Goal: Task Accomplishment & Management: Use online tool/utility

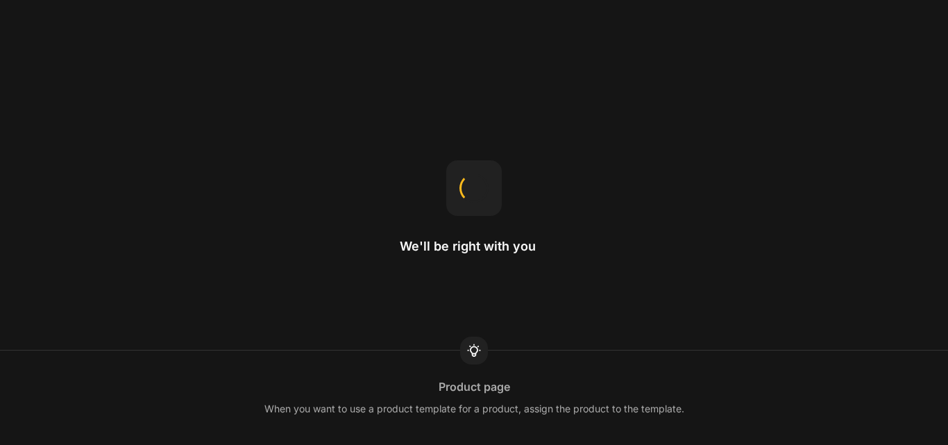
select select "English"
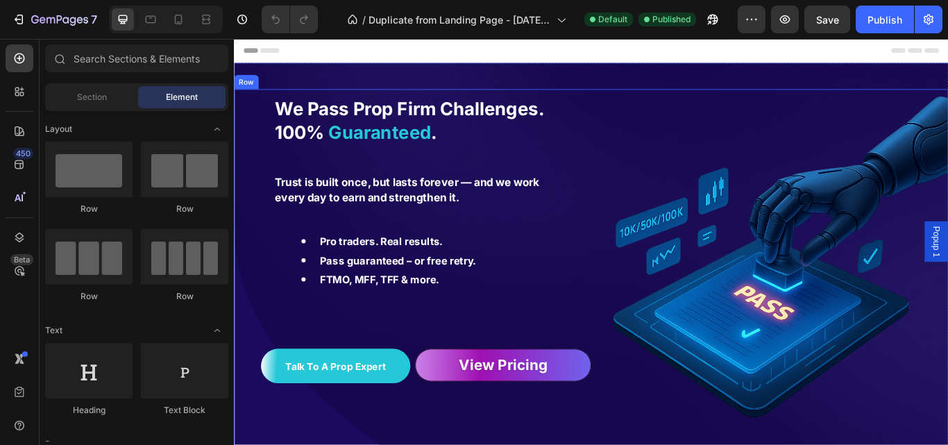
click at [468, 243] on div "Pro traders. Real results. Pass guaranteed – or free retry. FTMO, MFF, TFF & mo…" at bounding box center [442, 298] width 326 height 110
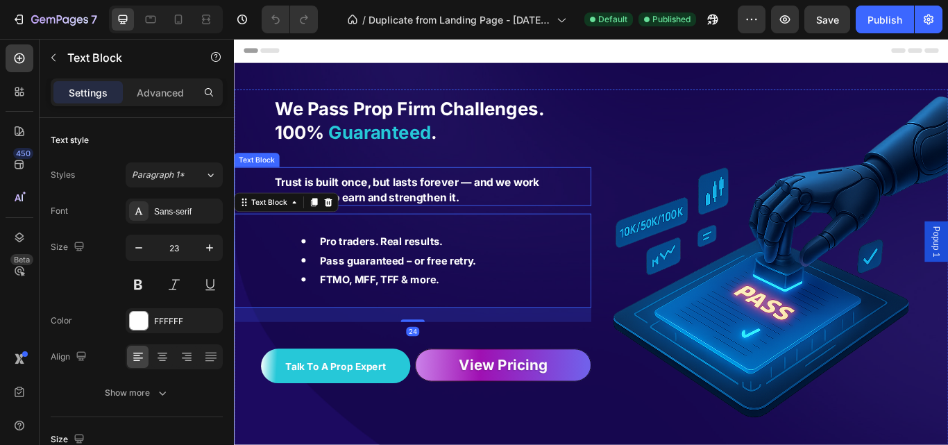
click at [516, 169] on div "We Pass Prop Firm Challenges. 100% Guaranteed . Text Block Trust is built once,…" at bounding box center [442, 306] width 416 height 416
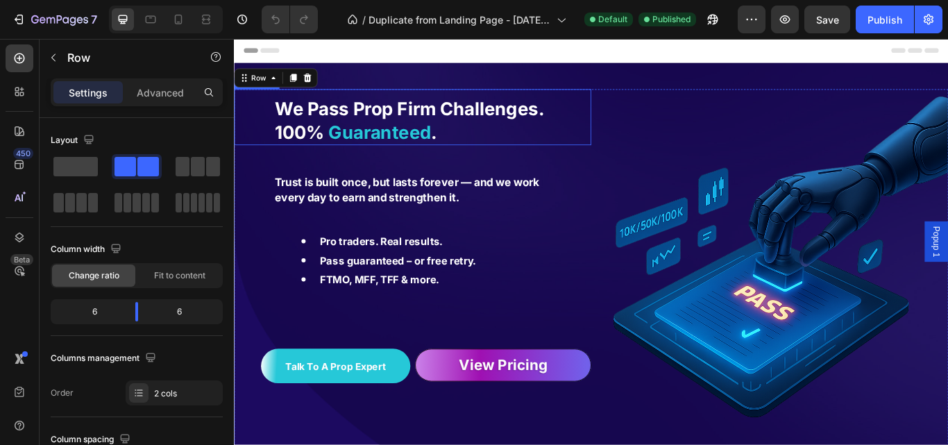
click at [422, 158] on strong "Guaranteed" at bounding box center [403, 147] width 120 height 25
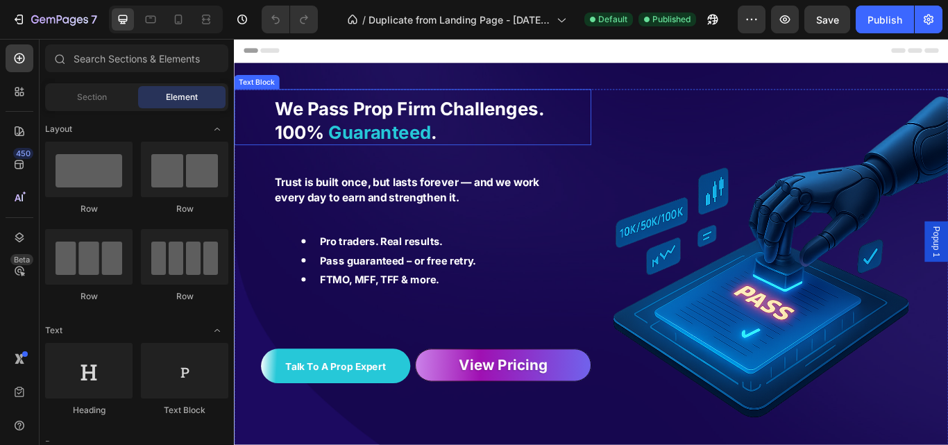
click at [472, 128] on strong "We Pass Prop Firm Challenges." at bounding box center [438, 120] width 314 height 25
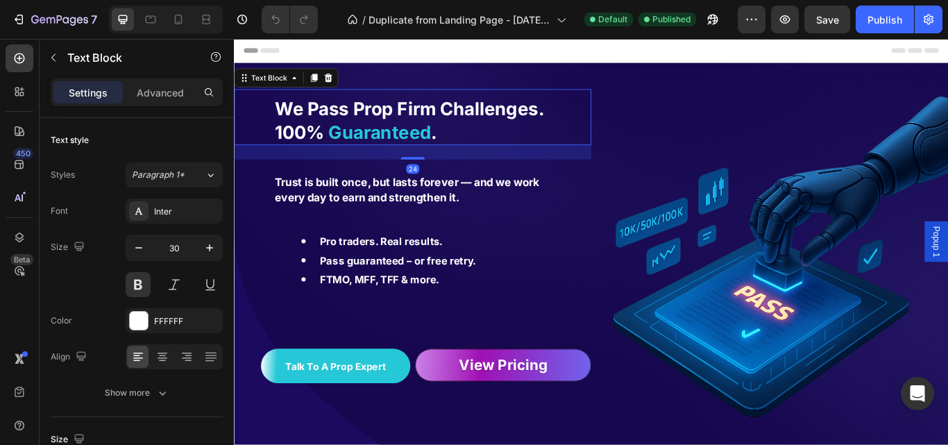
click at [349, 124] on strong "We Pass Prop Firm Challenges." at bounding box center [438, 120] width 314 height 25
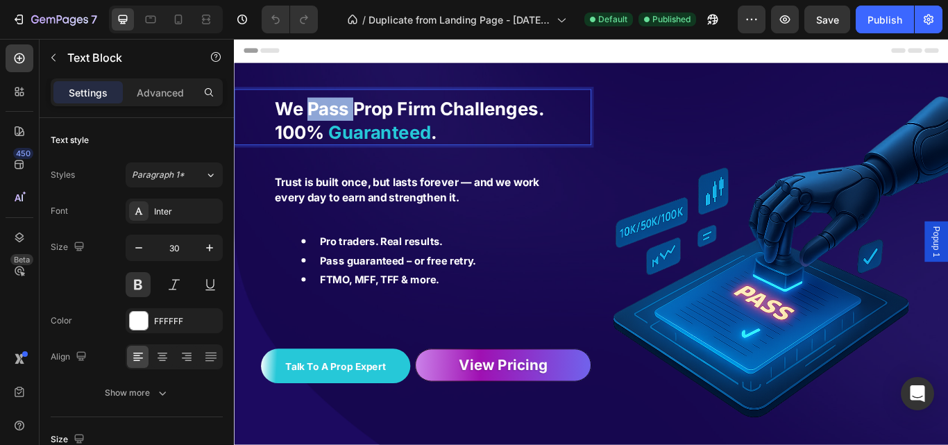
click at [349, 124] on strong "We Pass Prop Firm Challenges." at bounding box center [438, 120] width 314 height 25
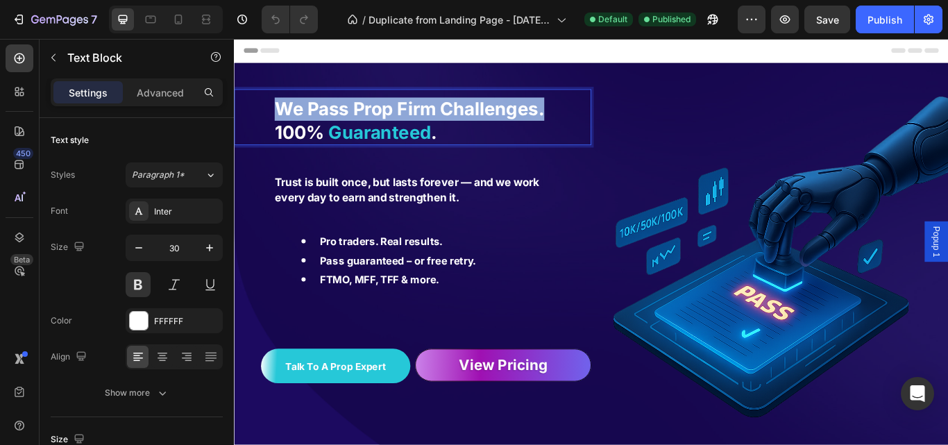
click at [349, 124] on strong "We Pass Prop Firm Challenges." at bounding box center [438, 120] width 314 height 25
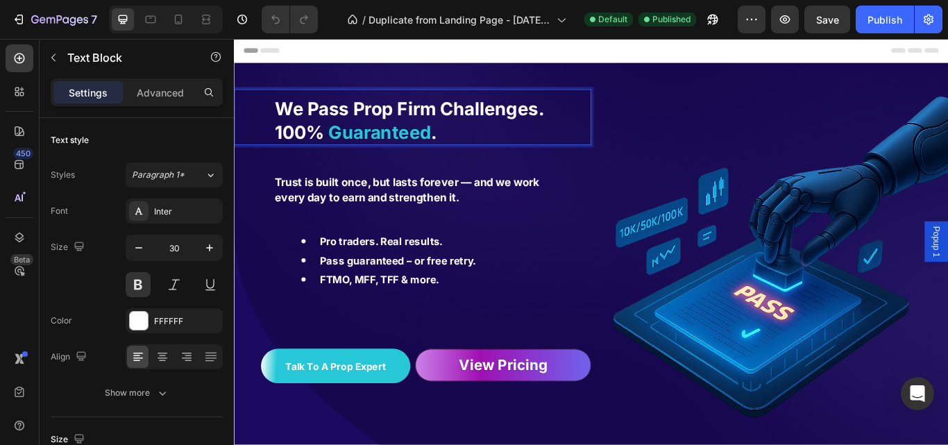
click at [340, 135] on strong "Rich Text Editor. Editing area: main" at bounding box center [341, 147] width 5 height 25
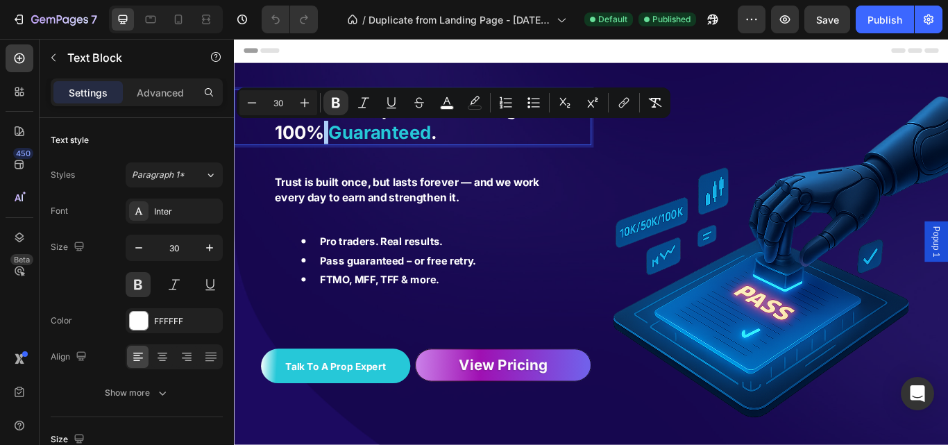
click at [289, 110] on input "30" at bounding box center [278, 102] width 28 height 17
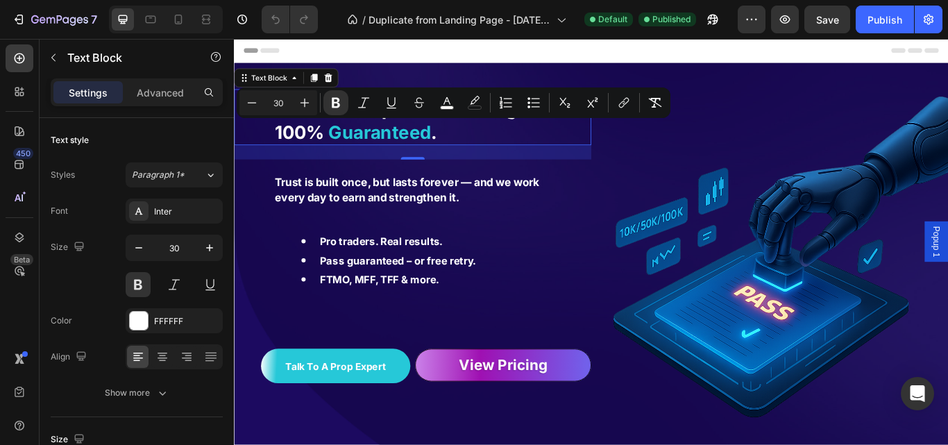
drag, startPoint x: 348, startPoint y: 162, endPoint x: 357, endPoint y: 167, distance: 10.9
click at [348, 162] on div "We Pass Prop Firm Challenges. 100% Guaranteed ." at bounding box center [443, 134] width 326 height 57
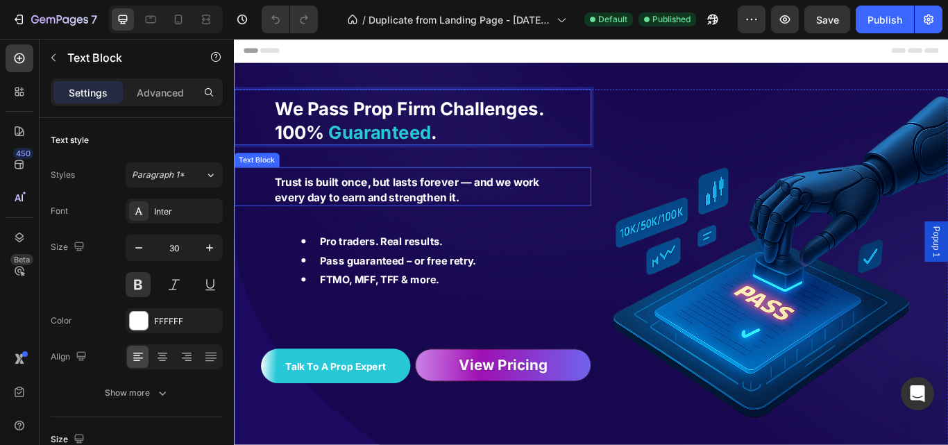
click at [593, 223] on p "Trust is built once, but lasts forever — and we work every day to earn and stre…" at bounding box center [442, 215] width 323 height 34
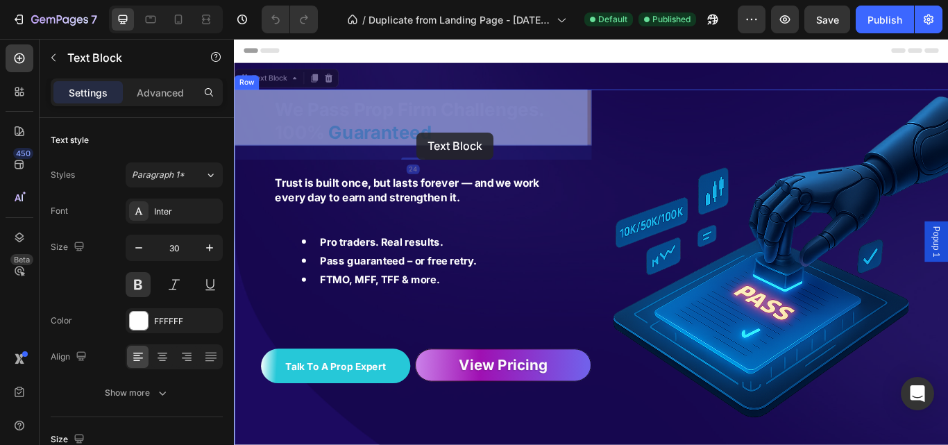
drag, startPoint x: 390, startPoint y: 139, endPoint x: 381, endPoint y: 134, distance: 10.6
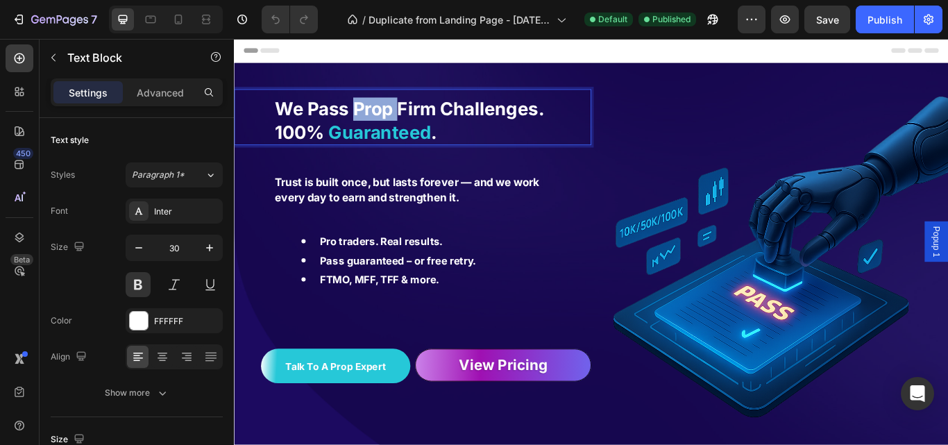
click at [375, 132] on strong "We Pass Prop Firm Challenges." at bounding box center [438, 120] width 314 height 25
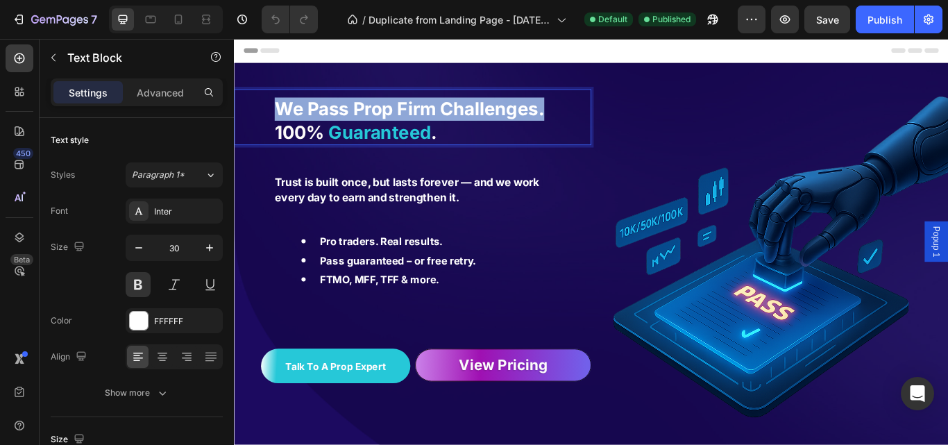
click at [375, 132] on strong "We Pass Prop Firm Challenges." at bounding box center [438, 120] width 314 height 25
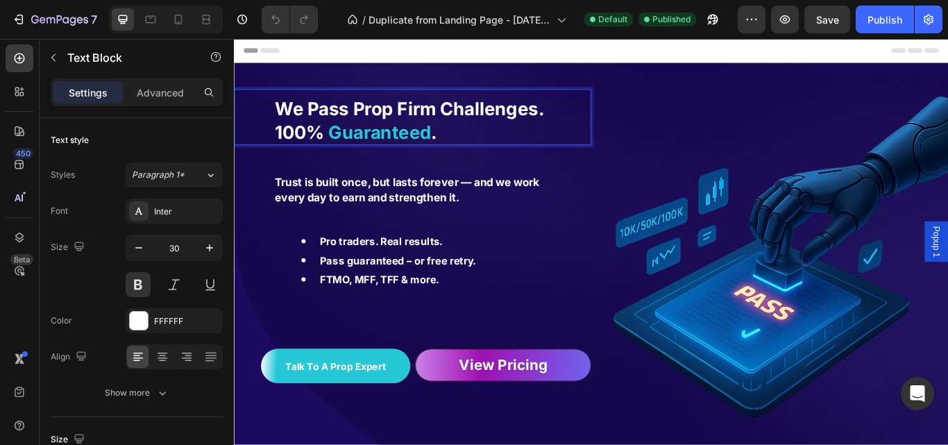
click at [468, 144] on strong "." at bounding box center [466, 147] width 7 height 25
click at [352, 144] on strong "Guaranteed" at bounding box center [403, 147] width 120 height 25
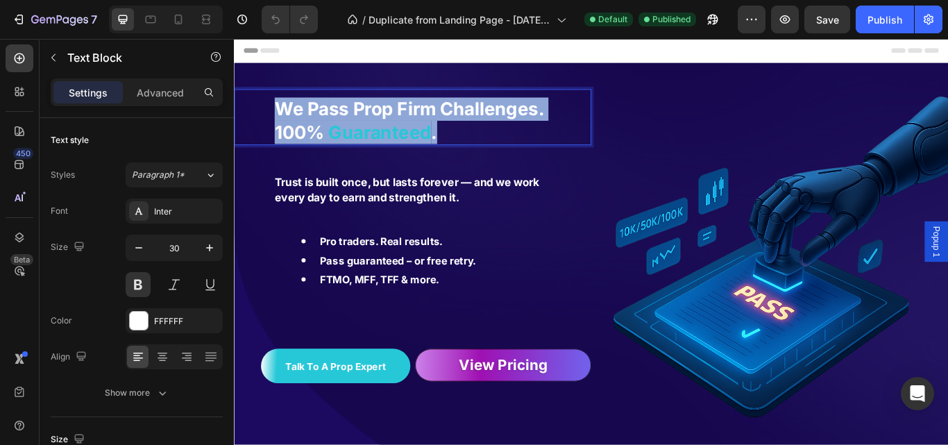
drag, startPoint x: 289, startPoint y: 119, endPoint x: 471, endPoint y: 153, distance: 184.8
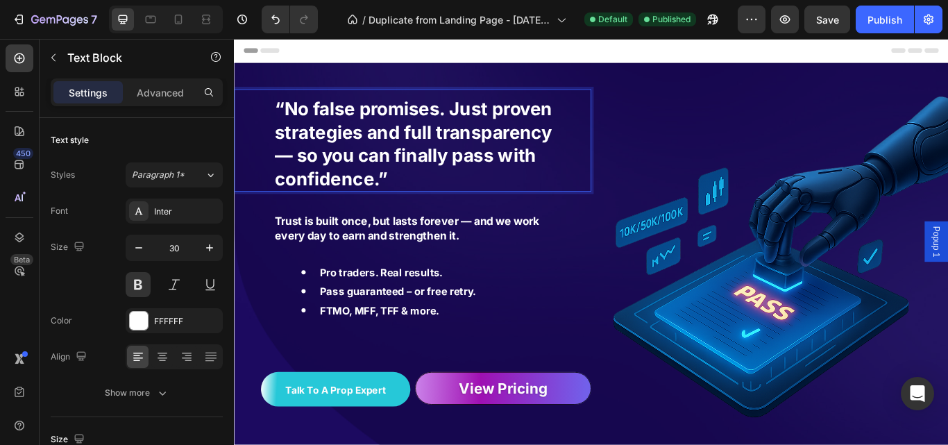
click at [349, 144] on strong "“No false promises. Just proven strategies and full transparency — so you can f…" at bounding box center [442, 161] width 323 height 106
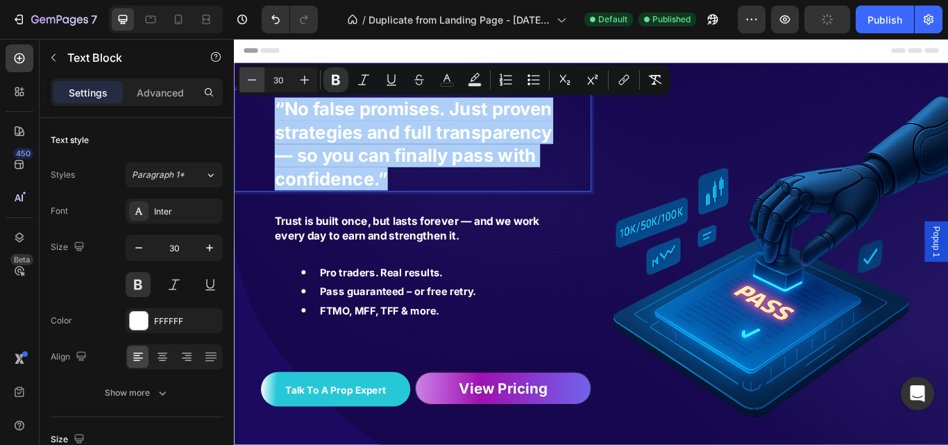
click at [253, 80] on icon "Editor contextual toolbar" at bounding box center [252, 80] width 14 height 14
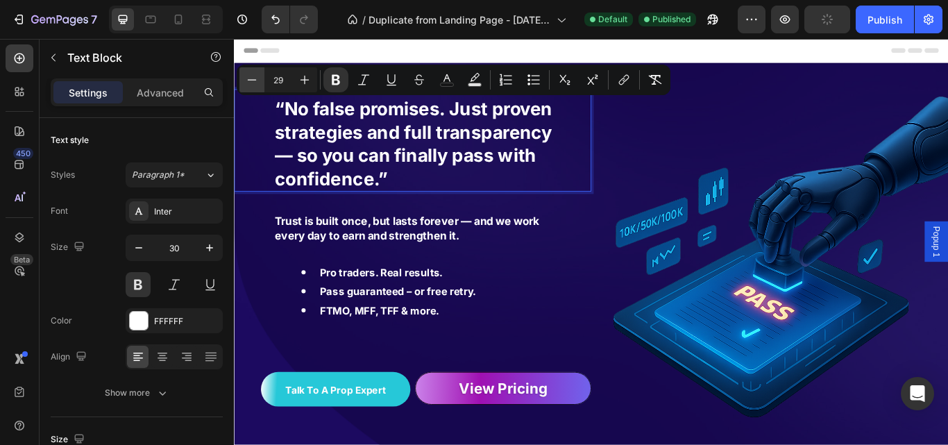
click at [253, 80] on icon "Editor contextual toolbar" at bounding box center [252, 80] width 14 height 14
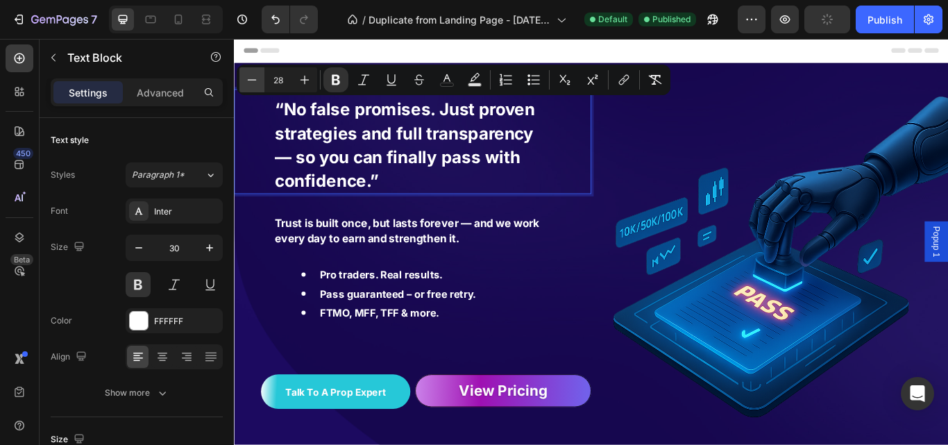
click at [253, 80] on icon "Editor contextual toolbar" at bounding box center [252, 80] width 14 height 14
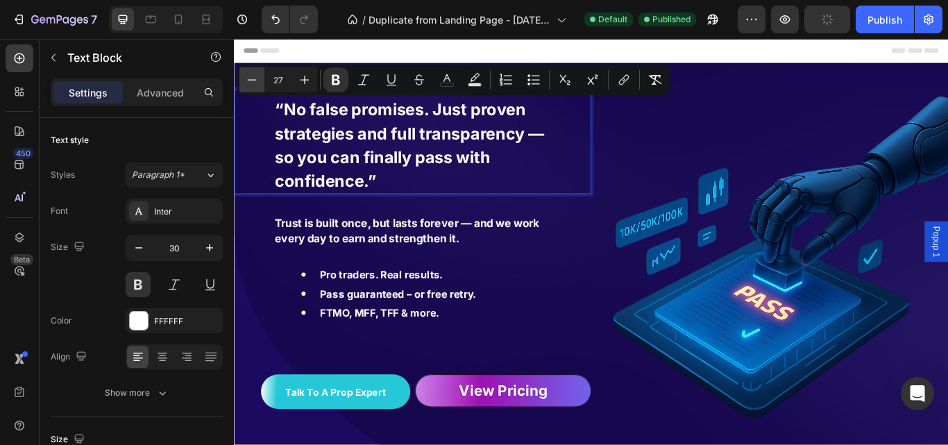
click at [253, 80] on icon "Editor contextual toolbar" at bounding box center [252, 80] width 14 height 14
type input "24"
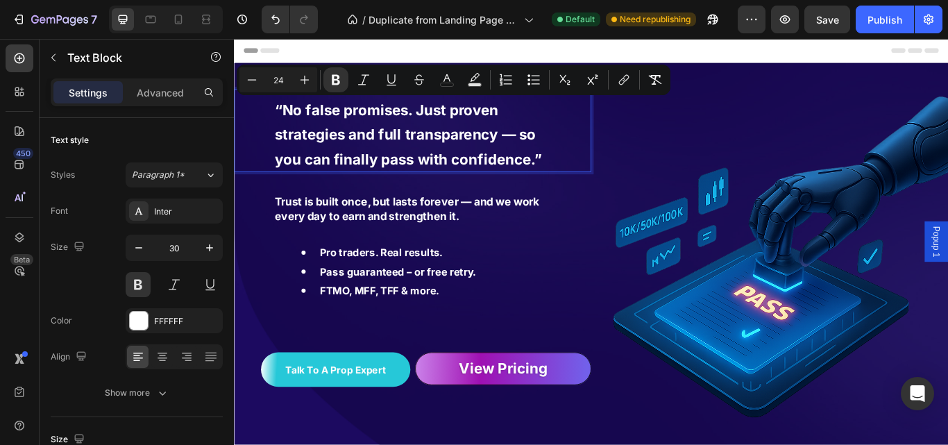
click at [588, 119] on p "“No false promises. Just proven strategies and full transparency — so you can f…" at bounding box center [442, 150] width 323 height 85
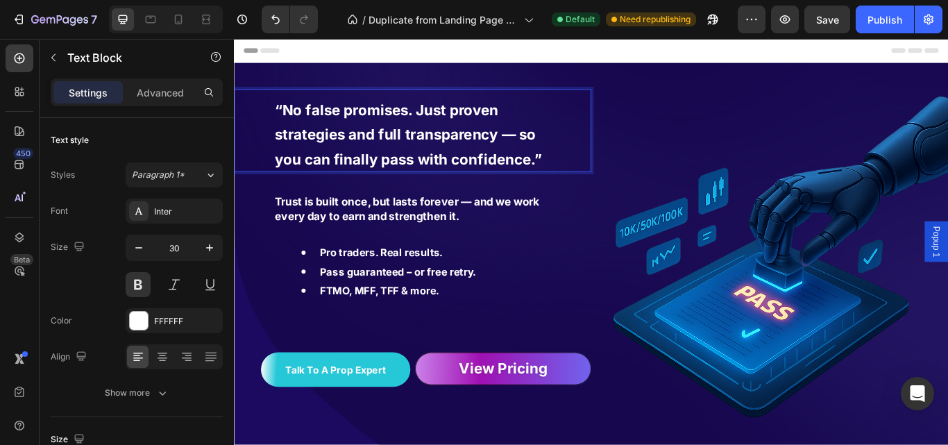
click at [422, 163] on p "“No false promises. Just proven strategies and full transparency — so you can f…" at bounding box center [442, 150] width 323 height 85
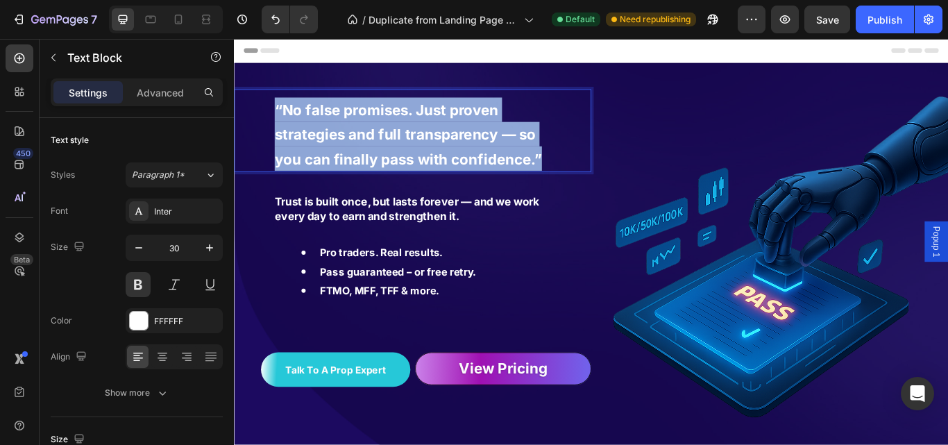
click at [422, 163] on p "“No false promises. Just proven strategies and full transparency — so you can f…" at bounding box center [442, 150] width 323 height 85
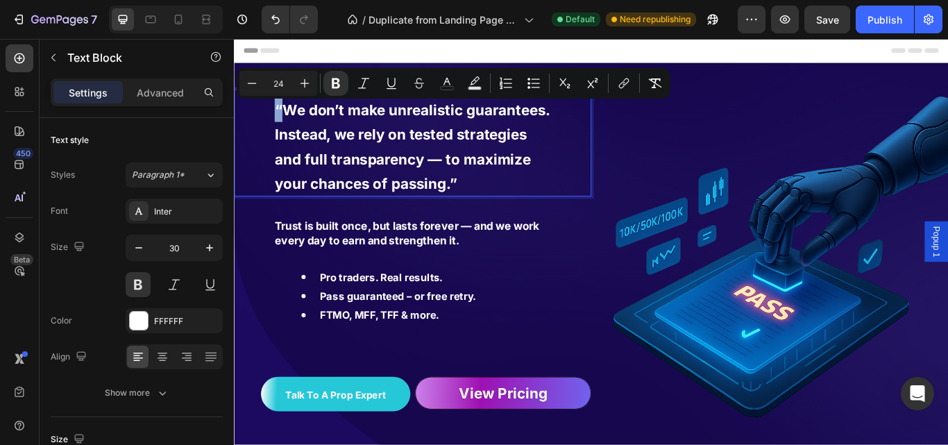
drag, startPoint x: 288, startPoint y: 114, endPoint x: 270, endPoint y: 116, distance: 18.2
click at [270, 116] on div "“We don’t make unrealistic guarantees. Instead, we rely on tested strategies an…" at bounding box center [442, 160] width 416 height 125
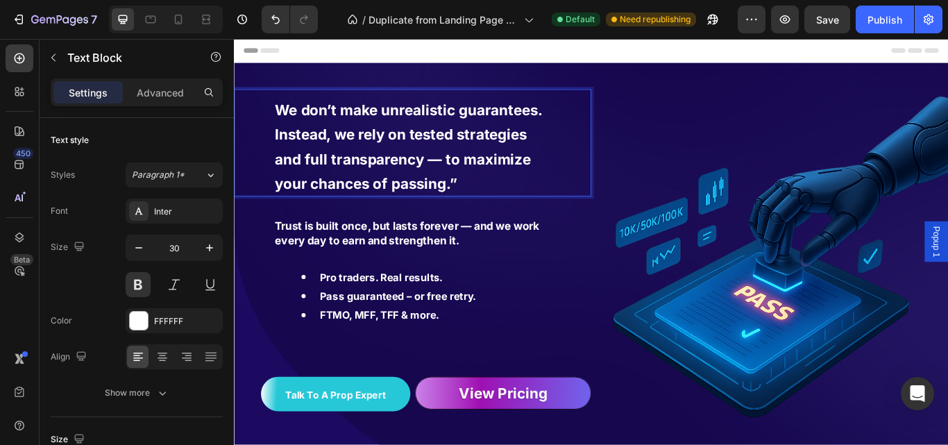
click at [509, 198] on p "We don’t make unrealistic guarantees. Instead, we rely on tested strategies and…" at bounding box center [442, 165] width 323 height 114
click at [477, 180] on strong "We don’t make unrealistic guarantees. Instead, we rely on tested strategies and…" at bounding box center [437, 164] width 312 height 105
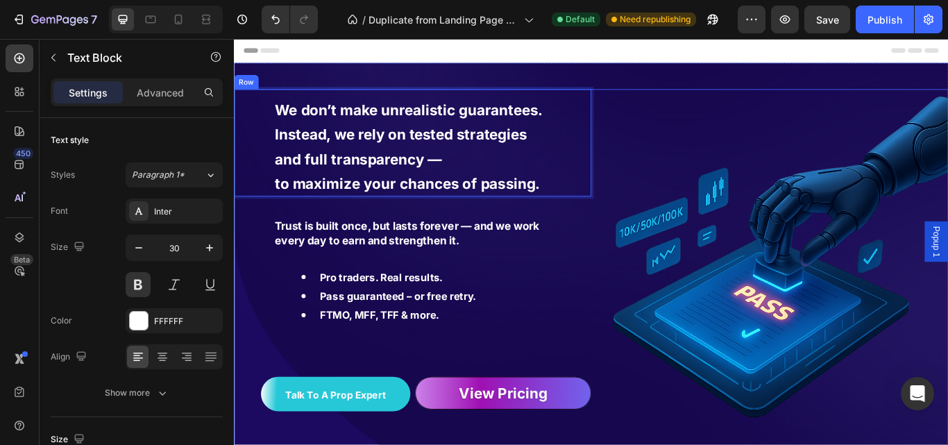
click at [810, 323] on div "Image" at bounding box center [858, 322] width 416 height 449
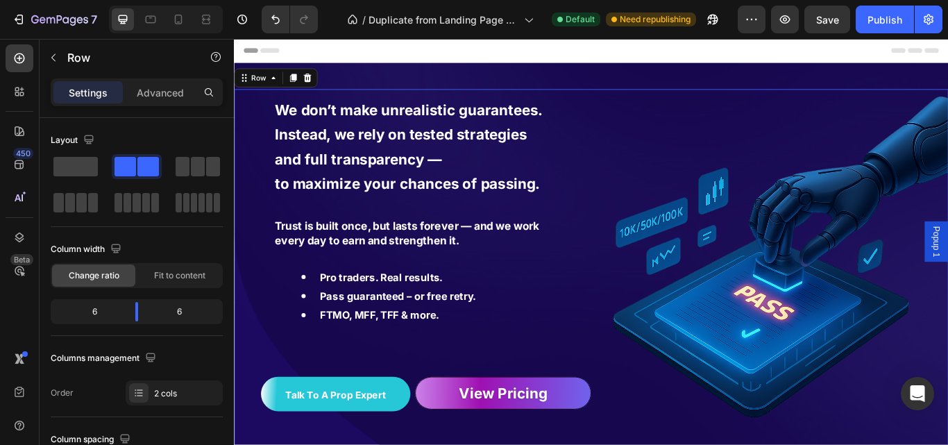
click at [928, 266] on div "Image" at bounding box center [858, 322] width 416 height 449
click at [900, 325] on div "Image" at bounding box center [858, 322] width 416 height 449
click at [898, 263] on div "Image" at bounding box center [858, 322] width 416 height 449
drag, startPoint x: 832, startPoint y: 237, endPoint x: 873, endPoint y: 278, distance: 57.4
click at [848, 259] on div "Image" at bounding box center [858, 322] width 416 height 449
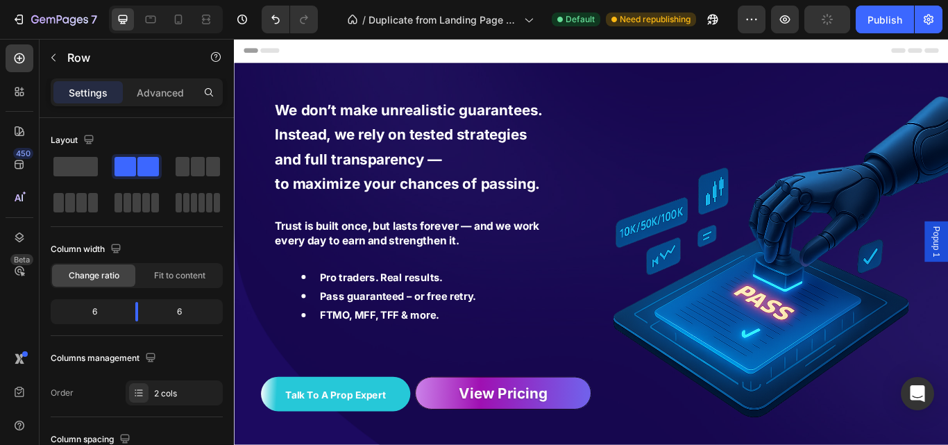
drag, startPoint x: 873, startPoint y: 278, endPoint x: 940, endPoint y: 461, distance: 195.8
click at [877, 291] on div "Image" at bounding box center [858, 322] width 416 height 449
click at [939, 444] on img at bounding box center [858, 306] width 416 height 416
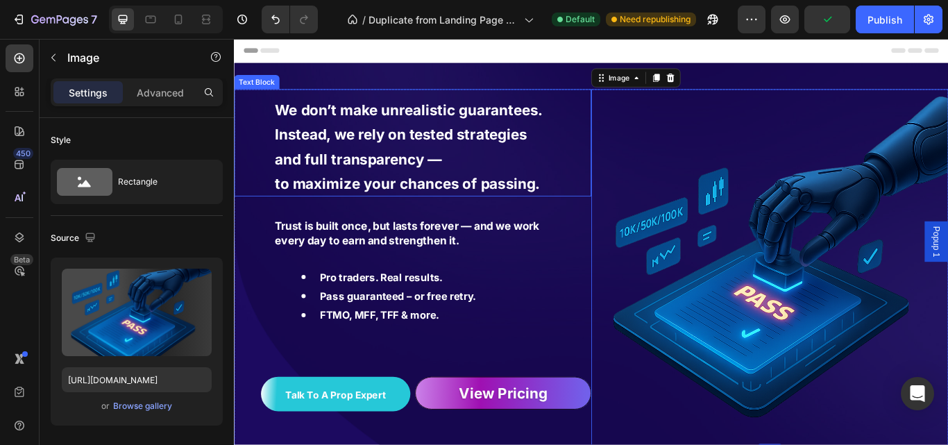
click at [518, 160] on strong "We don’t make unrealistic guarantees. Instead, we rely on tested strategies and…" at bounding box center [437, 150] width 312 height 77
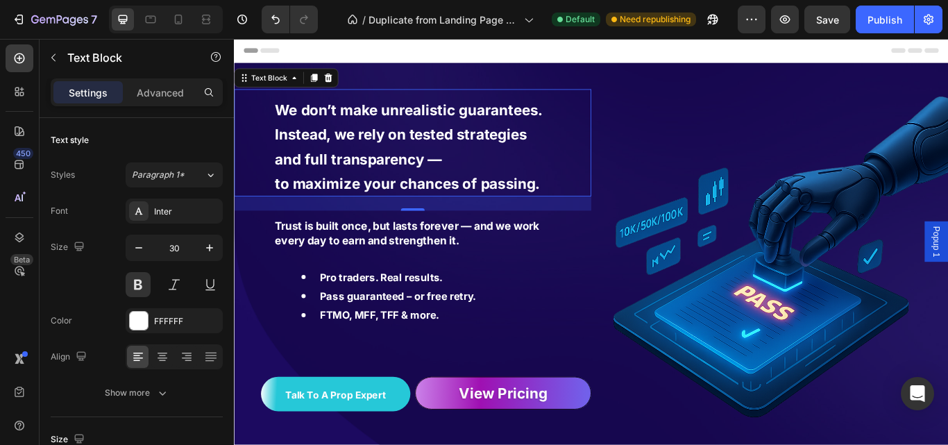
click at [471, 180] on strong "We don’t make unrealistic guarantees. Instead, we rely on tested strategies and…" at bounding box center [437, 150] width 312 height 77
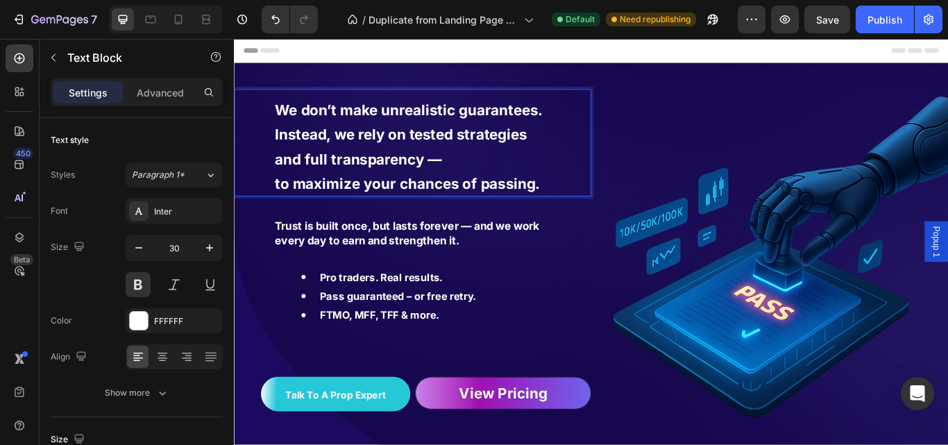
click at [457, 182] on strong "We don’t make unrealistic guarantees. Instead, we rely on tested strategies and…" at bounding box center [437, 150] width 312 height 77
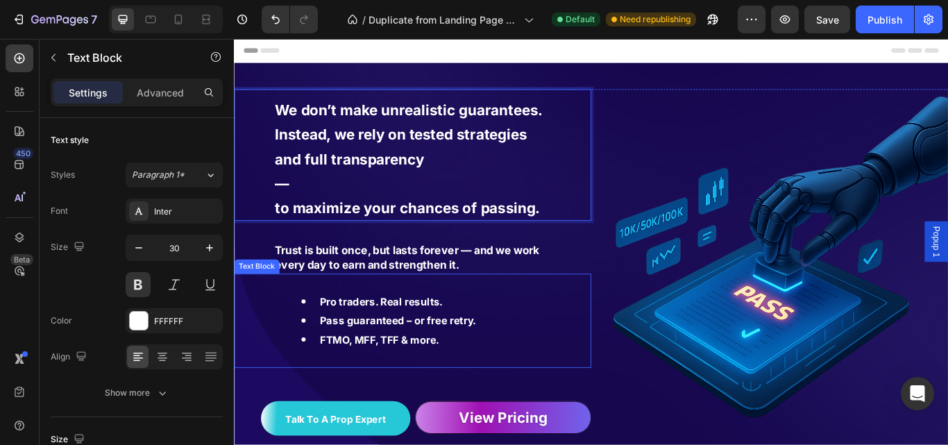
click at [550, 330] on div "Pro traders. Real results. Pass guaranteed – or free retry. FTMO, MFF, TFF & mo…" at bounding box center [442, 368] width 326 height 110
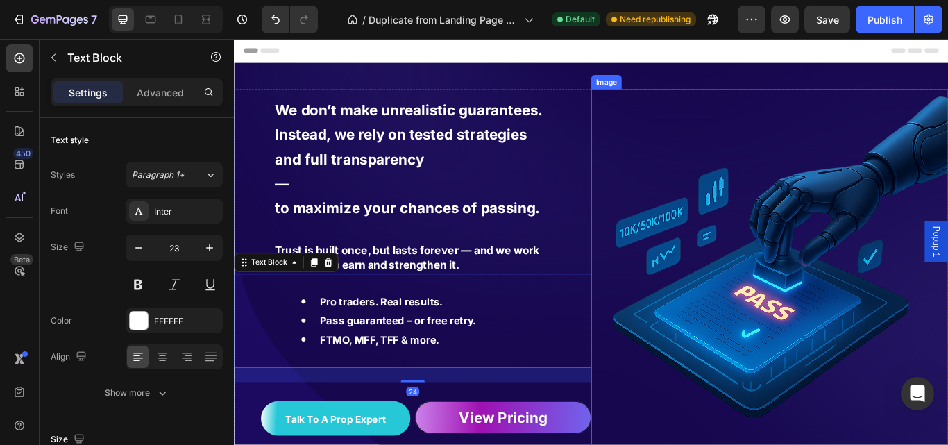
drag, startPoint x: 827, startPoint y: 442, endPoint x: 957, endPoint y: 486, distance: 137.6
click at [827, 444] on img at bounding box center [858, 306] width 416 height 416
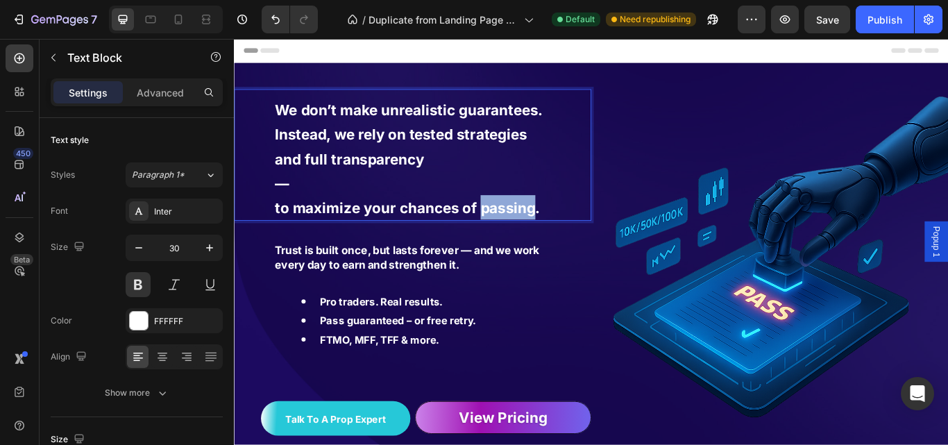
click at [554, 236] on strong "to maximize your chances of passing." at bounding box center [435, 236] width 309 height 20
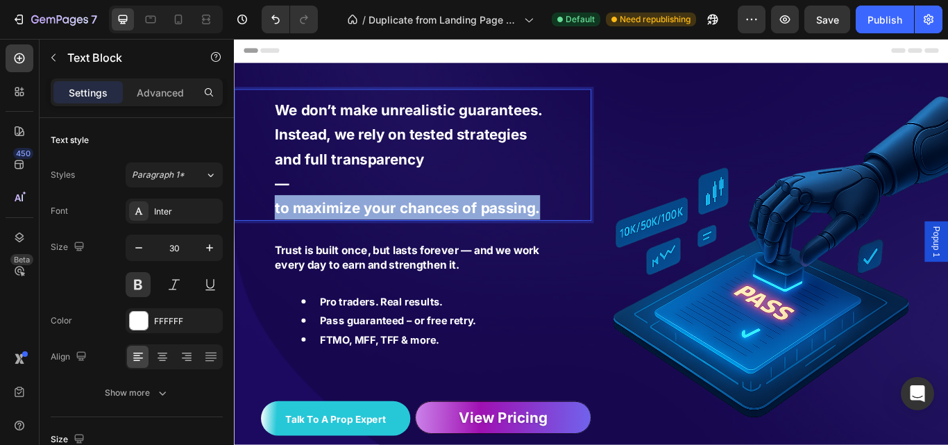
click at [554, 236] on strong "to maximize your chances of passing." at bounding box center [435, 236] width 309 height 20
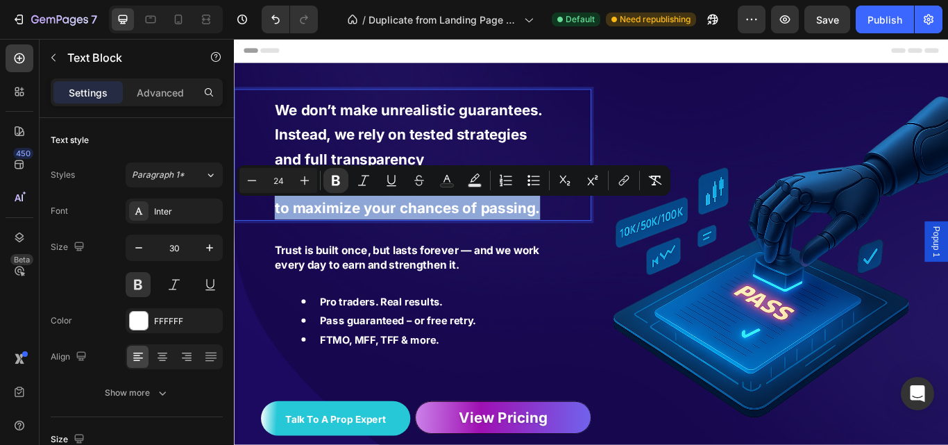
click at [554, 236] on strong "to maximize your chances of passing." at bounding box center [435, 236] width 309 height 20
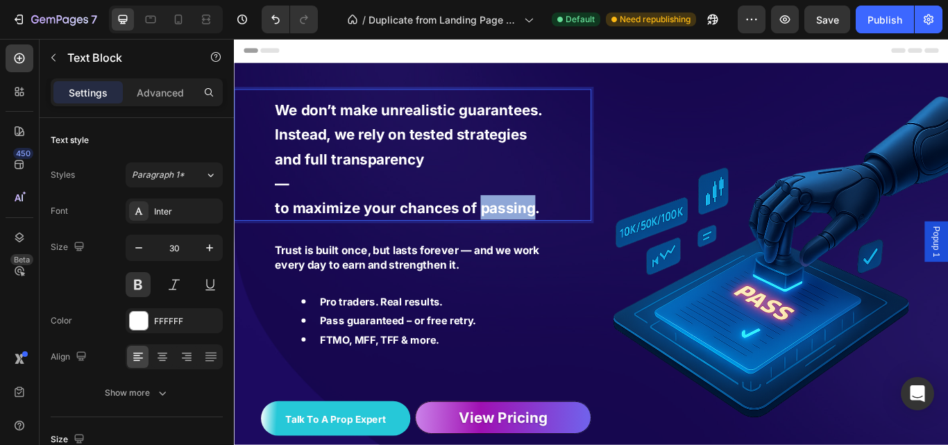
click at [554, 236] on strong "to maximize your chances of passing." at bounding box center [435, 236] width 309 height 20
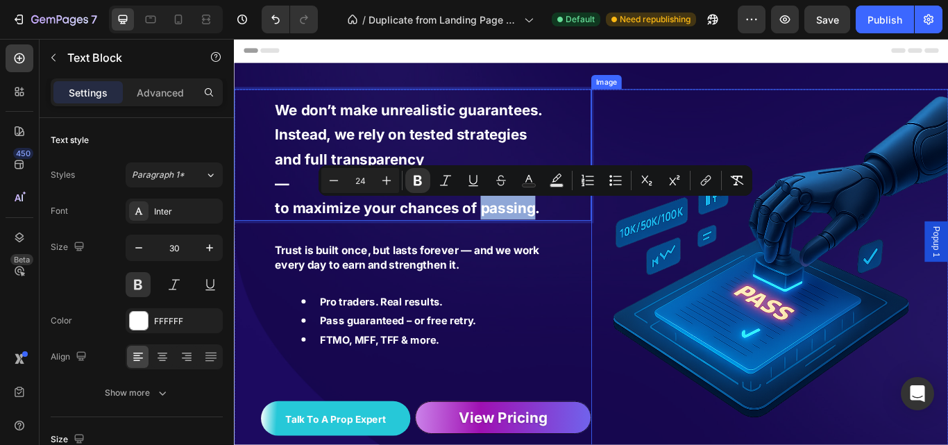
click at [947, 339] on img at bounding box center [858, 306] width 416 height 416
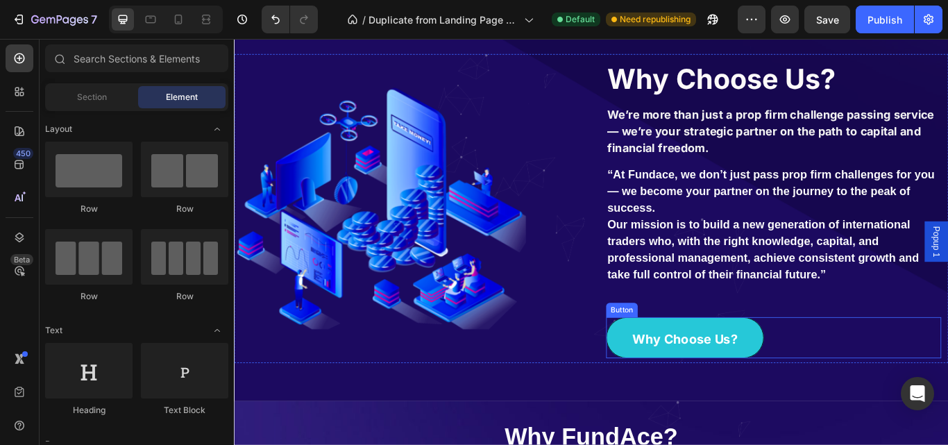
scroll to position [649, 0]
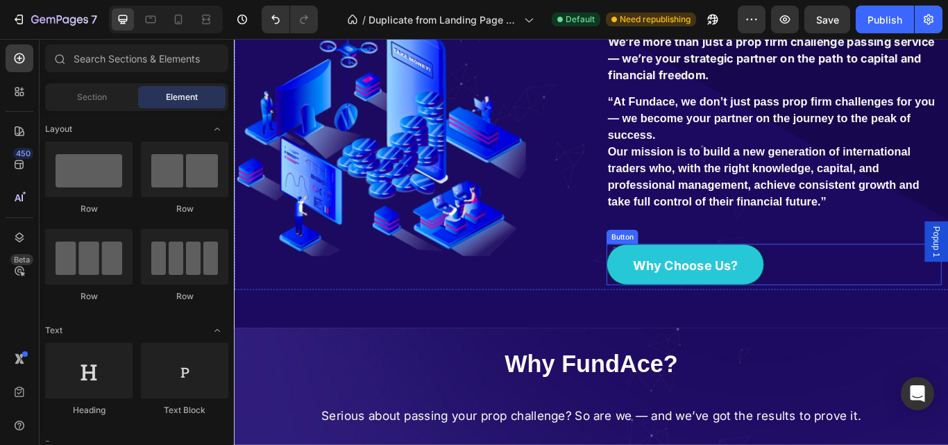
click at [690, 314] on link "Why Choose Us?" at bounding box center [759, 302] width 184 height 48
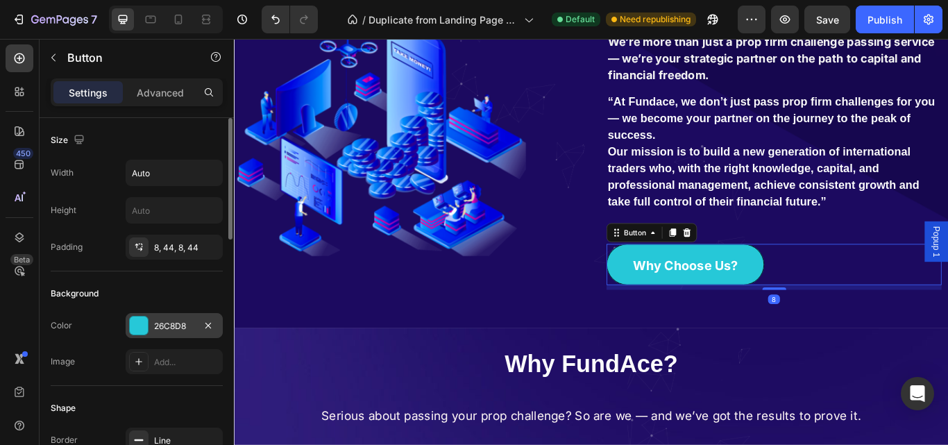
click at [136, 328] on div at bounding box center [139, 325] width 18 height 18
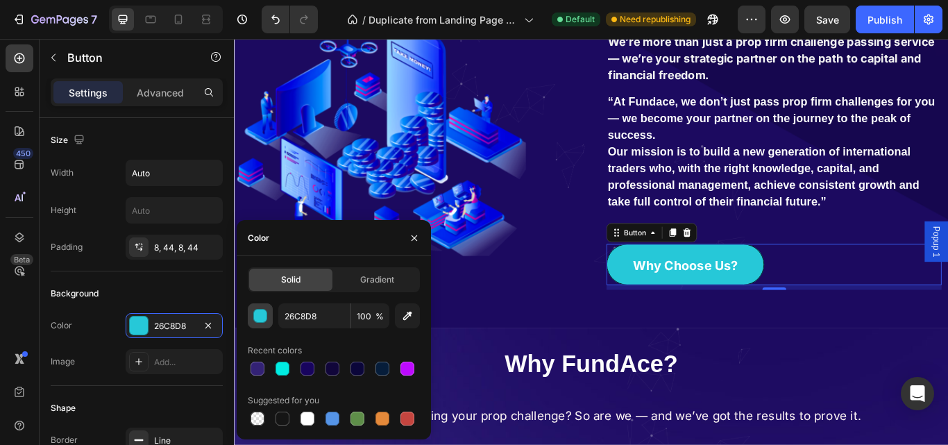
click at [262, 322] on div "button" at bounding box center [261, 316] width 14 height 14
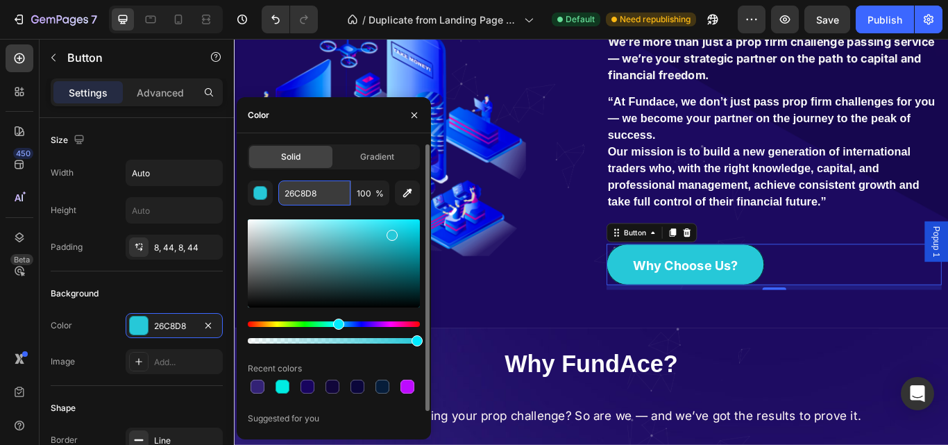
click at [308, 192] on input "26C8D8" at bounding box center [314, 192] width 72 height 25
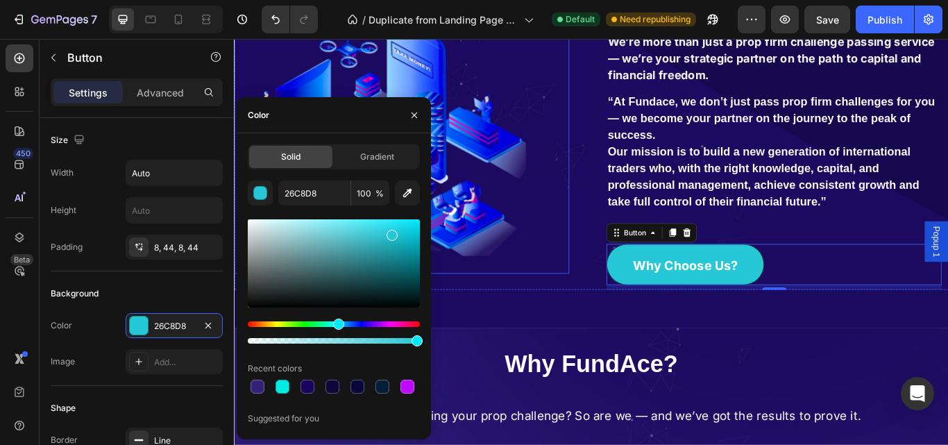
click at [602, 269] on div at bounding box center [429, 151] width 391 height 322
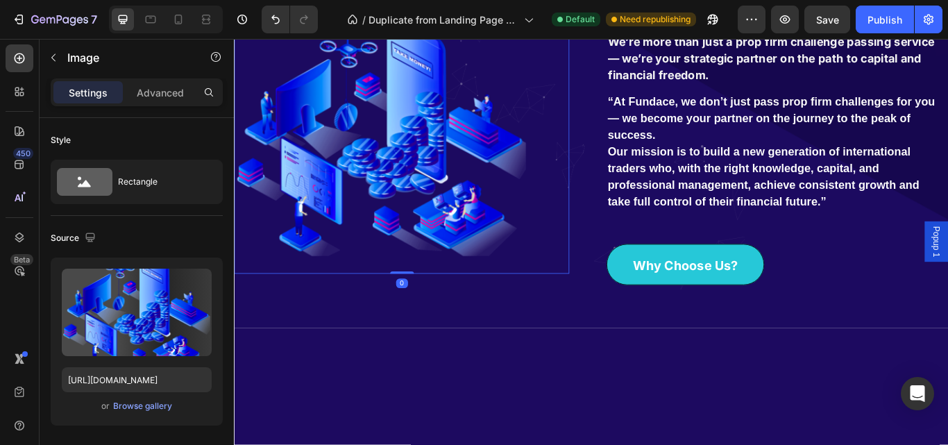
scroll to position [0, 0]
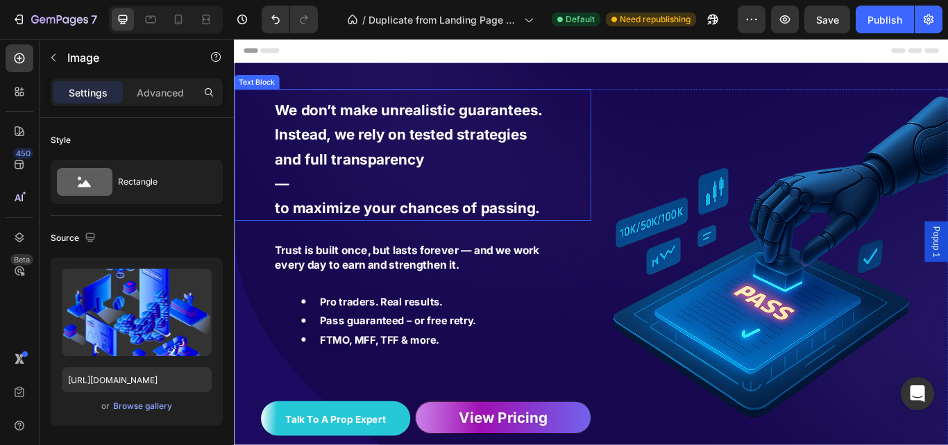
click at [563, 235] on strong "to maximize your chances of passing." at bounding box center [435, 236] width 309 height 20
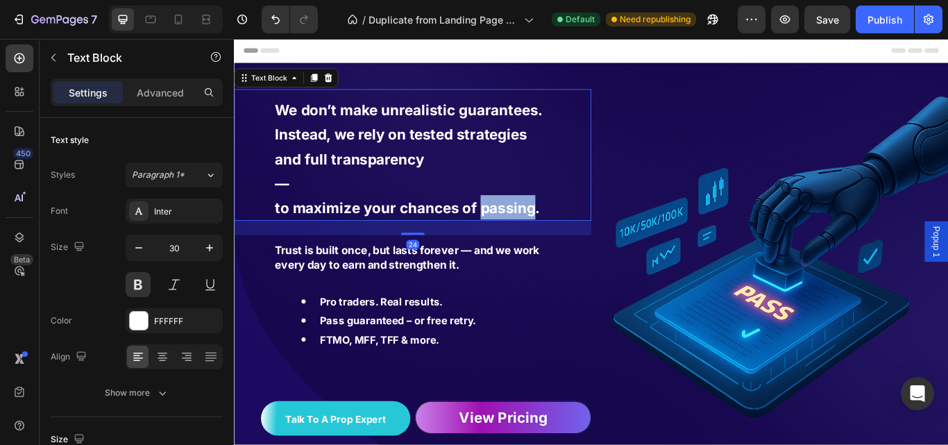
click at [562, 235] on strong "to maximize your chances of passing." at bounding box center [435, 236] width 309 height 20
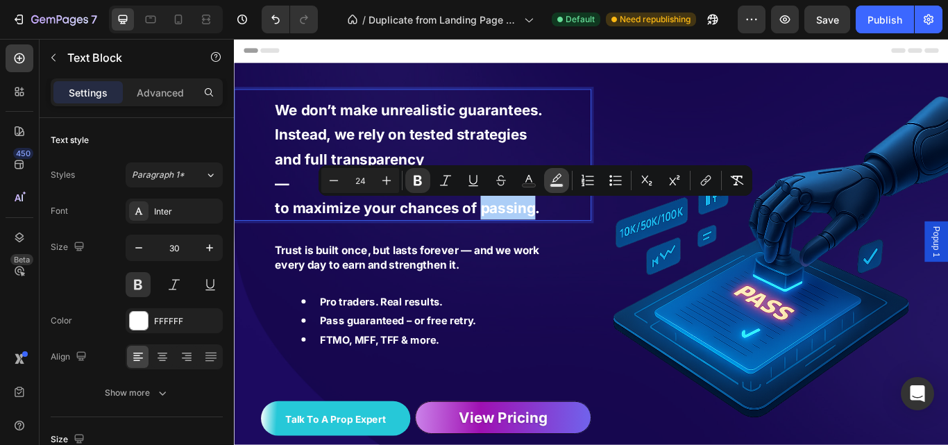
click at [552, 182] on icon "Editor contextual toolbar" at bounding box center [557, 177] width 10 height 8
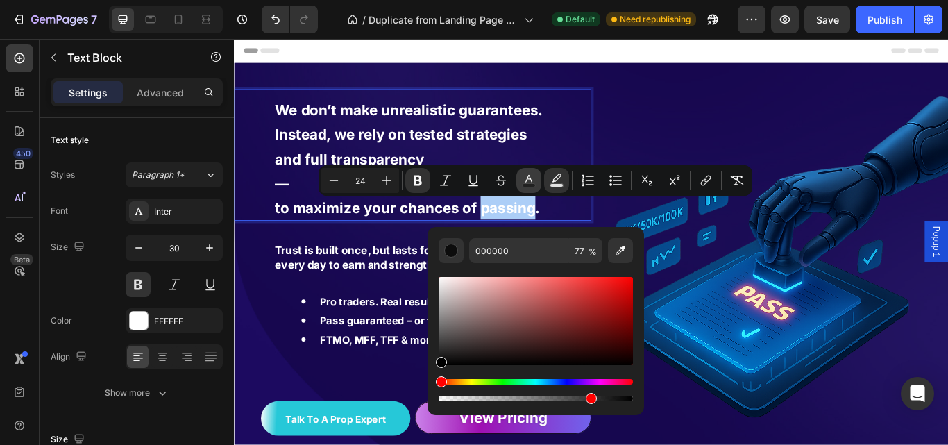
click at [533, 180] on icon "Editor contextual toolbar" at bounding box center [529, 180] width 14 height 14
type input "FFFFFF"
click at [531, 180] on icon "Editor contextual toolbar" at bounding box center [528, 179] width 7 height 8
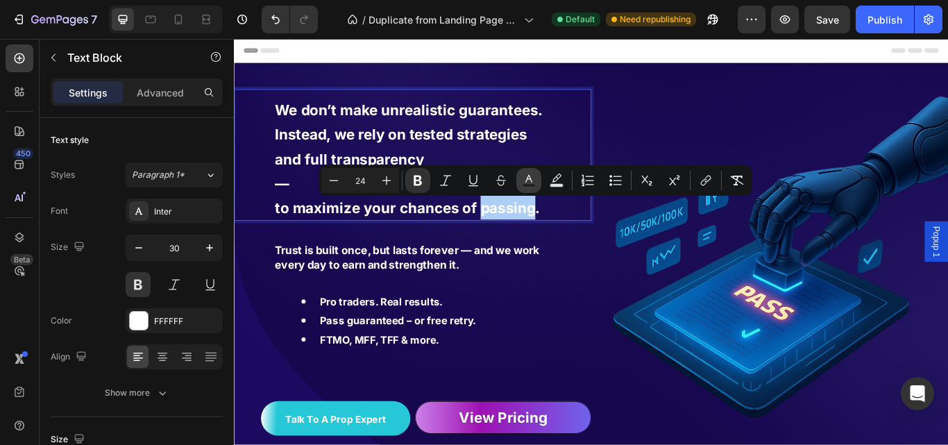
click at [534, 174] on icon "Editor contextual toolbar" at bounding box center [529, 180] width 14 height 14
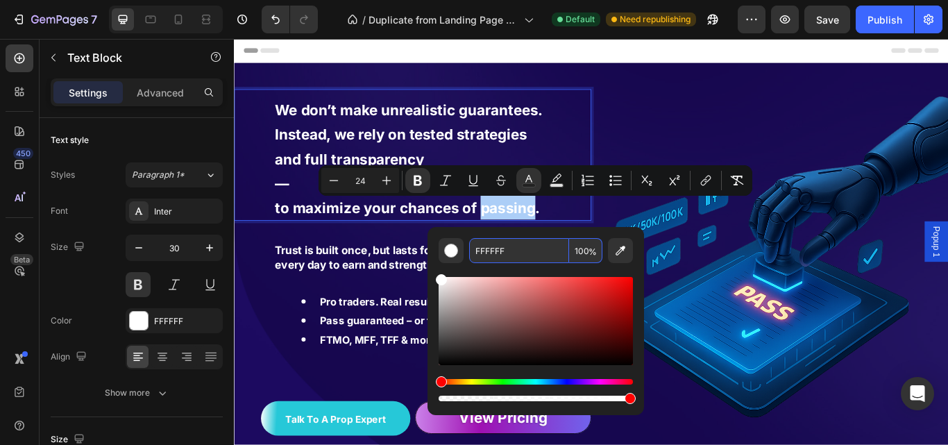
click at [498, 247] on input "FFFFFF" at bounding box center [519, 250] width 100 height 25
paste input "26C8D8"
type input "26C8D8"
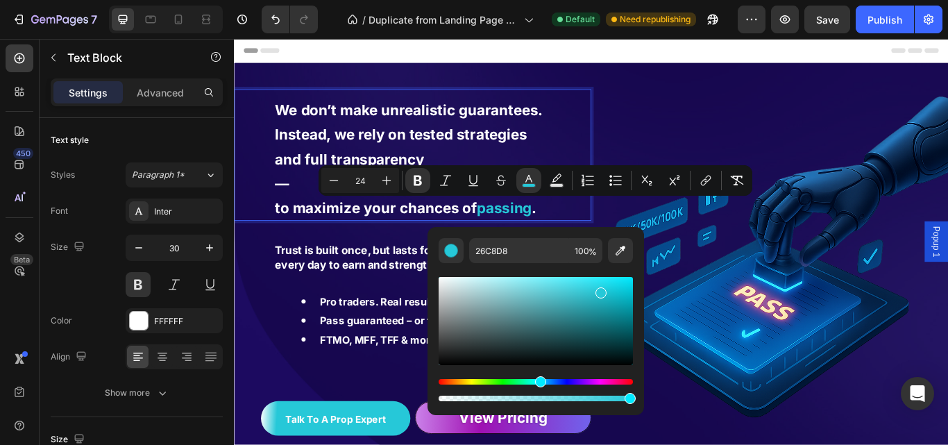
click at [724, 275] on img at bounding box center [858, 306] width 416 height 416
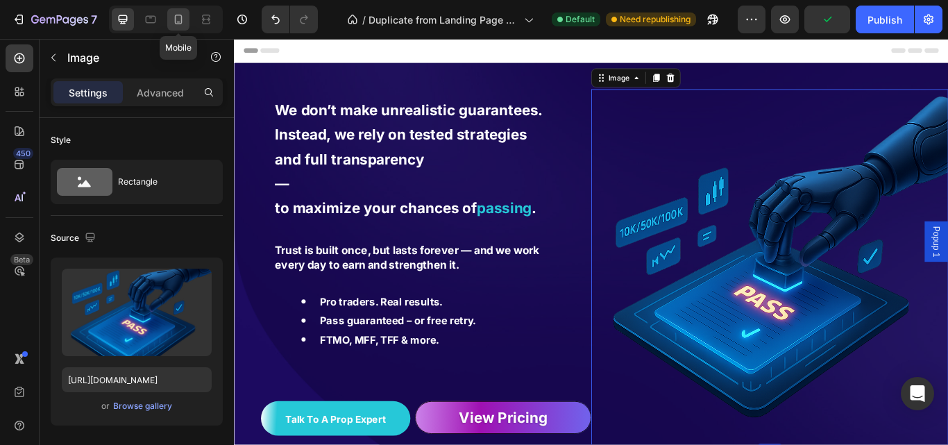
click at [185, 23] on icon at bounding box center [178, 19] width 14 height 14
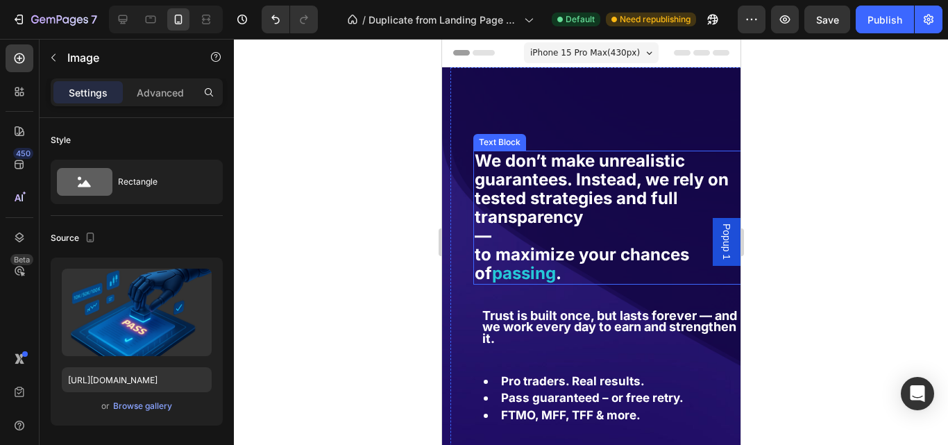
click at [692, 210] on p "We don’t make unrealistic guarantees. Instead, we rely on tested strategies and…" at bounding box center [610, 189] width 273 height 75
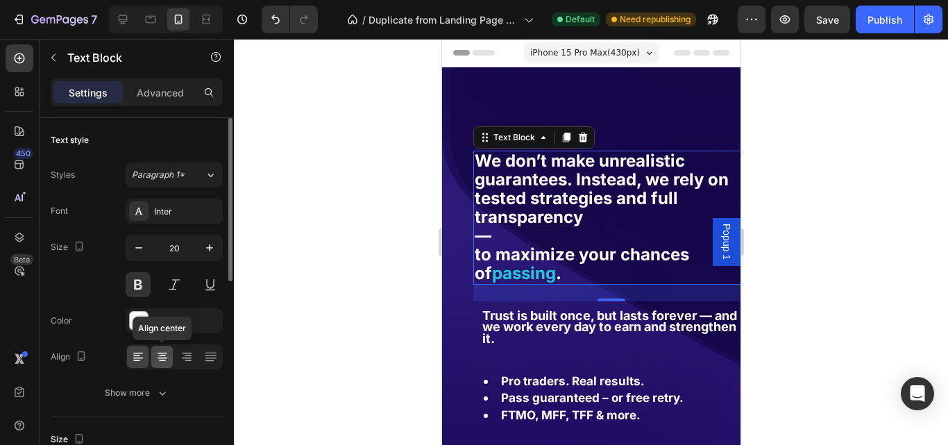
click at [157, 352] on icon at bounding box center [162, 357] width 14 height 14
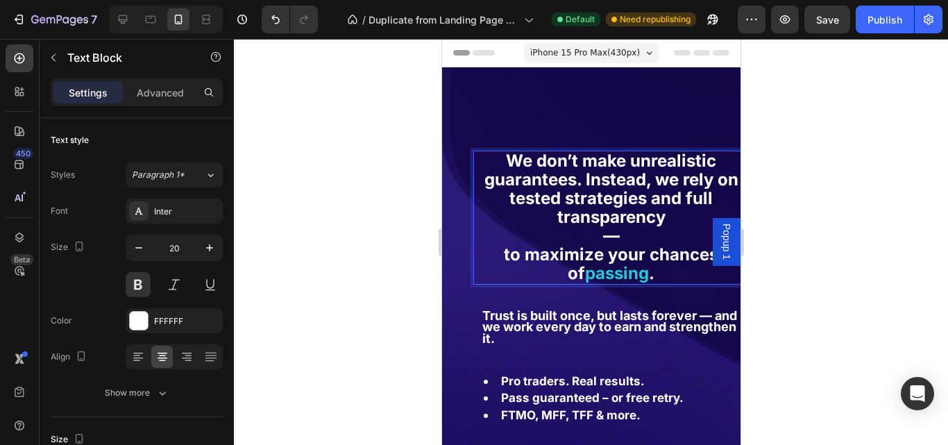
click at [623, 187] on strong "We don’t make unrealistic guarantees. Instead, we rely on tested strategies and…" at bounding box center [611, 189] width 254 height 76
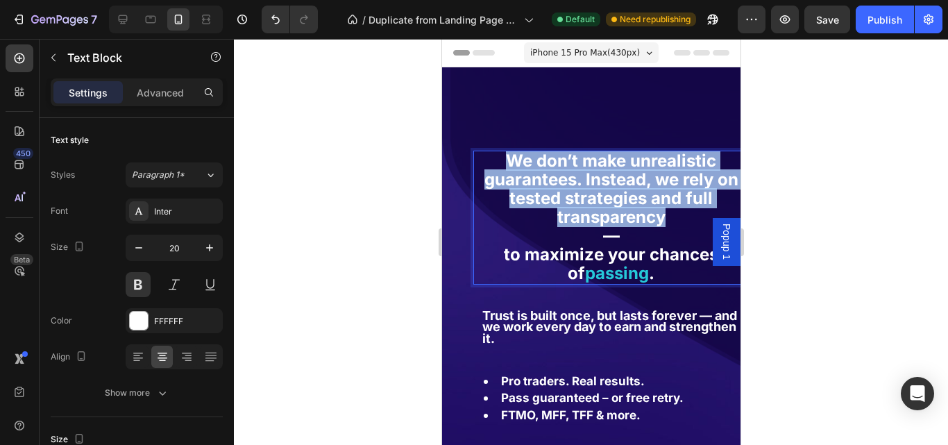
click at [623, 187] on strong "We don’t make unrealistic guarantees. Instead, we rely on tested strategies and…" at bounding box center [611, 189] width 254 height 76
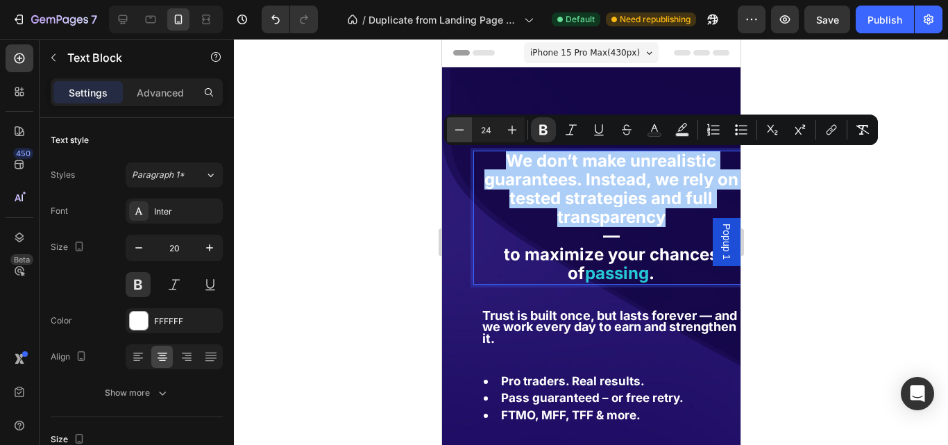
click at [459, 132] on icon "Editor contextual toolbar" at bounding box center [459, 130] width 14 height 14
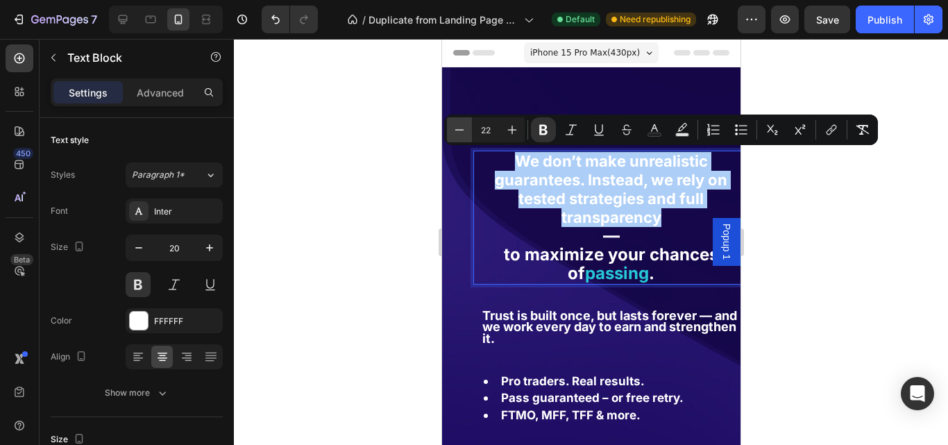
click at [459, 132] on icon "Editor contextual toolbar" at bounding box center [459, 130] width 14 height 14
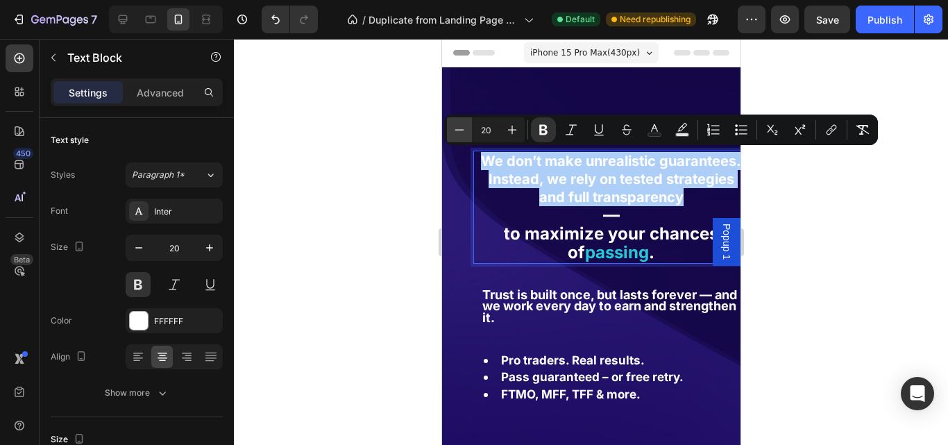
click at [459, 132] on icon "Editor contextual toolbar" at bounding box center [459, 130] width 14 height 14
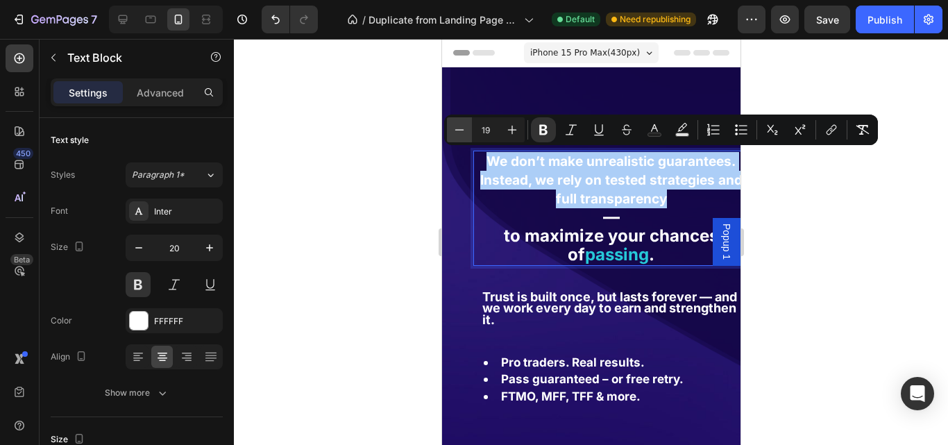
click at [459, 132] on icon "Editor contextual toolbar" at bounding box center [459, 130] width 14 height 14
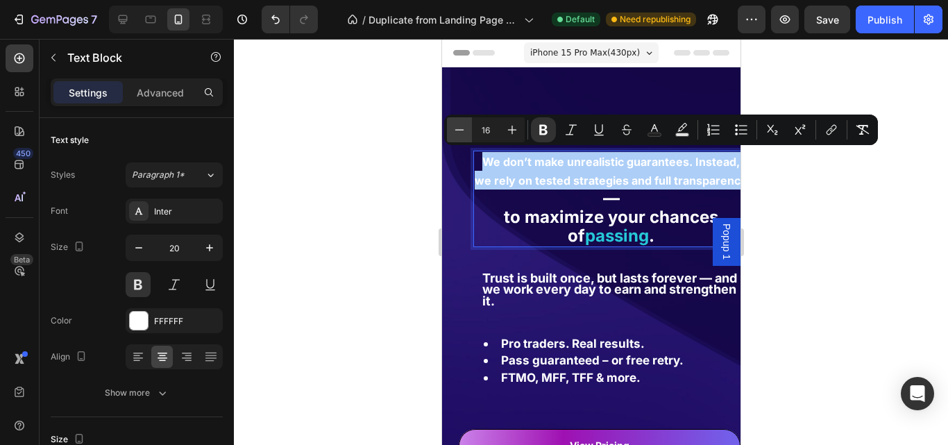
click at [459, 132] on icon "Editor contextual toolbar" at bounding box center [459, 130] width 14 height 14
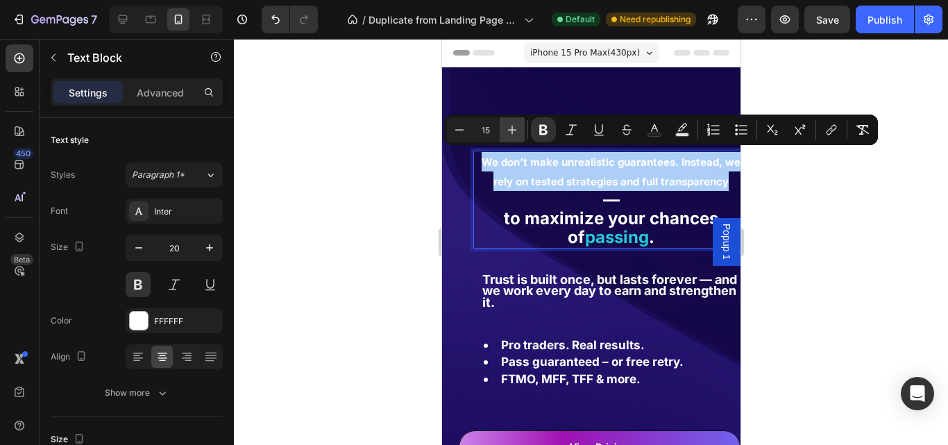
click at [507, 133] on icon "Editor contextual toolbar" at bounding box center [512, 130] width 14 height 14
click at [508, 133] on icon "Editor contextual toolbar" at bounding box center [512, 130] width 14 height 14
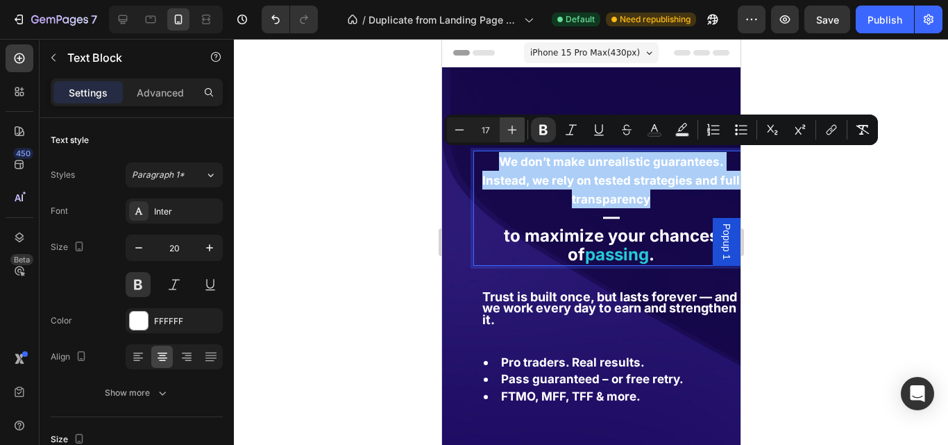
click at [508, 133] on icon "Editor contextual toolbar" at bounding box center [512, 130] width 14 height 14
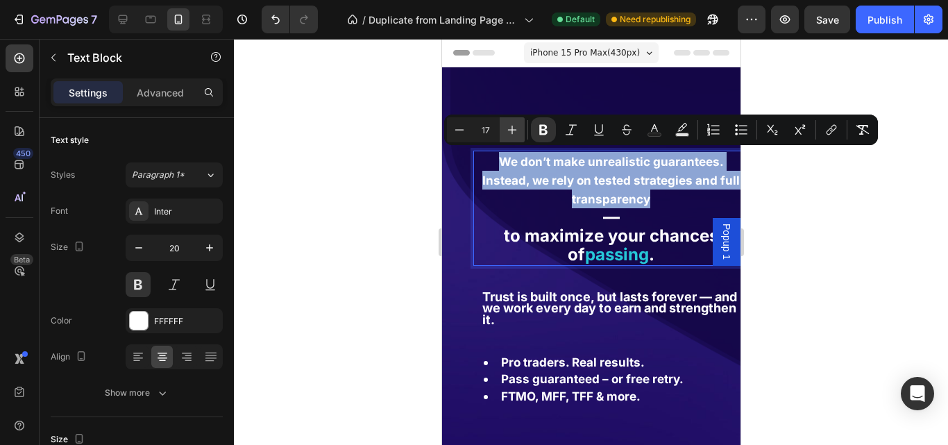
type input "18"
click at [553, 223] on p "—" at bounding box center [610, 217] width 273 height 19
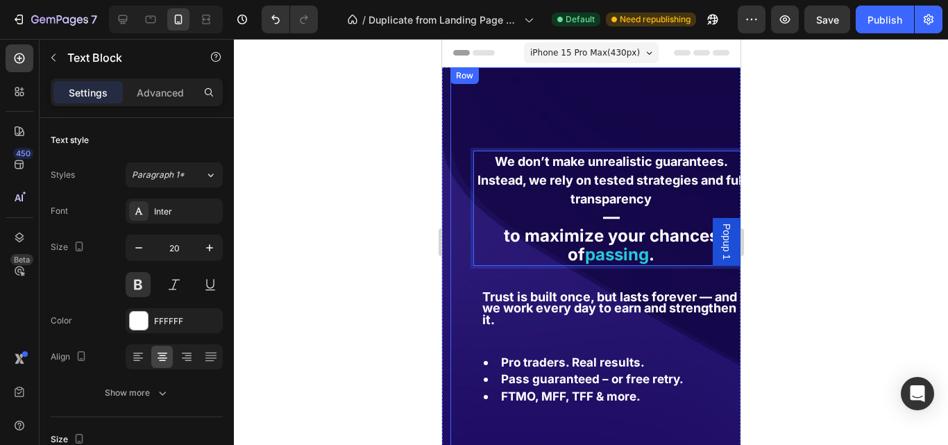
click at [579, 105] on div "We don’t make unrealistic guarantees. Instead, we rely on tested strategies and…" at bounding box center [599, 314] width 298 height 495
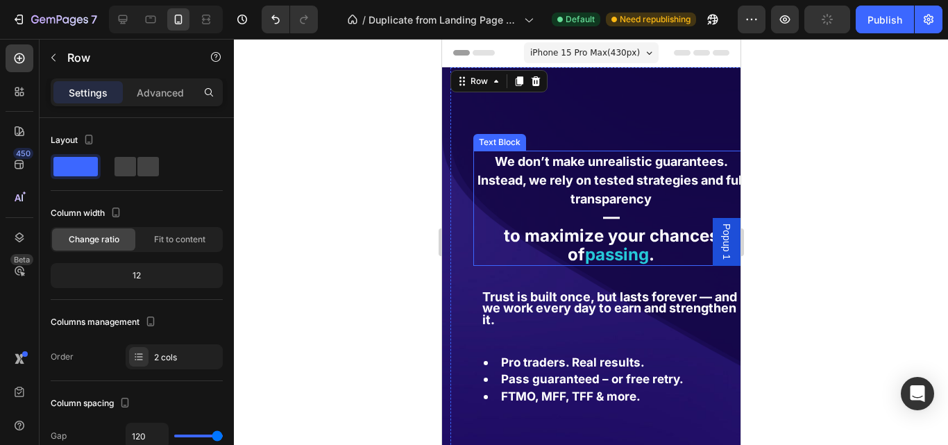
click at [606, 214] on strong "—" at bounding box center [610, 217] width 17 height 20
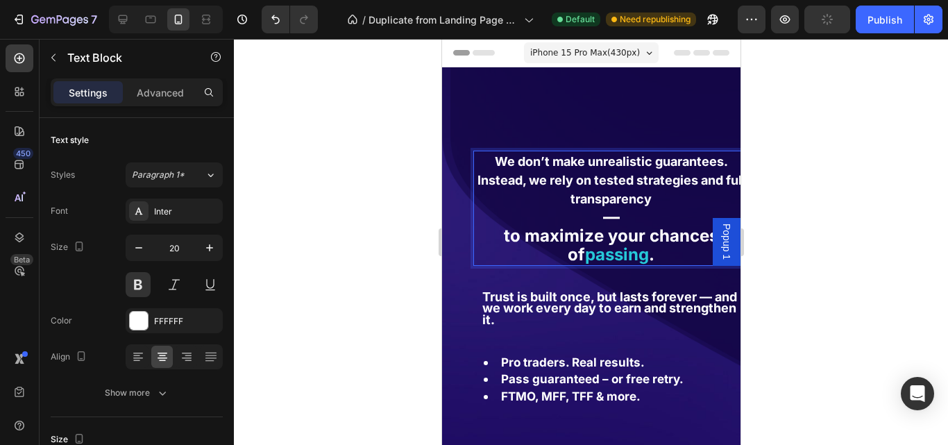
click at [621, 217] on p "—" at bounding box center [610, 217] width 273 height 19
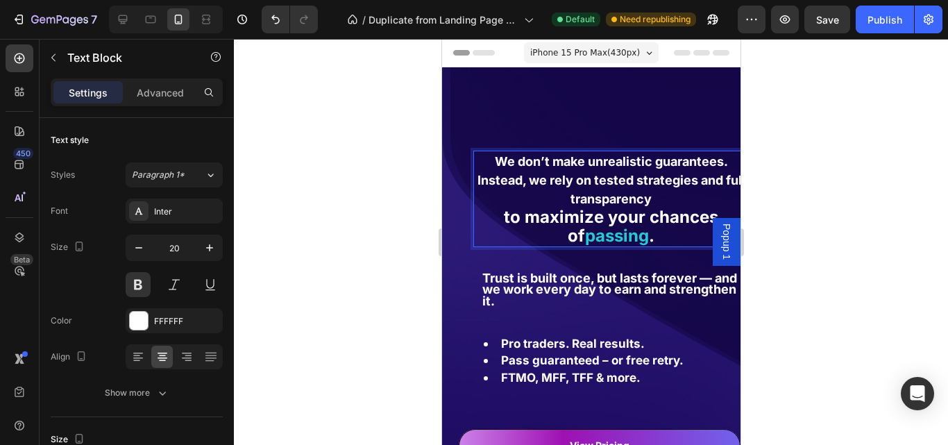
click at [774, 221] on div at bounding box center [591, 242] width 714 height 406
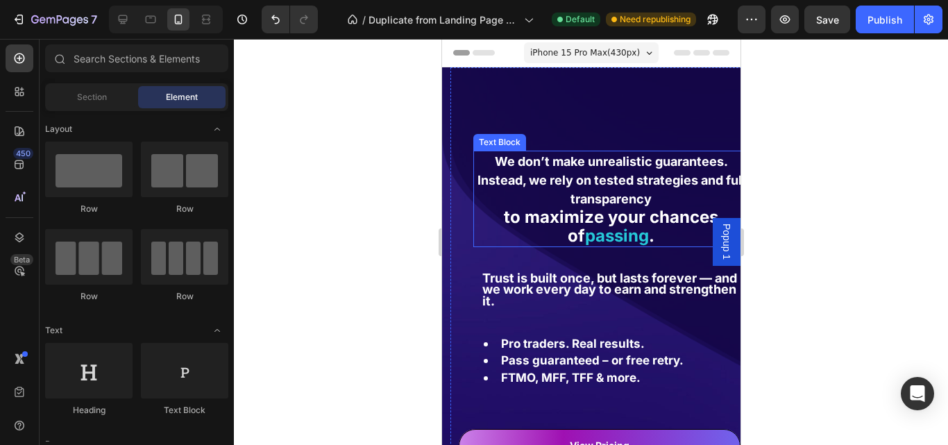
click at [663, 186] on strong "We don’t make unrealistic guarantees. Instead, we rely on tested strategies and…" at bounding box center [611, 180] width 268 height 52
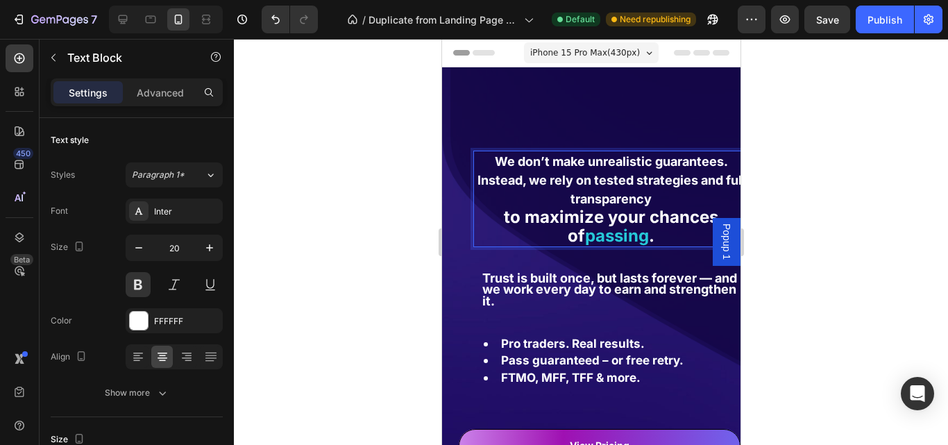
click at [620, 176] on strong "We don’t make unrealistic guarantees. Instead, we rely on tested strategies and…" at bounding box center [611, 180] width 268 height 52
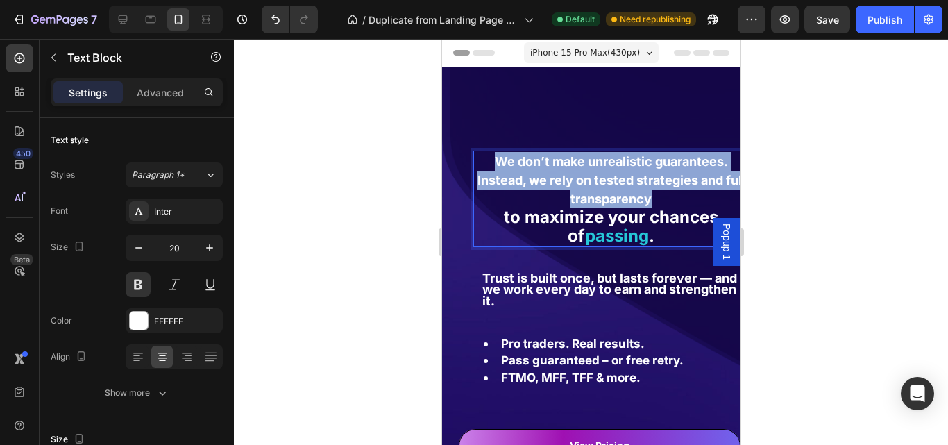
click at [620, 176] on strong "We don’t make unrealistic guarantees. Instead, we rely on tested strategies and…" at bounding box center [611, 180] width 268 height 52
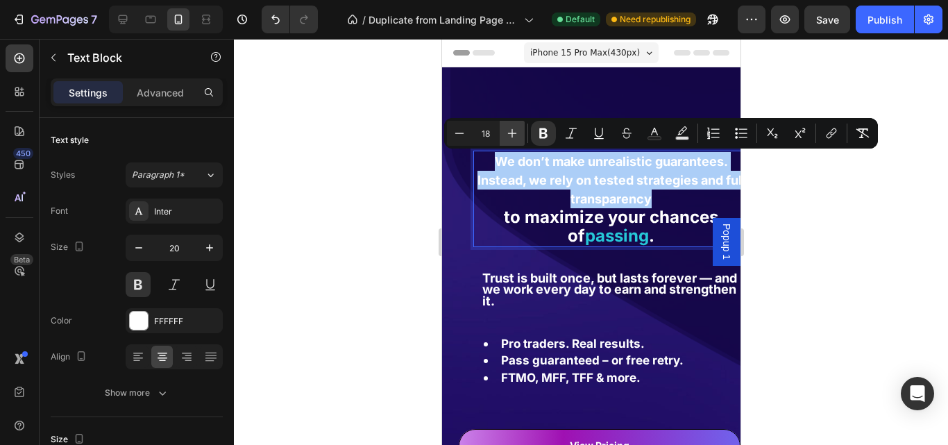
click at [512, 136] on icon "Editor contextual toolbar" at bounding box center [512, 133] width 9 height 9
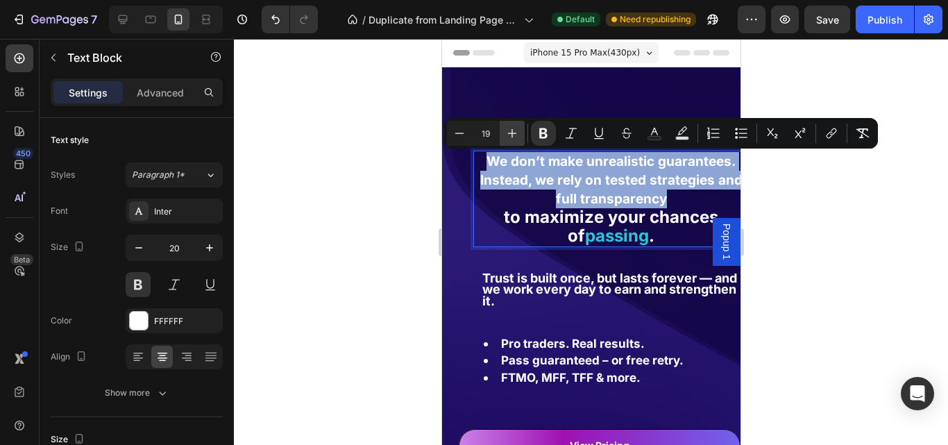
type input "20"
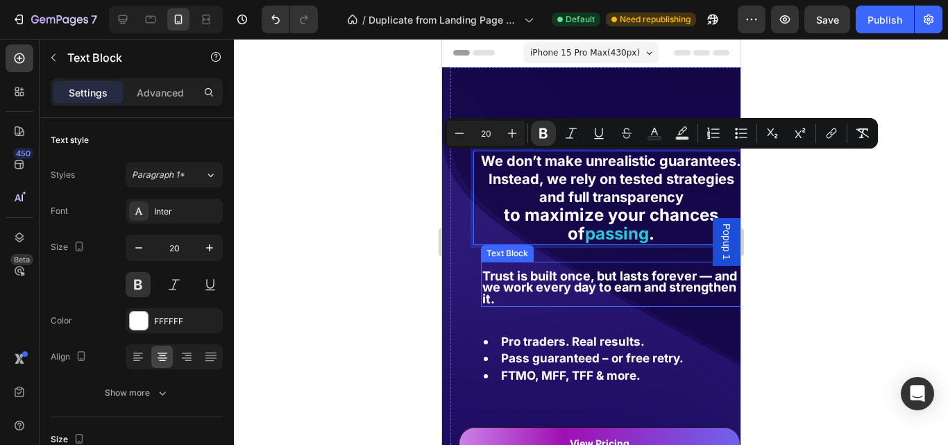
click at [588, 293] on strong "Trust is built once, but lasts forever — and we work every day to earn and stre…" at bounding box center [609, 287] width 255 height 37
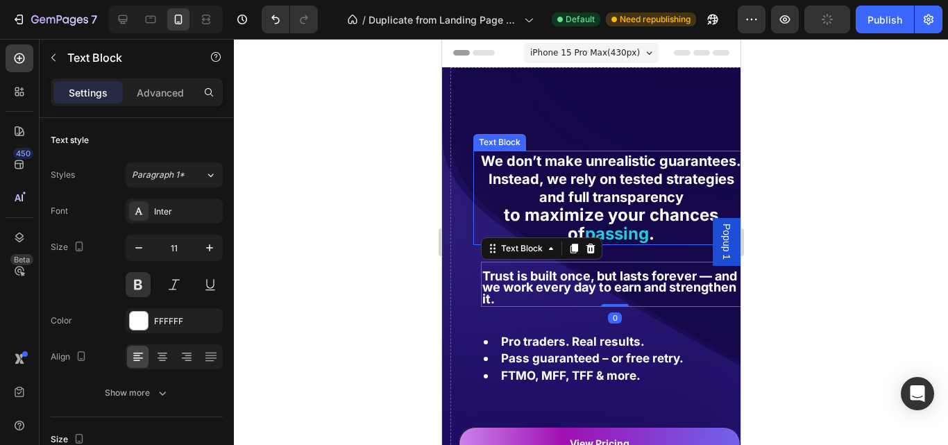
click at [685, 189] on p "We don’t make unrealistic guarantees. Instead, we rely on tested strategies and…" at bounding box center [610, 179] width 273 height 54
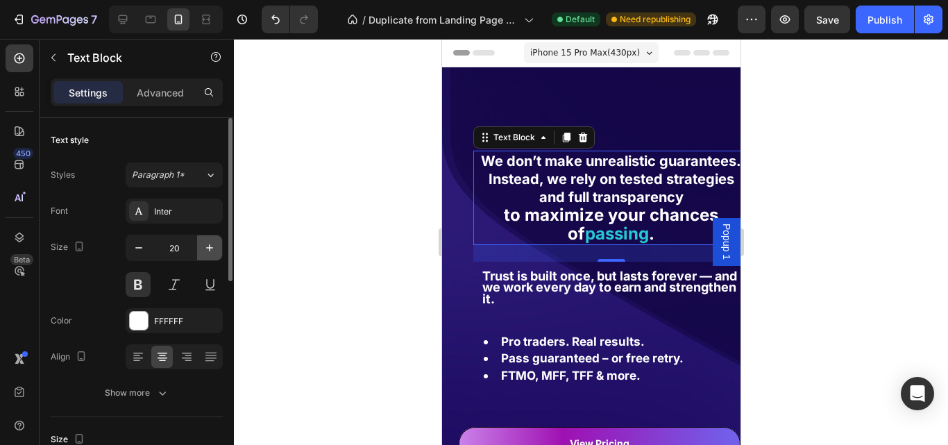
click at [214, 247] on icon "button" at bounding box center [210, 248] width 14 height 14
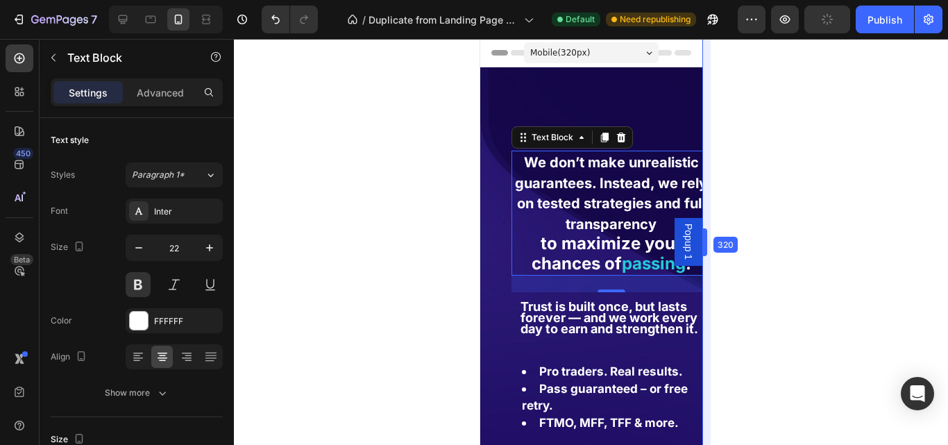
drag, startPoint x: 742, startPoint y: 182, endPoint x: 653, endPoint y: 220, distance: 96.7
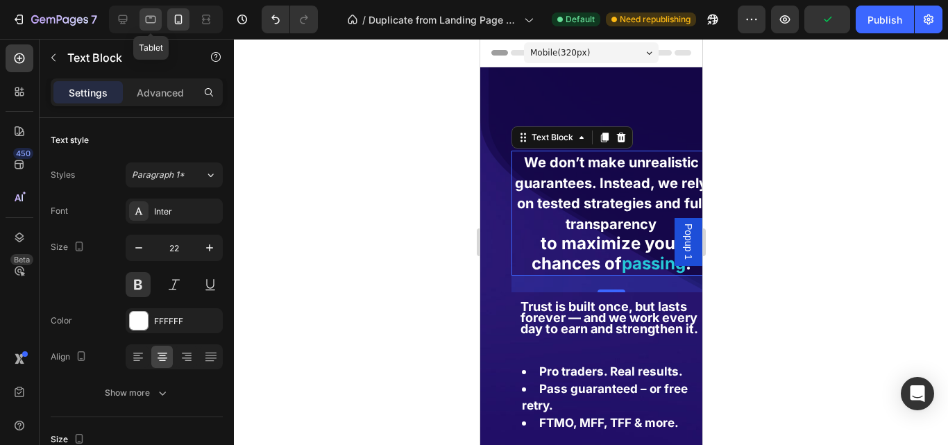
click at [154, 26] on div at bounding box center [150, 19] width 22 height 22
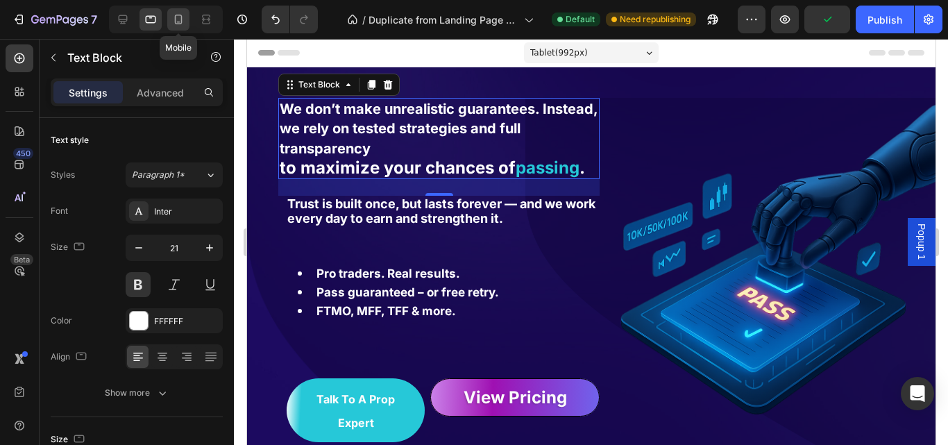
click at [177, 24] on icon at bounding box center [179, 20] width 8 height 10
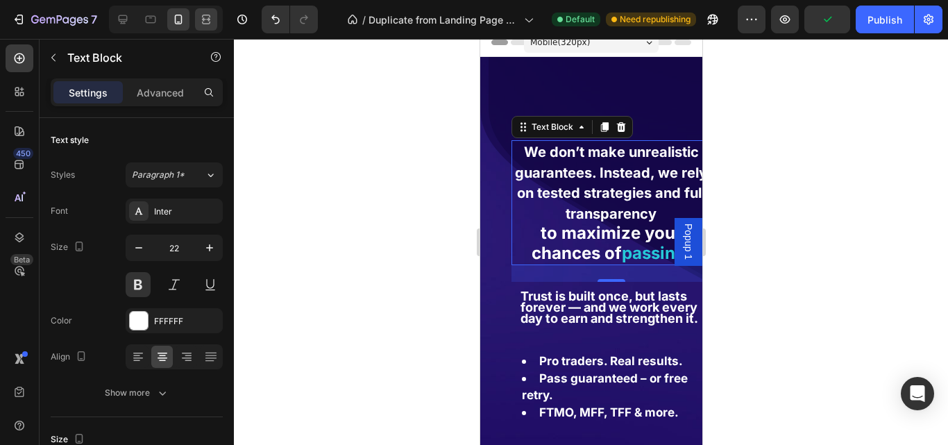
click at [206, 22] on icon at bounding box center [206, 19] width 14 height 14
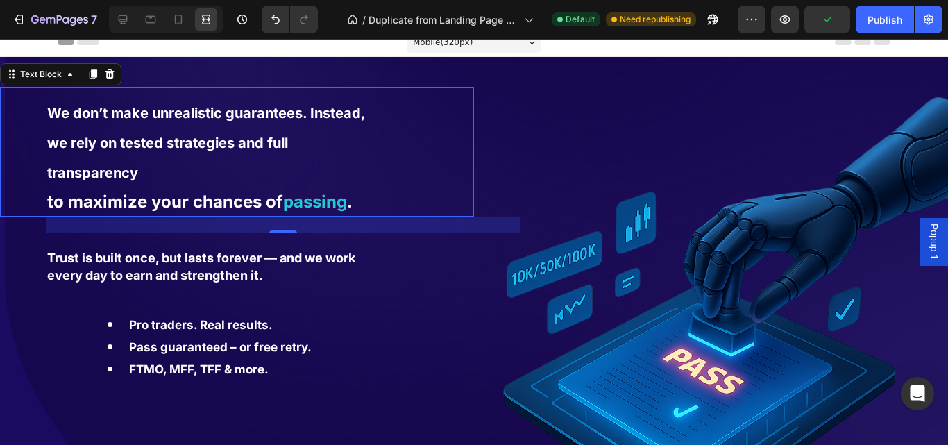
type input "30"
type input "470"
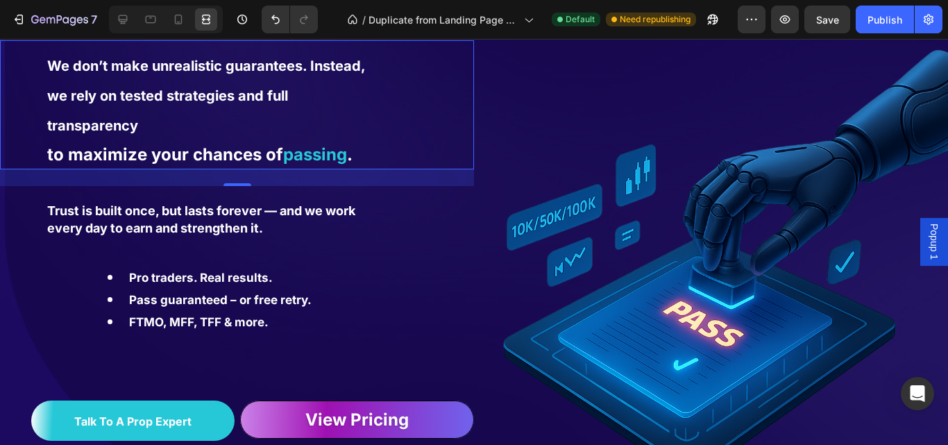
scroll to position [10, 0]
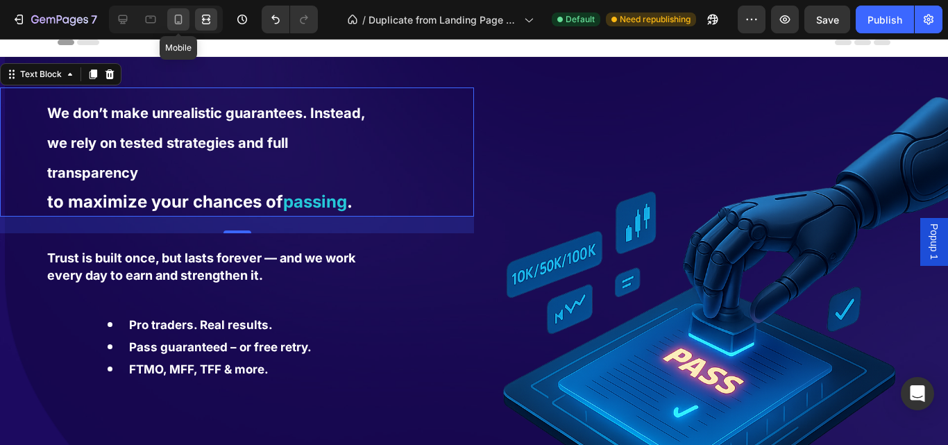
click at [179, 21] on icon at bounding box center [178, 19] width 14 height 14
type input "22"
type input "500"
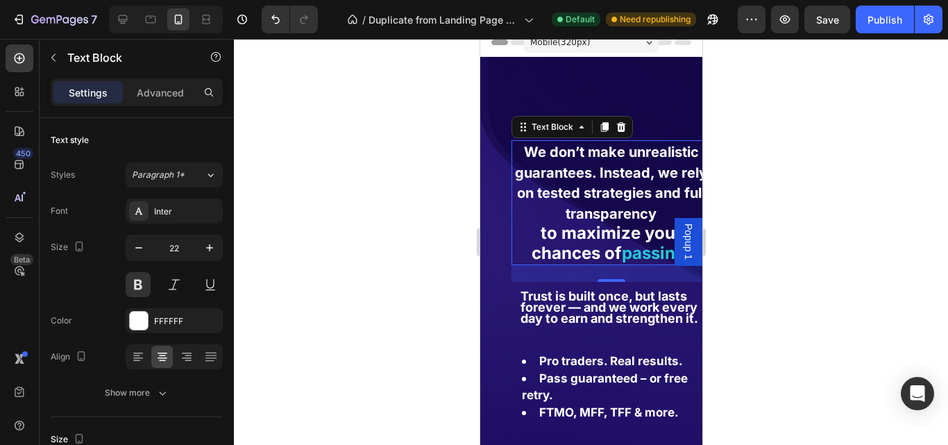
scroll to position [63, 0]
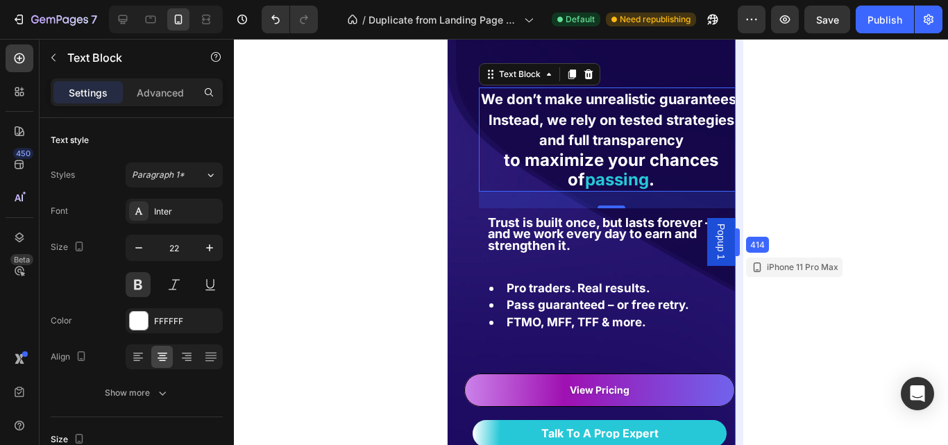
drag, startPoint x: 701, startPoint y: 204, endPoint x: 765, endPoint y: 221, distance: 65.3
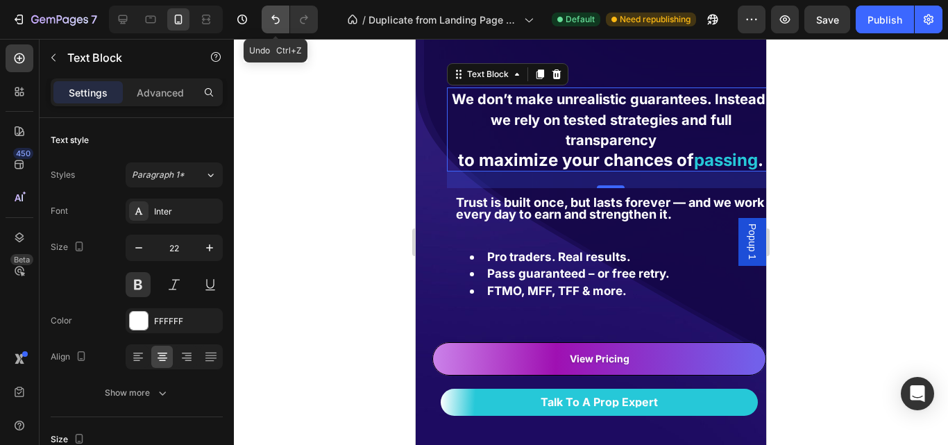
click at [271, 24] on icon "Undo/Redo" at bounding box center [276, 19] width 14 height 14
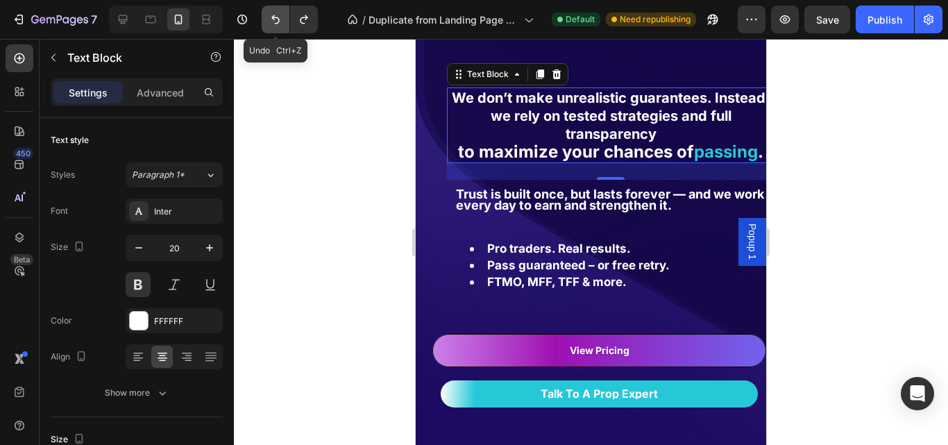
scroll to position [62, 0]
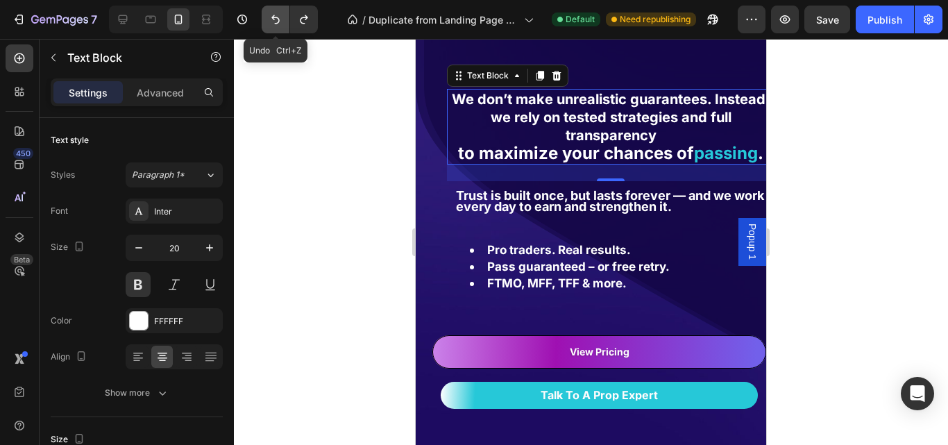
click at [271, 24] on icon "Undo/Redo" at bounding box center [276, 19] width 14 height 14
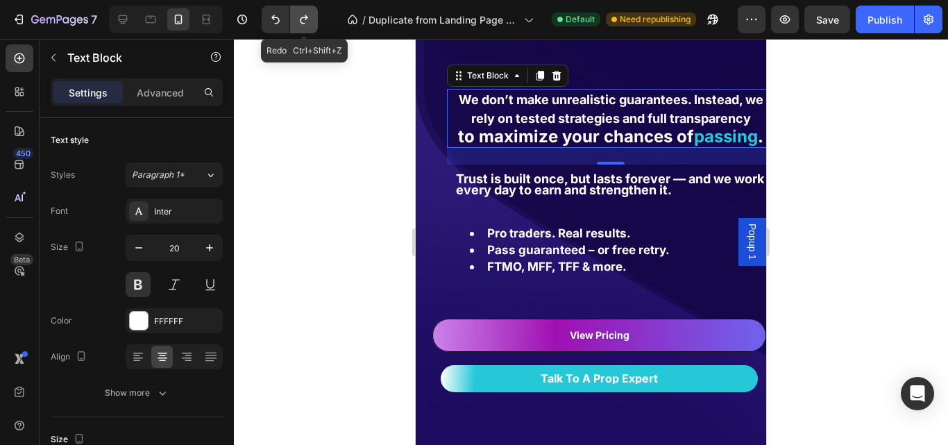
click at [297, 21] on icon "Undo/Redo" at bounding box center [304, 19] width 14 height 14
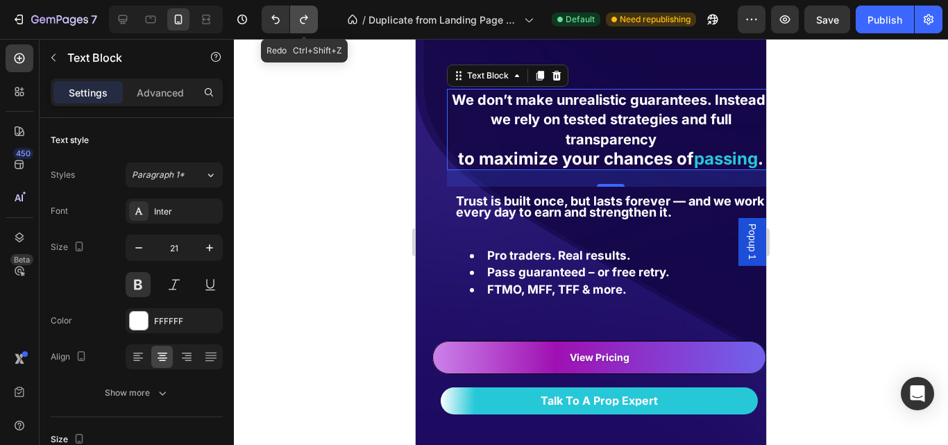
click at [297, 21] on icon "Undo/Redo" at bounding box center [304, 19] width 14 height 14
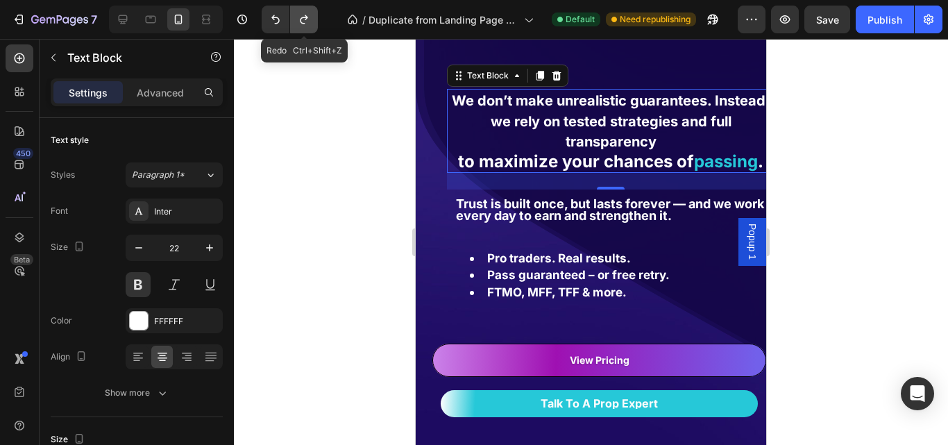
click at [297, 21] on icon "Undo/Redo" at bounding box center [304, 19] width 14 height 14
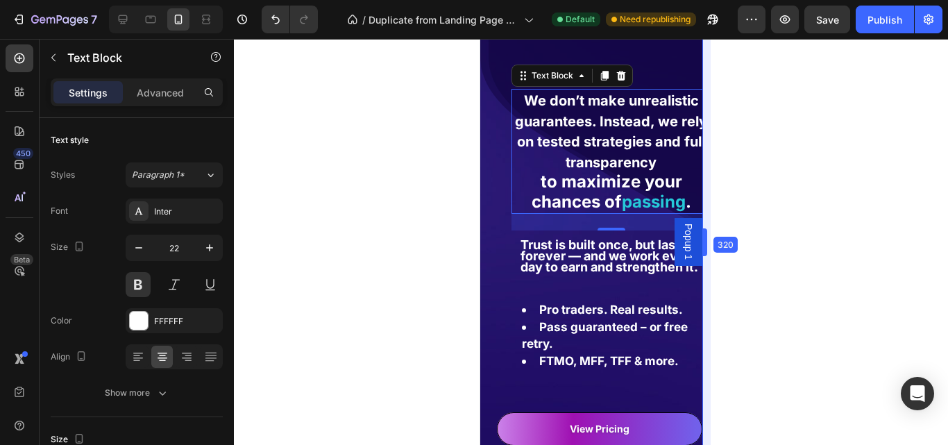
drag, startPoint x: 768, startPoint y: 87, endPoint x: 142, endPoint y: 46, distance: 627.2
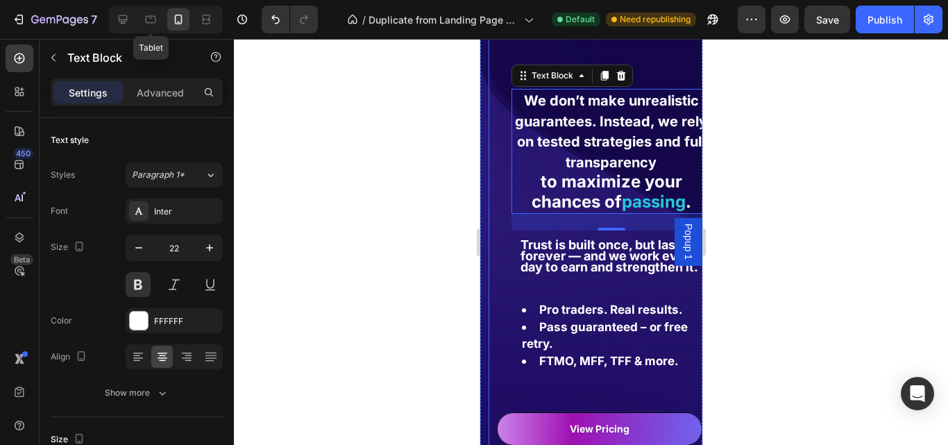
drag, startPoint x: 156, startPoint y: 13, endPoint x: 165, endPoint y: 17, distance: 9.9
click at [157, 15] on icon at bounding box center [151, 19] width 14 height 14
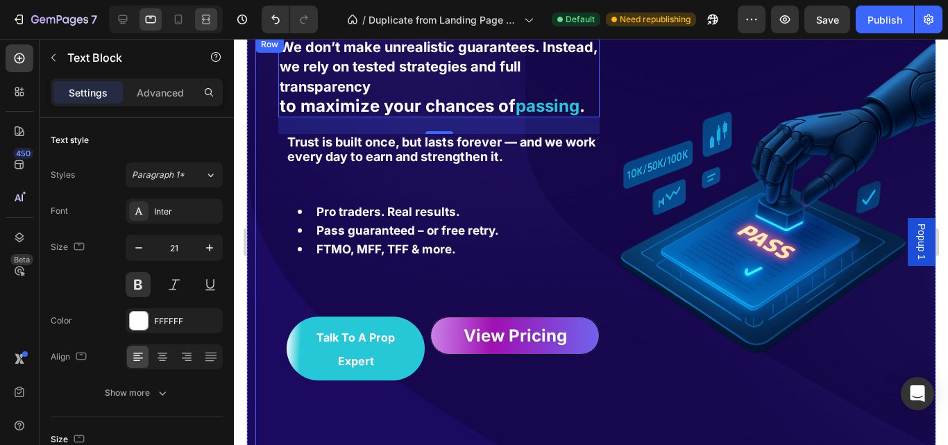
scroll to position [10, 0]
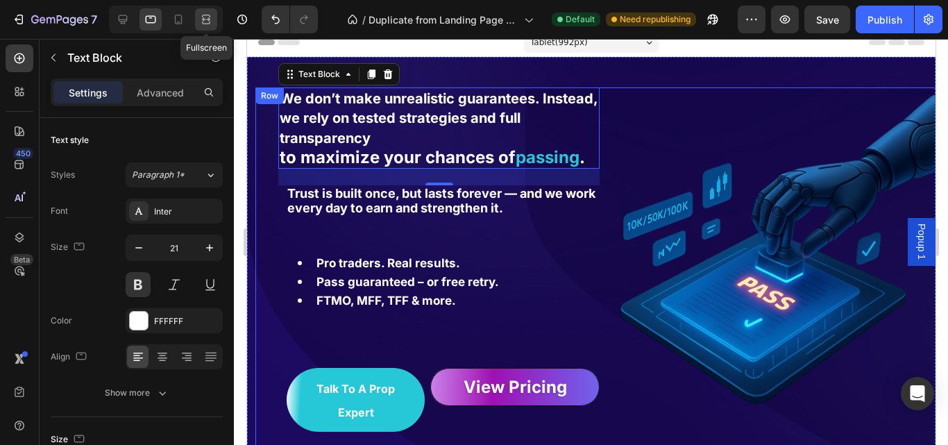
click at [201, 26] on icon at bounding box center [206, 19] width 14 height 14
type input "30"
type input "470"
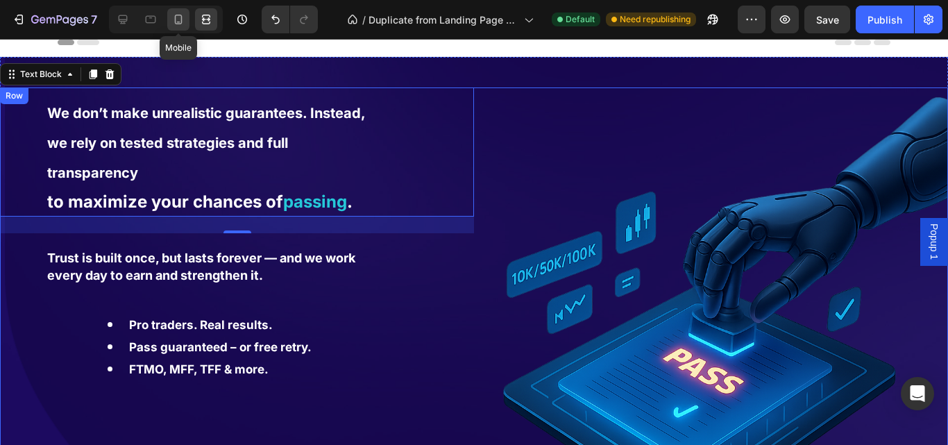
click at [176, 26] on div at bounding box center [178, 19] width 22 height 22
type input "22"
type input "500"
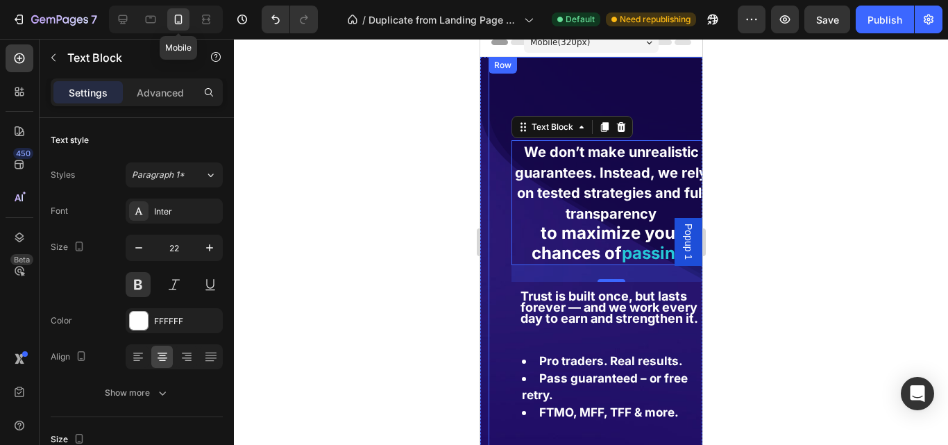
scroll to position [63, 0]
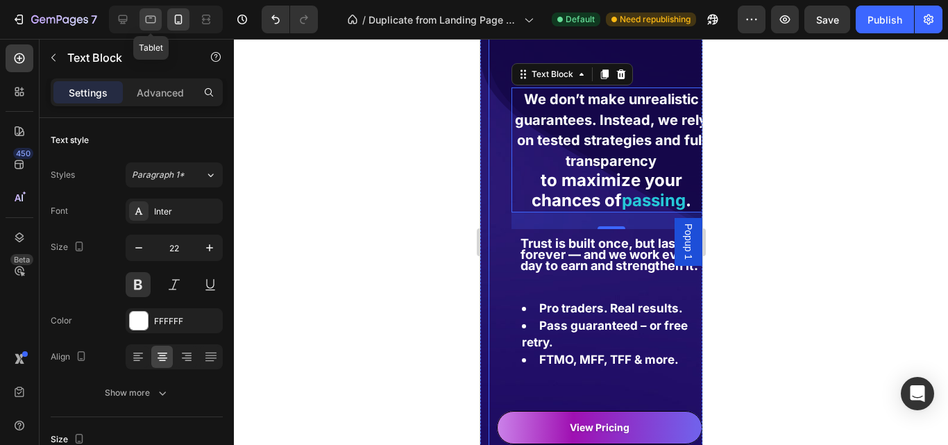
click at [160, 22] on div at bounding box center [150, 19] width 22 height 22
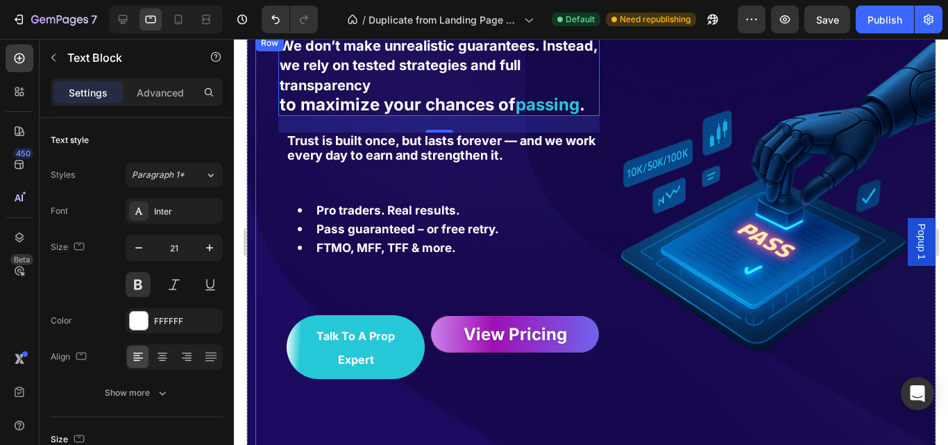
scroll to position [10, 0]
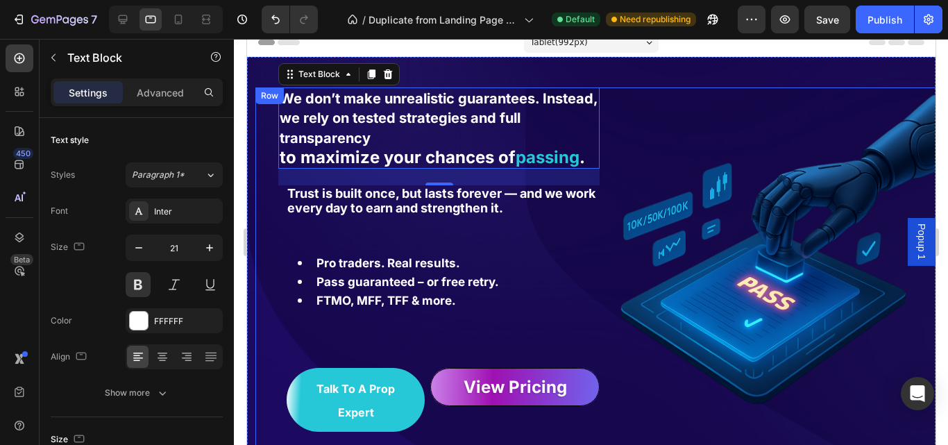
click at [110, 22] on div at bounding box center [166, 20] width 114 height 28
click at [127, 24] on icon at bounding box center [123, 19] width 14 height 14
type input "30"
type input "470"
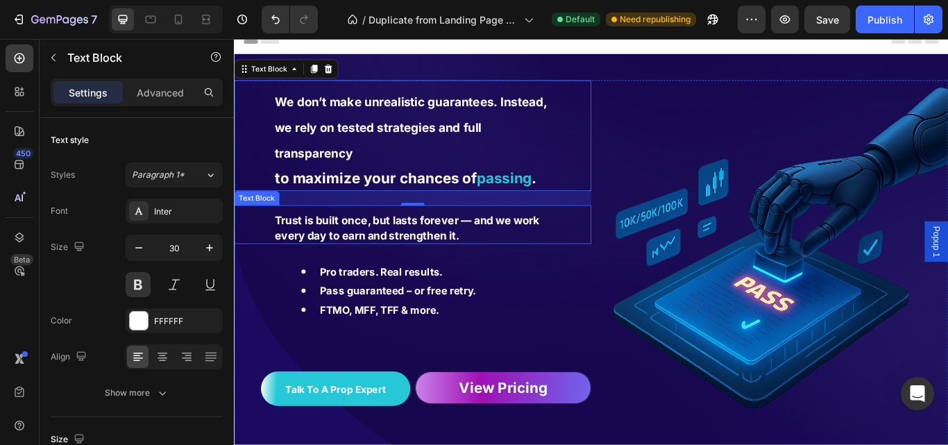
click at [588, 269] on p "Trust is built once, but lasts forever — and we work every day to earn and stre…" at bounding box center [442, 260] width 323 height 34
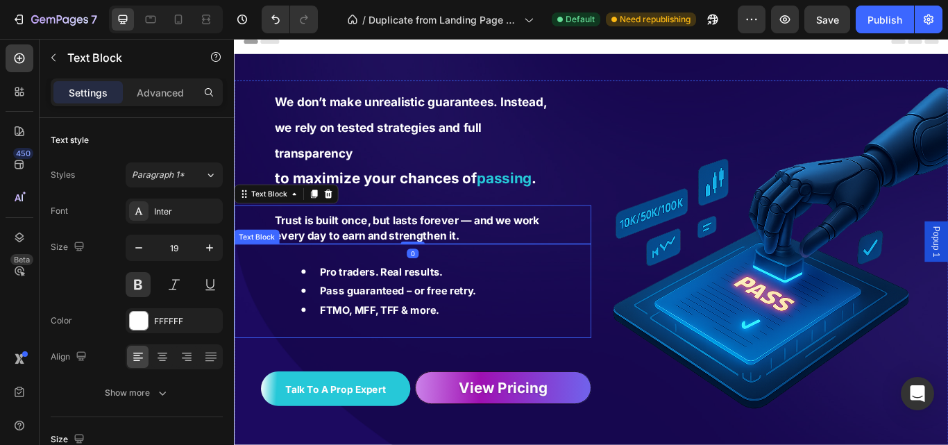
click at [599, 305] on div "Pro traders. Real results. Pass guaranteed – or free retry. FTMO, MFF, TFF & mo…" at bounding box center [442, 333] width 326 height 110
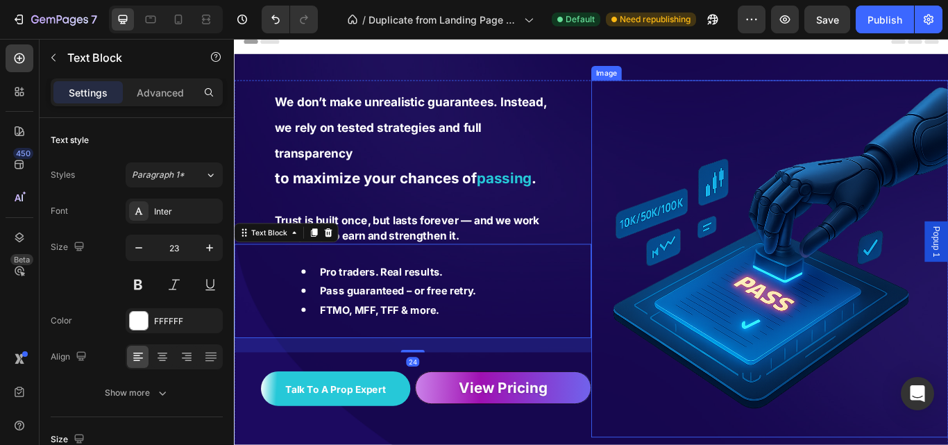
click at [804, 398] on img at bounding box center [858, 295] width 416 height 416
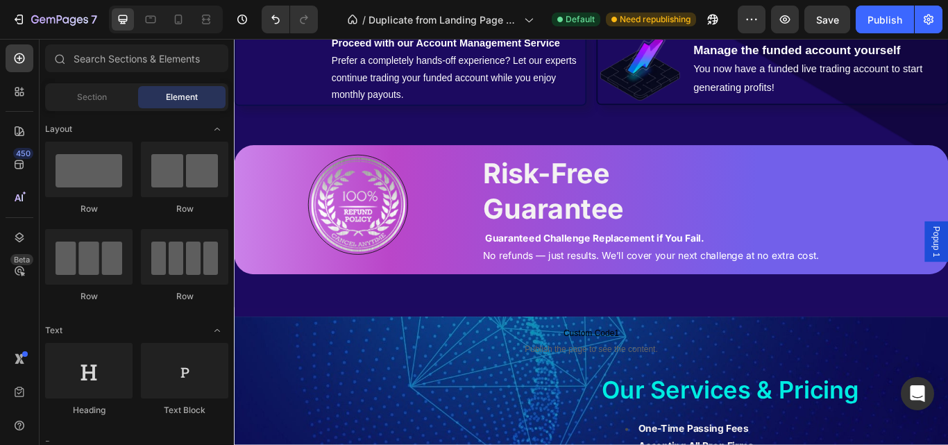
scroll to position [2516, 0]
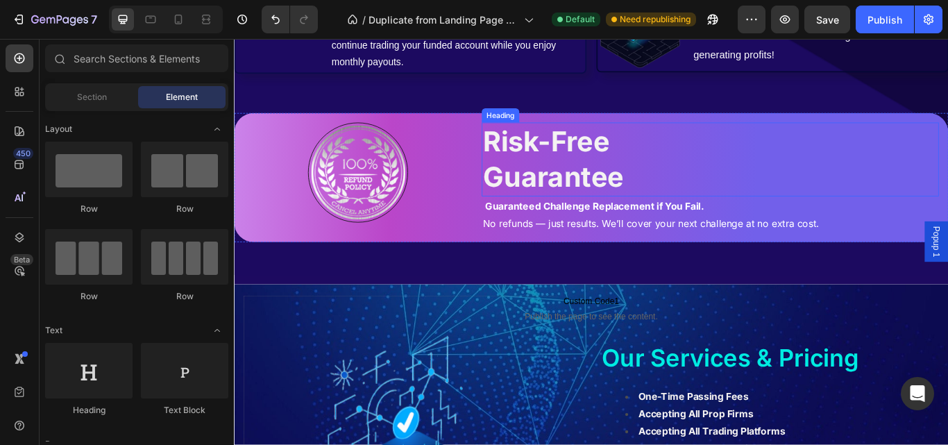
click at [615, 219] on strong "Guarantee" at bounding box center [606, 199] width 164 height 39
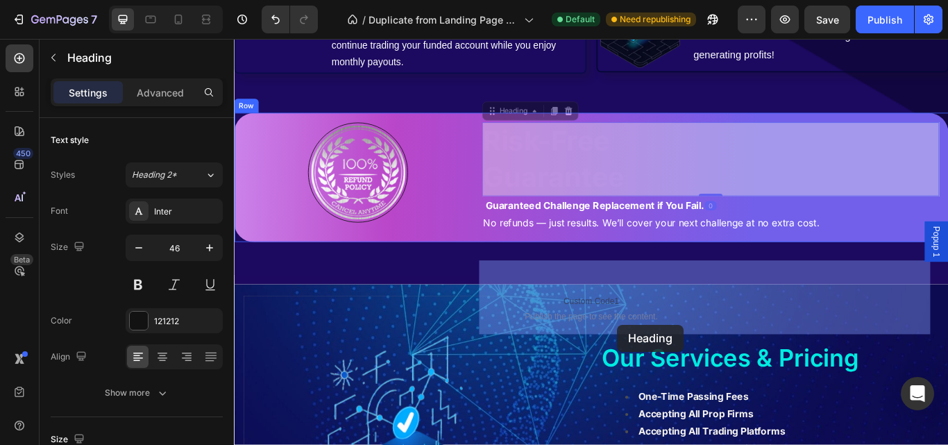
drag, startPoint x: 519, startPoint y: 320, endPoint x: 681, endPoint y: 371, distance: 169.6
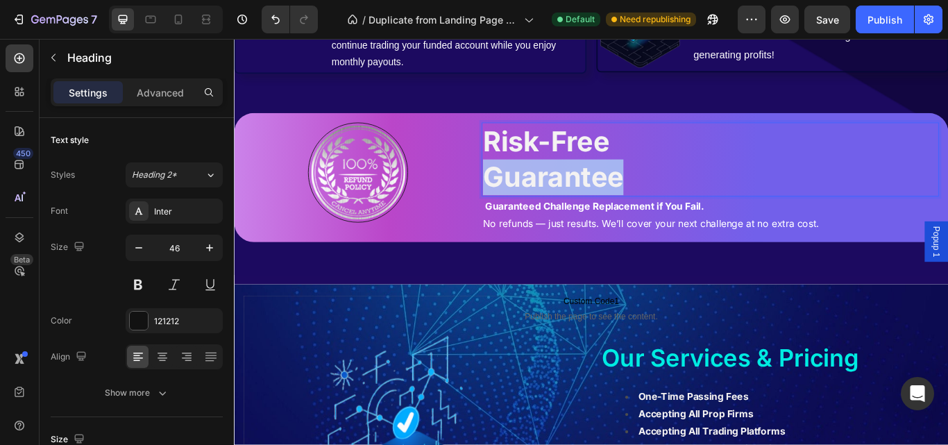
click at [640, 219] on strong "Guarantee" at bounding box center [606, 199] width 164 height 39
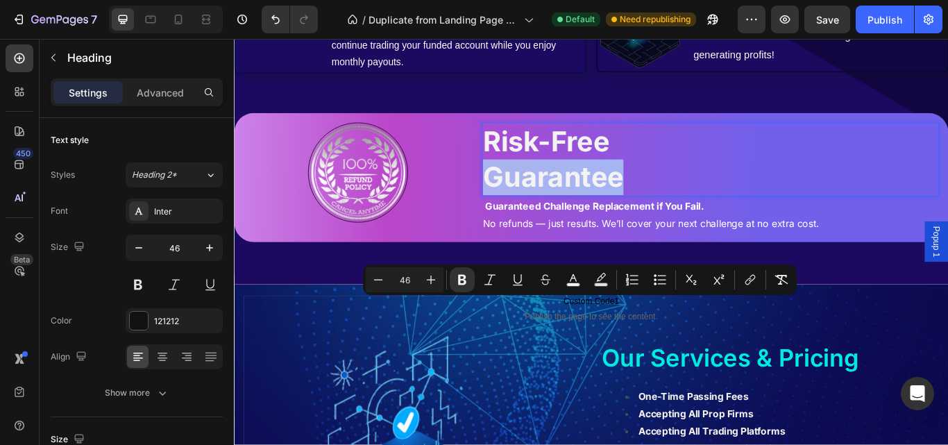
click at [636, 219] on strong "Guarantee" at bounding box center [606, 199] width 164 height 39
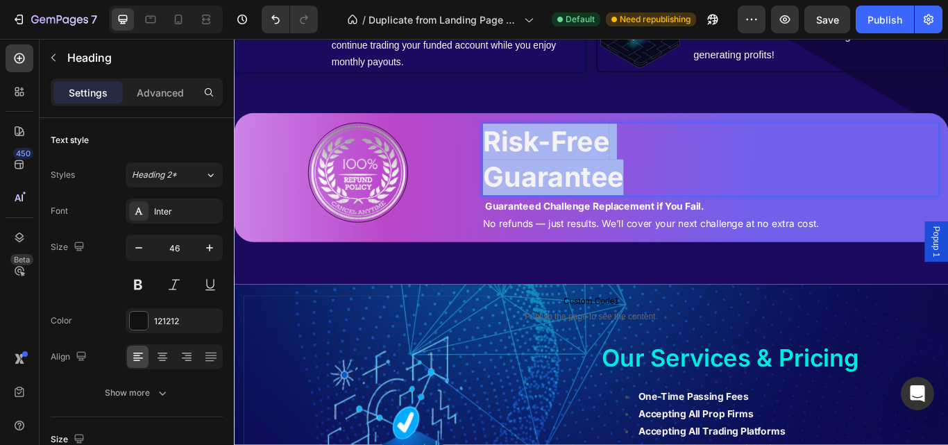
drag, startPoint x: 522, startPoint y: 323, endPoint x: 695, endPoint y: 368, distance: 178.7
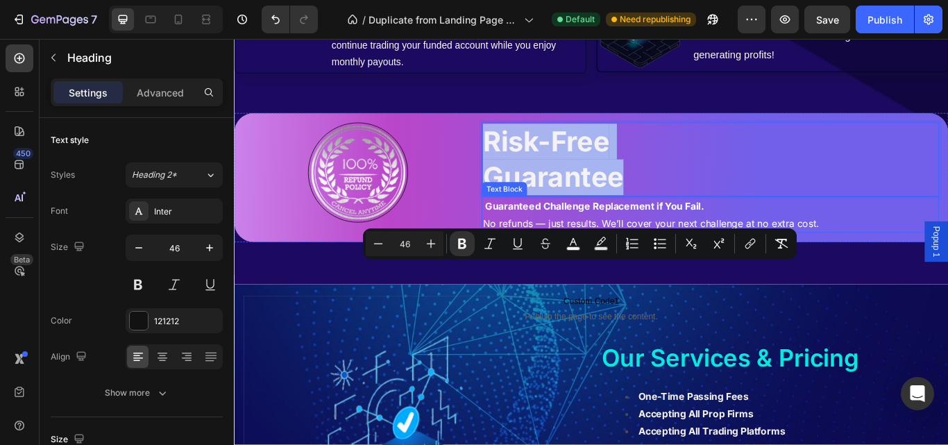
click at [605, 264] on p "Guaranteed Challenge Replacement if You Fail. No refunds — just results. We’ll …" at bounding box center [789, 244] width 530 height 40
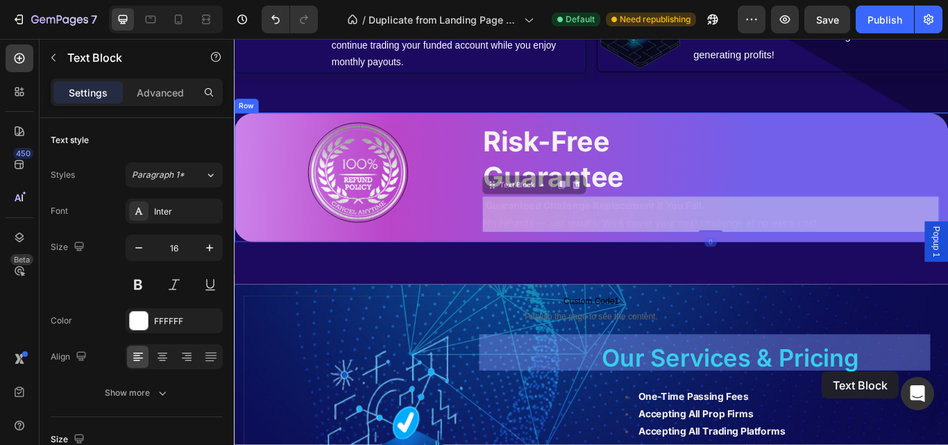
drag, startPoint x: 525, startPoint y: 395, endPoint x: 903, endPoint y: 420, distance: 379.0
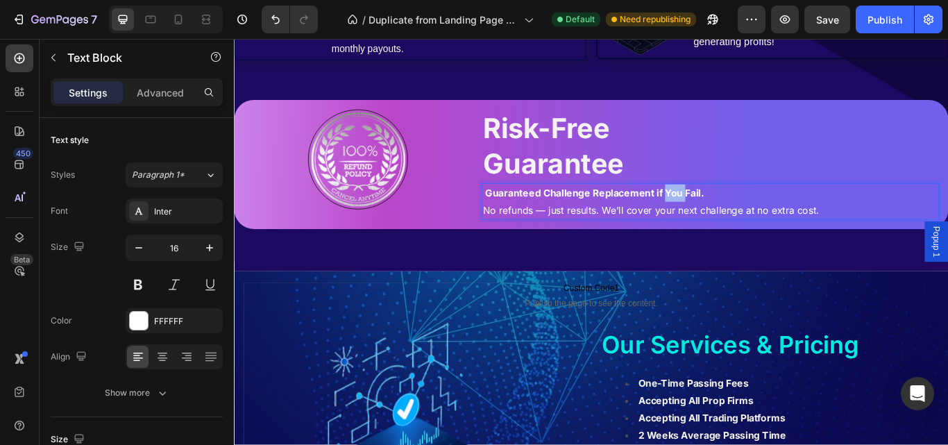
click at [738, 225] on strong "Guaranteed Challenge Replacement if You Fail." at bounding box center [654, 219] width 255 height 14
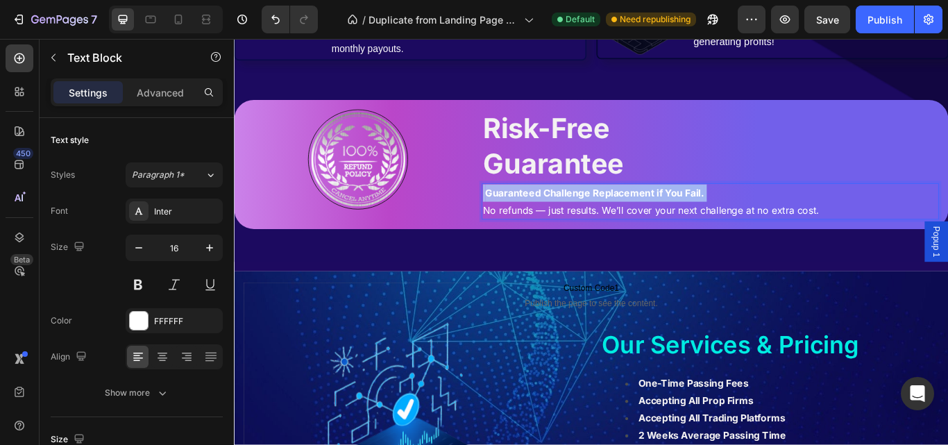
click at [738, 225] on strong "Guaranteed Challenge Replacement if You Fail." at bounding box center [654, 219] width 255 height 14
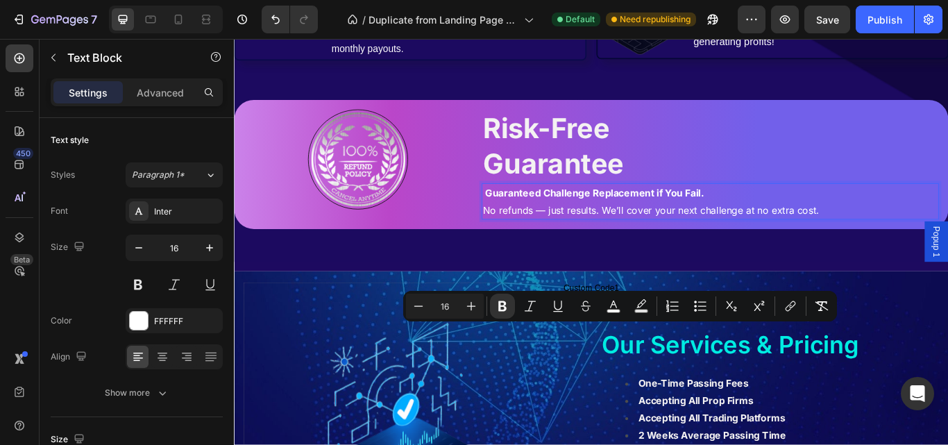
click at [646, 249] on p "Guaranteed Challenge Replacement if You Fail. No refunds — just results. We’ll …" at bounding box center [789, 229] width 530 height 40
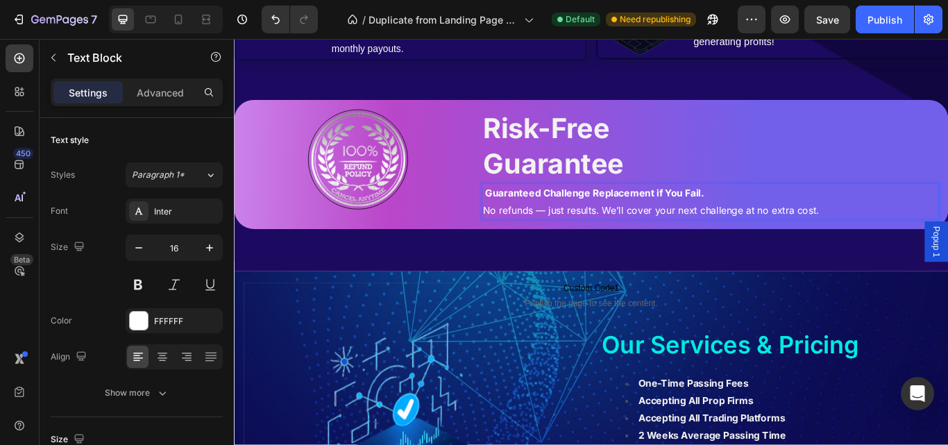
drag, startPoint x: 525, startPoint y: 381, endPoint x: 930, endPoint y: 396, distance: 406.2
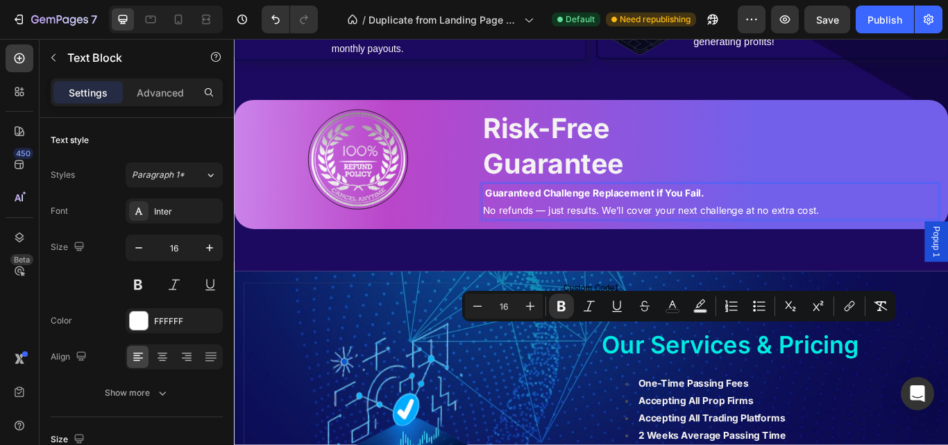
copy p "Guaranteed Challenge Replacement if You Fail. No refunds — just results. We’ll …"
click at [625, 162] on strong "Risk-Free" at bounding box center [597, 142] width 147 height 39
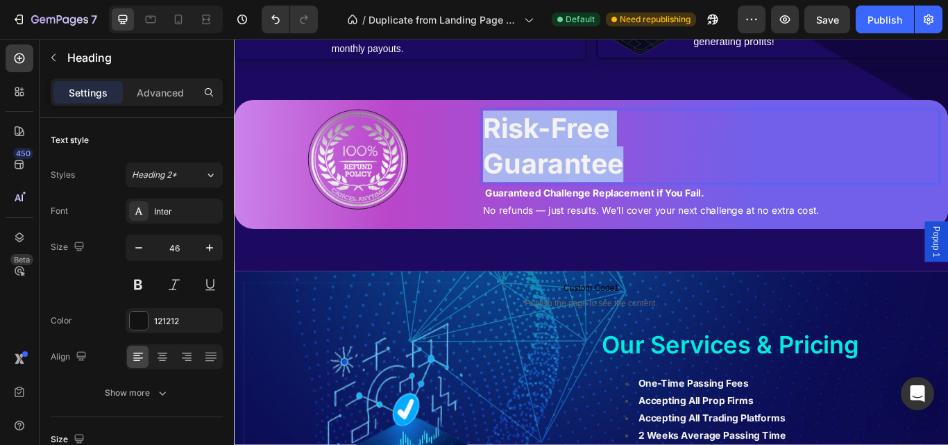
drag, startPoint x: 588, startPoint y: 300, endPoint x: 683, endPoint y: 341, distance: 104.1
click at [683, 206] on p "Risk-Free Guarantee" at bounding box center [789, 164] width 530 height 83
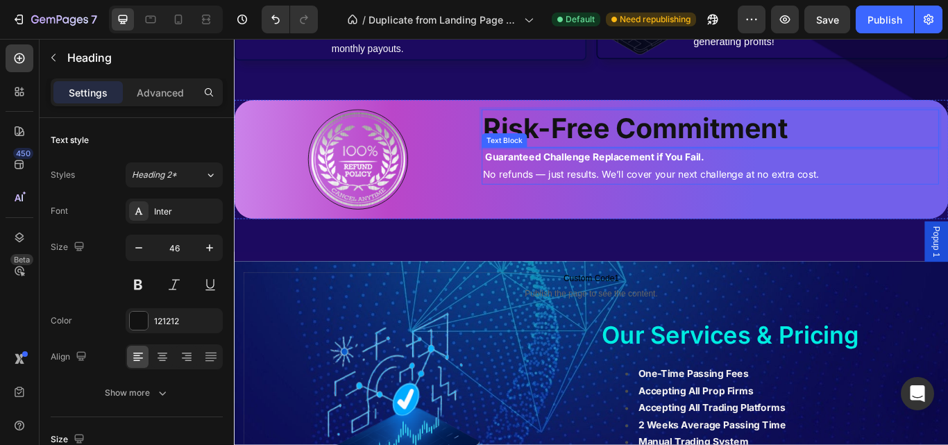
click at [742, 184] on strong "Guaranteed Challenge Replacement if You Fail." at bounding box center [654, 177] width 255 height 14
click at [642, 184] on strong "Guaranteed Challenge Replacement if You Fail." at bounding box center [654, 177] width 255 height 14
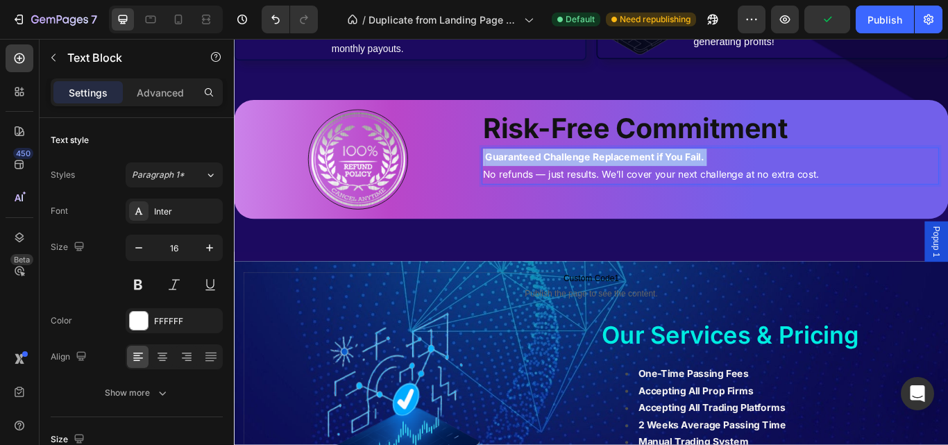
click at [642, 184] on strong "Guaranteed Challenge Replacement if You Fail." at bounding box center [654, 177] width 255 height 14
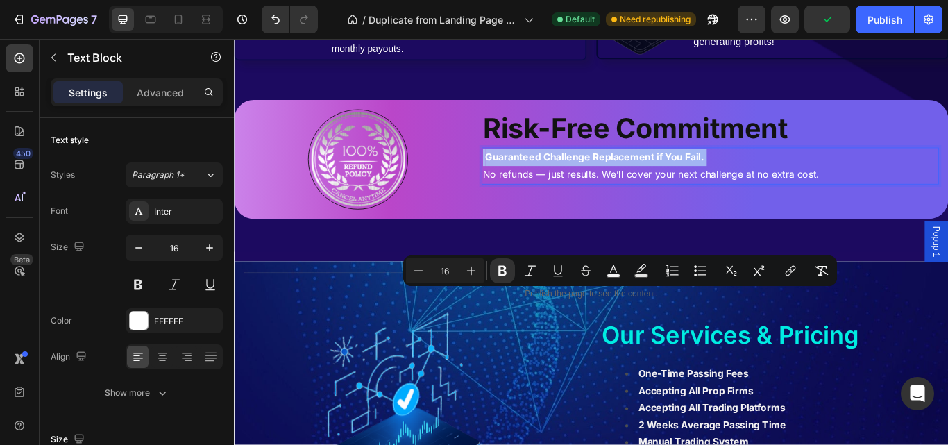
drag, startPoint x: 620, startPoint y: 346, endPoint x: 556, endPoint y: 352, distance: 63.4
click at [617, 207] on p "Guaranteed Challenge Replacement if You Fail. No refunds — just results. We’ll …" at bounding box center [789, 187] width 530 height 40
click at [538, 207] on p "Guaranteed Challenge Replacement if You Fail. No refunds — just results. We’ll …" at bounding box center [789, 187] width 530 height 40
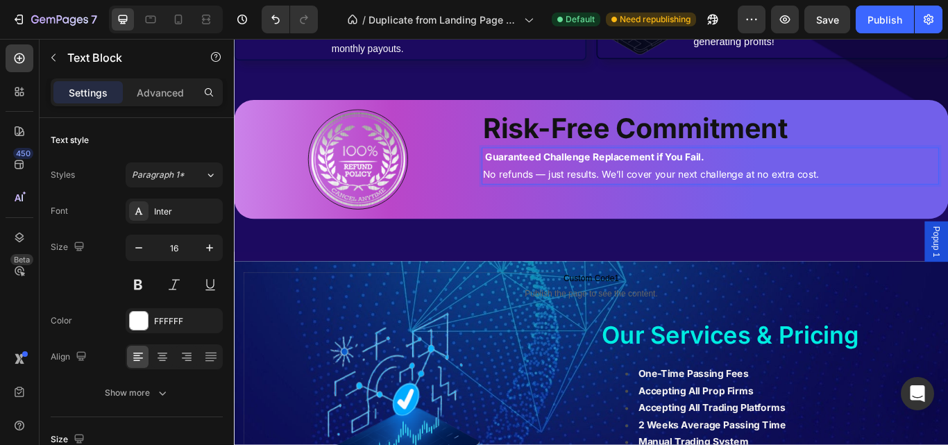
drag, startPoint x: 527, startPoint y: 339, endPoint x: 953, endPoint y: 366, distance: 426.9
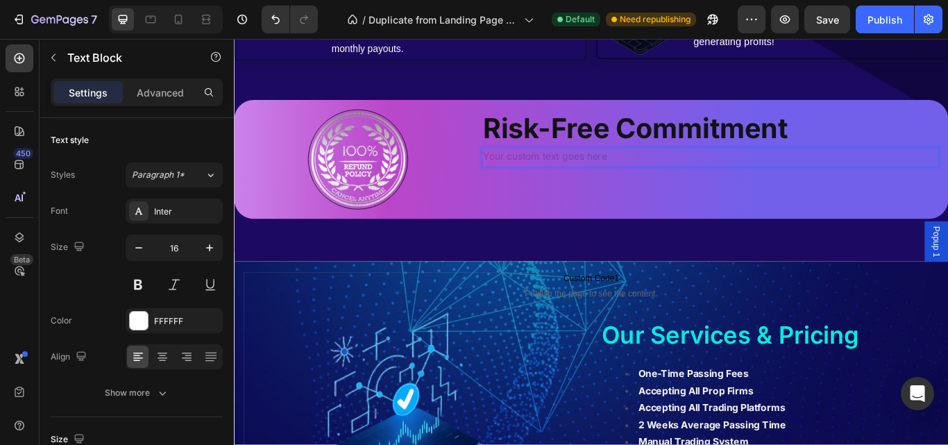
click at [649, 189] on div "Rich Text Editor. Editing area: main" at bounding box center [788, 177] width 533 height 23
click at [615, 189] on div "Rich Text Editor. Editing area: main" at bounding box center [788, 177] width 533 height 23
click at [549, 189] on div "Rich Text Editor. Editing area: main" at bounding box center [788, 177] width 533 height 23
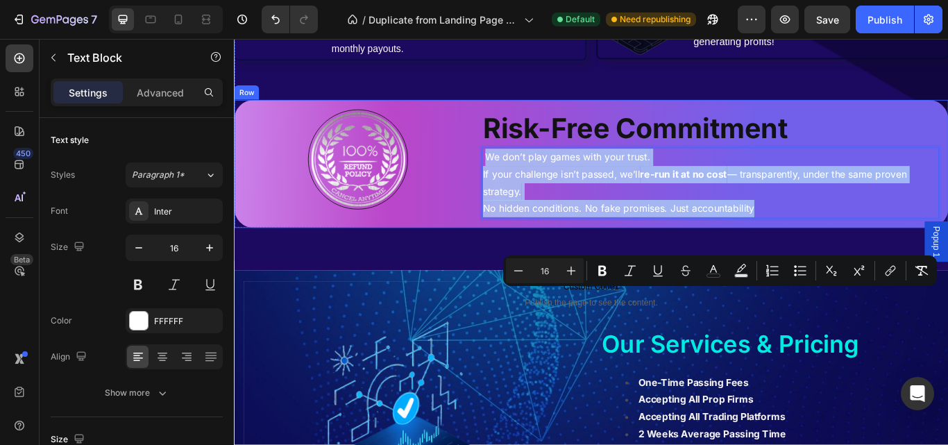
drag, startPoint x: 525, startPoint y: 334, endPoint x: 875, endPoint y: 416, distance: 359.8
click at [875, 259] on div "Image ⁠⁠⁠⁠⁠⁠⁠ Risk-Free Commitment Heading We don’t play games with your trust.…" at bounding box center [650, 184] width 833 height 149
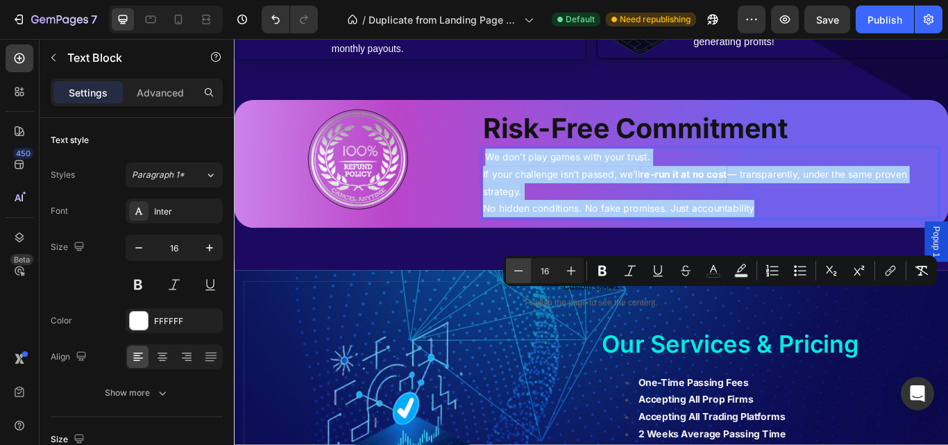
click at [513, 277] on icon "Editor contextual toolbar" at bounding box center [518, 271] width 14 height 14
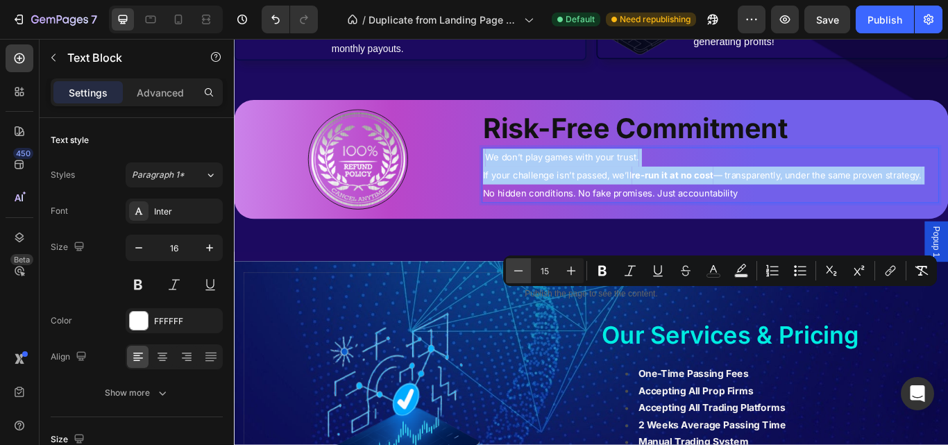
click at [513, 277] on icon "Editor contextual toolbar" at bounding box center [518, 271] width 14 height 14
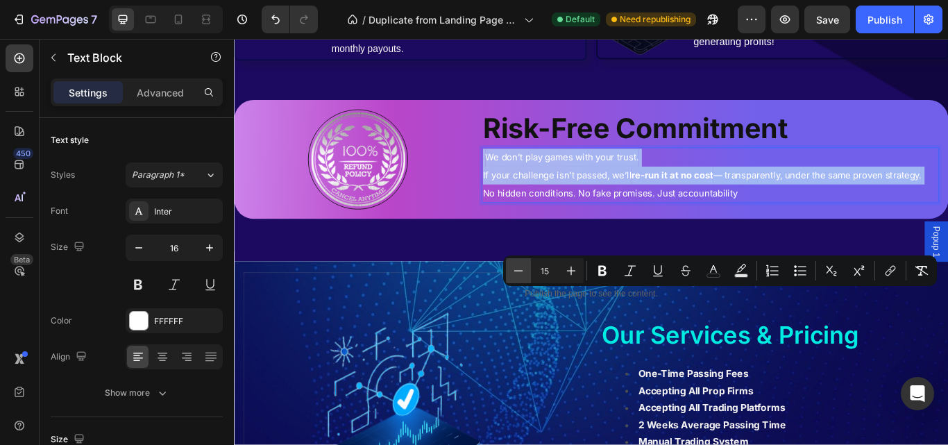
type input "14"
click at [842, 204] on span "If your challenge isn’t passed, we’ll re-run it at no cost — transparently, und…" at bounding box center [760, 198] width 473 height 12
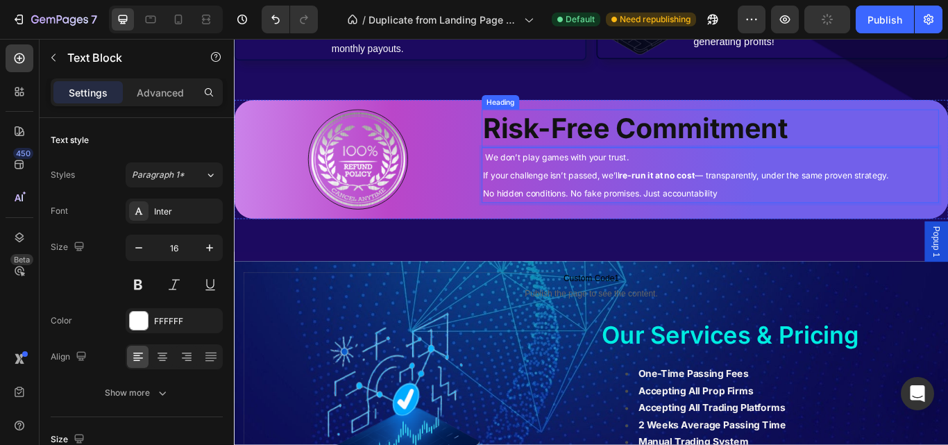
click at [947, 164] on p "⁠⁠⁠⁠⁠⁠⁠ Risk-Free Commitment" at bounding box center [789, 144] width 530 height 42
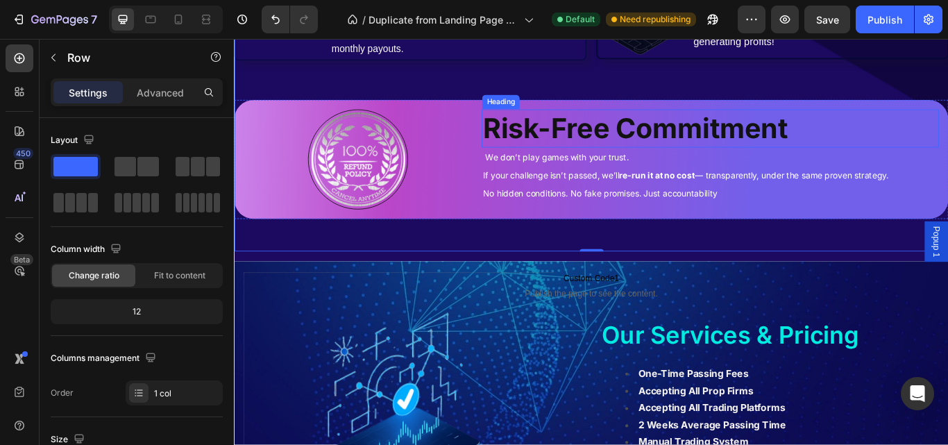
click at [766, 162] on strong "Risk-Free Commitment" at bounding box center [702, 142] width 356 height 39
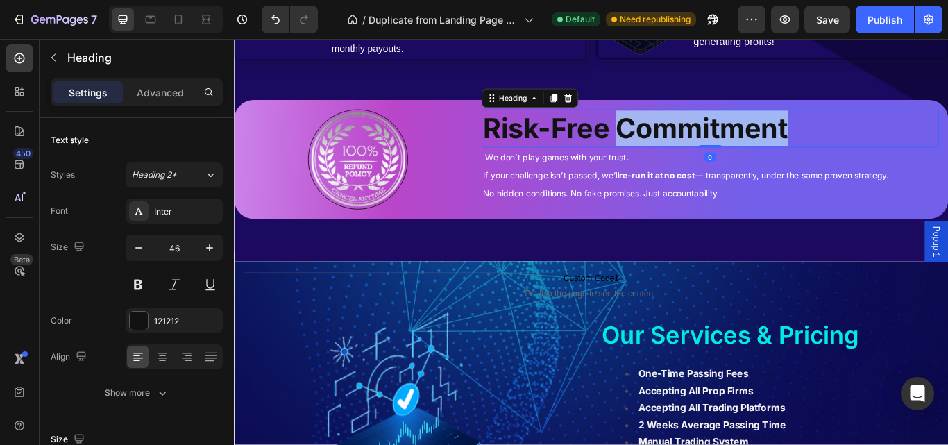
click at [766, 162] on strong "Risk-Free Commitment" at bounding box center [702, 142] width 356 height 39
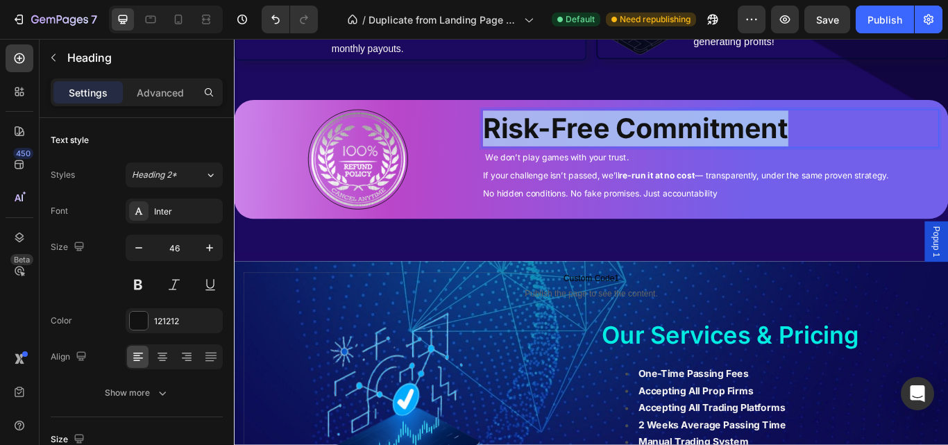
click at [766, 162] on strong "Risk-Free Commitment" at bounding box center [702, 142] width 356 height 39
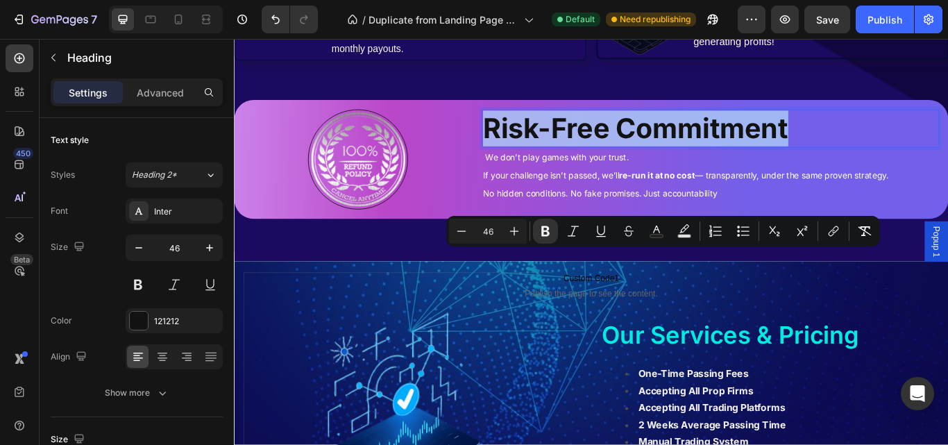
click at [895, 164] on p "Risk-Free Commitment" at bounding box center [789, 144] width 530 height 42
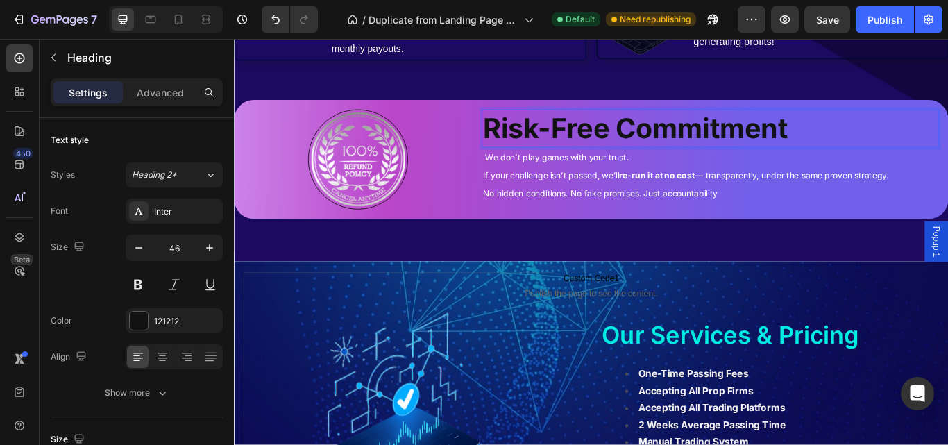
click at [919, 164] on p "Risk-Free Commitment" at bounding box center [789, 144] width 530 height 42
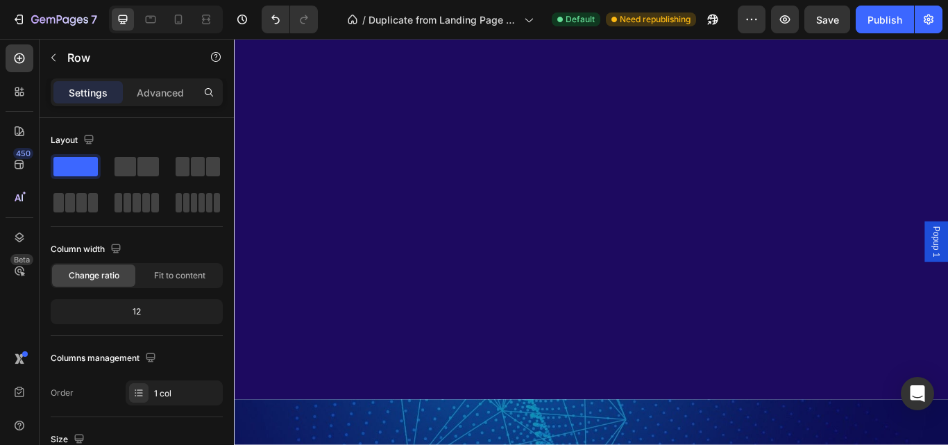
scroll to position [0, 0]
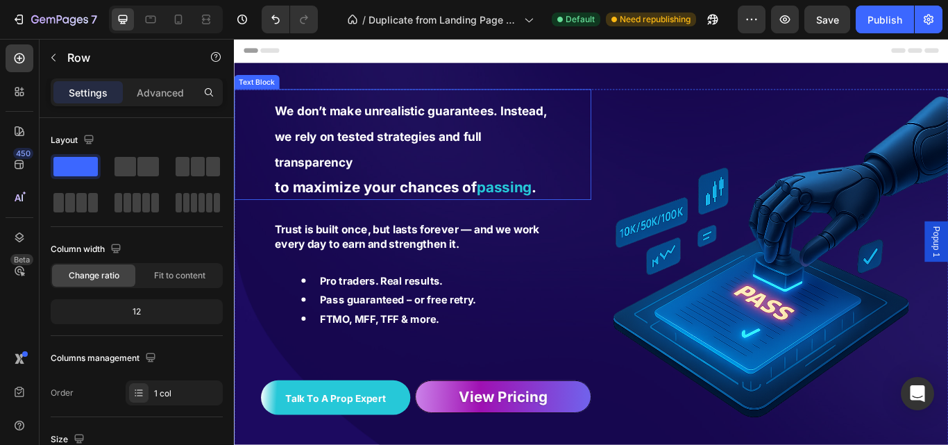
click at [557, 221] on strong "passing" at bounding box center [549, 212] width 64 height 20
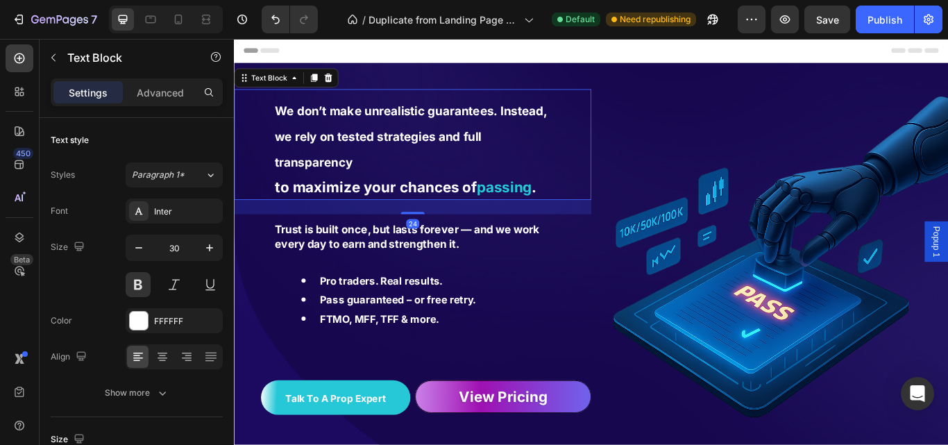
click at [557, 218] on strong "passing" at bounding box center [549, 212] width 64 height 20
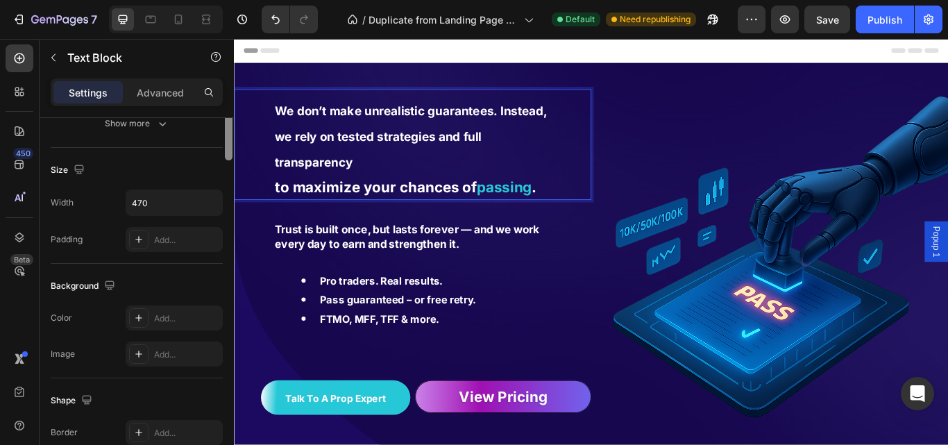
drag, startPoint x: 230, startPoint y: 410, endPoint x: 212, endPoint y: 389, distance: 27.1
click at [213, 384] on div "Text style Styles Paragraph 1* Font Inter Size 30 Color FFFFFF Align Show more …" at bounding box center [137, 301] width 194 height 366
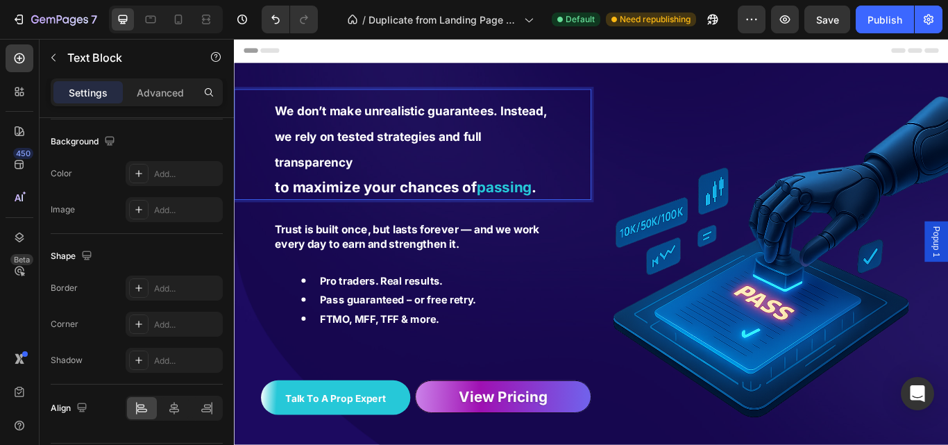
click at [551, 214] on strong "passing" at bounding box center [549, 212] width 64 height 20
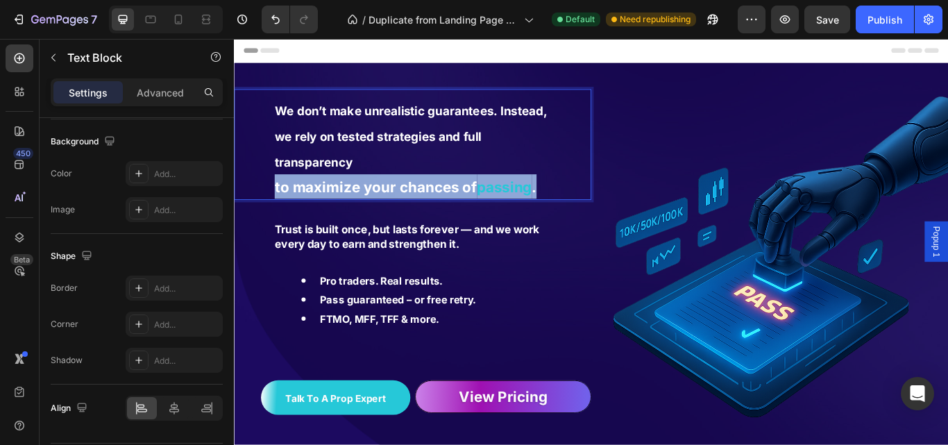
click at [551, 214] on strong "passing" at bounding box center [549, 212] width 64 height 20
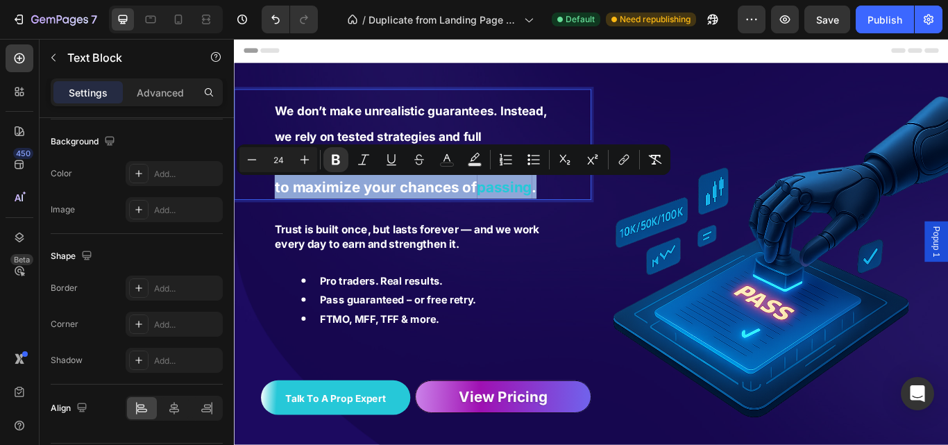
click at [556, 216] on strong "passing" at bounding box center [549, 212] width 64 height 20
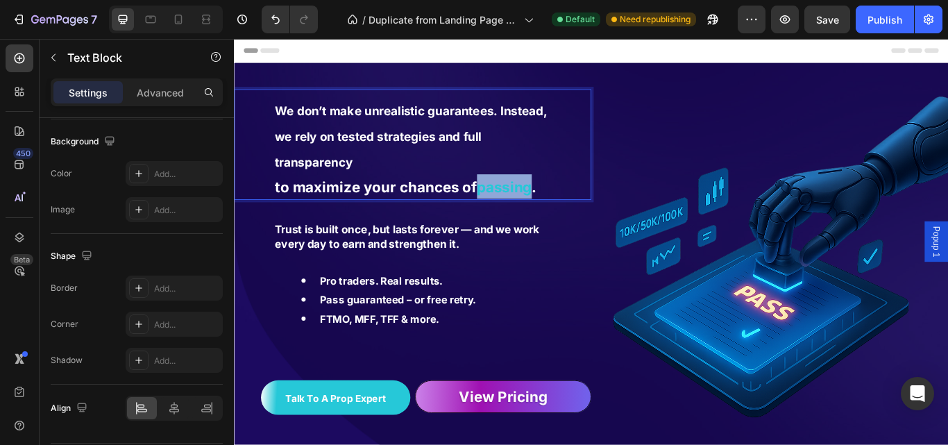
click at [556, 216] on strong "passing" at bounding box center [549, 212] width 64 height 20
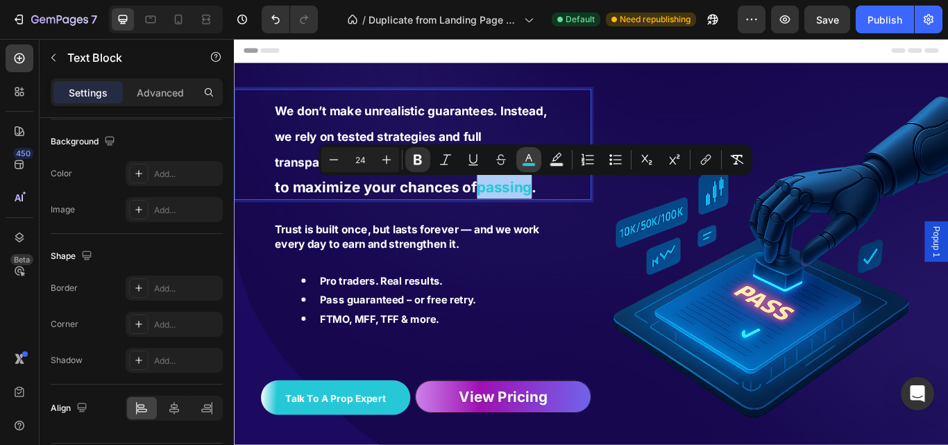
click at [524, 154] on icon "Editor contextual toolbar" at bounding box center [529, 160] width 14 height 14
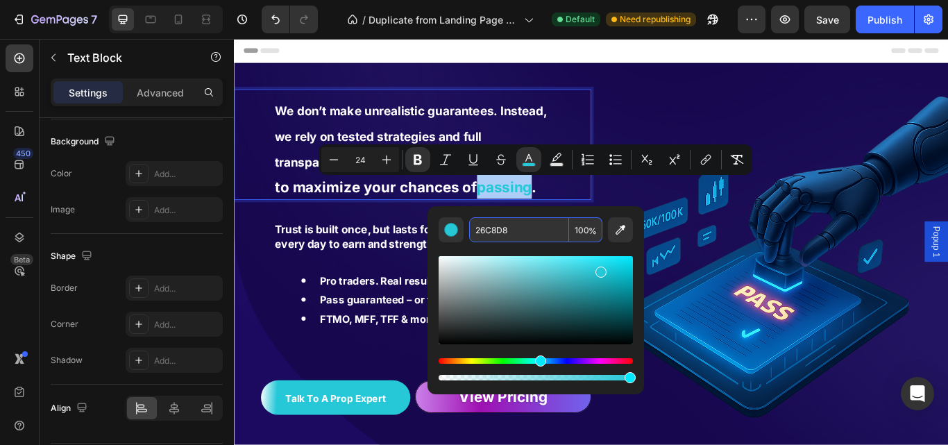
click at [502, 231] on input "26C8D8" at bounding box center [519, 229] width 100 height 25
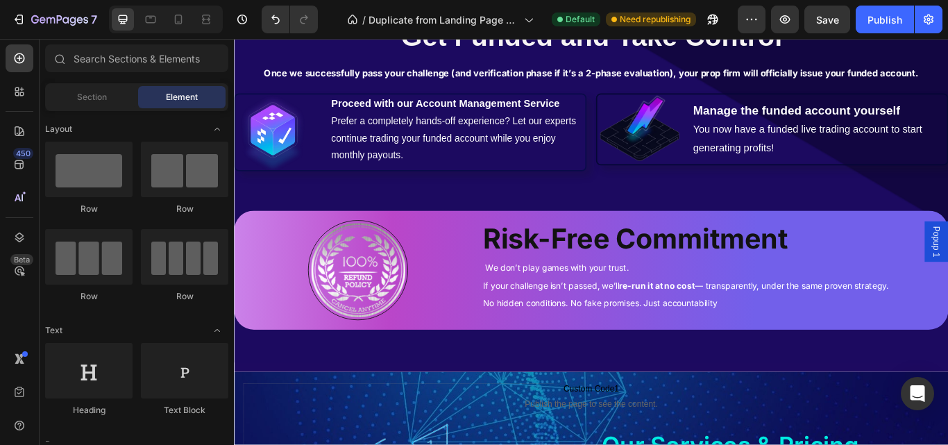
scroll to position [2727, 0]
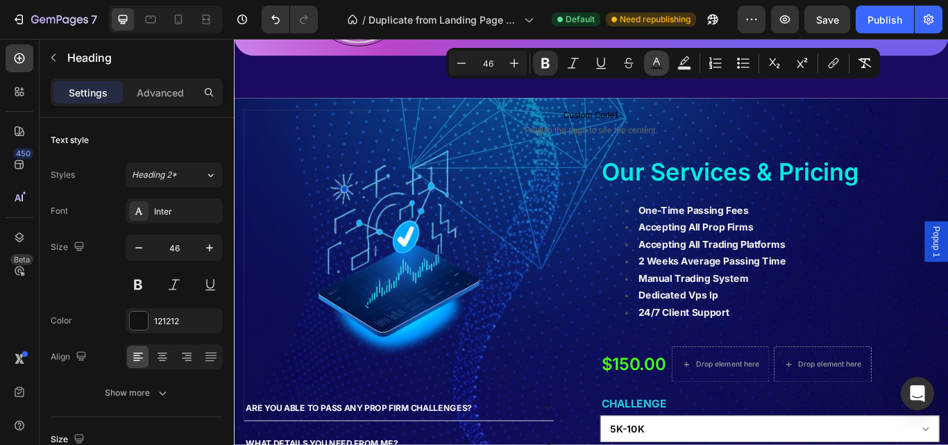
click at [662, 63] on icon "Editor contextual toolbar" at bounding box center [656, 63] width 14 height 14
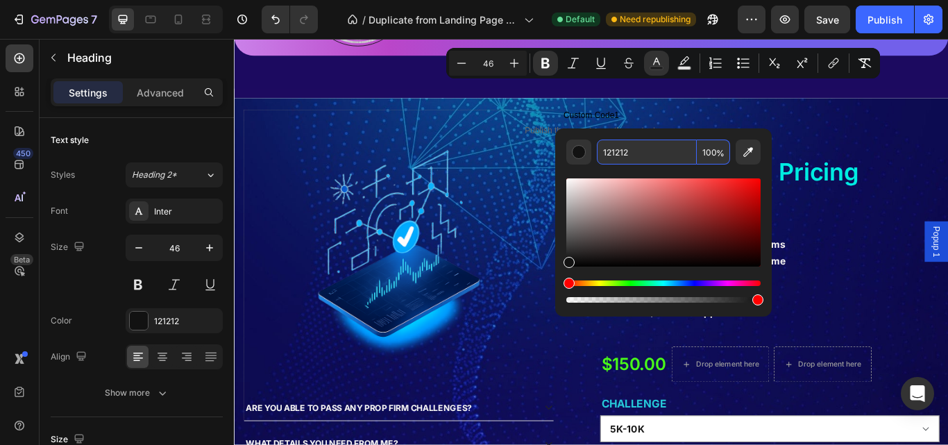
click at [620, 144] on input "121212" at bounding box center [647, 151] width 100 height 25
paste input "26C8D8"
type input "26C8D8"
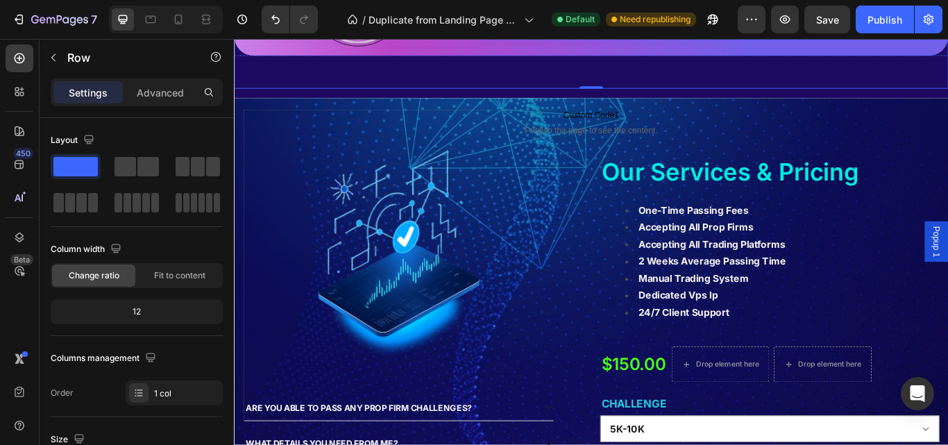
click at [648, 13] on span "If your challenge isn’t passed, we’ll re-run it at no cost — transparently, und…" at bounding box center [760, 7] width 473 height 12
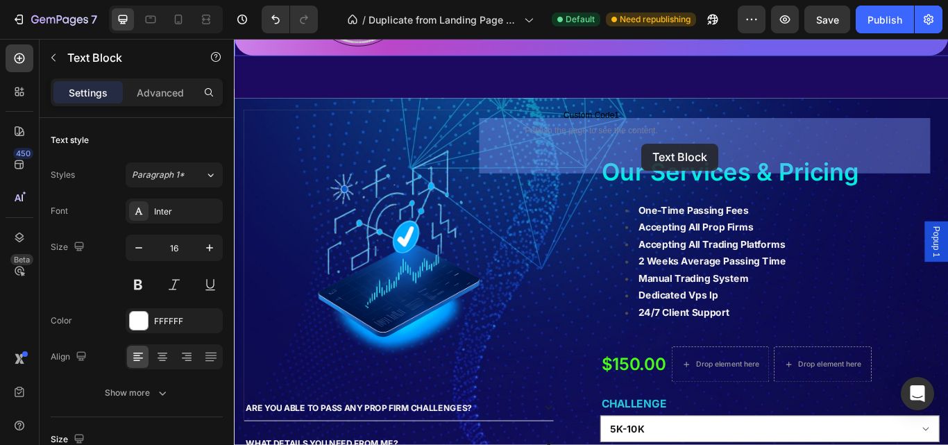
drag, startPoint x: 538, startPoint y: 144, endPoint x: 719, endPoint y: 180, distance: 184.1
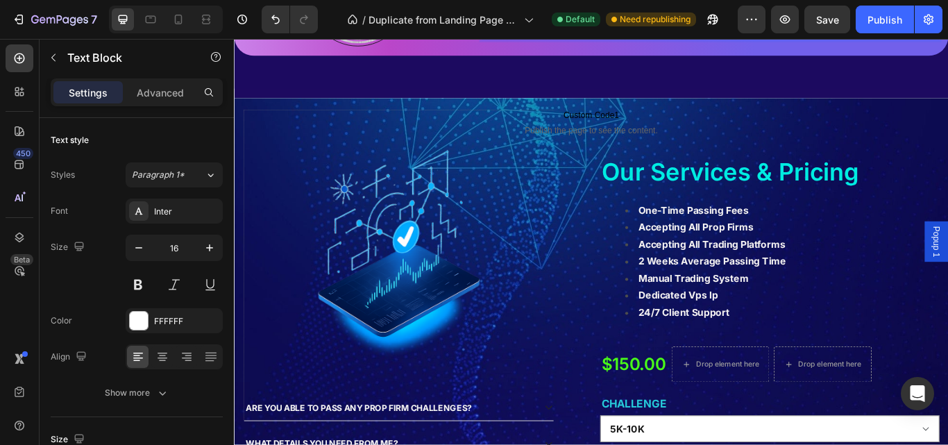
drag, startPoint x: 527, startPoint y: 142, endPoint x: 781, endPoint y: 177, distance: 255.7
click at [593, 13] on span "If your challenge isn’t passed, we’ll re-run it at no cost — transparently, und…" at bounding box center [760, 7] width 473 height 12
drag, startPoint x: 681, startPoint y: 154, endPoint x: 548, endPoint y: 184, distance: 135.8
click at [680, 38] on p "We don’t play games with your trust. If your challenge isn’t passed, we’ll re-r…" at bounding box center [789, 7] width 530 height 62
click at [198, 250] on button "button" at bounding box center [209, 247] width 25 height 25
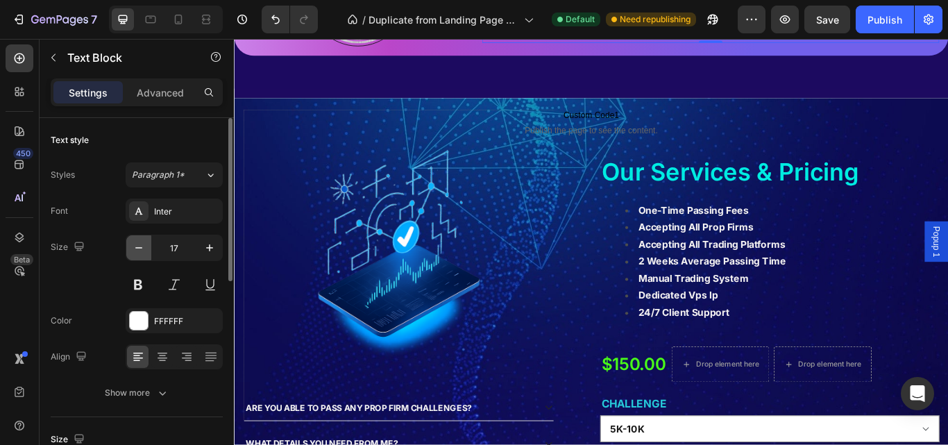
click at [146, 251] on button "button" at bounding box center [138, 247] width 25 height 25
type input "16"
click at [679, 38] on p "We don’t play games with your trust. If your challenge isn’t passed, we’ll re-r…" at bounding box center [789, 7] width 530 height 62
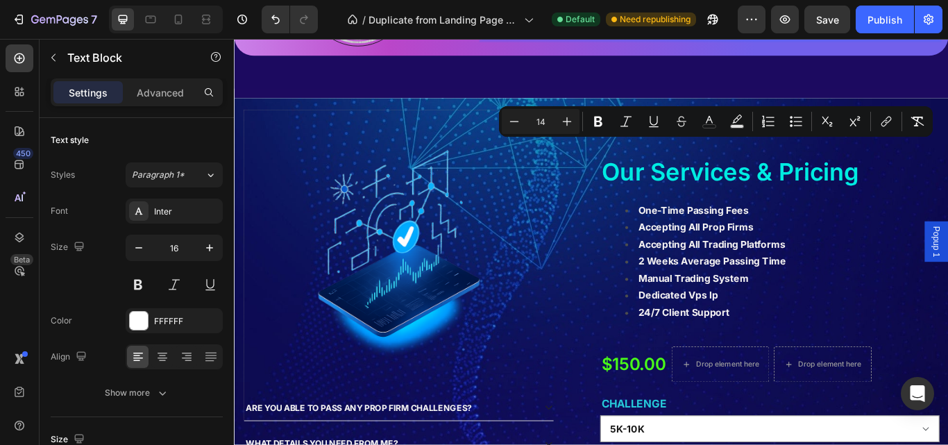
click at [641, 13] on span "If your challenge isn’t passed, we’ll re-run it at no cost — transparently, und…" at bounding box center [760, 7] width 473 height 12
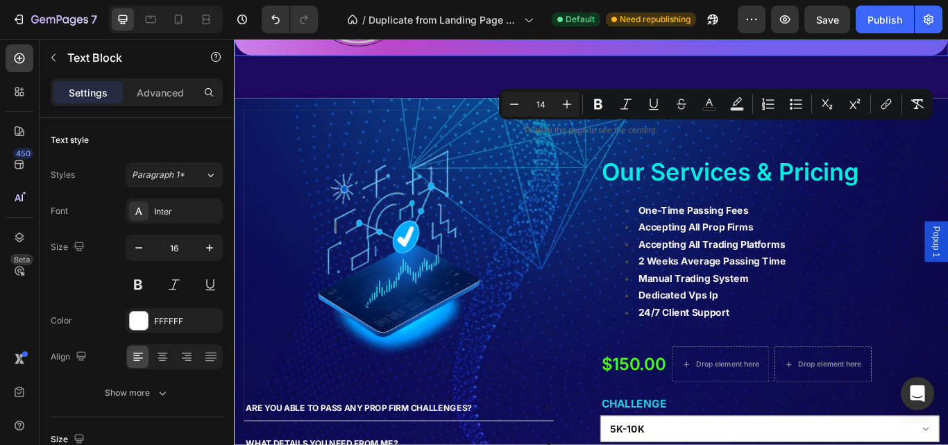
drag, startPoint x: 527, startPoint y: 142, endPoint x: 821, endPoint y: 196, distance: 299.1
click at [821, 40] on div "We don’t play games with your trust. If your challenge isn’t passed, we’ll re-r…" at bounding box center [788, 7] width 533 height 65
click at [569, 108] on icon "Editor contextual toolbar" at bounding box center [567, 104] width 14 height 14
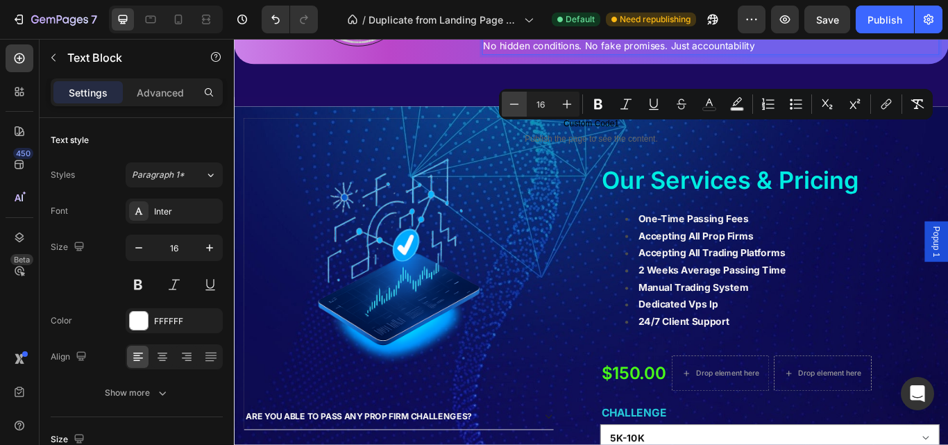
click at [509, 110] on icon "Editor contextual toolbar" at bounding box center [514, 104] width 14 height 14
type input "15"
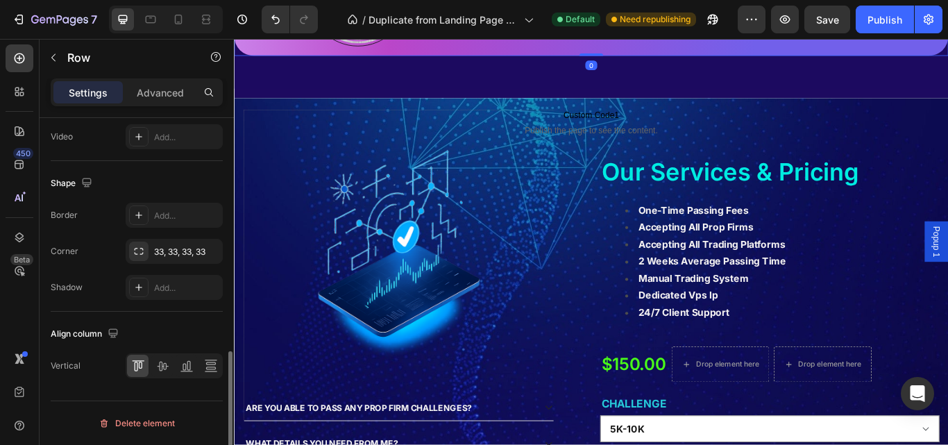
scroll to position [0, 0]
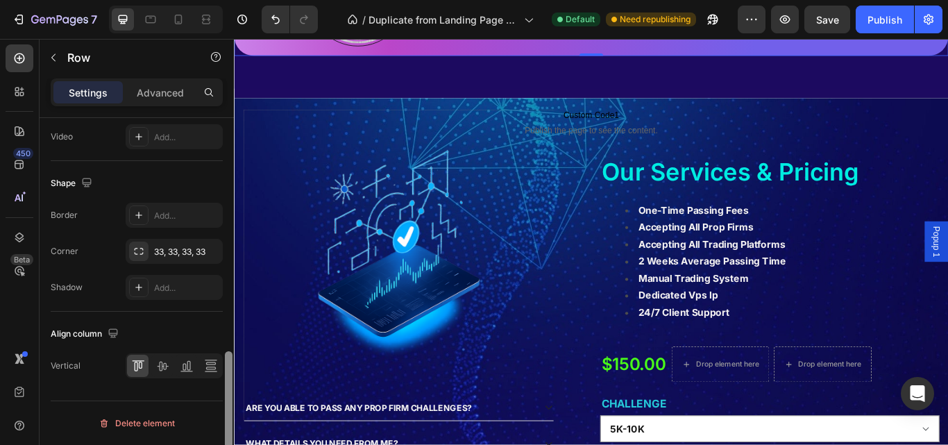
drag, startPoint x: 232, startPoint y: 402, endPoint x: 228, endPoint y: 326, distance: 75.7
click at [228, 326] on div at bounding box center [228, 301] width 10 height 366
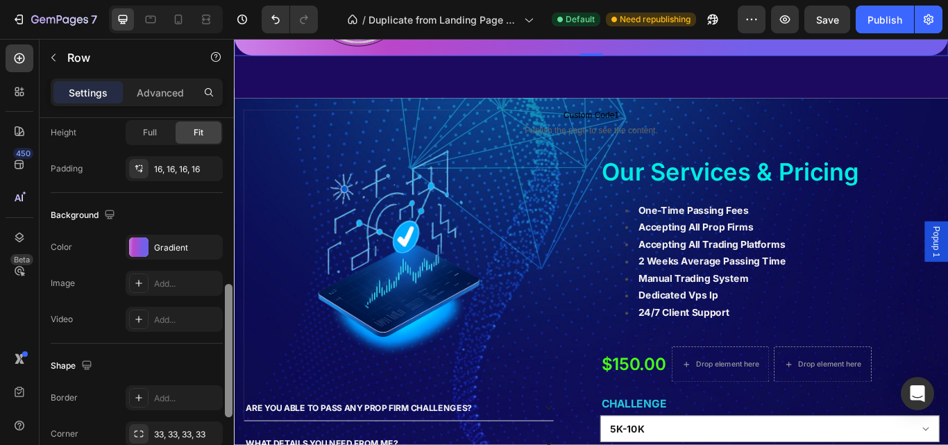
drag, startPoint x: 228, startPoint y: 343, endPoint x: 225, endPoint y: 297, distance: 46.6
click at [228, 300] on div at bounding box center [229, 350] width 8 height 133
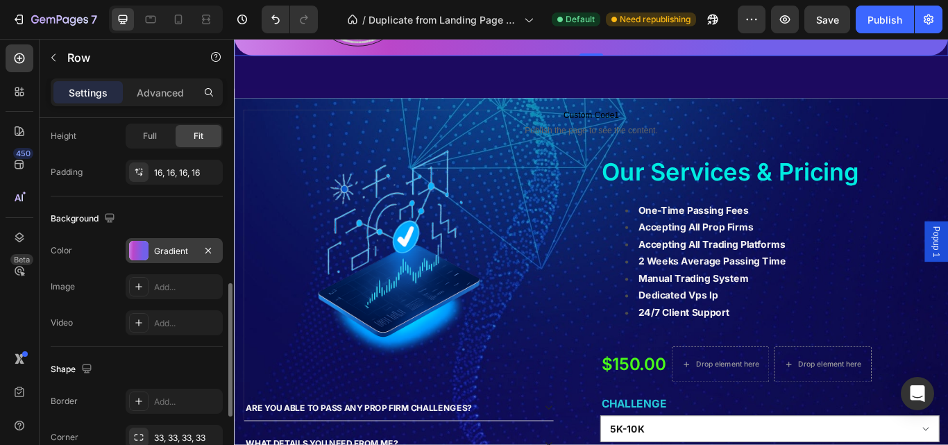
click at [183, 254] on div "Gradient" at bounding box center [174, 251] width 40 height 12
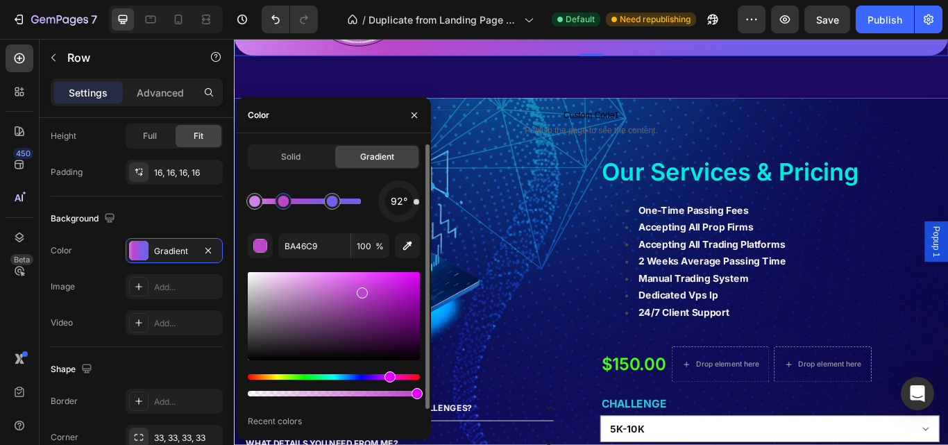
type input "CB83EA"
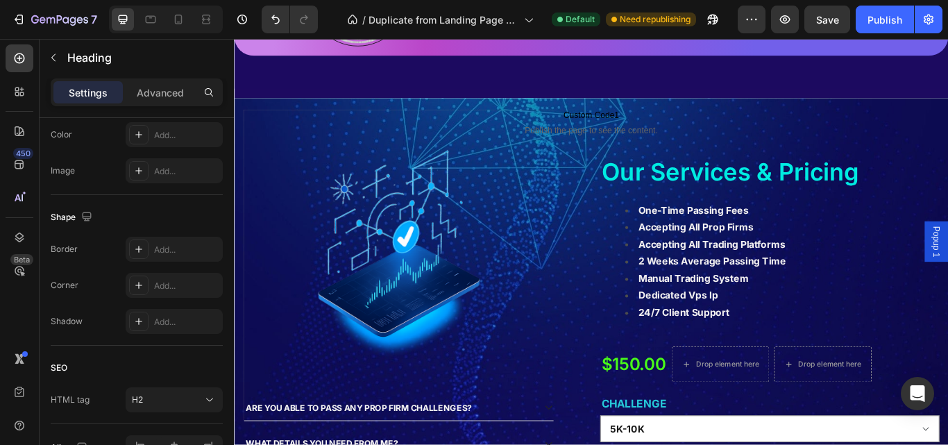
scroll to position [0, 0]
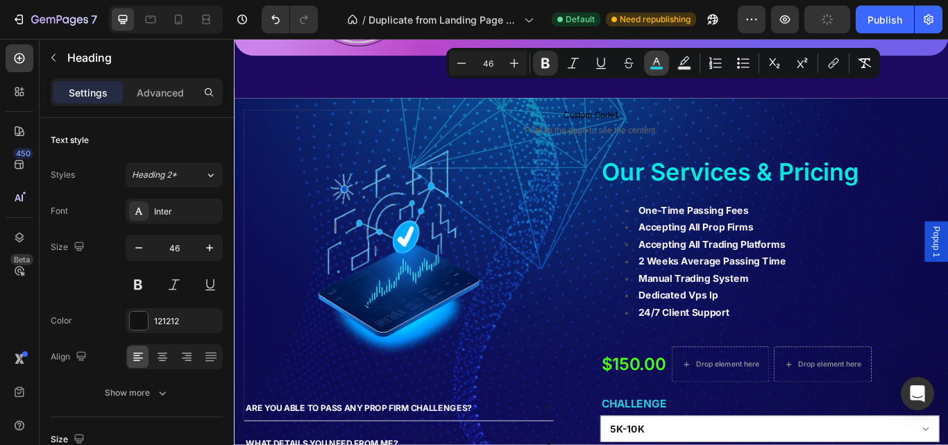
click at [650, 67] on rect "Editor contextual toolbar" at bounding box center [656, 68] width 13 height 3
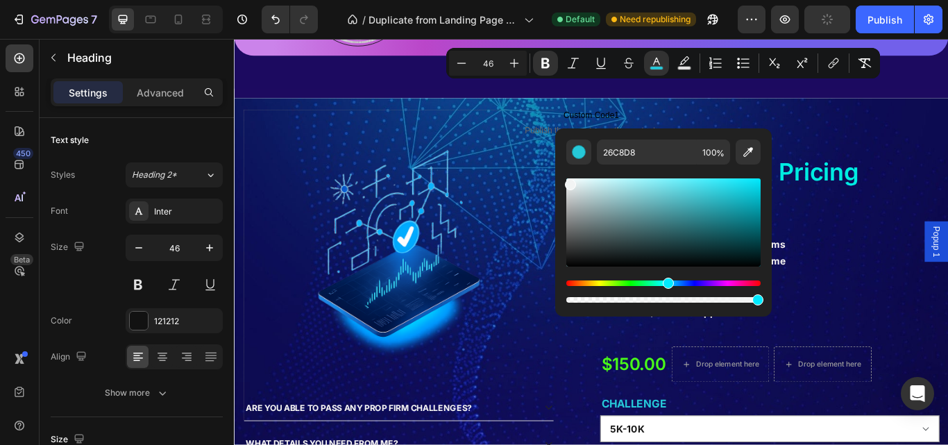
click at [569, 182] on div "Editor contextual toolbar" at bounding box center [663, 222] width 194 height 88
type input "F2F4F4"
click at [559, 35] on span "No hidden conditions. No fake promises. Just accountability" at bounding box center [672, 28] width 297 height 13
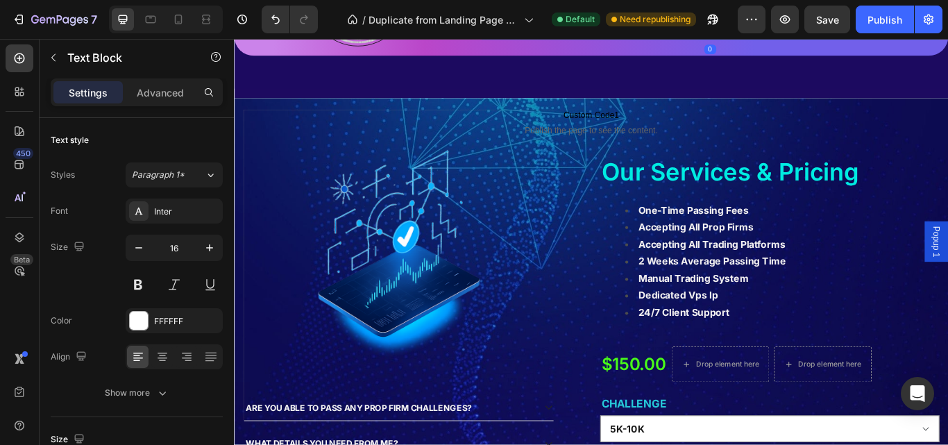
click at [782, 57] on div "0" at bounding box center [789, 51] width 14 height 11
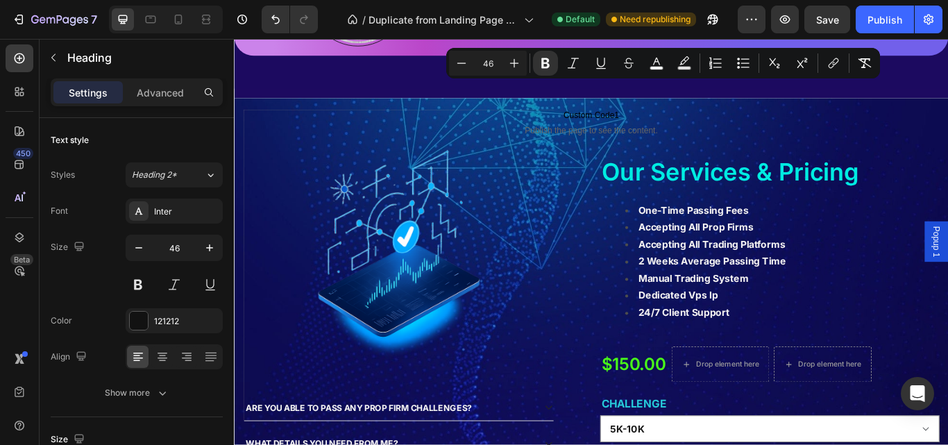
drag, startPoint x: 654, startPoint y: 65, endPoint x: 656, endPoint y: 78, distance: 13.3
click at [655, 66] on icon "Editor contextual toolbar" at bounding box center [656, 63] width 14 height 14
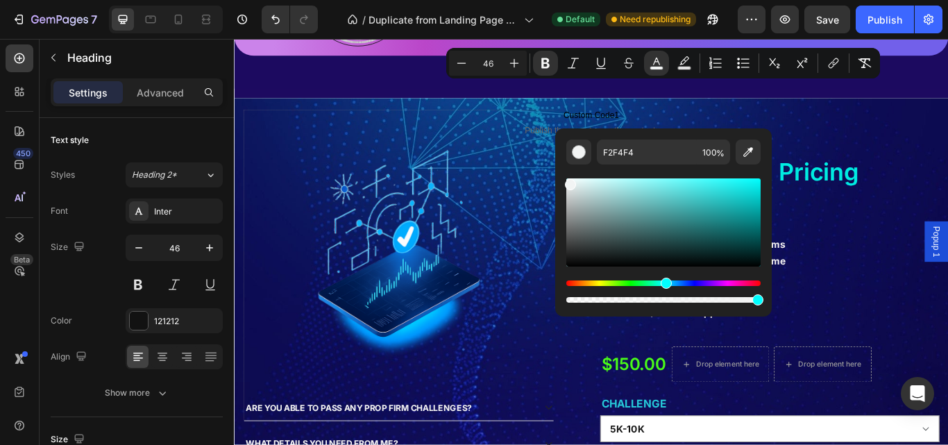
click at [574, 262] on div "Editor contextual toolbar" at bounding box center [663, 222] width 194 height 88
type input "090A0A"
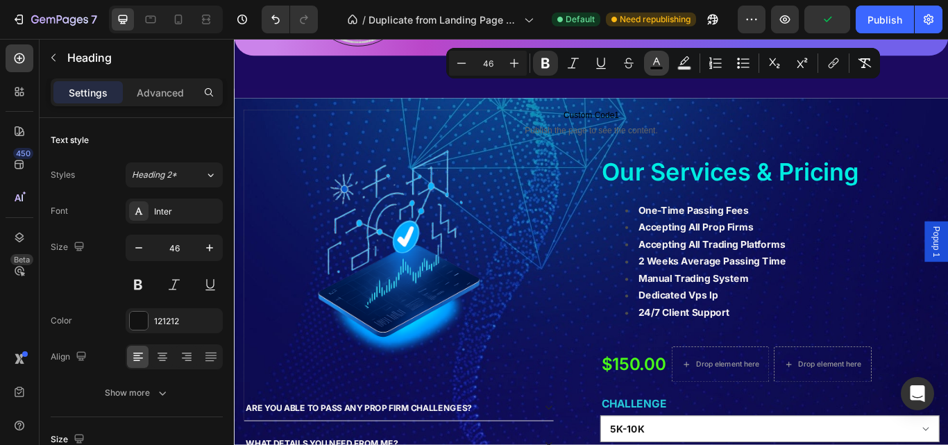
click at [647, 65] on button "color" at bounding box center [656, 63] width 25 height 25
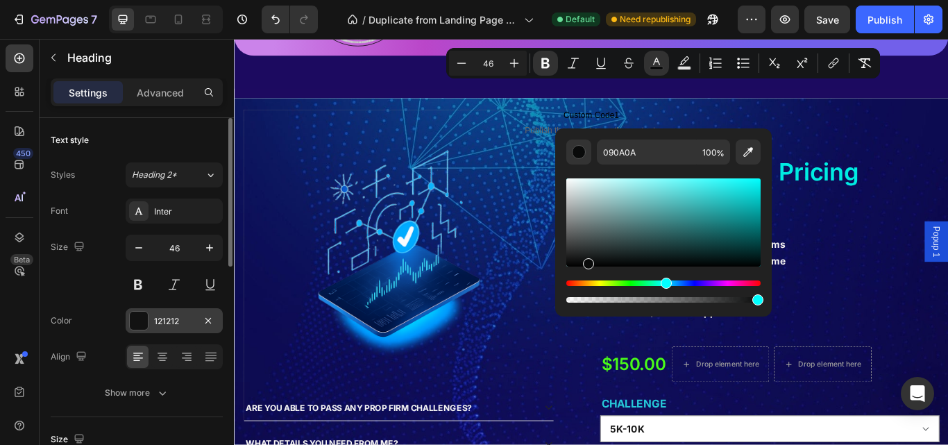
click at [172, 321] on div "121212" at bounding box center [174, 321] width 40 height 12
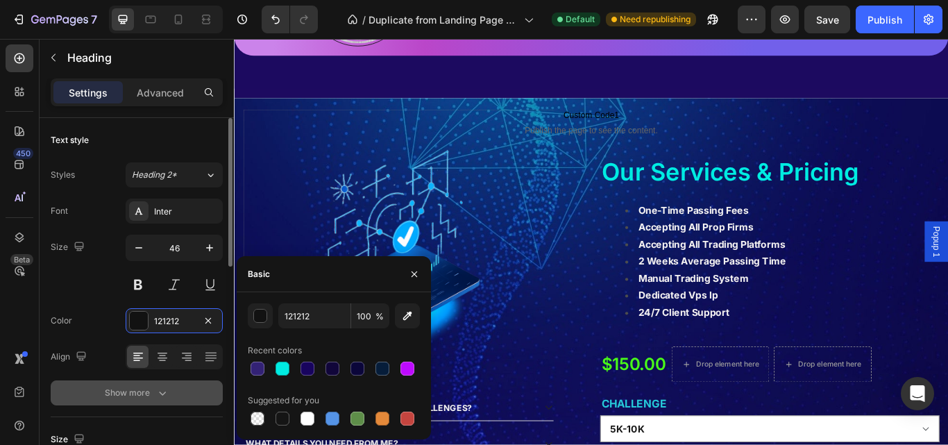
click at [193, 391] on button "Show more" at bounding box center [137, 392] width 172 height 25
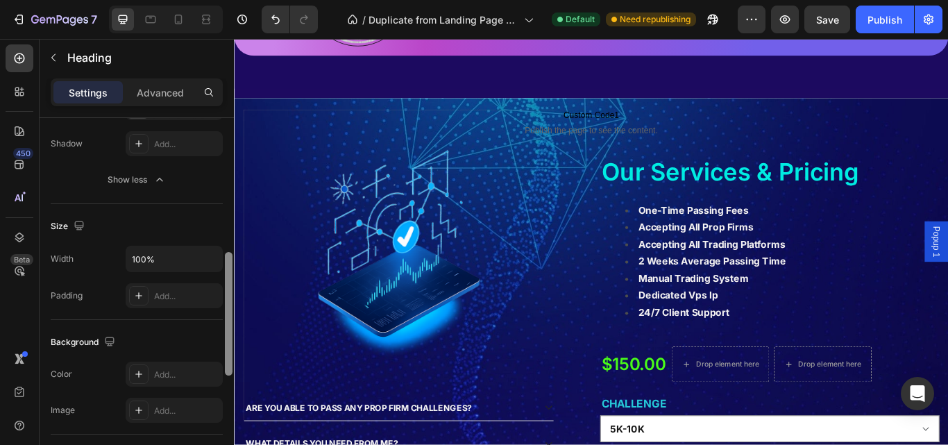
scroll to position [78, 0]
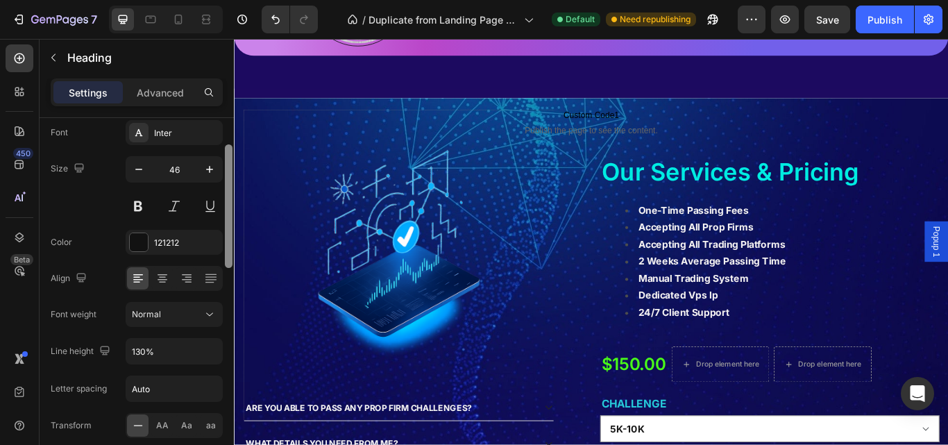
drag, startPoint x: 229, startPoint y: 256, endPoint x: 232, endPoint y: 288, distance: 32.0
click at [232, 288] on div at bounding box center [228, 301] width 10 height 366
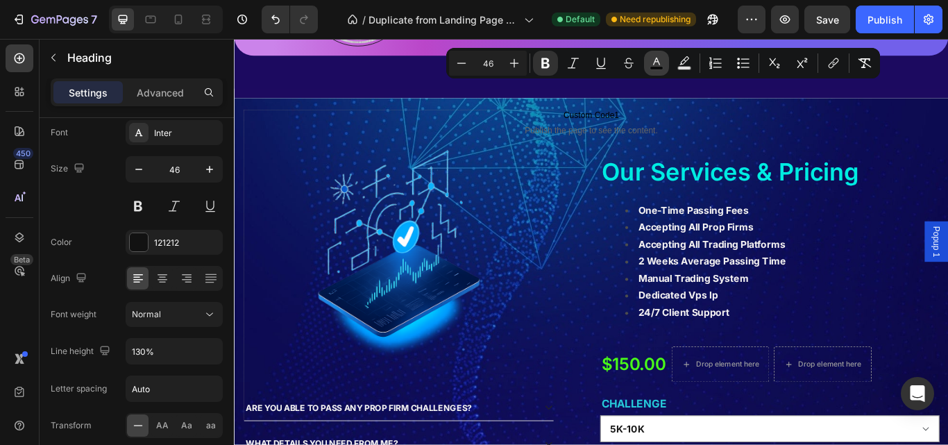
click at [654, 67] on rect "Editor contextual toolbar" at bounding box center [656, 68] width 13 height 3
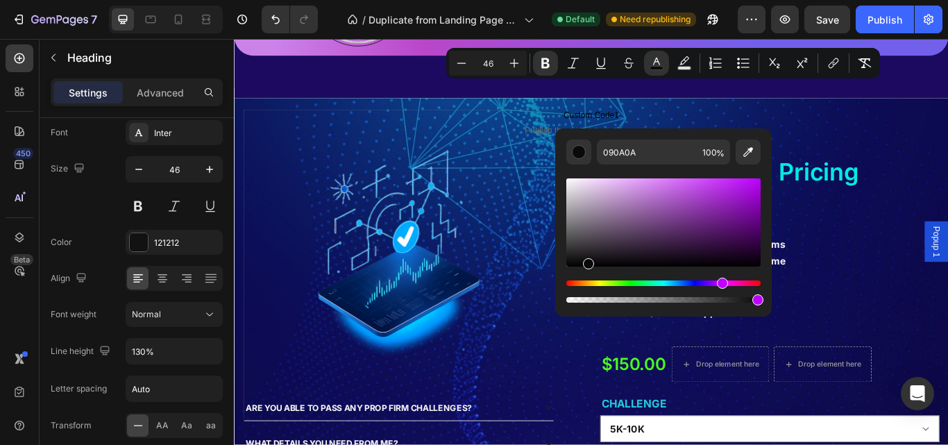
click at [720, 285] on div "Hue" at bounding box center [663, 283] width 194 height 6
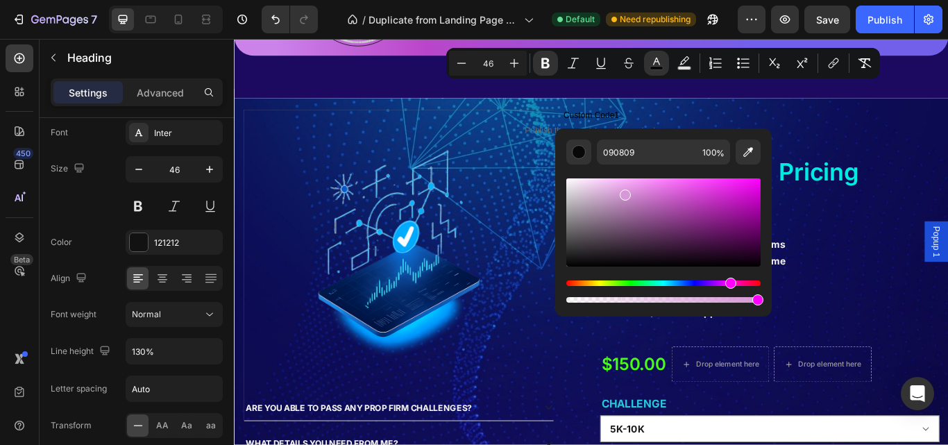
click at [622, 192] on div "Editor contextual toolbar" at bounding box center [663, 222] width 194 height 88
click at [584, 192] on div "Editor contextual toolbar" at bounding box center [663, 222] width 194 height 88
click at [740, 182] on div "Editor contextual toolbar" at bounding box center [663, 222] width 194 height 88
click at [755, 279] on div "Editor contextual toolbar" at bounding box center [663, 241] width 194 height 130
click at [568, 182] on div "Editor contextual toolbar" at bounding box center [663, 222] width 194 height 88
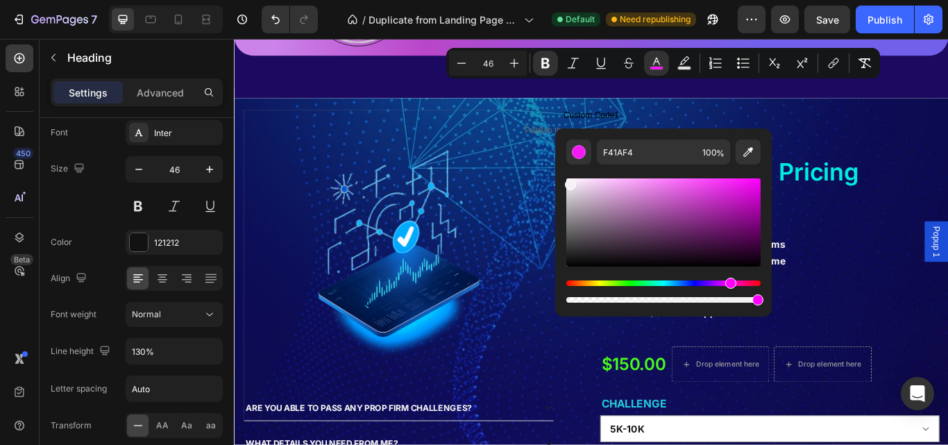
type input "F4F2F4"
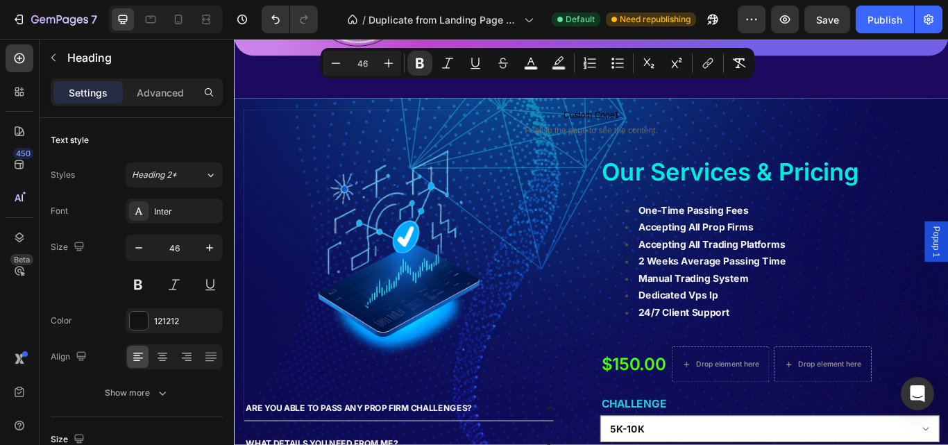
drag, startPoint x: 525, startPoint y: 111, endPoint x: 587, endPoint y: 113, distance: 62.5
drag, startPoint x: 337, startPoint y: 70, endPoint x: 531, endPoint y: 62, distance: 194.4
click at [531, 62] on icon "Editor contextual toolbar" at bounding box center [530, 62] width 7 height 8
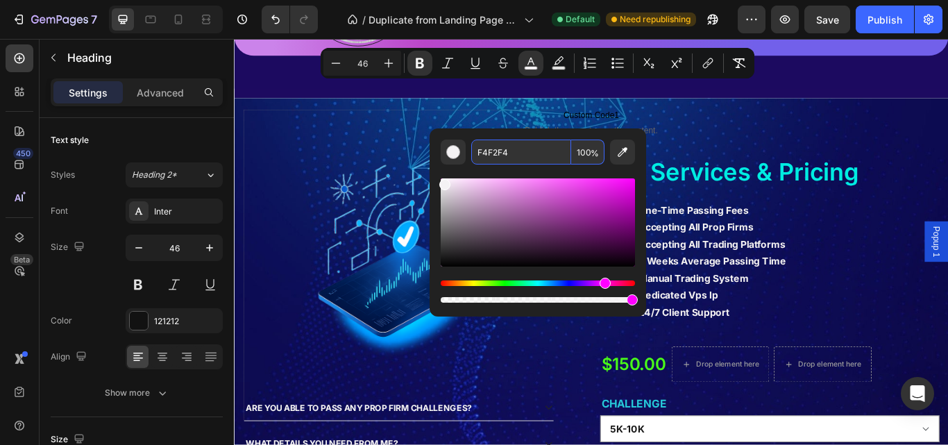
click at [497, 157] on input "F4F2F4" at bounding box center [521, 151] width 100 height 25
paste input "26C8D8"
type input "26C8D8"
click at [864, 38] on p "We don’t play games with your trust. If your challenge isn’t passed, we’ll re-r…" at bounding box center [789, 7] width 530 height 62
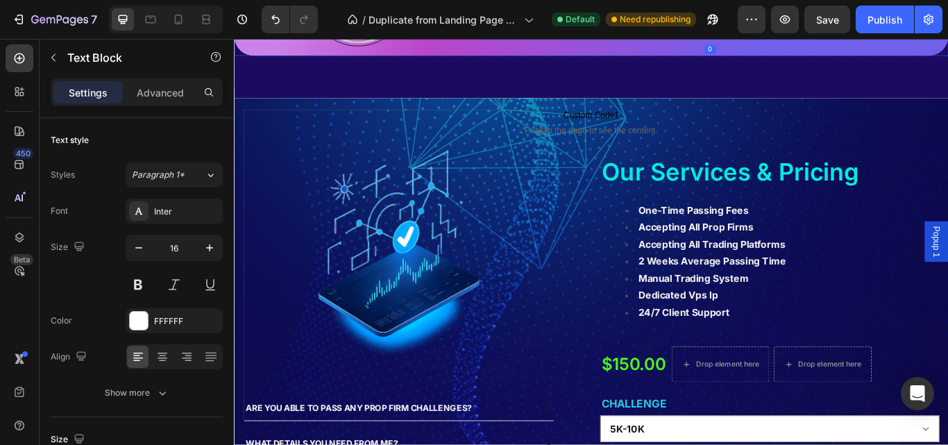
drag, startPoint x: 603, startPoint y: 111, endPoint x: 674, endPoint y: 119, distance: 71.3
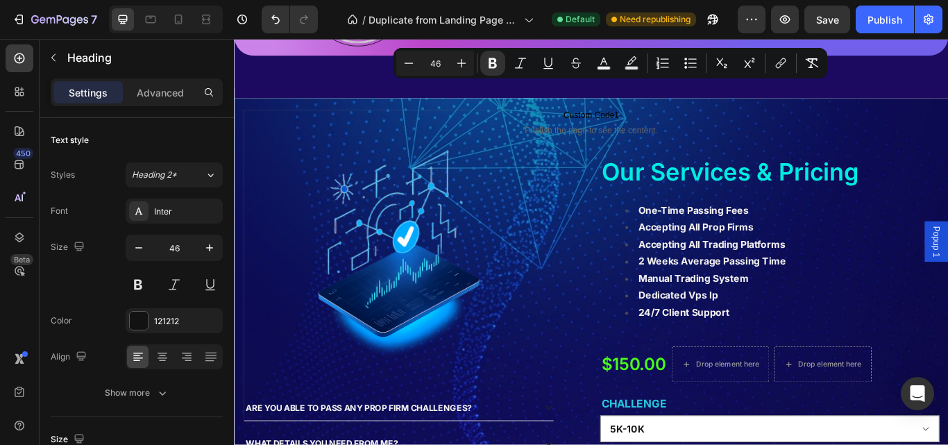
click at [603, 71] on button "color" at bounding box center [603, 63] width 25 height 25
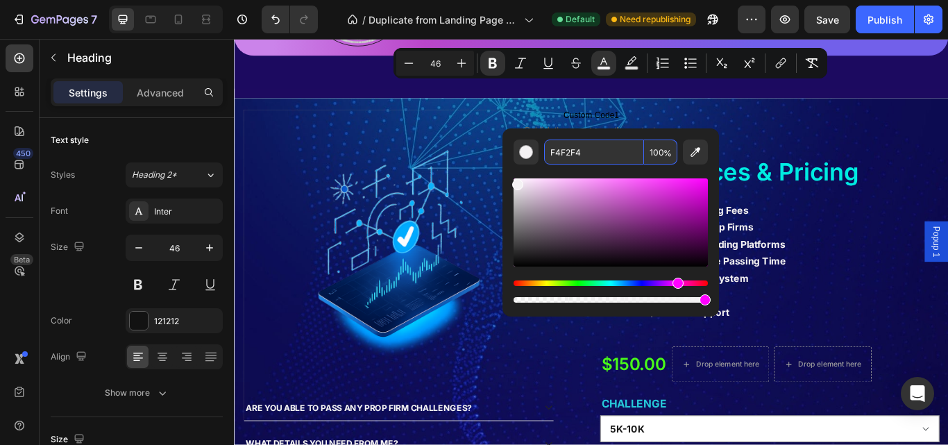
click at [564, 153] on input "F4F2F4" at bounding box center [594, 151] width 100 height 25
paste input "26C8D8"
type input "26C8D8"
click at [768, 38] on p "We don’t play games with your trust. If your challenge isn’t passed, we’ll re-r…" at bounding box center [789, 7] width 530 height 62
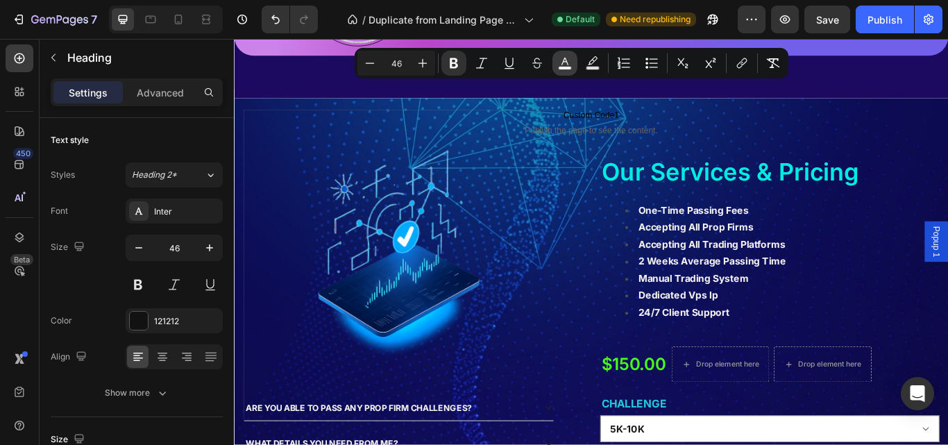
click at [563, 70] on button "color" at bounding box center [564, 63] width 25 height 25
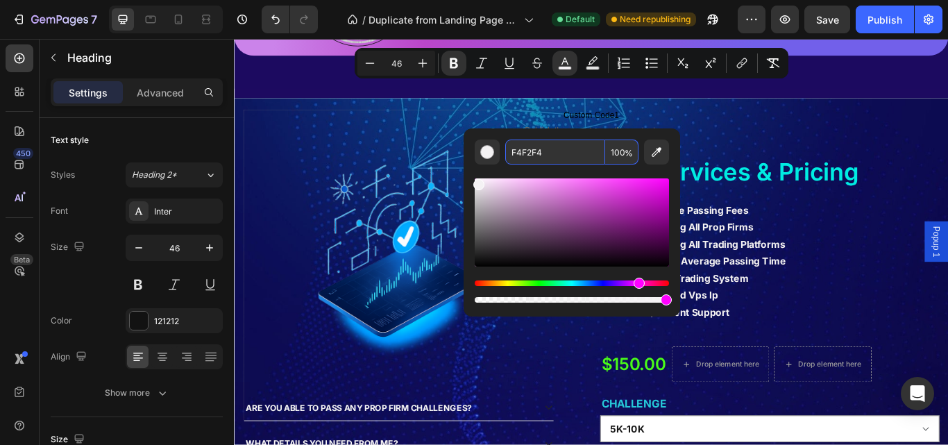
click at [527, 144] on div "F4F2F4 100 %" at bounding box center [571, 216] width 216 height 177
click at [527, 146] on input "F4F2F4" at bounding box center [555, 151] width 100 height 25
paste input "26C8D8"
type input "26C8D8"
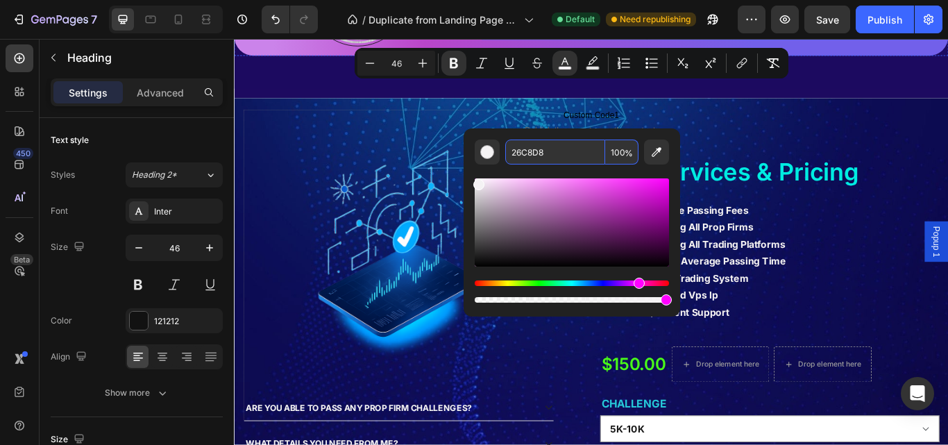
click at [819, 38] on p "We don’t play games with your trust. If your challenge isn’t passed, we’ll re-r…" at bounding box center [789, 7] width 530 height 62
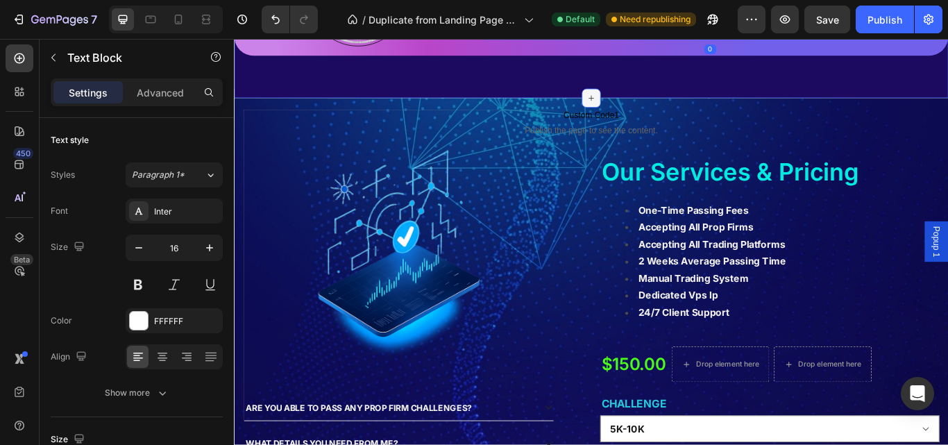
click at [639, 119] on div at bounding box center [650, 108] width 22 height 22
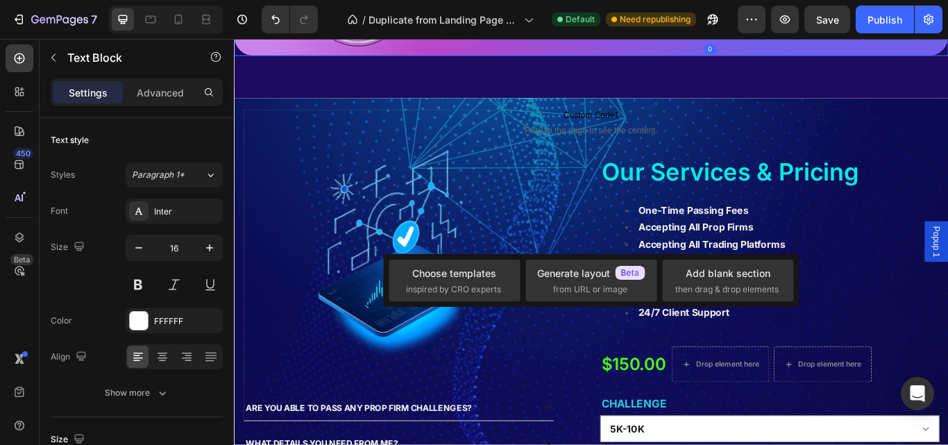
click at [187, 26] on div at bounding box center [178, 19] width 22 height 22
type input "32"
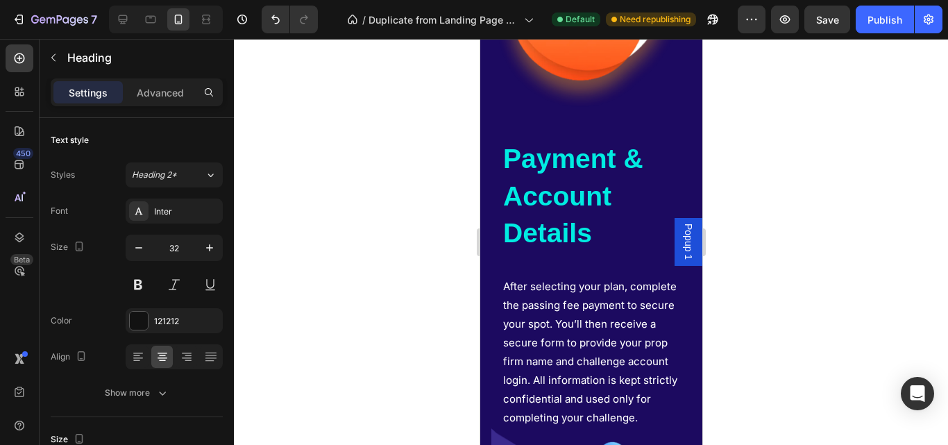
scroll to position [4472, 0]
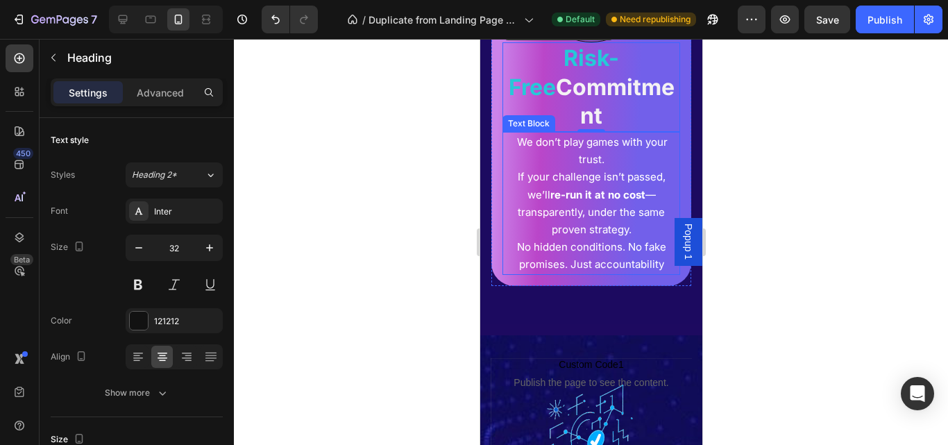
click at [609, 229] on span "If your challenge isn’t passed, we’ll re-run it at no cost — transparently, und…" at bounding box center [591, 203] width 148 height 66
click at [593, 201] on strong "re-run it at no cost" at bounding box center [597, 194] width 95 height 13
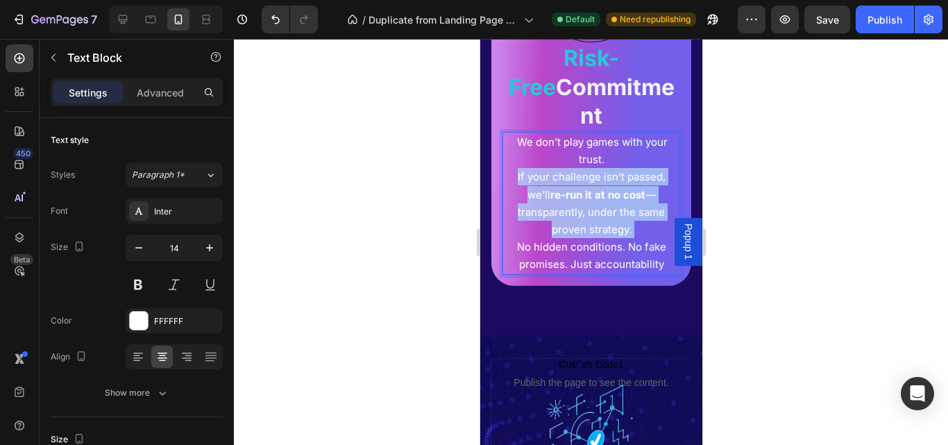
click at [593, 201] on strong "re-run it at no cost" at bounding box center [597, 194] width 95 height 13
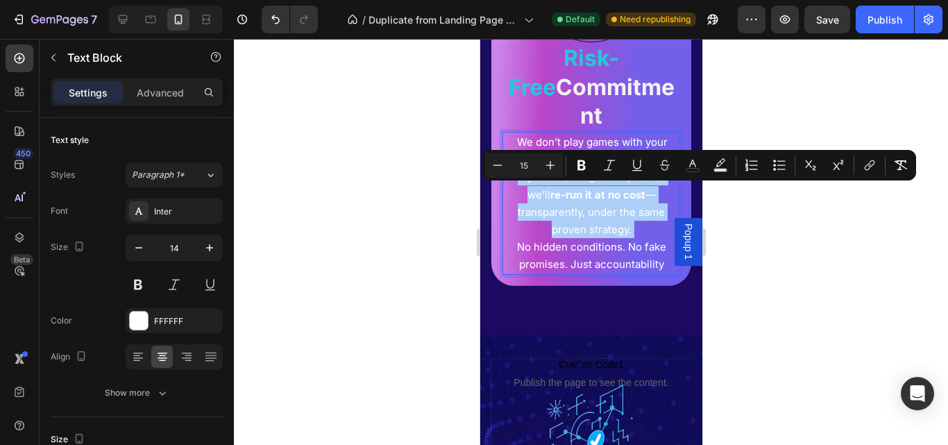
drag, startPoint x: 529, startPoint y: 171, endPoint x: 530, endPoint y: 180, distance: 8.4
click at [529, 174] on div "Minus 15 Plus" at bounding box center [524, 165] width 78 height 25
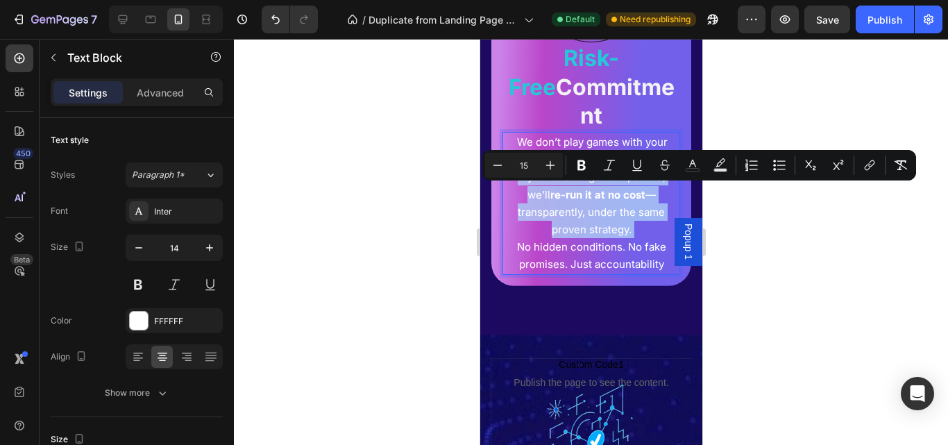
click at [538, 209] on span "If your challenge isn’t passed, we’ll re-run it at no cost — transparently, und…" at bounding box center [591, 203] width 148 height 66
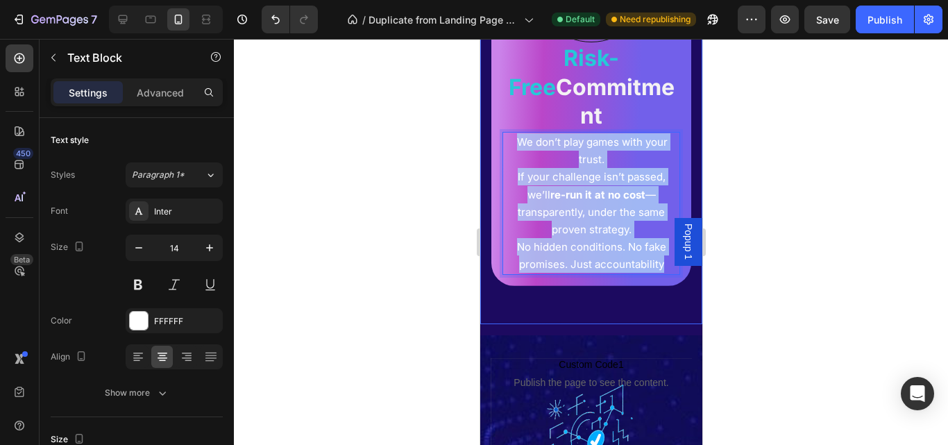
drag, startPoint x: 515, startPoint y: 152, endPoint x: 661, endPoint y: 307, distance: 212.5
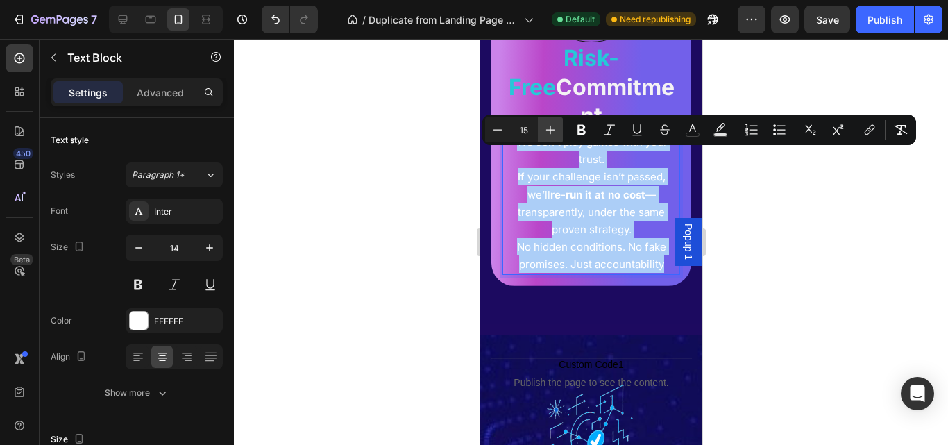
click at [544, 127] on icon "Editor contextual toolbar" at bounding box center [550, 130] width 14 height 14
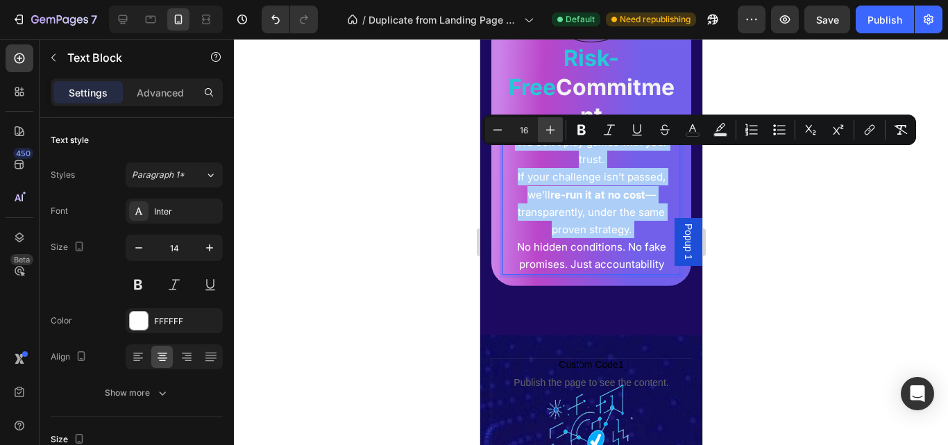
click at [544, 128] on icon "Editor contextual toolbar" at bounding box center [550, 130] width 14 height 14
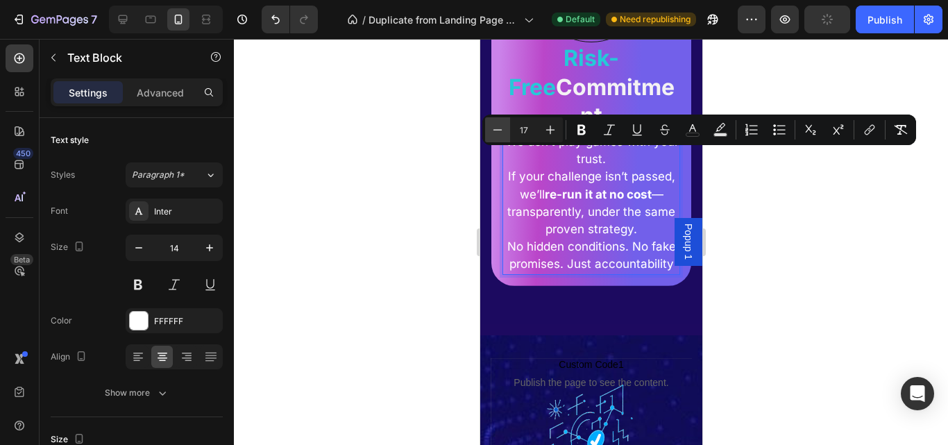
click at [496, 129] on icon "Editor contextual toolbar" at bounding box center [498, 130] width 14 height 14
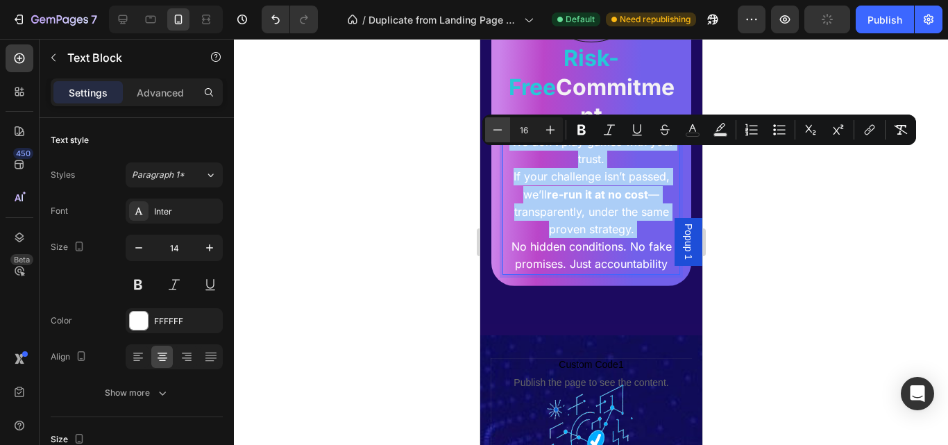
click at [496, 129] on icon "Editor contextual toolbar" at bounding box center [498, 130] width 14 height 14
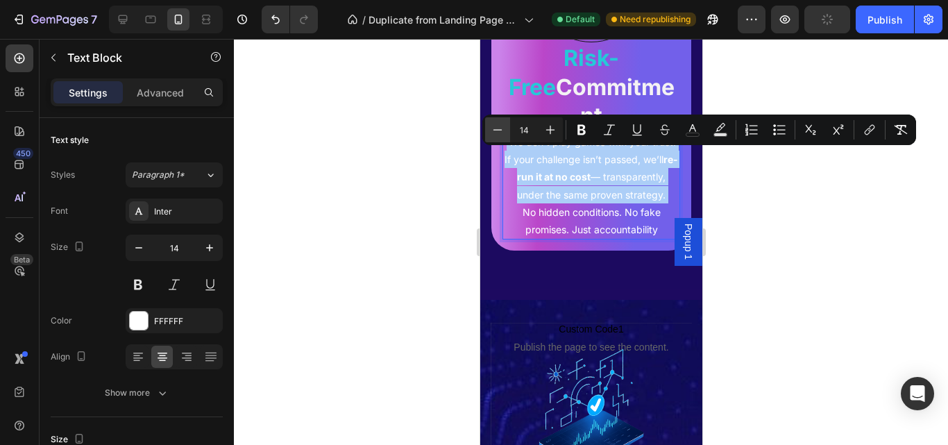
click at [496, 129] on icon "Editor contextual toolbar" at bounding box center [498, 130] width 14 height 14
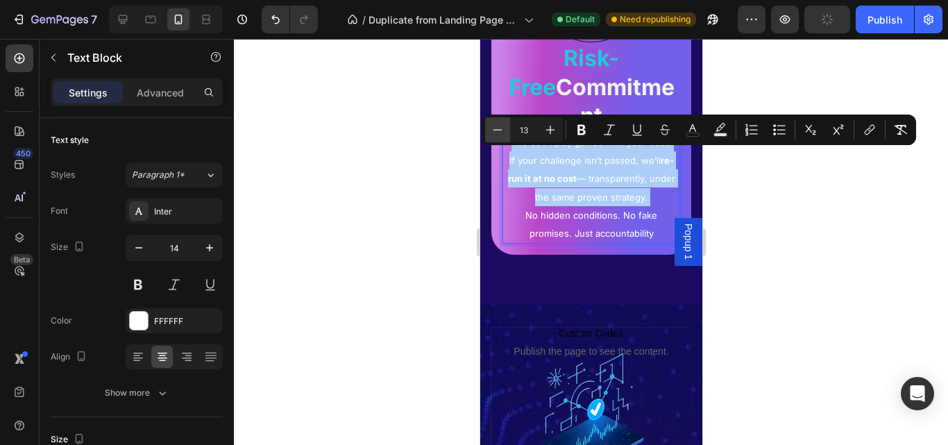
click at [496, 129] on icon "Editor contextual toolbar" at bounding box center [498, 130] width 14 height 14
click at [553, 133] on icon "Editor contextual toolbar" at bounding box center [550, 130] width 14 height 14
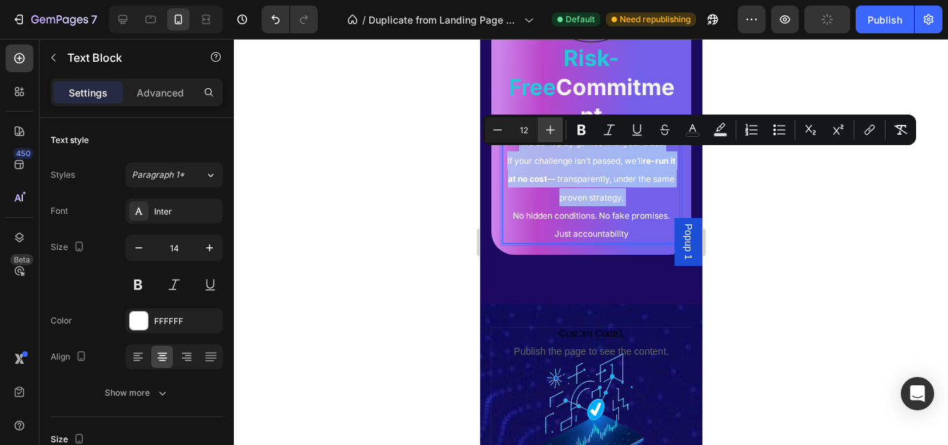
type input "13"
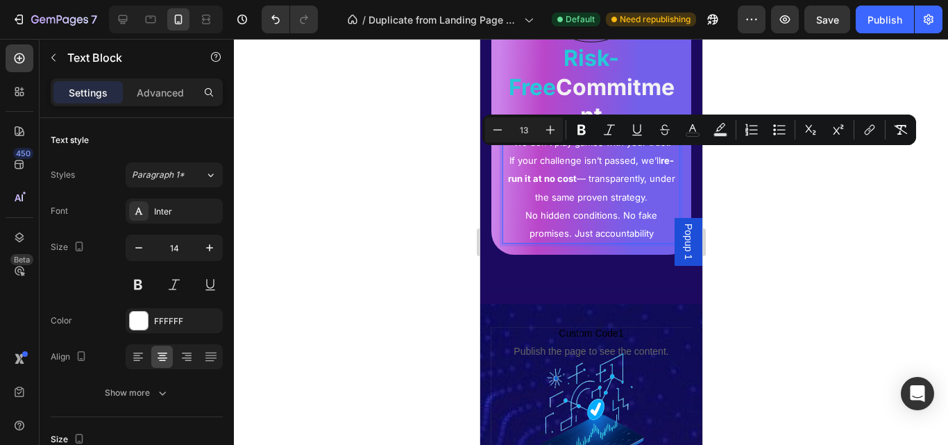
click at [785, 196] on div at bounding box center [591, 242] width 714 height 406
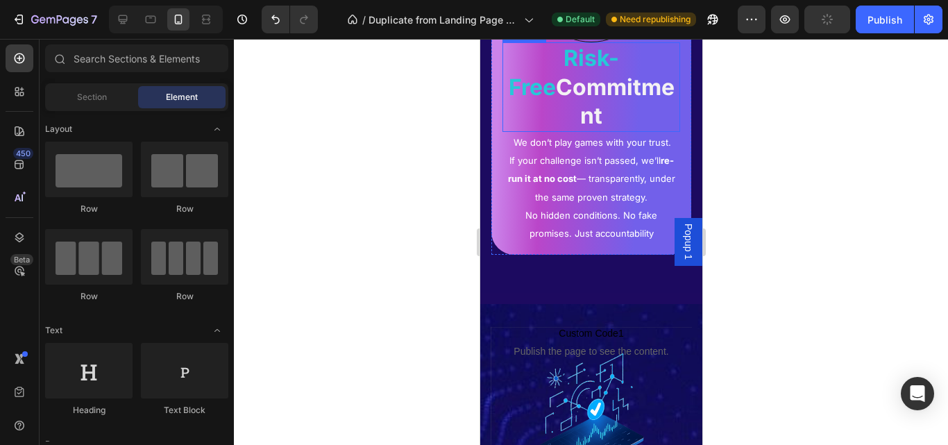
click at [603, 130] on strong "Commitment" at bounding box center [614, 102] width 119 height 56
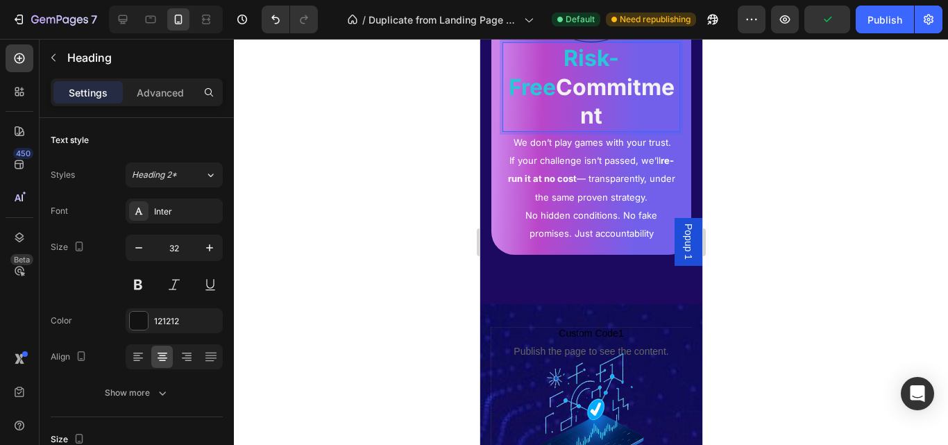
drag, startPoint x: 534, startPoint y: 100, endPoint x: 652, endPoint y: 133, distance: 122.4
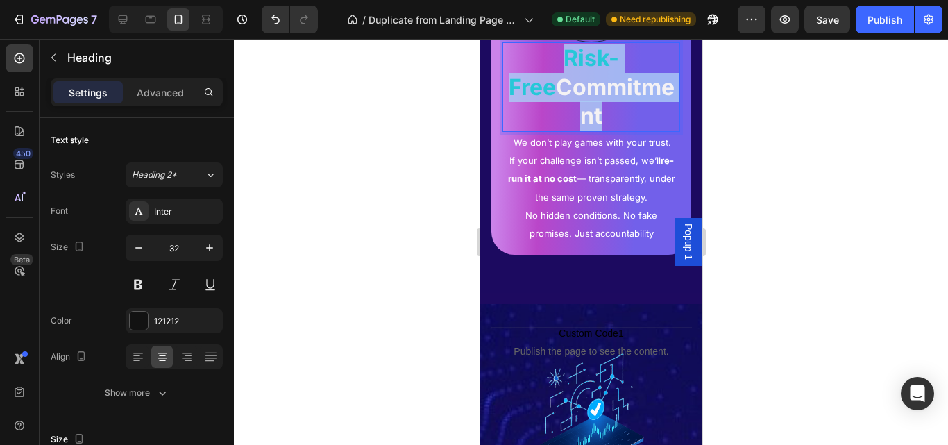
drag, startPoint x: 538, startPoint y: 104, endPoint x: 657, endPoint y: 134, distance: 122.3
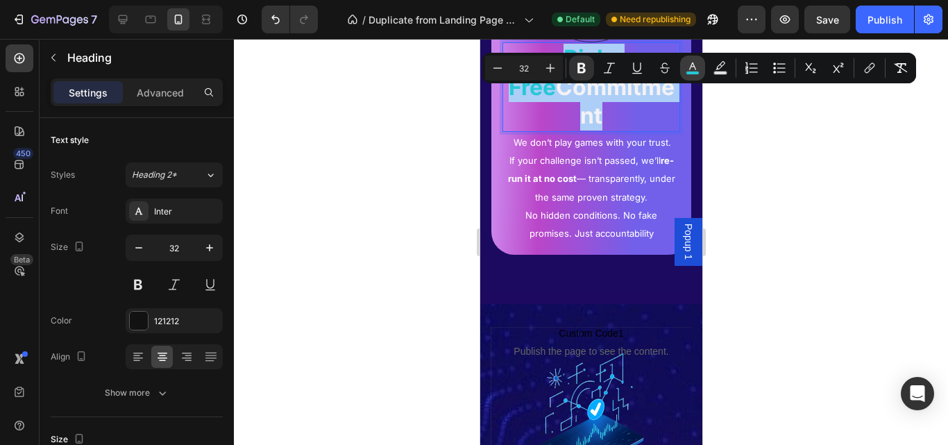
click at [690, 69] on icon "Editor contextual toolbar" at bounding box center [692, 66] width 7 height 8
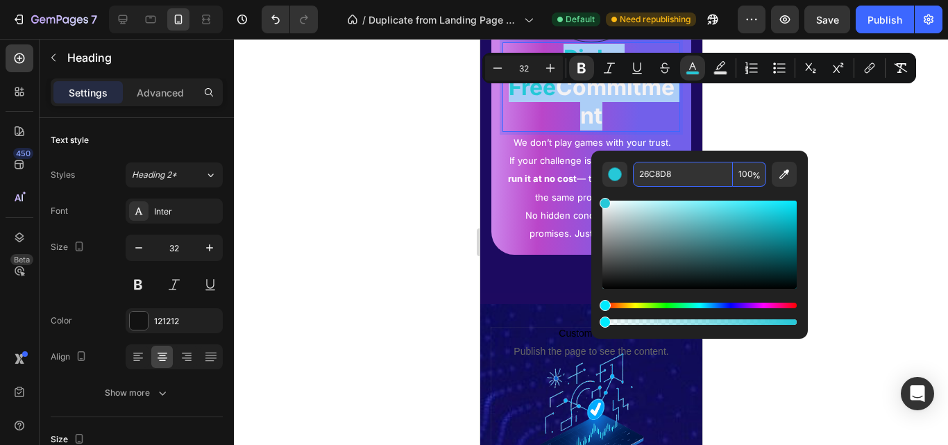
click at [658, 169] on input "26C8D8" at bounding box center [683, 174] width 100 height 25
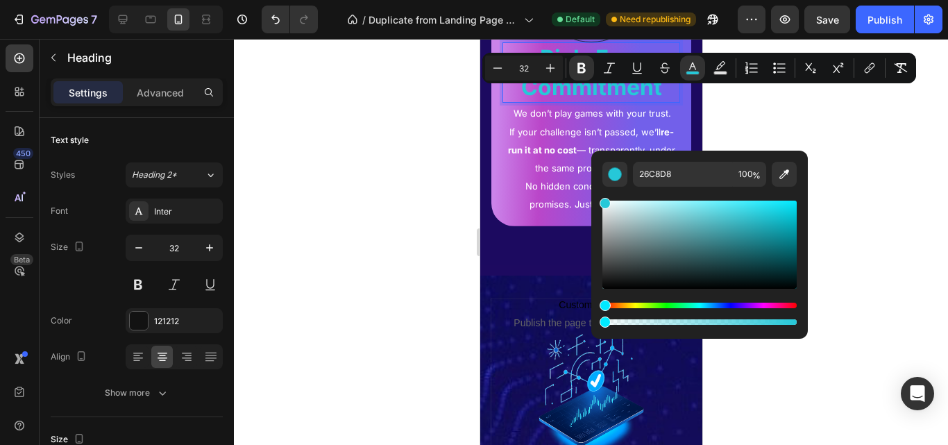
click at [718, 123] on div at bounding box center [591, 242] width 714 height 406
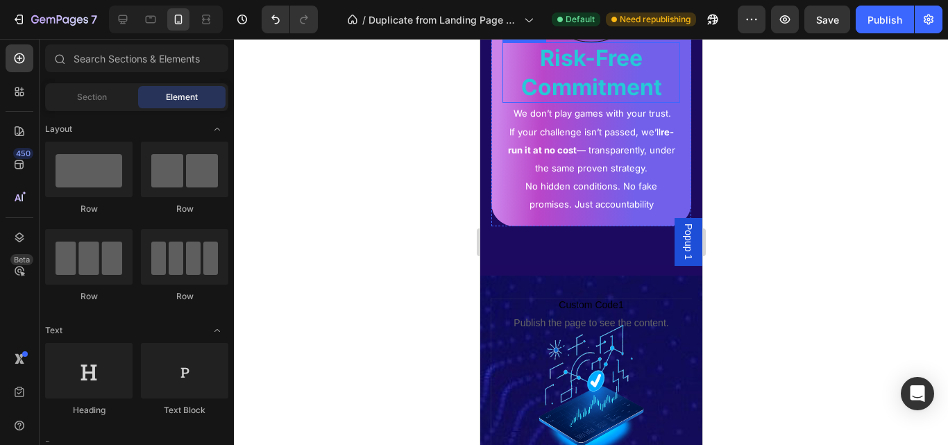
click at [611, 101] on strong "Risk-Free Commitment" at bounding box center [590, 72] width 141 height 56
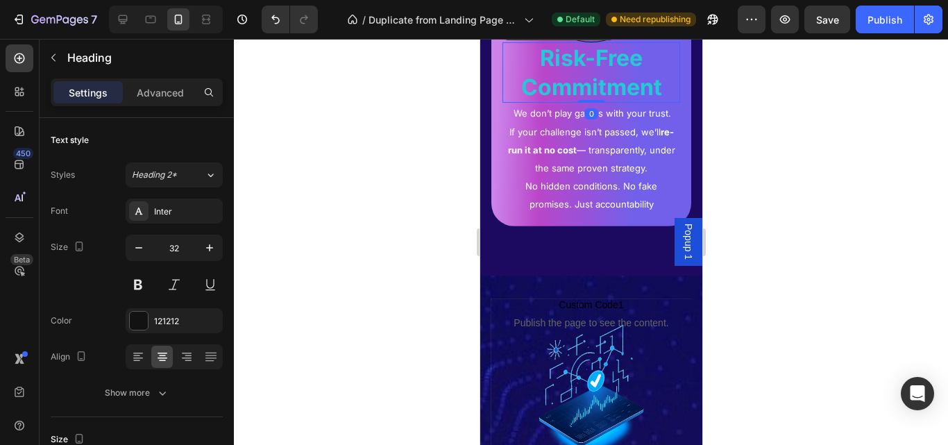
drag, startPoint x: 756, startPoint y: 283, endPoint x: 722, endPoint y: 243, distance: 53.1
click at [755, 283] on div at bounding box center [591, 242] width 714 height 406
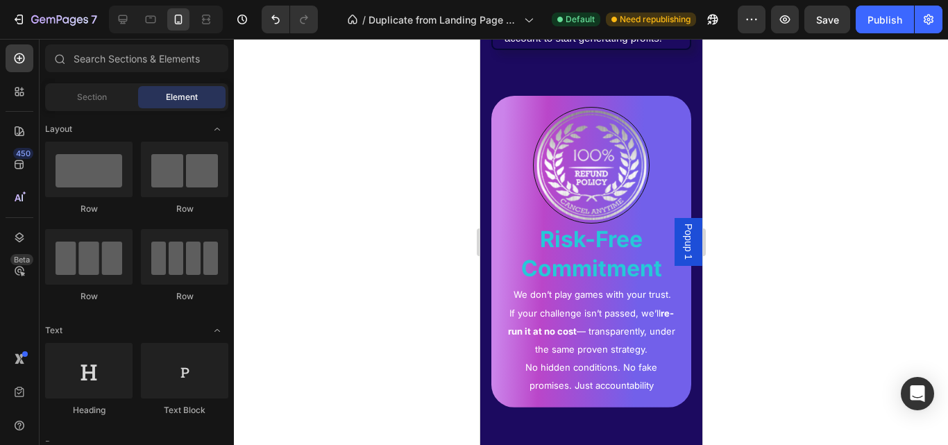
scroll to position [4418, 0]
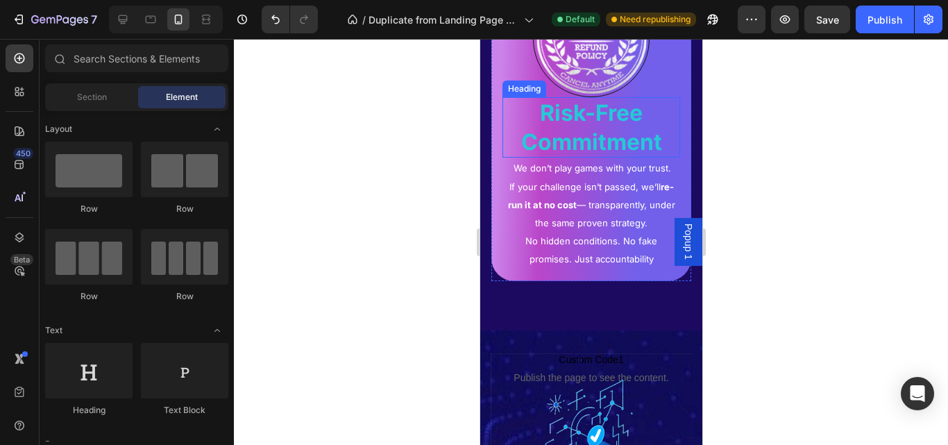
click at [615, 156] on p "⁠⁠⁠⁠⁠⁠⁠ Risk-Free Commitment" at bounding box center [590, 128] width 175 height 58
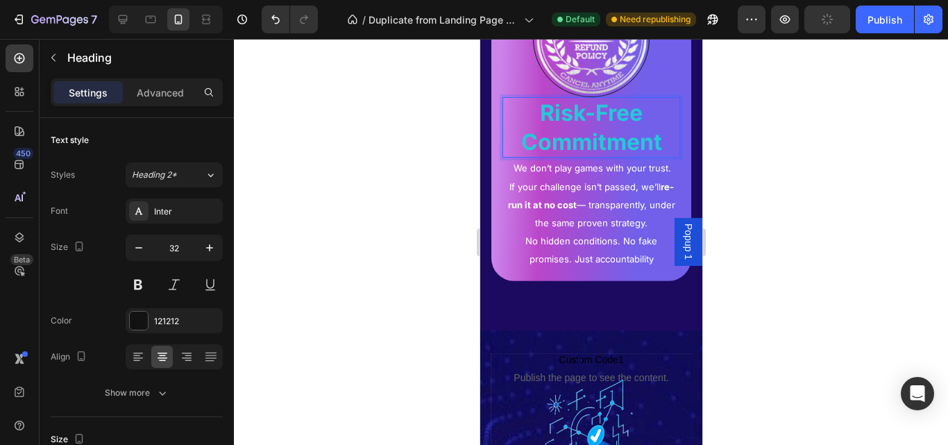
click at [615, 156] on p "Risk-Free Commitment" at bounding box center [590, 128] width 175 height 58
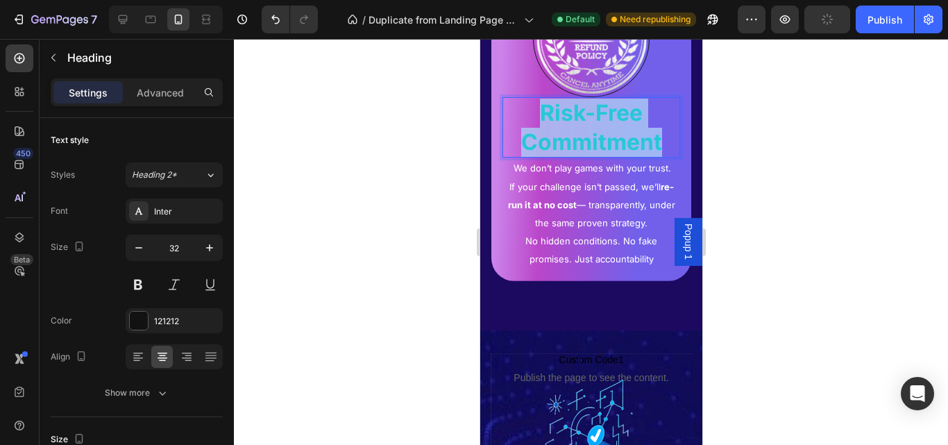
click at [615, 156] on p "Risk-Free Commitment" at bounding box center [590, 128] width 175 height 58
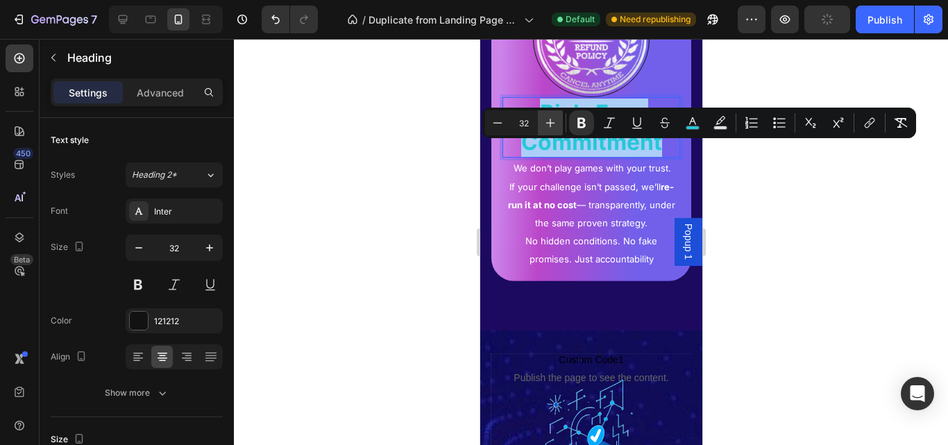
click at [552, 128] on icon "Editor contextual toolbar" at bounding box center [550, 123] width 14 height 14
type input "34"
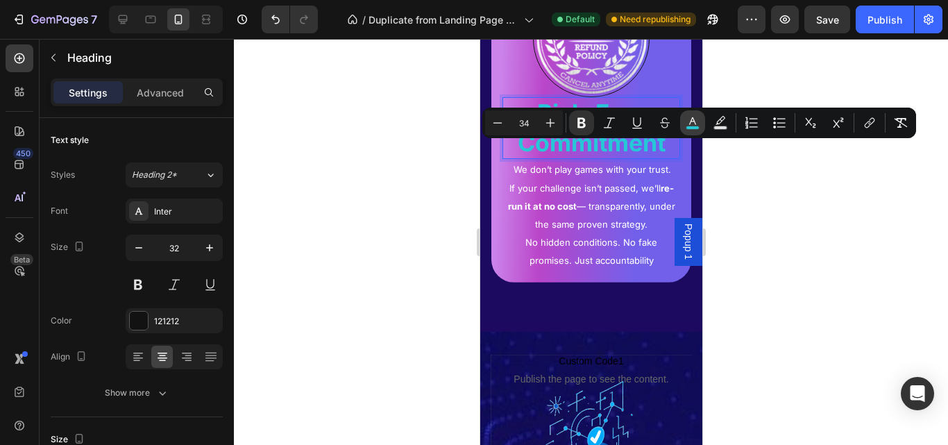
click at [695, 133] on button "color" at bounding box center [692, 122] width 25 height 25
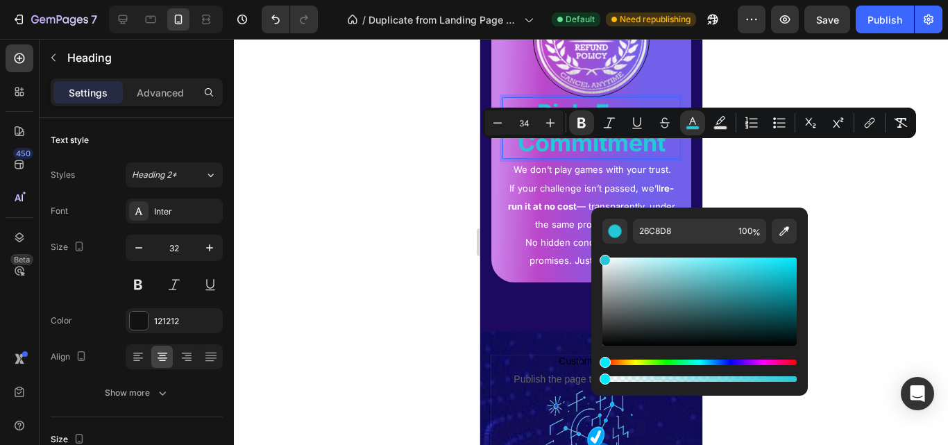
drag, startPoint x: 662, startPoint y: 164, endPoint x: 653, endPoint y: 165, distance: 9.0
click at [661, 157] on p "Risk-Free Commitment" at bounding box center [590, 128] width 175 height 59
click at [581, 157] on strong "Risk-Free Commitment" at bounding box center [591, 128] width 148 height 58
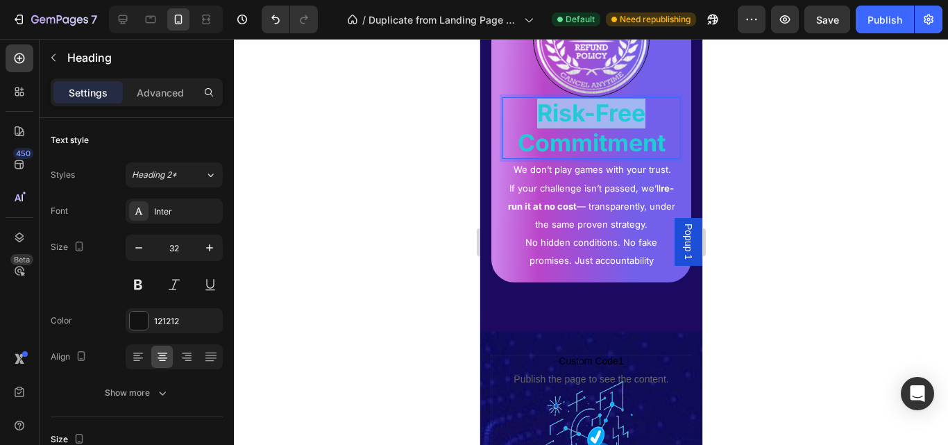
drag, startPoint x: 531, startPoint y: 160, endPoint x: 645, endPoint y: 159, distance: 113.8
click at [645, 157] on p "Risk-Free Commitment" at bounding box center [590, 128] width 175 height 59
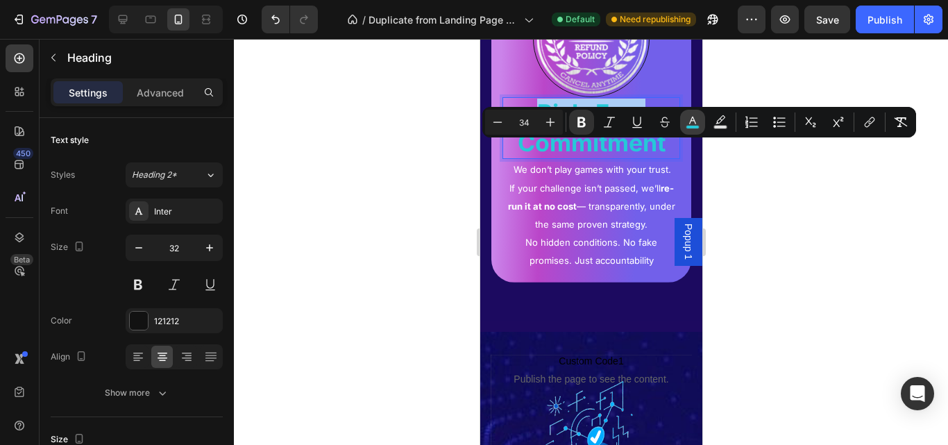
click at [695, 127] on rect "Editor contextual toolbar" at bounding box center [692, 127] width 13 height 3
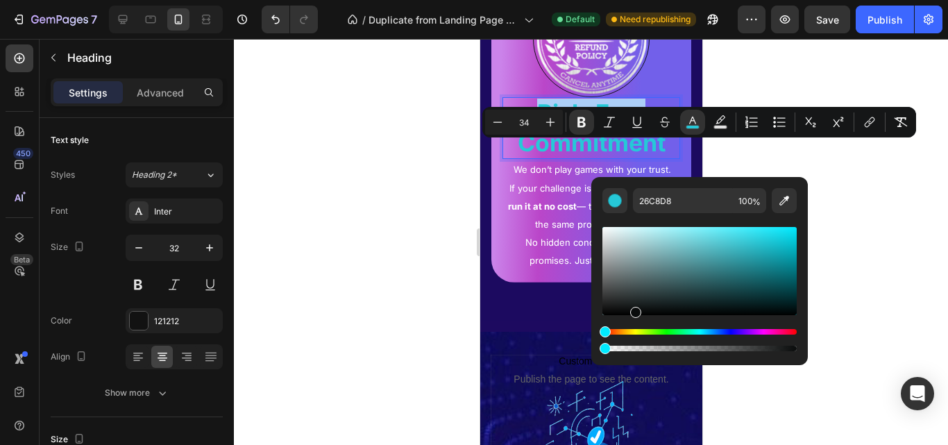
click at [633, 310] on div "Editor contextual toolbar" at bounding box center [699, 271] width 194 height 88
type input "0A0C0C"
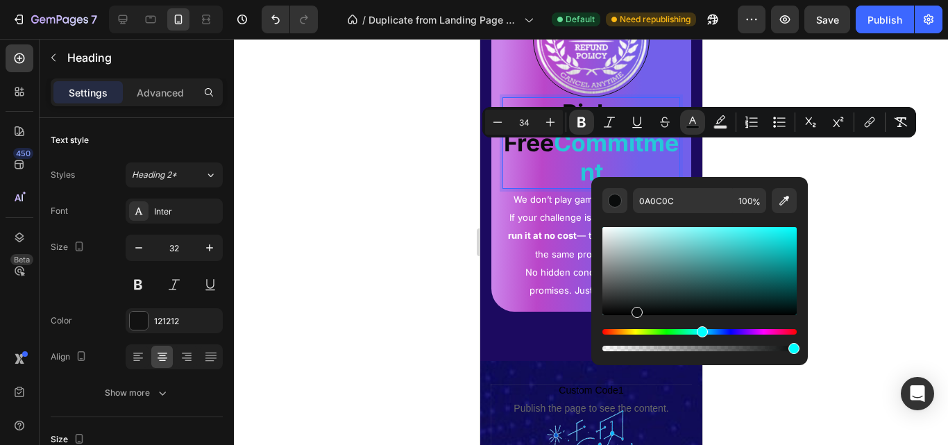
click at [759, 156] on div at bounding box center [591, 242] width 714 height 406
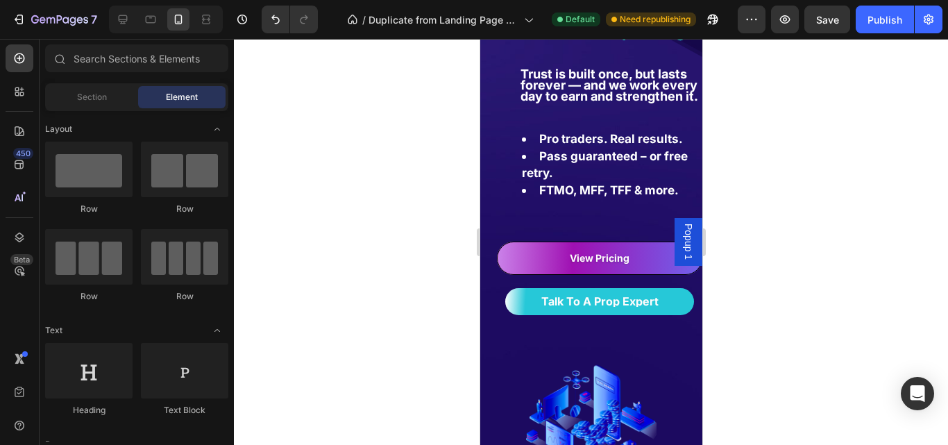
scroll to position [195, 0]
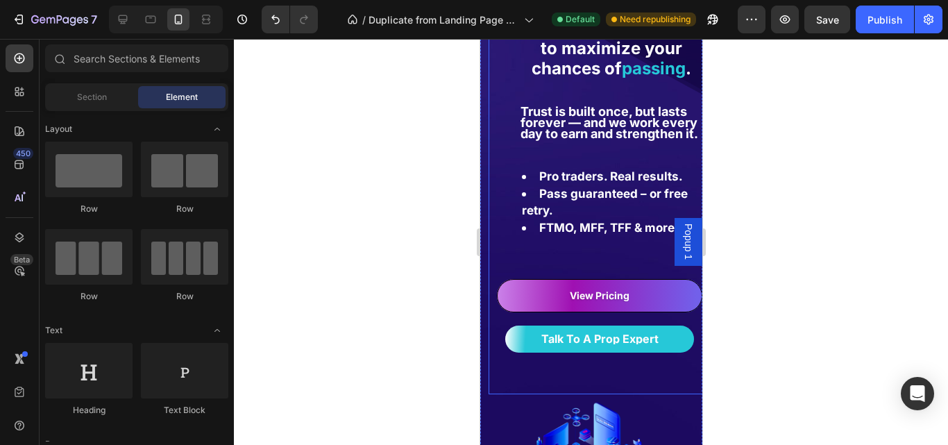
click at [516, 389] on div "We don’t make unrealistic guarantees. Instead, we rely on tested strategies and…" at bounding box center [599, 175] width 222 height 438
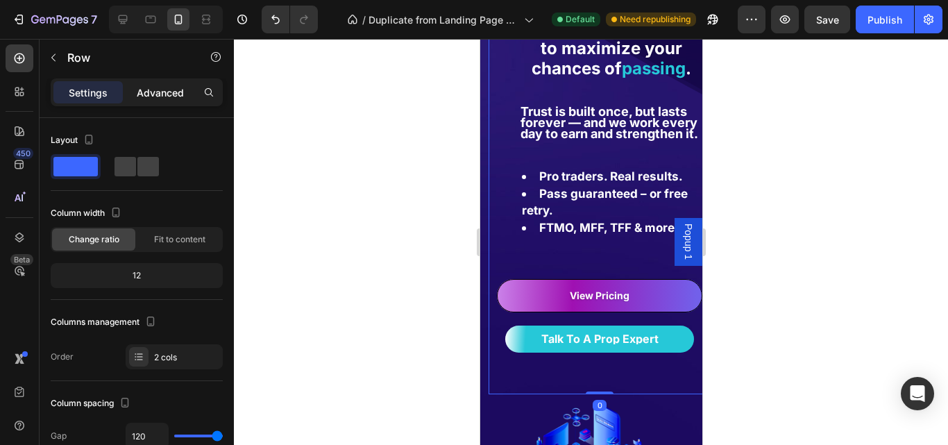
click at [150, 96] on p "Advanced" at bounding box center [160, 92] width 47 height 15
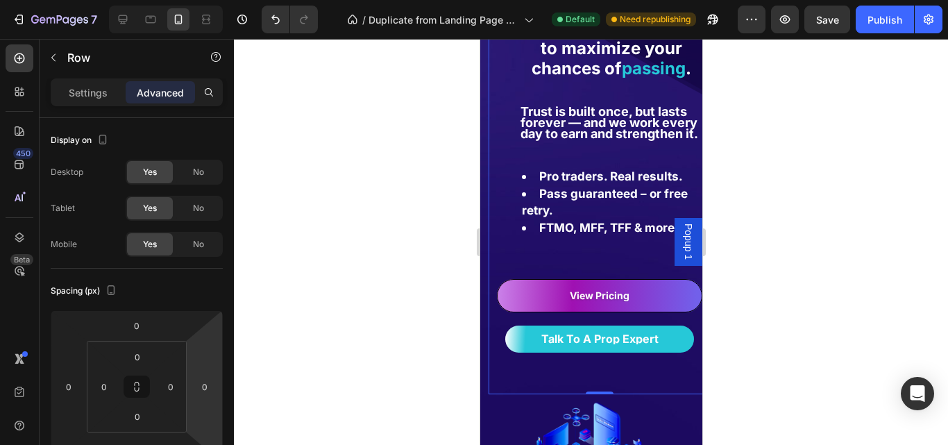
scroll to position [597, 0]
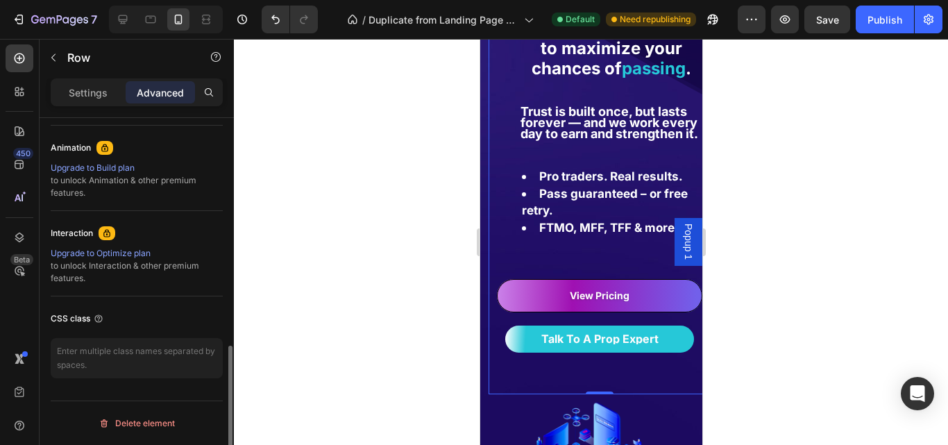
drag, startPoint x: 236, startPoint y: 370, endPoint x: 219, endPoint y: 296, distance: 76.9
click at [220, 287] on div "Display on Desktop Yes No Tablet Yes No Mobile Yes No Spacing (px) 0 0 0 0 0 0 …" at bounding box center [137, 301] width 194 height 366
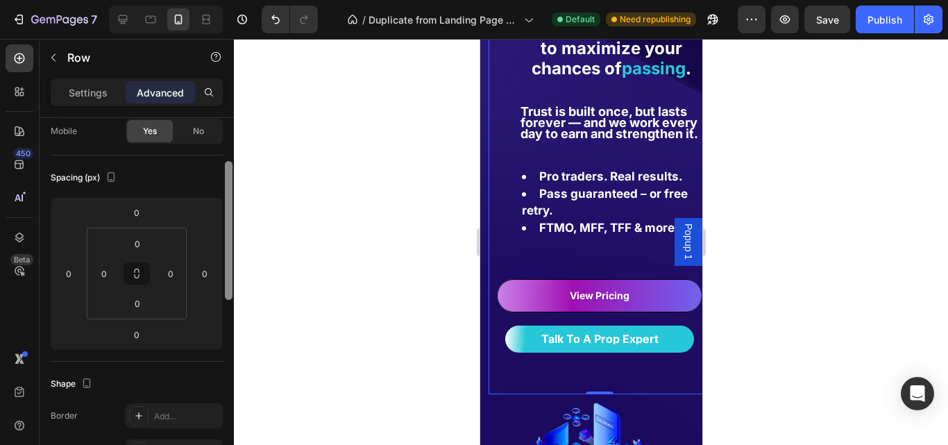
drag, startPoint x: 228, startPoint y: 356, endPoint x: 233, endPoint y: 178, distance: 177.7
click at [235, 0] on div "7 / Duplicate from Landing Page - Jul 25, 12:59:36 Default Need republishing Pr…" at bounding box center [474, 0] width 948 height 0
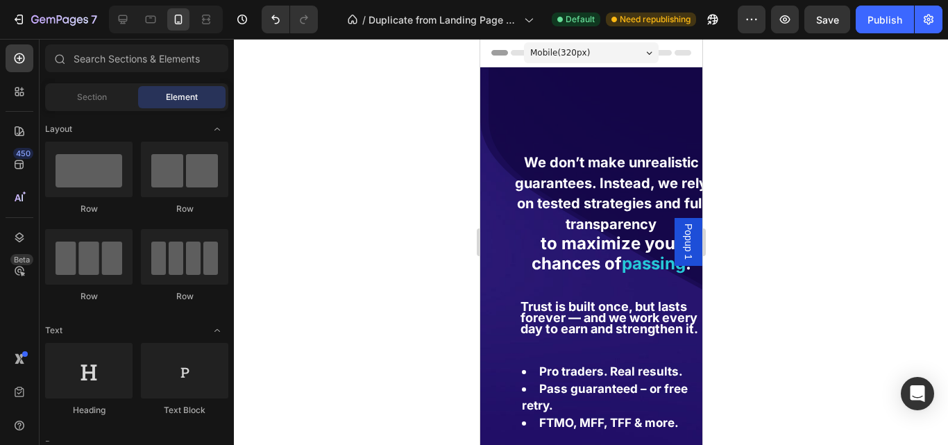
scroll to position [101, 0]
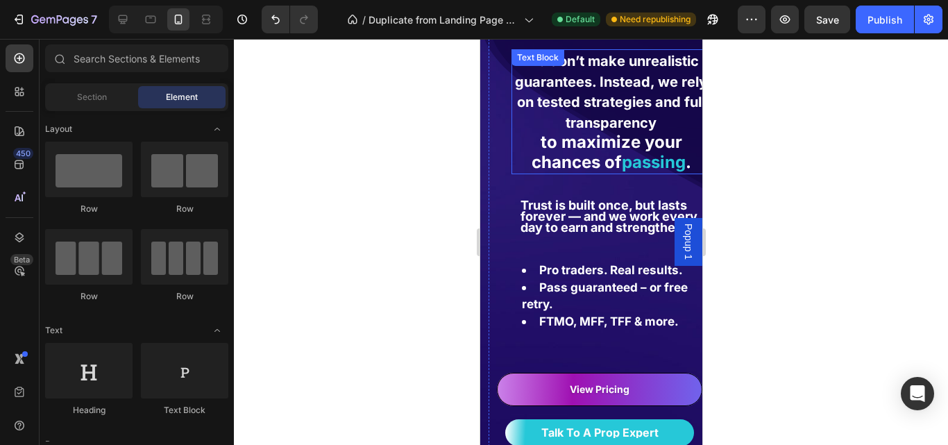
click at [646, 117] on strong "We don’t make unrealistic guarantees. Instead, we rely on tested strategies and…" at bounding box center [610, 92] width 192 height 78
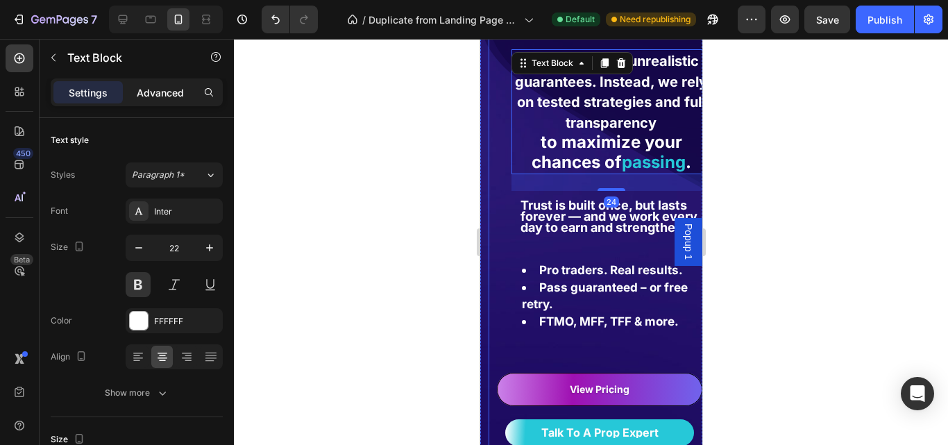
click at [164, 96] on p "Advanced" at bounding box center [160, 92] width 47 height 15
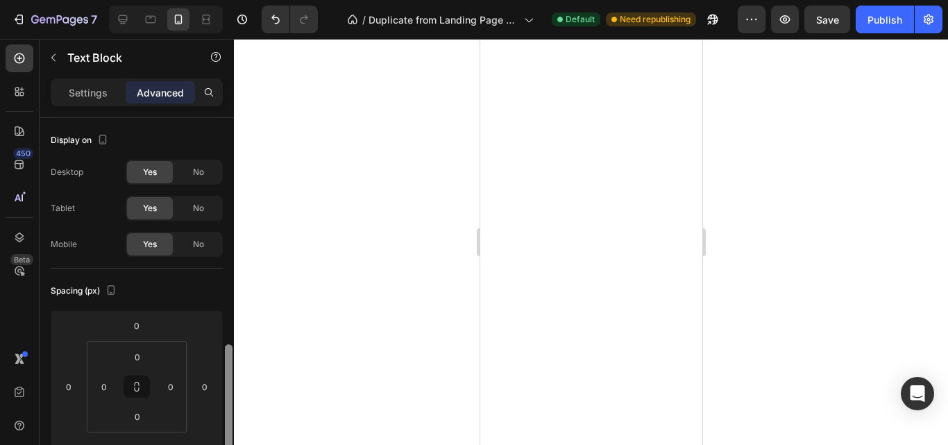
select select "English"
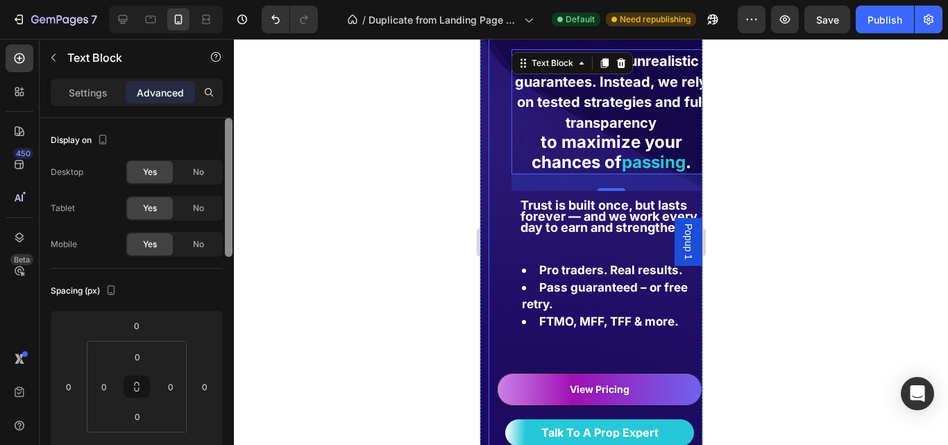
click at [244, 0] on div "7 / Duplicate from Landing Page - [DATE] 12:59:36 Default Need republishing Pre…" at bounding box center [474, 0] width 948 height 0
click at [83, 98] on p "Settings" at bounding box center [88, 92] width 39 height 15
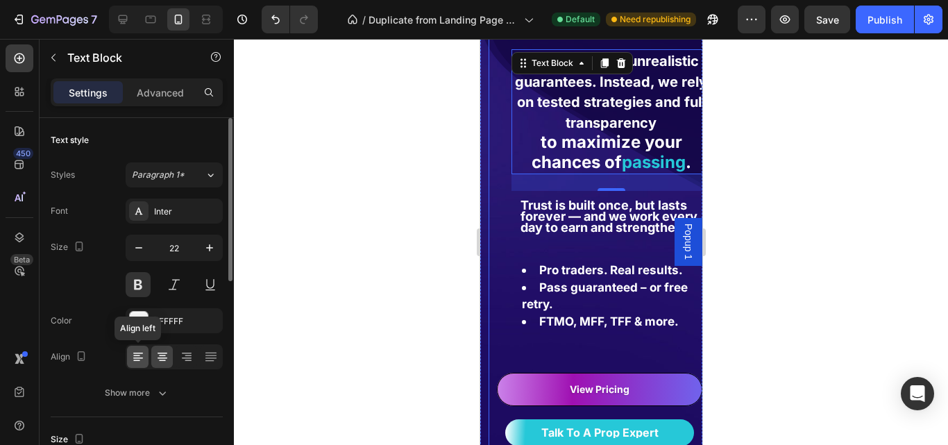
click at [133, 350] on icon at bounding box center [138, 357] width 14 height 14
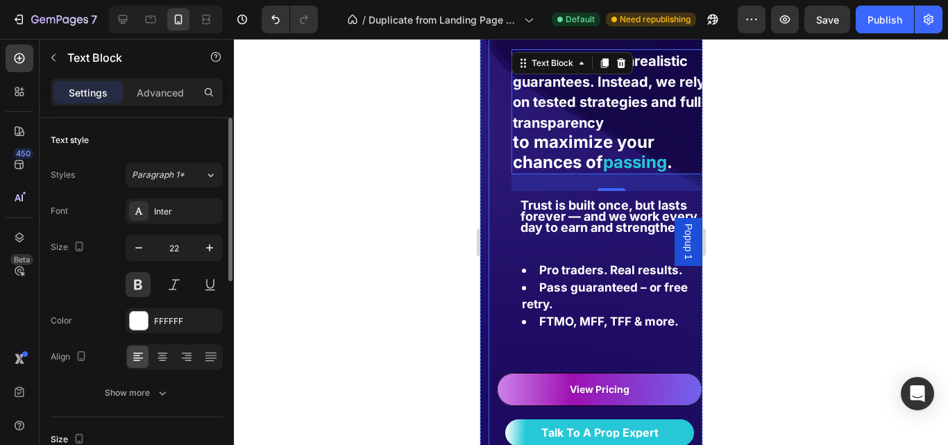
click at [165, 368] on div at bounding box center [174, 356] width 97 height 25
click at [181, 363] on icon at bounding box center [187, 357] width 14 height 14
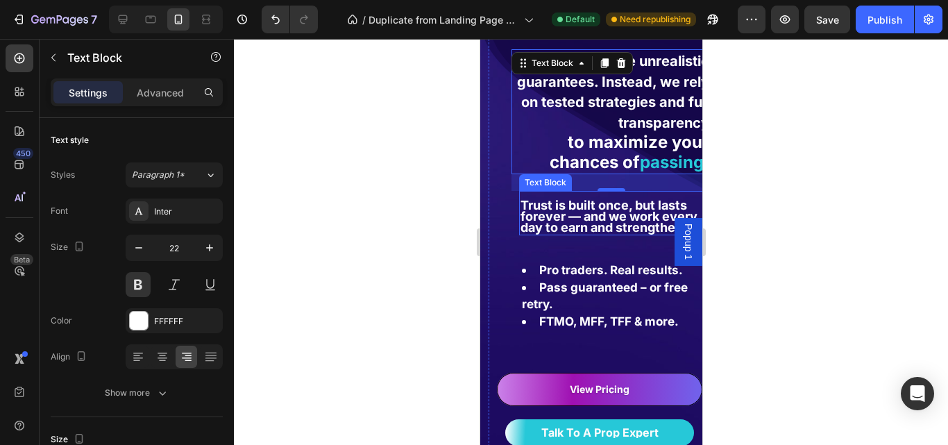
click at [576, 222] on strong "Trust is built once, but lasts forever — and we work every day to earn and stre…" at bounding box center [609, 216] width 178 height 37
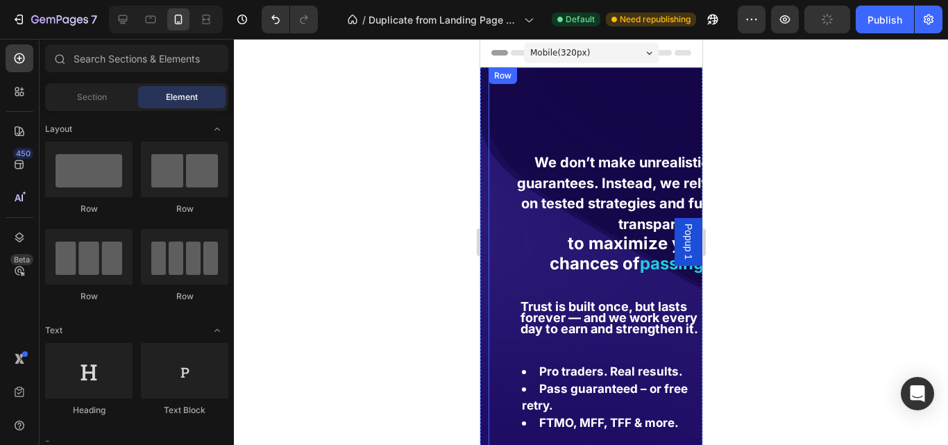
click at [502, 110] on div "We don’t make unrealistic guarantees. Instead, we rely on tested strategies and…" at bounding box center [599, 328] width 222 height 522
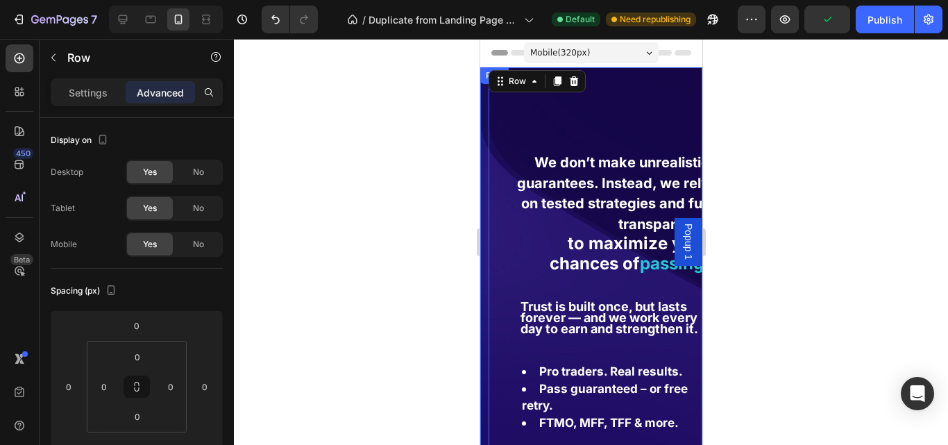
click at [538, 120] on div "We don’t make unrealistic guarantees. Instead, we rely on tested strategies and…" at bounding box center [599, 328] width 222 height 522
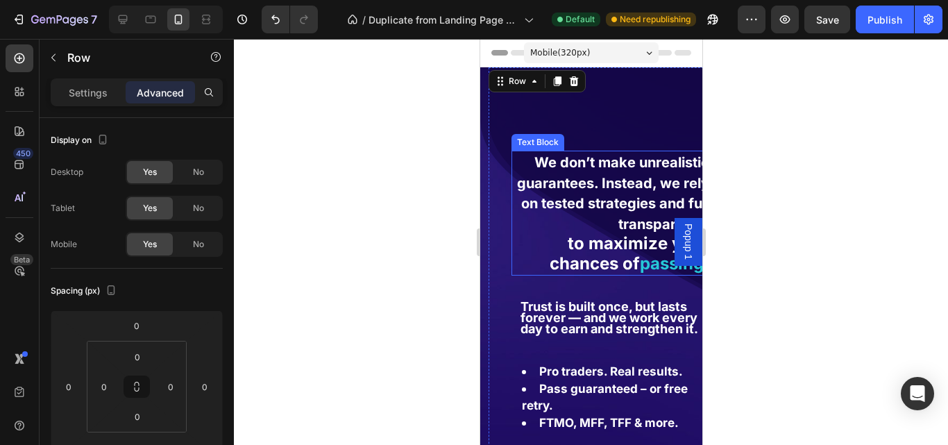
click at [655, 180] on strong "We don’t make unrealistic guarantees. Instead, we rely on tested strategies and…" at bounding box center [612, 193] width 192 height 78
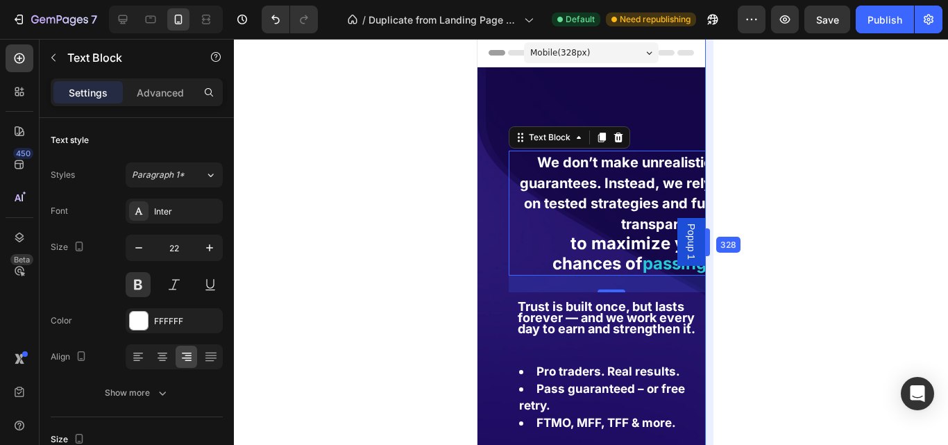
drag, startPoint x: 702, startPoint y: 167, endPoint x: 708, endPoint y: 194, distance: 27.6
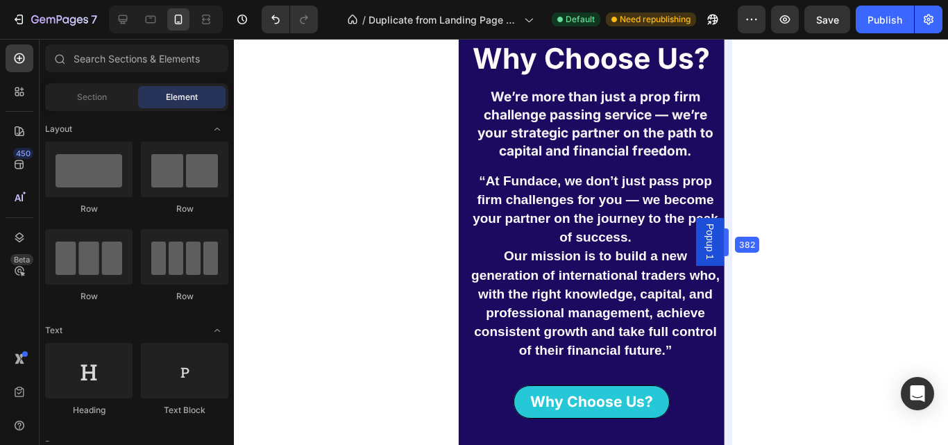
scroll to position [714, 0]
drag, startPoint x: 706, startPoint y: 144, endPoint x: 740, endPoint y: 148, distance: 34.9
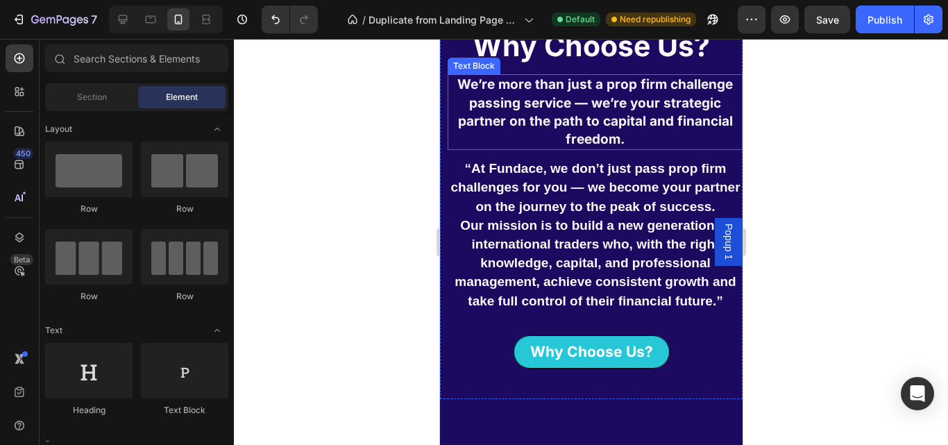
scroll to position [0, 0]
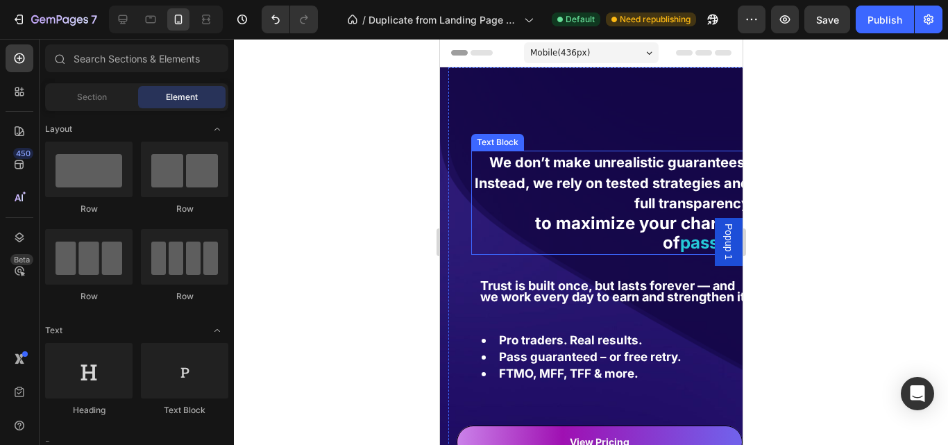
click at [642, 171] on p "We don’t make unrealistic guarantees. Instead, we rely on tested strategies and…" at bounding box center [610, 183] width 277 height 62
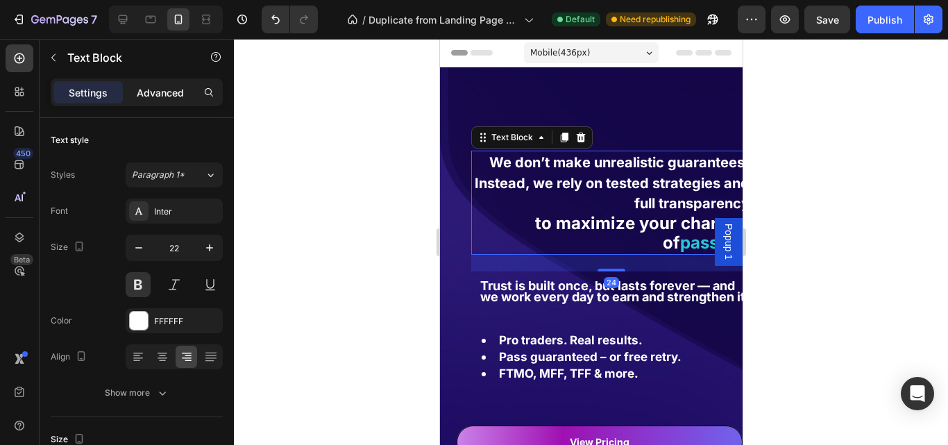
click at [159, 89] on p "Advanced" at bounding box center [160, 92] width 47 height 15
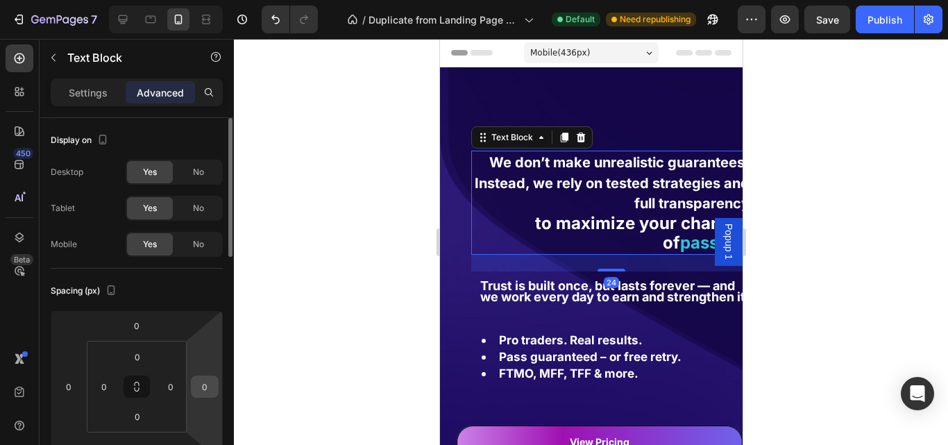
click at [211, 383] on input "0" at bounding box center [204, 386] width 21 height 21
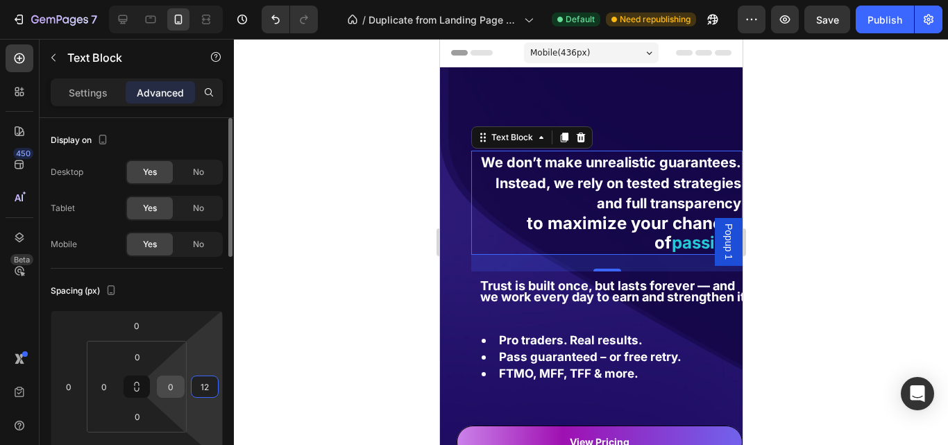
type input "12"
click at [178, 391] on input "0" at bounding box center [170, 386] width 21 height 21
type input "2"
click at [210, 390] on input "12" at bounding box center [204, 386] width 21 height 21
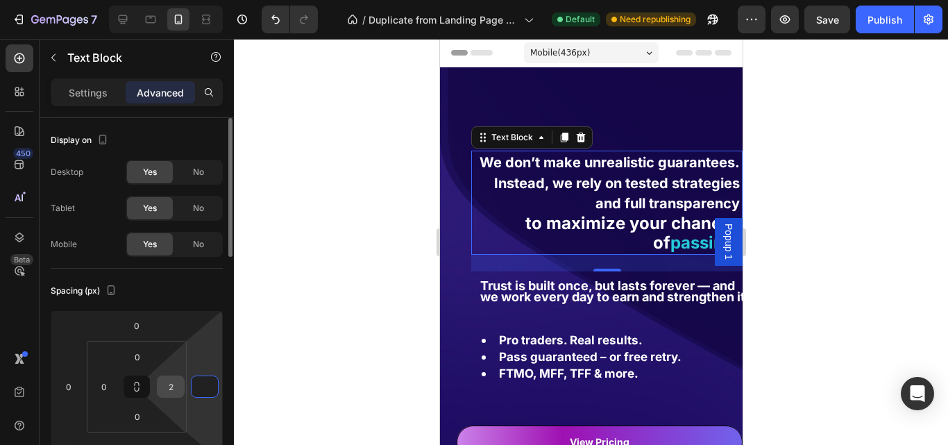
type input "0"
click at [171, 386] on input "2" at bounding box center [170, 386] width 21 height 21
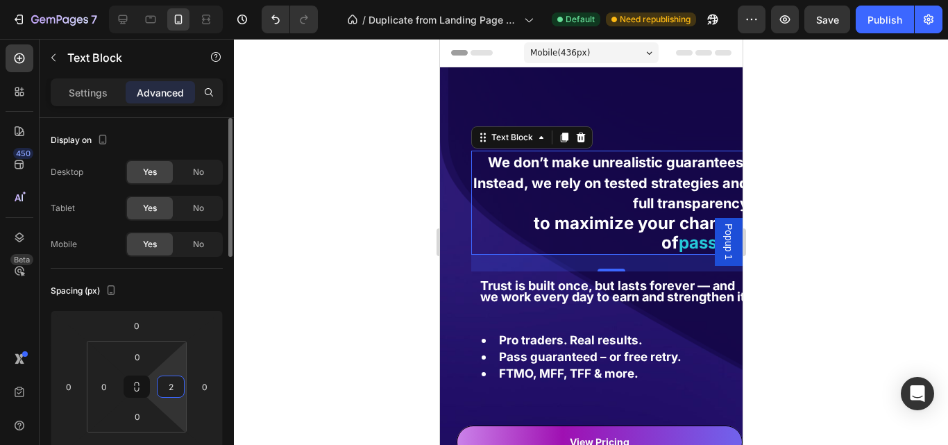
click at [171, 386] on input "2" at bounding box center [170, 386] width 21 height 21
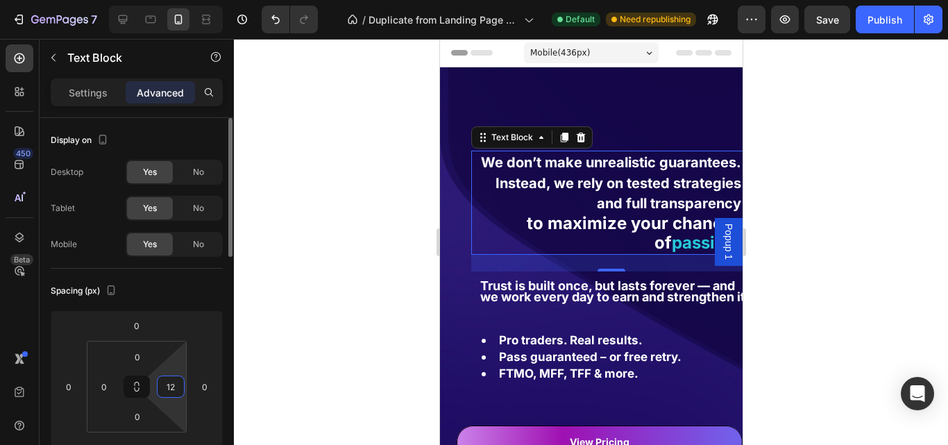
type input "1"
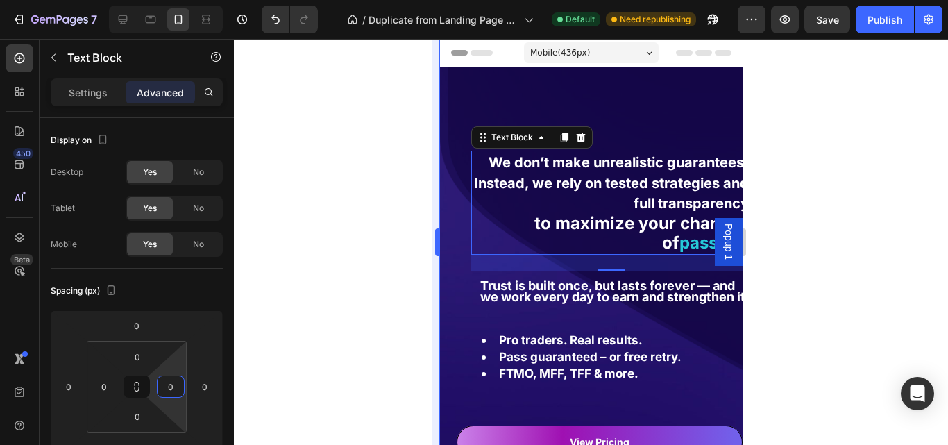
click at [289, 361] on div at bounding box center [591, 242] width 714 height 406
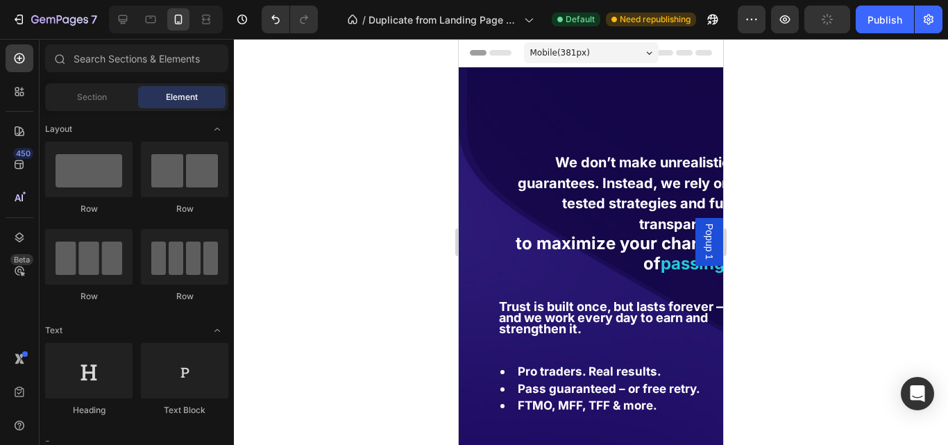
click at [622, 57] on div "Mobile ( 381 px)" at bounding box center [591, 52] width 135 height 21
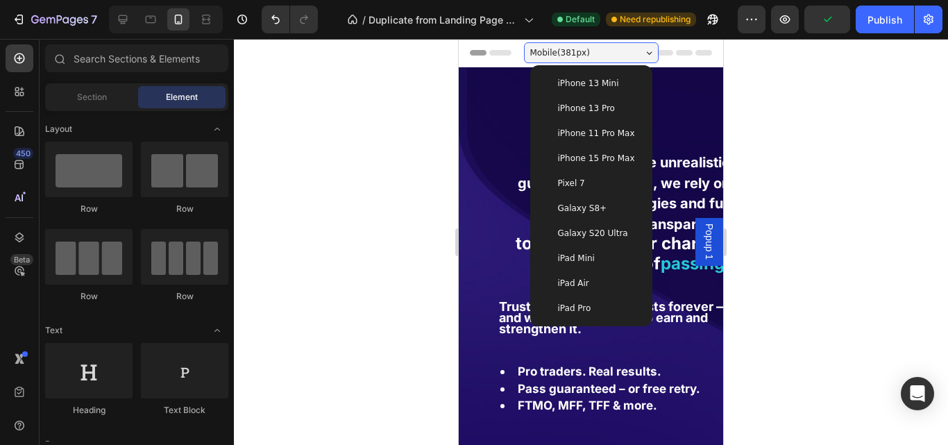
click at [613, 162] on span "iPhone 15 Pro Max" at bounding box center [596, 158] width 77 height 14
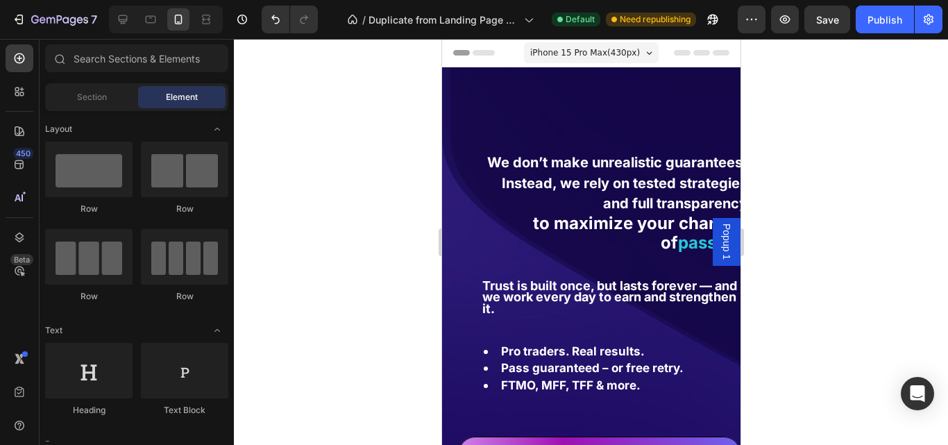
click at [577, 56] on span "iPhone 15 Pro Max ( 430 px)" at bounding box center [584, 53] width 110 height 14
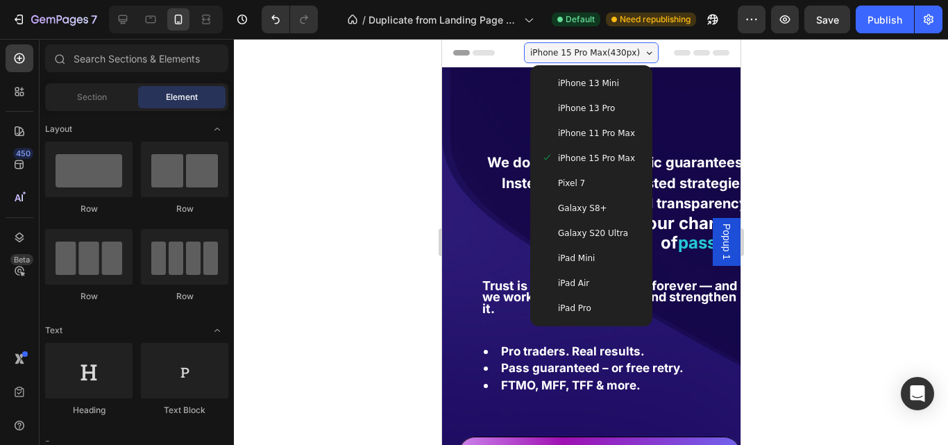
click at [602, 132] on span "iPhone 11 Pro Max" at bounding box center [595, 133] width 77 height 14
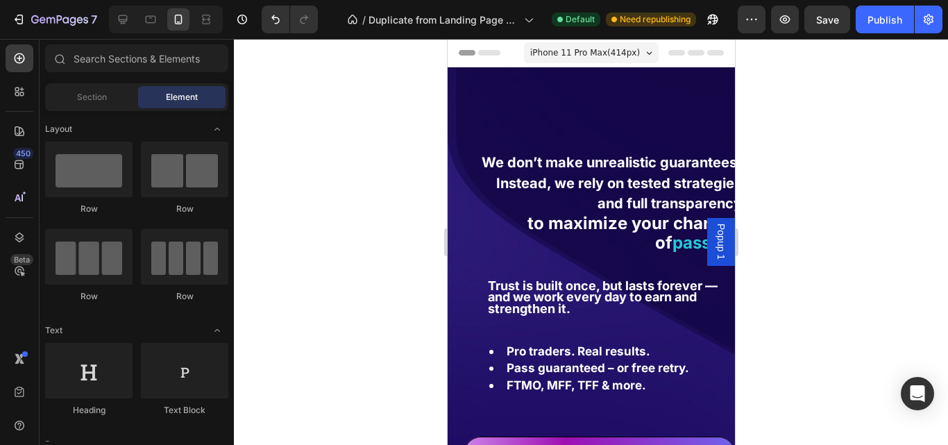
click at [581, 55] on span "iPhone 11 Pro Max ( 414 px)" at bounding box center [584, 53] width 110 height 14
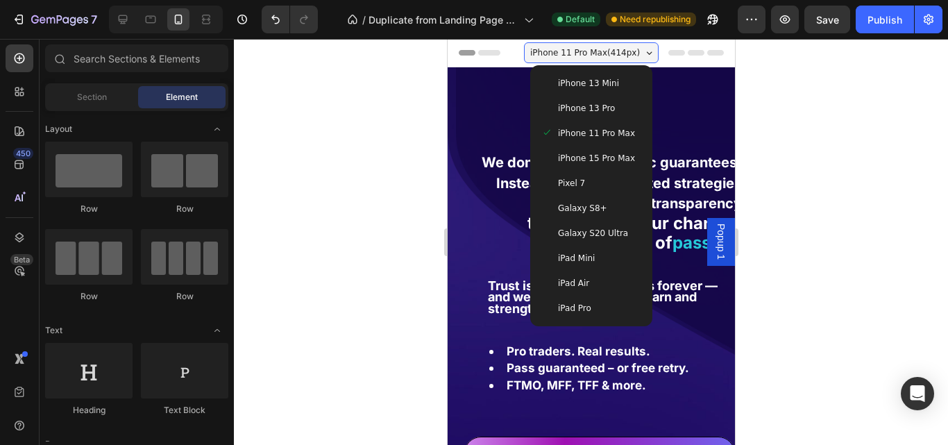
click at [577, 113] on span "iPhone 13 Pro" at bounding box center [585, 108] width 57 height 14
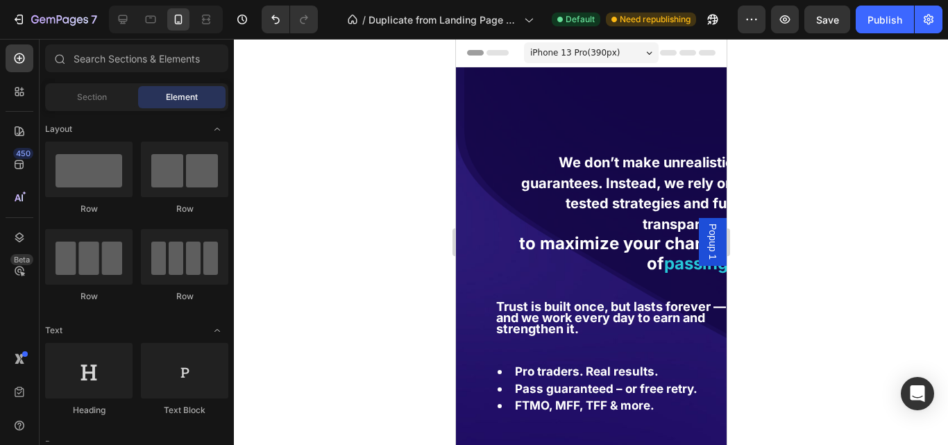
click at [582, 51] on span "iPhone 13 Pro ( 390 px)" at bounding box center [574, 53] width 90 height 14
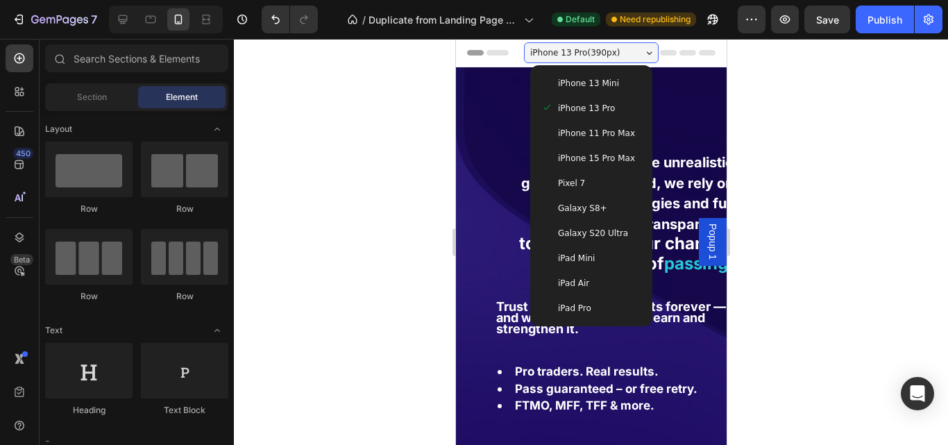
click at [581, 87] on span "iPhone 13 Mini" at bounding box center [587, 83] width 61 height 14
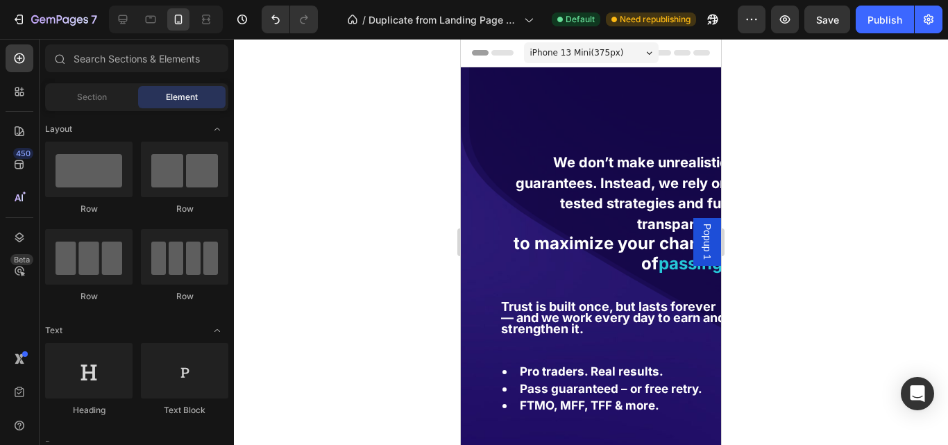
click at [588, 60] on div "iPhone 13 Mini ( 375 px)" at bounding box center [591, 52] width 135 height 21
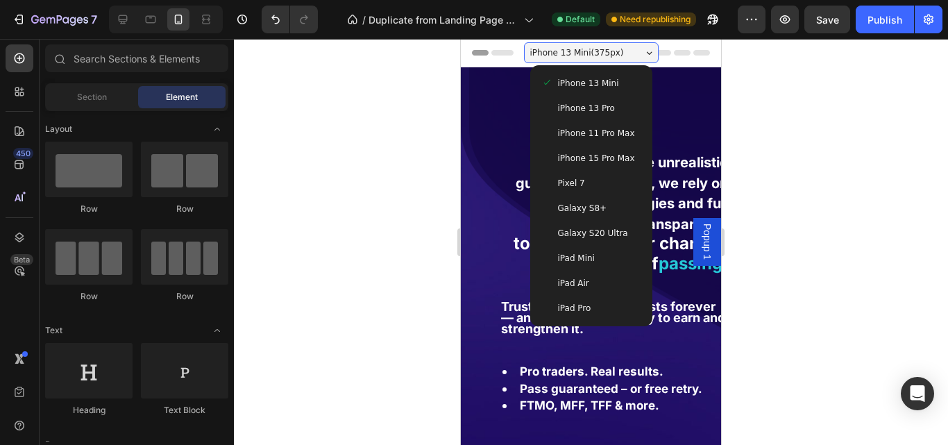
click at [592, 206] on span "Galaxy S8+" at bounding box center [582, 208] width 49 height 14
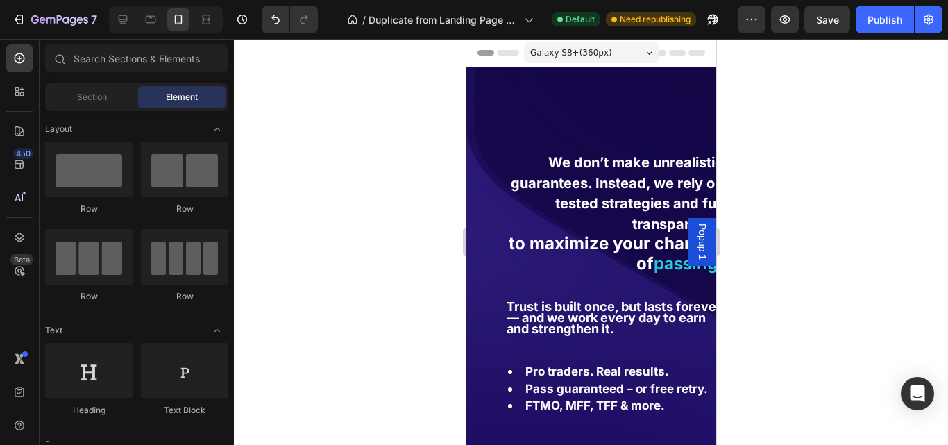
click at [584, 56] on span "Galaxy S8+ ( 360 px)" at bounding box center [570, 53] width 82 height 14
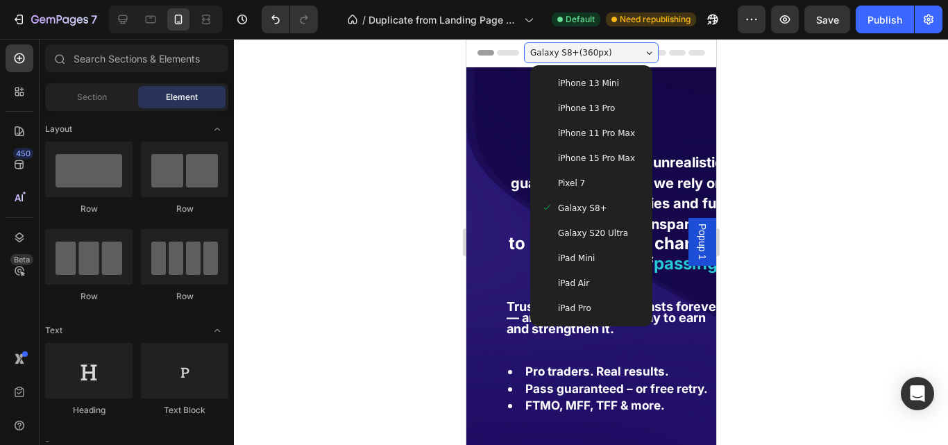
click at [579, 139] on span "iPhone 11 Pro Max" at bounding box center [595, 133] width 77 height 14
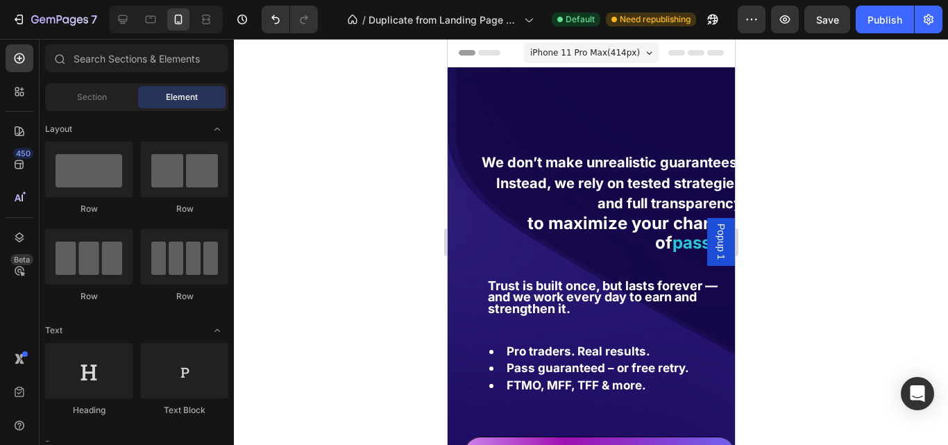
click at [590, 54] on span "iPhone 11 Pro Max ( 414 px)" at bounding box center [584, 53] width 110 height 14
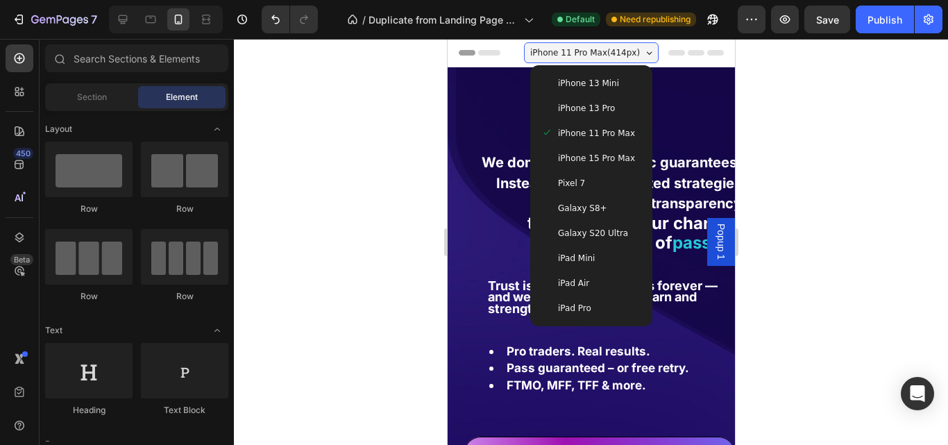
click at [581, 111] on span "iPhone 13 Pro" at bounding box center [585, 108] width 57 height 14
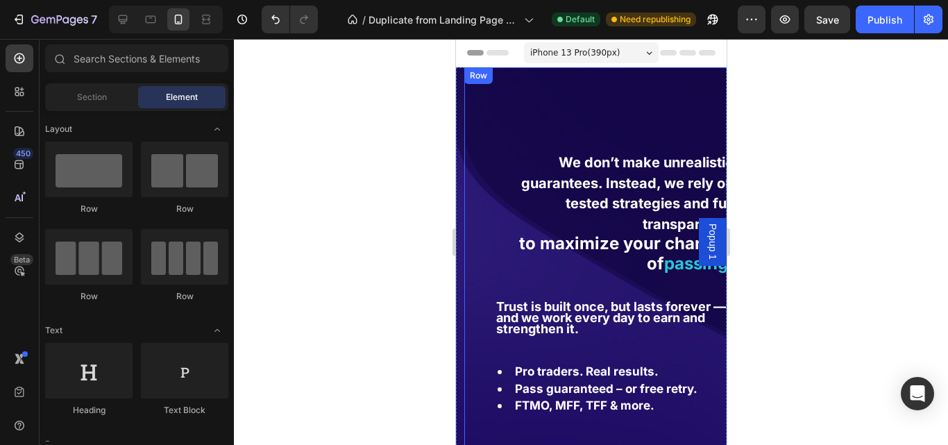
click at [616, 185] on strong "We don’t make unrealistic guarantees. Instead, we rely on tested strategies and…" at bounding box center [626, 193] width 212 height 78
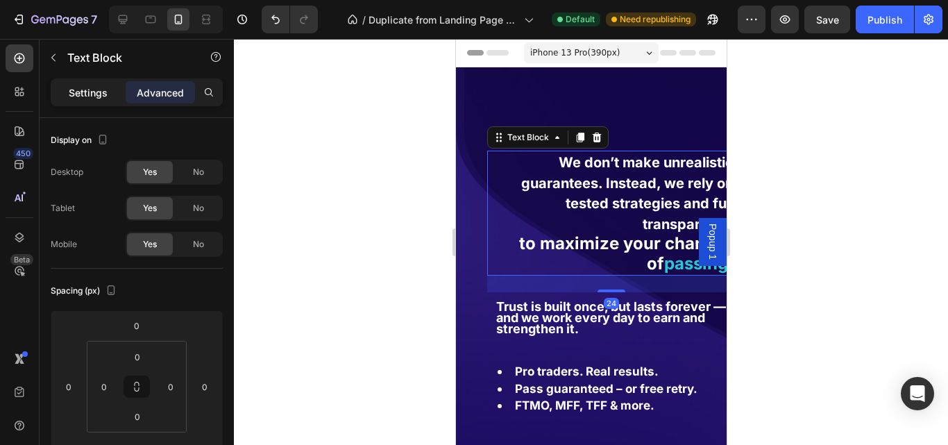
click at [103, 99] on p "Settings" at bounding box center [88, 92] width 39 height 15
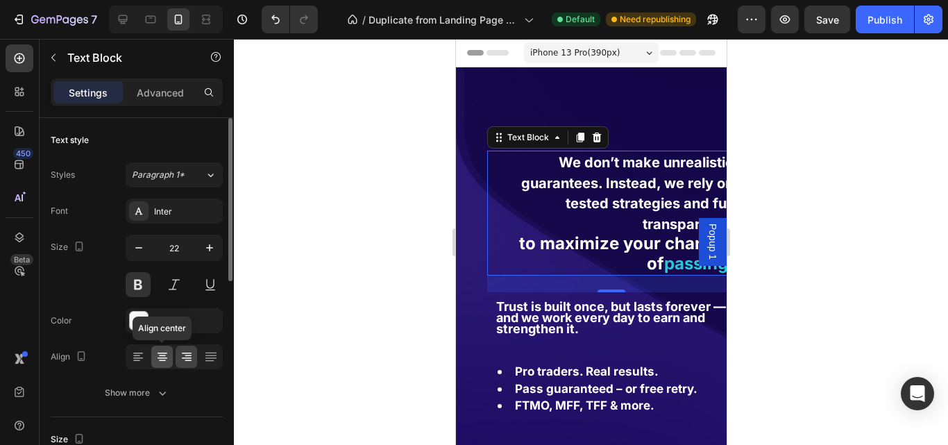
click at [157, 361] on icon at bounding box center [162, 357] width 14 height 14
click at [132, 357] on icon at bounding box center [138, 357] width 14 height 14
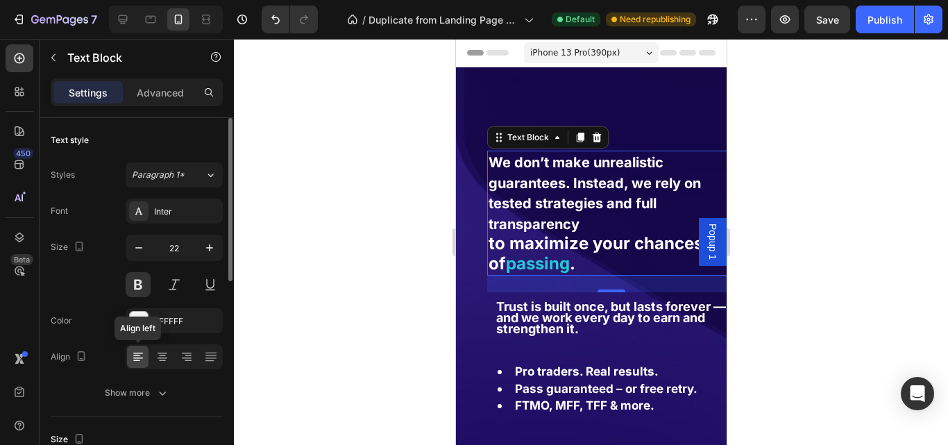
click at [139, 357] on icon at bounding box center [138, 357] width 10 height 1
click at [153, 357] on div at bounding box center [162, 357] width 22 height 22
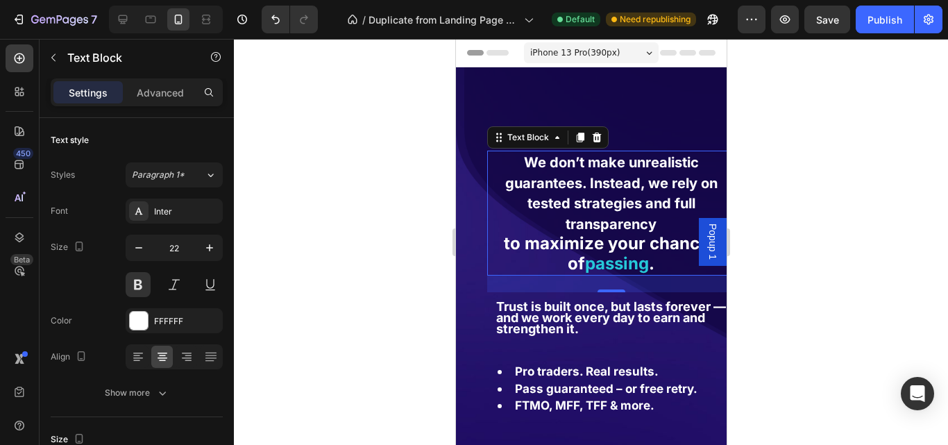
click at [625, 206] on strong "We don’t make unrealistic guarantees. Instead, we rely on tested strategies and…" at bounding box center [610, 193] width 212 height 78
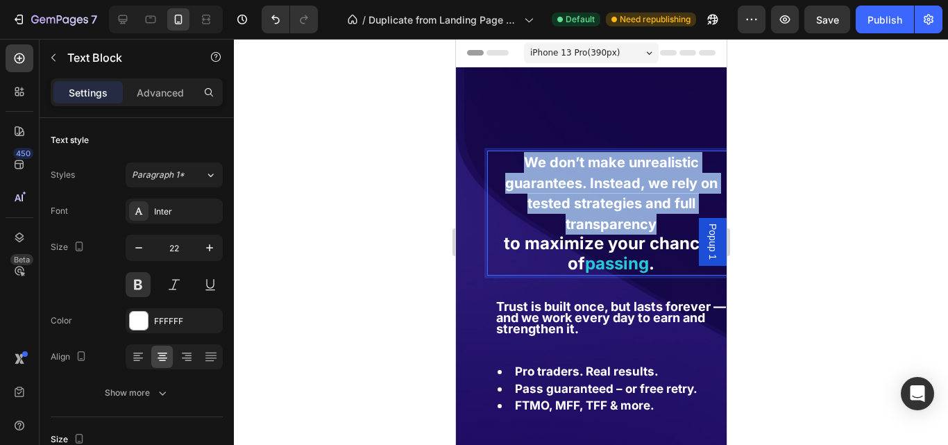
click at [625, 206] on strong "We don’t make unrealistic guarantees. Instead, we rely on tested strategies and…" at bounding box center [610, 193] width 212 height 78
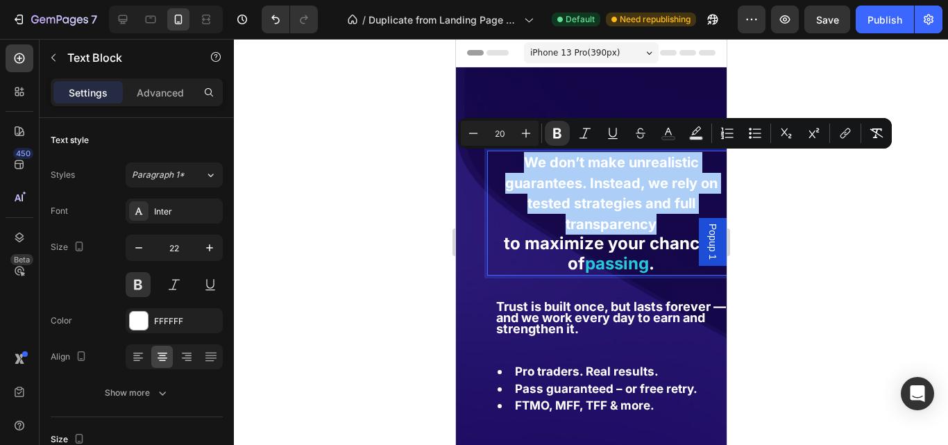
click at [151, 76] on div "Text Block" at bounding box center [119, 59] width 158 height 40
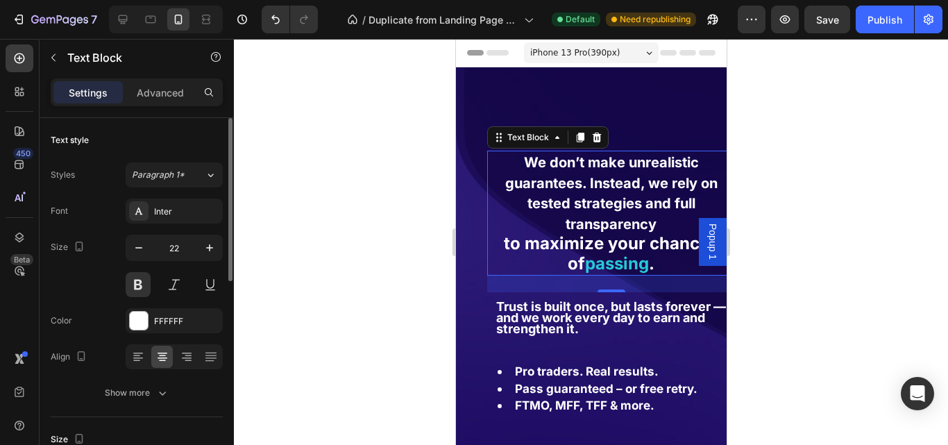
drag, startPoint x: 158, startPoint y: 94, endPoint x: 171, endPoint y: 136, distance: 44.1
click at [159, 94] on p "Advanced" at bounding box center [160, 92] width 47 height 15
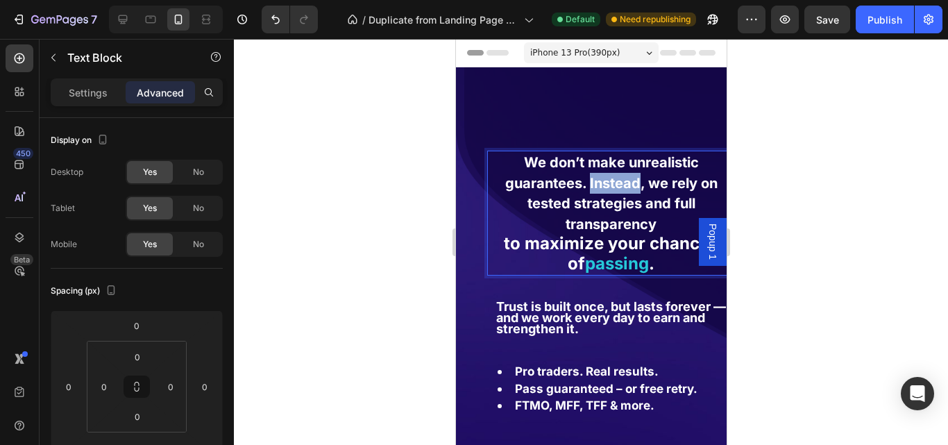
drag, startPoint x: 585, startPoint y: 182, endPoint x: 631, endPoint y: 182, distance: 45.8
click at [631, 182] on strong "We don’t make unrealistic guarantees. Instead, we rely on tested strategies and…" at bounding box center [610, 193] width 212 height 78
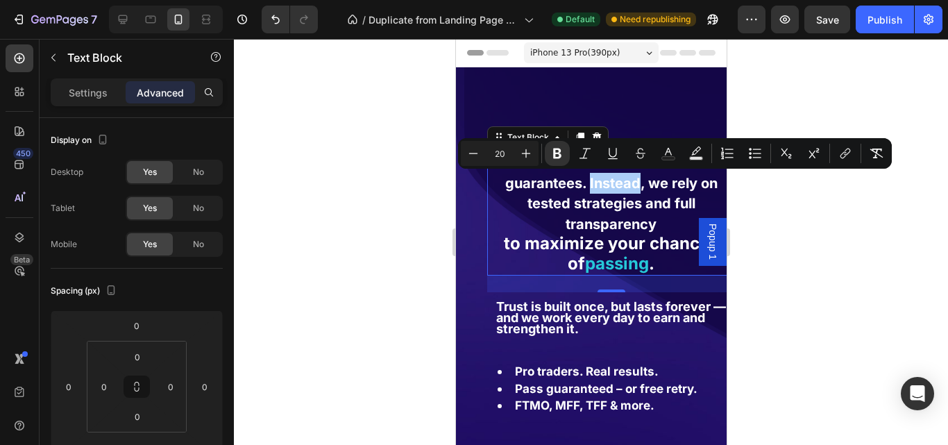
click at [790, 202] on div at bounding box center [591, 242] width 714 height 406
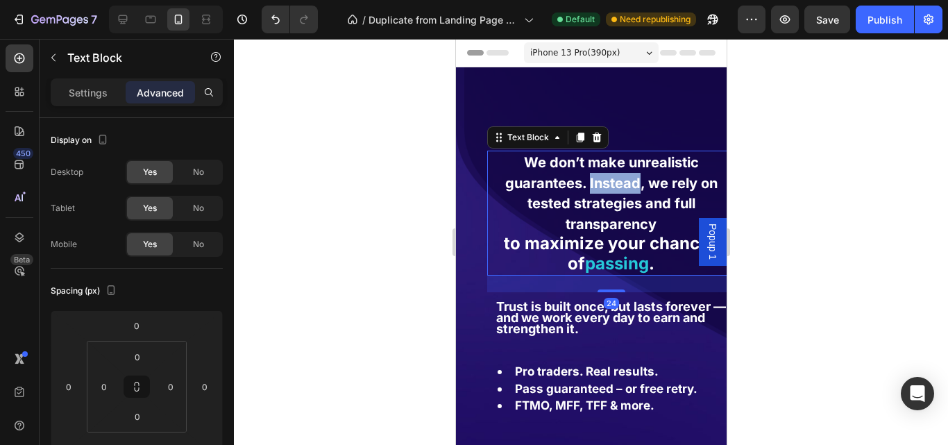
click at [608, 188] on strong "We don’t make unrealistic guarantees. Instead, we rely on tested strategies and…" at bounding box center [610, 193] width 212 height 78
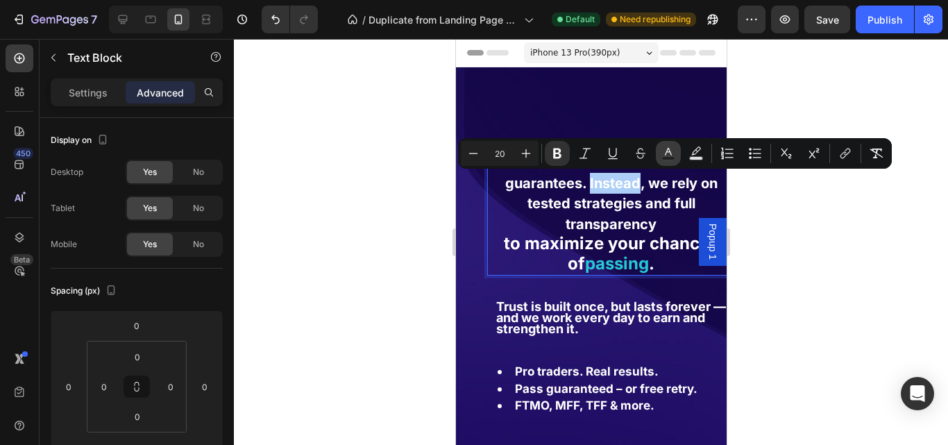
click at [671, 161] on button "Text Color" at bounding box center [668, 153] width 25 height 25
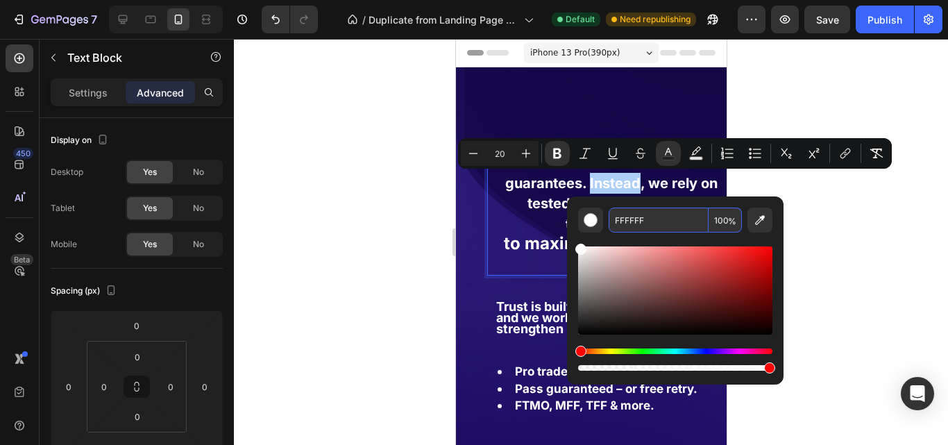
click at [630, 221] on input "FFFFFF" at bounding box center [658, 219] width 100 height 25
paste input "26C8D8"
type input "26C8D8"
click at [837, 230] on div at bounding box center [591, 242] width 714 height 406
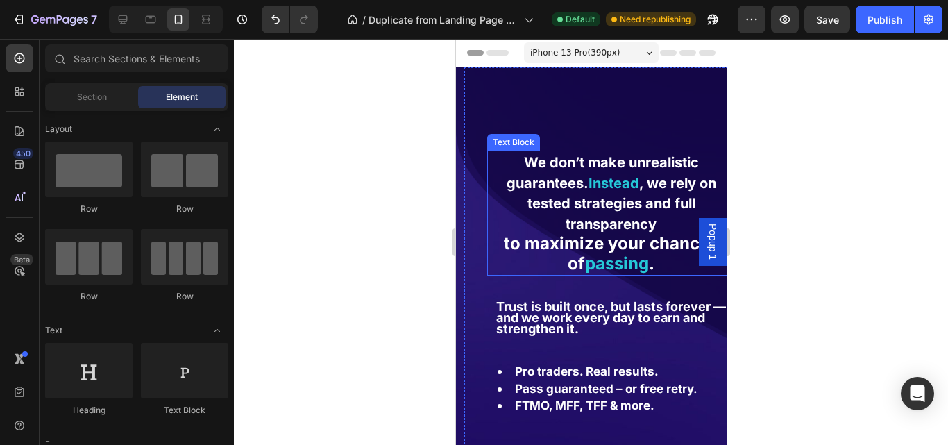
click at [660, 226] on p "We don’t make unrealistic guarantees. Instead , we rely on tested strategies an…" at bounding box center [610, 193] width 245 height 82
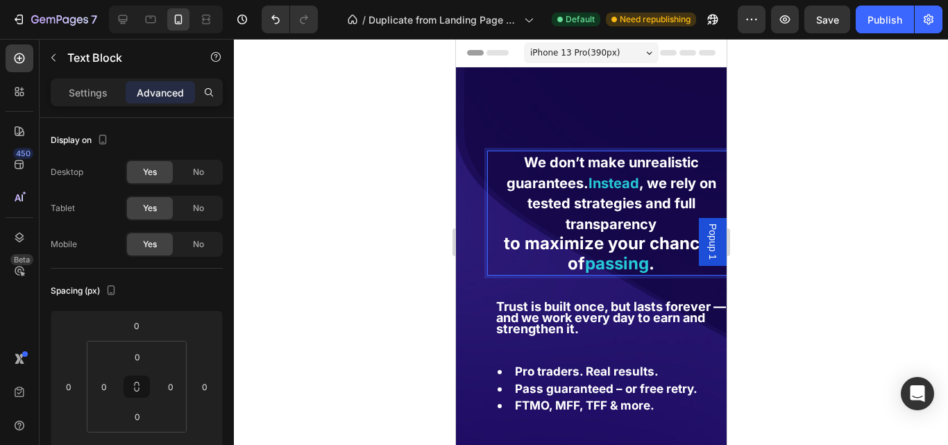
click at [645, 227] on strong ", we rely on tested strategies and full transparency" at bounding box center [621, 204] width 189 height 58
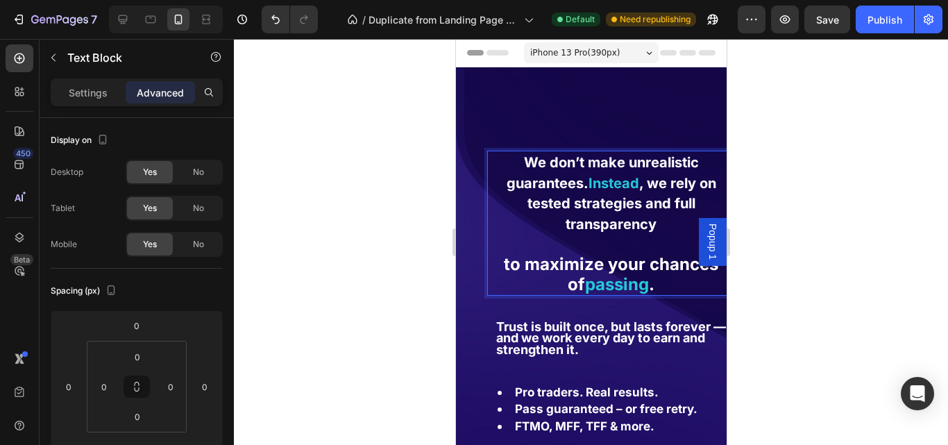
click at [817, 133] on div at bounding box center [591, 242] width 714 height 406
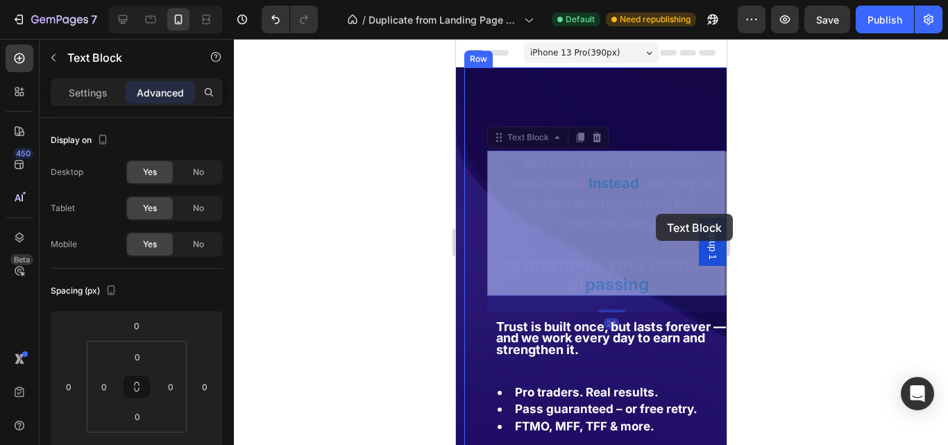
drag, startPoint x: 641, startPoint y: 192, endPoint x: 555, endPoint y: 185, distance: 86.3
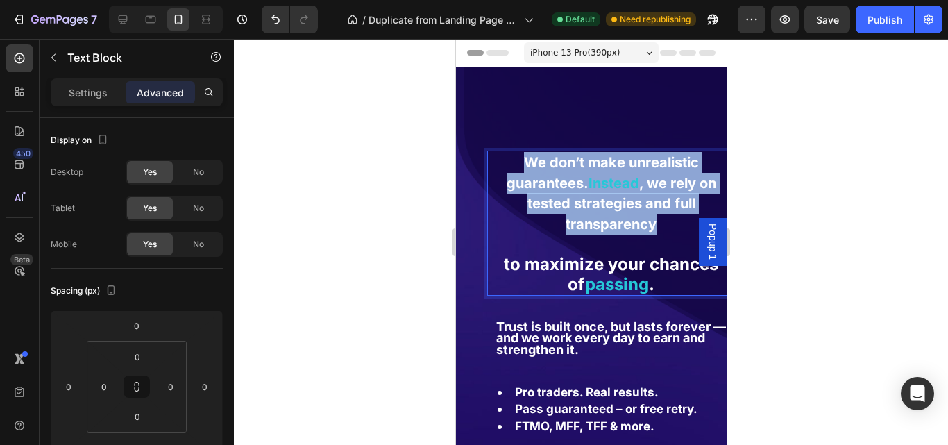
drag, startPoint x: 520, startPoint y: 159, endPoint x: 647, endPoint y: 220, distance: 140.3
click at [647, 220] on p "We don’t make unrealistic guarantees. Instead , we rely on tested strategies an…" at bounding box center [610, 193] width 245 height 82
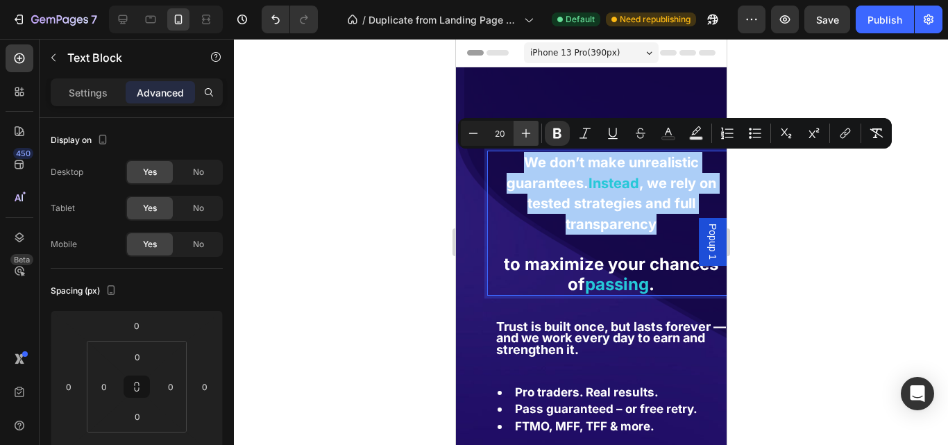
click at [523, 140] on button "Plus" at bounding box center [525, 133] width 25 height 25
click at [524, 140] on button "Plus" at bounding box center [525, 133] width 25 height 25
click at [525, 140] on button "Plus" at bounding box center [525, 133] width 25 height 25
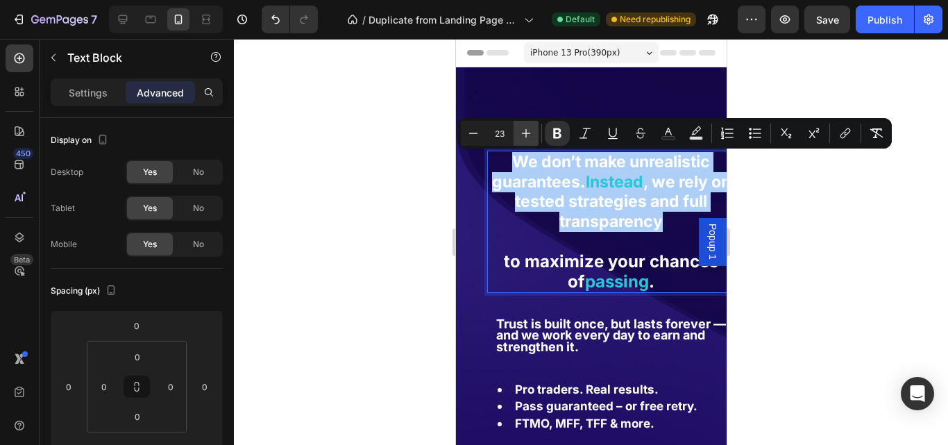
click at [525, 140] on button "Plus" at bounding box center [525, 133] width 25 height 25
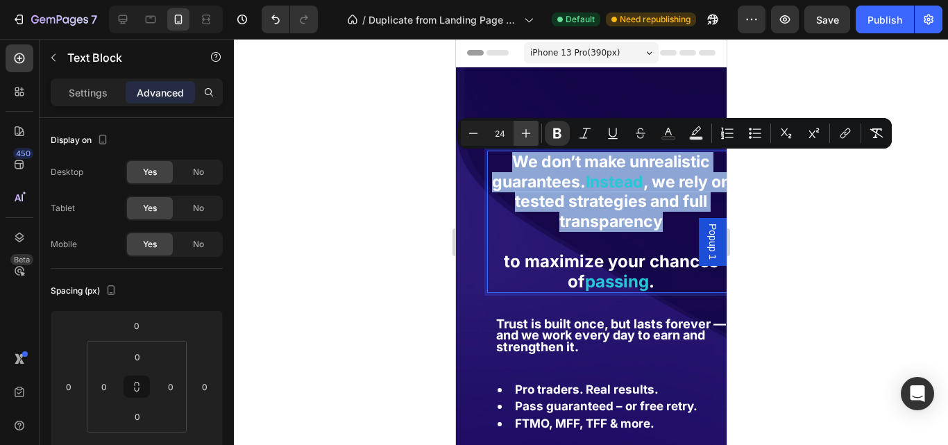
type input "25"
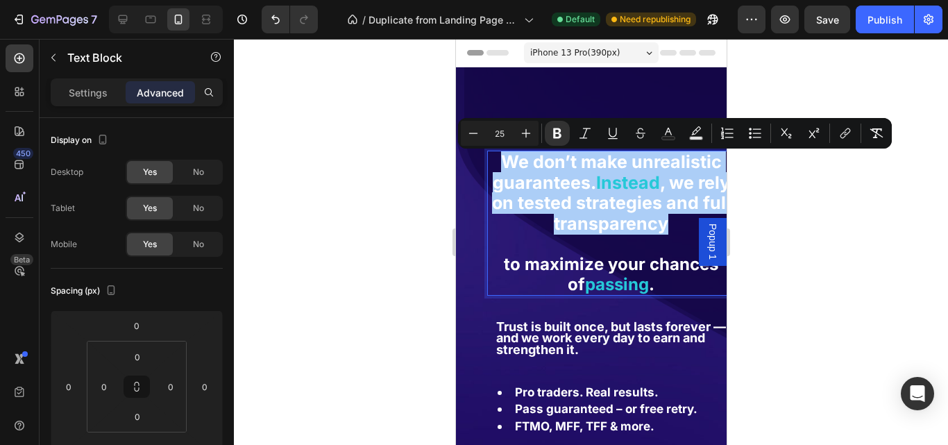
click at [876, 226] on div at bounding box center [591, 242] width 714 height 406
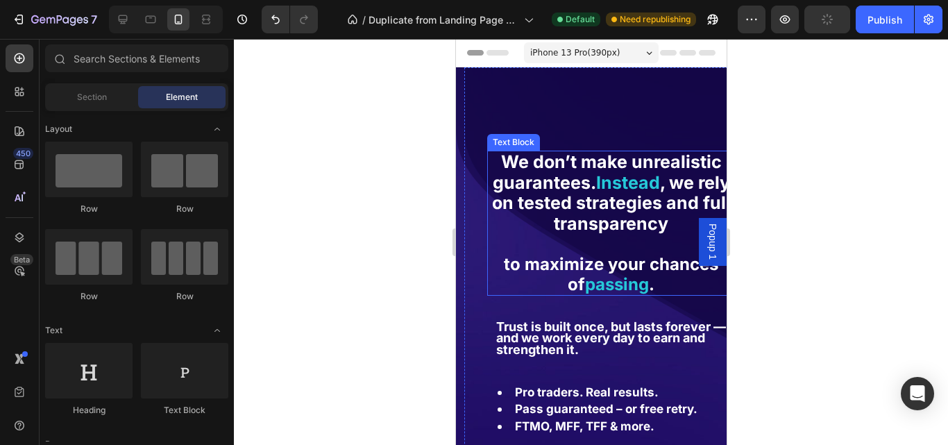
click at [617, 199] on strong ", we rely on tested strategies and full transparency" at bounding box center [610, 203] width 239 height 62
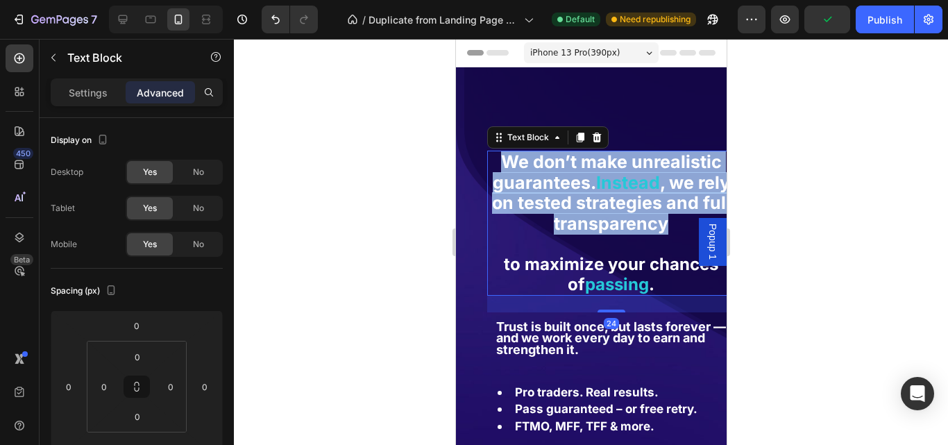
click at [617, 199] on strong ", we rely on tested strategies and full transparency" at bounding box center [610, 203] width 239 height 62
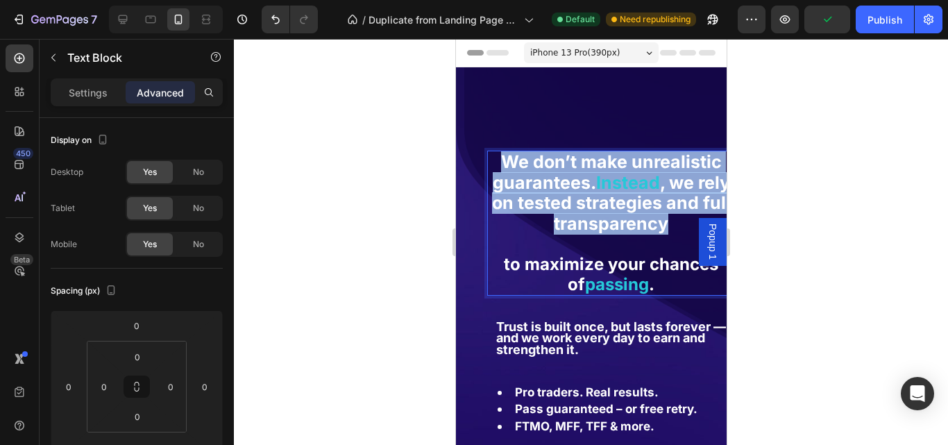
click at [617, 199] on strong ", we rely on tested strategies and full transparency" at bounding box center [610, 203] width 239 height 62
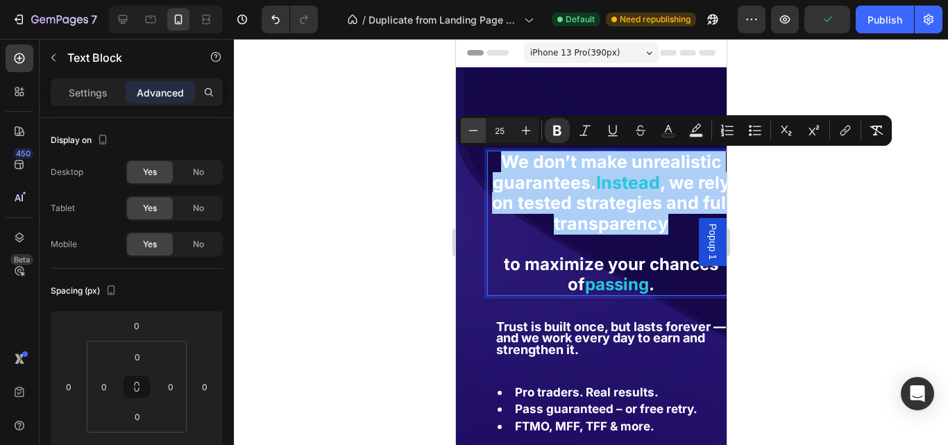
click at [468, 136] on icon "Editor contextual toolbar" at bounding box center [473, 130] width 14 height 14
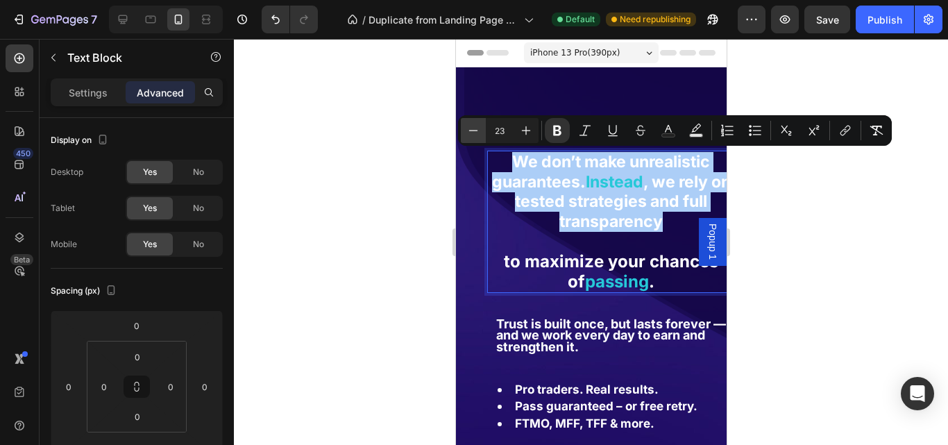
click at [468, 136] on icon "Editor contextual toolbar" at bounding box center [473, 130] width 14 height 14
click at [527, 137] on icon "Editor contextual toolbar" at bounding box center [526, 130] width 14 height 14
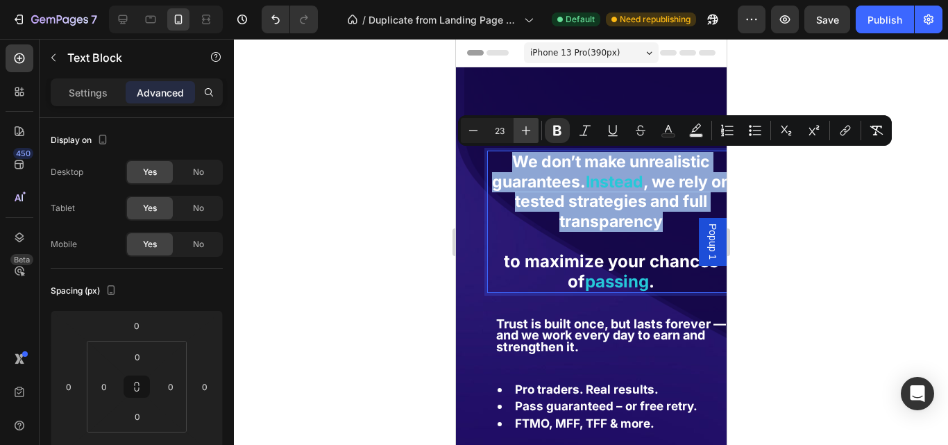
type input "24"
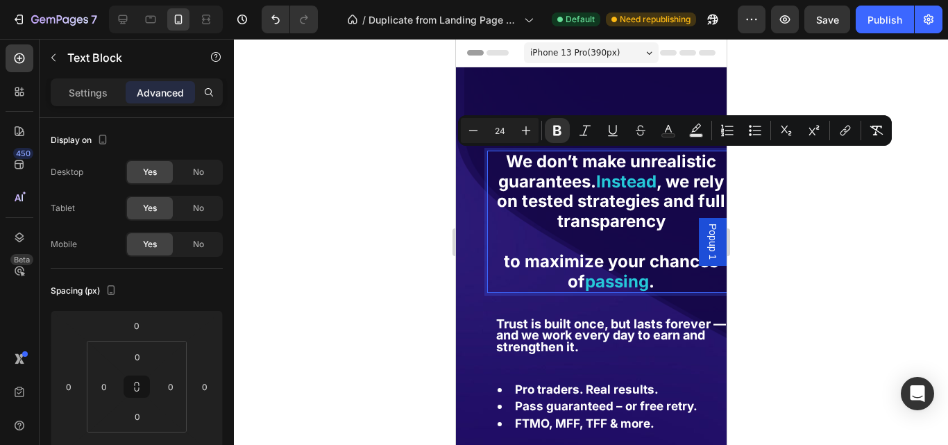
click at [822, 210] on div at bounding box center [591, 242] width 714 height 406
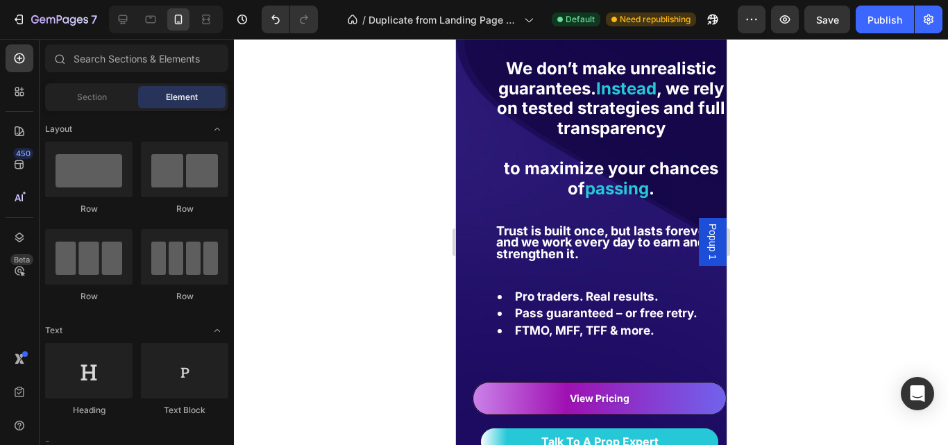
scroll to position [111, 0]
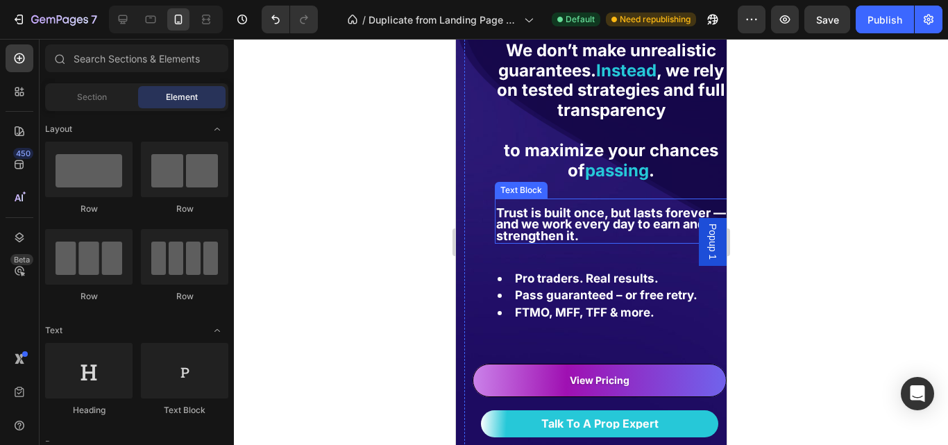
click at [605, 230] on strong "Trust is built once, but lasts forever — and we work every day to earn and stre…" at bounding box center [610, 223] width 230 height 37
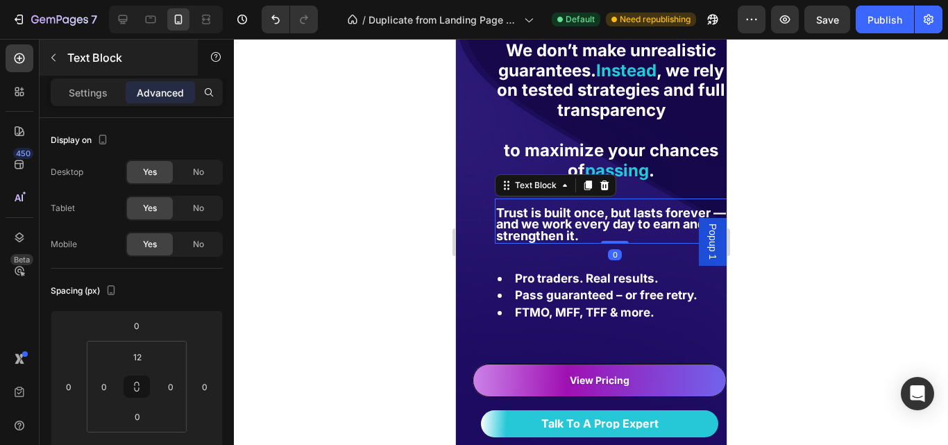
click at [85, 70] on div "Text Block" at bounding box center [119, 58] width 158 height 36
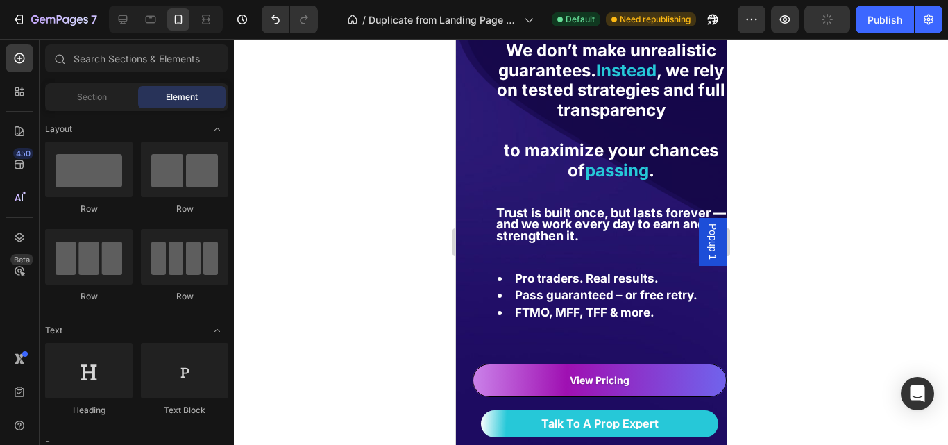
click at [87, 85] on div "Section Element" at bounding box center [136, 97] width 183 height 28
click at [547, 232] on strong "Trust is built once, but lasts forever — and we work every day to earn and stre…" at bounding box center [610, 223] width 230 height 37
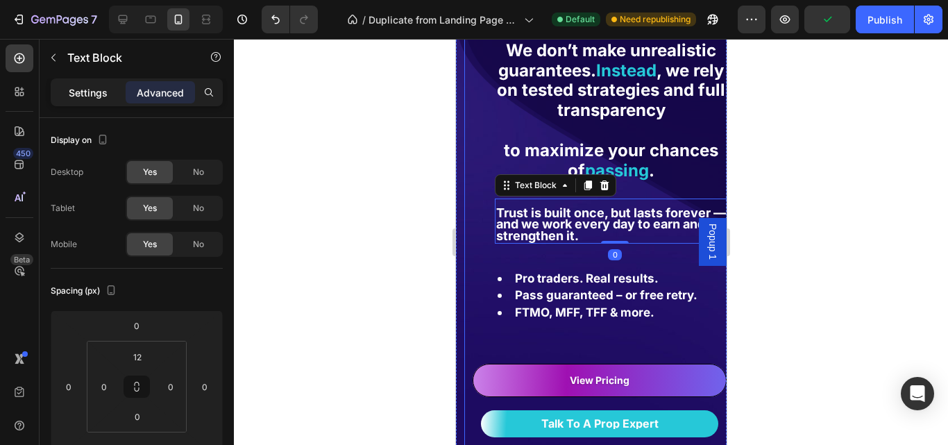
click at [103, 92] on p "Settings" at bounding box center [88, 92] width 39 height 15
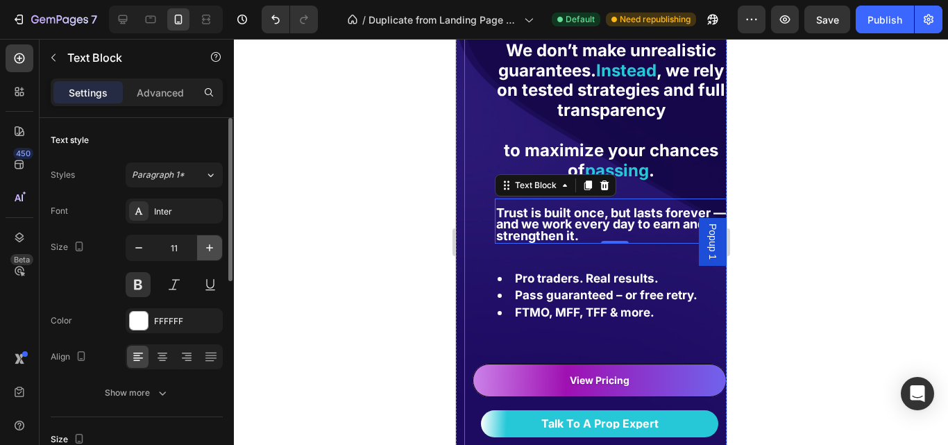
click at [205, 255] on button "button" at bounding box center [209, 247] width 25 height 25
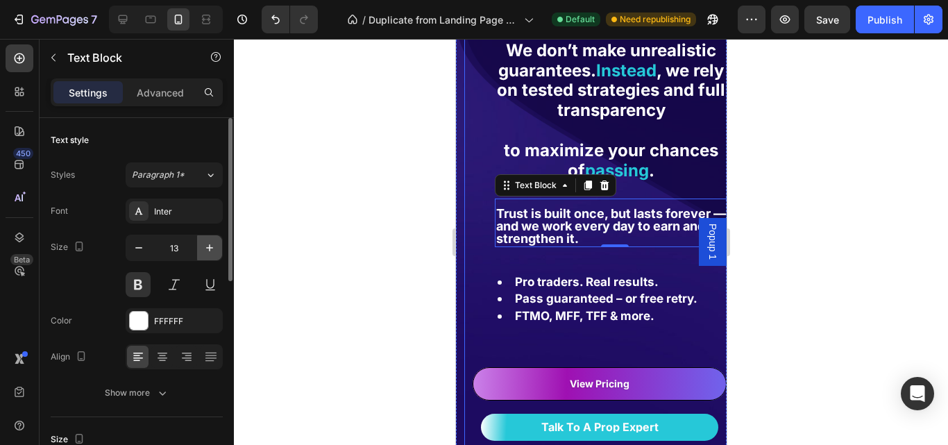
click at [205, 254] on button "button" at bounding box center [209, 247] width 25 height 25
click at [205, 254] on icon "button" at bounding box center [210, 248] width 14 height 14
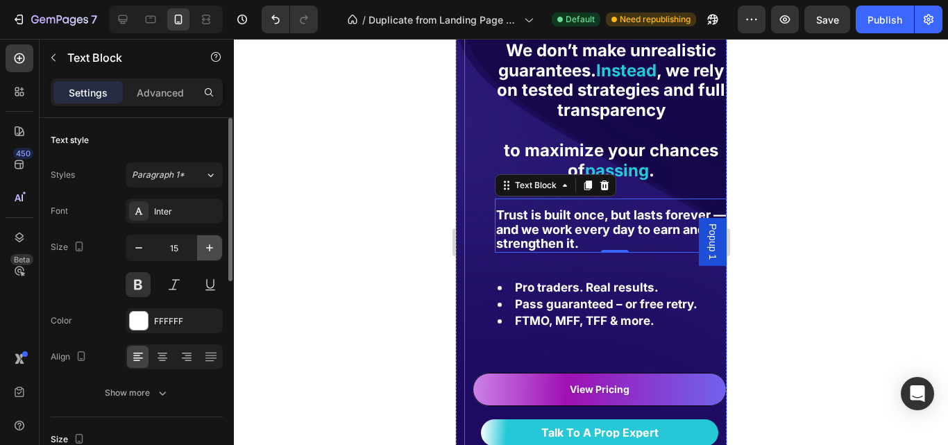
click at [205, 254] on icon "button" at bounding box center [210, 248] width 14 height 14
type input "16"
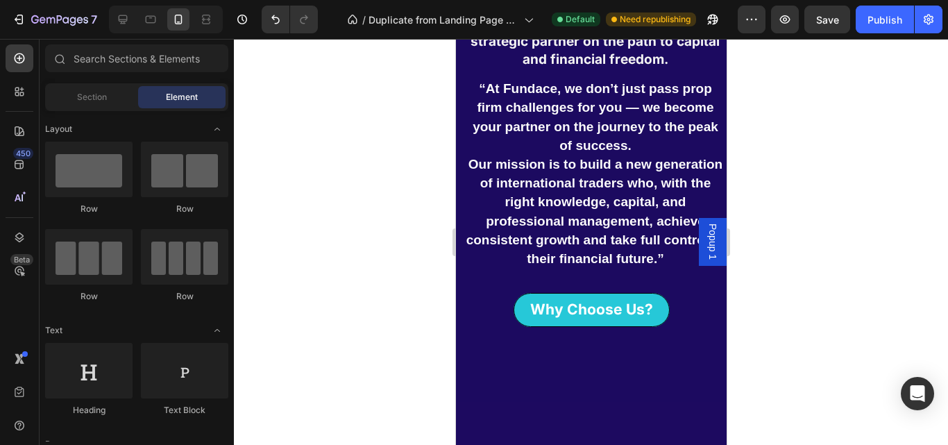
scroll to position [708, 0]
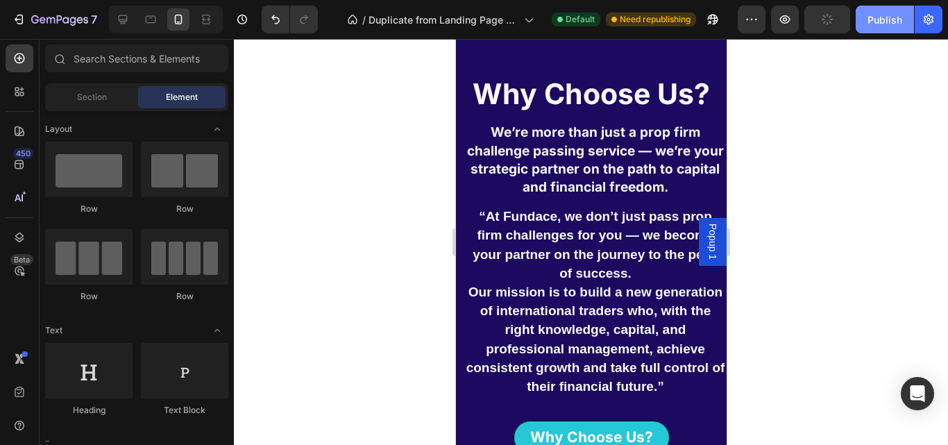
click at [874, 27] on button "Publish" at bounding box center [884, 20] width 58 height 28
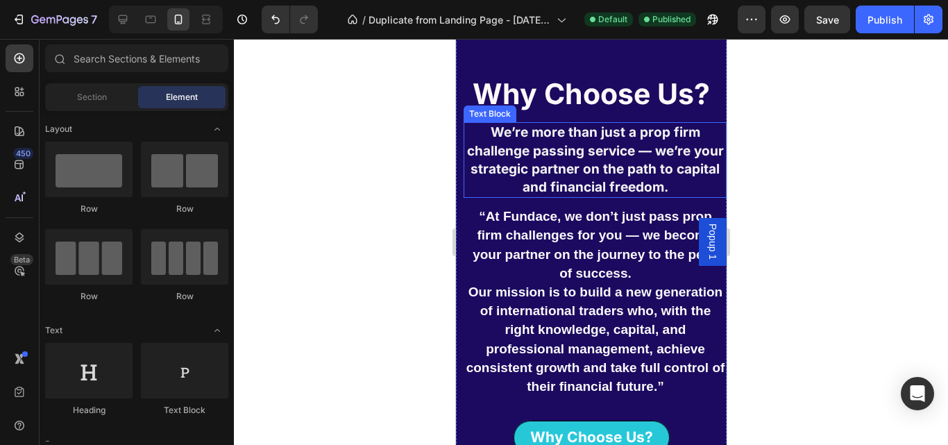
scroll to position [0, 0]
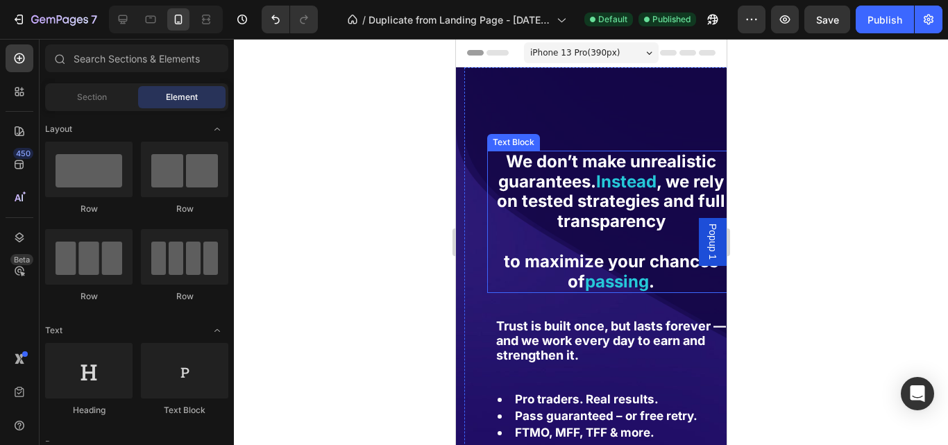
click at [599, 194] on strong ", we rely on tested strategies and full transparency" at bounding box center [610, 201] width 228 height 60
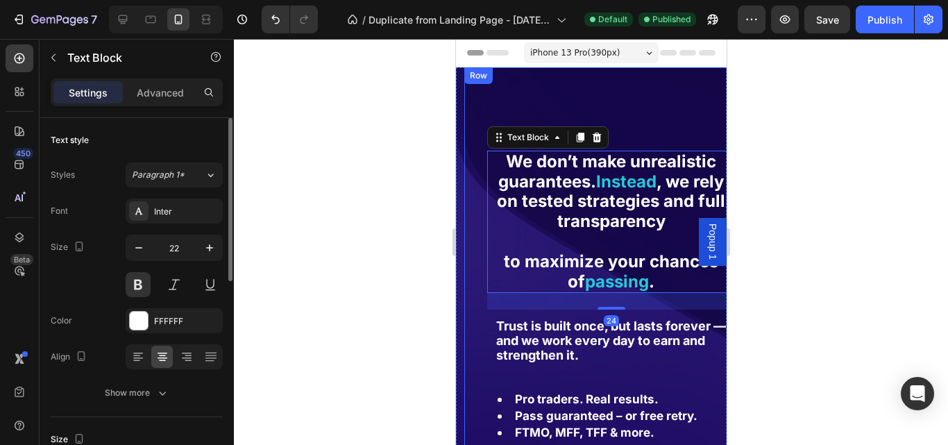
click at [136, 368] on div at bounding box center [174, 356] width 97 height 25
click at [135, 363] on icon at bounding box center [138, 357] width 14 height 14
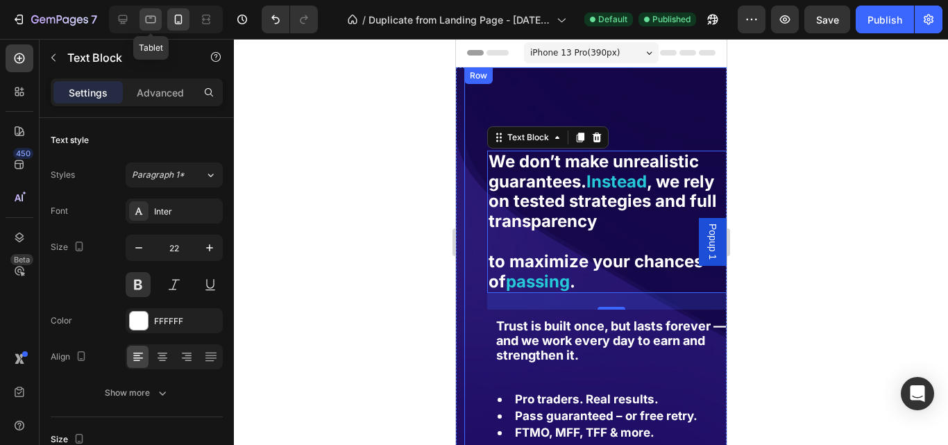
click at [155, 22] on icon at bounding box center [151, 19] width 14 height 14
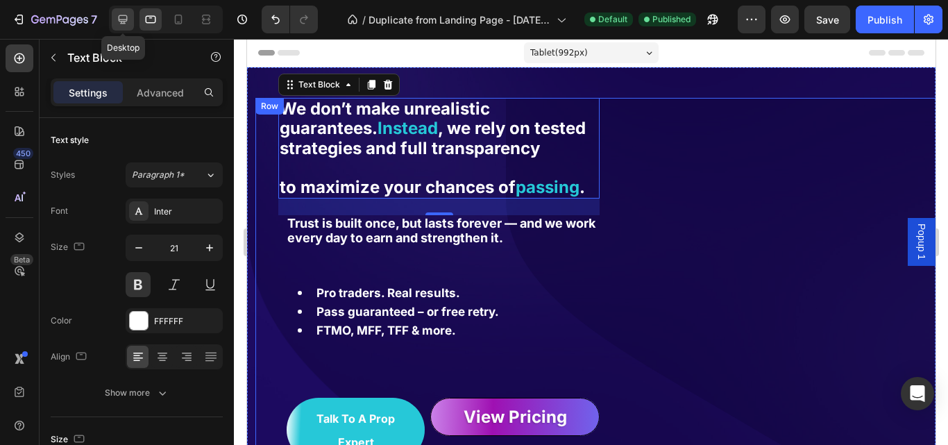
scroll to position [10, 0]
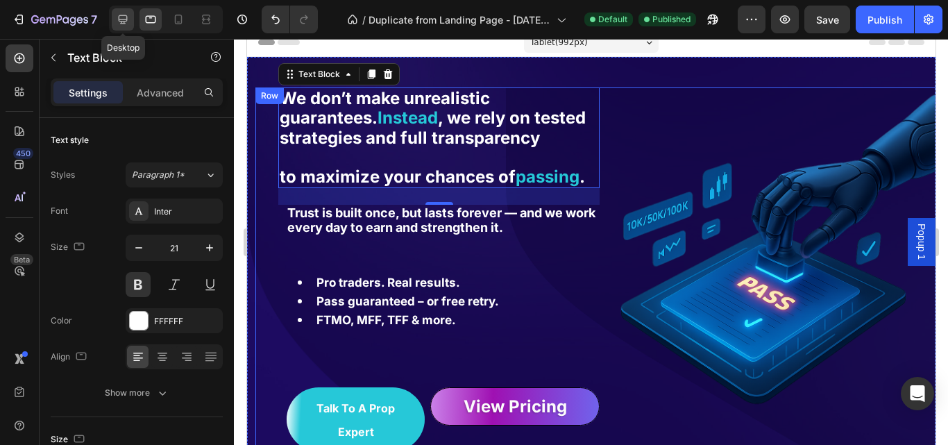
click at [128, 24] on icon at bounding box center [123, 19] width 14 height 14
type input "30"
type input "470"
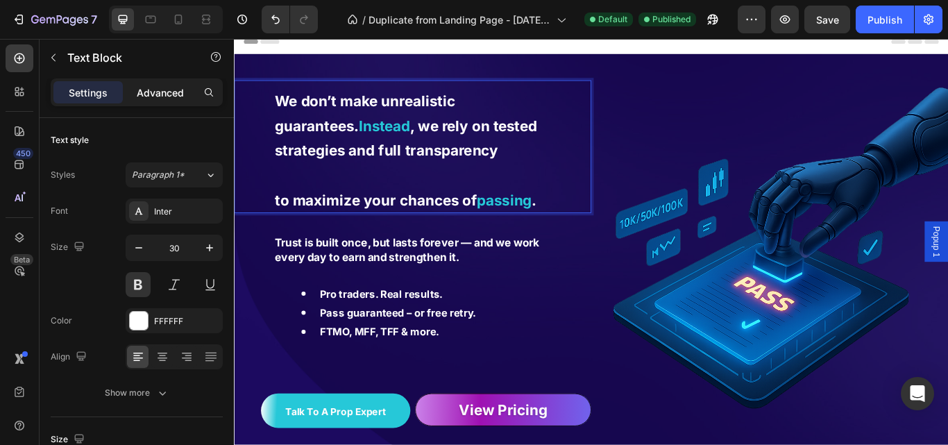
click at [148, 92] on p "Advanced" at bounding box center [160, 92] width 47 height 15
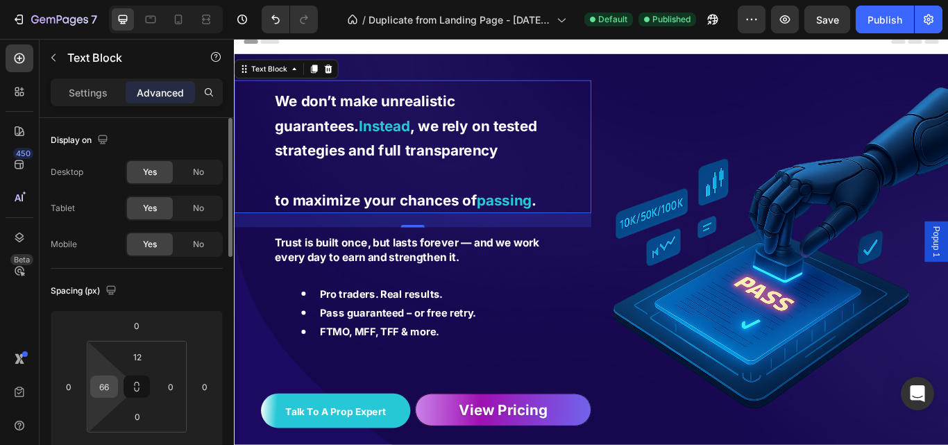
click at [106, 389] on input "66" at bounding box center [104, 386] width 21 height 21
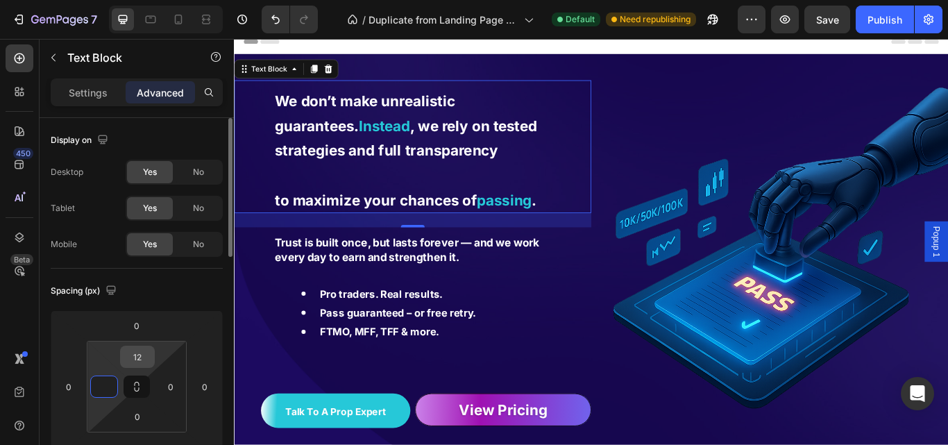
type input "0"
click at [137, 356] on input "12" at bounding box center [137, 356] width 28 height 21
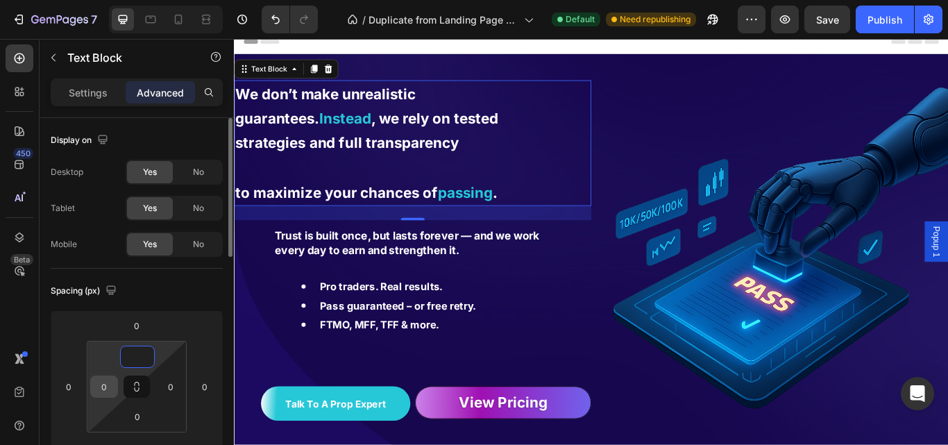
type input "0"
click at [108, 392] on input "0" at bounding box center [104, 386] width 21 height 21
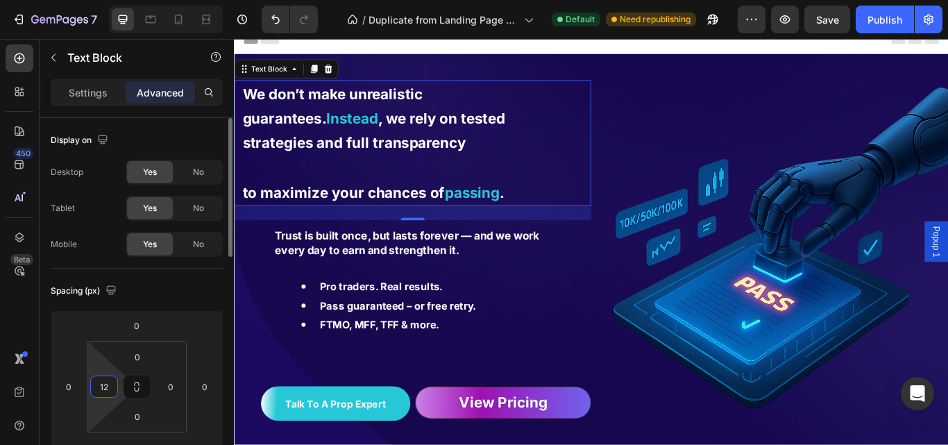
type input "1"
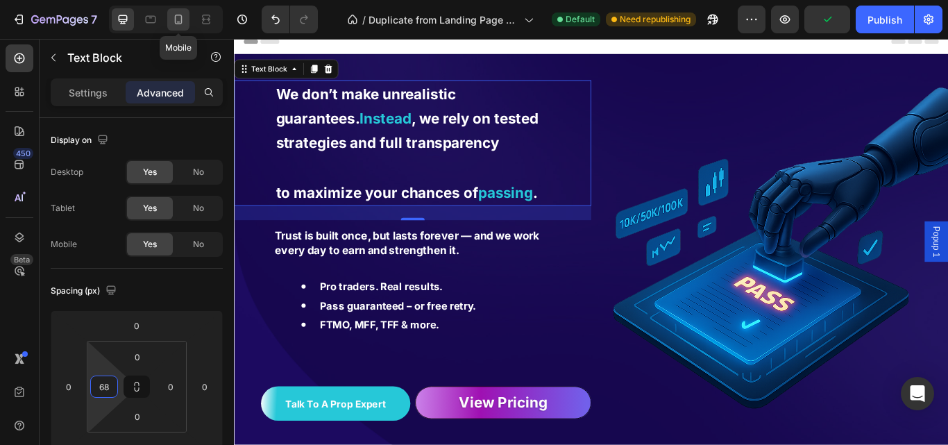
click at [185, 21] on icon at bounding box center [178, 19] width 14 height 14
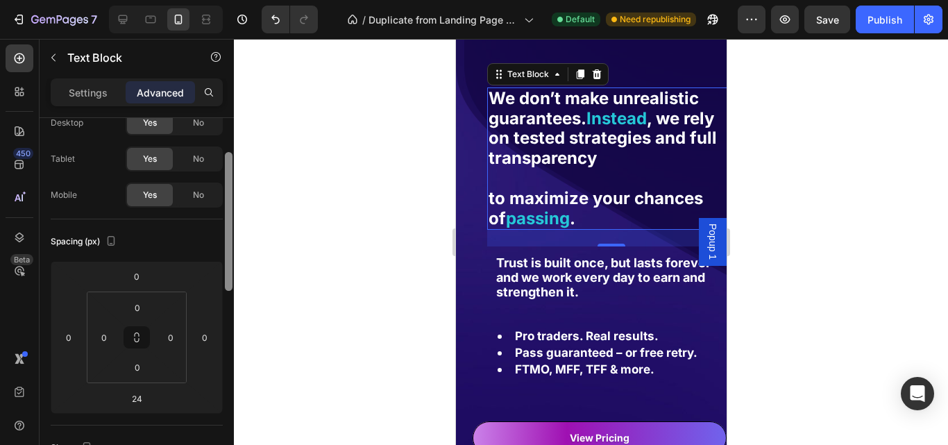
scroll to position [60, 0]
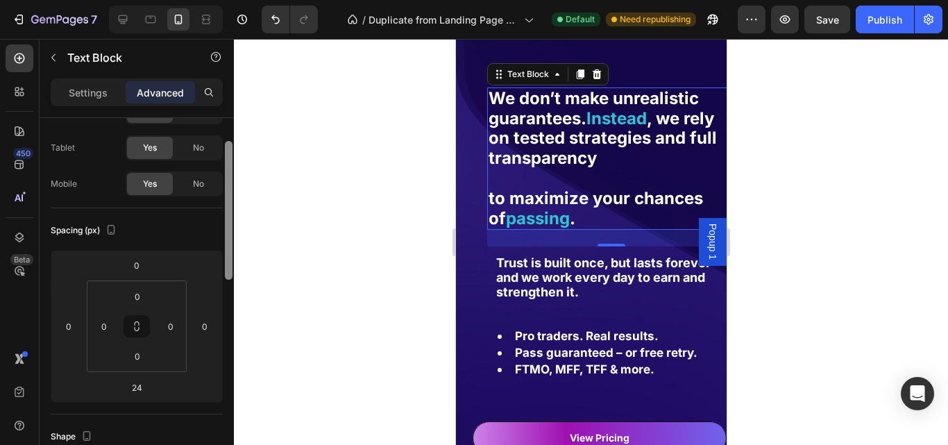
drag, startPoint x: 229, startPoint y: 256, endPoint x: 230, endPoint y: 279, distance: 22.9
click at [230, 279] on div at bounding box center [229, 210] width 8 height 139
click at [123, 22] on icon at bounding box center [123, 19] width 9 height 9
type input "68"
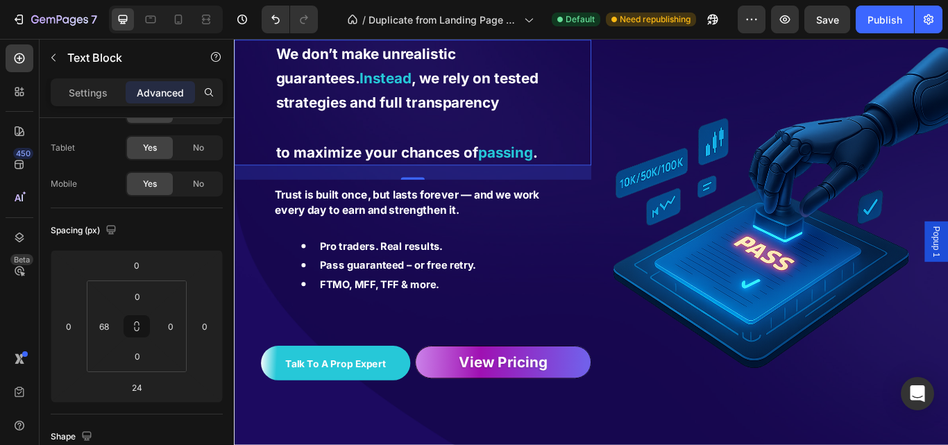
scroll to position [10, 0]
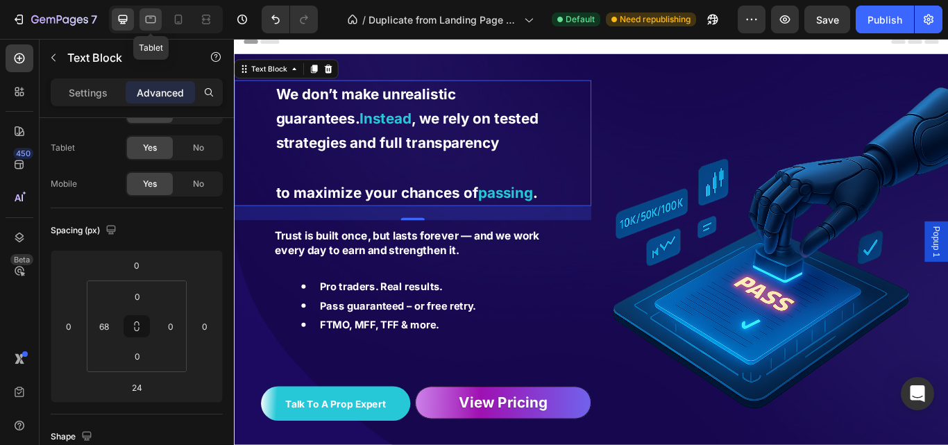
click at [151, 22] on icon at bounding box center [151, 20] width 10 height 8
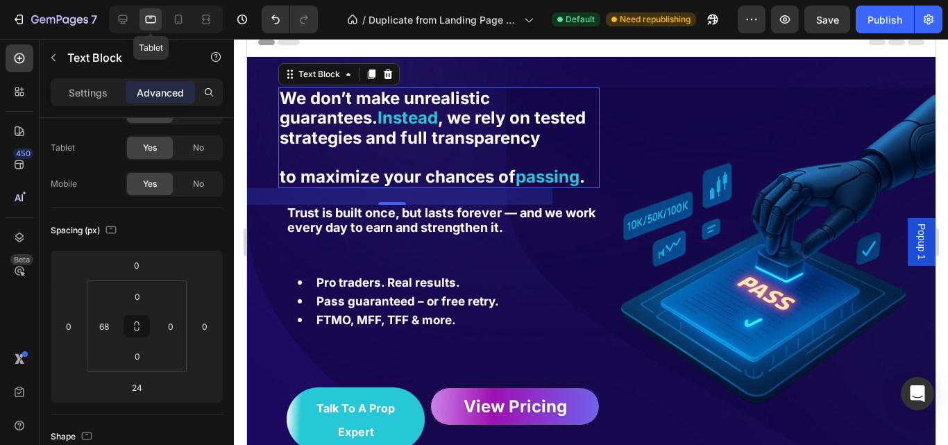
type input "33"
type input "0"
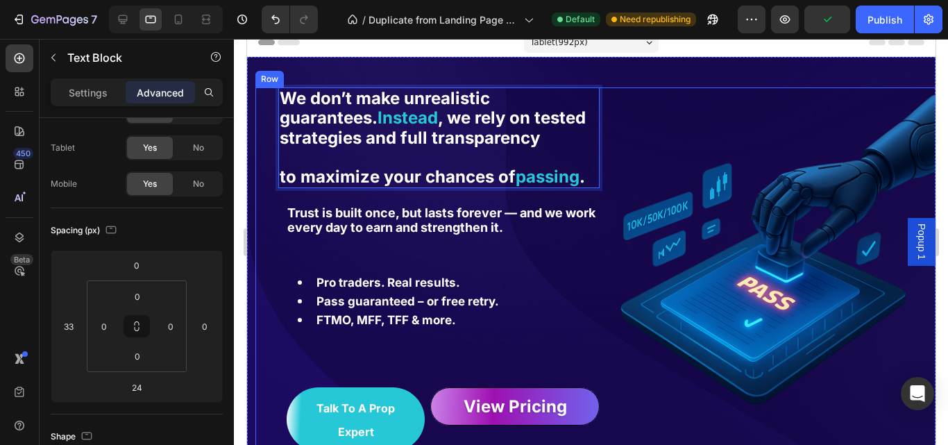
click at [272, 161] on div "We don’t make unrealistic guarantees. Instead , we rely on tested strategies an…" at bounding box center [427, 305] width 344 height 437
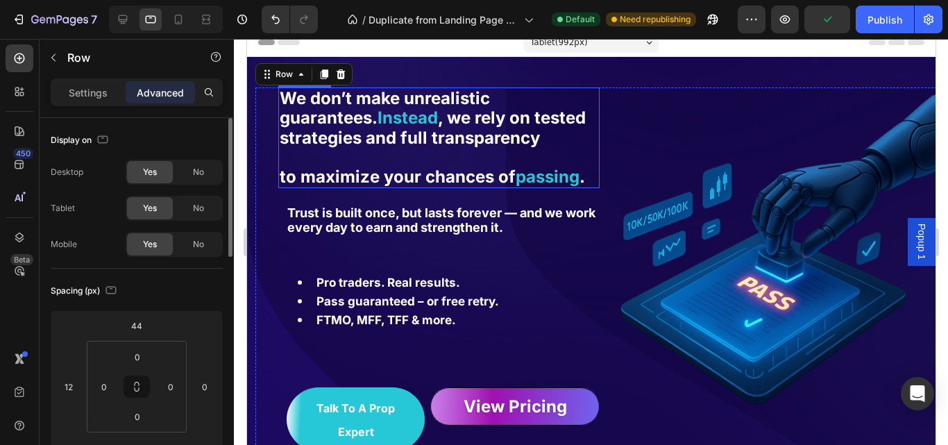
click at [301, 159] on p "Rich Text Editor. Editing area: main" at bounding box center [438, 157] width 318 height 19
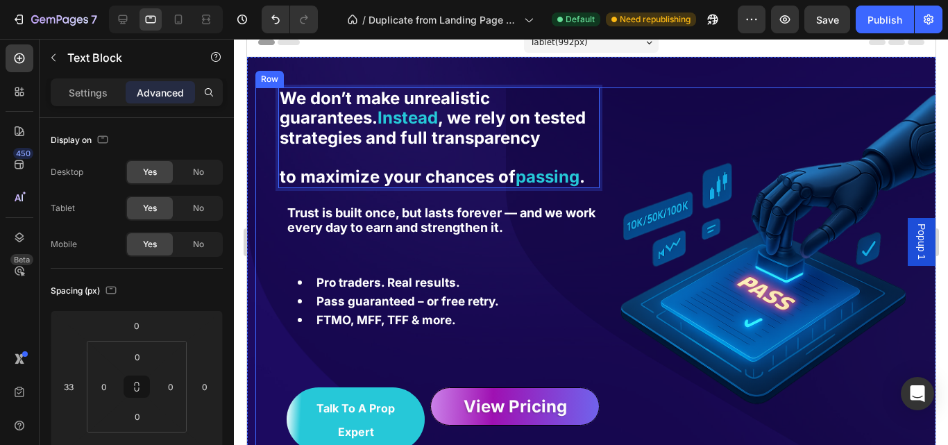
click at [275, 142] on div "We don’t make unrealistic guarantees. Instead , we rely on tested strategies an…" at bounding box center [427, 305] width 344 height 437
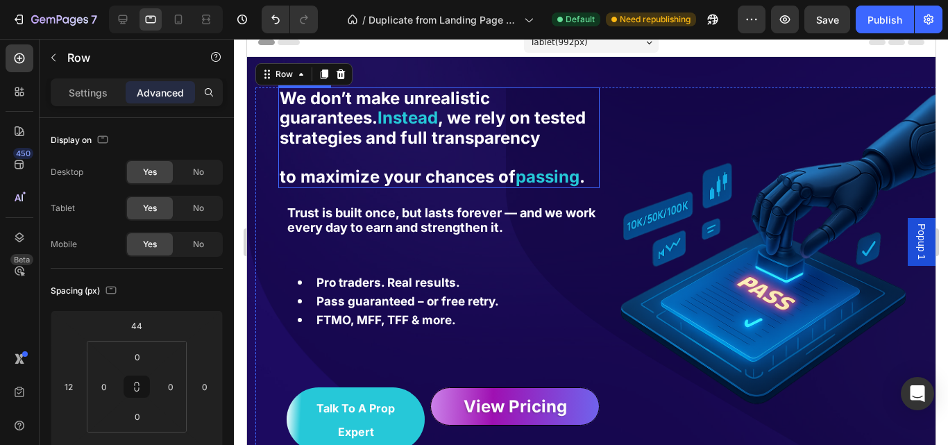
click at [377, 109] on strong "Instead" at bounding box center [407, 118] width 60 height 20
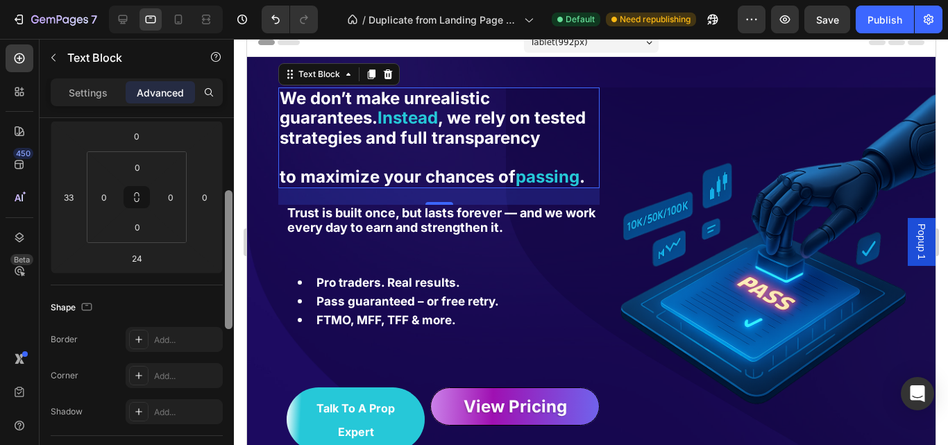
scroll to position [204, 0]
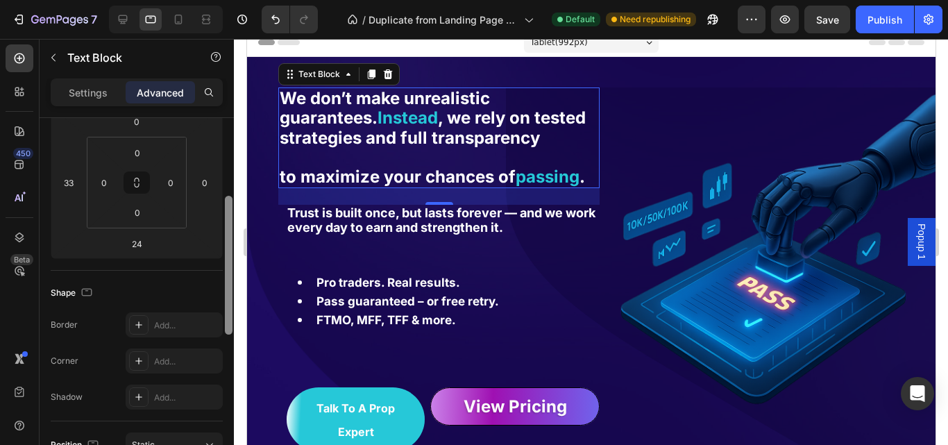
drag, startPoint x: 230, startPoint y: 237, endPoint x: 222, endPoint y: 315, distance: 78.2
click at [222, 315] on div "Display on Desktop Yes No Tablet Yes No Mobile Yes No Spacing (px) 0 33 24 0 0 …" at bounding box center [137, 301] width 194 height 366
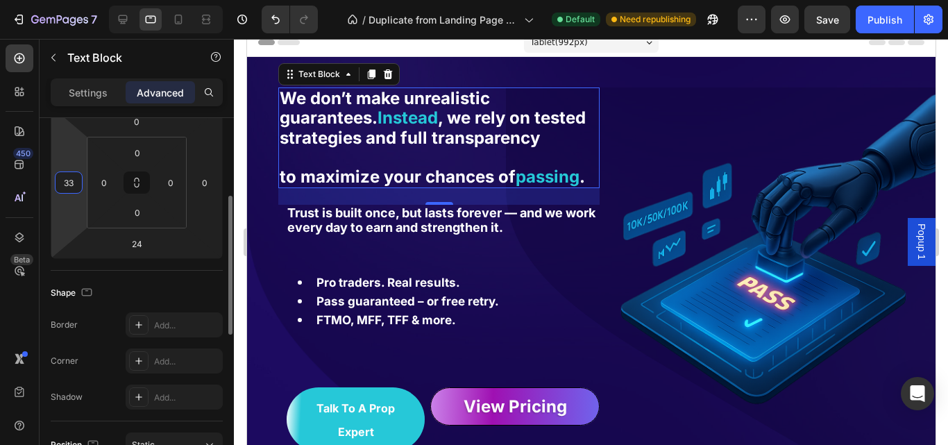
click at [78, 183] on input "33" at bounding box center [68, 182] width 21 height 21
drag, startPoint x: 291, startPoint y: 209, endPoint x: 247, endPoint y: 219, distance: 45.5
click at [606, 237] on img at bounding box center [771, 259] width 344 height 344
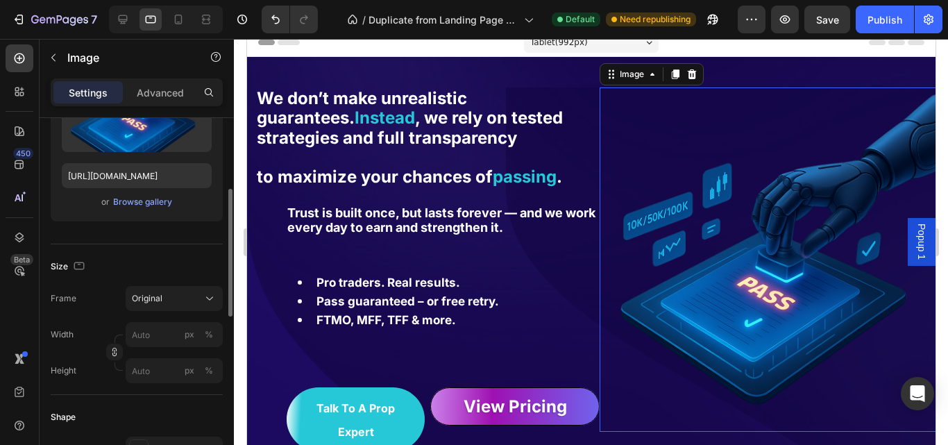
scroll to position [0, 0]
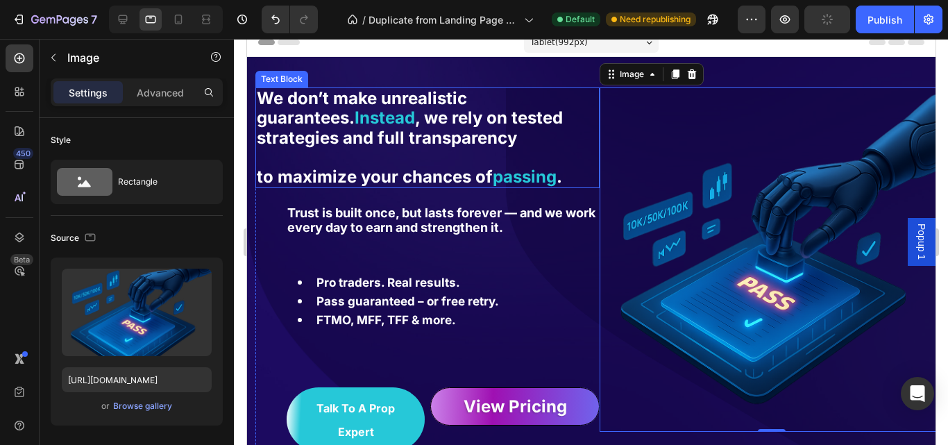
click at [398, 137] on p "We don’t make unrealistic guarantees. Instead , we rely on tested strategies an…" at bounding box center [426, 118] width 341 height 59
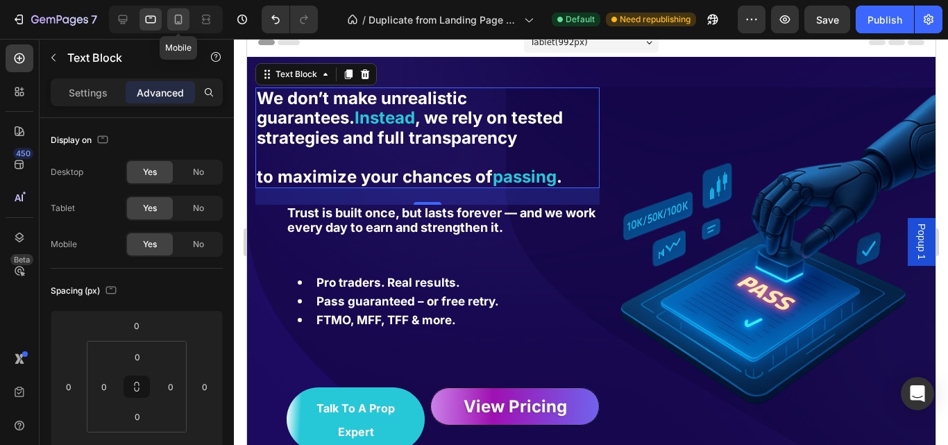
click at [172, 15] on icon at bounding box center [178, 19] width 14 height 14
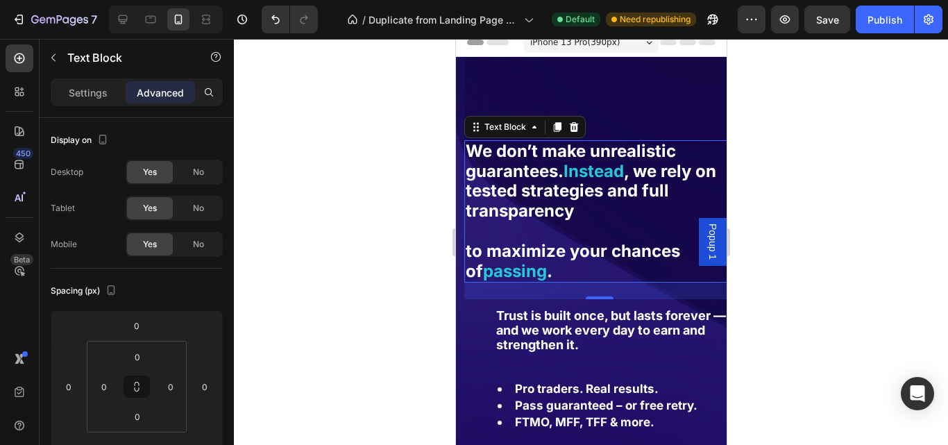
scroll to position [63, 0]
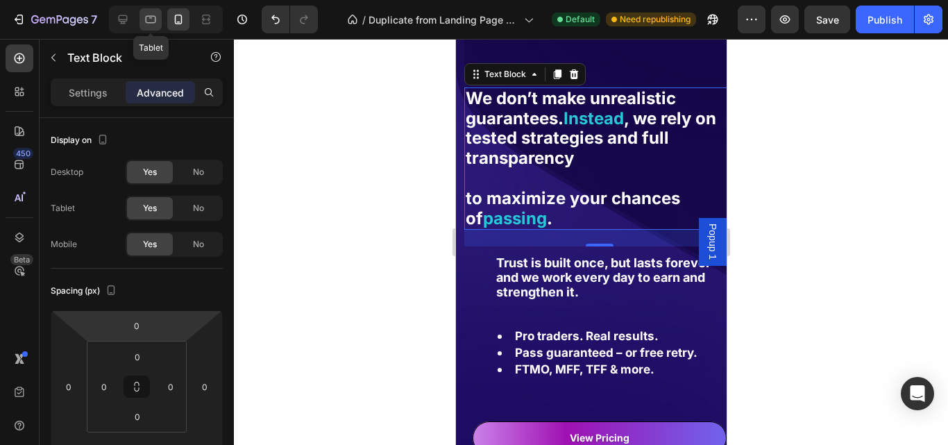
click at [153, 21] on icon at bounding box center [151, 19] width 14 height 14
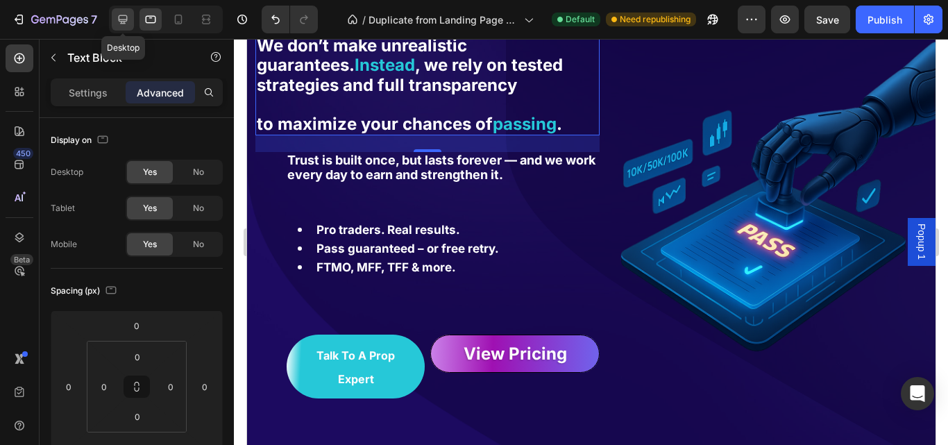
click at [127, 19] on icon at bounding box center [123, 19] width 9 height 9
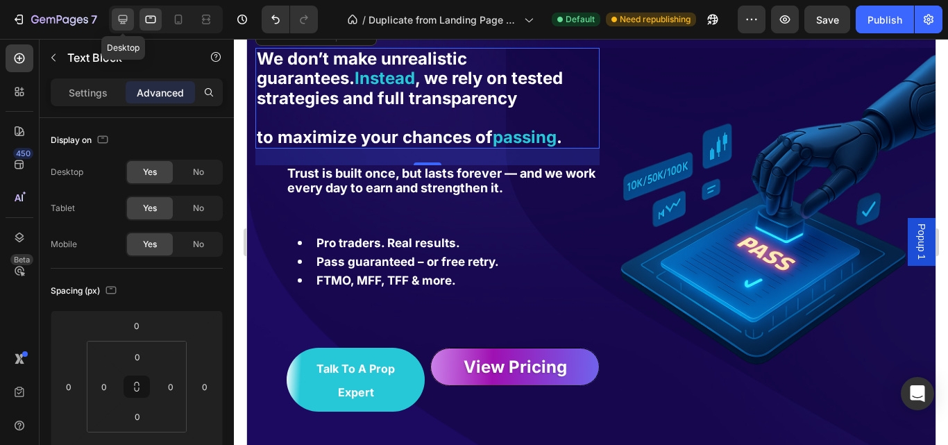
type input "68"
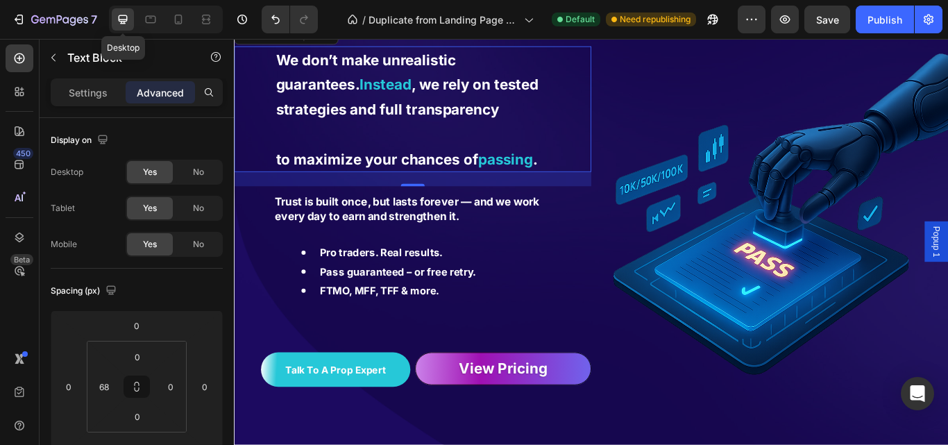
scroll to position [10, 0]
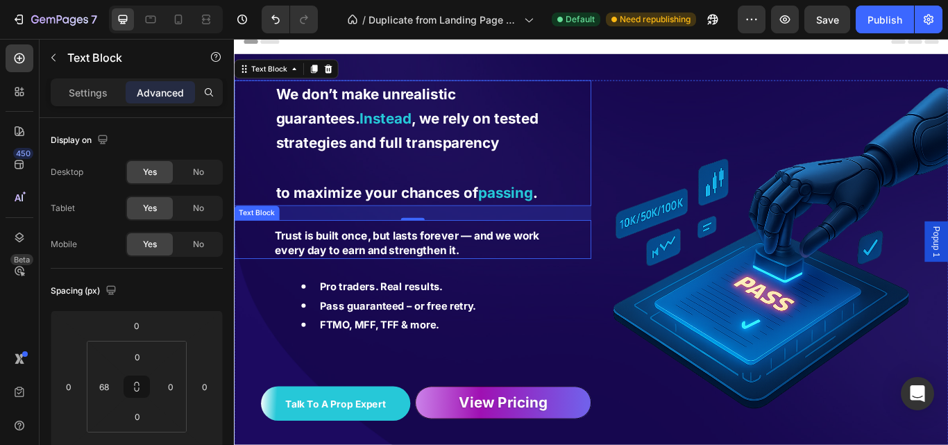
click at [314, 265] on strong "Trust is built once, but lasts forever — and we work every day to earn and stre…" at bounding box center [435, 277] width 308 height 32
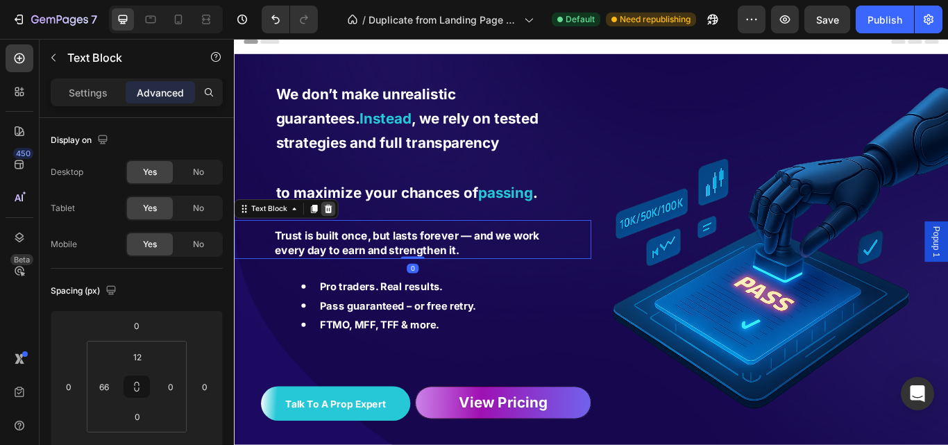
click at [340, 236] on icon at bounding box center [343, 237] width 9 height 10
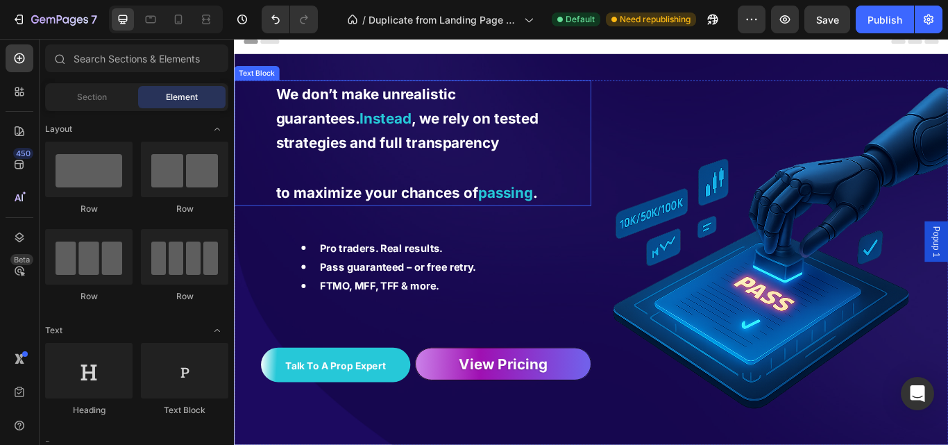
click at [285, 212] on strong "to maximize your chances of" at bounding box center [400, 219] width 236 height 20
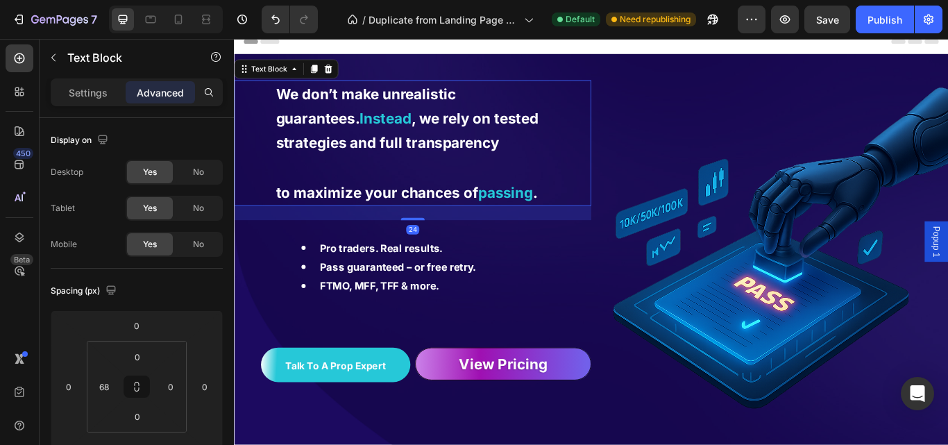
click at [278, 219] on div "We don’t make unrealistic guarantees. Instead , we rely on tested strategies an…" at bounding box center [442, 160] width 416 height 146
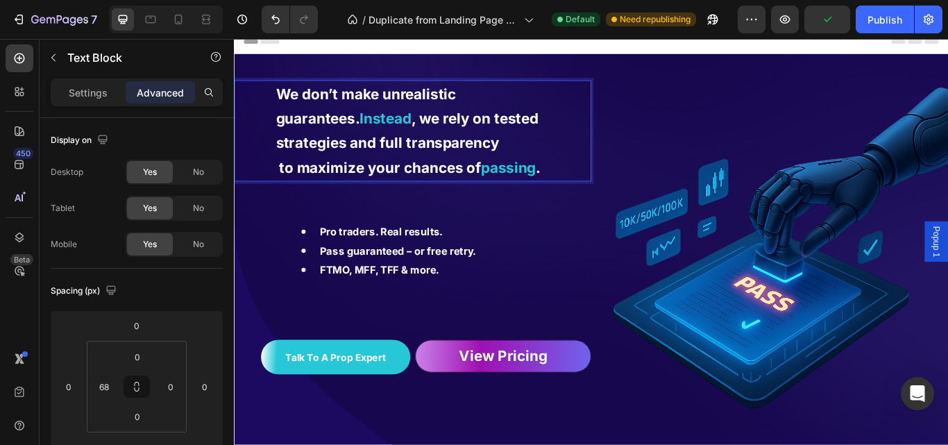
click at [359, 188] on strong "to maximize your chances of" at bounding box center [404, 189] width 236 height 20
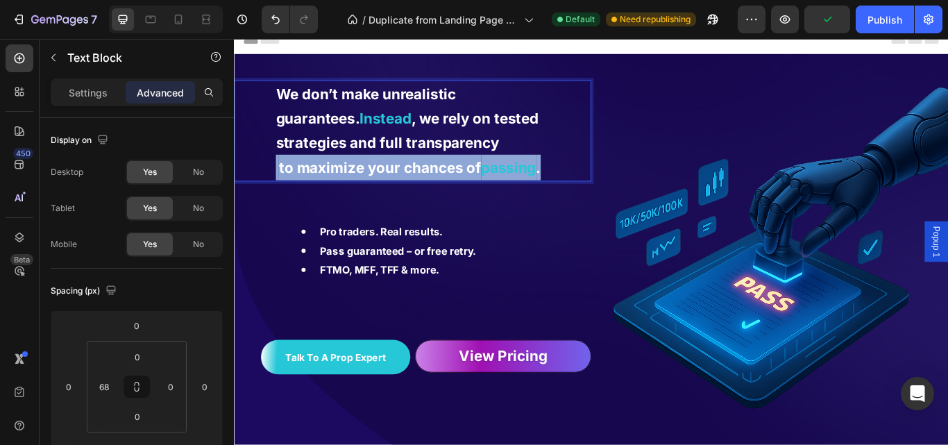
click at [359, 188] on strong "to maximize your chances of" at bounding box center [404, 189] width 236 height 20
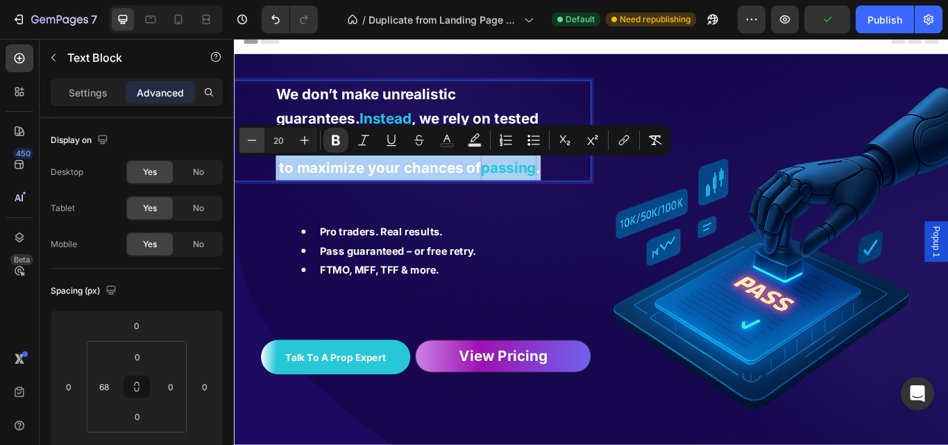
click at [253, 143] on icon "Editor contextual toolbar" at bounding box center [252, 140] width 14 height 14
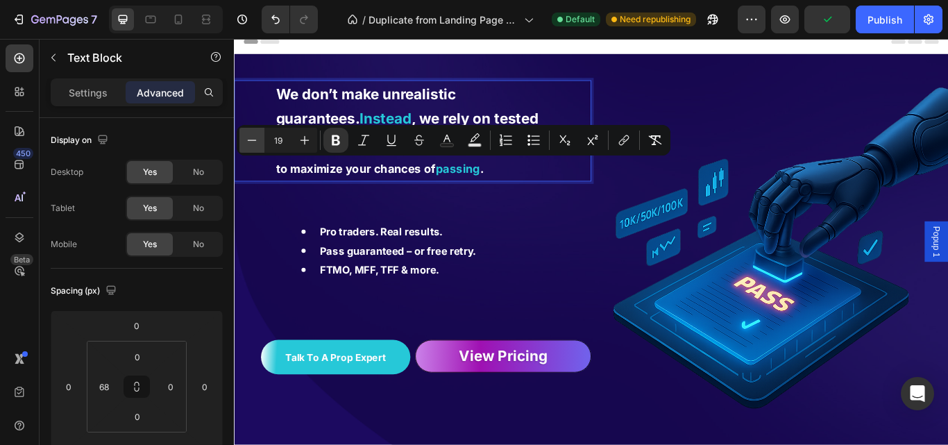
click at [253, 143] on icon "Editor contextual toolbar" at bounding box center [252, 140] width 14 height 14
type input "17"
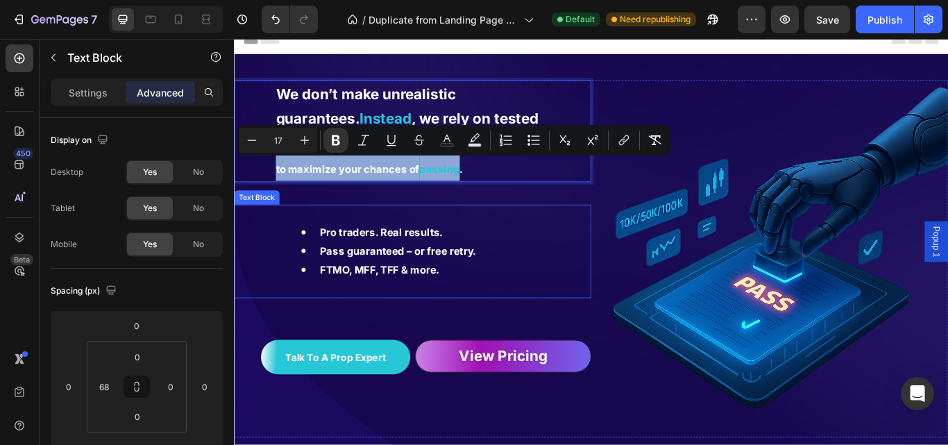
click at [543, 247] on div "Pro traders. Real results. Pass guaranteed – or free retry. FTMO, MFF, TFF & mo…" at bounding box center [442, 287] width 326 height 110
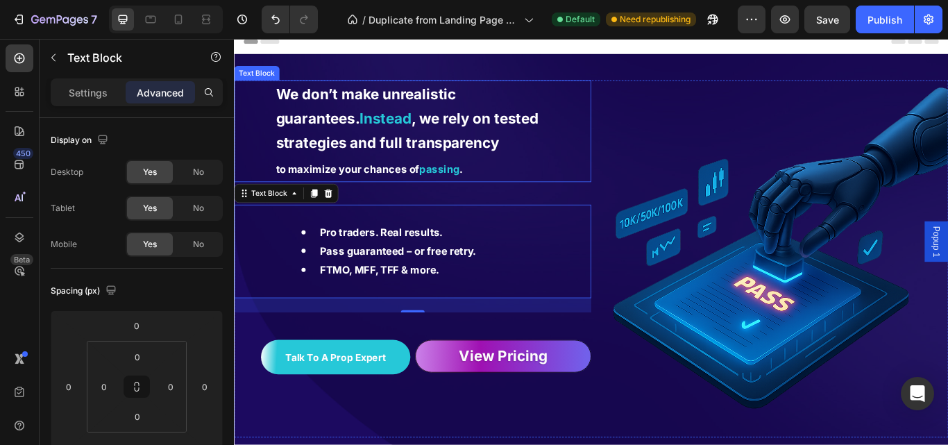
click at [459, 167] on p "We don’t make unrealistic guarantees. Instead , we rely on tested strategies an…" at bounding box center [443, 131] width 323 height 85
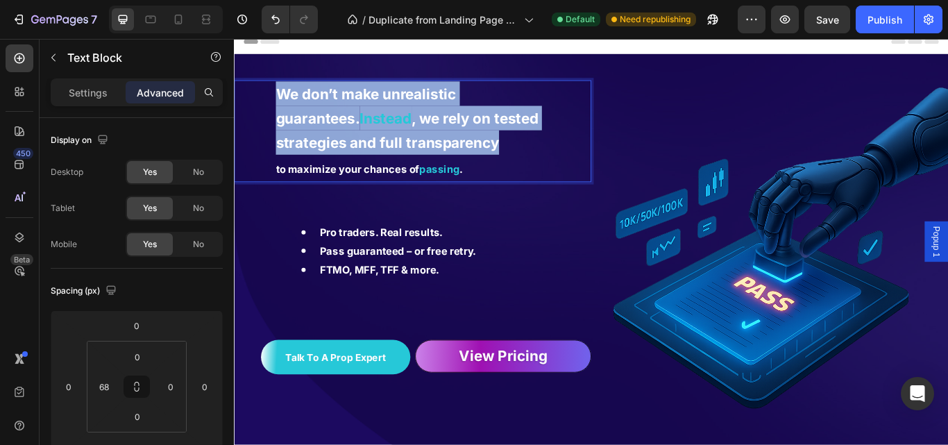
drag, startPoint x: 284, startPoint y: 101, endPoint x: 461, endPoint y: 164, distance: 187.6
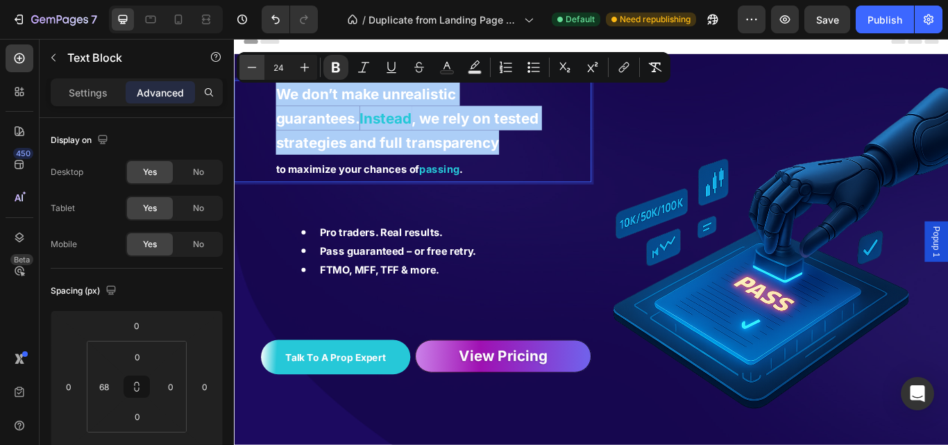
click at [248, 68] on icon "Editor contextual toolbar" at bounding box center [252, 67] width 14 height 14
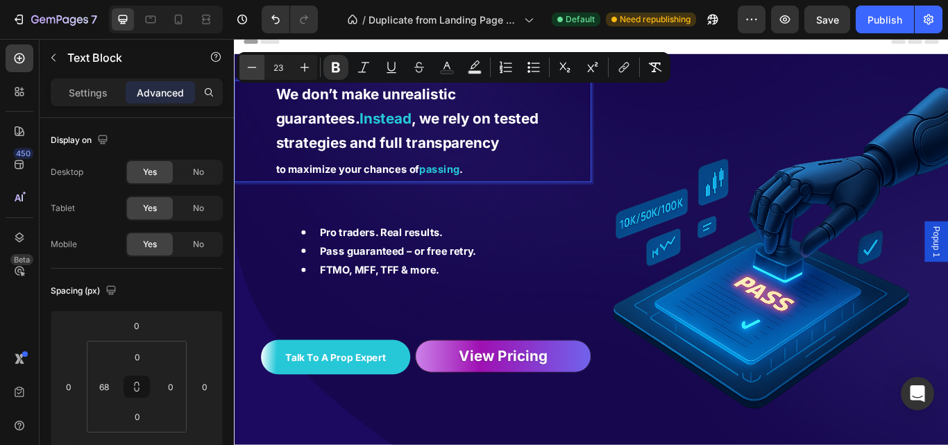
click at [248, 68] on icon "Editor contextual toolbar" at bounding box center [252, 67] width 14 height 14
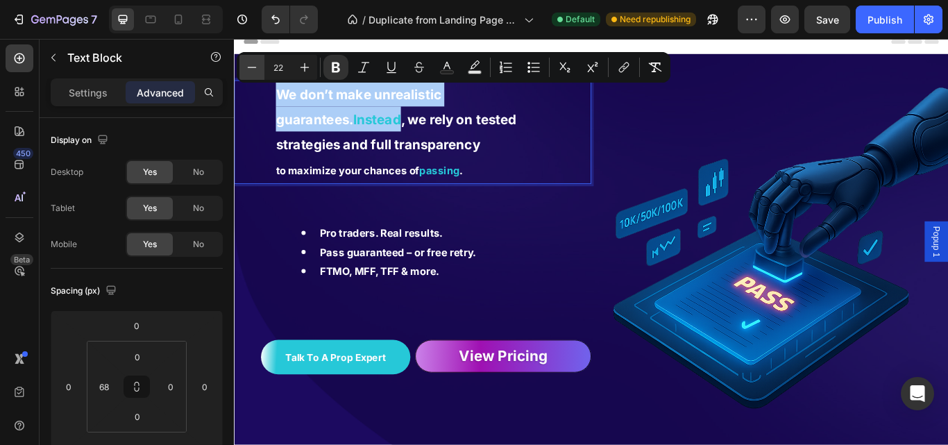
click at [248, 68] on icon "Editor contextual toolbar" at bounding box center [252, 67] width 14 height 14
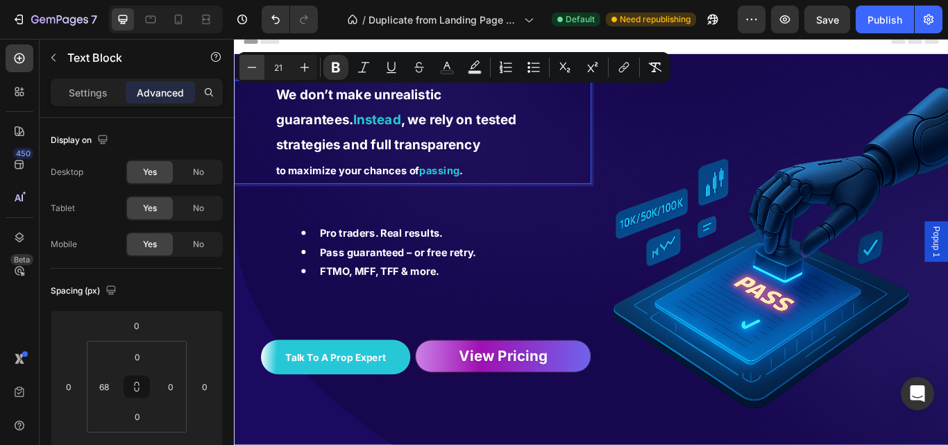
click at [248, 68] on icon "Editor contextual toolbar" at bounding box center [252, 67] width 14 height 14
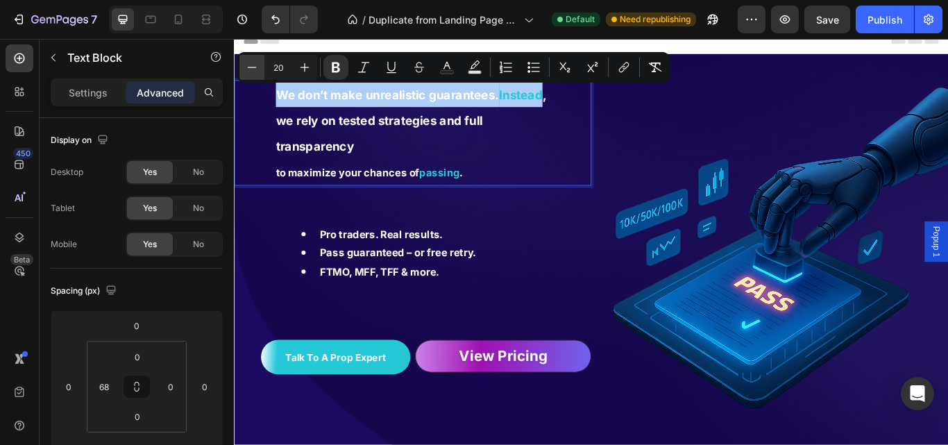
click at [248, 68] on icon "Editor contextual toolbar" at bounding box center [252, 67] width 14 height 14
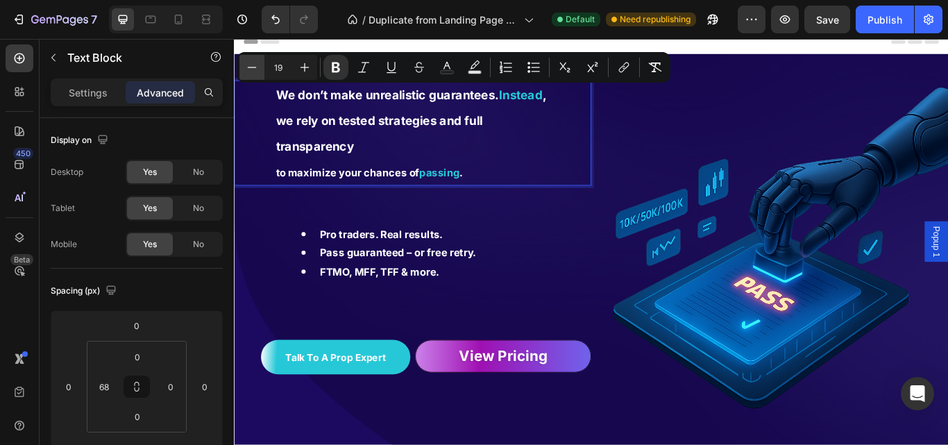
click at [248, 68] on icon "Editor contextual toolbar" at bounding box center [252, 67] width 14 height 14
type input "18"
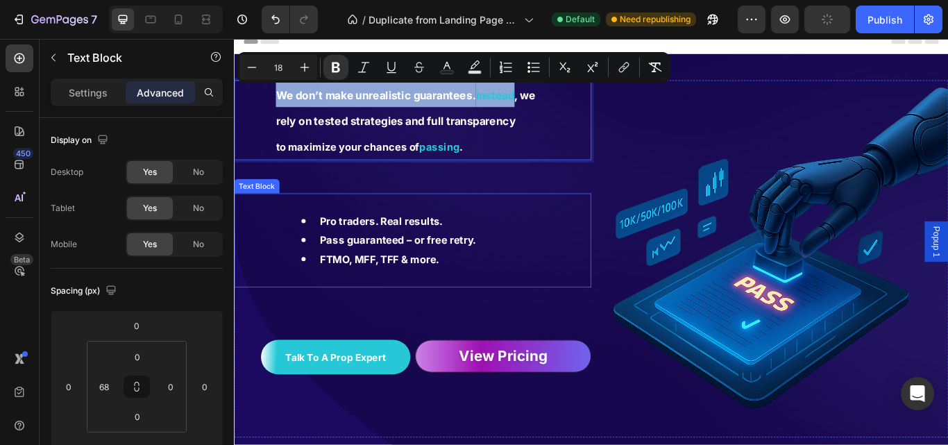
click at [540, 223] on div "Pro traders. Real results. Pass guaranteed – or free retry. FTMO, MFF, TFF & mo…" at bounding box center [442, 274] width 326 height 110
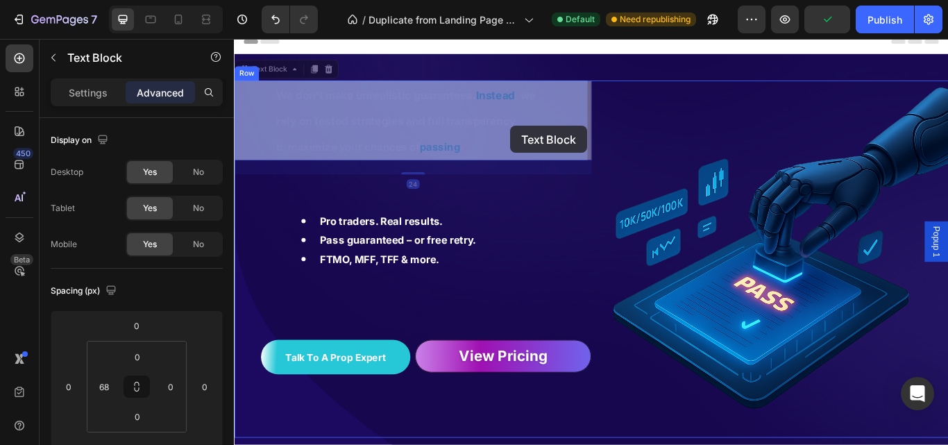
drag, startPoint x: 286, startPoint y: 101, endPoint x: 541, endPoint y: 138, distance: 258.0
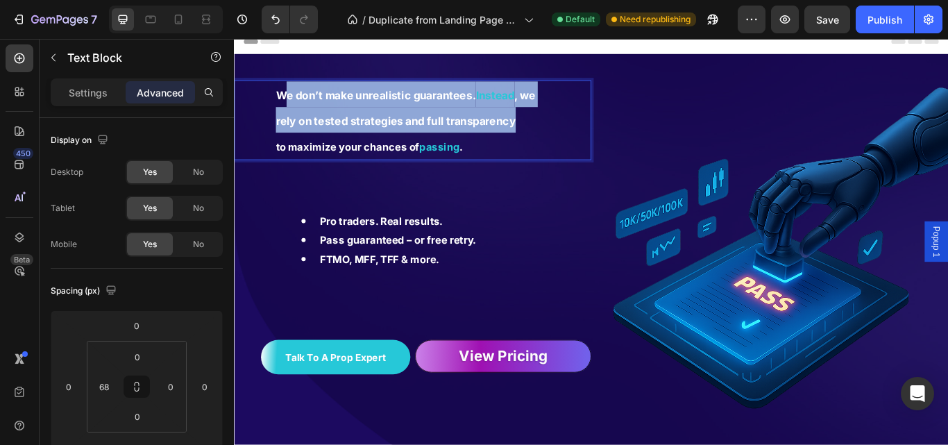
drag, startPoint x: 289, startPoint y: 99, endPoint x: 581, endPoint y: 144, distance: 296.2
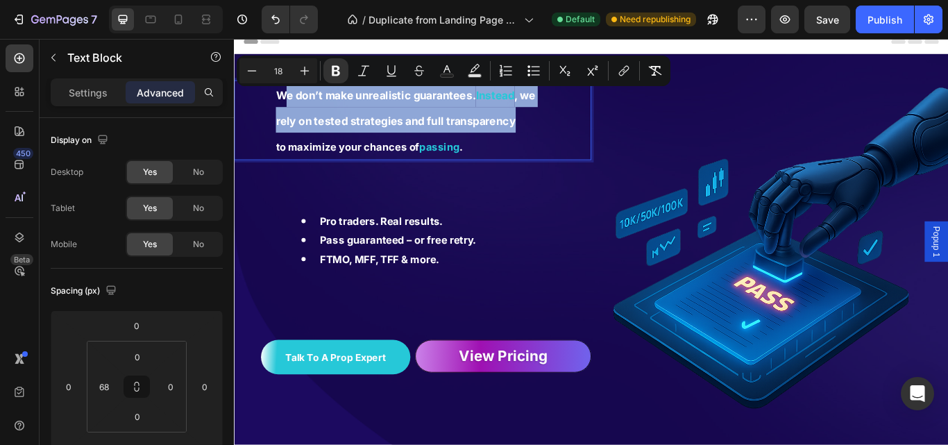
click at [584, 148] on p "to maximize your chances of passing ." at bounding box center [443, 163] width 323 height 31
type input "17"
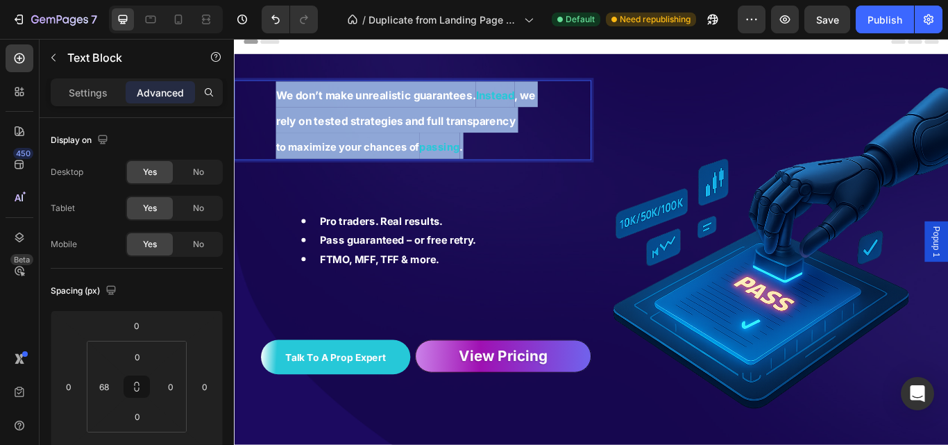
drag, startPoint x: 280, startPoint y: 103, endPoint x: 595, endPoint y: 149, distance: 317.7
click at [592, 149] on div "We don’t make unrealistic guarantees. Instead , we rely on tested strategies an…" at bounding box center [444, 133] width 326 height 93
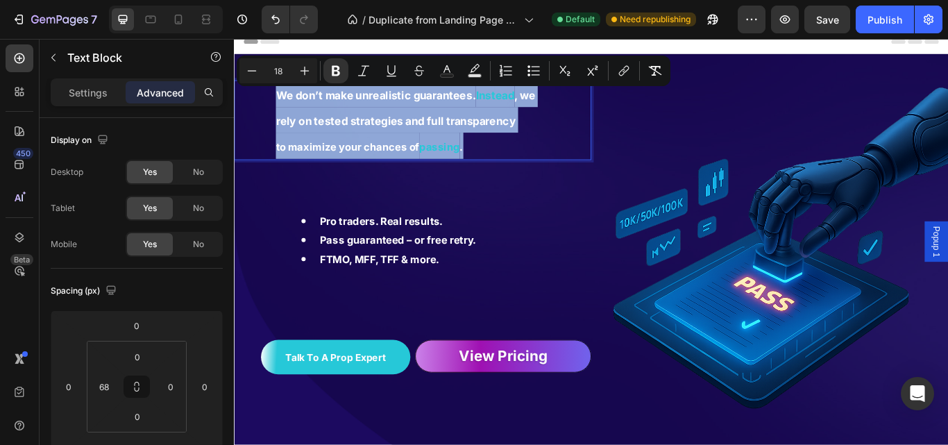
click at [581, 148] on p "to maximize your chances of passing ." at bounding box center [443, 163] width 323 height 31
type input "17"
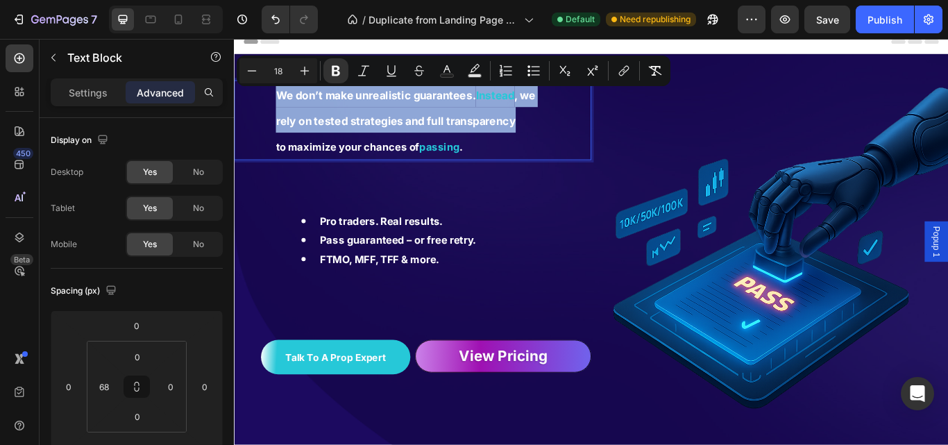
drag, startPoint x: 285, startPoint y: 103, endPoint x: 592, endPoint y: 144, distance: 309.4
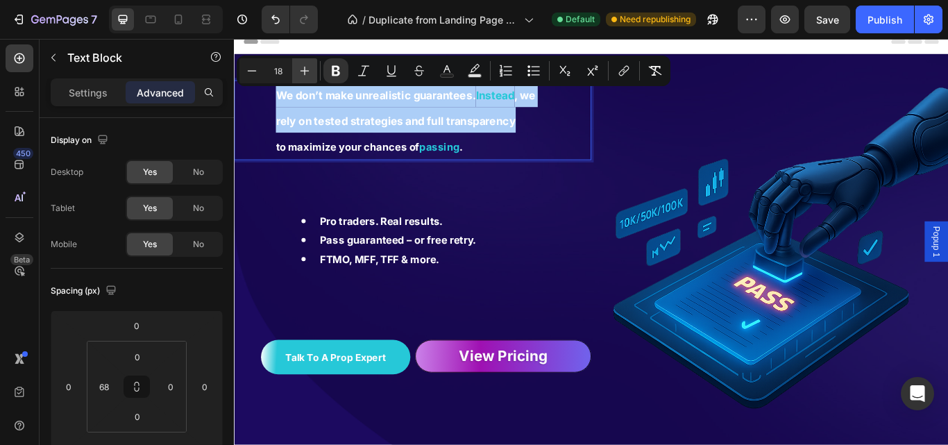
click at [308, 76] on icon "Editor contextual toolbar" at bounding box center [305, 71] width 14 height 14
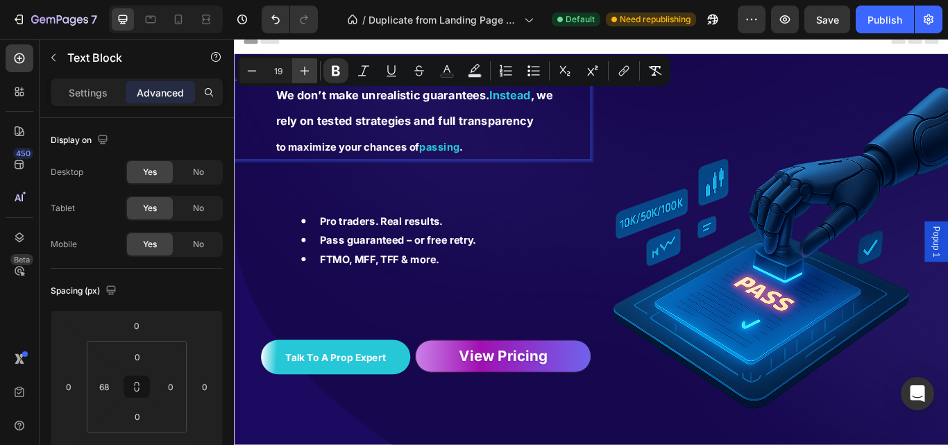
click at [308, 76] on icon "Editor contextual toolbar" at bounding box center [305, 71] width 14 height 14
type input "20"
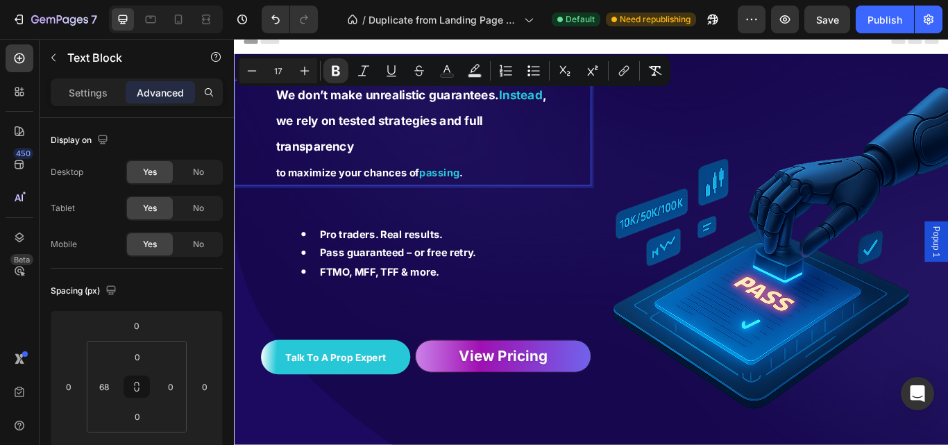
click at [554, 205] on p "to maximize your chances of passing ." at bounding box center [443, 193] width 323 height 31
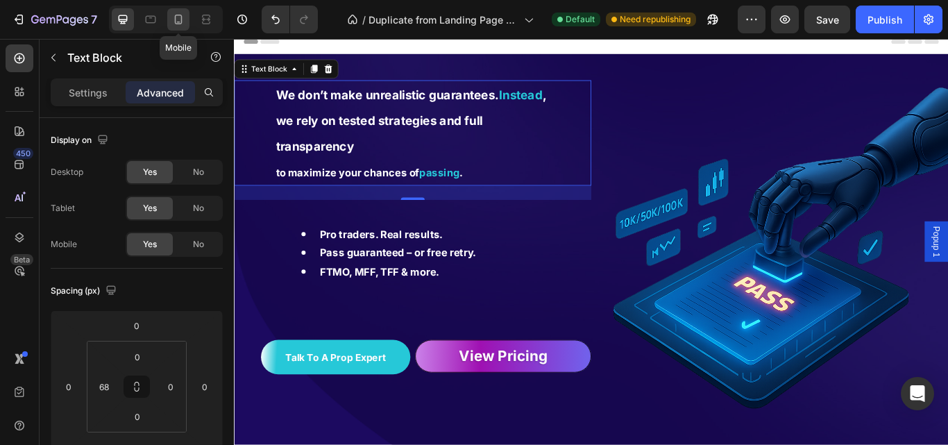
click at [178, 23] on icon at bounding box center [178, 19] width 14 height 14
type input "0"
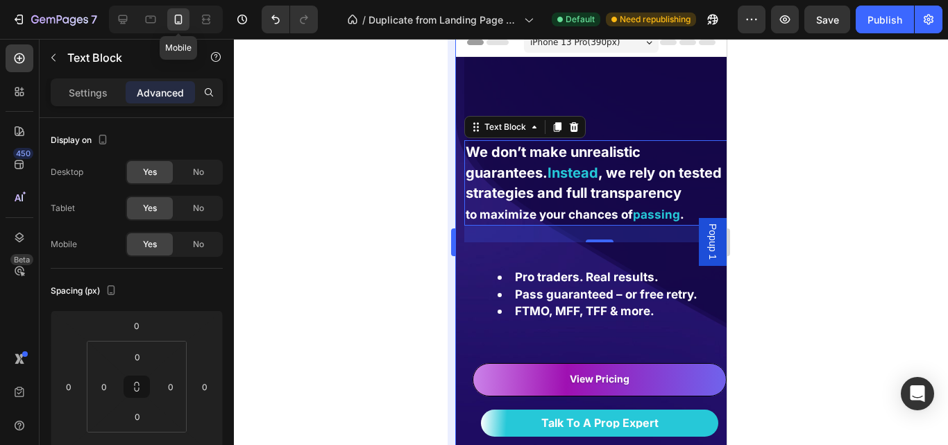
scroll to position [63, 0]
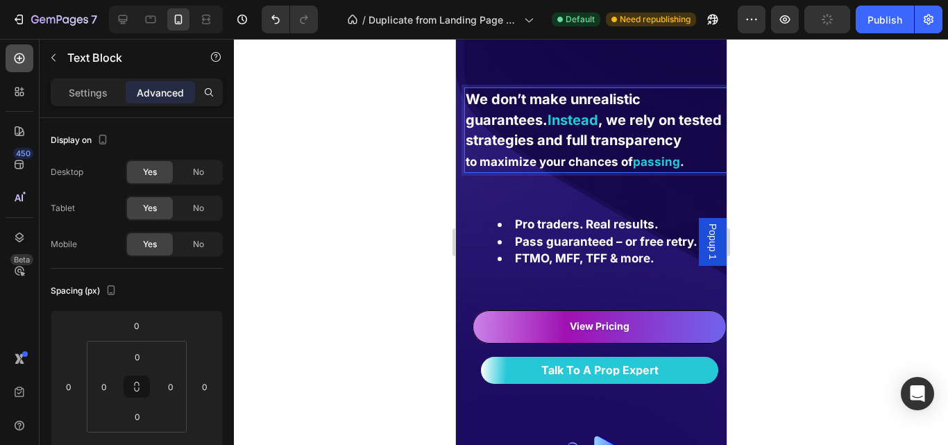
click at [16, 64] on icon at bounding box center [19, 58] width 14 height 14
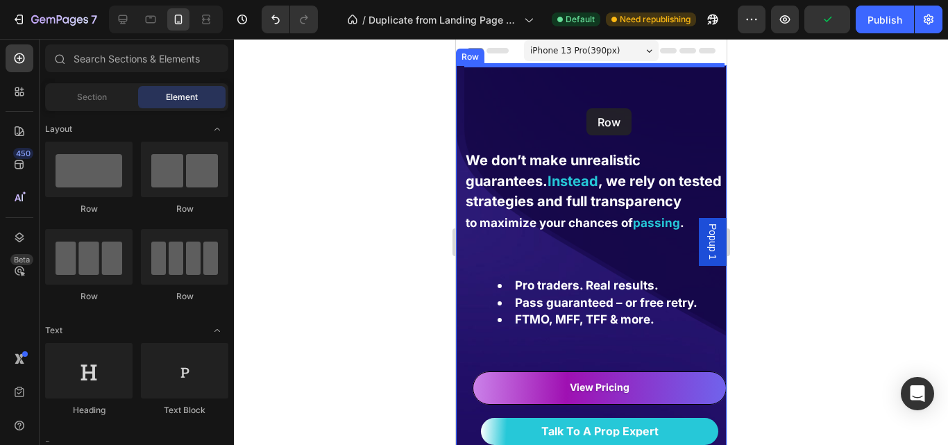
scroll to position [0, 0]
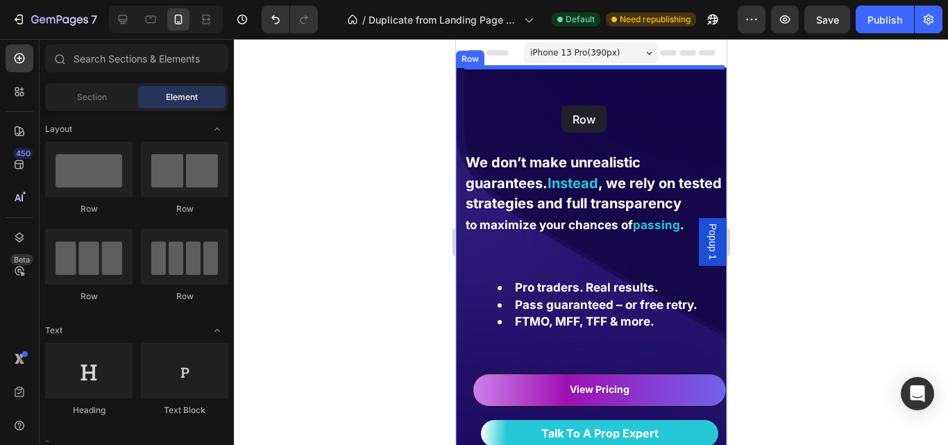
drag, startPoint x: 540, startPoint y: 223, endPoint x: 561, endPoint y: 105, distance: 119.0
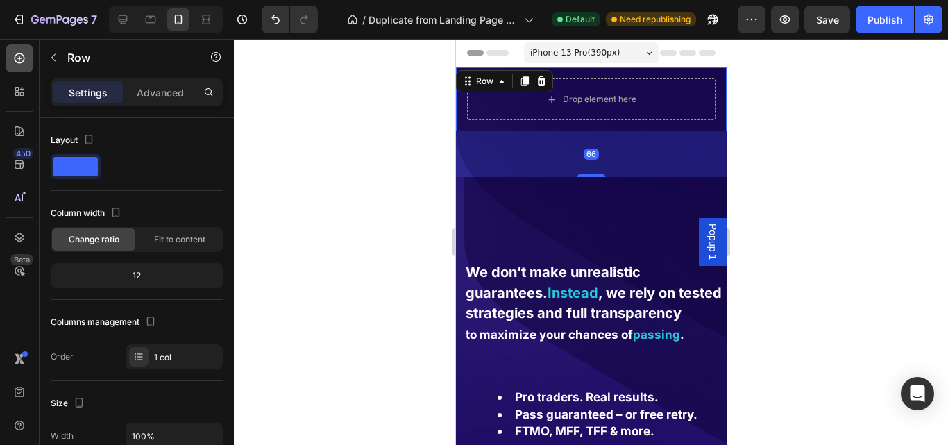
click at [15, 70] on div at bounding box center [20, 58] width 28 height 28
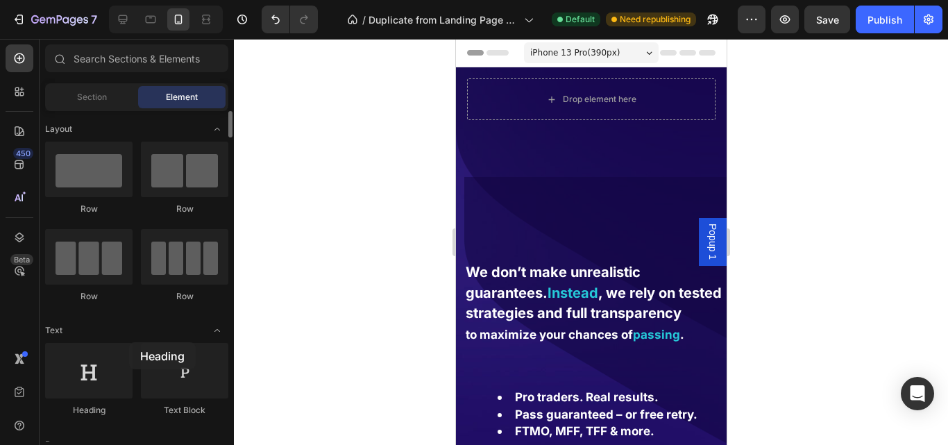
drag, startPoint x: 101, startPoint y: 370, endPoint x: 126, endPoint y: 342, distance: 37.9
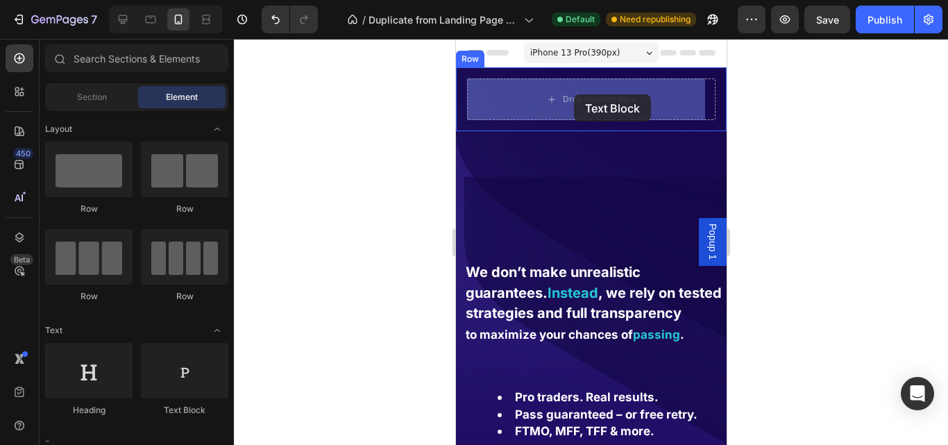
drag, startPoint x: 629, startPoint y: 414, endPoint x: 604, endPoint y: 116, distance: 299.4
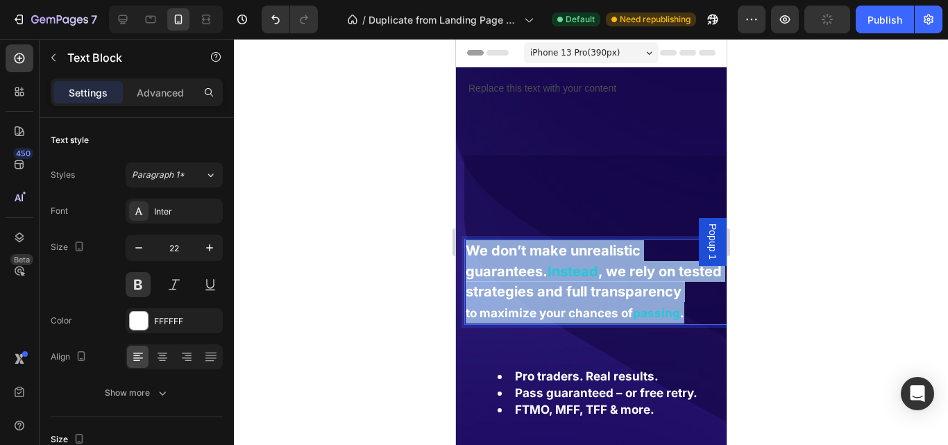
drag, startPoint x: 468, startPoint y: 247, endPoint x: 689, endPoint y: 338, distance: 238.6
click at [713, 324] on div "We don’t make unrealistic guarantees. Instead , we rely on tested strategies an…" at bounding box center [598, 281] width 271 height 85
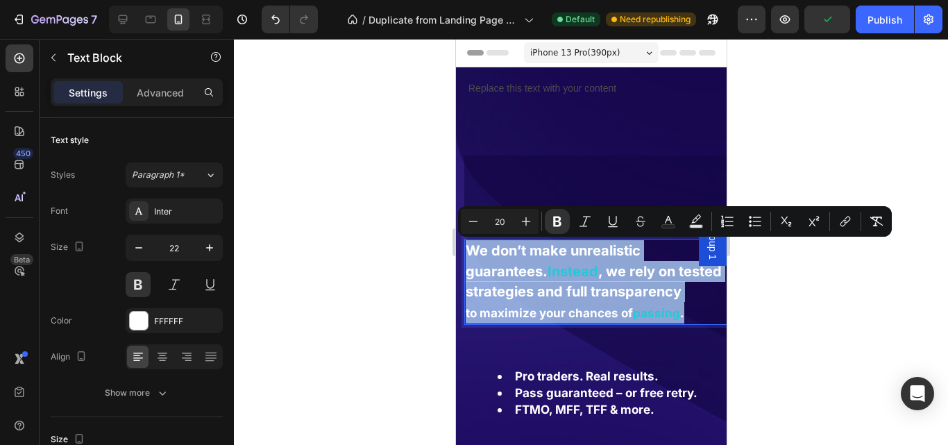
copy div "We don’t make unrealistic guarantees. Instead , we rely on tested strategies an…"
click at [568, 86] on div "Replace this text with your content" at bounding box center [590, 88] width 248 height 20
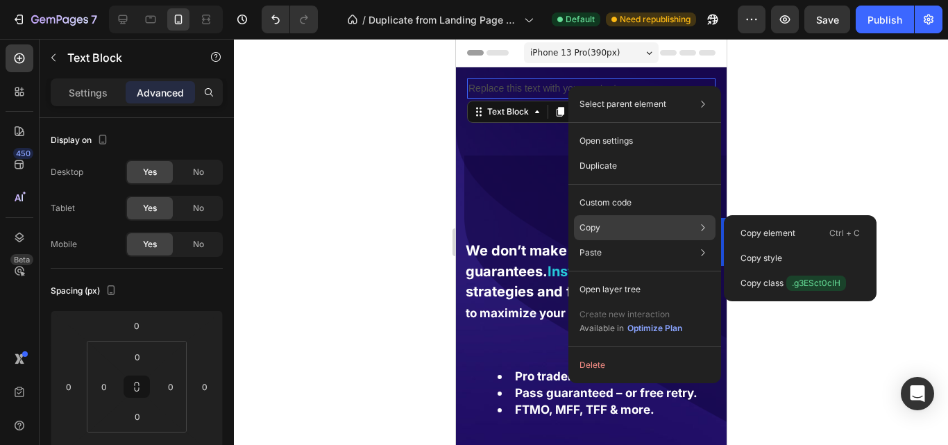
click at [619, 232] on div "Copy Copy element Ctrl + C Copy style Copy class .g3ESct0cIH" at bounding box center [645, 227] width 142 height 25
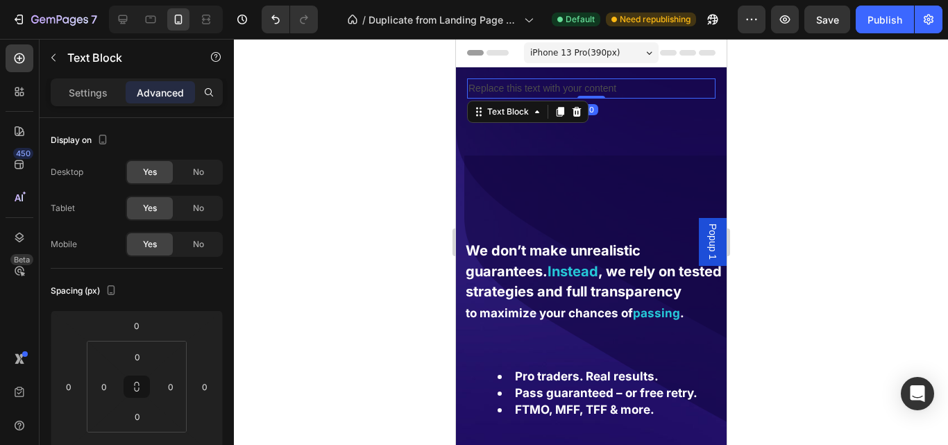
click at [520, 96] on div "Replace this text with your content" at bounding box center [590, 88] width 248 height 20
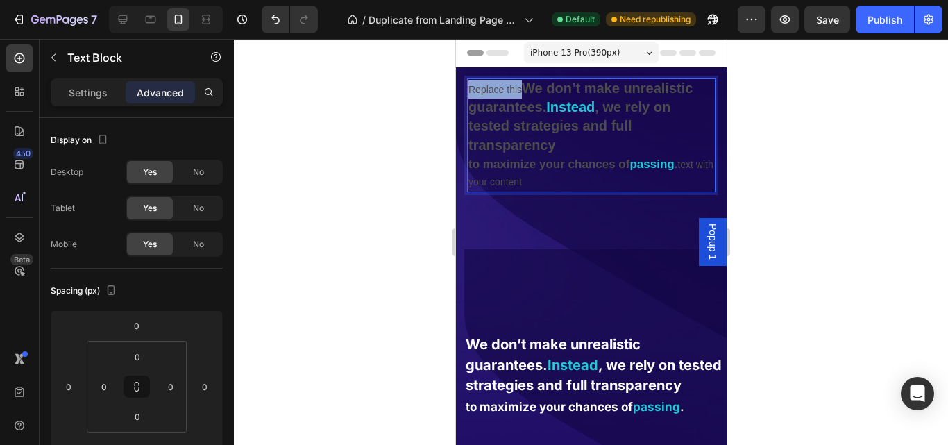
drag, startPoint x: 521, startPoint y: 92, endPoint x: 456, endPoint y: 92, distance: 65.2
click at [463, 92] on div "Replace this We don’t make unrealistic guarantees. Instead , we rely on tested …" at bounding box center [590, 135] width 271 height 136
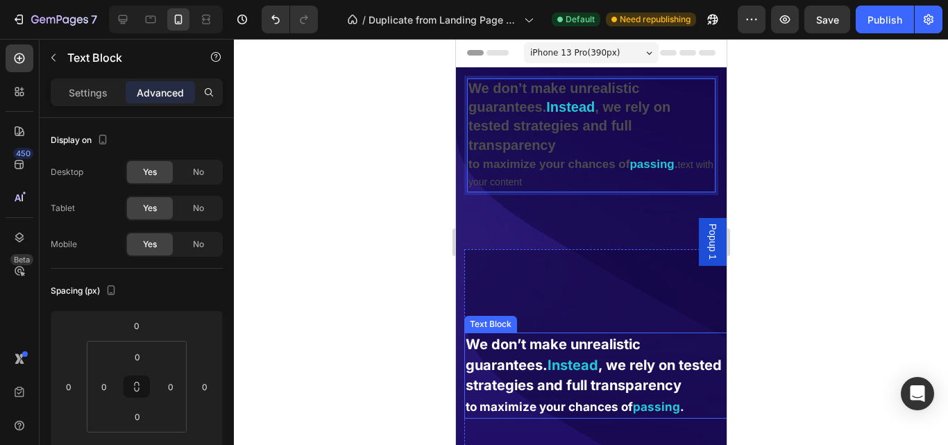
drag, startPoint x: 890, startPoint y: 383, endPoint x: 581, endPoint y: 354, distance: 310.1
click at [581, 354] on p "We don’t make unrealistic guarantees. Instead , we rely on tested strategies an…" at bounding box center [599, 365] width 268 height 62
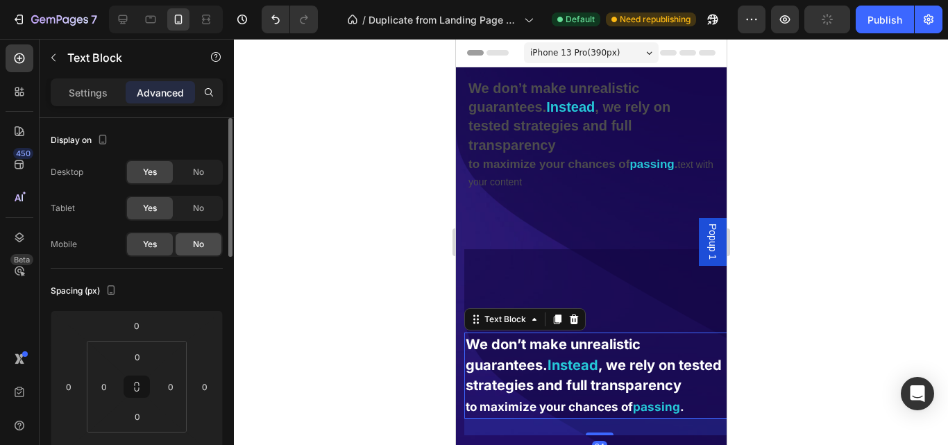
click at [201, 238] on span "No" at bounding box center [198, 244] width 11 height 12
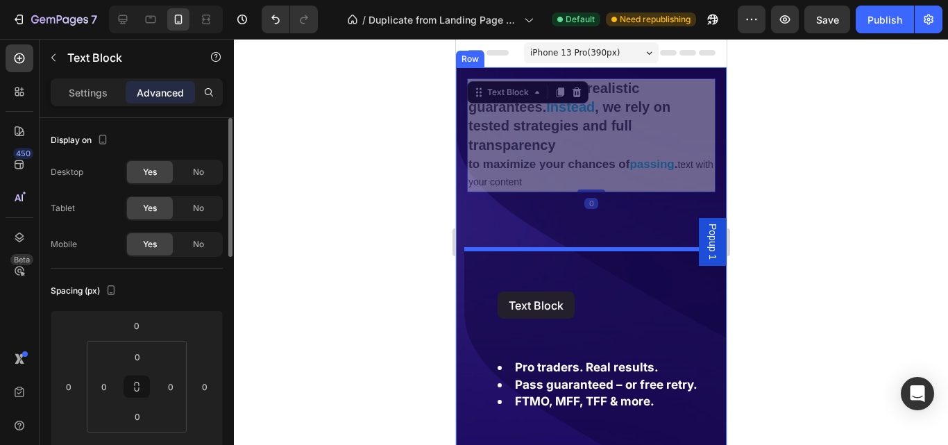
drag, startPoint x: 472, startPoint y: 71, endPoint x: 497, endPoint y: 291, distance: 221.4
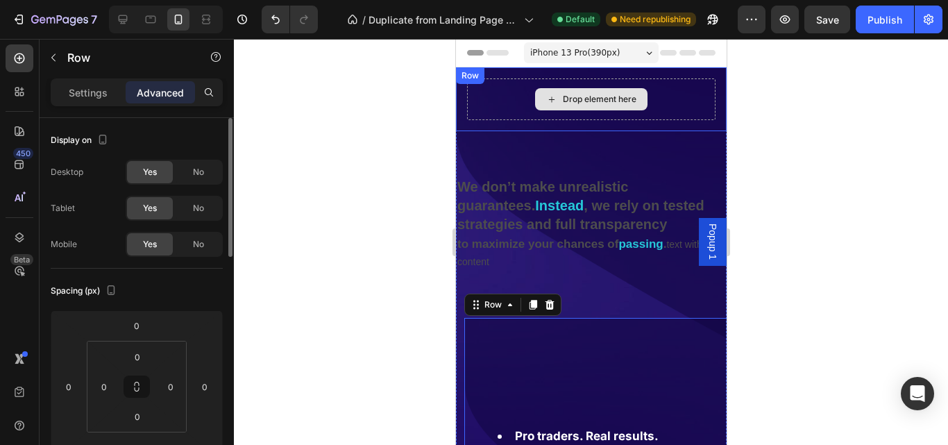
click at [506, 103] on div "Drop element here" at bounding box center [590, 99] width 248 height 42
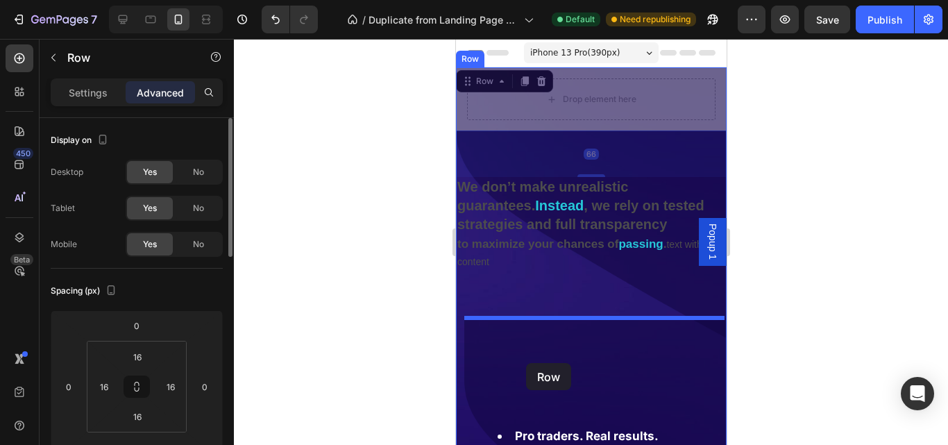
drag, startPoint x: 468, startPoint y: 80, endPoint x: 525, endPoint y: 363, distance: 288.7
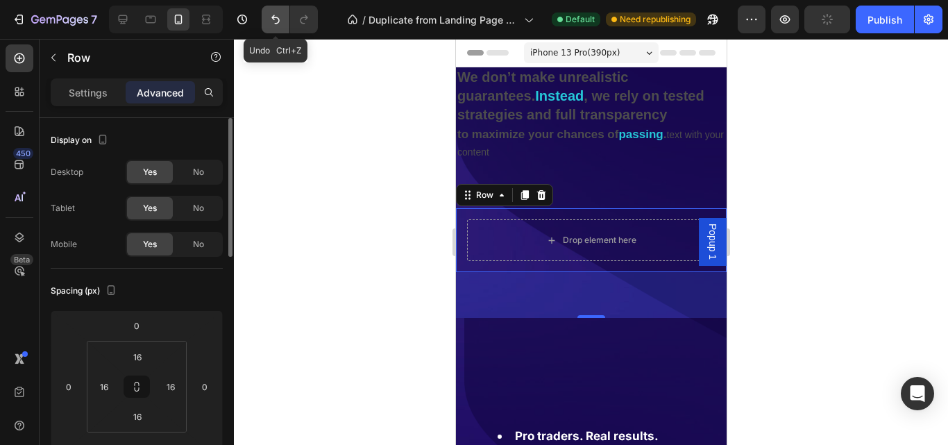
click at [269, 19] on icon "Undo/Redo" at bounding box center [276, 19] width 14 height 14
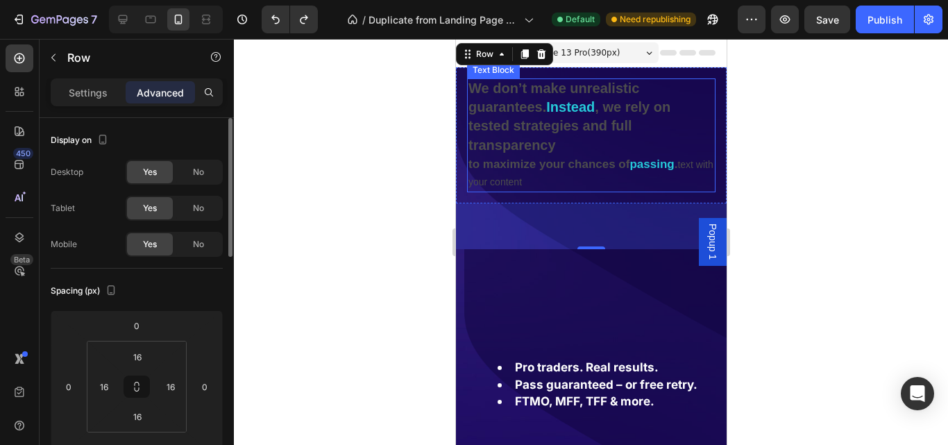
drag, startPoint x: 467, startPoint y: 129, endPoint x: 513, endPoint y: 153, distance: 51.5
click at [475, 137] on div "We don’t make unrealistic guarantees. Instead , we rely on tested strategies an…" at bounding box center [590, 135] width 271 height 136
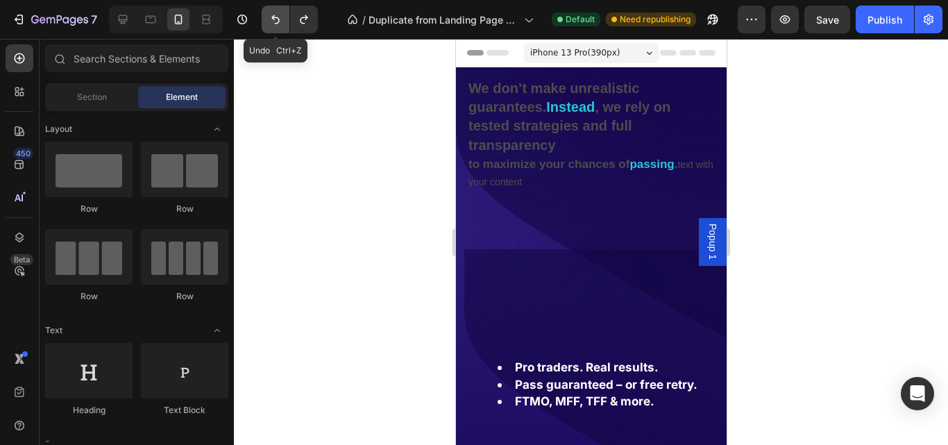
click at [266, 25] on button "Undo/Redo" at bounding box center [276, 20] width 28 height 28
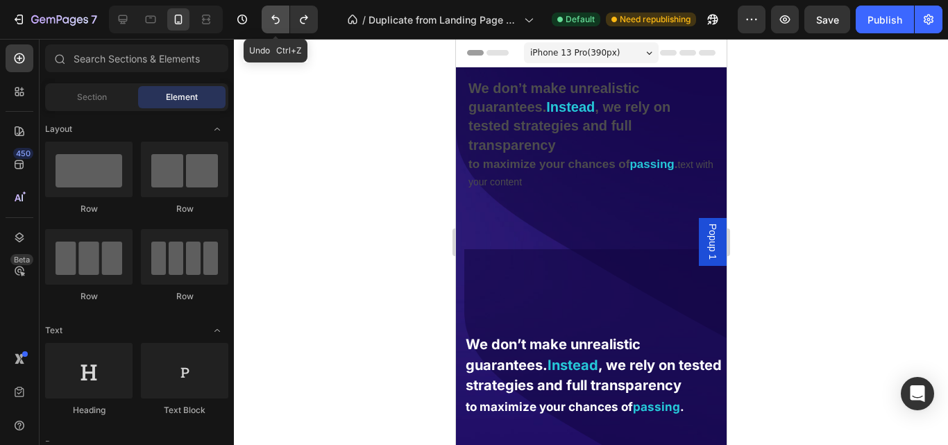
click at [266, 25] on button "Undo/Redo" at bounding box center [276, 20] width 28 height 28
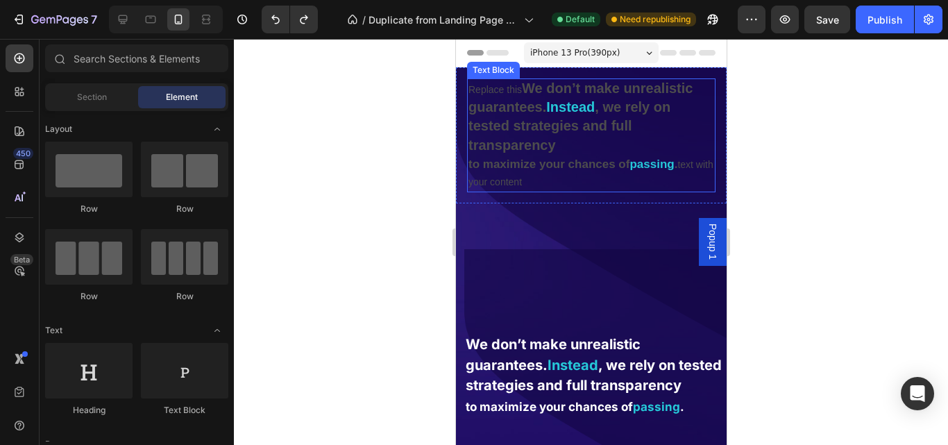
click at [593, 167] on strong "to maximize your chances of" at bounding box center [548, 163] width 161 height 13
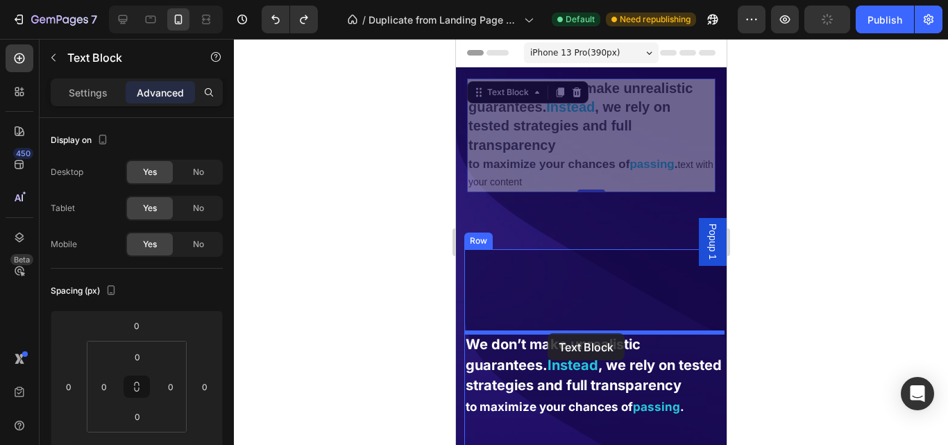
drag, startPoint x: 483, startPoint y: 93, endPoint x: 547, endPoint y: 334, distance: 249.9
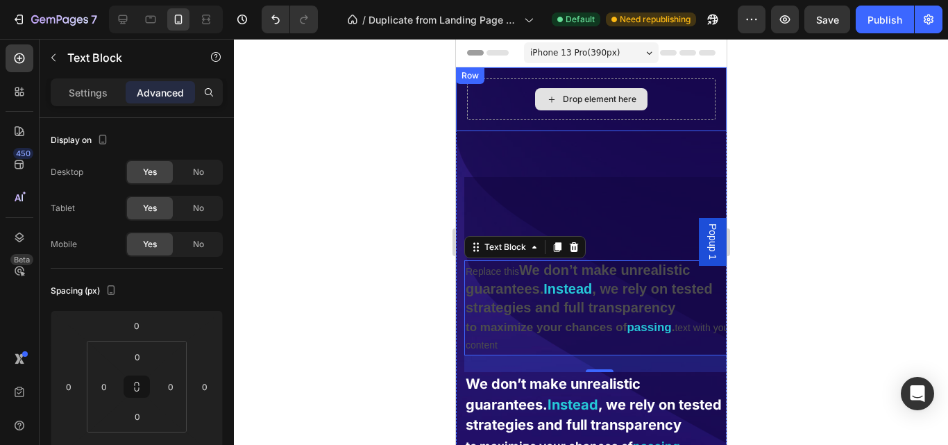
click at [485, 105] on div "Drop element here" at bounding box center [590, 99] width 248 height 42
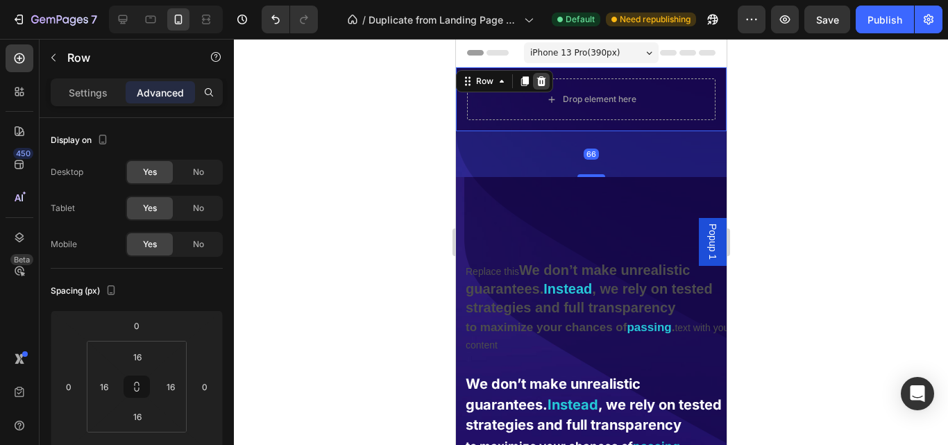
click at [539, 81] on icon at bounding box center [540, 81] width 11 height 11
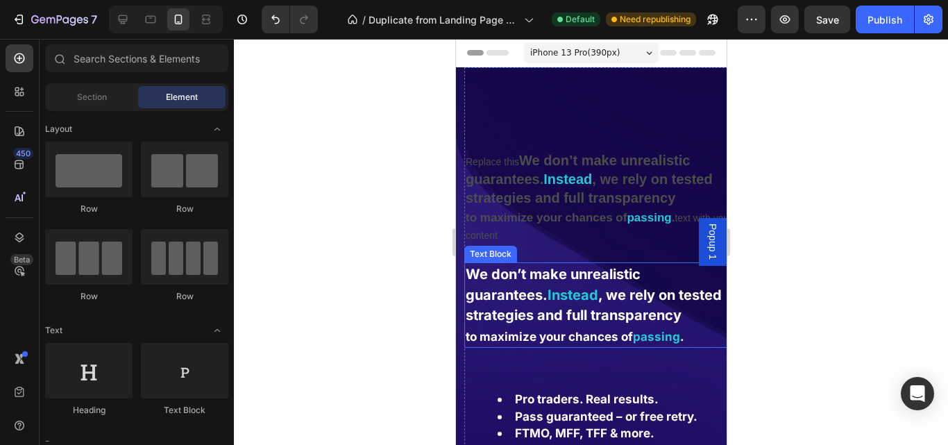
click at [556, 292] on strong "Instead" at bounding box center [572, 295] width 51 height 17
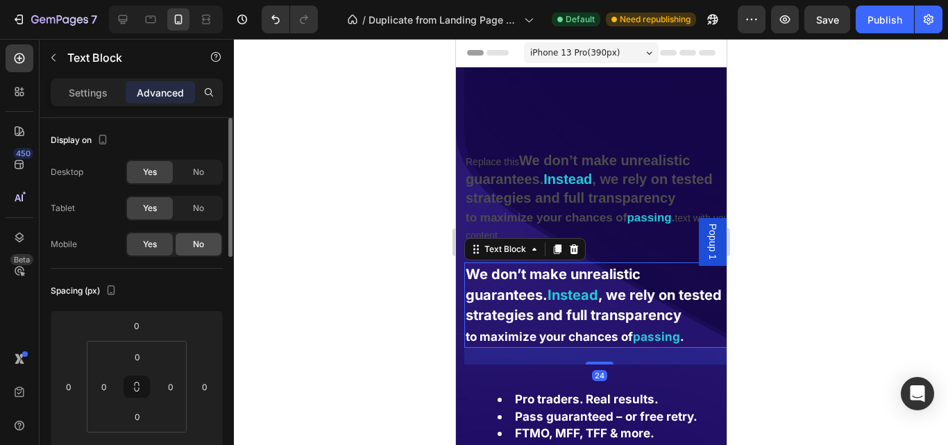
click at [200, 248] on span "No" at bounding box center [198, 244] width 11 height 12
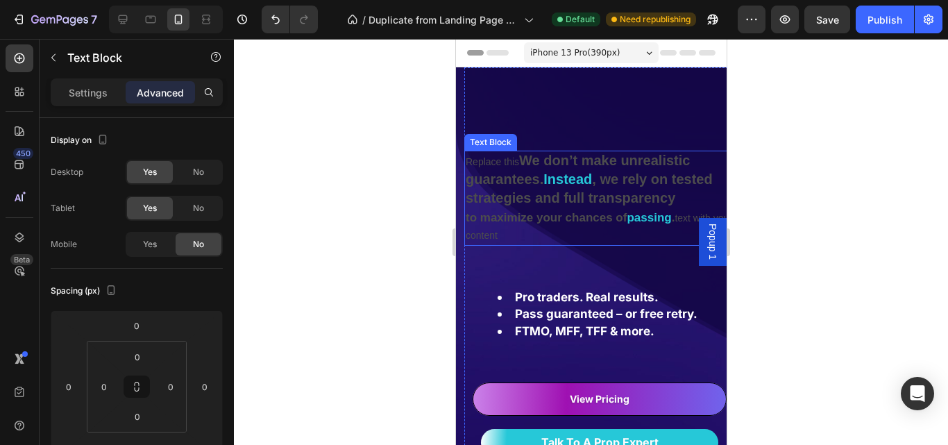
click at [609, 216] on strong "to maximize your chances of" at bounding box center [545, 217] width 161 height 13
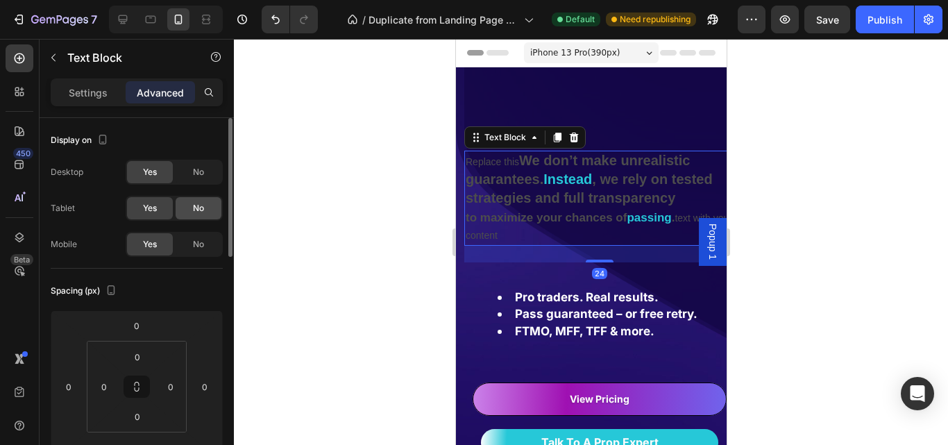
click at [196, 204] on span "No" at bounding box center [198, 208] width 11 height 12
drag, startPoint x: 201, startPoint y: 175, endPoint x: 77, endPoint y: 167, distance: 123.8
click at [201, 175] on span "No" at bounding box center [198, 172] width 11 height 12
click at [536, 202] on strong ", we rely on tested strategies and full transparency" at bounding box center [588, 188] width 247 height 34
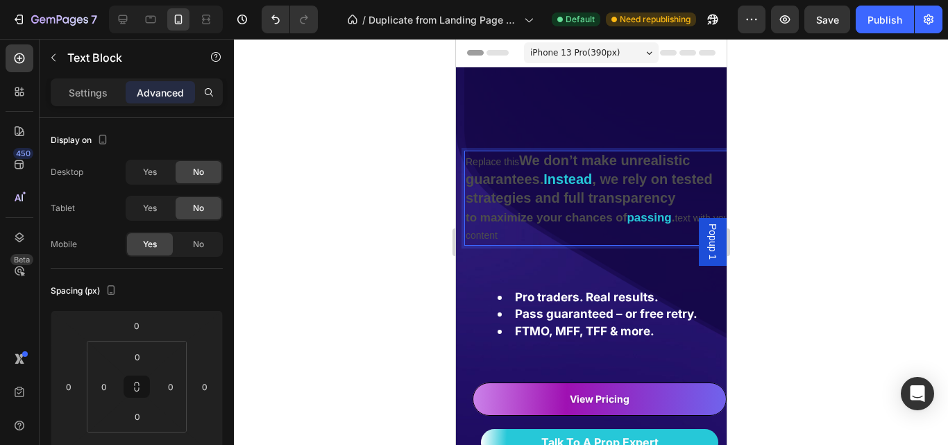
click at [554, 197] on strong ", we rely on tested strategies and full transparency" at bounding box center [588, 188] width 247 height 34
drag, startPoint x: 518, startPoint y: 164, endPoint x: 890, endPoint y: 209, distance: 374.6
click at [674, 202] on p "We don’t make unrealistic guarantees. Instead , we rely on tested strategies an…" at bounding box center [599, 180] width 268 height 57
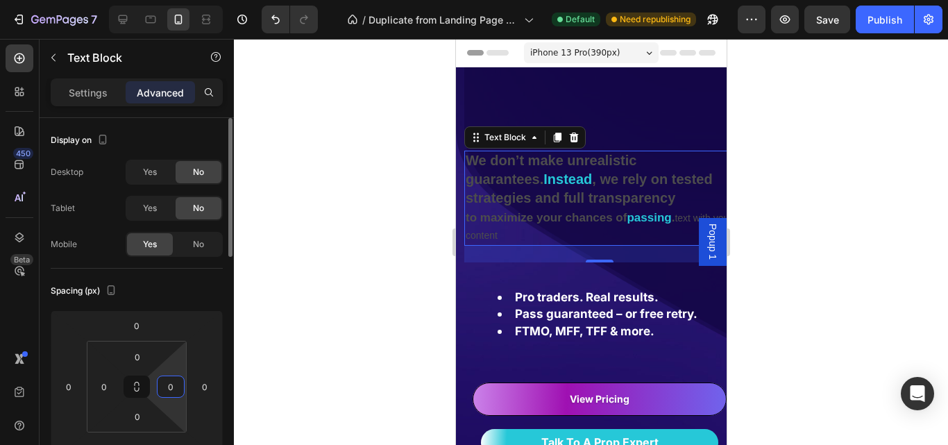
click at [169, 384] on input "0" at bounding box center [170, 386] width 21 height 21
type input "12"
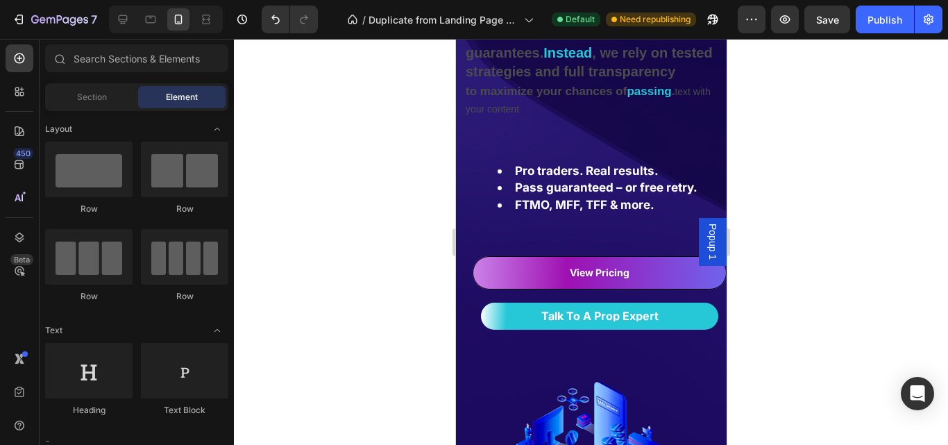
scroll to position [108, 0]
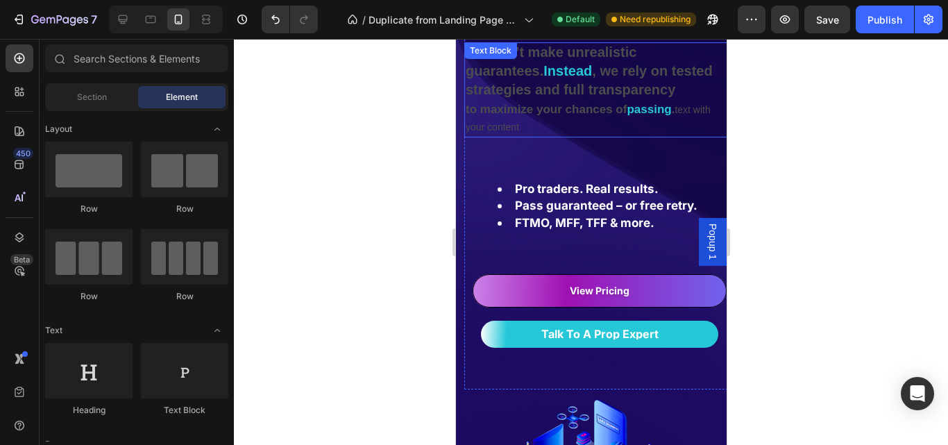
click at [682, 130] on p "to maximize your chances of passing . text with your content" at bounding box center [594, 118] width 259 height 35
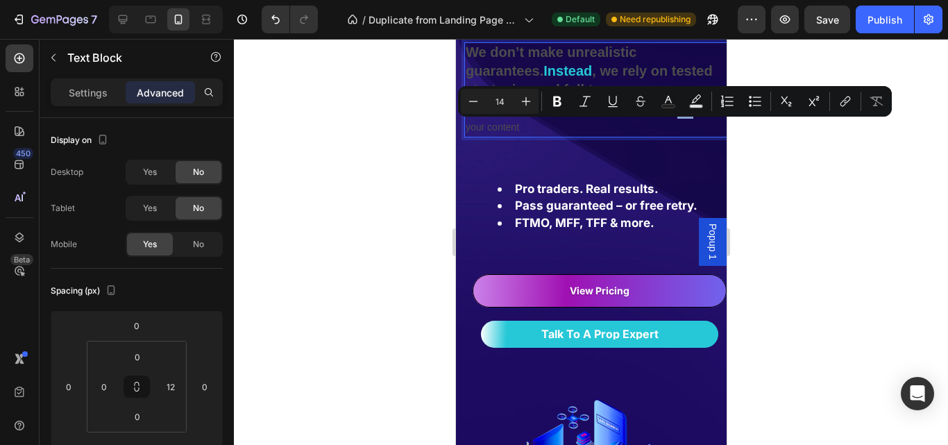
drag, startPoint x: 682, startPoint y: 132, endPoint x: 706, endPoint y: 133, distance: 23.6
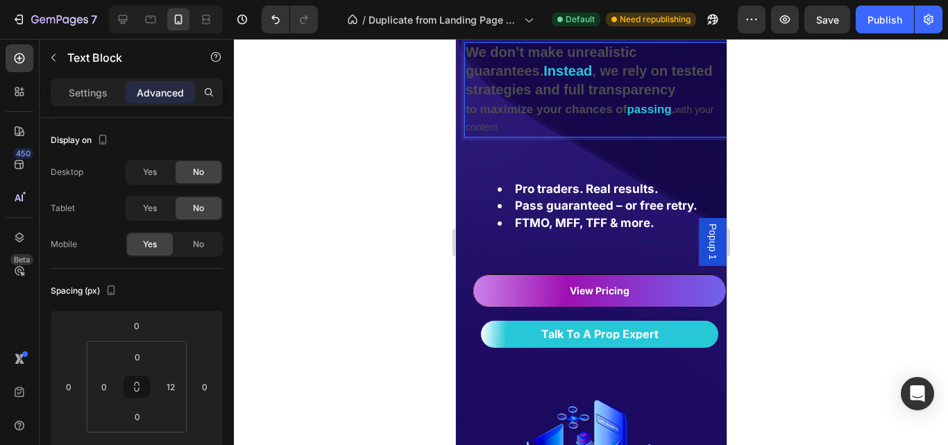
click at [706, 133] on p "to maximize your chances of passing . with your content" at bounding box center [594, 118] width 259 height 35
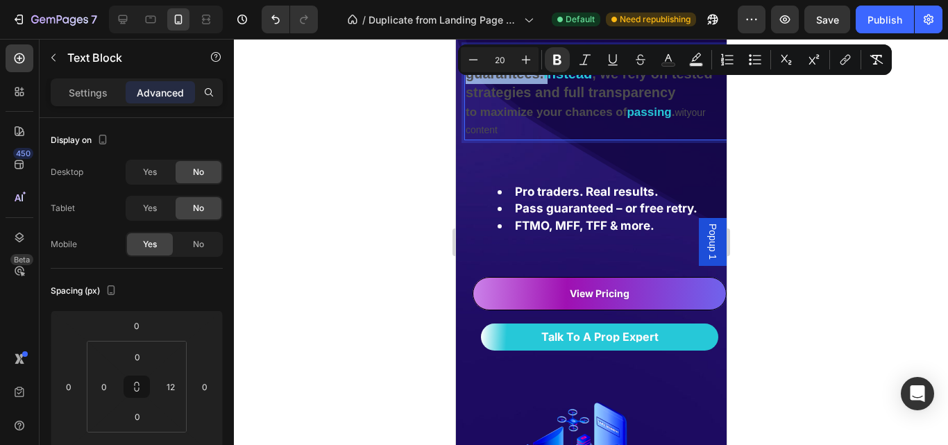
drag, startPoint x: 468, startPoint y: 49, endPoint x: 551, endPoint y: 80, distance: 88.7
click at [671, 63] on rect "Editor contextual toolbar" at bounding box center [668, 64] width 13 height 3
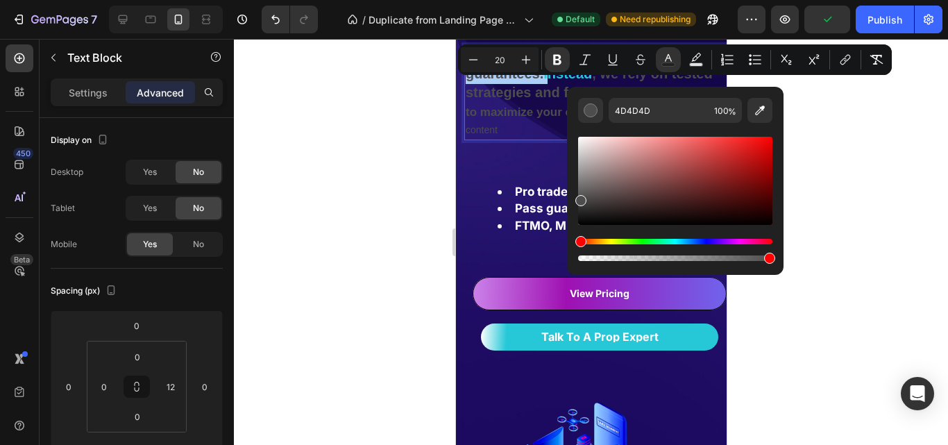
click at [579, 139] on div "Editor contextual toolbar" at bounding box center [675, 181] width 194 height 88
type input "F7F7F7"
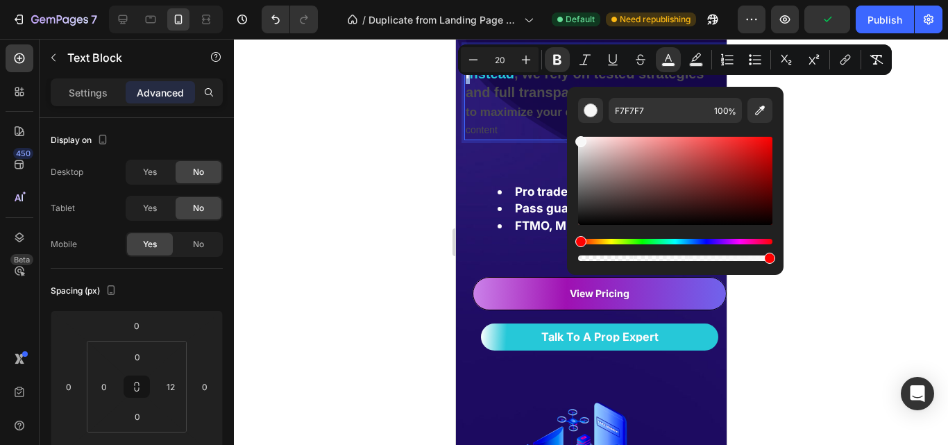
click at [536, 139] on p "to maximize your chances of passing . wityour content" at bounding box center [594, 120] width 259 height 35
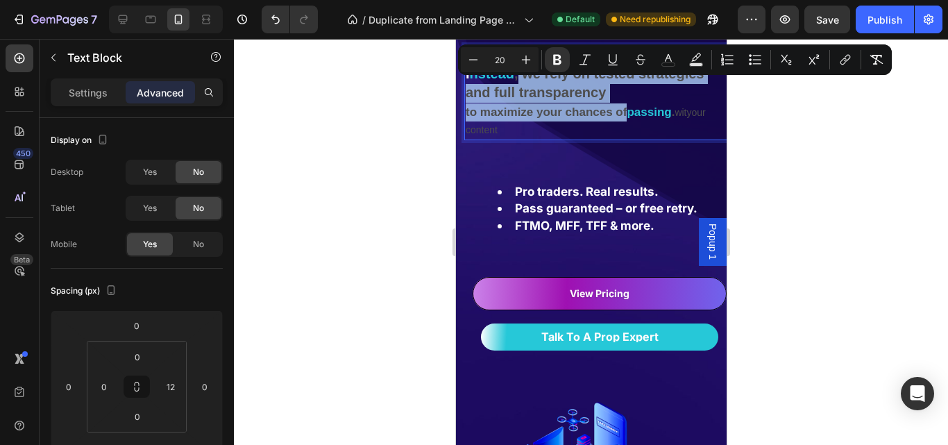
drag, startPoint x: 597, startPoint y: 79, endPoint x: 625, endPoint y: 129, distance: 57.1
click at [625, 129] on div "We don’t make unrealistic guarantees. I nstead , we rely on tested strategies a…" at bounding box center [594, 92] width 262 height 95
click at [624, 139] on p "to maximize your chances of passing . wityour content" at bounding box center [594, 120] width 259 height 35
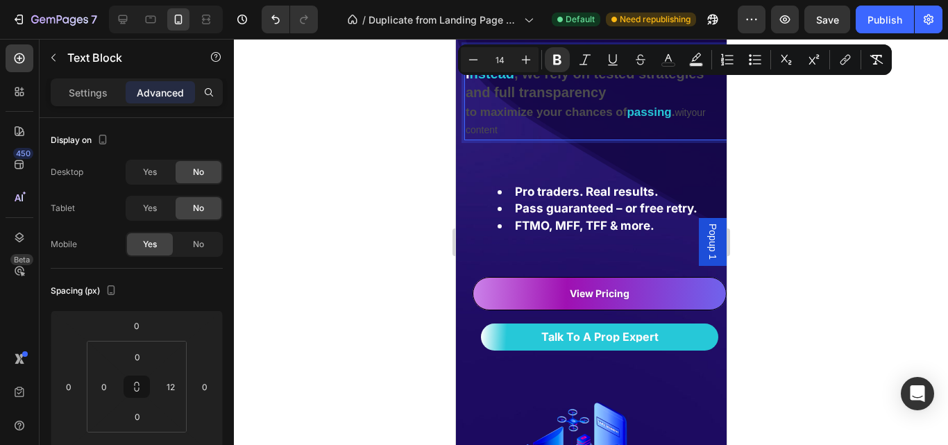
click at [578, 139] on p "to maximize your chances of passing . wityour content" at bounding box center [594, 120] width 259 height 35
drag, startPoint x: 467, startPoint y: 49, endPoint x: 557, endPoint y: 157, distance: 140.4
click at [667, 64] on rect "Editor contextual toolbar" at bounding box center [668, 64] width 13 height 3
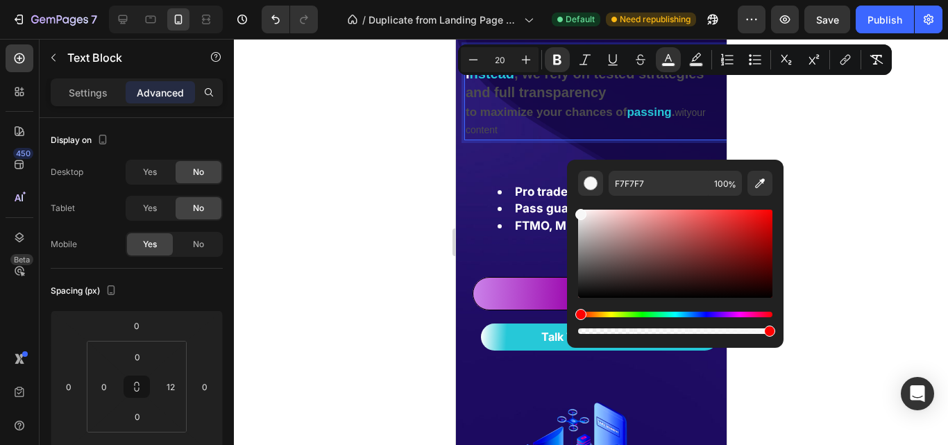
drag, startPoint x: 584, startPoint y: 208, endPoint x: 94, endPoint y: 173, distance: 491.1
click at [584, 208] on div "Editor contextual toolbar" at bounding box center [675, 272] width 194 height 130
drag, startPoint x: 584, startPoint y: 211, endPoint x: 570, endPoint y: 207, distance: 14.5
click at [583, 211] on div "Editor contextual toolbar" at bounding box center [580, 214] width 11 height 11
click at [525, 166] on div "We don’t make unrealistic guarantees. I nstead , we rely on tested strategies a…" at bounding box center [598, 218] width 271 height 347
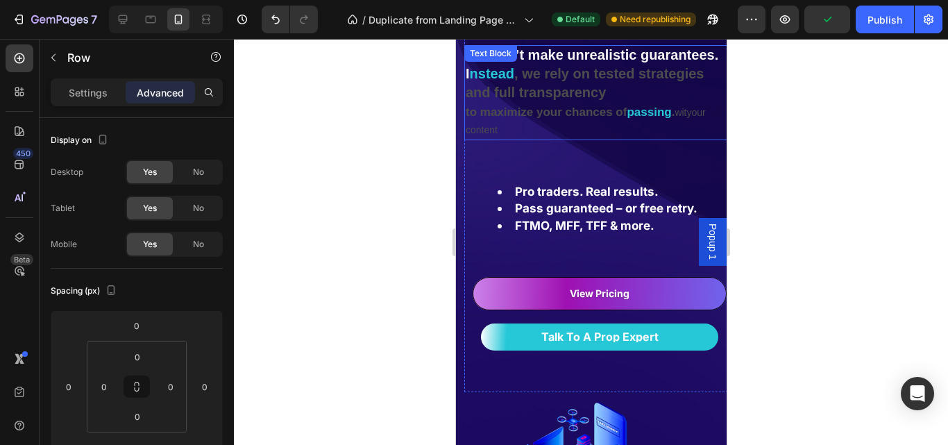
click at [583, 139] on p "to maximize your chances of passing . wityour content" at bounding box center [594, 120] width 259 height 35
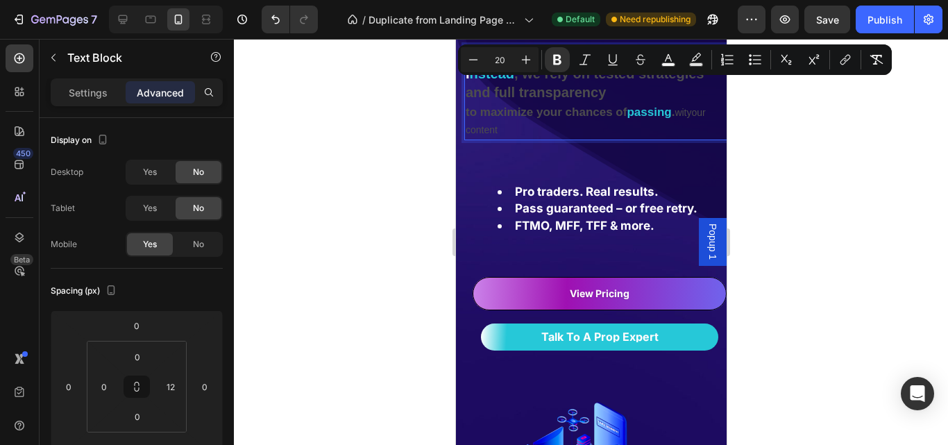
drag, startPoint x: 464, startPoint y: 52, endPoint x: 547, endPoint y: 155, distance: 132.2
click at [666, 67] on button "color" at bounding box center [668, 59] width 25 height 25
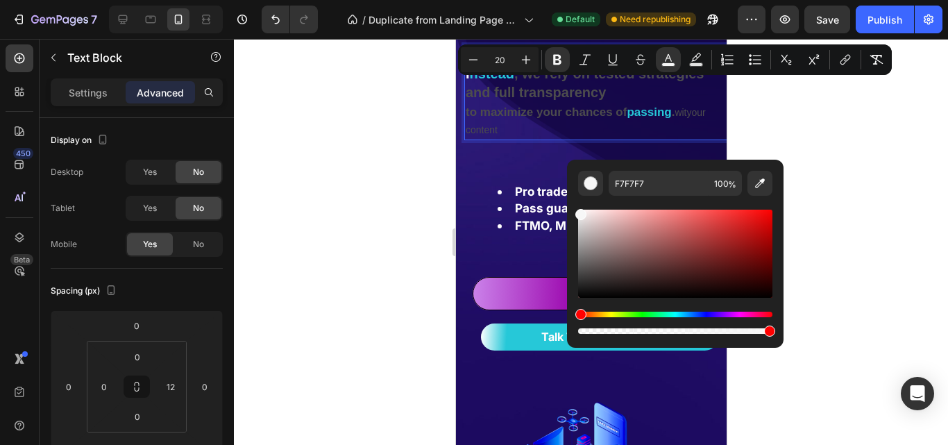
click at [601, 219] on div "Editor contextual toolbar" at bounding box center [675, 254] width 194 height 88
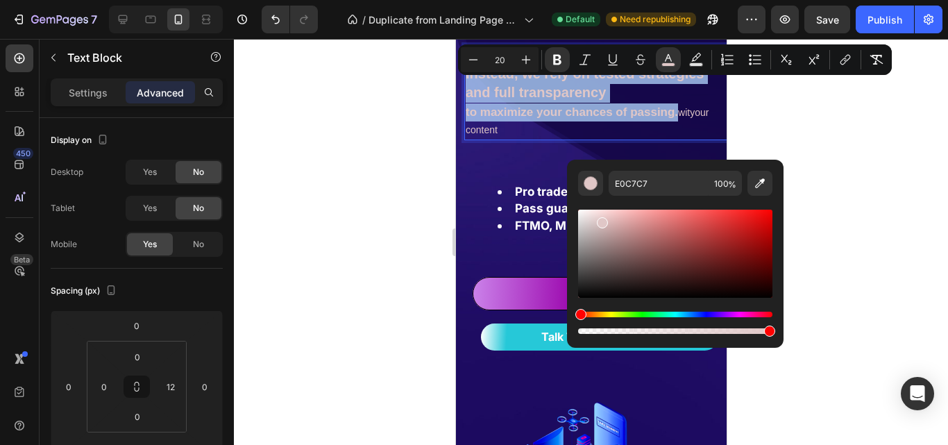
click at [581, 211] on div "Editor contextual toolbar" at bounding box center [675, 254] width 194 height 88
type input "F9F7F7"
click at [557, 139] on p "to maximize your chances of passing. wityour content" at bounding box center [594, 120] width 259 height 35
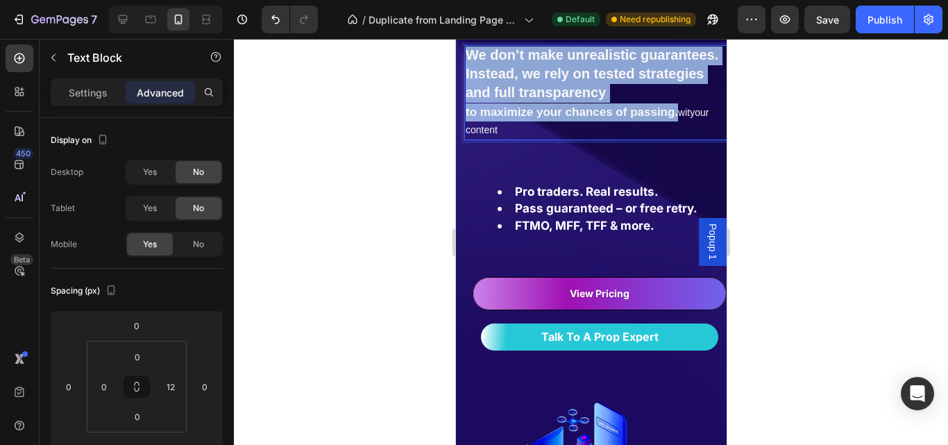
drag, startPoint x: 467, startPoint y: 148, endPoint x: 557, endPoint y: 155, distance: 90.5
click at [556, 139] on p "to maximize your chances of passing. wityour content" at bounding box center [594, 120] width 259 height 35
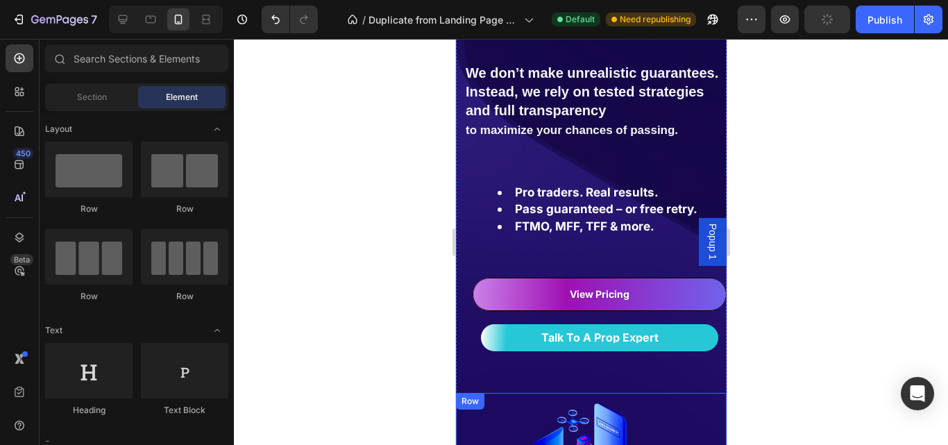
scroll to position [773, 0]
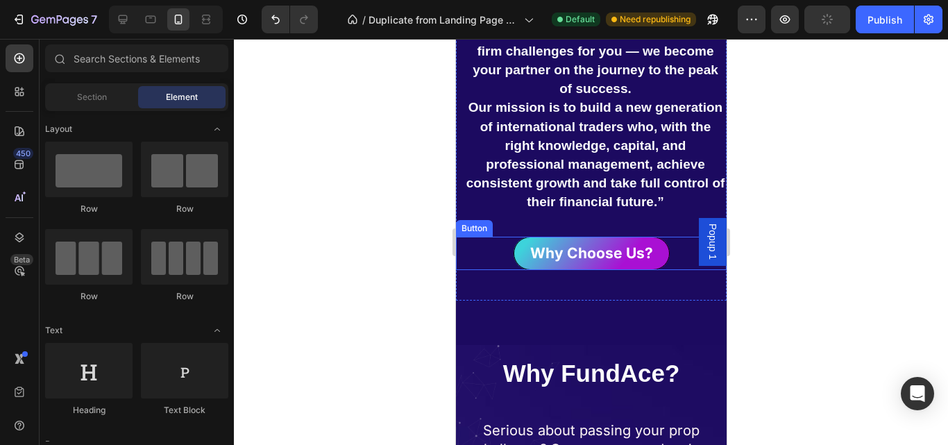
click at [517, 270] on link "Why Choose Us?" at bounding box center [591, 253] width 156 height 33
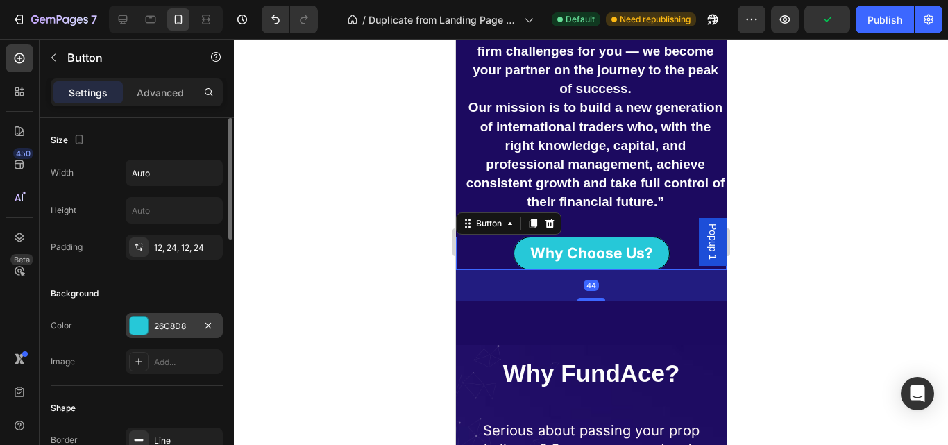
click at [142, 334] on div at bounding box center [139, 325] width 18 height 18
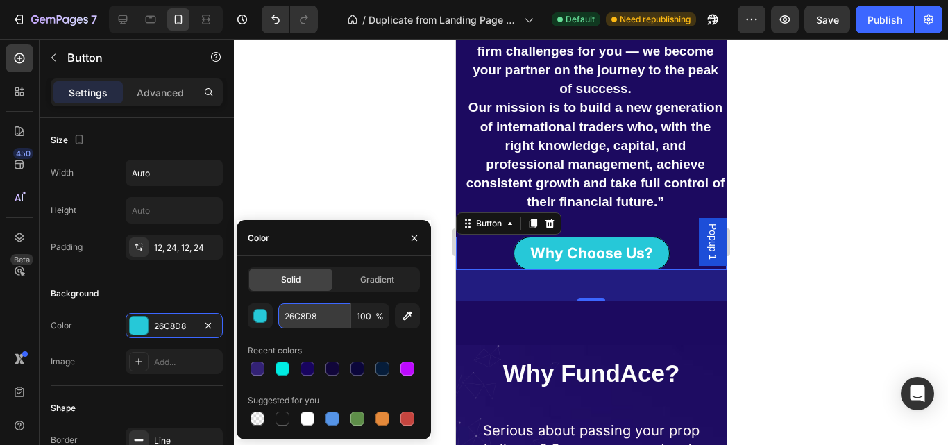
click at [306, 318] on input "26C8D8" at bounding box center [314, 315] width 72 height 25
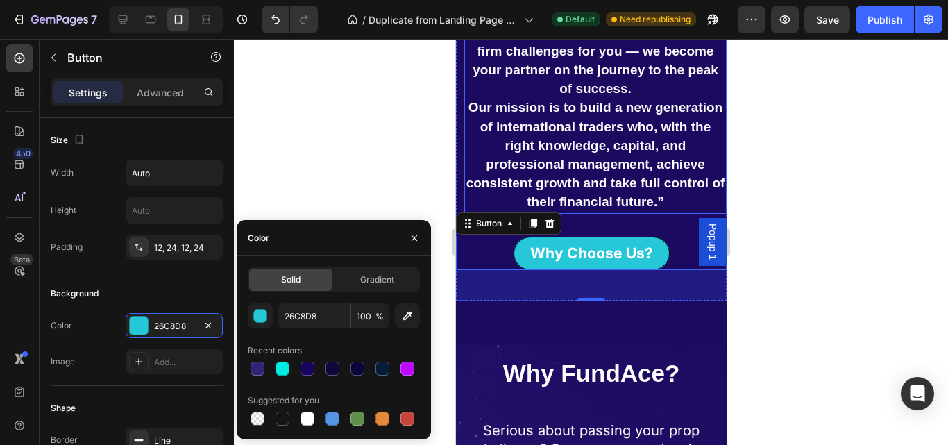
click at [609, 157] on span "Our mission is to build a new generation of international traders who, with the…" at bounding box center [595, 154] width 259 height 109
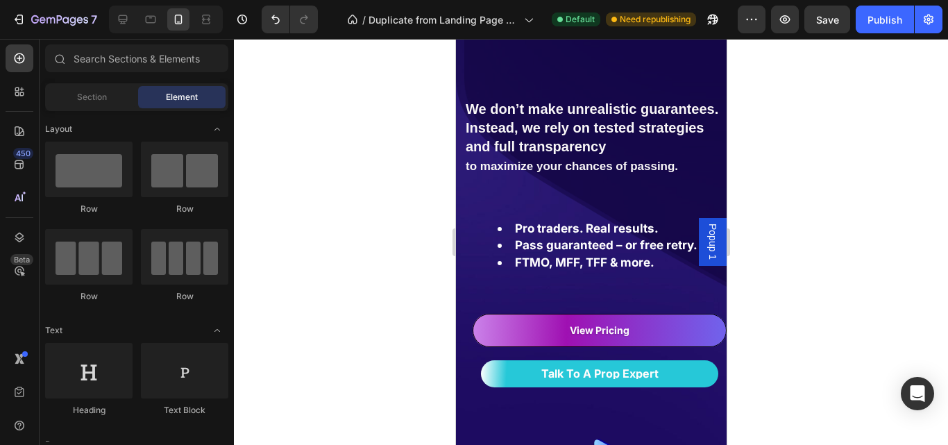
scroll to position [0, 0]
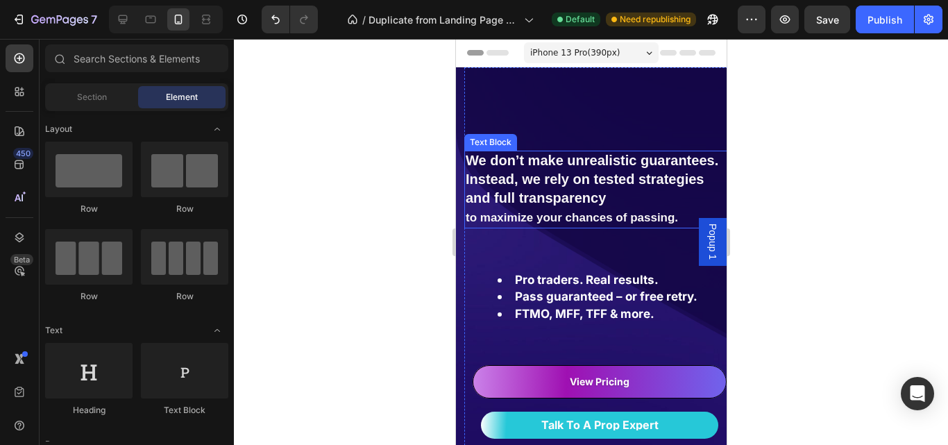
click at [475, 224] on strong "to maximize your chances of passing." at bounding box center [571, 217] width 212 height 13
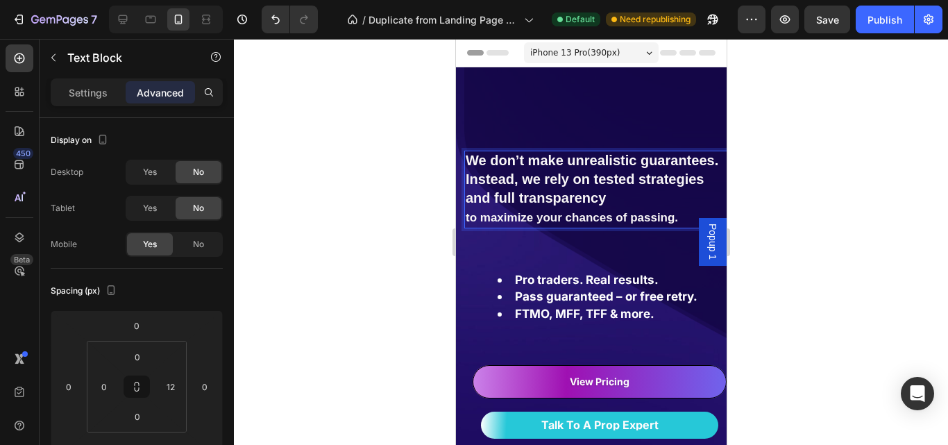
drag, startPoint x: 469, startPoint y: 235, endPoint x: 651, endPoint y: 244, distance: 182.0
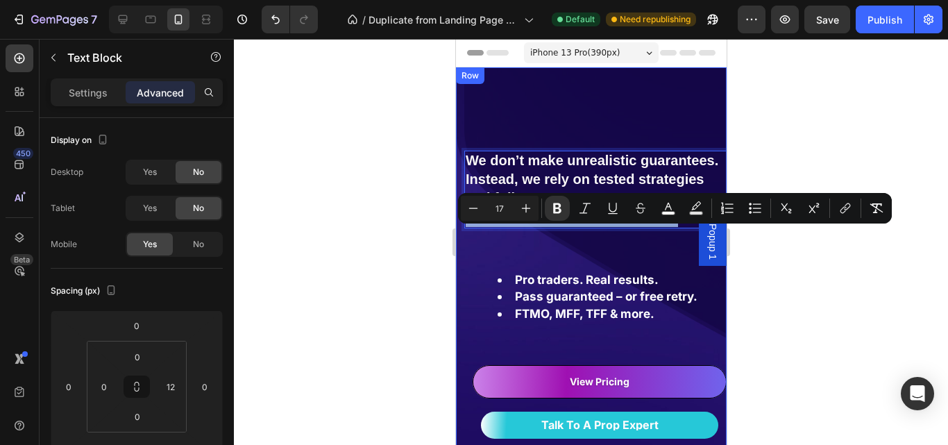
drag, startPoint x: 678, startPoint y: 237, endPoint x: 458, endPoint y: 239, distance: 219.9
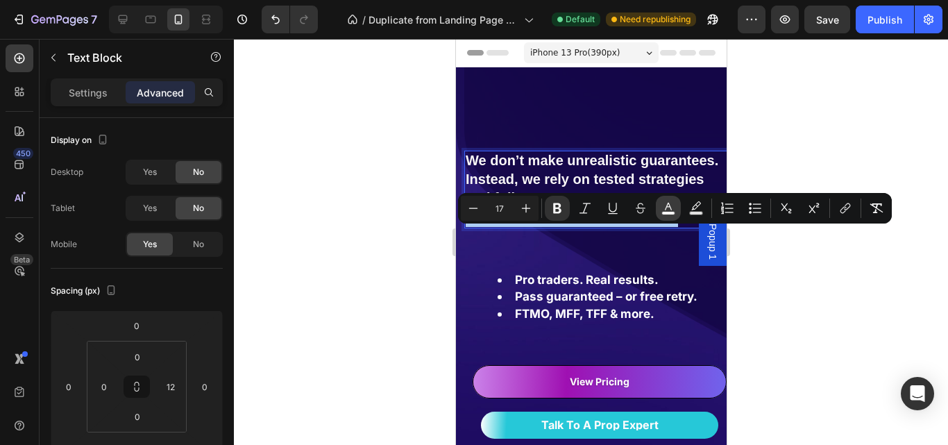
click at [670, 208] on icon "Editor contextual toolbar" at bounding box center [668, 208] width 14 height 14
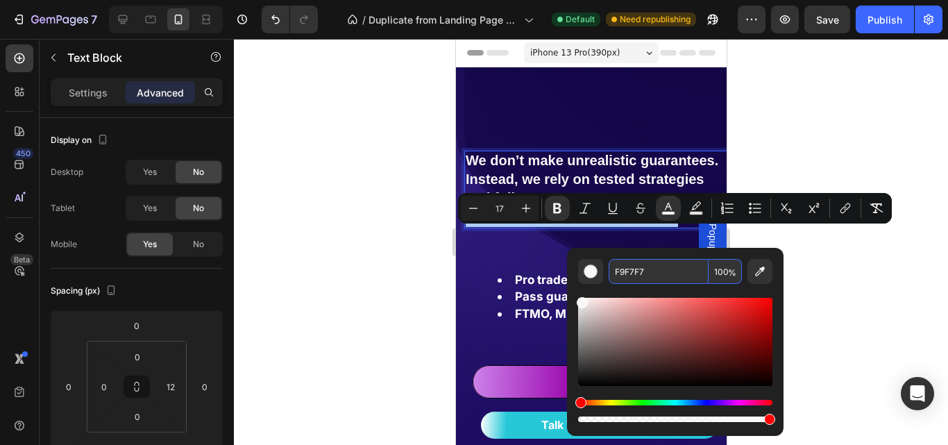
click at [640, 275] on input "F9F7F7" at bounding box center [658, 271] width 100 height 25
paste input "26C8D8"
type input "26C8D8"
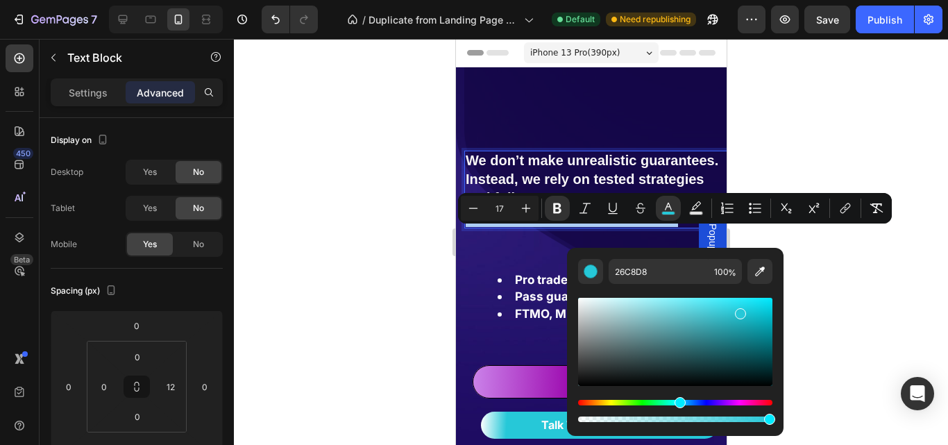
click at [821, 140] on div at bounding box center [591, 242] width 714 height 406
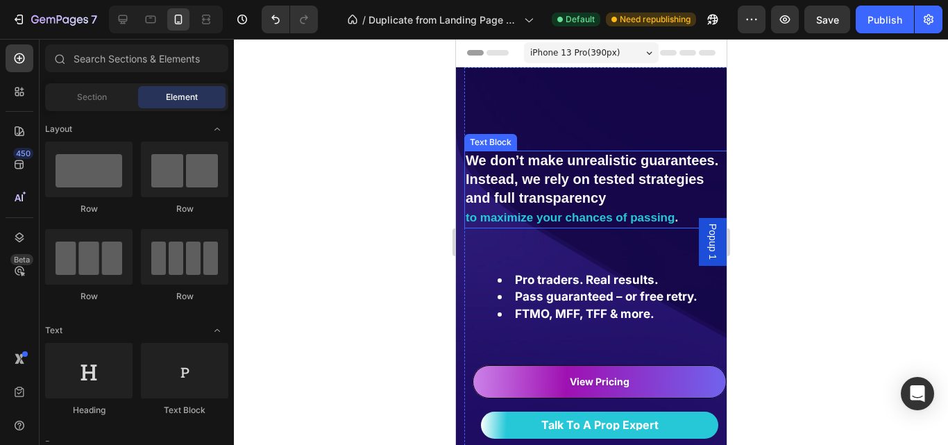
click at [497, 167] on strong "We don’t make unrealistic guarantees. Instead, we rely on tested strategies and…" at bounding box center [591, 179] width 253 height 53
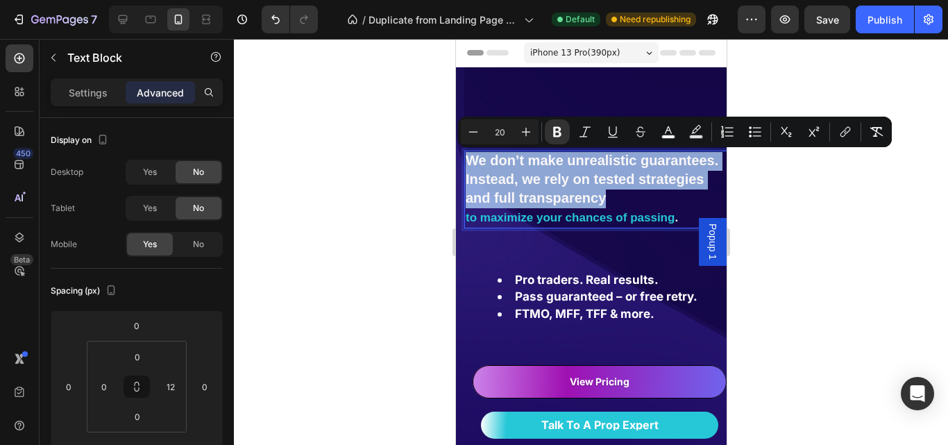
drag, startPoint x: 467, startPoint y: 155, endPoint x: 564, endPoint y: 217, distance: 115.5
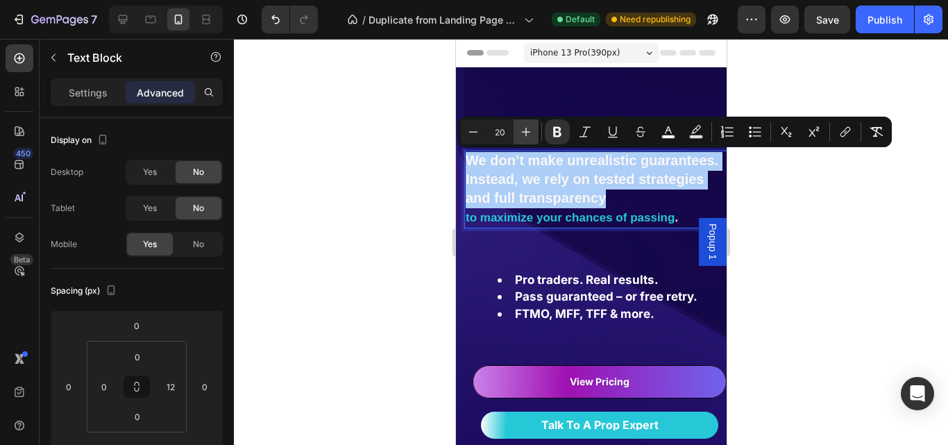
click at [527, 135] on icon "Editor contextual toolbar" at bounding box center [526, 132] width 14 height 14
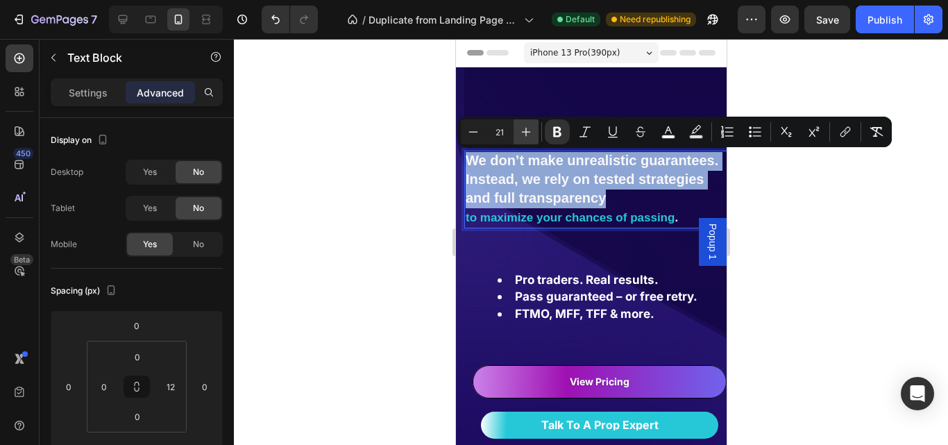
type input "22"
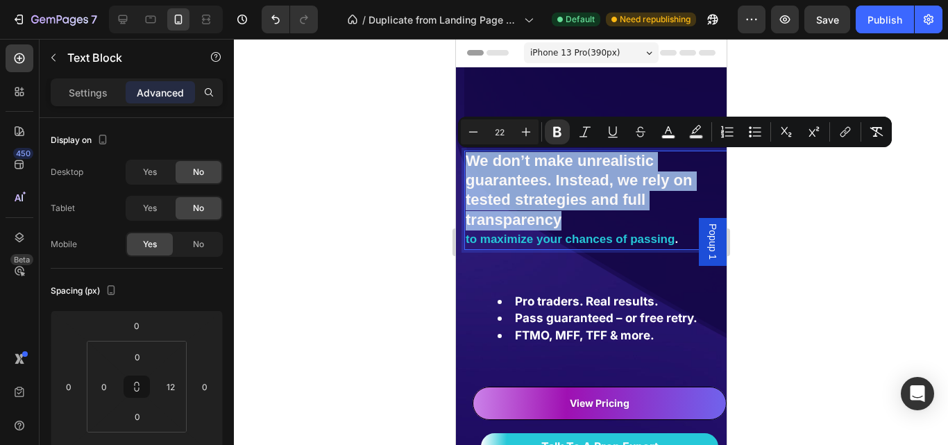
click at [640, 310] on li "Pass guaranteed – or free retry." at bounding box center [613, 317] width 232 height 17
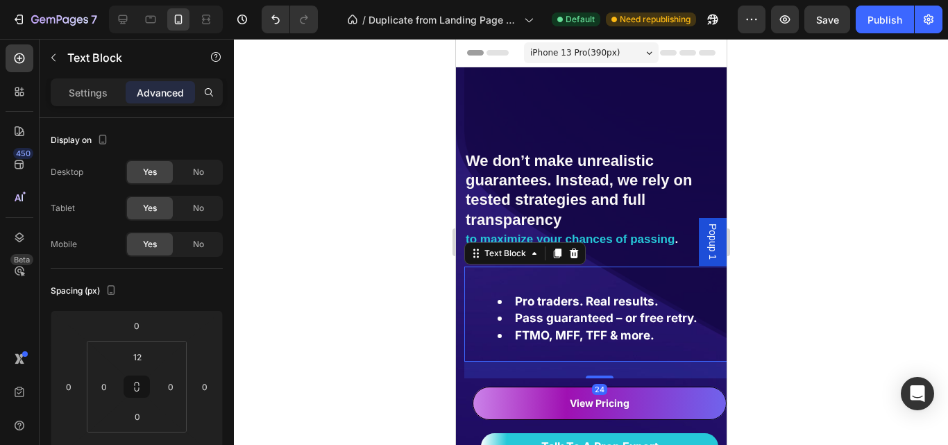
click at [885, 213] on div at bounding box center [591, 242] width 714 height 406
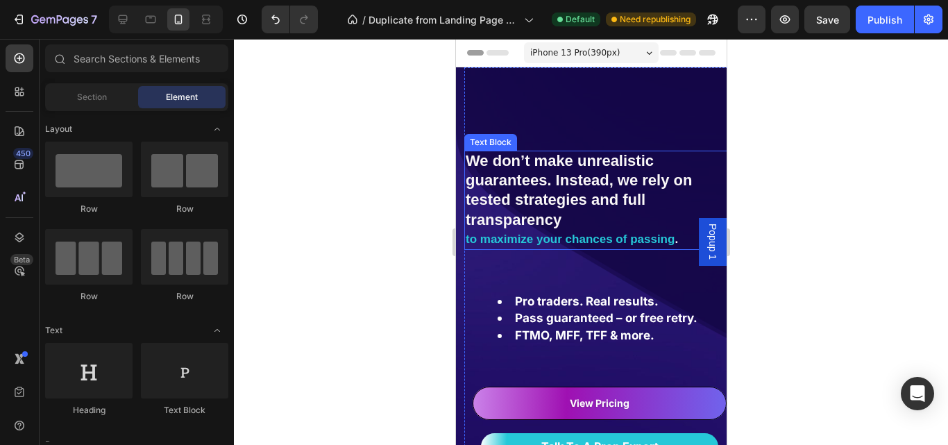
click at [547, 198] on strong "We don’t make unrealistic guarantees. Instead, we rely on tested strategies and…" at bounding box center [578, 190] width 226 height 76
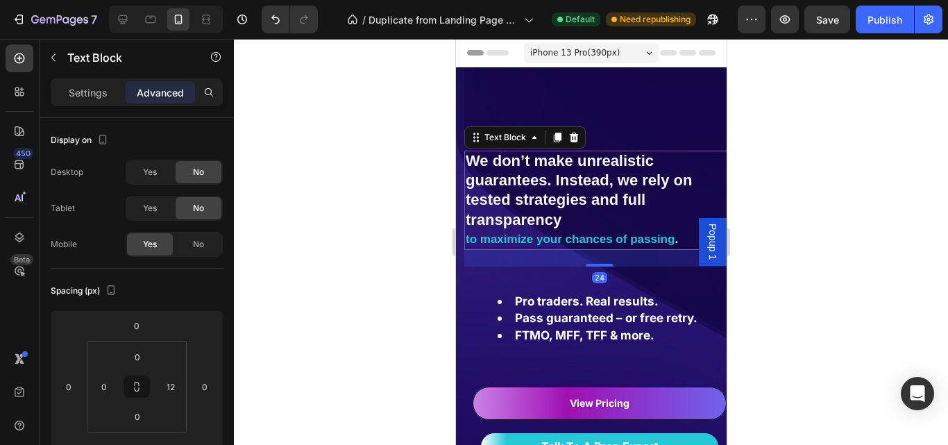
click at [110, 103] on div "Settings Advanced" at bounding box center [137, 92] width 172 height 28
click at [98, 91] on p "Settings" at bounding box center [88, 92] width 39 height 15
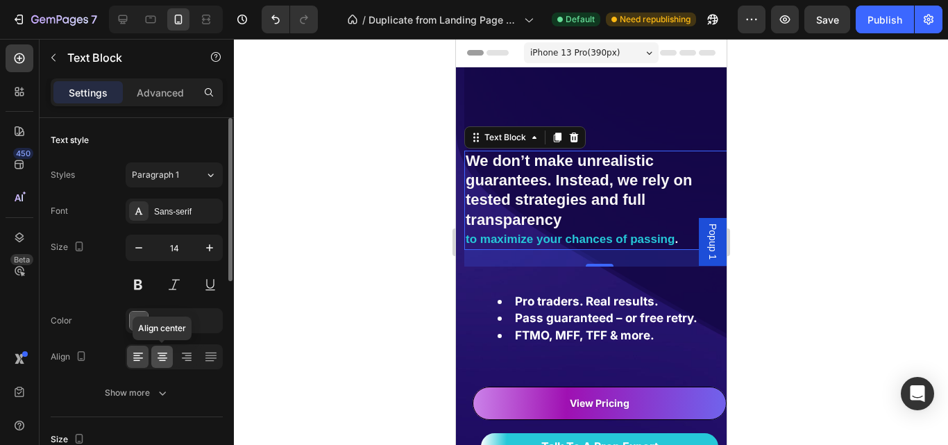
click at [164, 352] on icon at bounding box center [162, 352] width 10 height 1
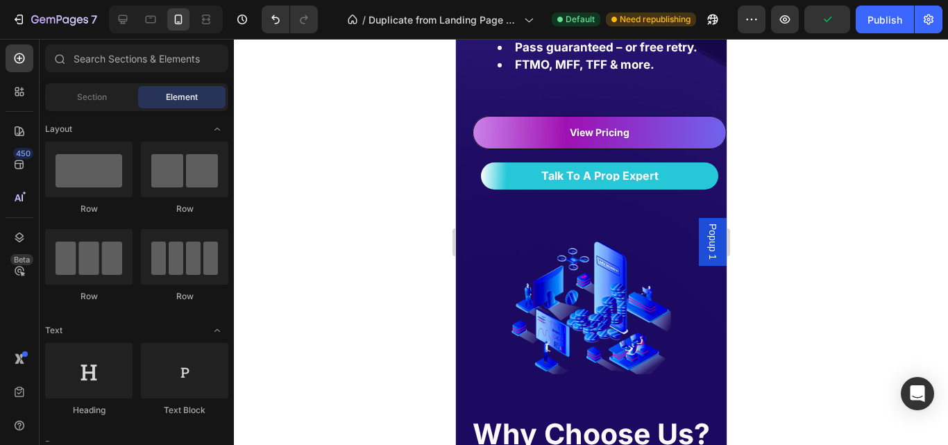
scroll to position [289, 0]
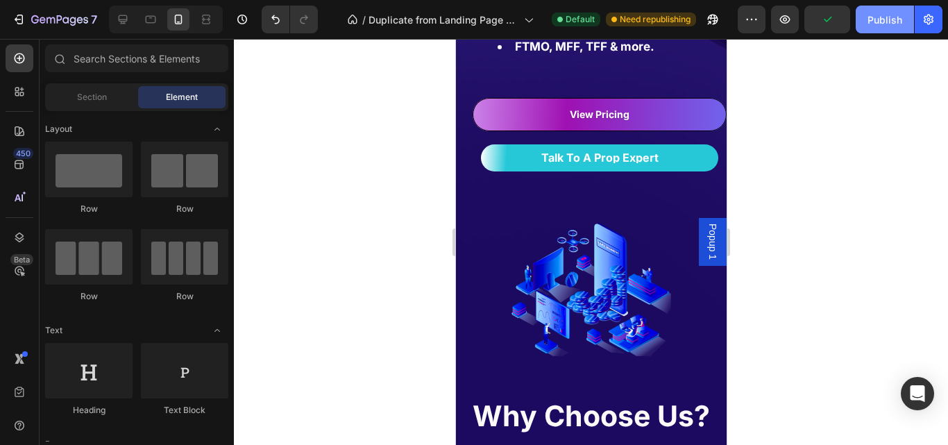
click at [864, 22] on button "Publish" at bounding box center [884, 20] width 58 height 28
click at [119, 23] on icon at bounding box center [123, 19] width 14 height 14
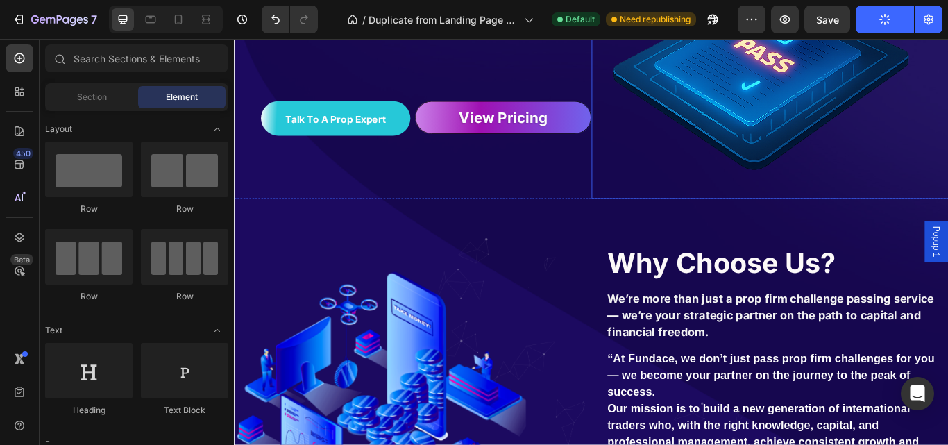
scroll to position [249, 0]
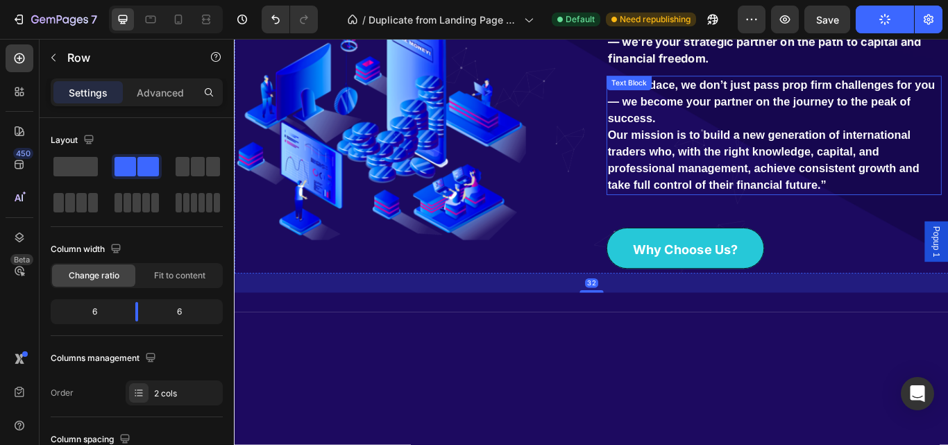
scroll to position [0, 0]
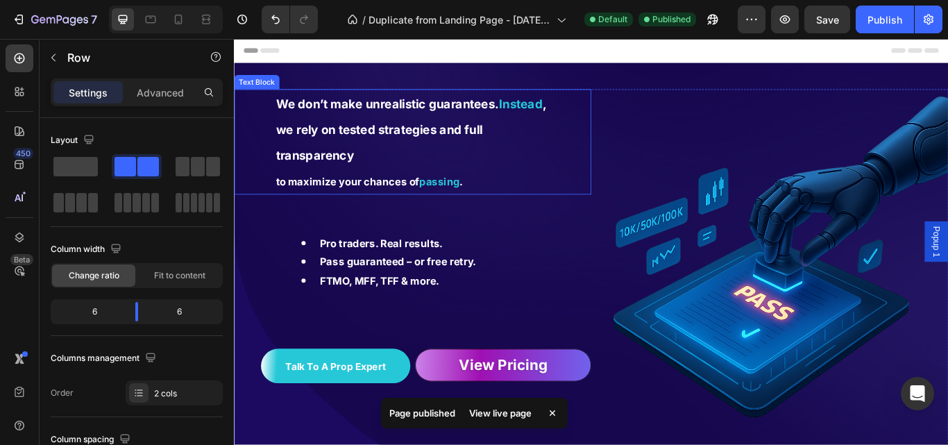
click at [488, 219] on div "We don’t make unrealistic guarantees. Instead , we rely on tested strategies an…" at bounding box center [444, 159] width 326 height 123
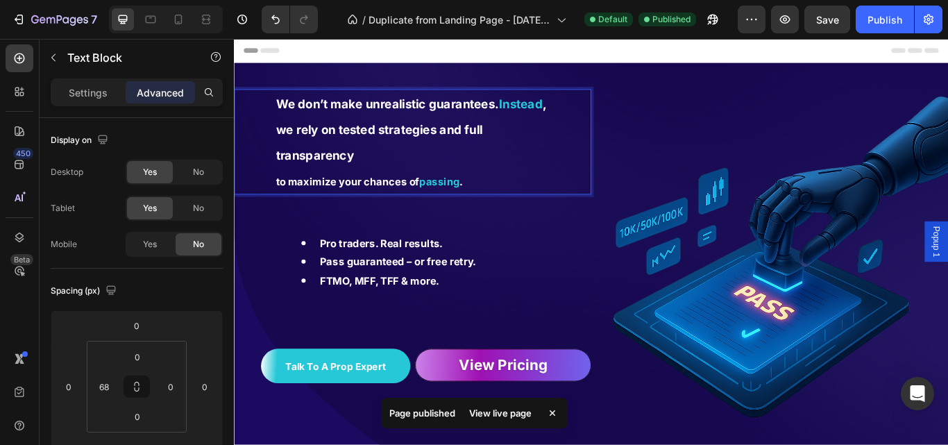
drag, startPoint x: 543, startPoint y: 110, endPoint x: 586, endPoint y: 115, distance: 44.0
drag, startPoint x: 575, startPoint y: 128, endPoint x: 561, endPoint y: 128, distance: 14.6
click at [575, 128] on p "We don’t make unrealistic guarantees. Instead , we rely on tested strategies an…" at bounding box center [443, 144] width 323 height 90
click at [284, 128] on p "We don’t make unrealistic guarantees. Instead , we rely on tested strategies an…" at bounding box center [443, 144] width 323 height 90
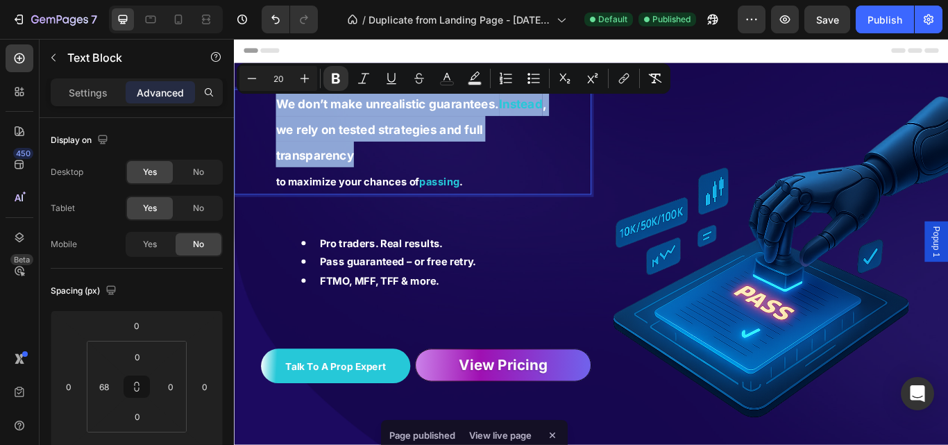
drag, startPoint x: 283, startPoint y: 111, endPoint x: 509, endPoint y: 163, distance: 232.1
click at [509, 163] on p "We don’t make unrealistic guarantees. Instead , we rely on tested strategies an…" at bounding box center [443, 144] width 323 height 90
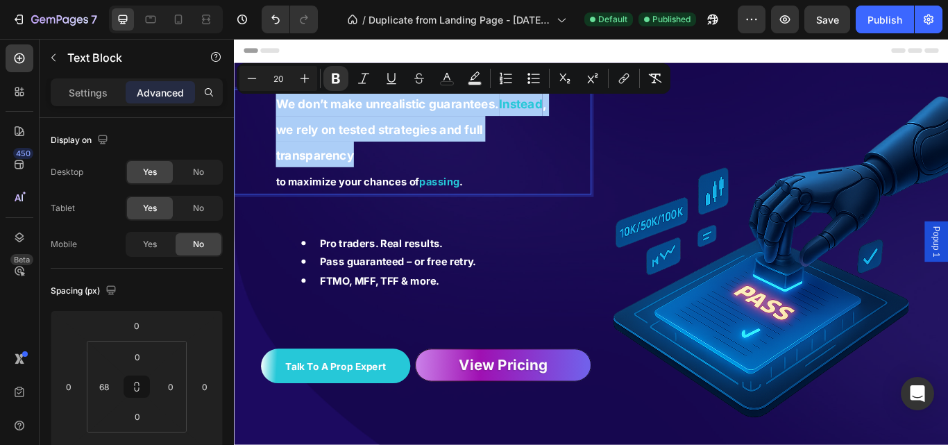
drag, startPoint x: 452, startPoint y: 77, endPoint x: 461, endPoint y: 90, distance: 15.4
click at [452, 77] on icon "Editor contextual toolbar" at bounding box center [447, 78] width 14 height 14
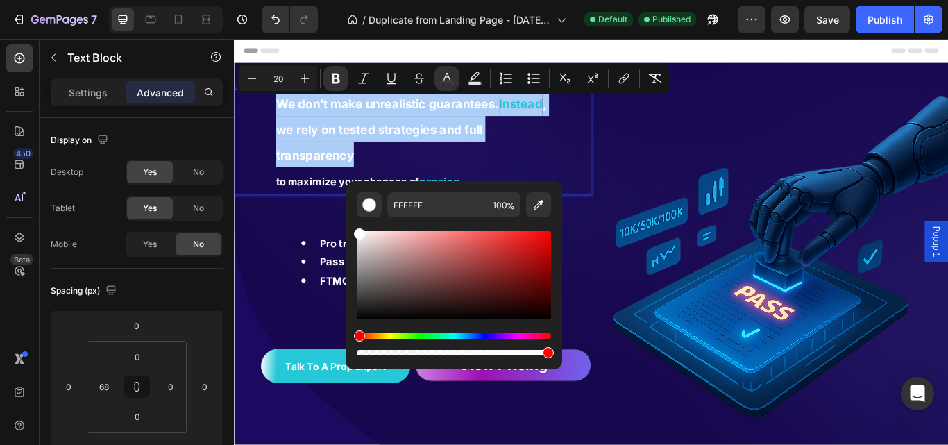
click at [365, 235] on div "Editor contextual toolbar" at bounding box center [454, 275] width 194 height 88
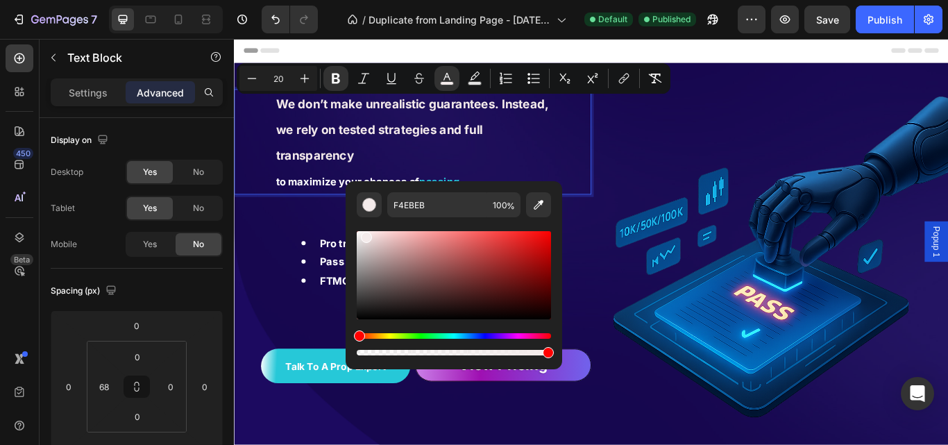
click at [457, 241] on div "Editor contextual toolbar" at bounding box center [454, 275] width 194 height 88
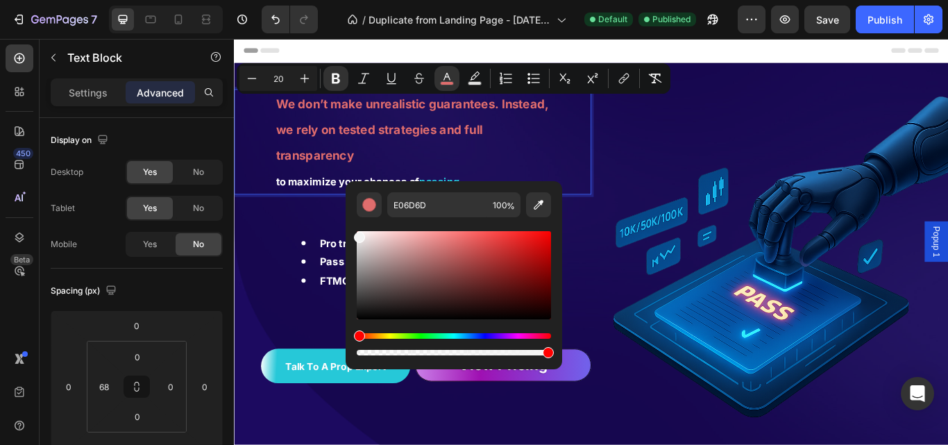
click at [357, 234] on div "Editor contextual toolbar" at bounding box center [454, 275] width 194 height 88
type input "F4F4F4"
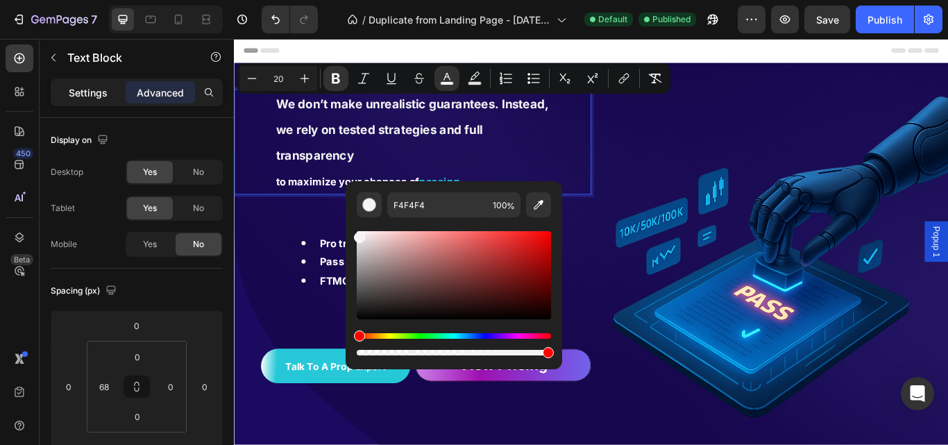
click at [88, 87] on p "Settings" at bounding box center [88, 92] width 39 height 15
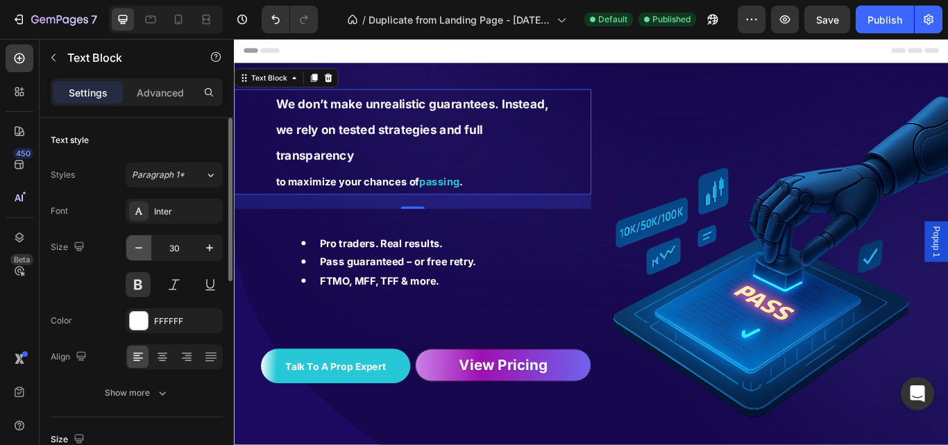
click at [137, 248] on icon "button" at bounding box center [139, 248] width 14 height 14
click at [137, 249] on icon "button" at bounding box center [139, 248] width 14 height 14
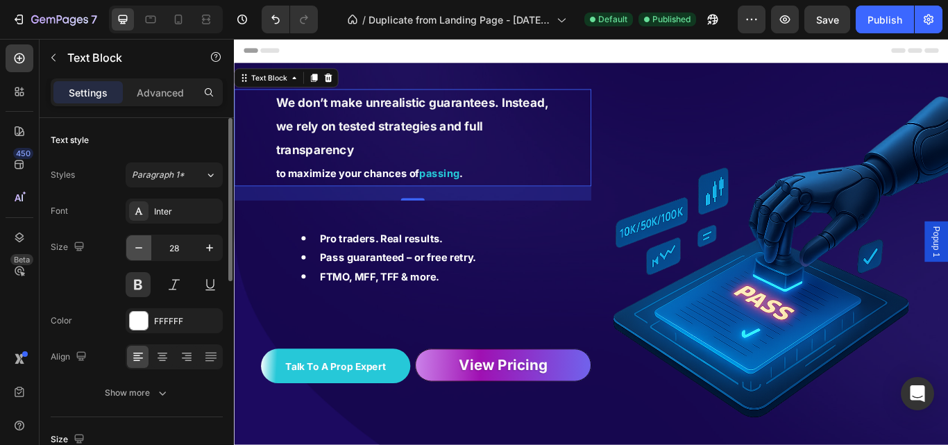
click at [137, 249] on icon "button" at bounding box center [139, 248] width 14 height 14
type input "27"
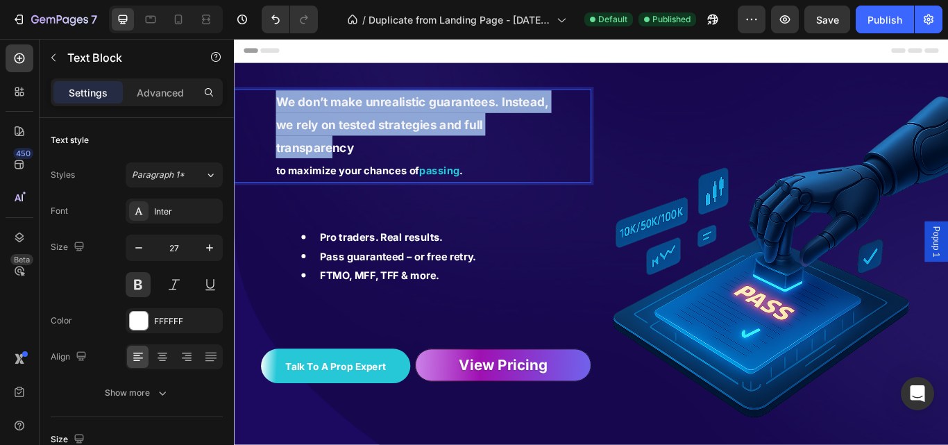
drag, startPoint x: 284, startPoint y: 109, endPoint x: 348, endPoint y: 168, distance: 86.9
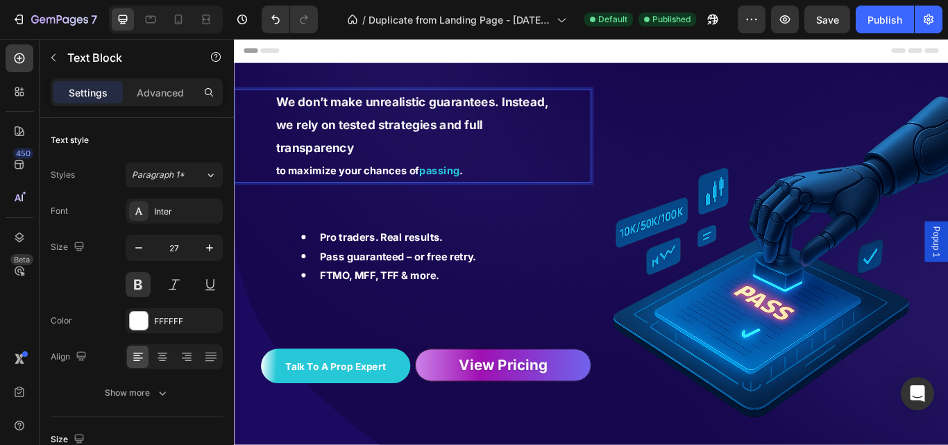
drag, startPoint x: 393, startPoint y: 176, endPoint x: 381, endPoint y: 169, distance: 13.7
click at [385, 171] on p "We don’t make unrealistic guarantees. Instead, we rely on tested strategies and…" at bounding box center [443, 138] width 323 height 79
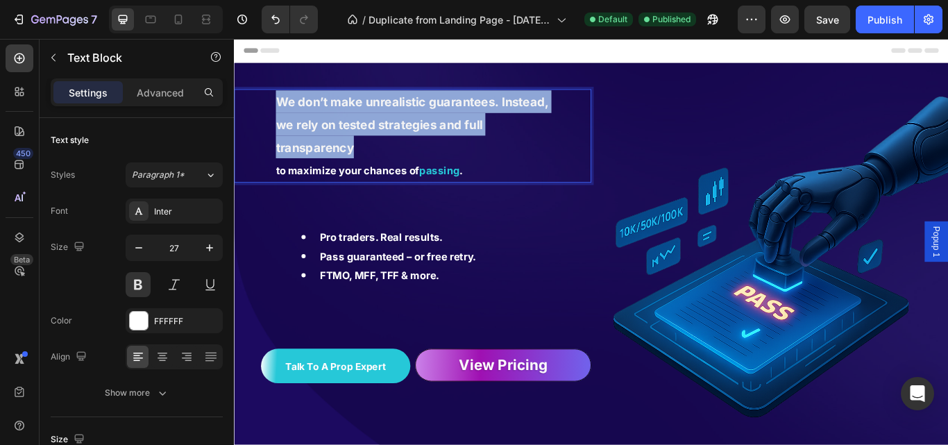
drag, startPoint x: 309, startPoint y: 122, endPoint x: 376, endPoint y: 178, distance: 87.1
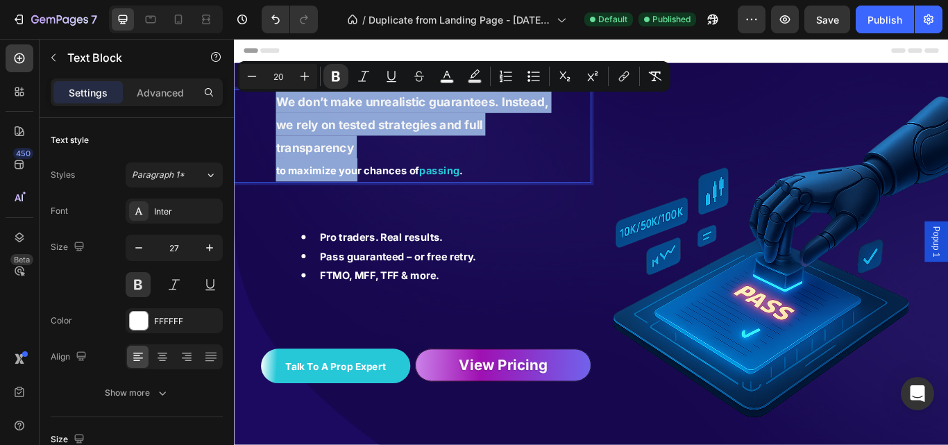
click at [391, 177] on p "We don’t make unrealistic guarantees. Instead, we rely on tested strategies and…" at bounding box center [443, 138] width 323 height 79
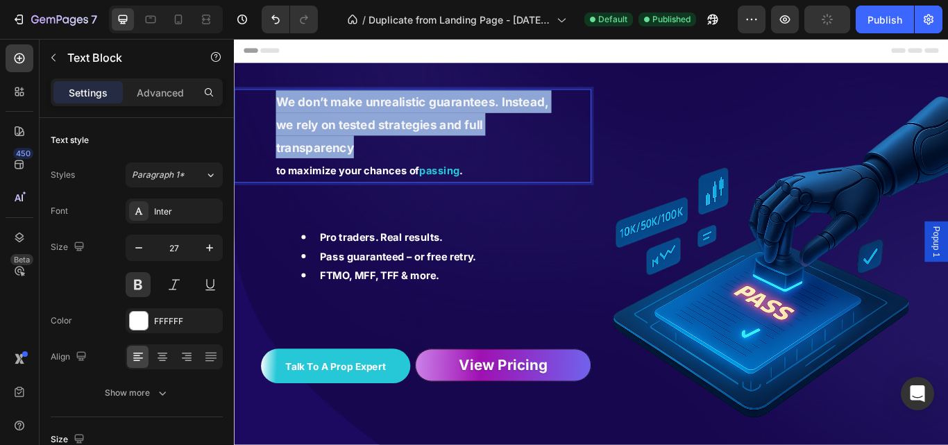
drag, startPoint x: 316, startPoint y: 126, endPoint x: 380, endPoint y: 171, distance: 78.7
click at [380, 171] on p "We don’t make unrealistic guarantees. Instead, we rely on tested strategies and…" at bounding box center [443, 138] width 323 height 79
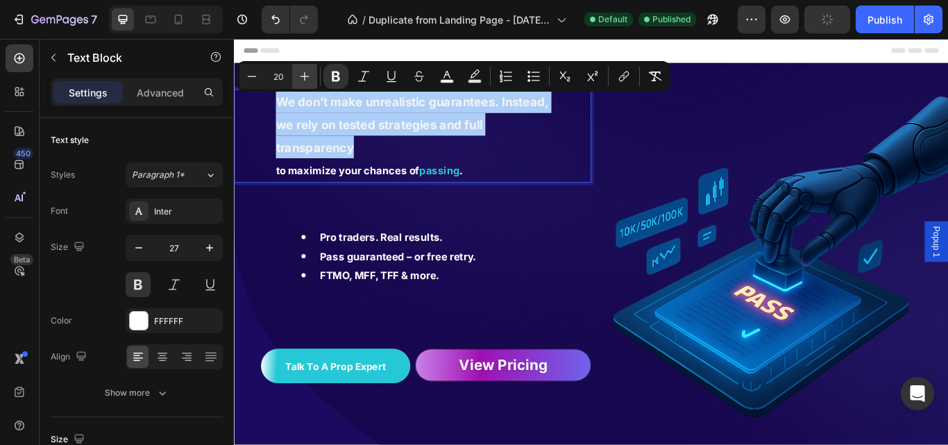
click at [297, 74] on button "Plus" at bounding box center [304, 76] width 25 height 25
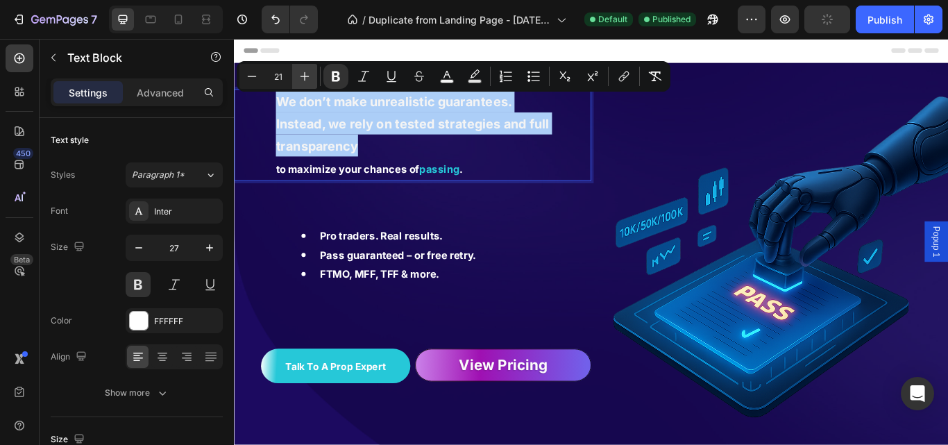
click at [297, 74] on button "Plus" at bounding box center [304, 76] width 25 height 25
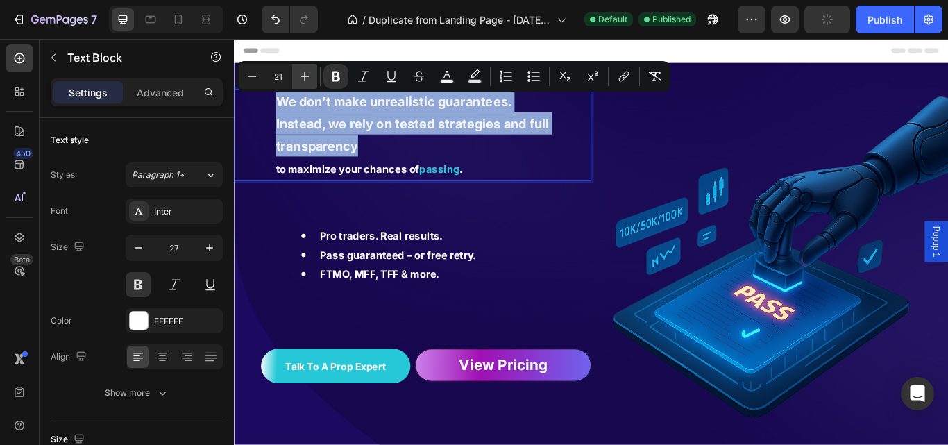
type input "22"
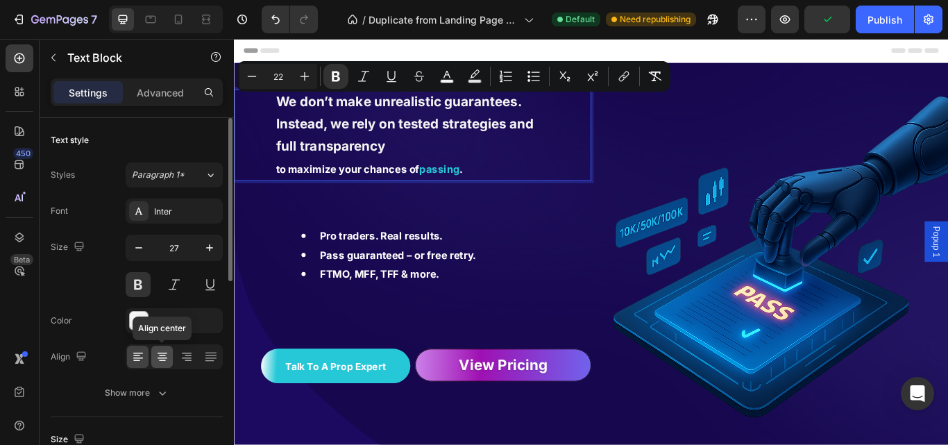
click at [159, 357] on icon at bounding box center [162, 357] width 14 height 14
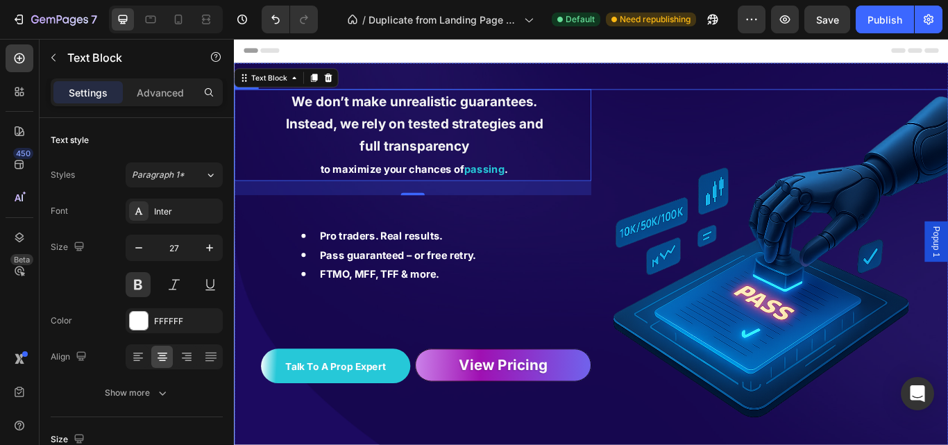
click at [549, 275] on li "Pro traders. Real results." at bounding box center [455, 269] width 287 height 22
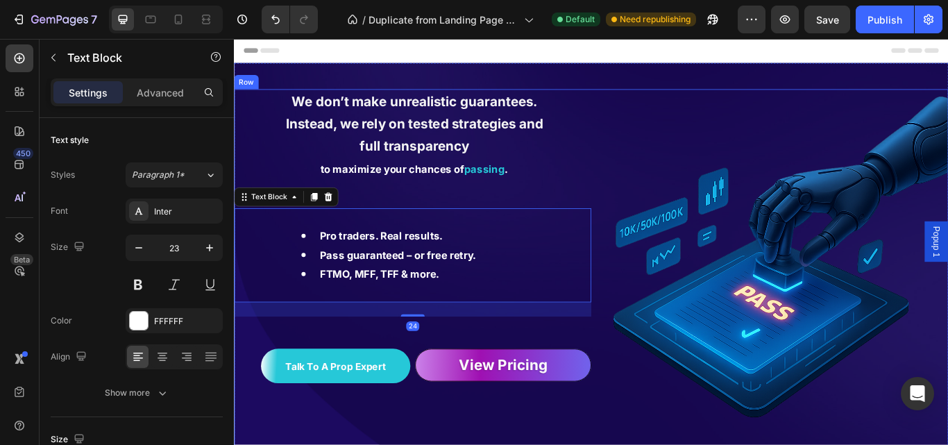
click at [451, 193] on strong "to maximize your chances of" at bounding box center [418, 191] width 167 height 14
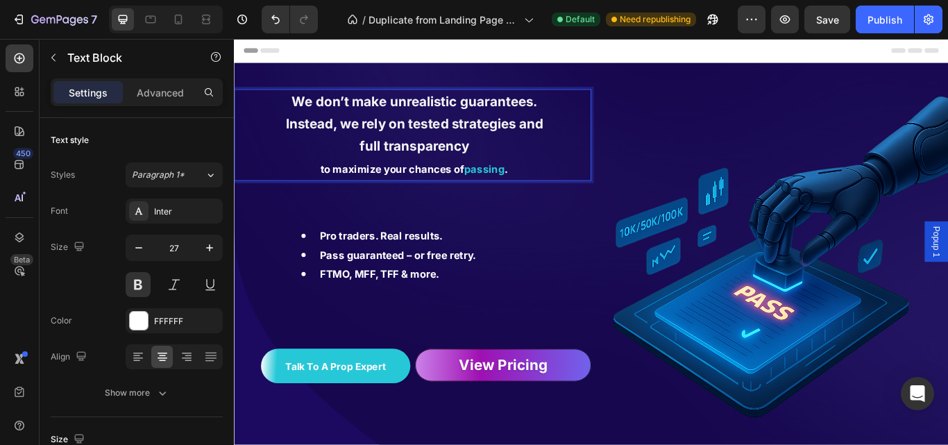
drag, startPoint x: 343, startPoint y: 187, endPoint x: 530, endPoint y: 196, distance: 186.8
click at [445, 198] on p "to maximize your chances of passing ." at bounding box center [443, 189] width 323 height 27
click at [441, 196] on strong "to maximize your chances of" at bounding box center [418, 191] width 167 height 14
click at [440, 195] on strong "to maximize your chances of" at bounding box center [418, 191] width 167 height 14
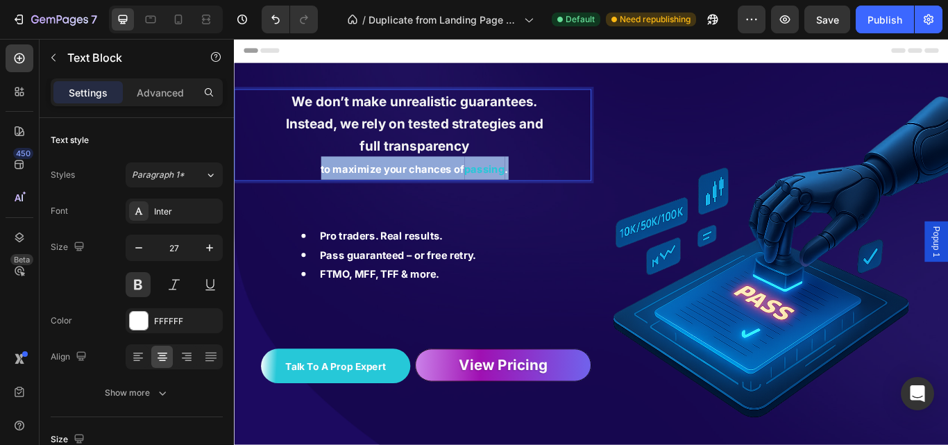
click at [440, 195] on strong "to maximize your chances of" at bounding box center [418, 191] width 167 height 14
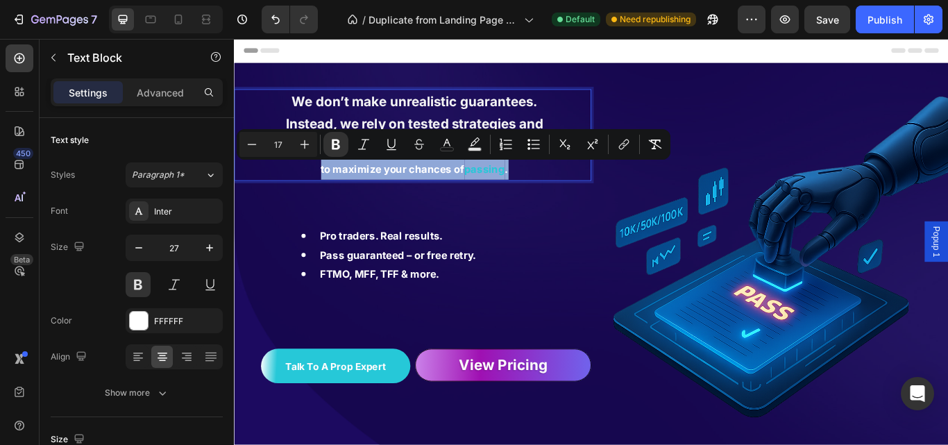
click at [525, 195] on strong "passing" at bounding box center [525, 191] width 47 height 14
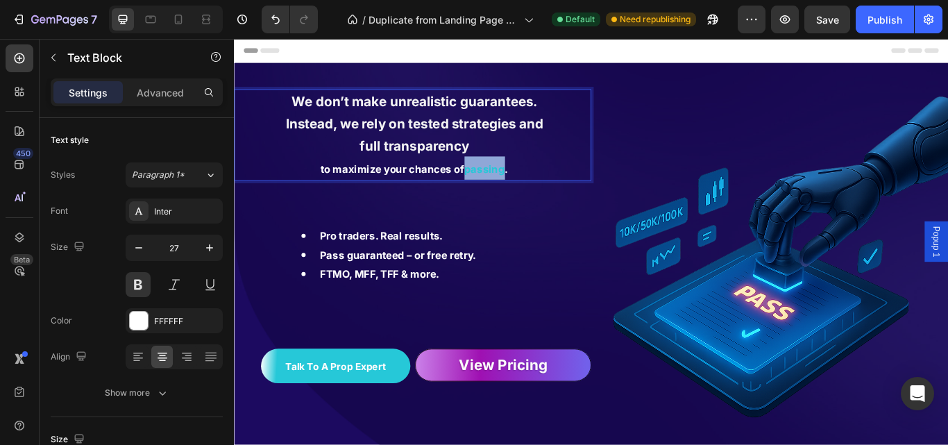
click at [525, 195] on strong "passing" at bounding box center [525, 191] width 47 height 14
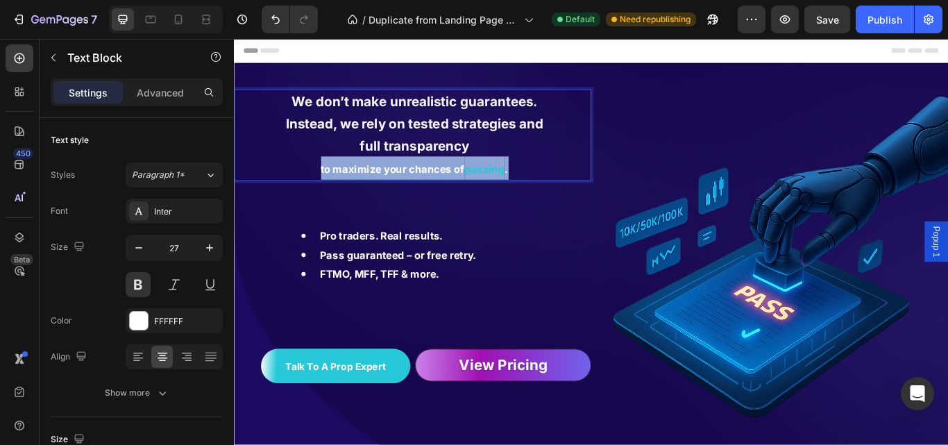
click at [525, 195] on strong "passing" at bounding box center [525, 191] width 47 height 14
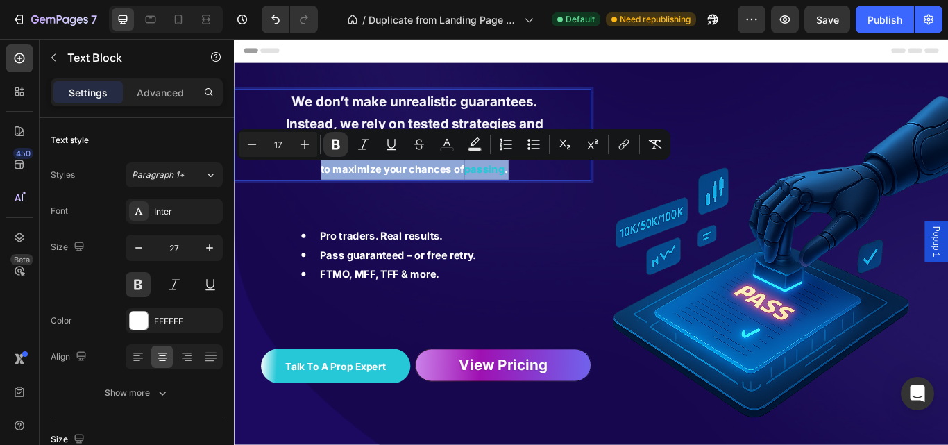
click at [525, 196] on strong "passing" at bounding box center [525, 191] width 47 height 14
click at [559, 228] on div "We don’t make unrealistic guarantees. Instead, we rely on tested strategies and…" at bounding box center [442, 306] width 416 height 416
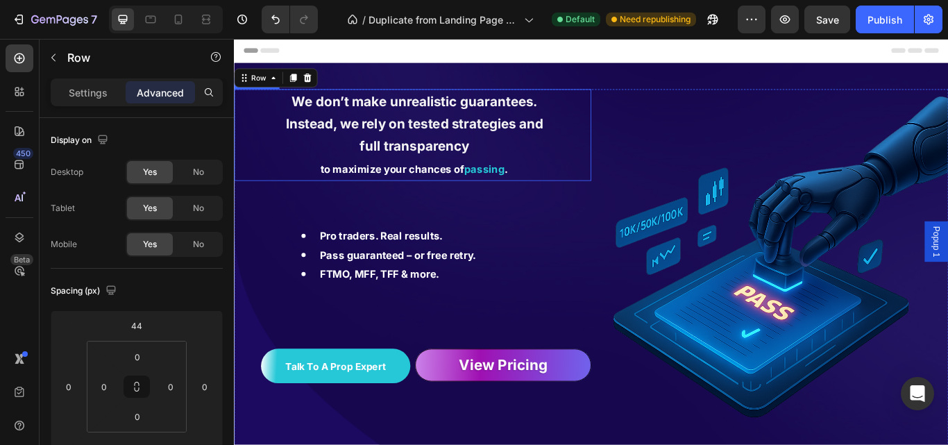
click at [527, 192] on strong "passing" at bounding box center [525, 191] width 47 height 14
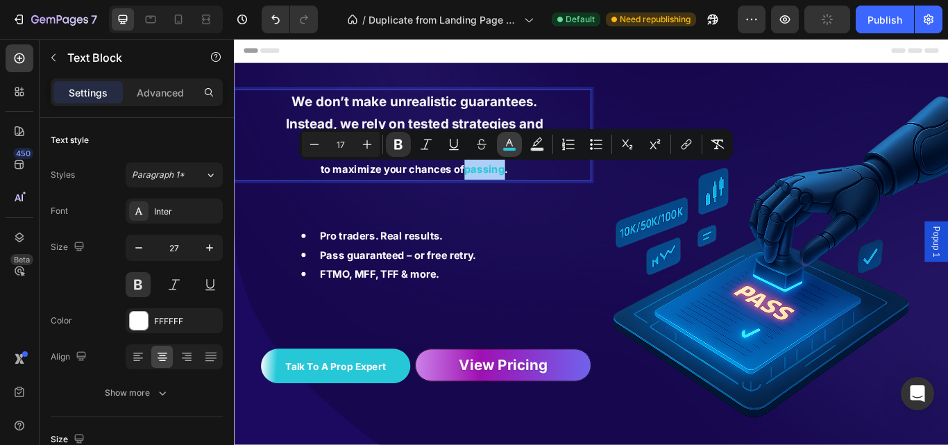
click at [510, 144] on icon "Editor contextual toolbar" at bounding box center [509, 144] width 14 height 14
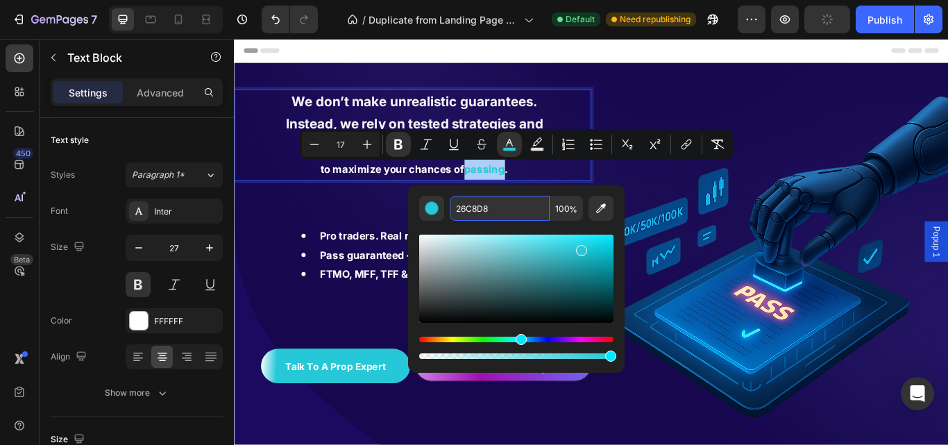
click at [475, 210] on input "26C8D8" at bounding box center [500, 208] width 100 height 25
click at [767, 182] on img at bounding box center [858, 306] width 416 height 416
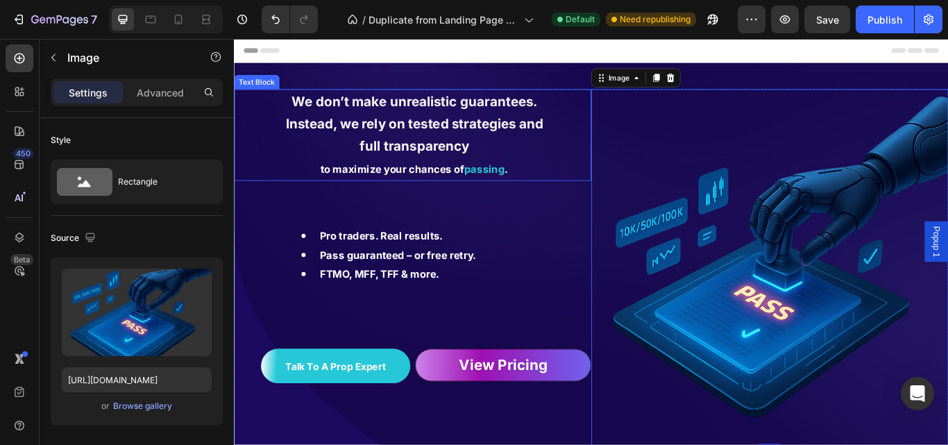
click at [386, 196] on strong "to maximize your chances of" at bounding box center [418, 191] width 167 height 14
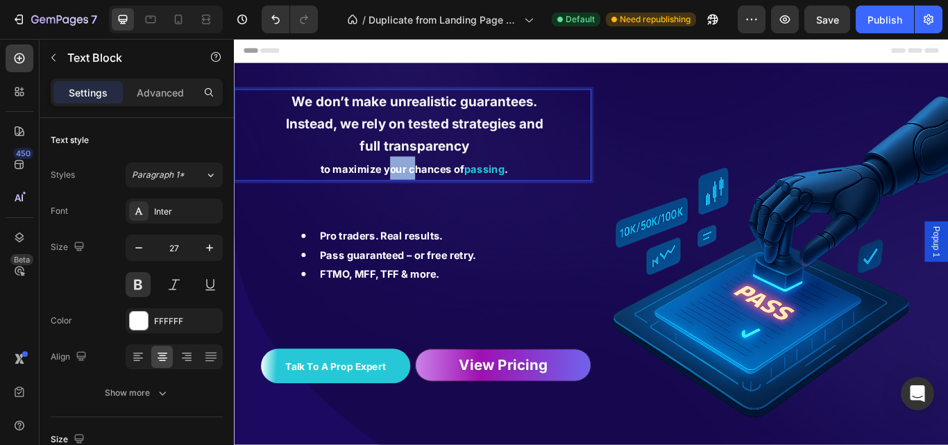
click at [425, 195] on strong "to maximize your chances of" at bounding box center [418, 191] width 167 height 14
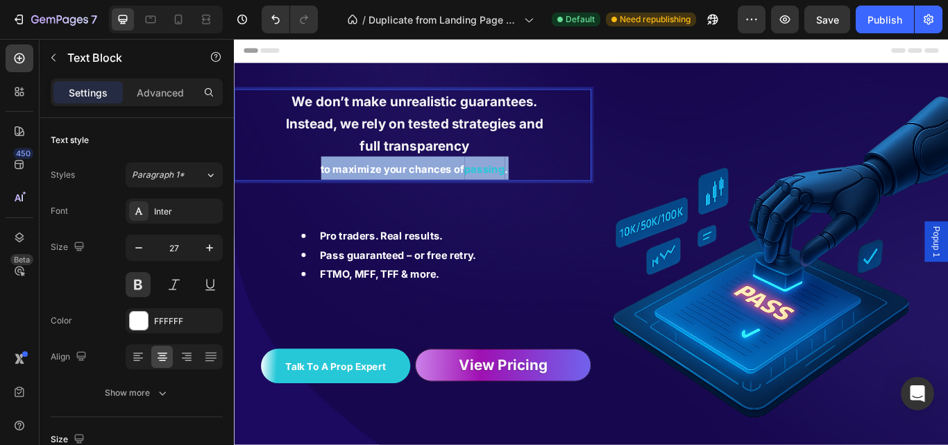
click at [425, 195] on strong "to maximize your chances of" at bounding box center [418, 191] width 167 height 14
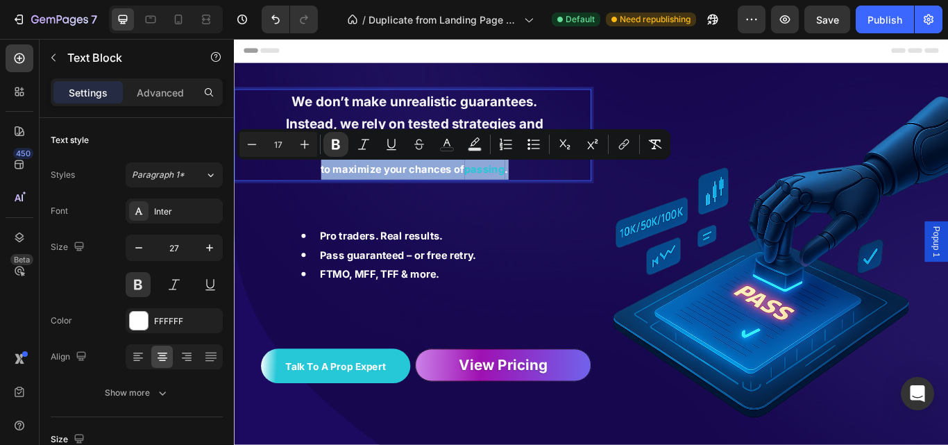
drag, startPoint x: 425, startPoint y: 194, endPoint x: 416, endPoint y: 201, distance: 11.9
click at [366, 232] on div "We don’t make unrealistic guarantees. Instead, we rely on tested strategies and…" at bounding box center [442, 306] width 416 height 416
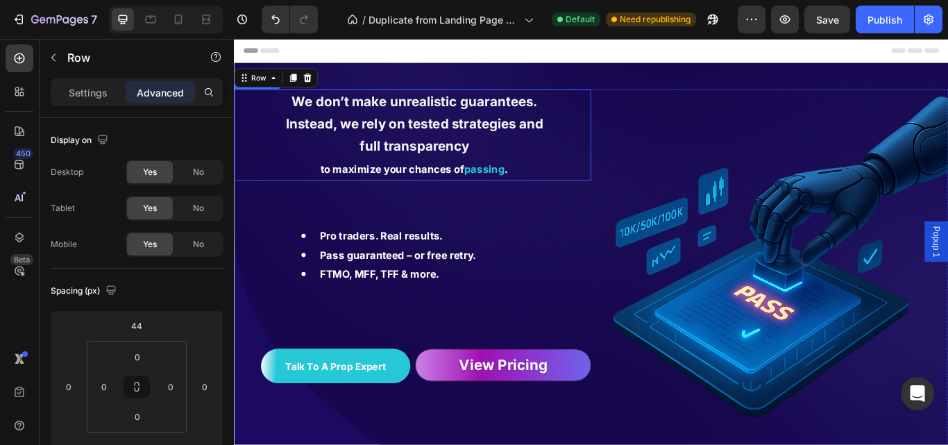
click at [447, 189] on strong "to maximize your chances of" at bounding box center [418, 191] width 167 height 14
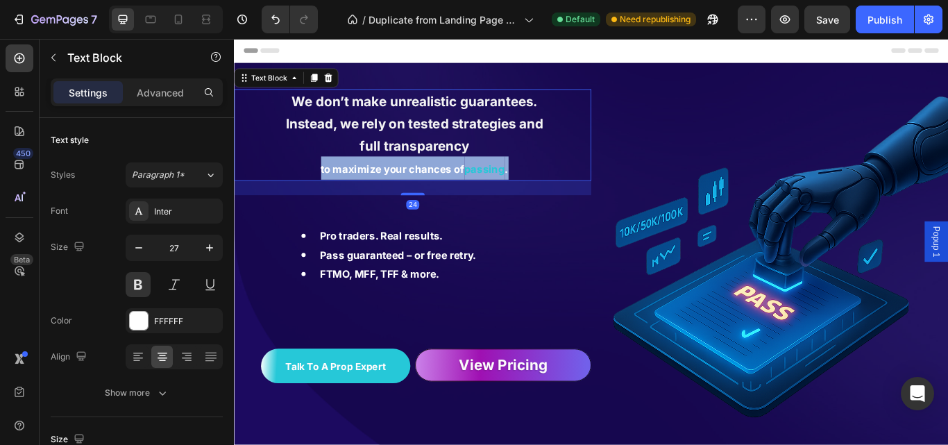
click at [447, 189] on strong "to maximize your chances of" at bounding box center [418, 191] width 167 height 14
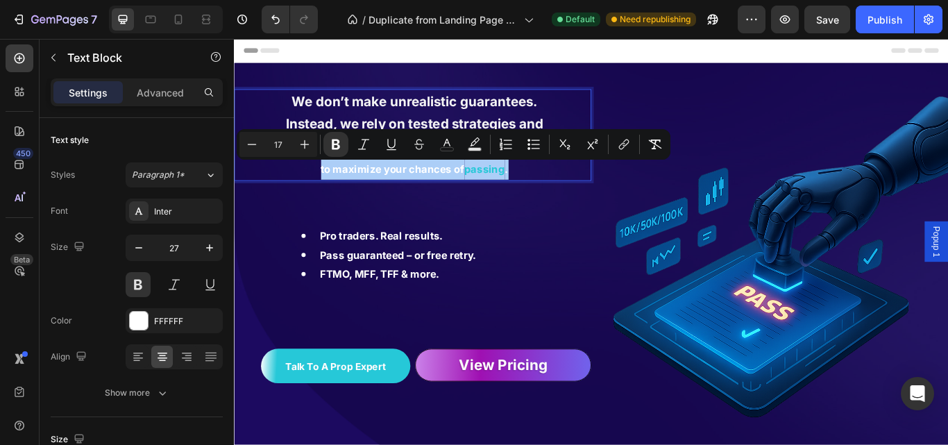
drag, startPoint x: 448, startPoint y: 147, endPoint x: 453, endPoint y: 157, distance: 10.9
click at [448, 148] on rect "Editor contextual toolbar" at bounding box center [447, 149] width 13 height 3
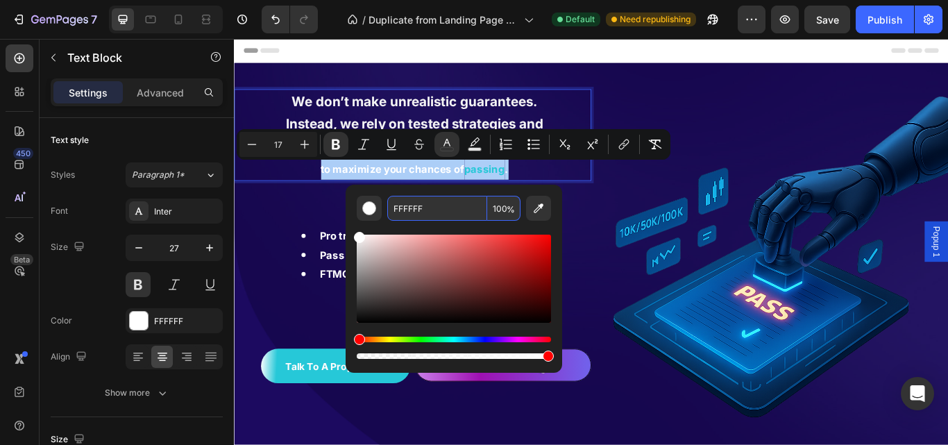
click at [423, 216] on input "FFFFFF" at bounding box center [437, 208] width 100 height 25
click at [421, 210] on input "FFFFFF" at bounding box center [437, 208] width 100 height 25
click at [422, 209] on input "FFFFFF" at bounding box center [437, 208] width 100 height 25
paste input "26C8D8"
click at [812, 198] on img at bounding box center [858, 306] width 416 height 416
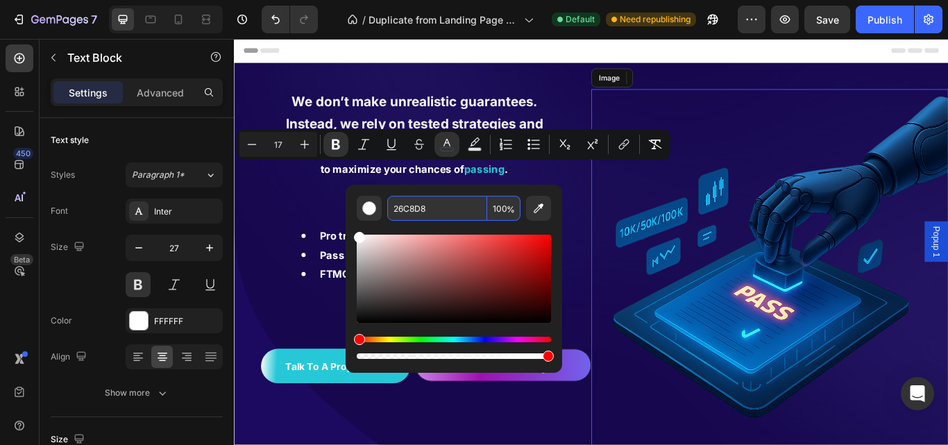
type input "FFFFFF"
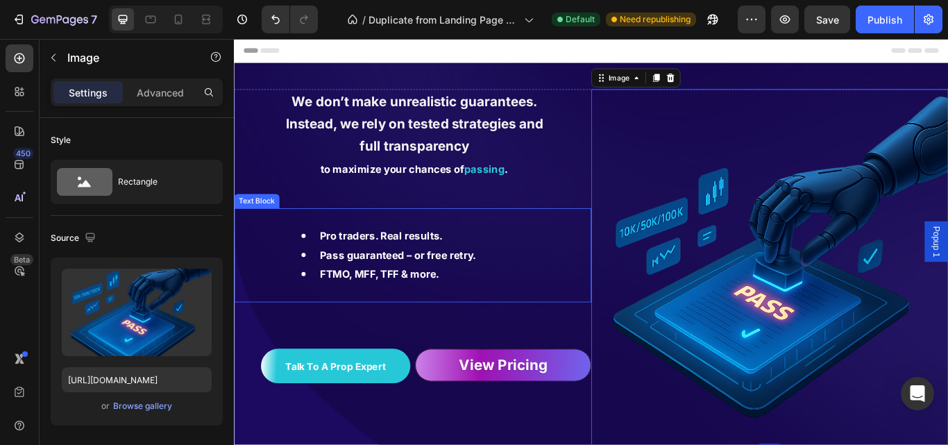
click at [486, 191] on strong "to maximize your chances of" at bounding box center [418, 191] width 167 height 14
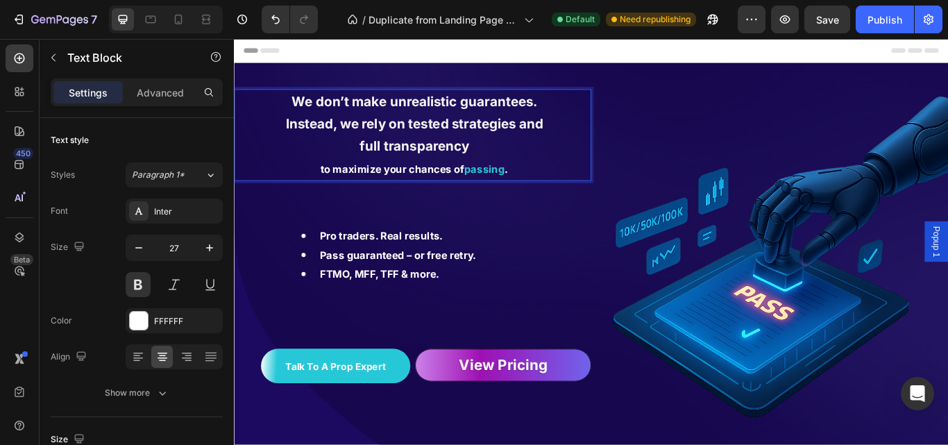
click at [486, 191] on strong "to maximize your chances of" at bounding box center [418, 191] width 167 height 14
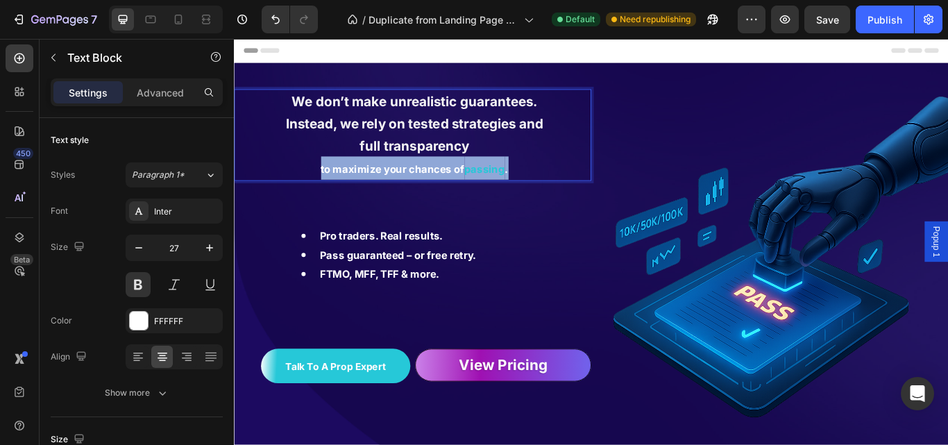
click at [486, 191] on strong "to maximize your chances of" at bounding box center [418, 191] width 167 height 14
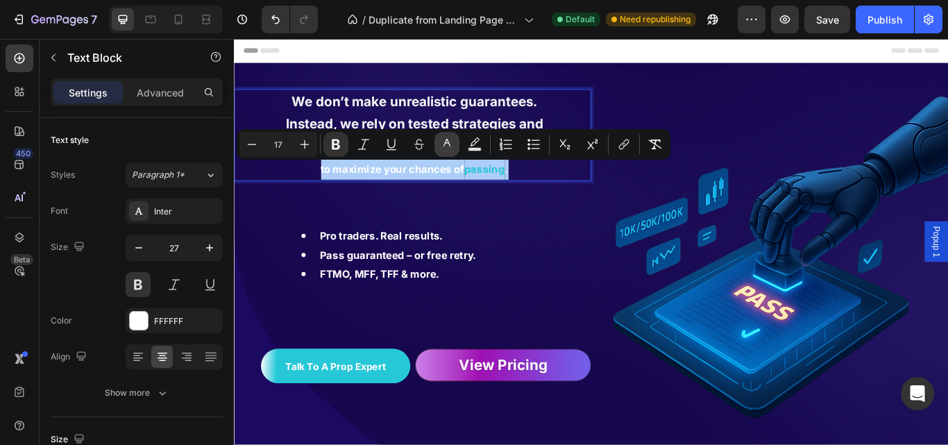
click at [442, 148] on icon "Editor contextual toolbar" at bounding box center [447, 144] width 14 height 14
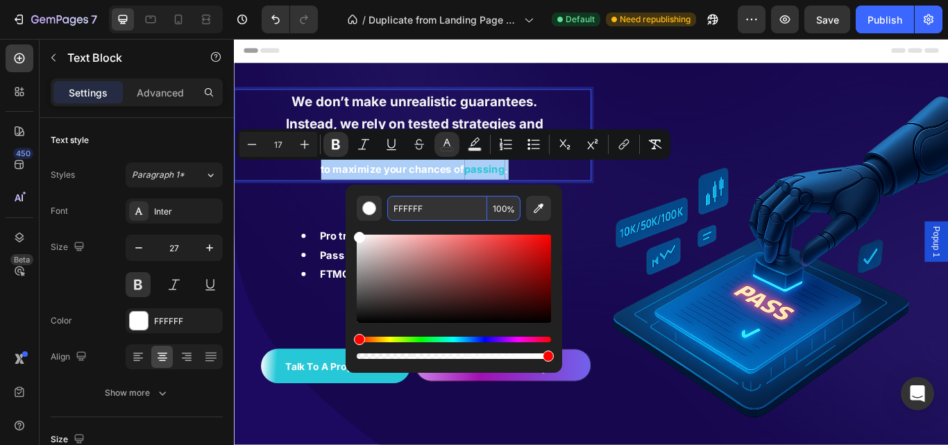
click at [420, 211] on input "FFFFFF" at bounding box center [437, 208] width 100 height 25
paste input "26C8D8"
type input "26C8D8"
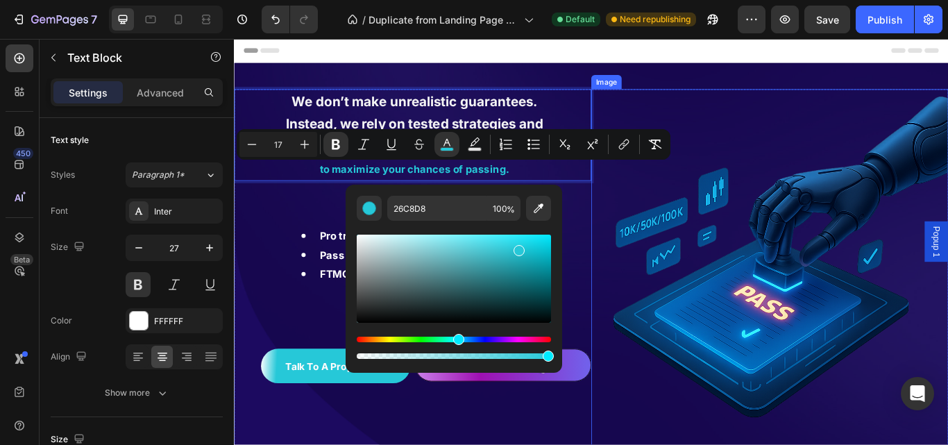
click at [688, 251] on img at bounding box center [858, 306] width 416 height 416
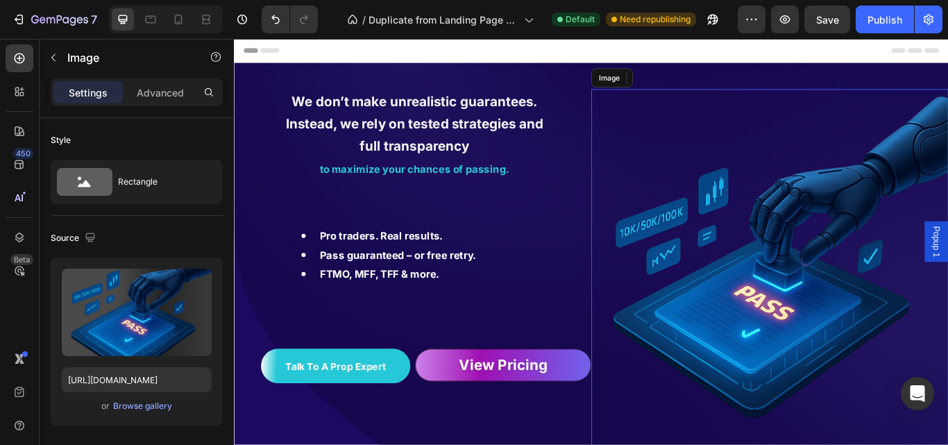
click at [702, 369] on img at bounding box center [858, 306] width 416 height 416
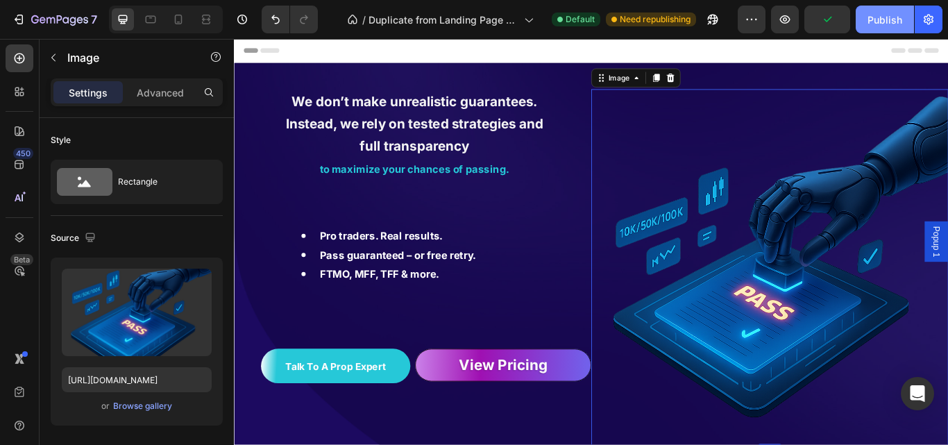
click at [885, 26] on div "Publish" at bounding box center [884, 19] width 35 height 15
click at [172, 17] on icon at bounding box center [178, 19] width 14 height 14
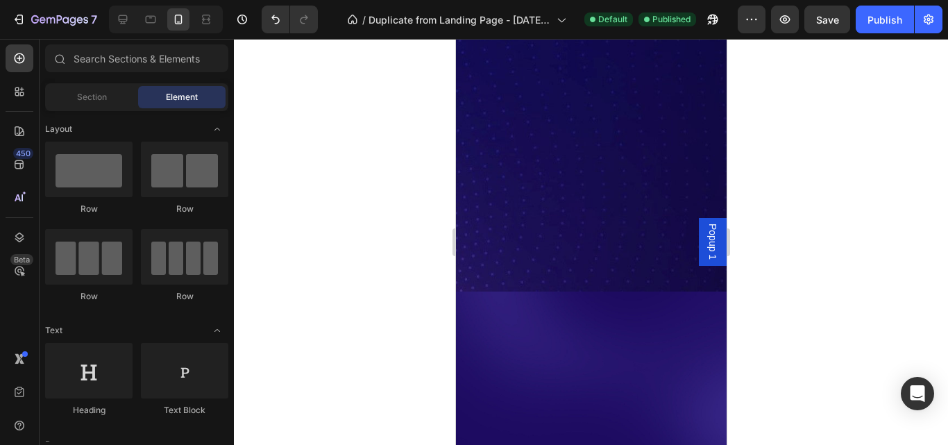
scroll to position [4174, 0]
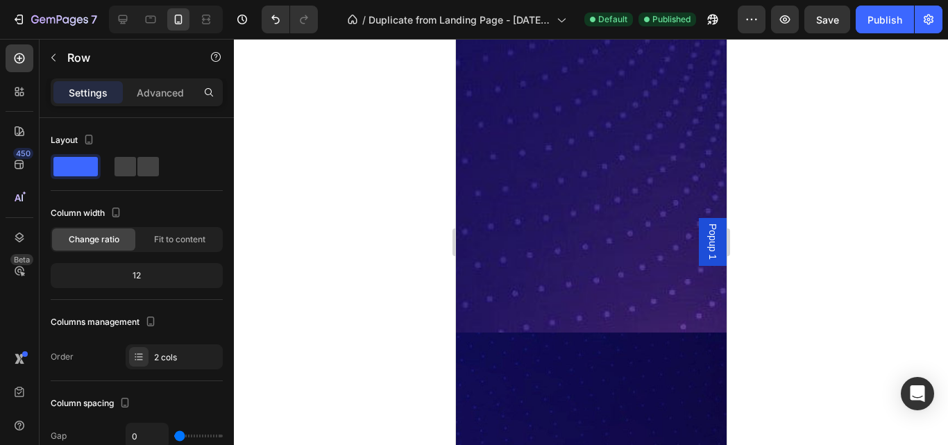
scroll to position [524, 0]
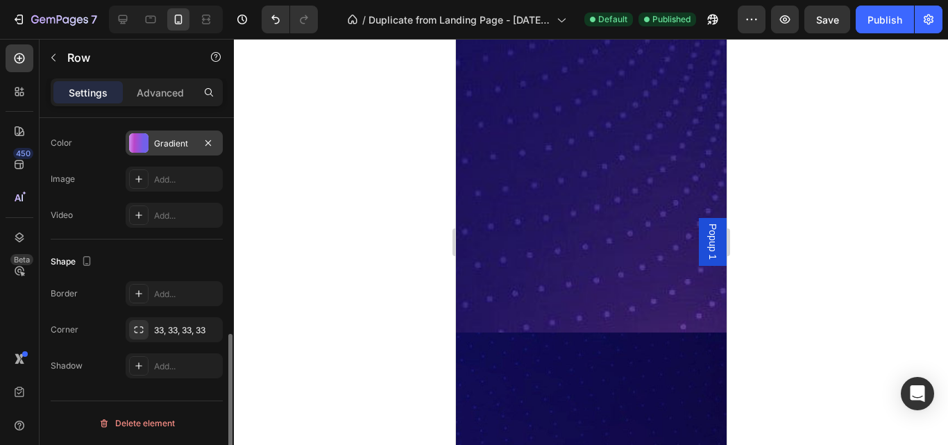
drag, startPoint x: 160, startPoint y: 140, endPoint x: 180, endPoint y: 150, distance: 22.3
click at [160, 142] on div "Gradient" at bounding box center [174, 143] width 40 height 12
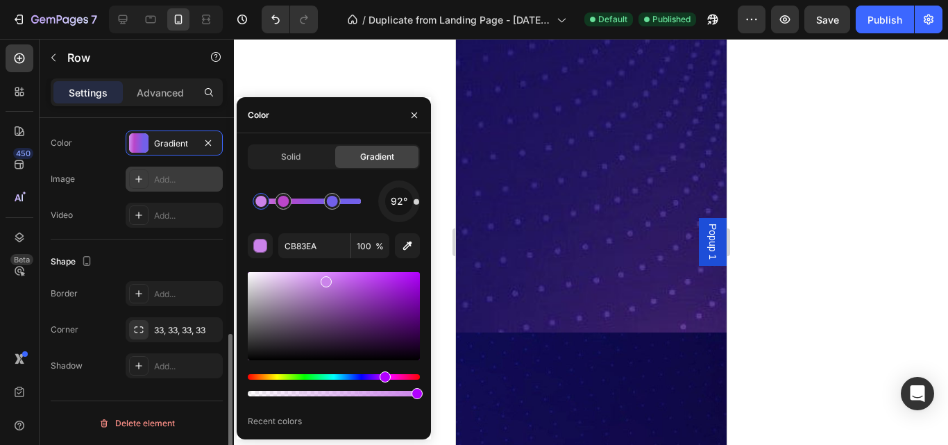
click at [136, 182] on icon at bounding box center [138, 178] width 11 height 11
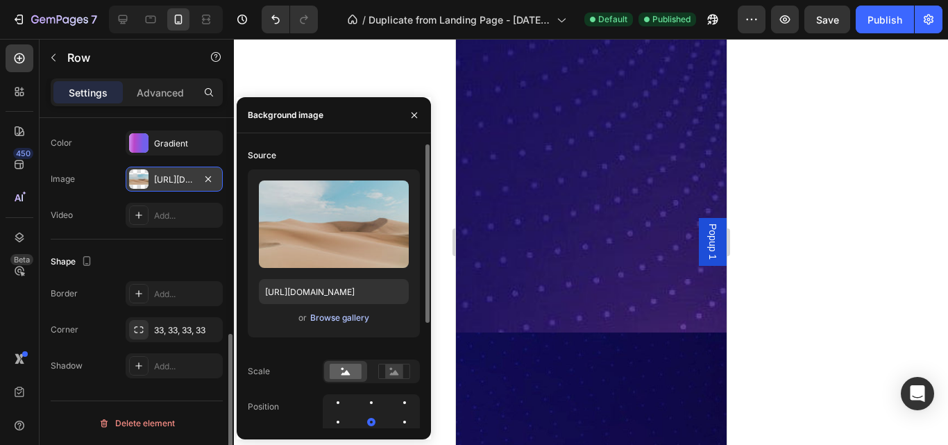
click at [348, 323] on div "Browse gallery" at bounding box center [339, 318] width 59 height 12
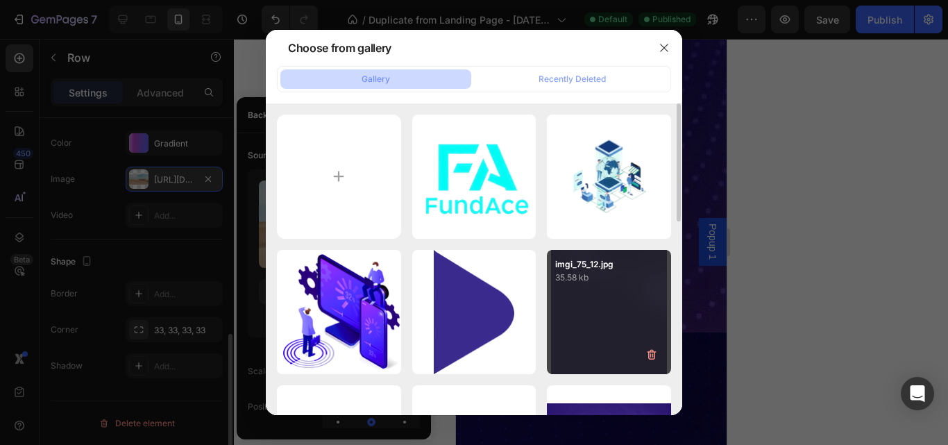
click at [636, 328] on div "imgi_75_12.jpg 35.58 kb" at bounding box center [609, 312] width 124 height 124
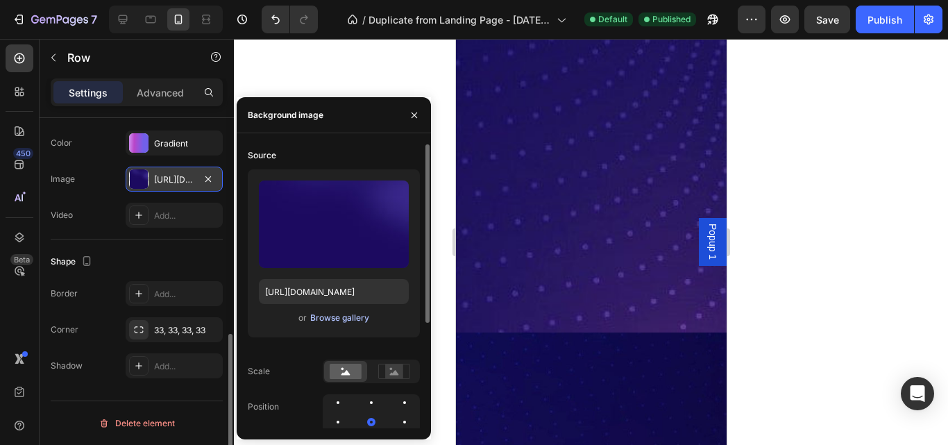
click at [347, 321] on div "Browse gallery" at bounding box center [339, 318] width 59 height 12
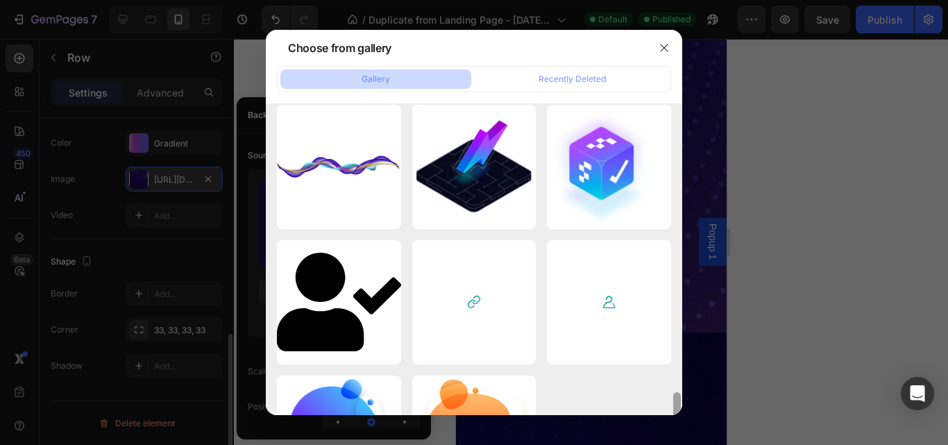
scroll to position [510, 0]
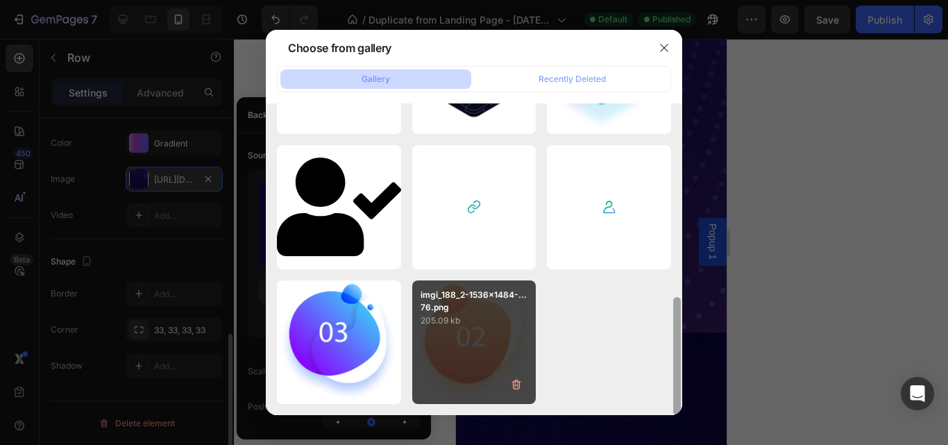
drag, startPoint x: 676, startPoint y: 136, endPoint x: 527, endPoint y: 363, distance: 271.1
click at [647, 397] on div "5834766020429072247-r...ew.png 130.30 kb 5818858024205405856-r...ew.png 124.88 …" at bounding box center [474, 259] width 416 height 312
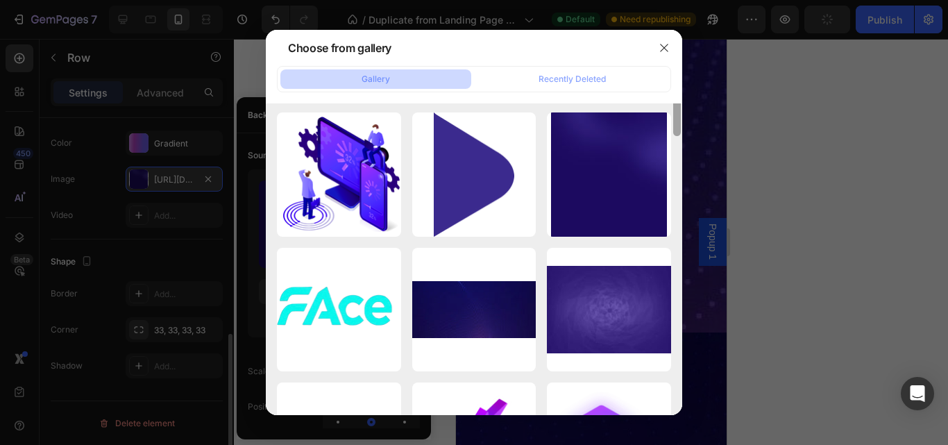
scroll to position [154, 0]
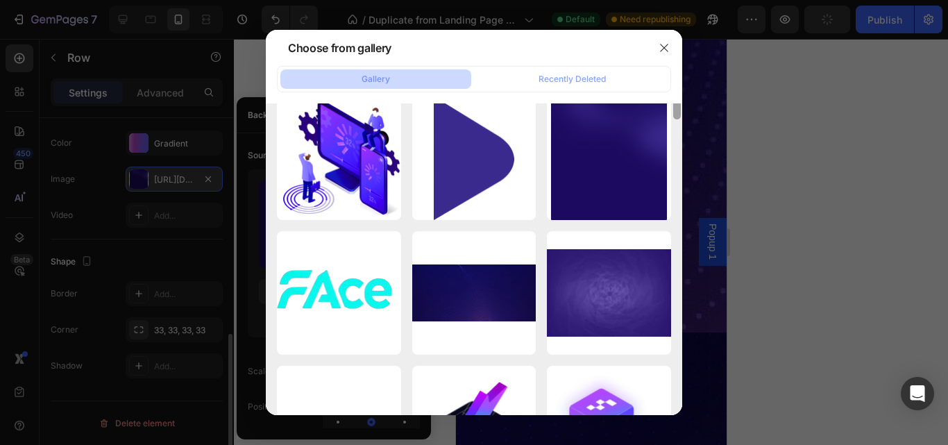
drag, startPoint x: 677, startPoint y: 257, endPoint x: 674, endPoint y: 182, distance: 74.3
click at [674, 119] on div at bounding box center [677, 87] width 8 height 65
drag, startPoint x: 602, startPoint y: 230, endPoint x: 827, endPoint y: 386, distance: 273.9
click at [0, 0] on div "imgi_78_24.jpg 66.97 kb" at bounding box center [0, 0] width 0 height 0
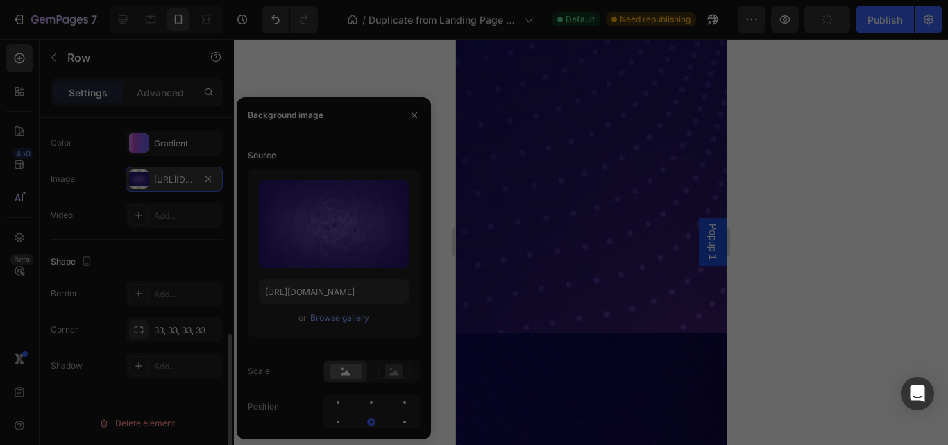
type input "https://cdn.shopify.com/s/files/1/0645/3323/3820/files/gempages_523912485019845…"
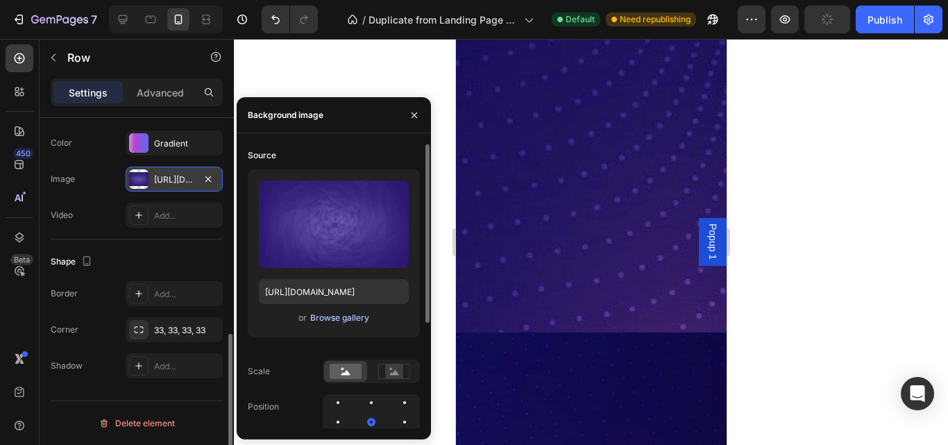
click at [337, 319] on div "Browse gallery" at bounding box center [339, 318] width 59 height 12
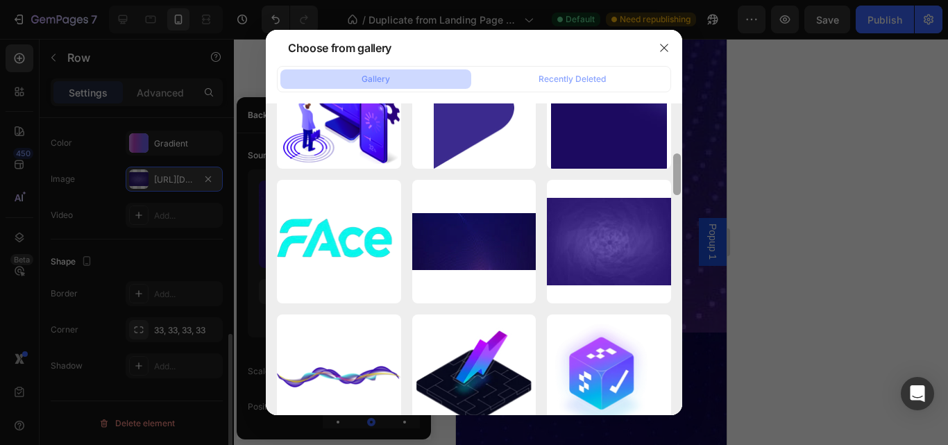
scroll to position [190, 0]
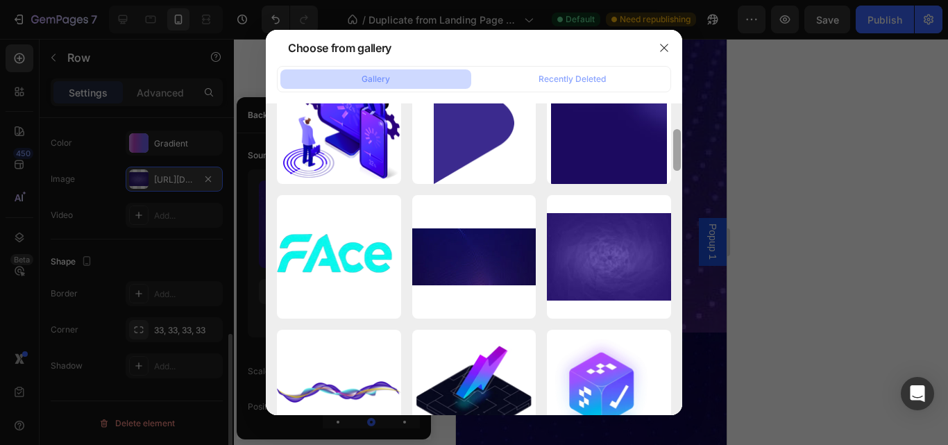
drag, startPoint x: 675, startPoint y: 286, endPoint x: 687, endPoint y: 151, distance: 135.1
click at [687, 151] on div "Choose from gallery Gallery Recently Deleted 5834766020429072247-r...ew.png 130…" at bounding box center [474, 222] width 948 height 445
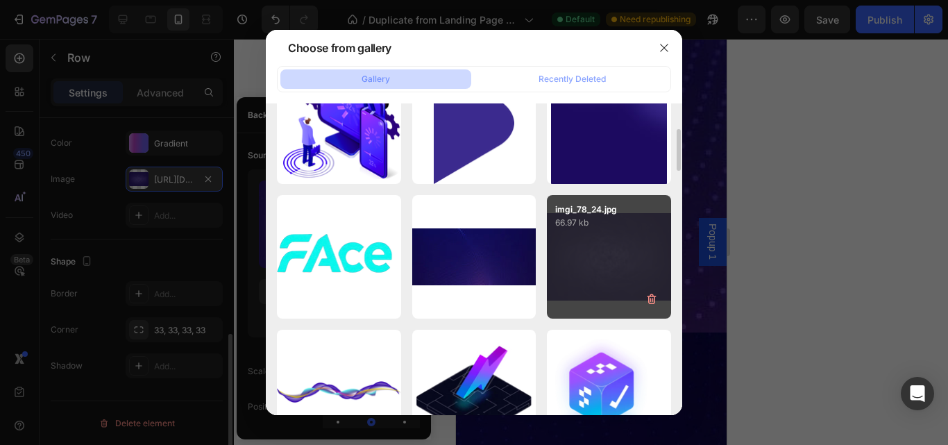
click at [624, 273] on div "imgi_78_24.jpg 66.97 kb" at bounding box center [609, 257] width 124 height 124
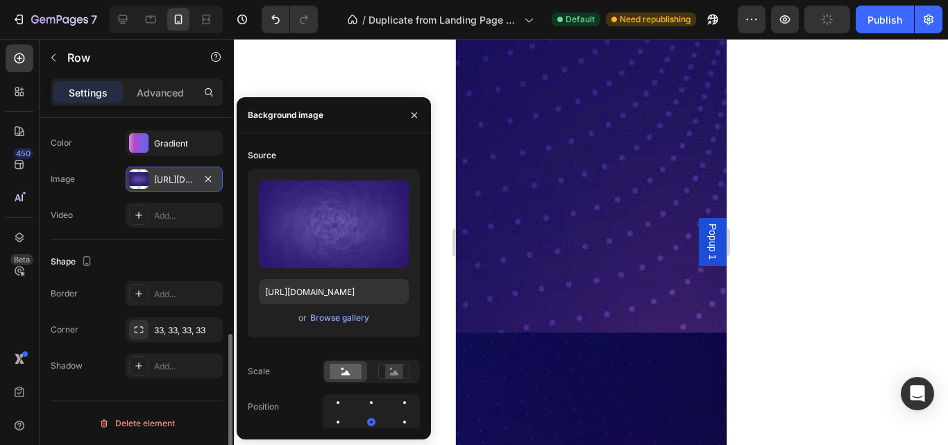
click at [811, 280] on div at bounding box center [591, 242] width 714 height 406
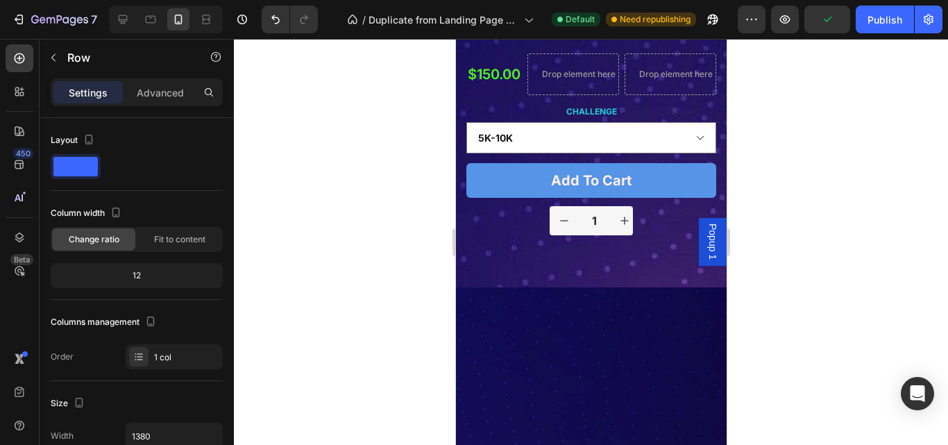
scroll to position [4368, 0]
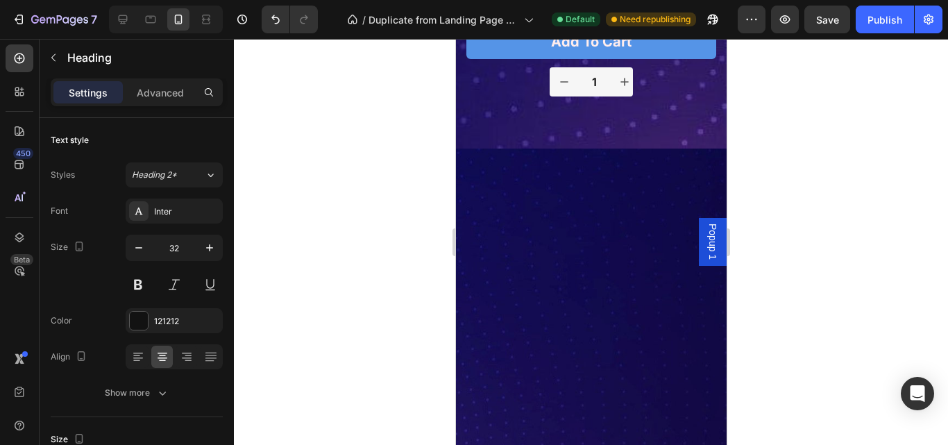
drag, startPoint x: 534, startPoint y: 155, endPoint x: 586, endPoint y: 162, distance: 52.5
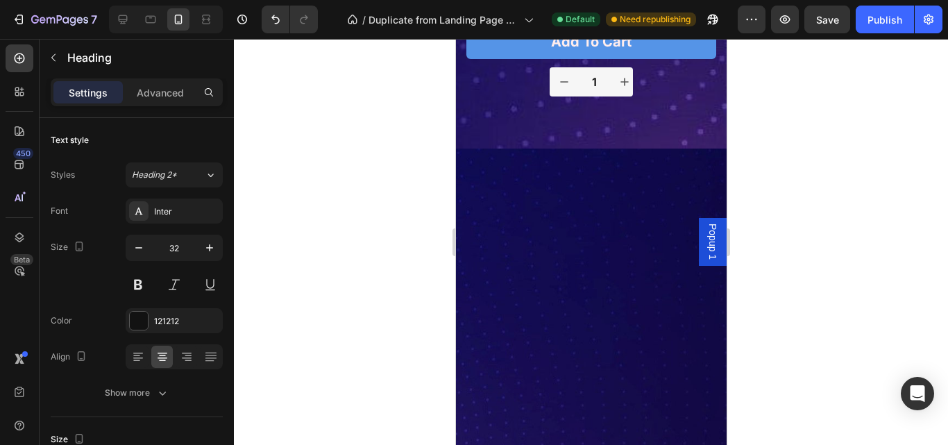
drag, startPoint x: 588, startPoint y: 191, endPoint x: 692, endPoint y: 198, distance: 104.3
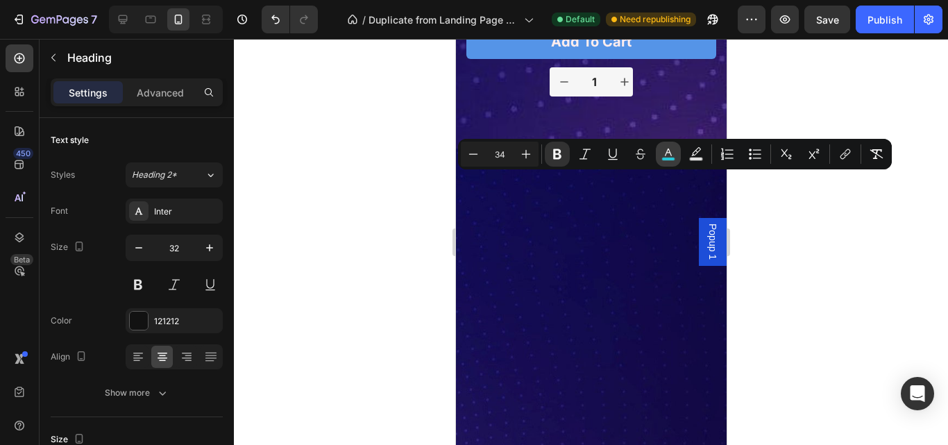
click at [667, 163] on button "color" at bounding box center [668, 154] width 25 height 25
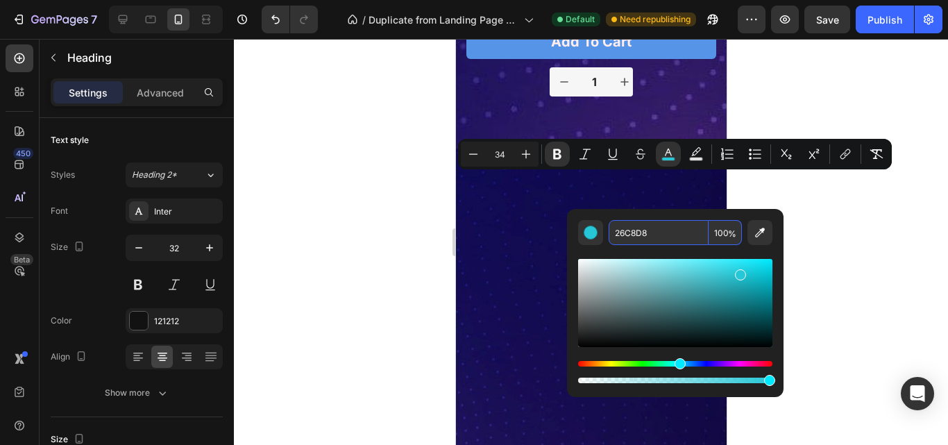
click at [629, 230] on input "26C8D8" at bounding box center [658, 232] width 100 height 25
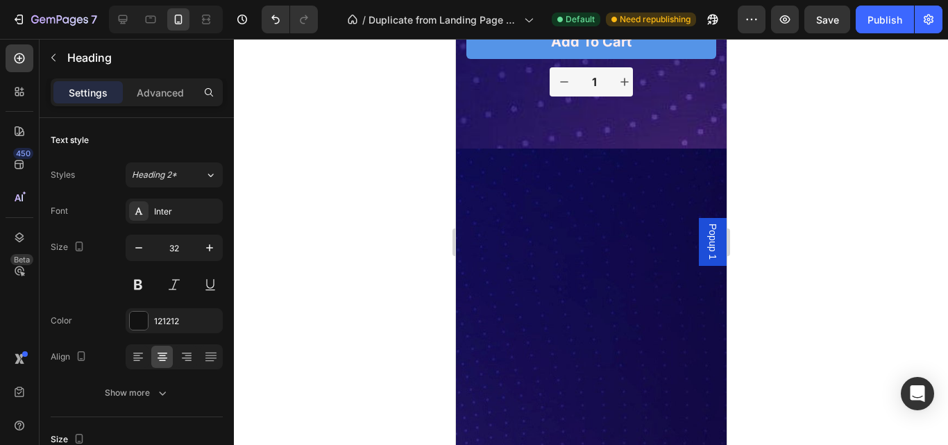
drag, startPoint x: 536, startPoint y: 155, endPoint x: 669, endPoint y: 191, distance: 138.0
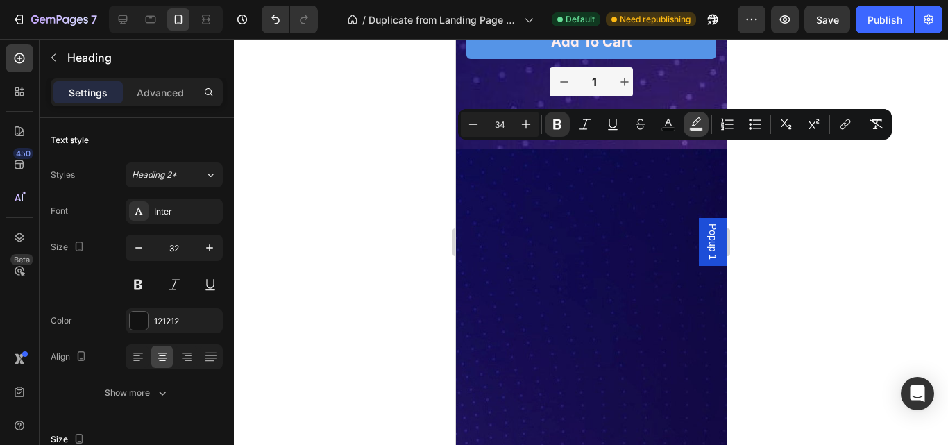
click at [698, 128] on rect "Editor contextual toolbar" at bounding box center [696, 129] width 13 height 3
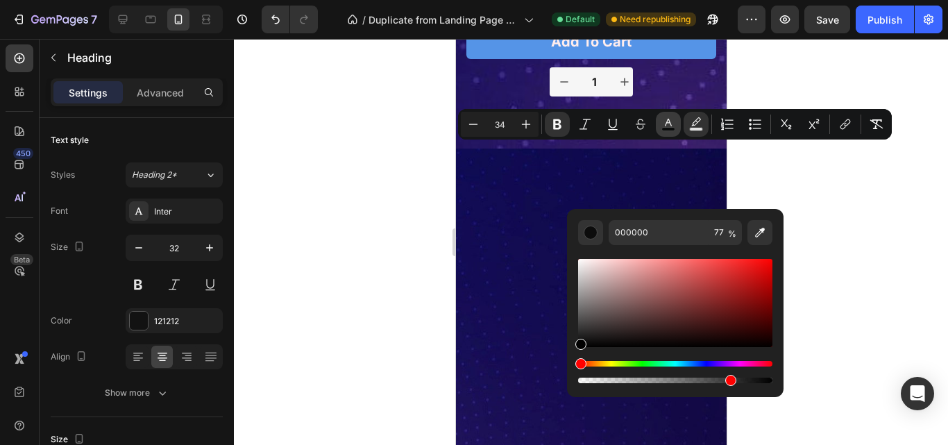
click at [662, 132] on button "color" at bounding box center [668, 124] width 25 height 25
type input "0A0C0C"
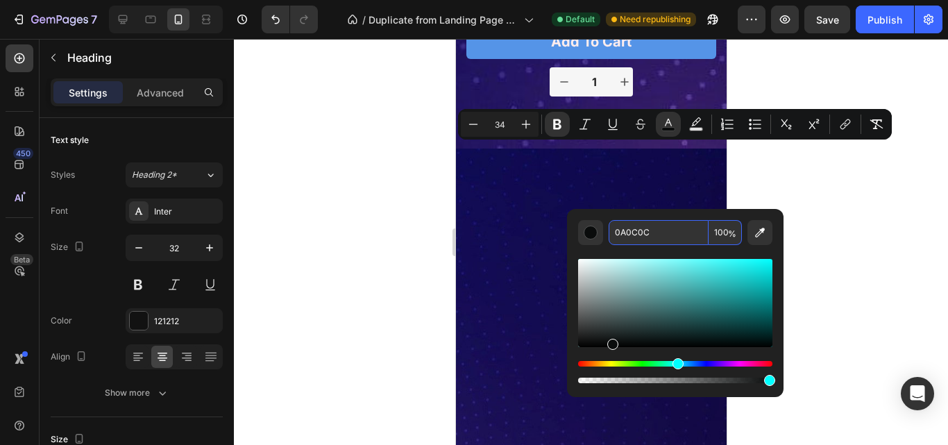
click at [628, 226] on input "0A0C0C" at bounding box center [658, 232] width 100 height 25
paste input "26C8D8"
type input "26C8D8"
click at [835, 213] on div at bounding box center [591, 242] width 714 height 406
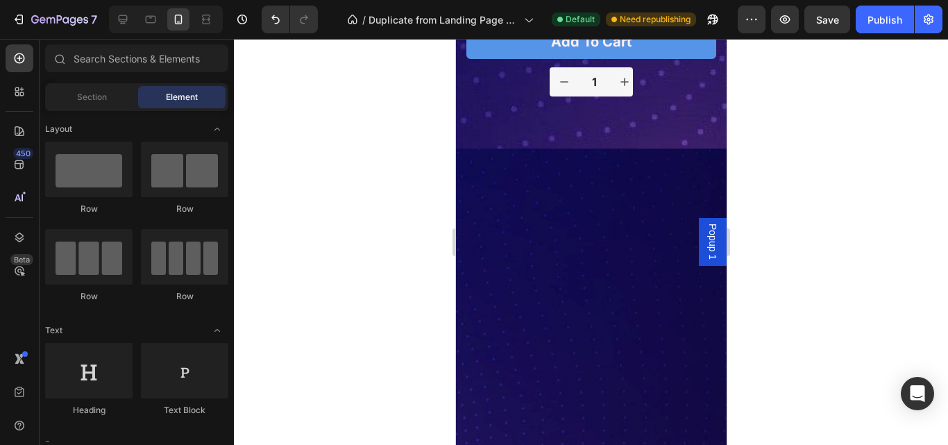
click at [801, 304] on div at bounding box center [591, 242] width 714 height 406
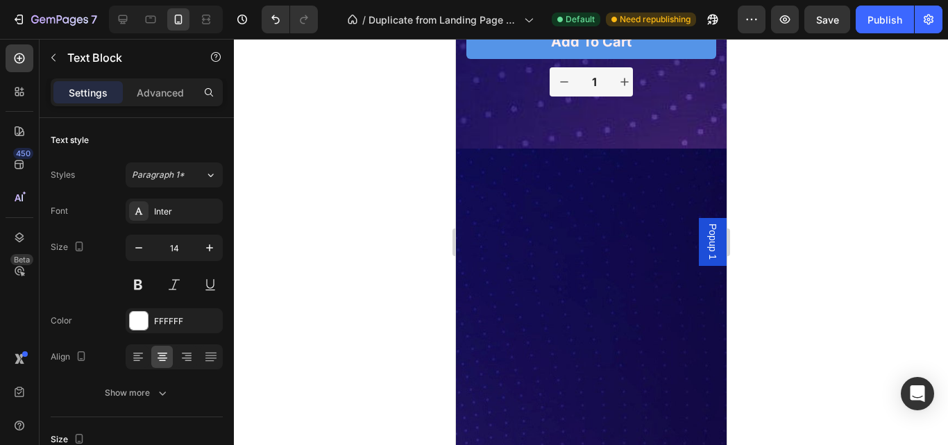
drag, startPoint x: 506, startPoint y: 210, endPoint x: 657, endPoint y: 316, distance: 184.8
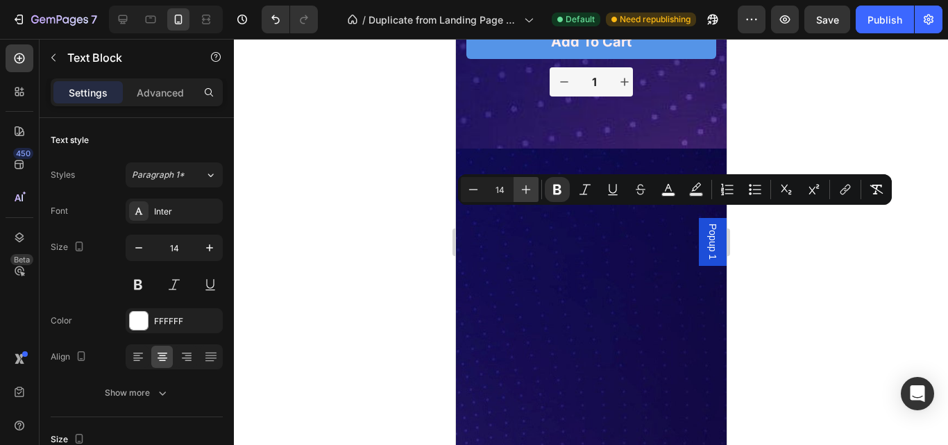
click at [525, 193] on icon "Editor contextual toolbar" at bounding box center [526, 189] width 14 height 14
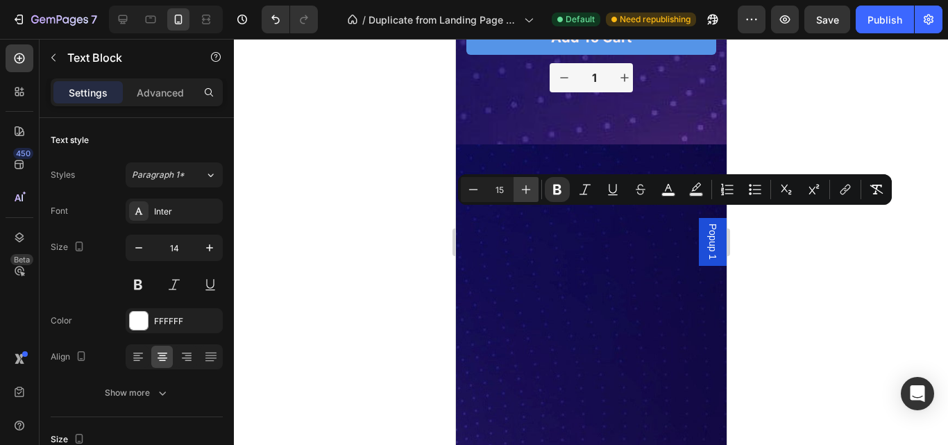
click at [525, 193] on icon "Editor contextual toolbar" at bounding box center [526, 189] width 14 height 14
type input "16"
drag, startPoint x: 856, startPoint y: 350, endPoint x: 815, endPoint y: 349, distance: 40.9
click at [856, 349] on div at bounding box center [591, 242] width 714 height 406
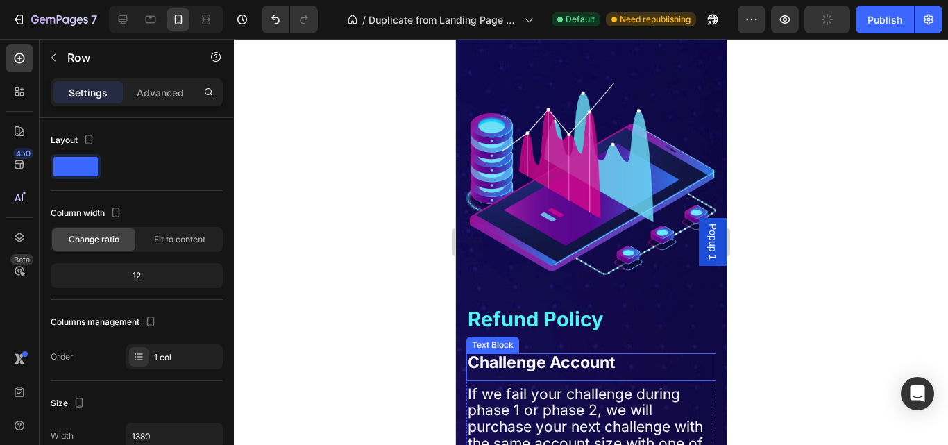
scroll to position [5264, 0]
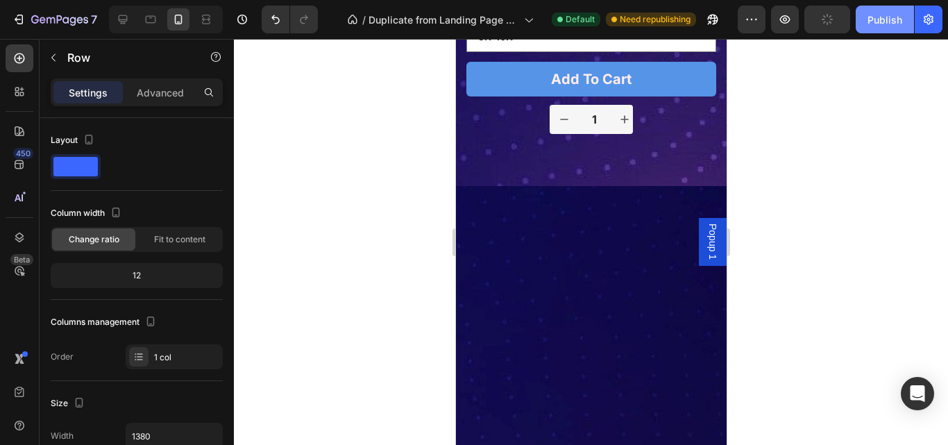
drag, startPoint x: 888, startPoint y: 22, endPoint x: 231, endPoint y: 244, distance: 693.3
click at [888, 22] on div "Publish" at bounding box center [884, 19] width 35 height 15
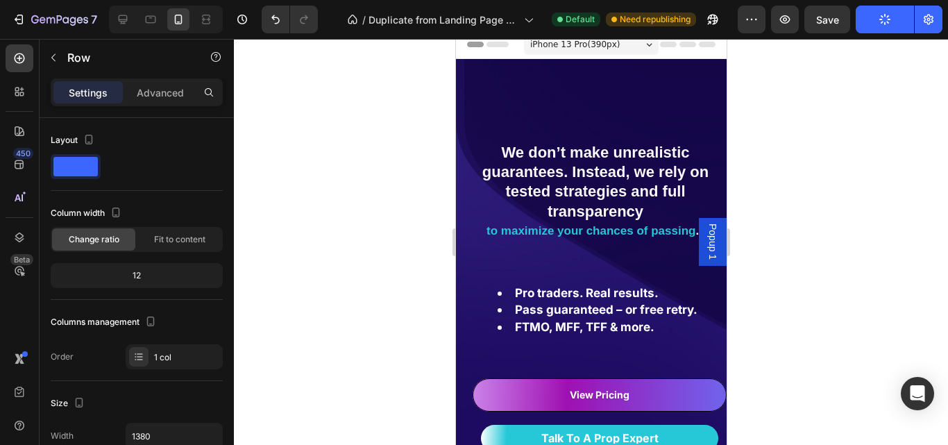
scroll to position [0, 0]
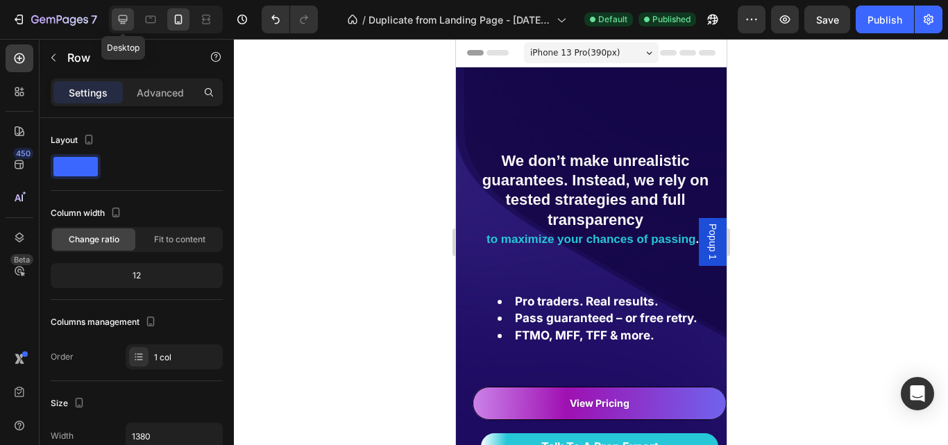
click at [113, 15] on div at bounding box center [123, 19] width 22 height 22
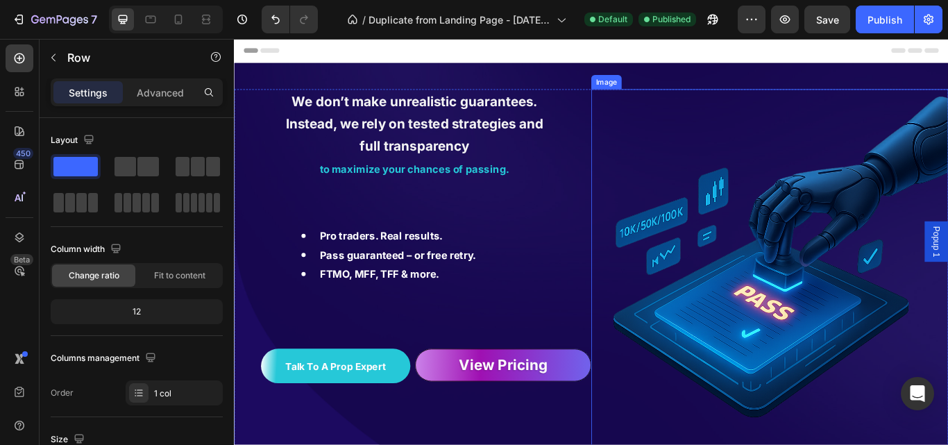
click at [947, 242] on img at bounding box center [858, 306] width 416 height 416
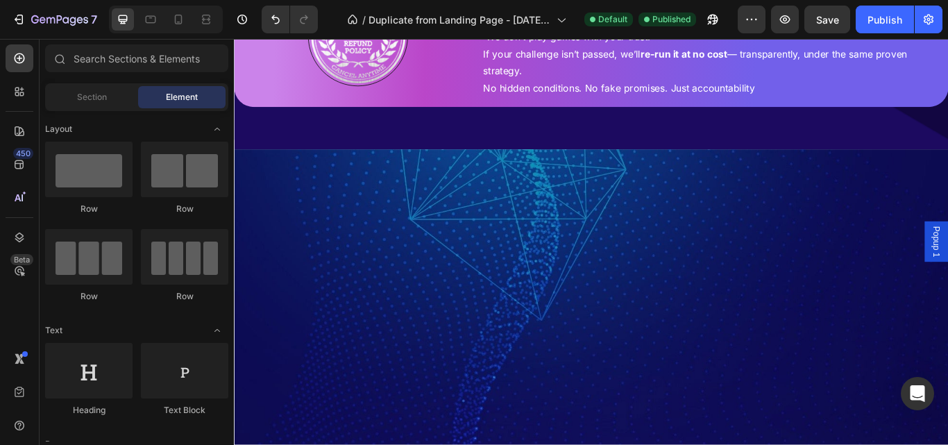
scroll to position [2328, 0]
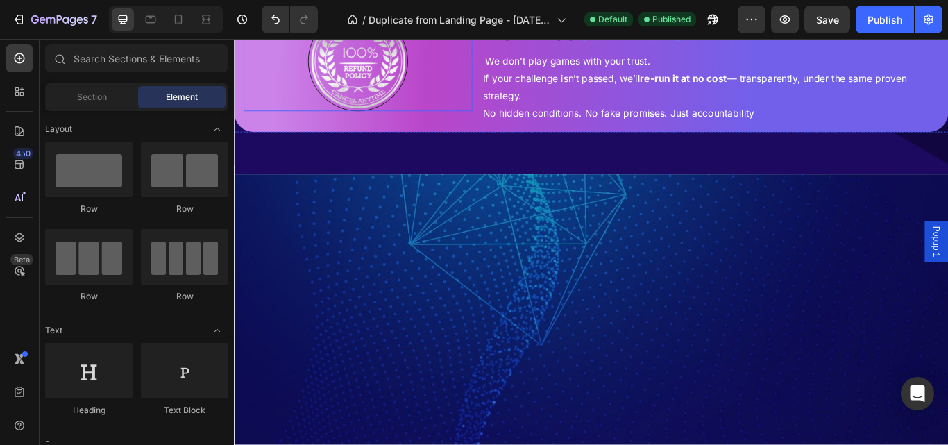
click at [441, 123] on div at bounding box center [378, 65] width 266 height 117
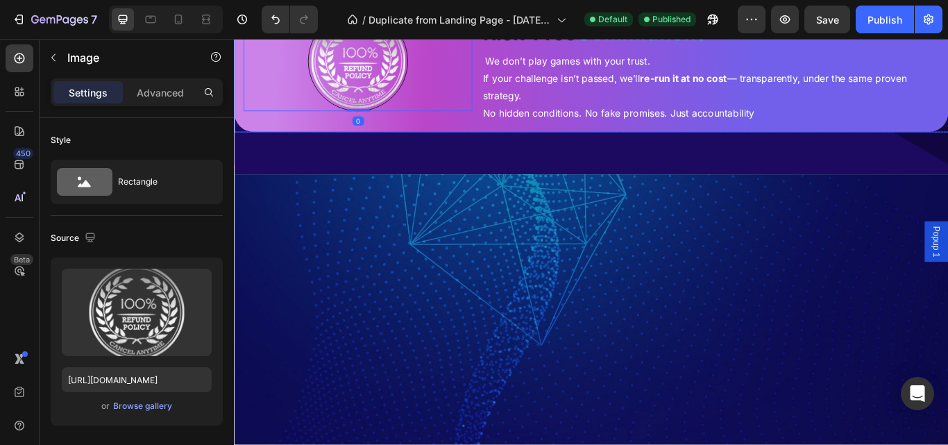
click at [239, 148] on div "Image 0 Risk-Free Commitment Heading We don’t play games with your trust. If yo…" at bounding box center [650, 72] width 833 height 152
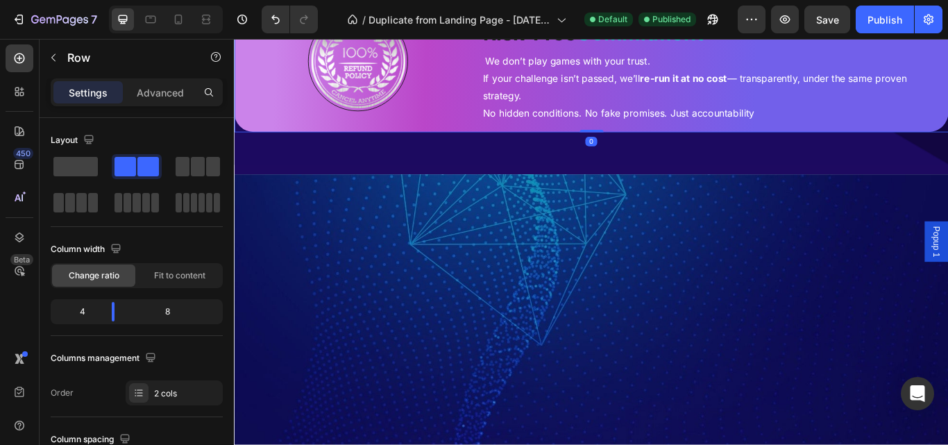
scroll to position [638, 0]
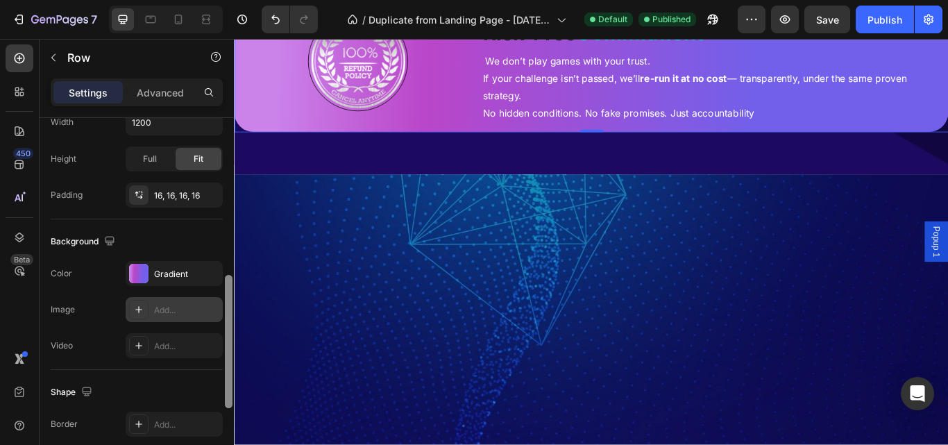
drag, startPoint x: 227, startPoint y: 351, endPoint x: 205, endPoint y: 316, distance: 41.2
click at [228, 302] on div at bounding box center [229, 341] width 8 height 133
click at [191, 323] on div "The changes might be hidden by the video. Color Gradient Image Add... Video Add…" at bounding box center [137, 307] width 172 height 97
click at [191, 307] on div "Add..." at bounding box center [186, 308] width 65 height 12
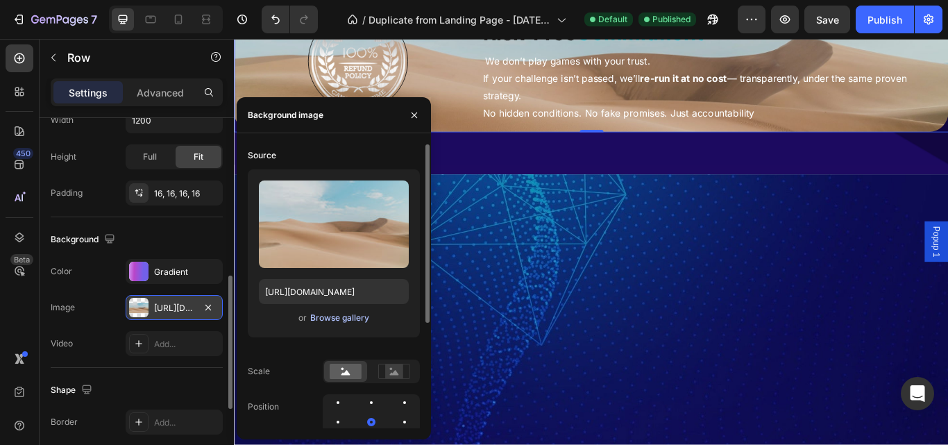
click at [340, 318] on div "Browse gallery" at bounding box center [339, 318] width 59 height 12
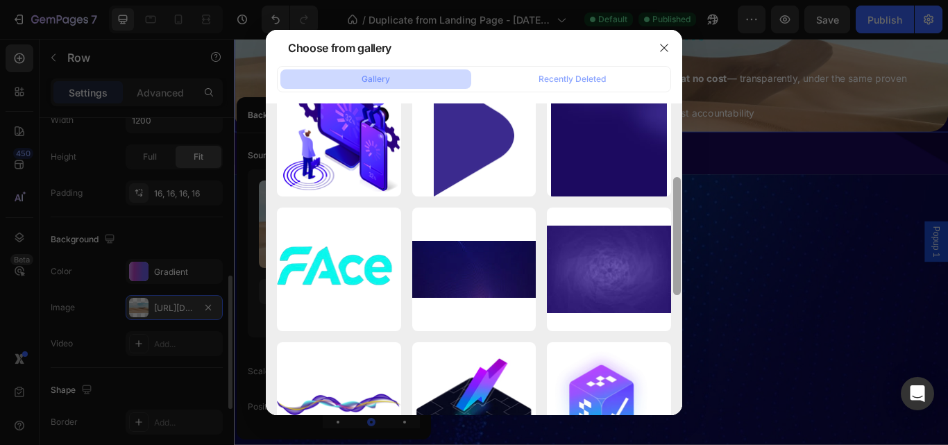
scroll to position [182, 0]
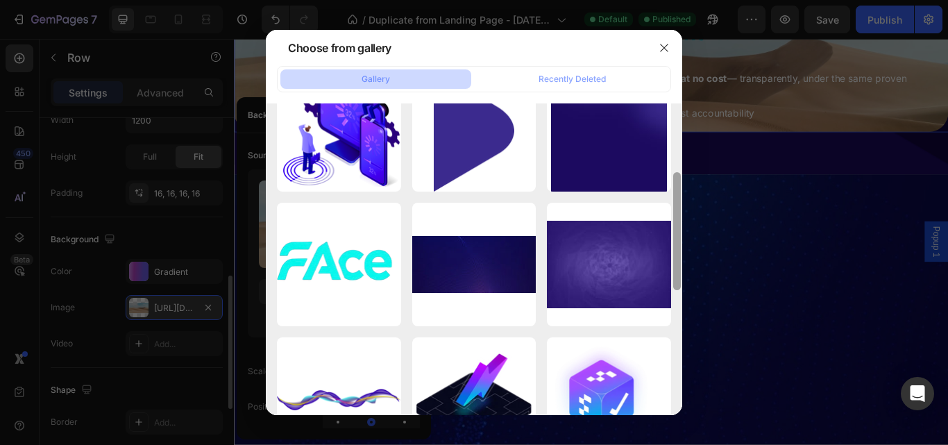
drag, startPoint x: 677, startPoint y: 200, endPoint x: 672, endPoint y: 269, distance: 69.6
click at [672, 269] on div at bounding box center [677, 259] width 10 height 312
drag, startPoint x: 624, startPoint y: 290, endPoint x: 862, endPoint y: 443, distance: 283.3
click at [0, 0] on div "imgi_78_24.jpg 66.97 kb" at bounding box center [0, 0] width 0 height 0
type input "https://cdn.shopify.com/s/files/1/0645/3323/3820/files/gempages_523912485019845…"
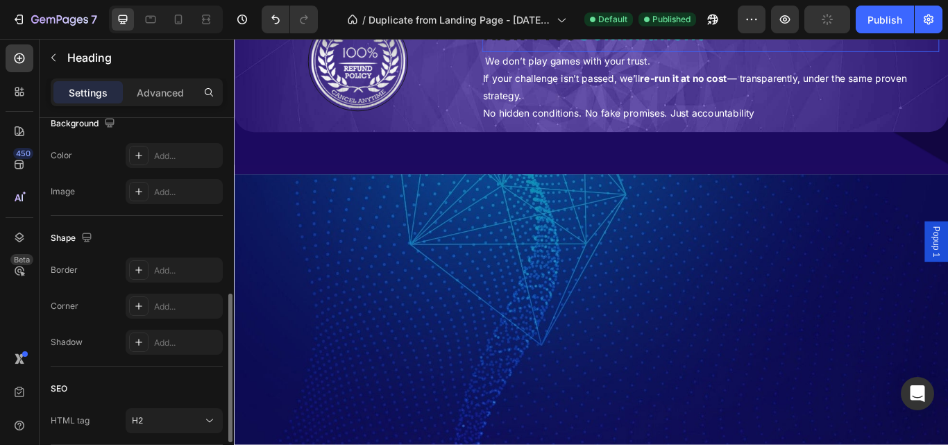
click at [670, 46] on strong "Commitment" at bounding box center [706, 31] width 148 height 28
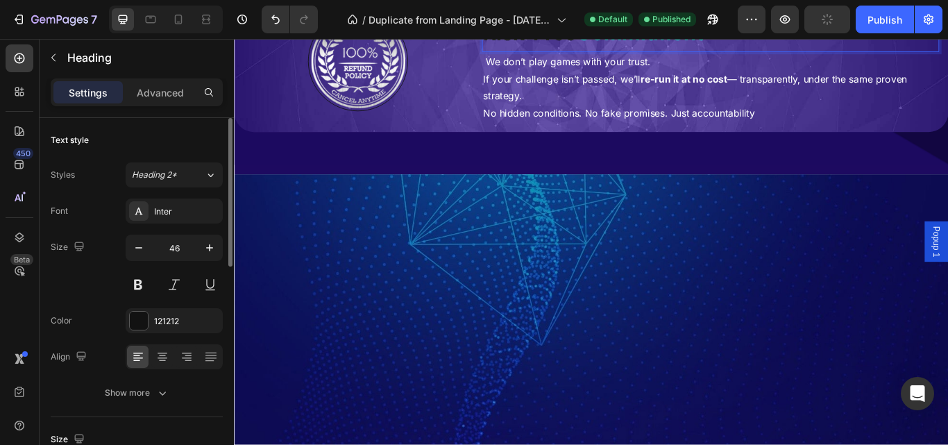
click at [697, 46] on strong "Commitment" at bounding box center [706, 31] width 148 height 28
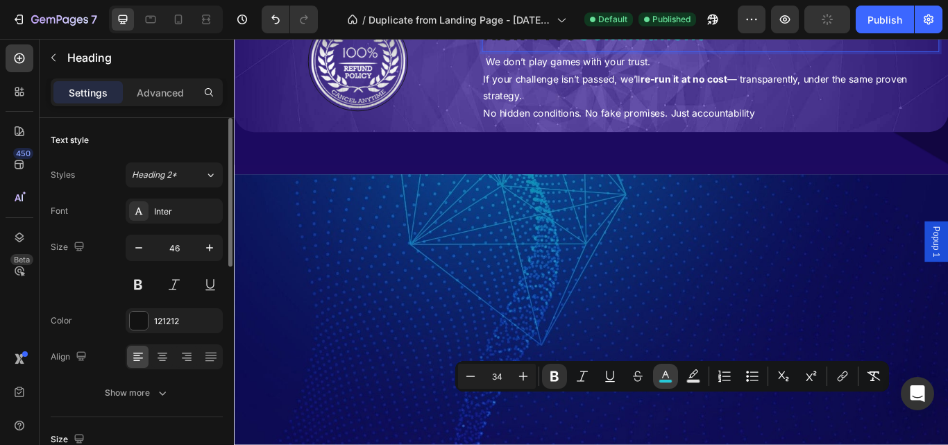
click at [668, 385] on button "color" at bounding box center [665, 376] width 25 height 25
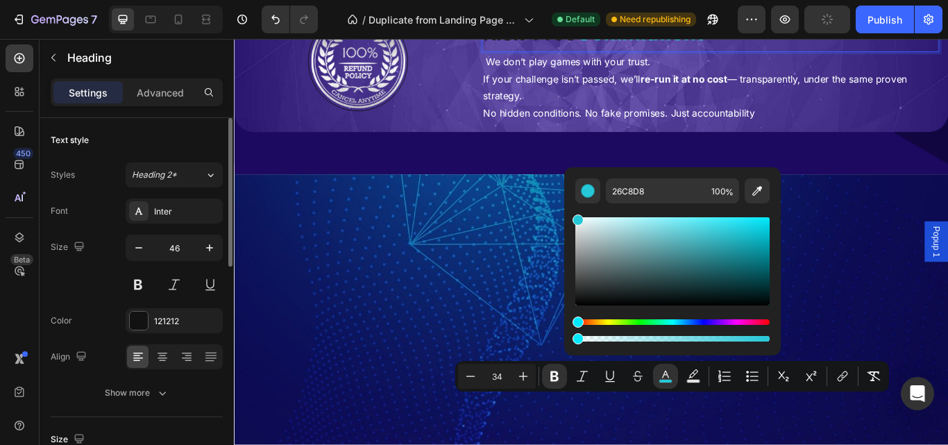
click at [640, 203] on div "Editor contextual toolbar" at bounding box center [672, 273] width 194 height 141
click at [639, 196] on input "26C8D8" at bounding box center [656, 190] width 100 height 25
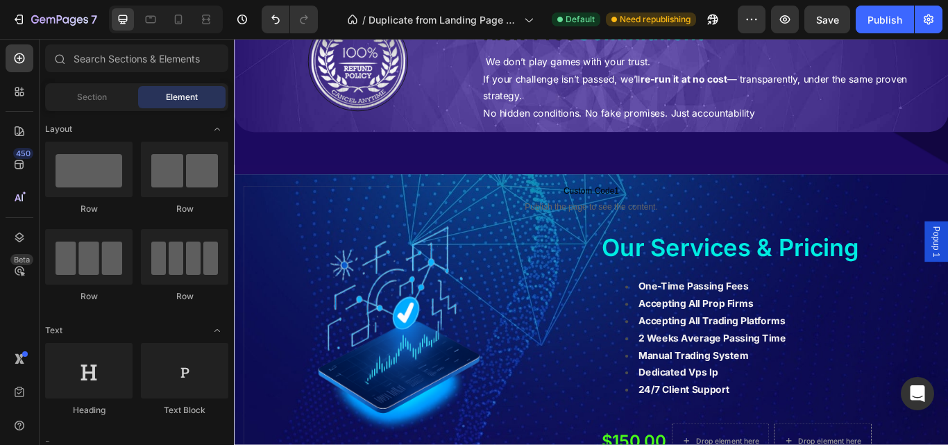
scroll to position [2501, 0]
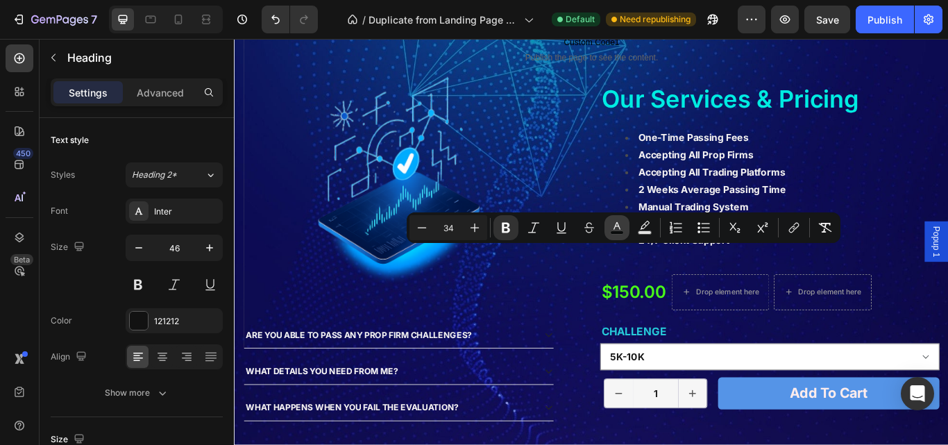
click at [615, 230] on icon "Editor contextual toolbar" at bounding box center [617, 228] width 14 height 14
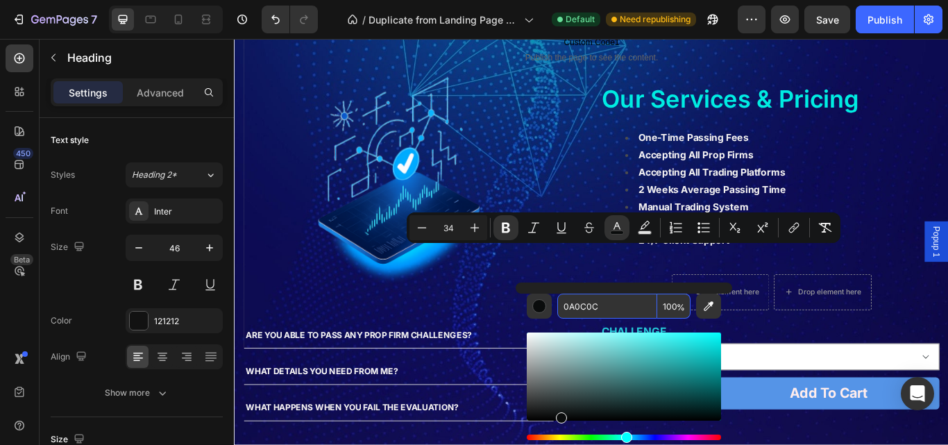
click at [579, 308] on input "0A0C0C" at bounding box center [607, 305] width 100 height 25
paste input "26C8D8"
type input "26C8D8"
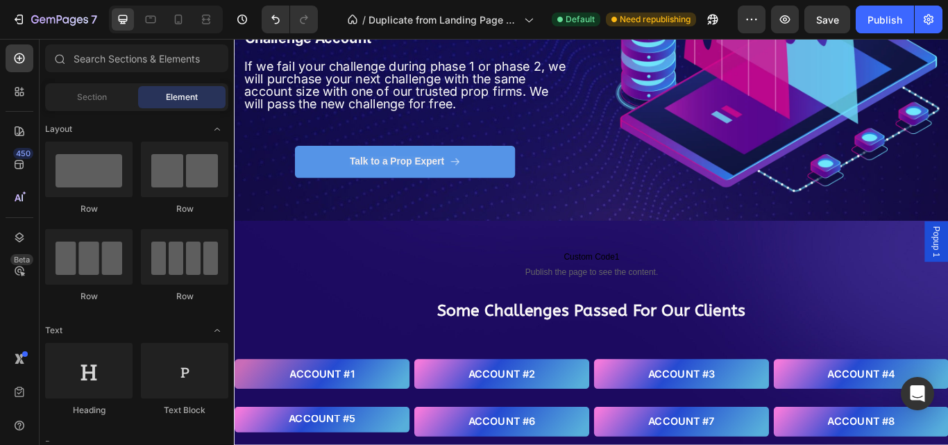
scroll to position [3643, 0]
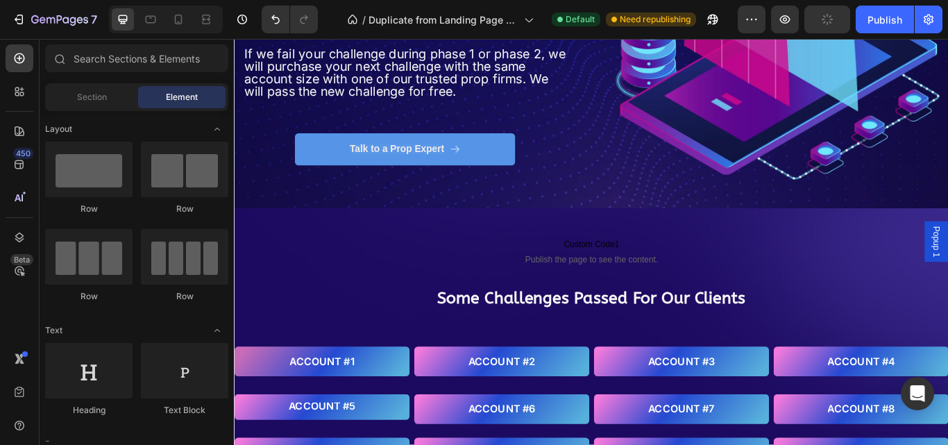
drag, startPoint x: 1062, startPoint y: 203, endPoint x: 595, endPoint y: 39, distance: 495.7
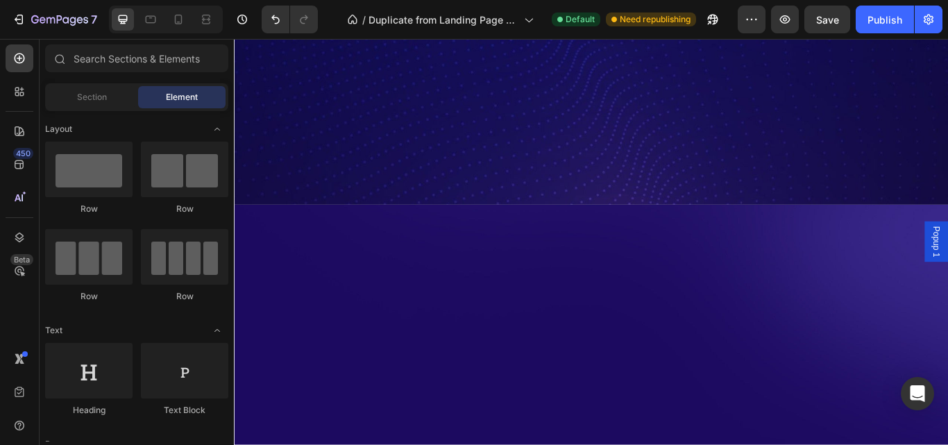
scroll to position [4816, 0]
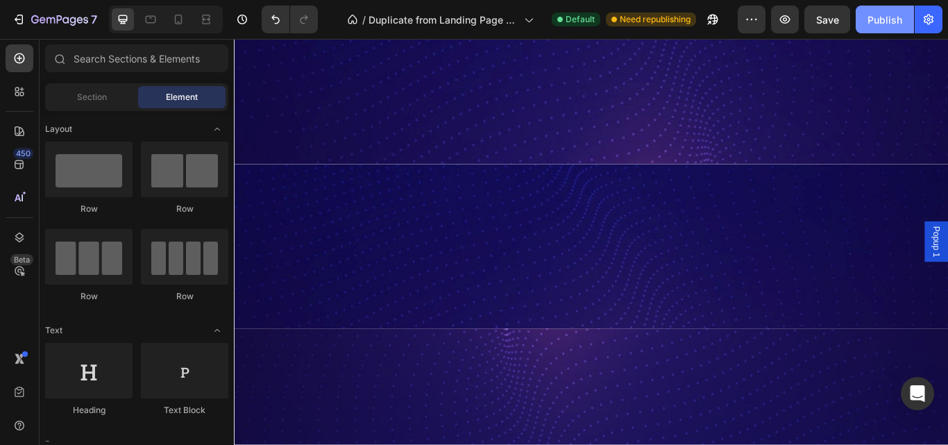
click at [890, 13] on div "Publish" at bounding box center [884, 19] width 35 height 15
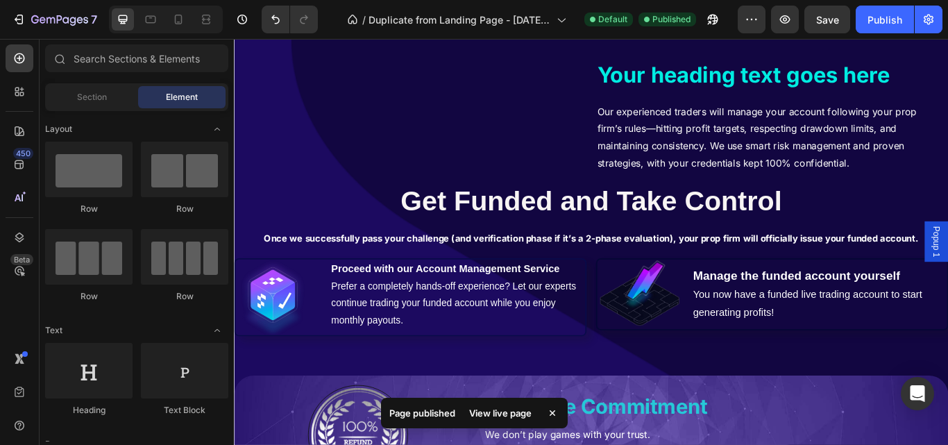
scroll to position [1912, 0]
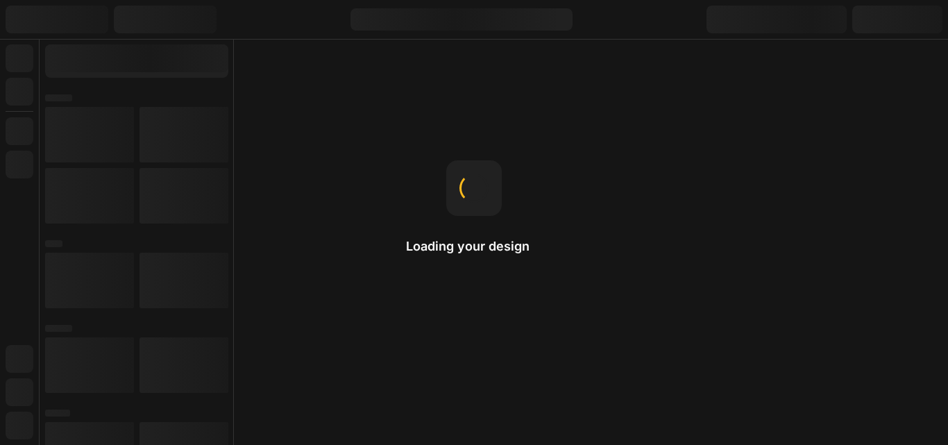
select select "English"
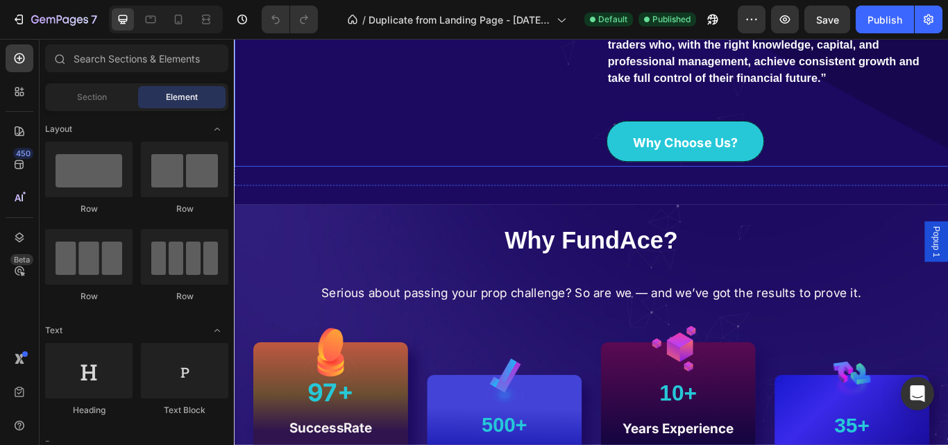
scroll to position [710, 0]
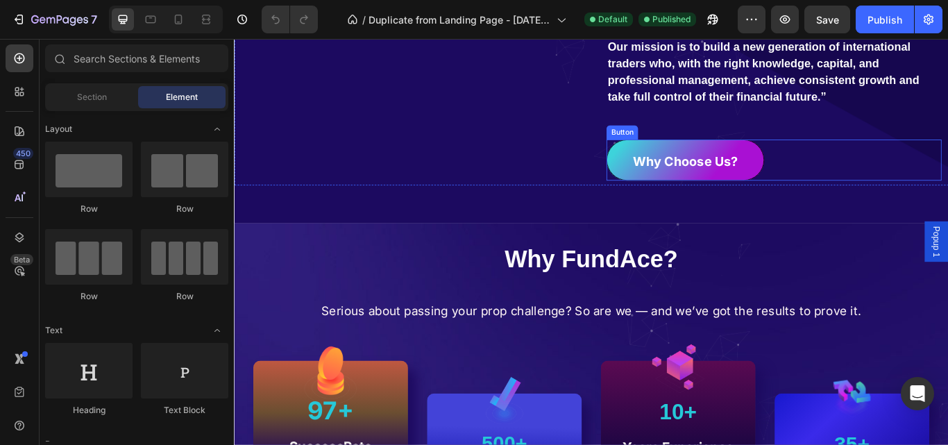
click at [824, 187] on link "Why Choose Us?" at bounding box center [759, 180] width 184 height 48
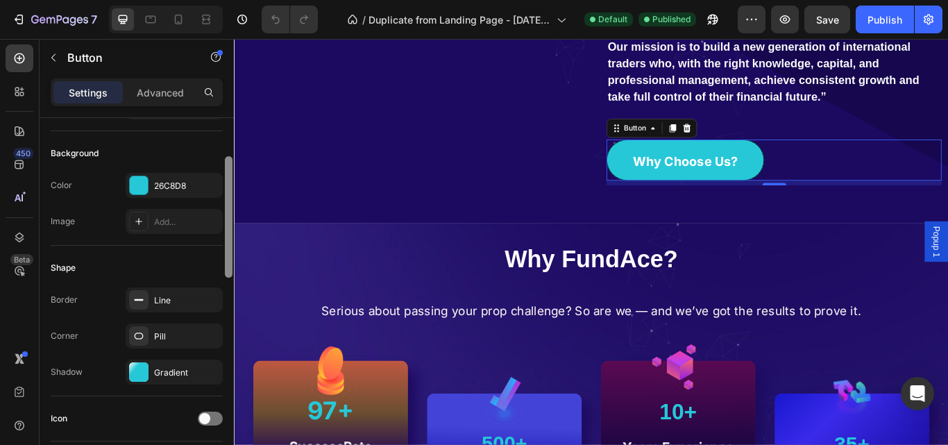
scroll to position [167, 0]
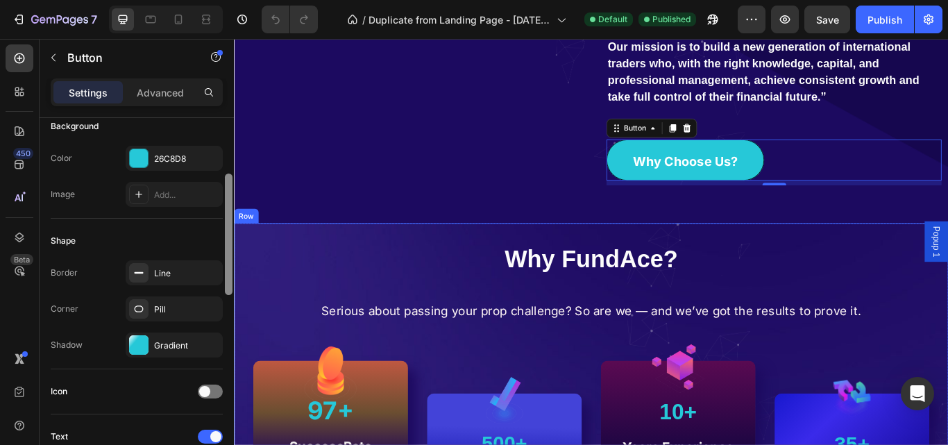
drag, startPoint x: 462, startPoint y: 189, endPoint x: 240, endPoint y: 300, distance: 247.9
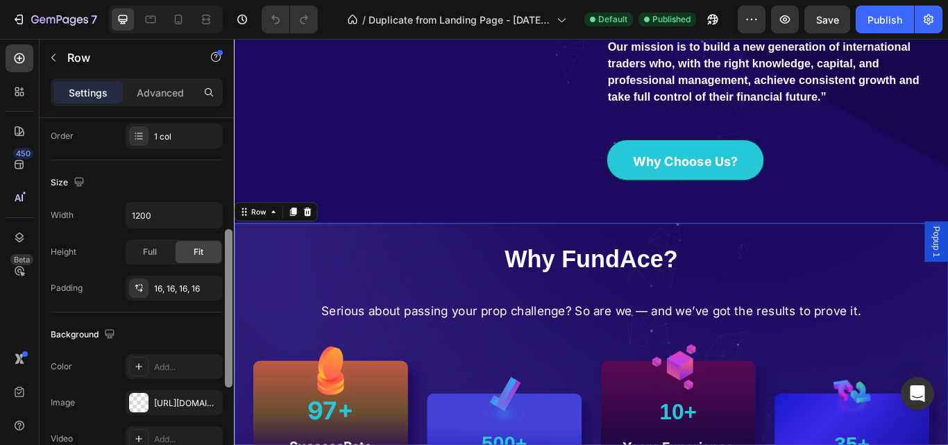
scroll to position [232, 0]
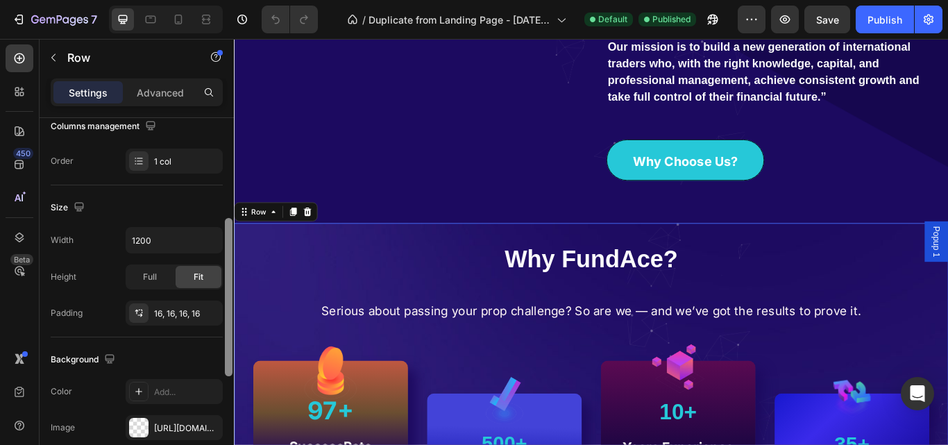
click at [225, 221] on div at bounding box center [229, 297] width 8 height 158
click at [178, 317] on div "16, 16, 16, 16" at bounding box center [174, 313] width 40 height 12
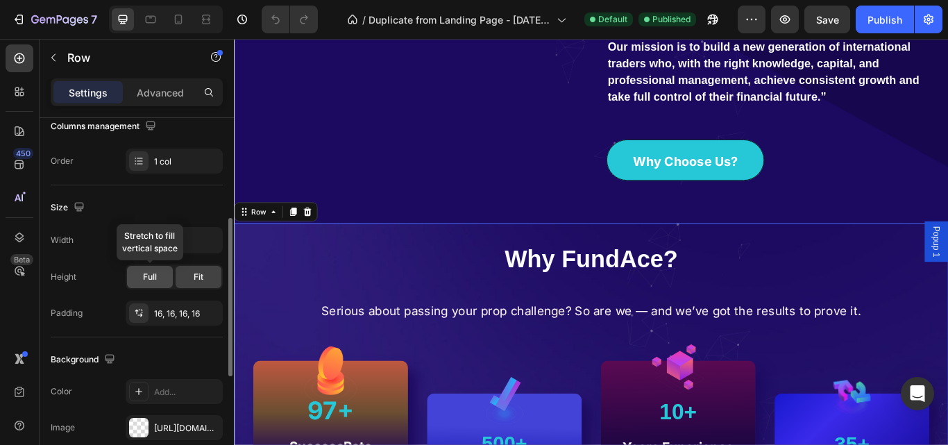
click at [158, 280] on div "Full" at bounding box center [150, 277] width 46 height 22
drag, startPoint x: 221, startPoint y: 288, endPoint x: 206, endPoint y: 283, distance: 16.0
click at [221, 289] on div "Full Fit" at bounding box center [174, 276] width 97 height 25
click at [206, 283] on div "Fit" at bounding box center [199, 277] width 46 height 22
click at [153, 246] on input "1200" at bounding box center [174, 240] width 96 height 25
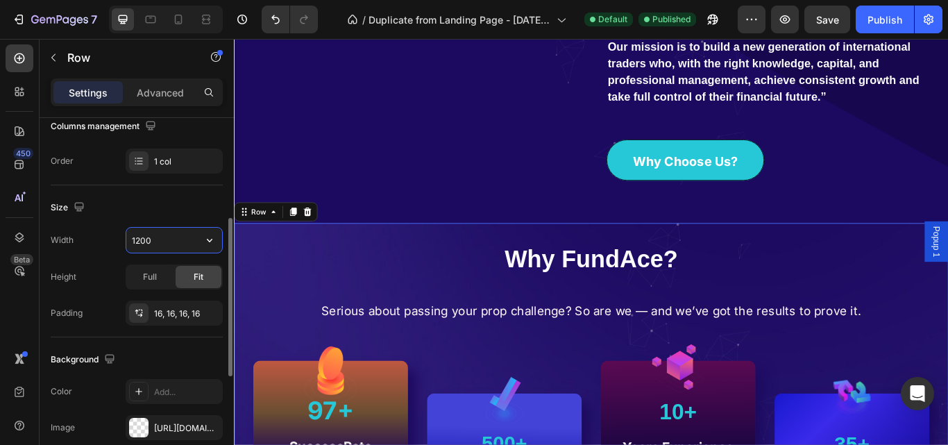
click at [153, 246] on input "1200" at bounding box center [174, 240] width 96 height 25
click at [212, 241] on icon "button" at bounding box center [210, 240] width 14 height 14
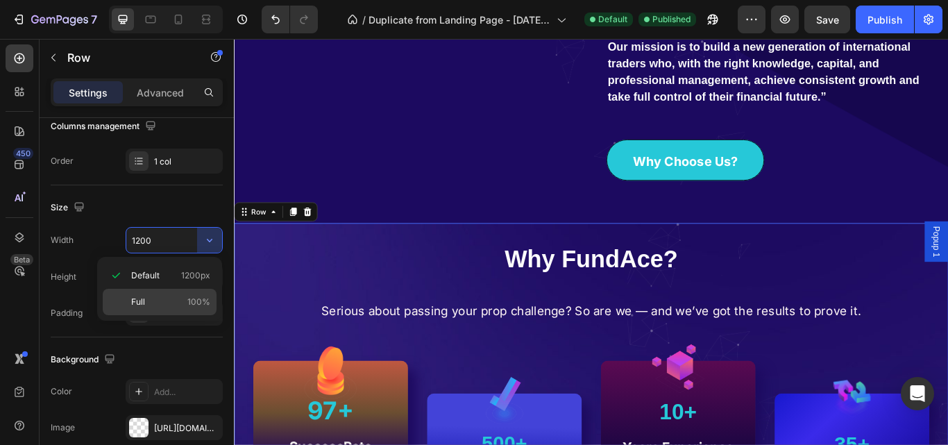
click at [189, 301] on span "100%" at bounding box center [198, 302] width 23 height 12
type input "100%"
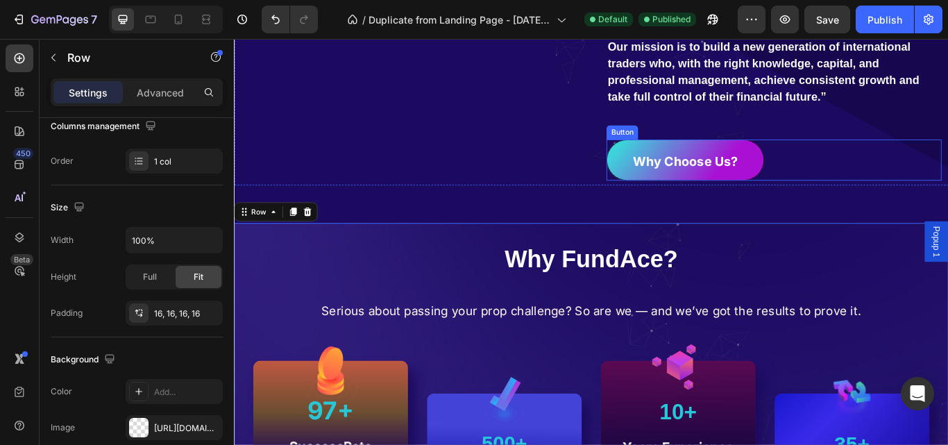
click at [679, 174] on link "Why Choose Us?" at bounding box center [759, 180] width 184 height 48
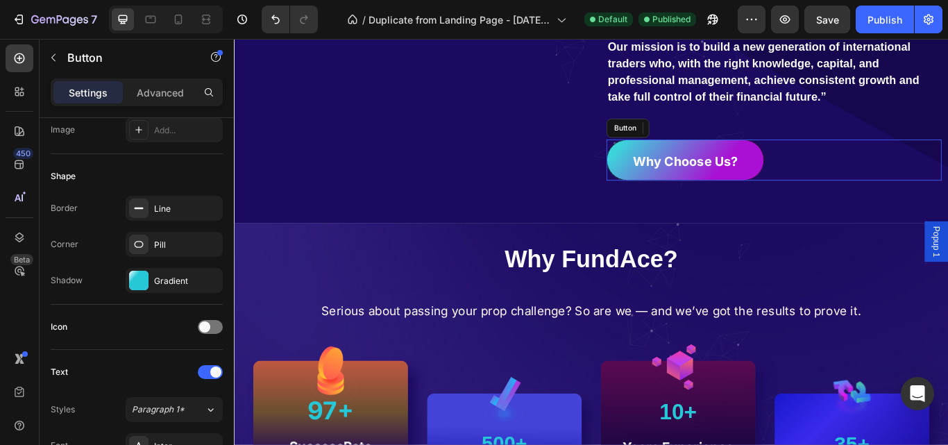
scroll to position [0, 0]
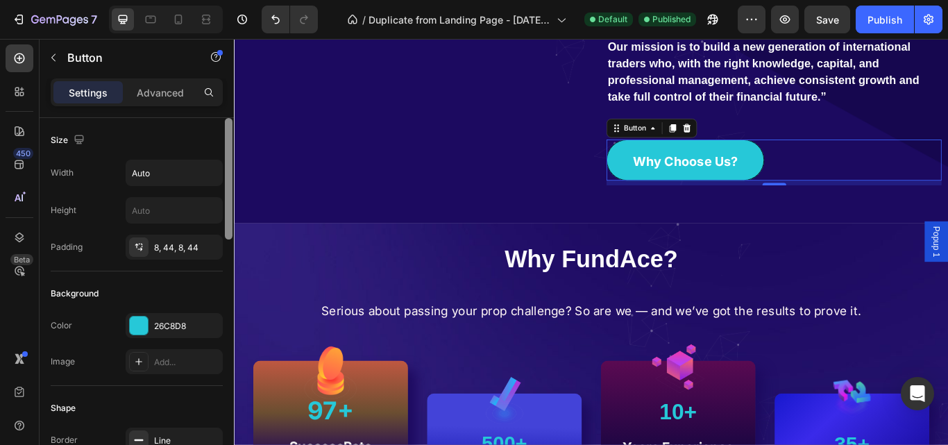
drag, startPoint x: 228, startPoint y: 185, endPoint x: 232, endPoint y: 256, distance: 71.5
click at [232, 239] on div at bounding box center [229, 178] width 8 height 121
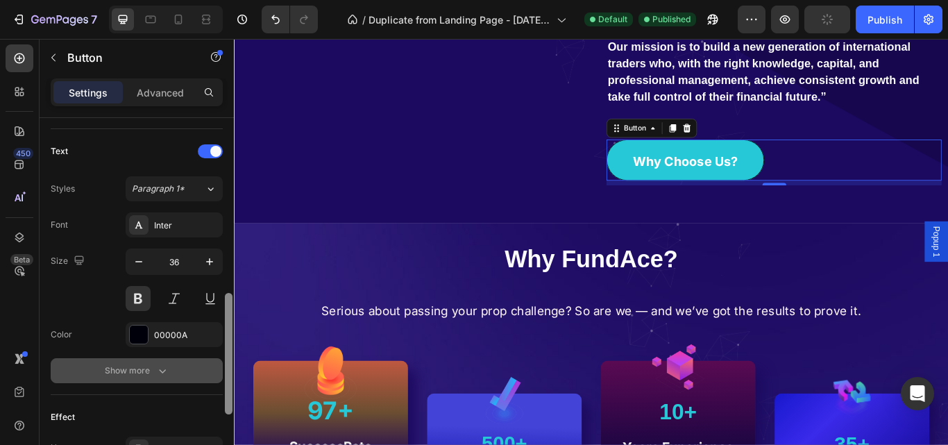
scroll to position [471, 0]
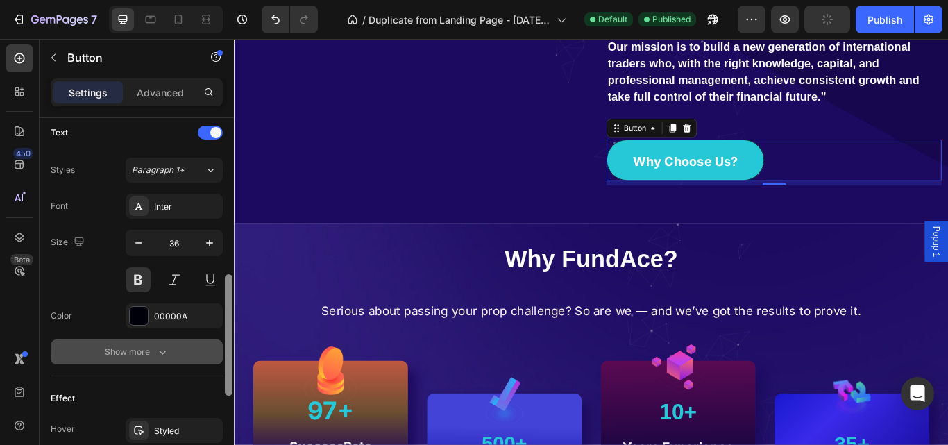
drag, startPoint x: 230, startPoint y: 256, endPoint x: 221, endPoint y: 359, distance: 103.0
click at [221, 359] on div "Size Width Auto Height Padding 8, 44, 8, 44 Background Color 26C8D8 Image Add..…" at bounding box center [137, 301] width 194 height 366
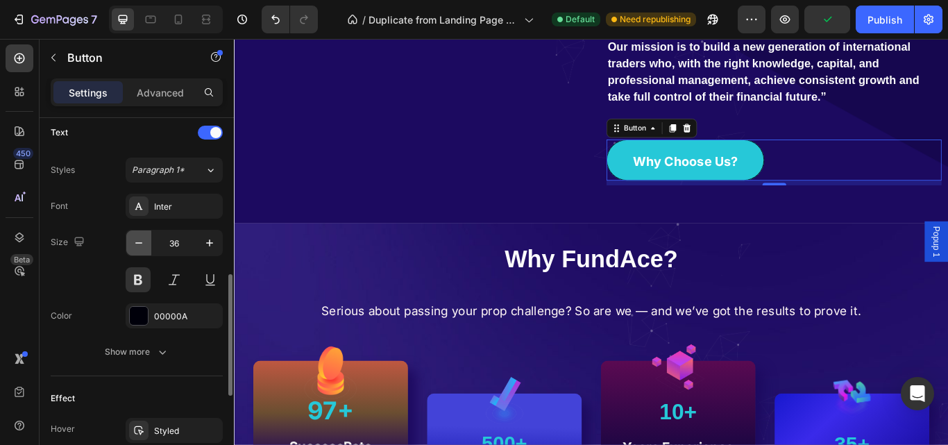
click at [137, 246] on icon "button" at bounding box center [139, 243] width 14 height 14
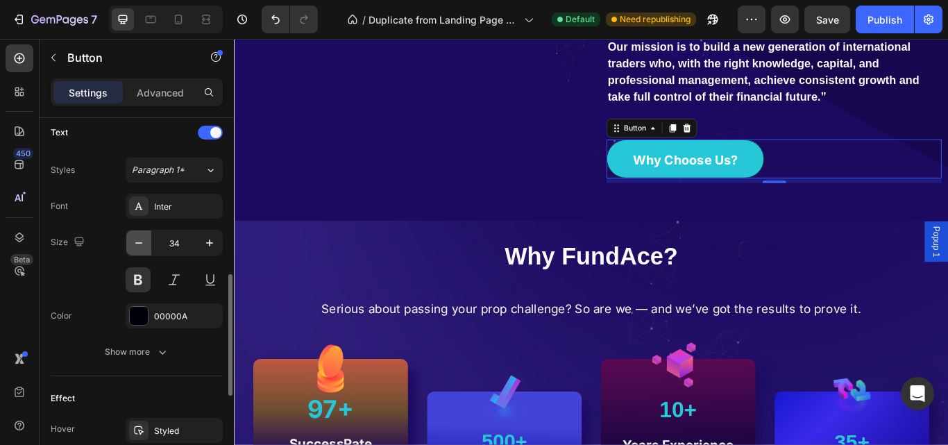
click at [139, 250] on button "button" at bounding box center [138, 242] width 25 height 25
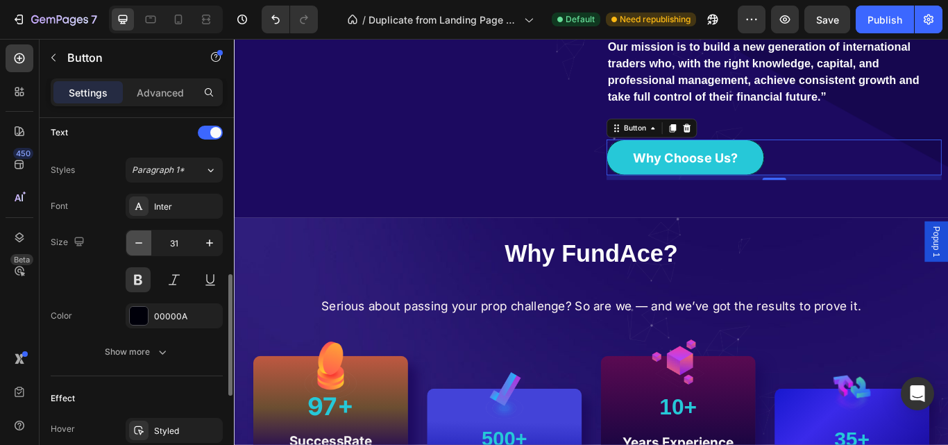
click at [139, 250] on button "button" at bounding box center [138, 242] width 25 height 25
type input "30"
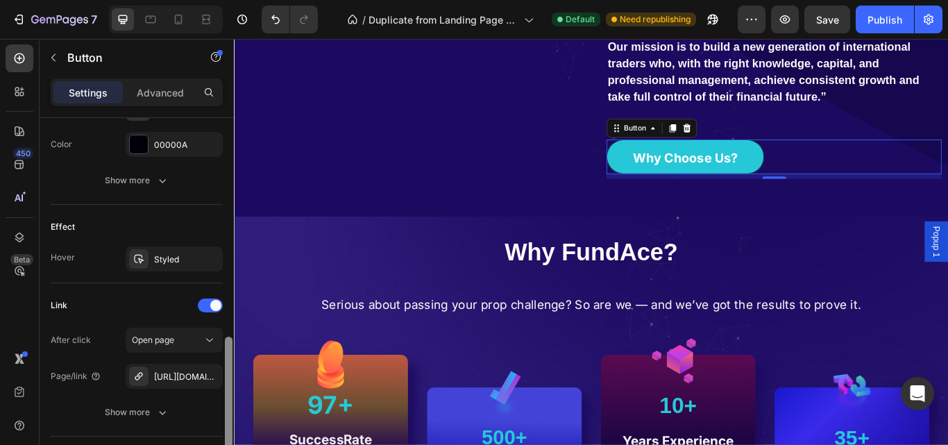
scroll to position [647, 0]
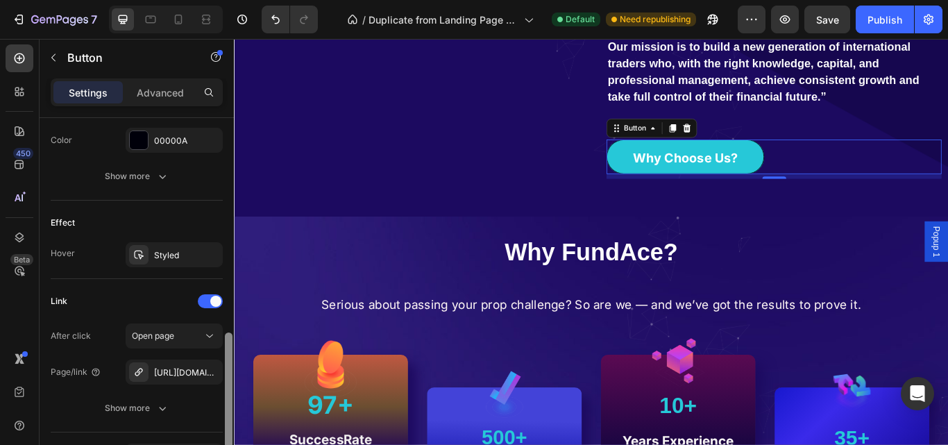
drag, startPoint x: 228, startPoint y: 306, endPoint x: 228, endPoint y: 362, distance: 56.2
click at [228, 362] on div at bounding box center [229, 392] width 8 height 121
click at [187, 253] on div "Styled" at bounding box center [174, 255] width 40 height 12
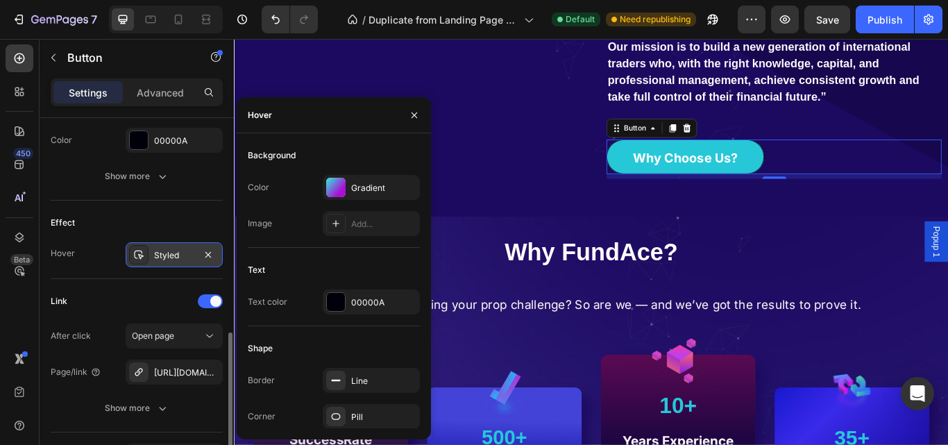
click at [187, 253] on div "Styled" at bounding box center [174, 255] width 40 height 12
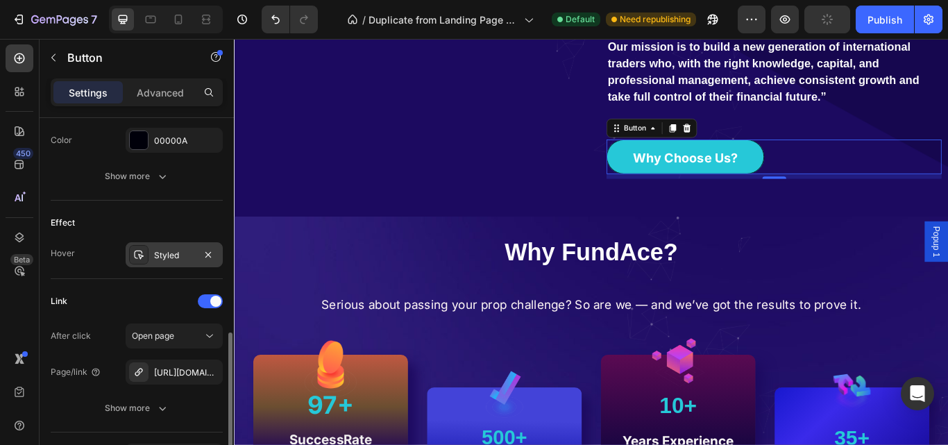
click at [187, 253] on div "Styled" at bounding box center [174, 255] width 40 height 12
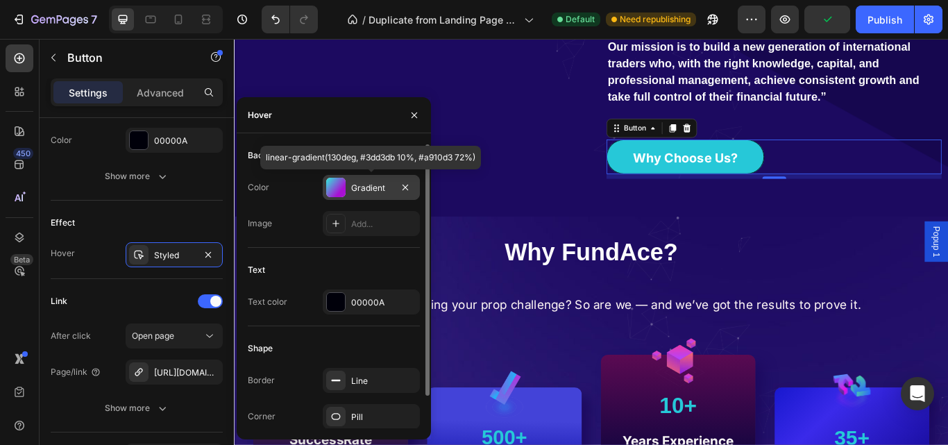
click at [362, 186] on div "Gradient" at bounding box center [371, 188] width 40 height 12
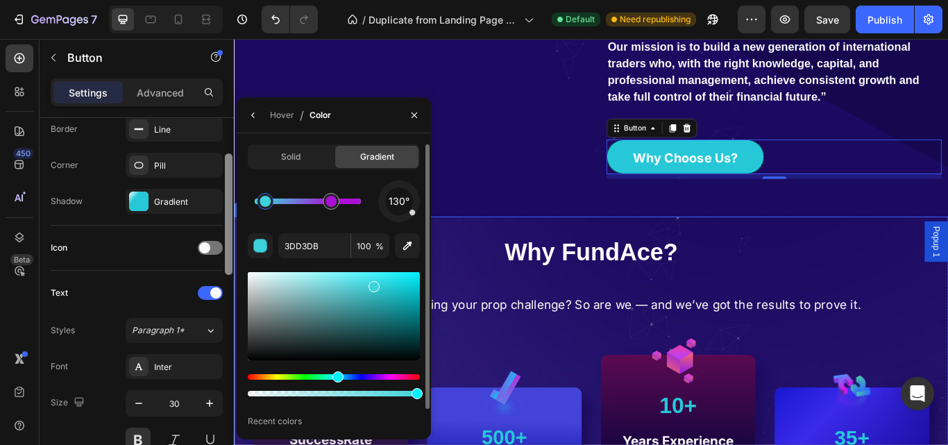
scroll to position [250, 0]
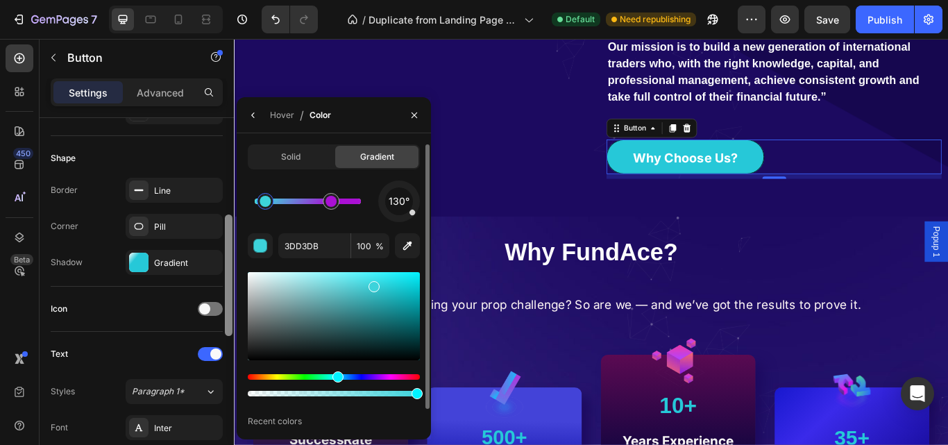
drag, startPoint x: 226, startPoint y: 341, endPoint x: 237, endPoint y: 210, distance: 132.2
click at [234, 210] on div "450 Beta Sections(18) Elements(83) Section Element Hero Section Product Detail …" at bounding box center [117, 242] width 234 height 406
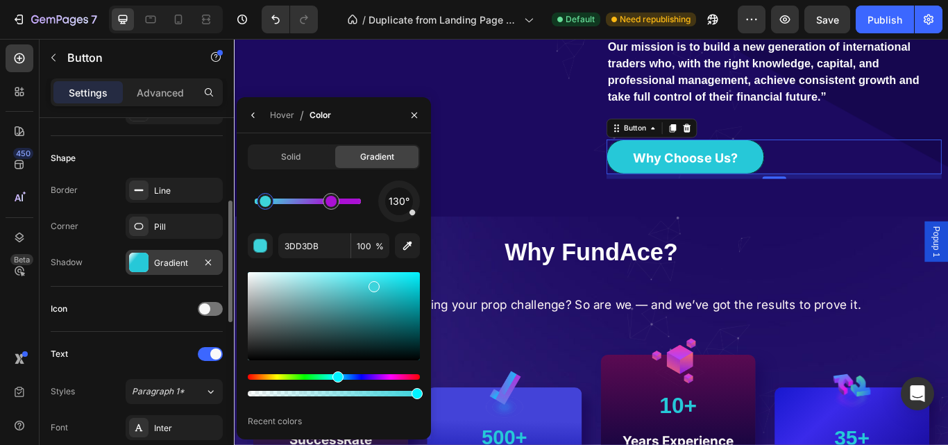
click at [185, 260] on div "Gradient" at bounding box center [174, 263] width 40 height 12
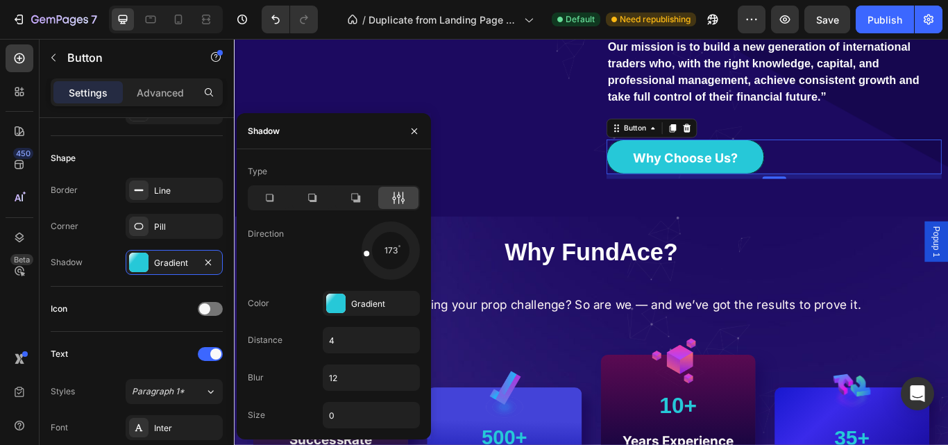
drag, startPoint x: 390, startPoint y: 274, endPoint x: 398, endPoint y: 244, distance: 31.0
click at [391, 246] on div at bounding box center [375, 252] width 32 height 12
drag, startPoint x: 382, startPoint y: 230, endPoint x: 368, endPoint y: 293, distance: 64.1
click at [368, 293] on div "Type Direction 116 Color Gradient Distance 4 Blur 12 Size 0" at bounding box center [334, 294] width 194 height 268
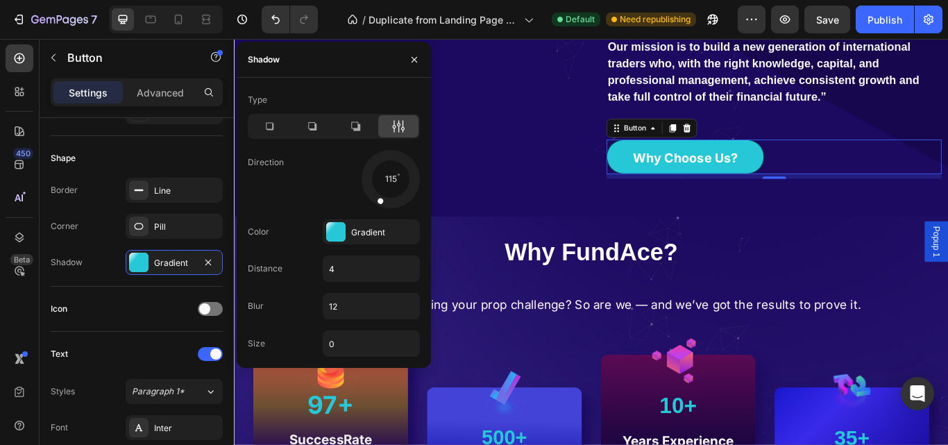
scroll to position [616, 0]
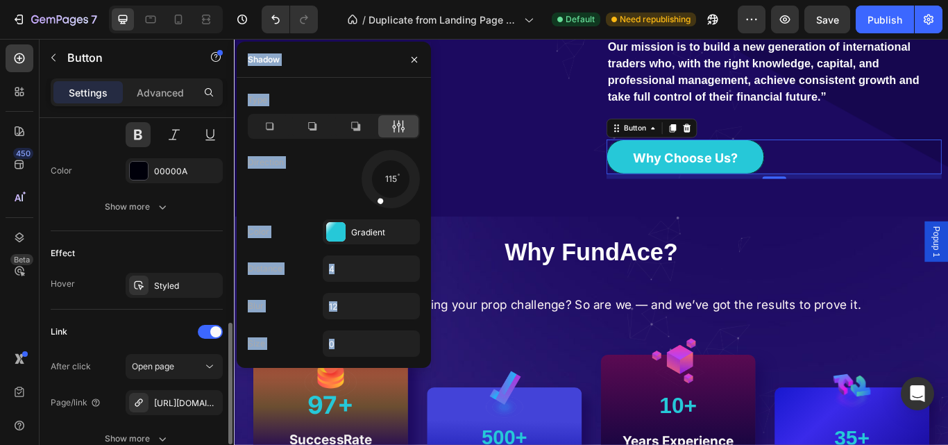
drag, startPoint x: 232, startPoint y: 298, endPoint x: 234, endPoint y: 266, distance: 32.6
click at [234, 0] on div "7 / Duplicate from Landing Page - Jul 25, 12:59:36 Default Need republishing Pr…" at bounding box center [474, 0] width 948 height 0
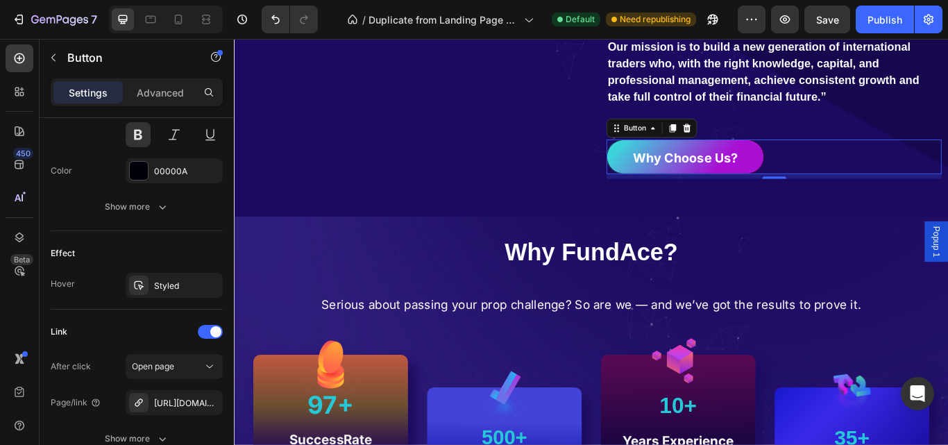
click at [684, 169] on link "Why Choose Us?" at bounding box center [759, 176] width 184 height 40
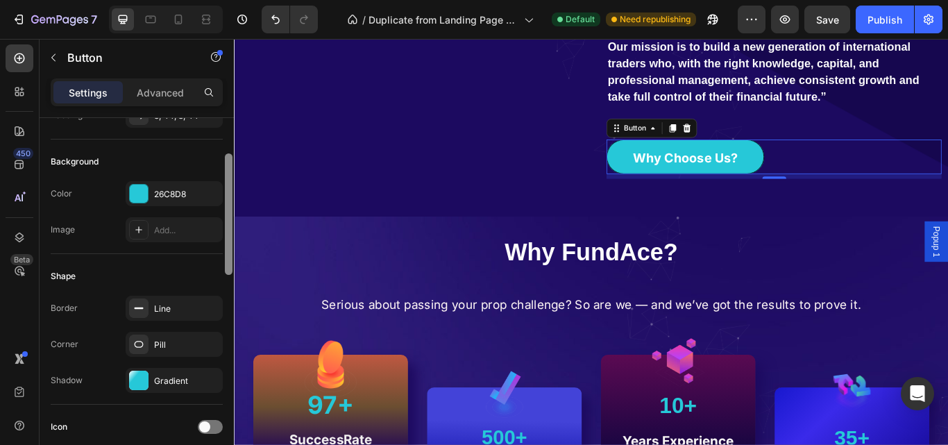
scroll to position [126, 0]
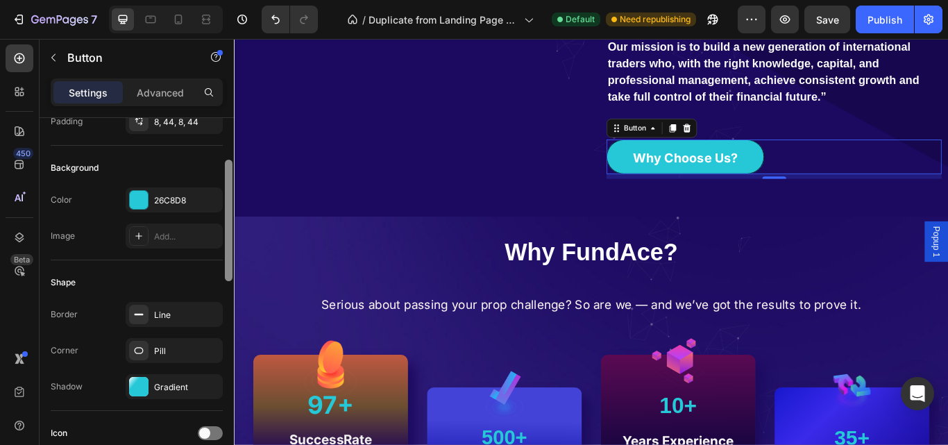
drag, startPoint x: 227, startPoint y: 394, endPoint x: 223, endPoint y: 239, distance: 155.5
click at [223, 239] on div at bounding box center [228, 301] width 10 height 366
click at [166, 194] on div "26C8D8" at bounding box center [174, 200] width 40 height 12
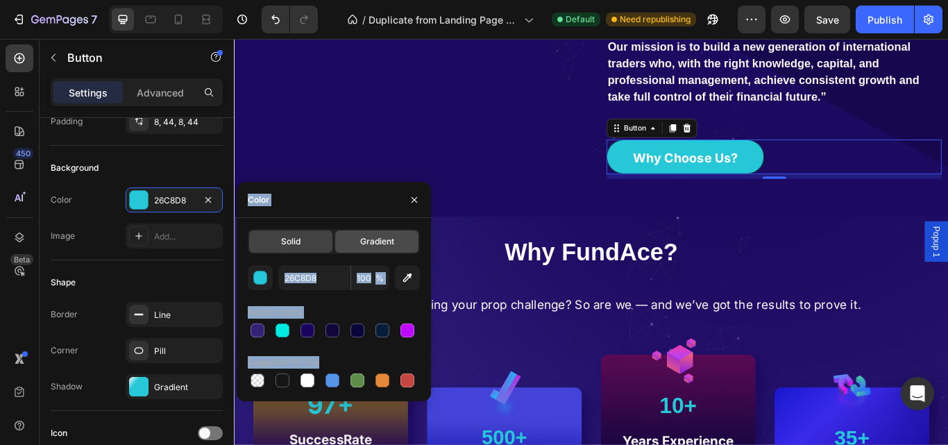
click at [373, 244] on span "Gradient" at bounding box center [377, 241] width 34 height 12
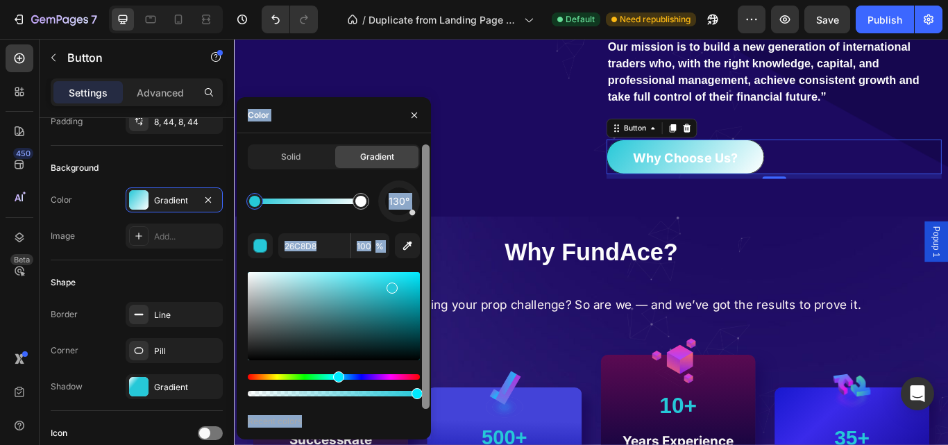
scroll to position [21, 0]
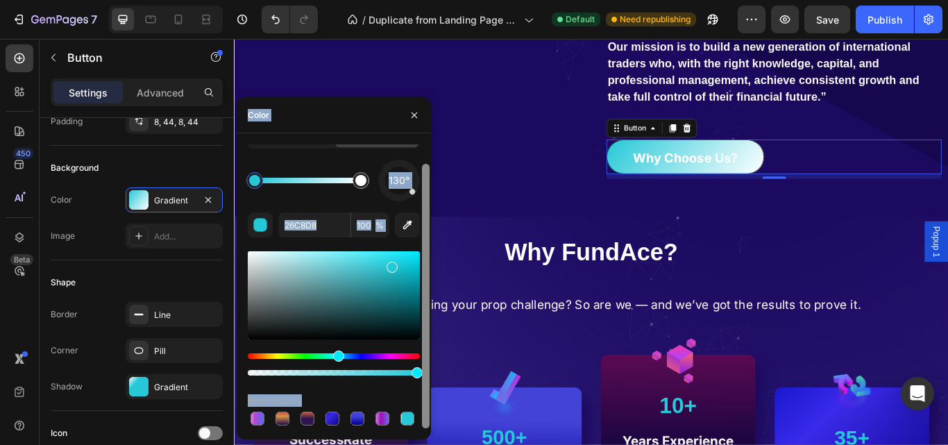
drag, startPoint x: 422, startPoint y: 275, endPoint x: 418, endPoint y: 337, distance: 62.6
click at [418, 337] on div "Solid Gradient 130° 26C8D8 100 % Recent colors" at bounding box center [334, 286] width 194 height 284
click at [260, 423] on div at bounding box center [257, 418] width 14 height 14
type input "CB83EA"
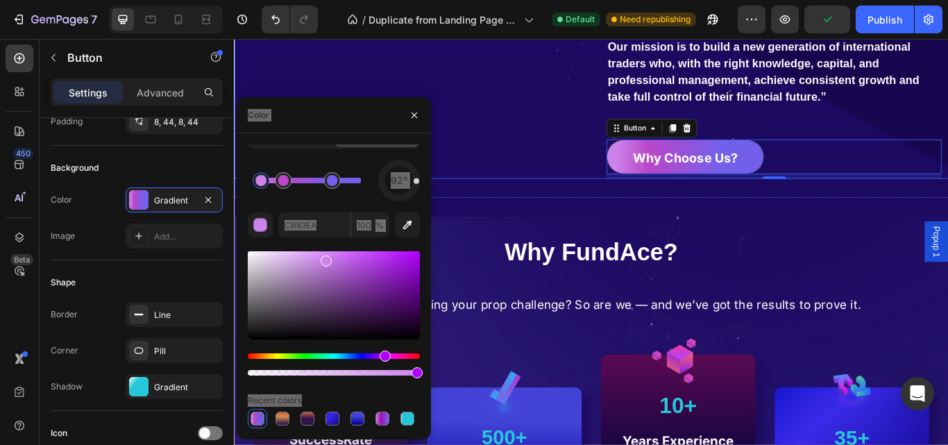
click at [640, 190] on div "Why Choose Us? Heading We’re more than just a prop firm challenge passing servi…" at bounding box center [650, 25] width 833 height 352
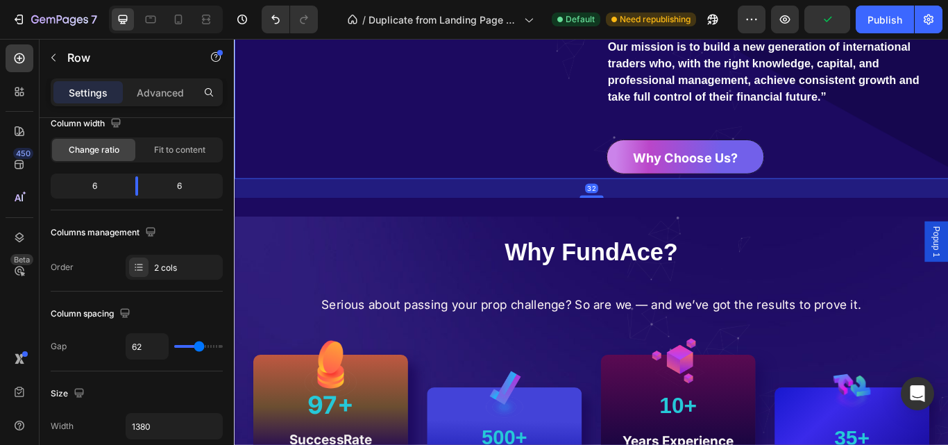
scroll to position [0, 0]
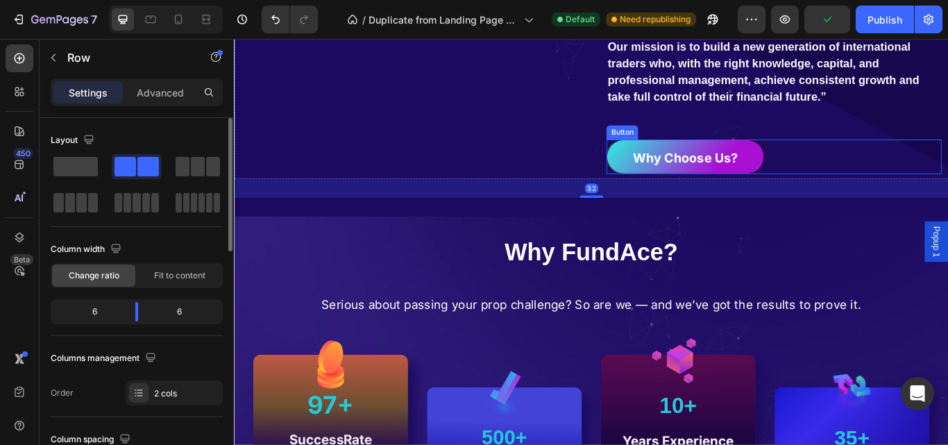
click at [822, 176] on link "Why Choose Us?" at bounding box center [759, 176] width 184 height 40
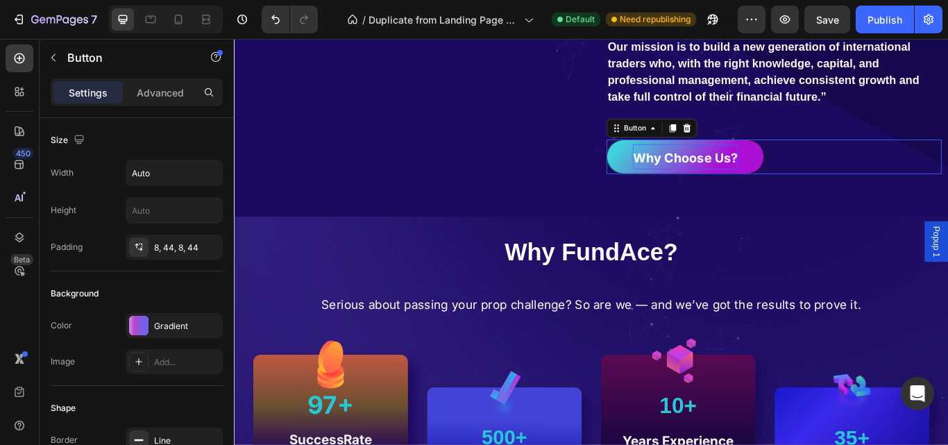
click at [770, 171] on strong "Why Choose Us?" at bounding box center [759, 177] width 123 height 17
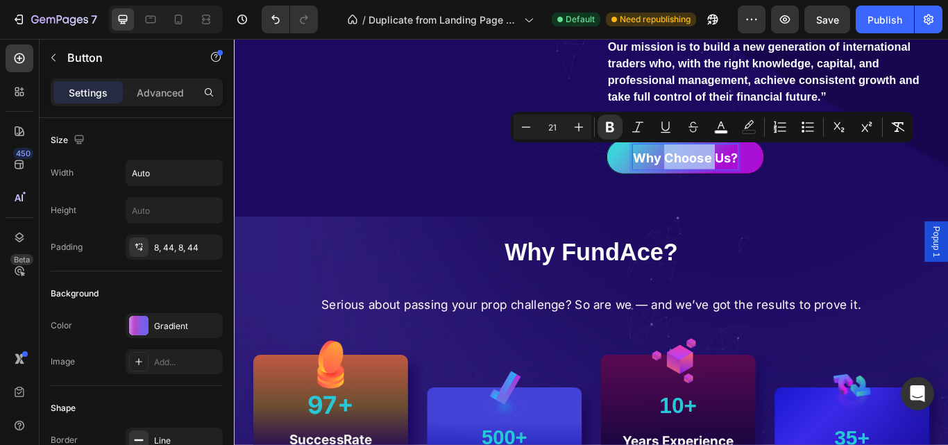
click at [770, 171] on strong "Why Choose Us?" at bounding box center [759, 177] width 123 height 17
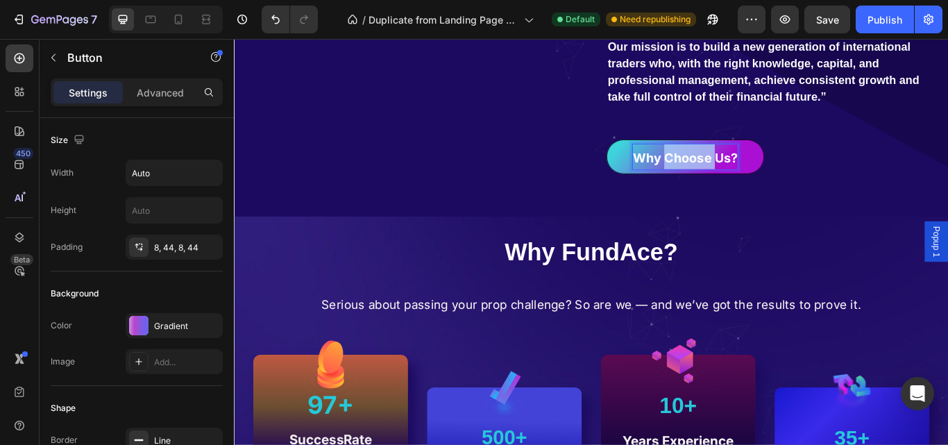
click at [770, 171] on strong "Why Choose Us?" at bounding box center [759, 177] width 123 height 17
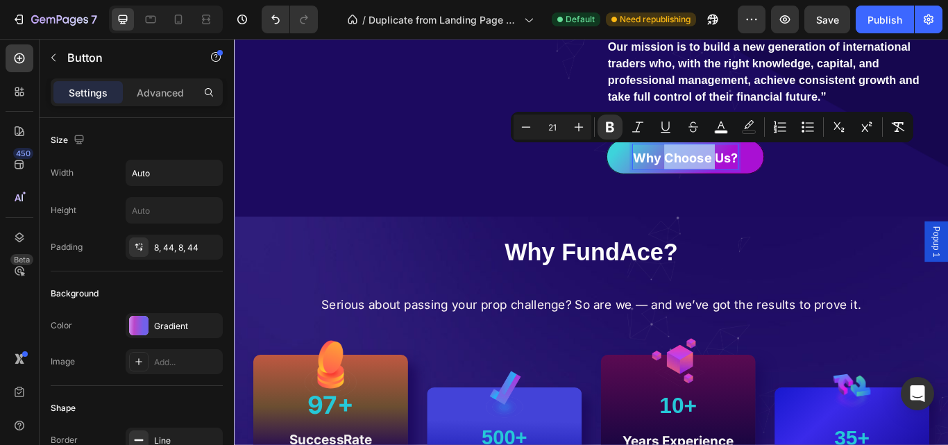
click at [770, 171] on strong "Why Choose Us?" at bounding box center [759, 177] width 123 height 17
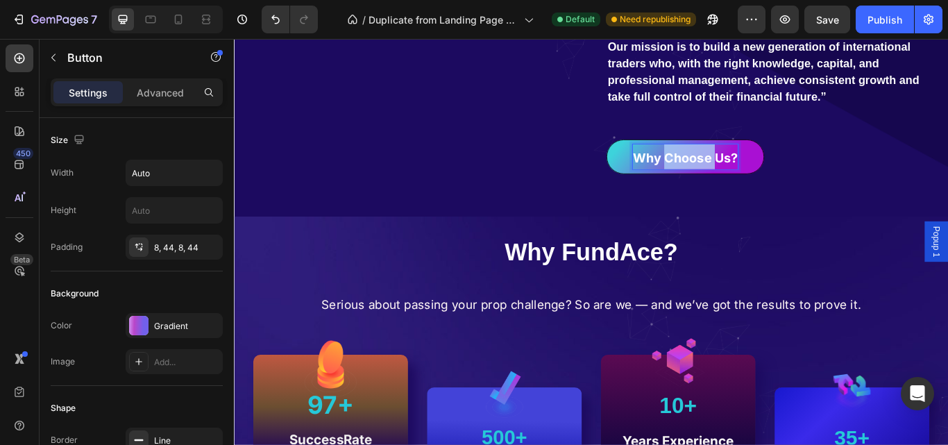
click at [770, 171] on strong "Why Choose Us?" at bounding box center [759, 177] width 123 height 17
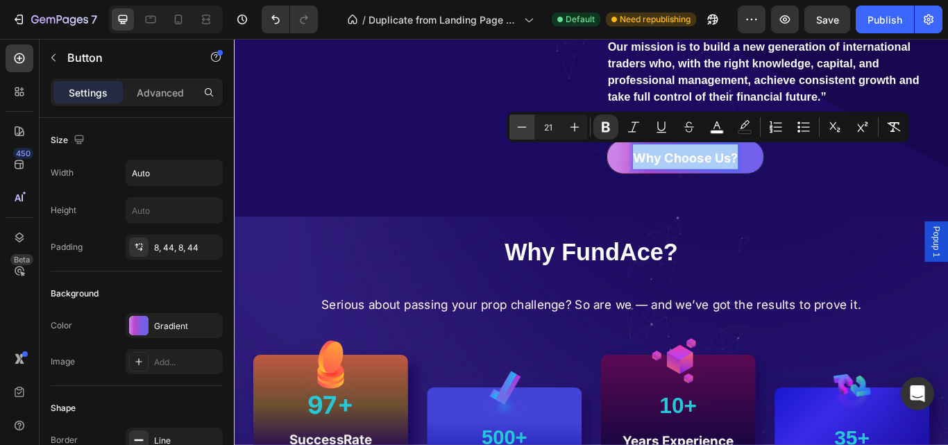
click at [528, 132] on icon "Editor contextual toolbar" at bounding box center [522, 127] width 14 height 14
click at [520, 132] on icon "Editor contextual toolbar" at bounding box center [522, 127] width 14 height 14
click at [525, 127] on icon "Editor contextual toolbar" at bounding box center [522, 126] width 9 height 1
type input "17"
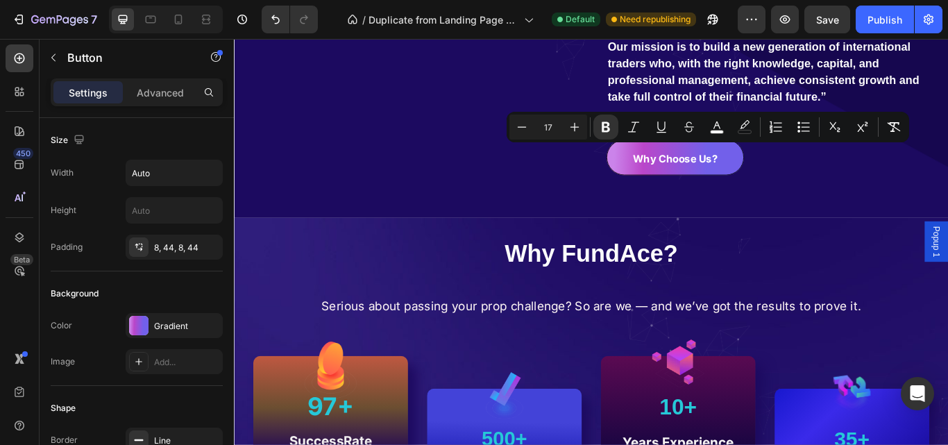
click at [854, 171] on div "Why Choose Us? Button 8" at bounding box center [862, 177] width 391 height 42
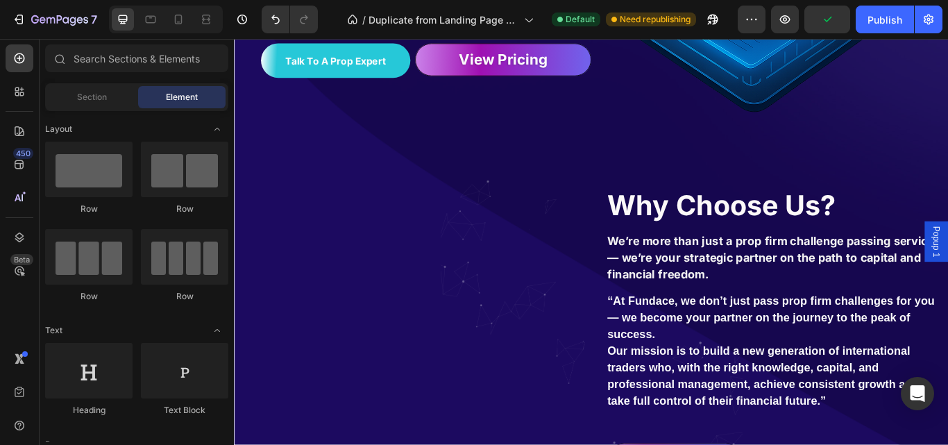
scroll to position [377, 0]
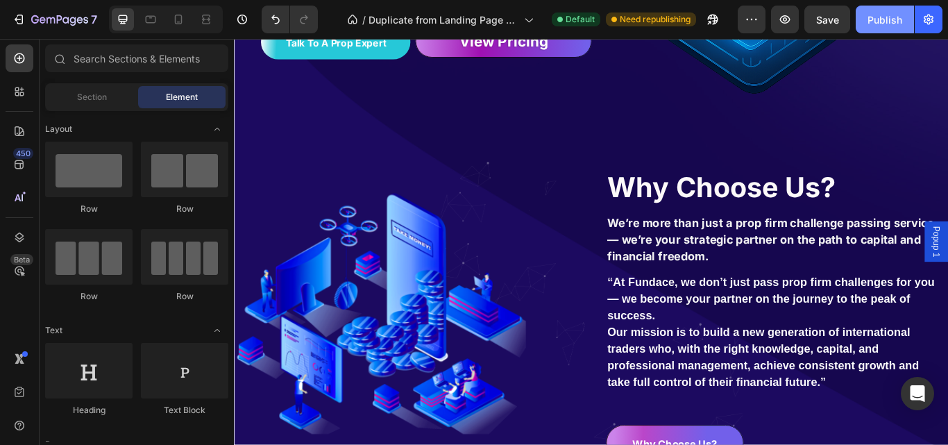
click at [885, 26] on div "Publish" at bounding box center [884, 19] width 35 height 15
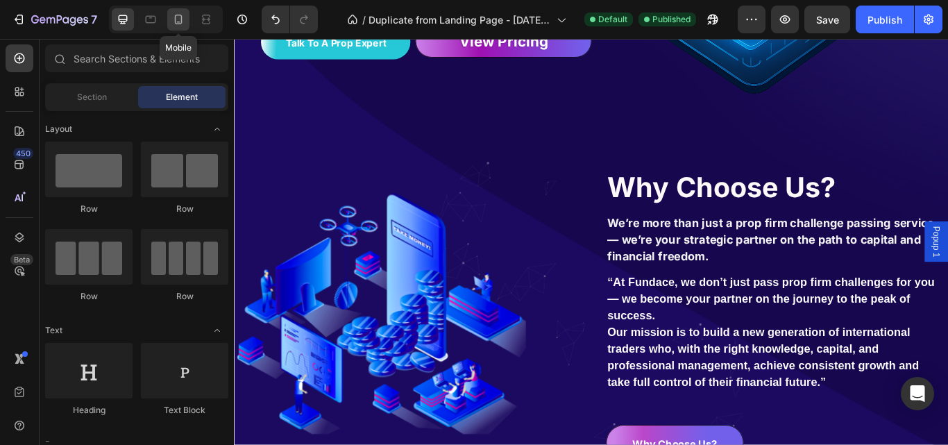
click at [181, 24] on icon at bounding box center [179, 20] width 8 height 10
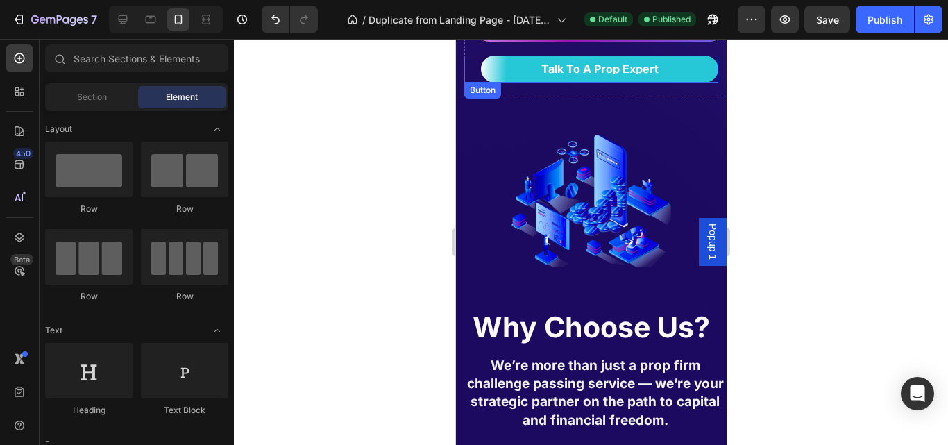
click at [685, 79] on link "Talk to a Prop Expert" at bounding box center [598, 69] width 237 height 27
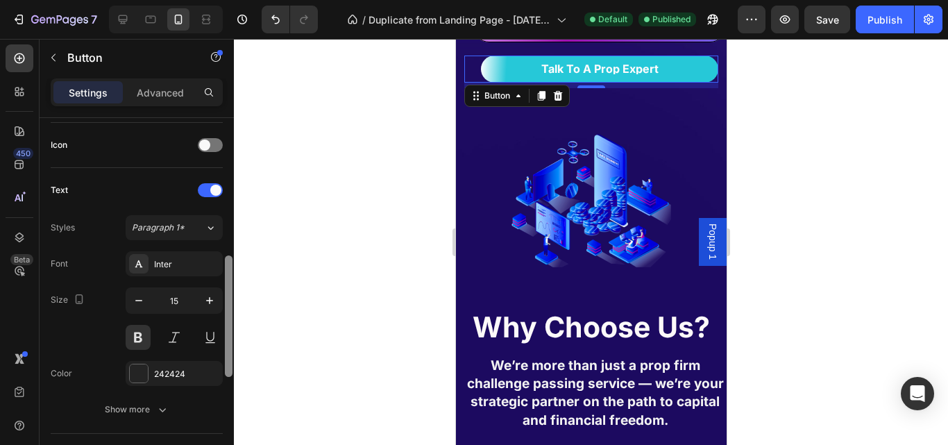
scroll to position [422, 0]
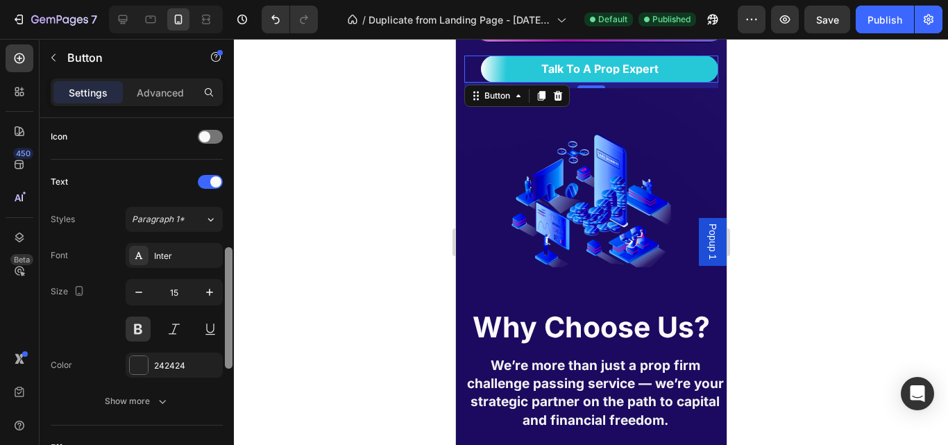
drag, startPoint x: 231, startPoint y: 224, endPoint x: 229, endPoint y: 364, distance: 140.2
click at [229, 364] on div at bounding box center [229, 307] width 8 height 121
click at [206, 295] on icon "button" at bounding box center [210, 292] width 14 height 14
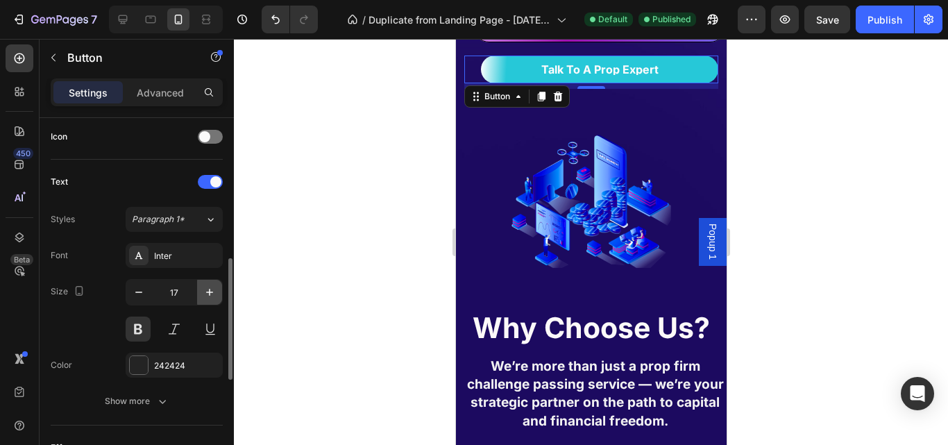
click at [206, 295] on icon "button" at bounding box center [210, 292] width 14 height 14
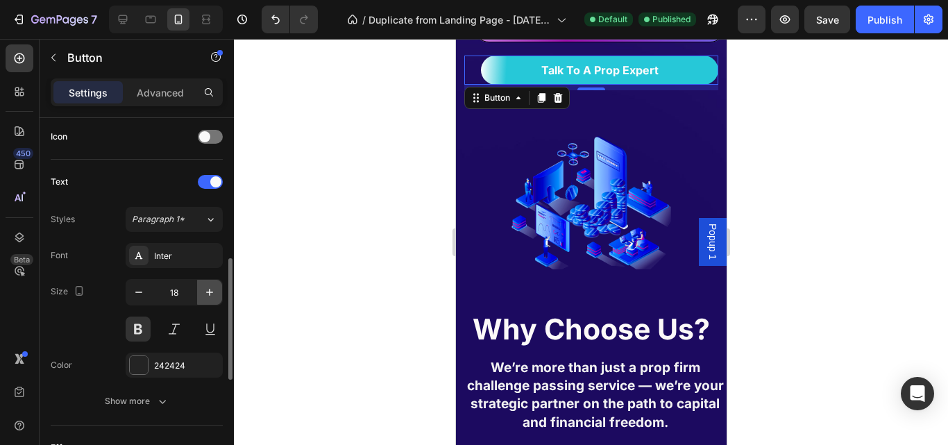
type input "19"
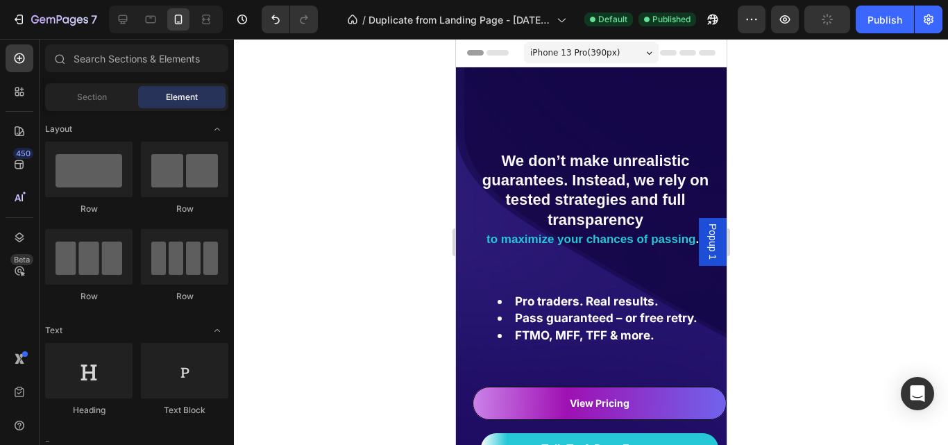
scroll to position [178, 0]
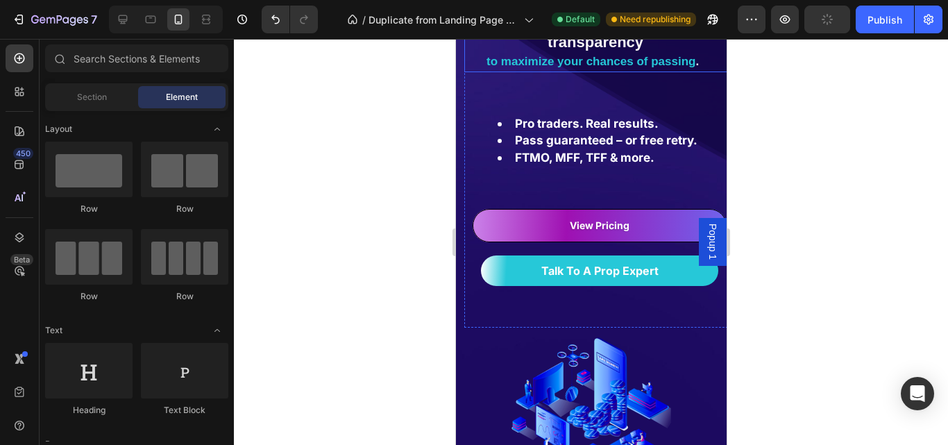
click at [695, 67] on strong "." at bounding box center [696, 61] width 3 height 13
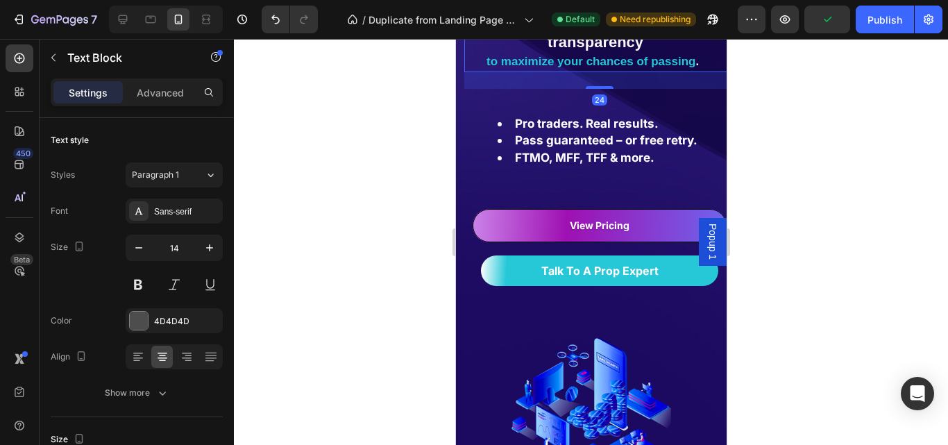
click at [695, 65] on strong "." at bounding box center [696, 61] width 3 height 13
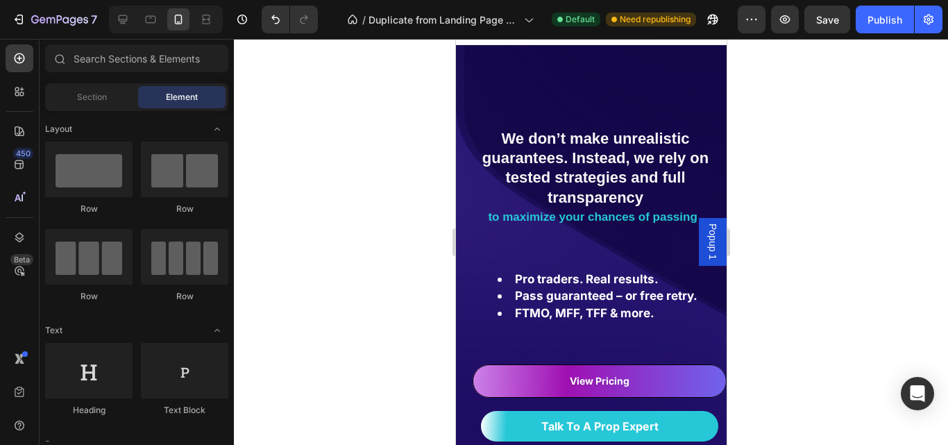
scroll to position [0, 0]
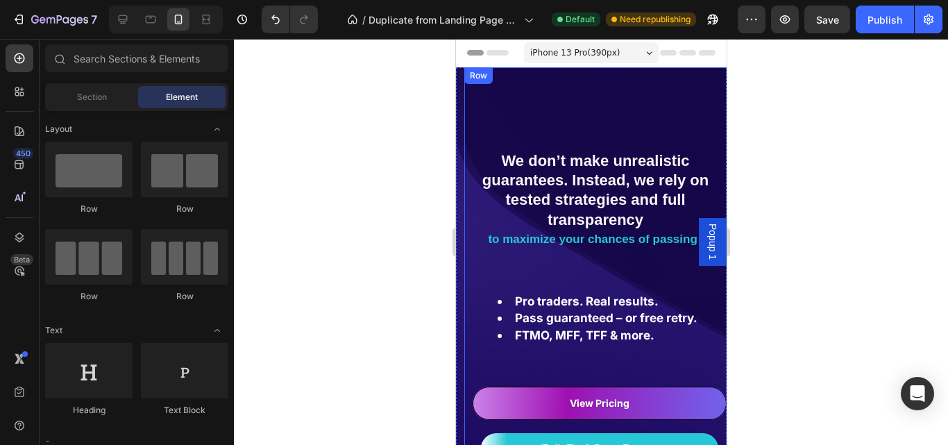
click at [500, 122] on div "We don’t make unrealistic guarantees. Instead, we rely on tested strategies and…" at bounding box center [598, 286] width 271 height 438
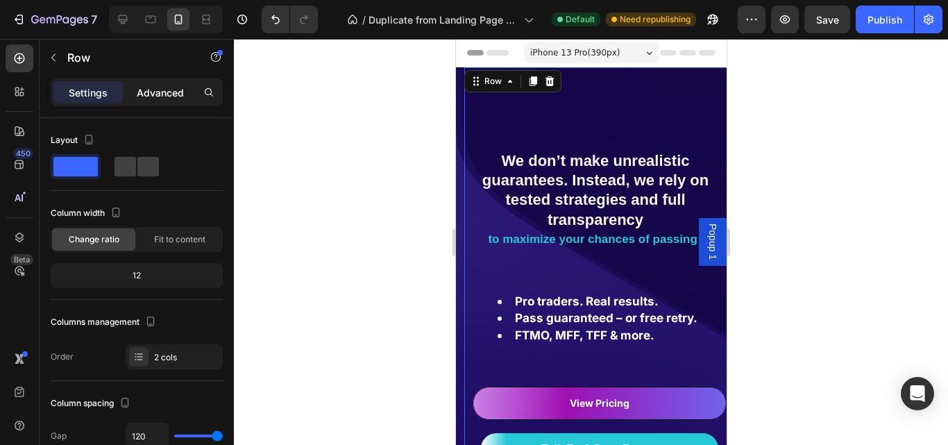
click at [162, 93] on p "Advanced" at bounding box center [160, 92] width 47 height 15
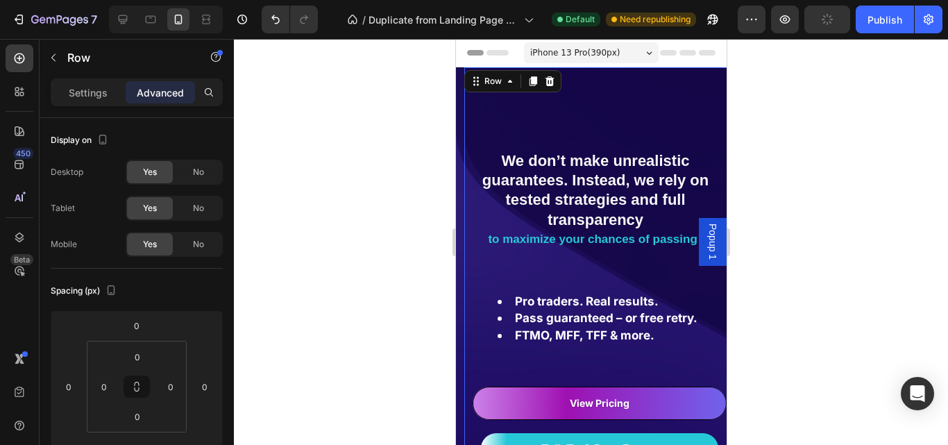
click at [606, 136] on div "We don’t make unrealistic guarantees. Instead, we rely on tested strategies and…" at bounding box center [598, 286] width 271 height 438
click at [470, 284] on div "Pro traders. Real results. Pass guaranteed – or free retry. FTMO, MFF, TFF & mo…" at bounding box center [598, 318] width 271 height 87
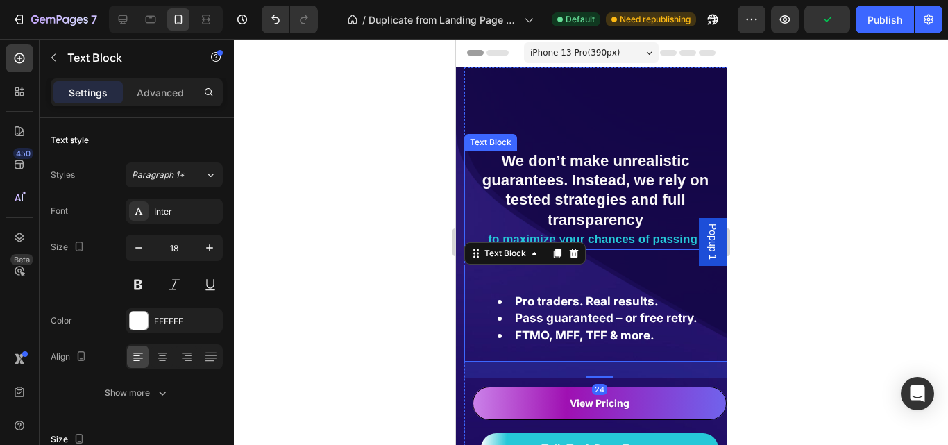
click at [476, 219] on p "We don’t make unrealistic guarantees. Instead, we rely on tested strategies and…" at bounding box center [594, 191] width 259 height 78
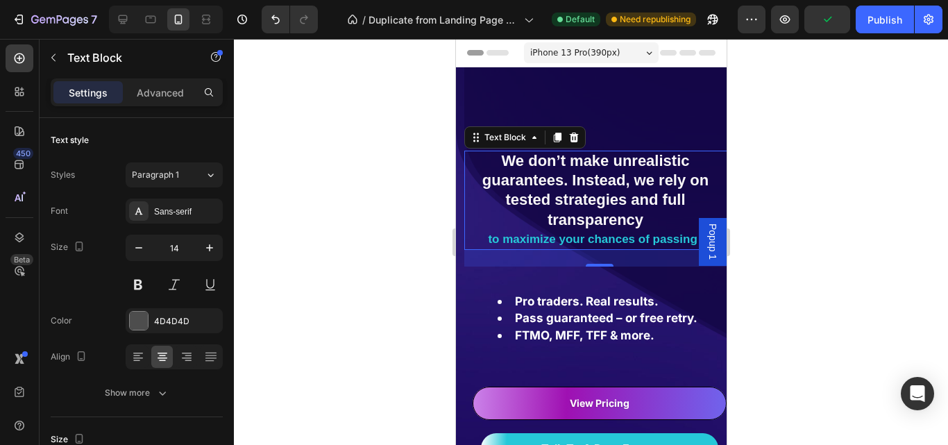
scroll to position [422, 0]
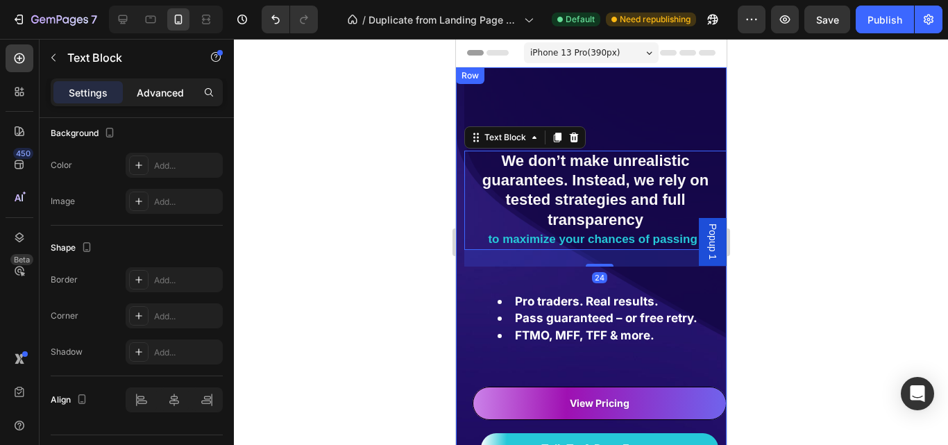
click at [150, 95] on p "Advanced" at bounding box center [160, 92] width 47 height 15
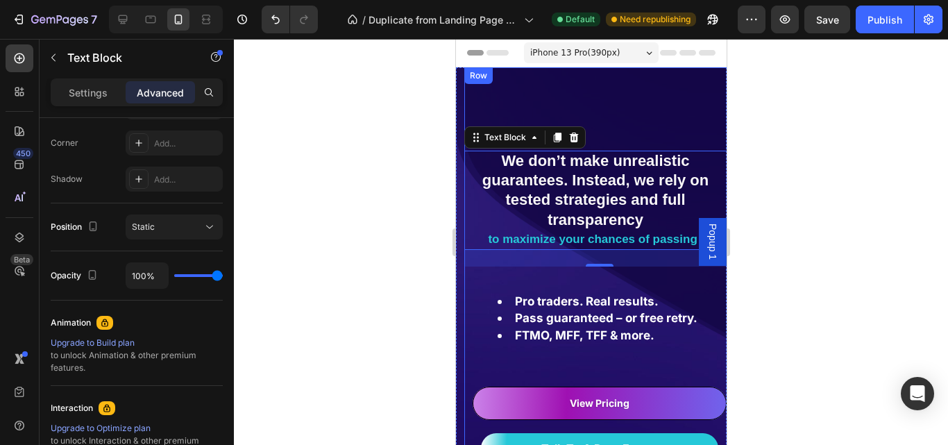
click at [672, 131] on div "We don’t make unrealistic guarantees. Instead, we rely on tested strategies and…" at bounding box center [598, 286] width 271 height 438
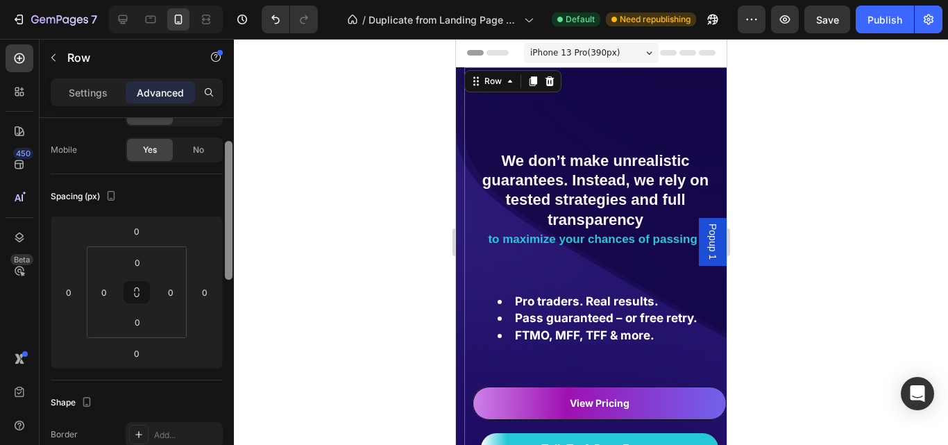
scroll to position [113, 0]
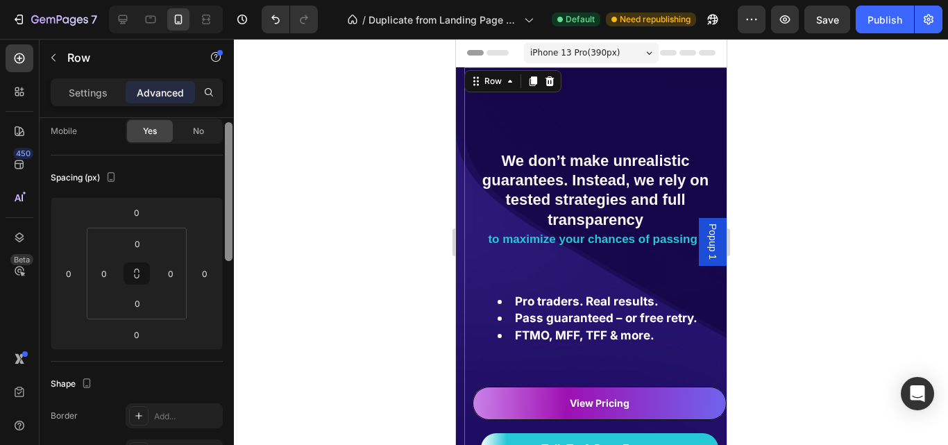
drag, startPoint x: 231, startPoint y: 235, endPoint x: 228, endPoint y: 278, distance: 43.2
click at [228, 261] on div at bounding box center [229, 191] width 8 height 139
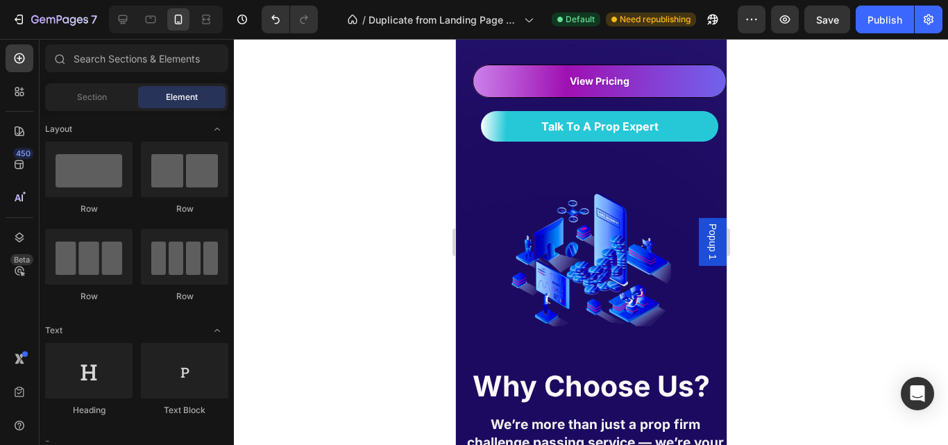
scroll to position [344, 0]
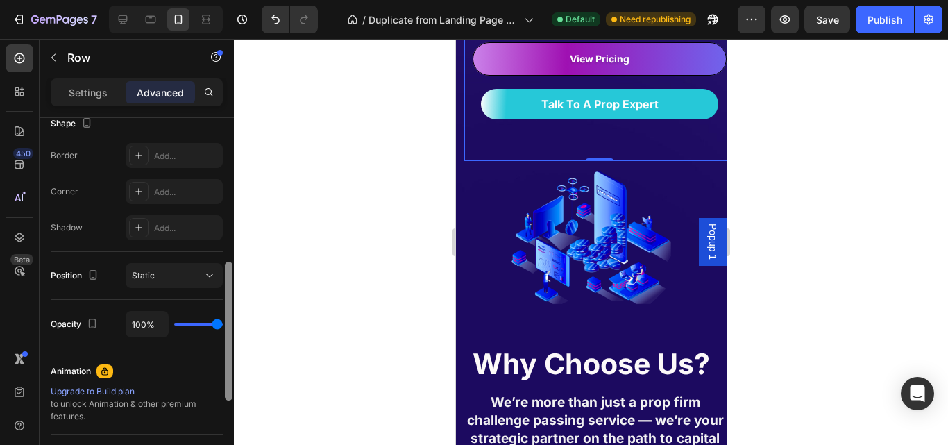
drag, startPoint x: 230, startPoint y: 205, endPoint x: 252, endPoint y: 306, distance: 103.6
click at [228, 324] on div at bounding box center [229, 331] width 8 height 139
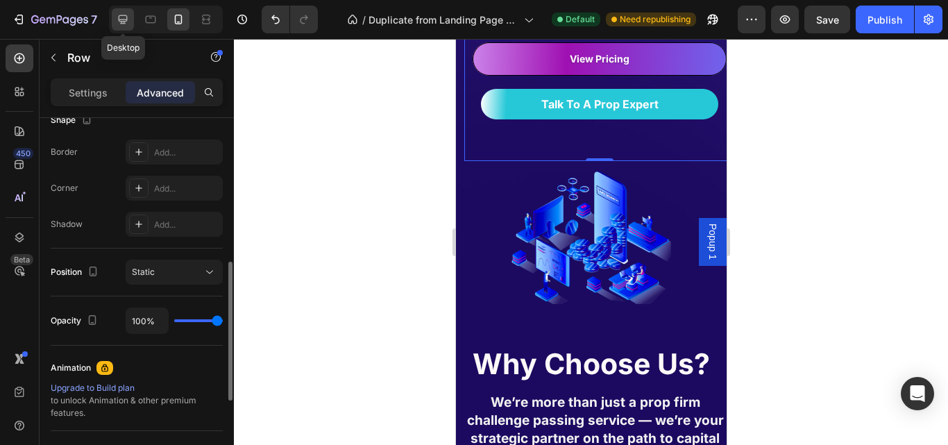
click at [115, 18] on div at bounding box center [123, 19] width 22 height 22
type input "44"
type input "66"
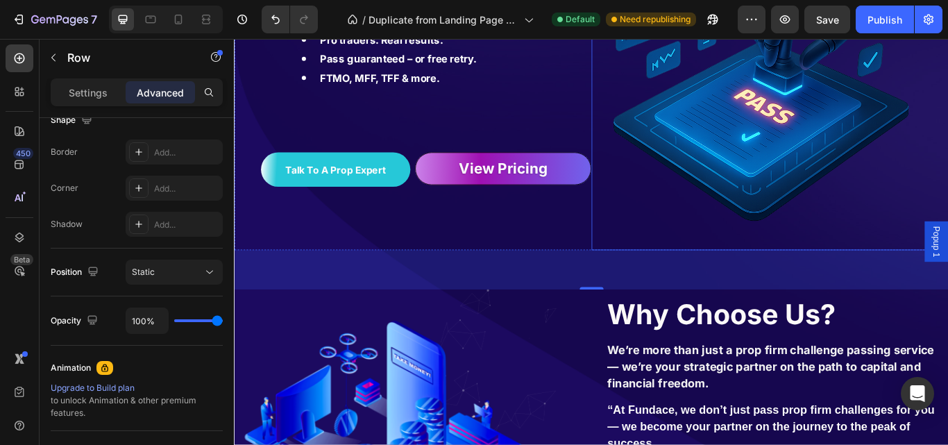
scroll to position [10, 0]
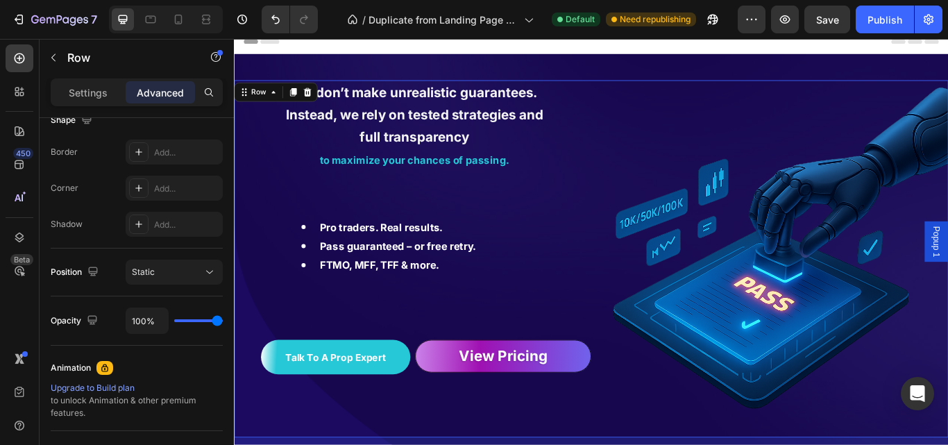
click at [596, 215] on div "We don’t make unrealistic guarantees. Instead, we rely on tested strategies and…" at bounding box center [442, 295] width 416 height 416
click at [98, 92] on p "Settings" at bounding box center [88, 92] width 39 height 15
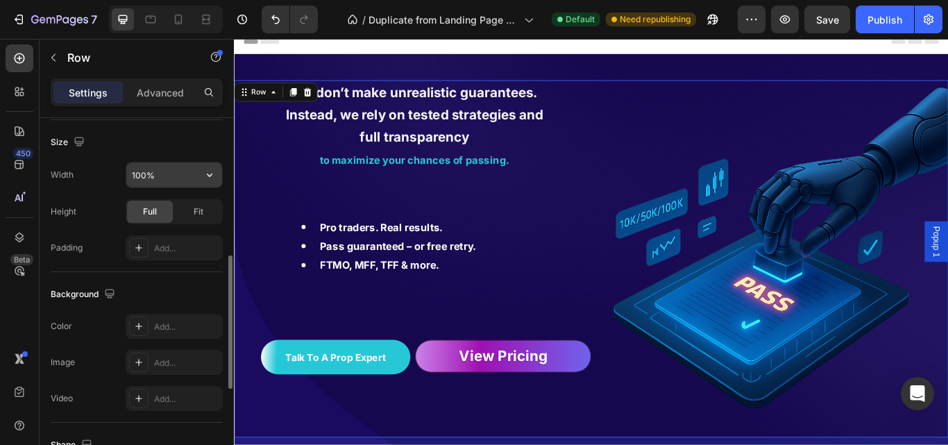
scroll to position [0, 0]
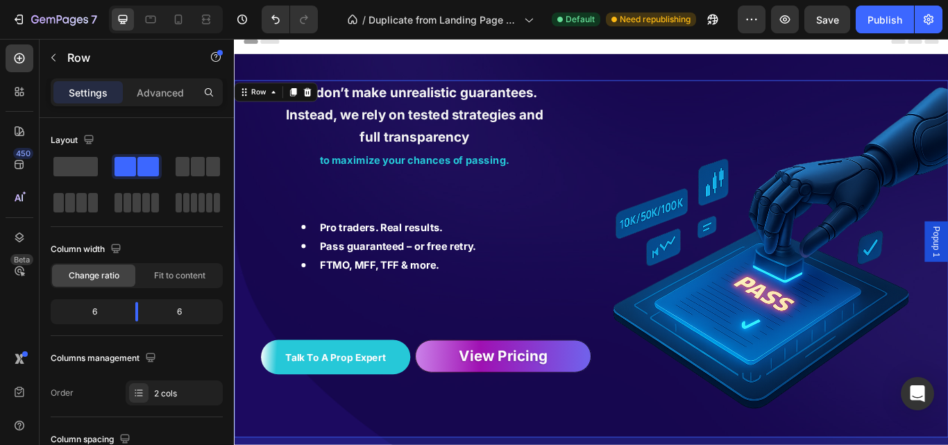
click at [629, 340] on div "We don’t make unrealistic guarantees. Instead, we rely on tested strategies and…" at bounding box center [442, 295] width 416 height 416
click at [173, 24] on icon at bounding box center [178, 19] width 14 height 14
type input "120"
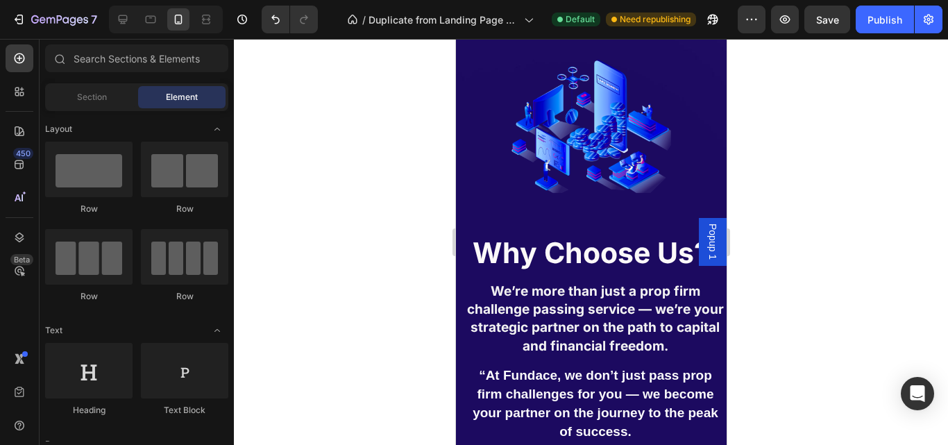
scroll to position [466, 0]
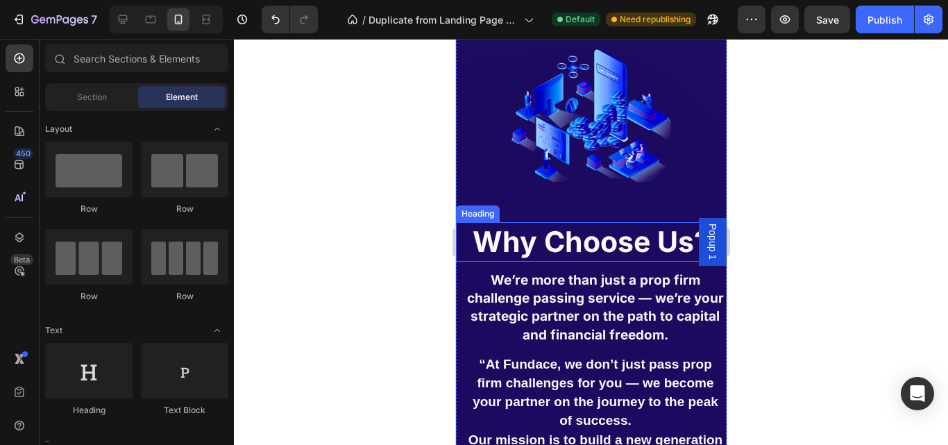
click at [595, 234] on strong "Why Choose Us?" at bounding box center [590, 241] width 237 height 35
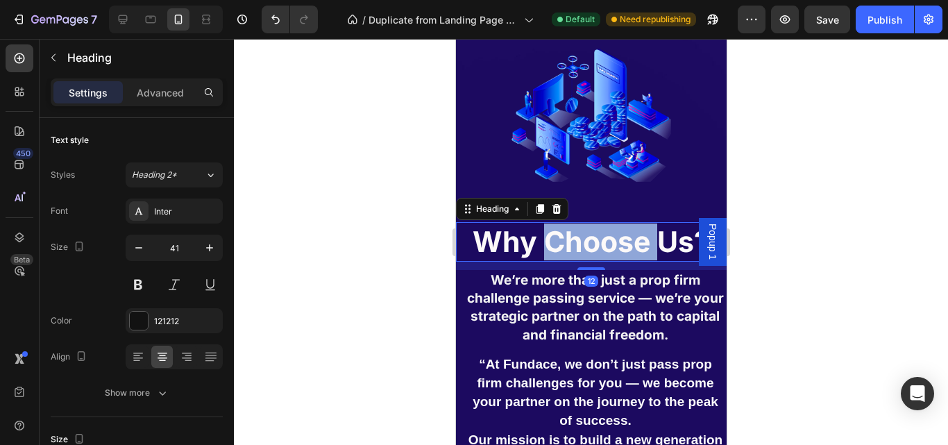
click at [595, 234] on strong "Why Choose Us?" at bounding box center [590, 241] width 237 height 35
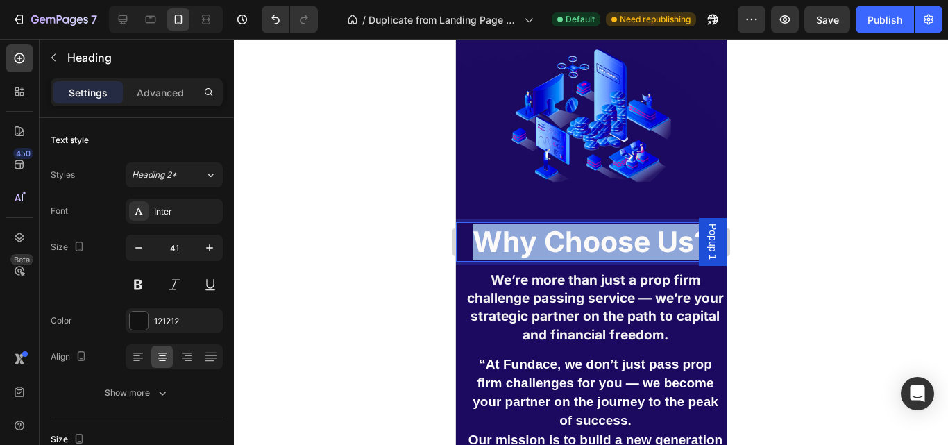
click at [595, 234] on strong "Why Choose Us?" at bounding box center [590, 241] width 237 height 35
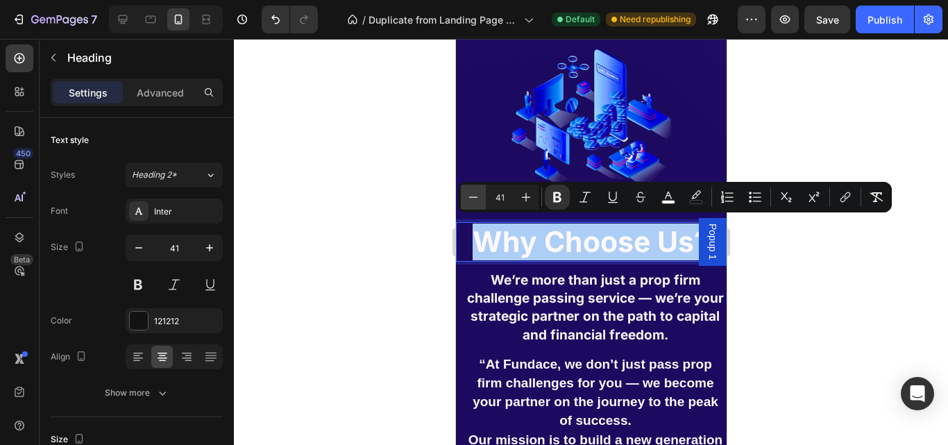
click at [468, 201] on icon "Editor contextual toolbar" at bounding box center [473, 197] width 14 height 14
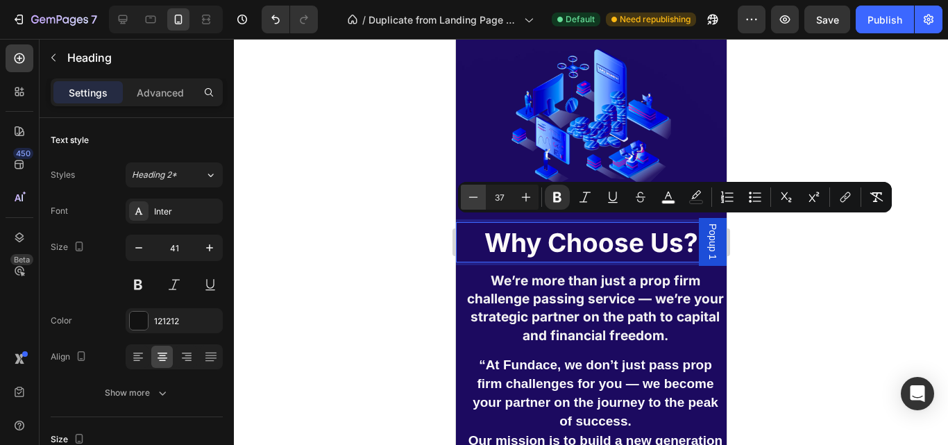
click at [468, 201] on icon "Editor contextual toolbar" at bounding box center [473, 197] width 14 height 14
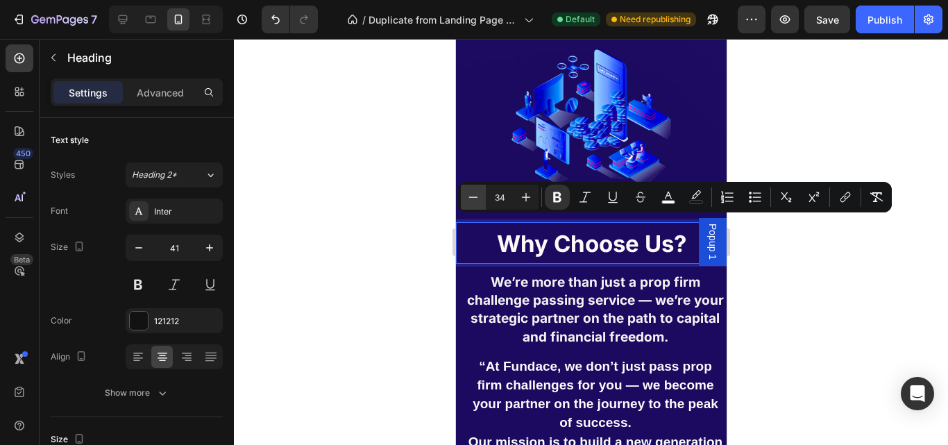
type input "33"
click at [513, 282] on strong "We’re more than just a prop firm challenge passing service — we’re your strateg…" at bounding box center [594, 309] width 257 height 71
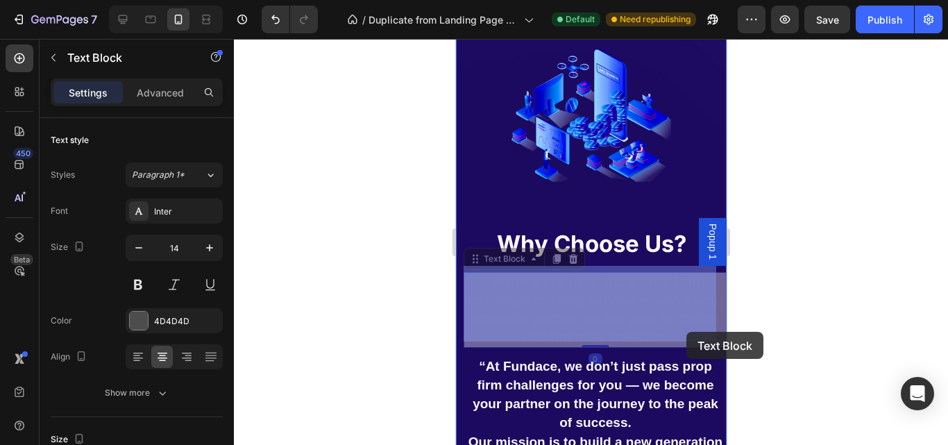
drag, startPoint x: 488, startPoint y: 277, endPoint x: 635, endPoint y: 321, distance: 152.8
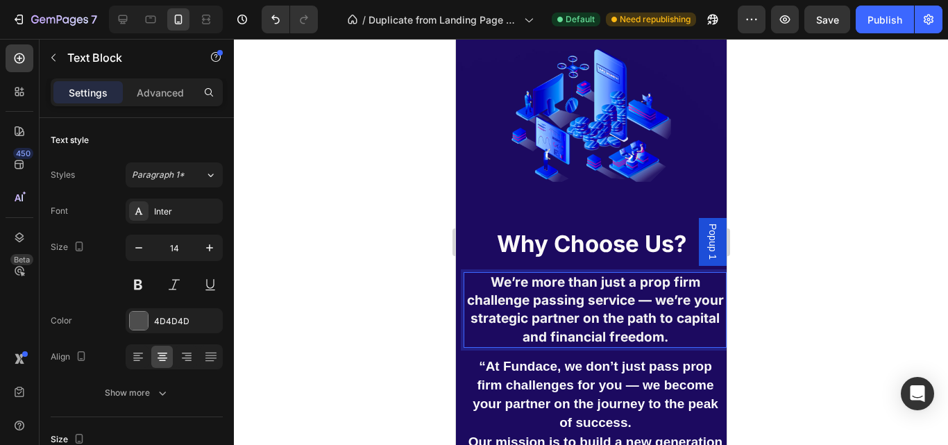
drag, startPoint x: 500, startPoint y: 272, endPoint x: 645, endPoint y: 306, distance: 149.6
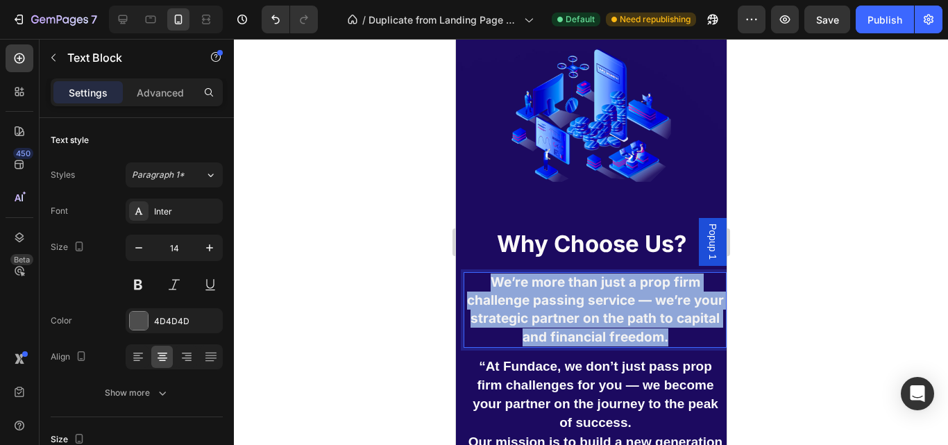
drag, startPoint x: 487, startPoint y: 273, endPoint x: 694, endPoint y: 334, distance: 215.6
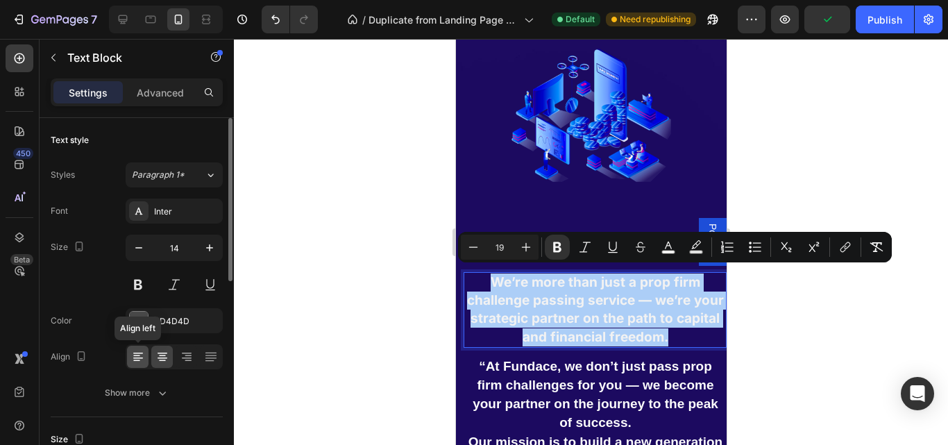
click at [137, 363] on icon at bounding box center [138, 357] width 14 height 14
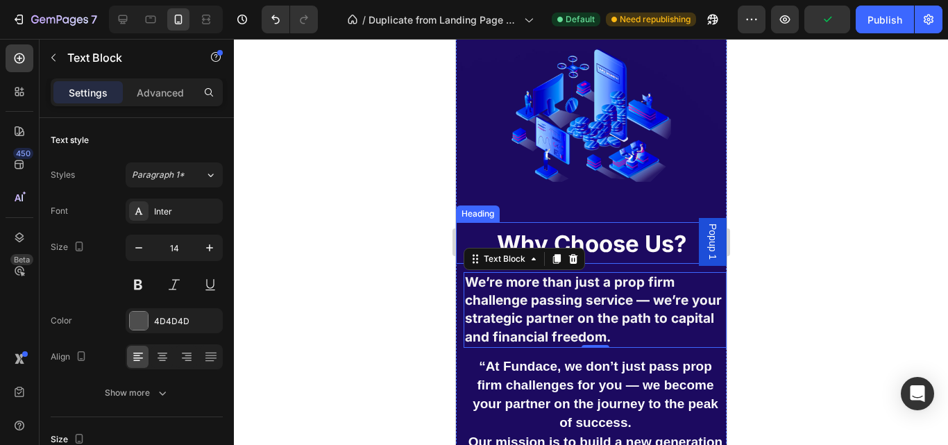
click at [639, 242] on strong "Why Choose Us?" at bounding box center [590, 244] width 189 height 28
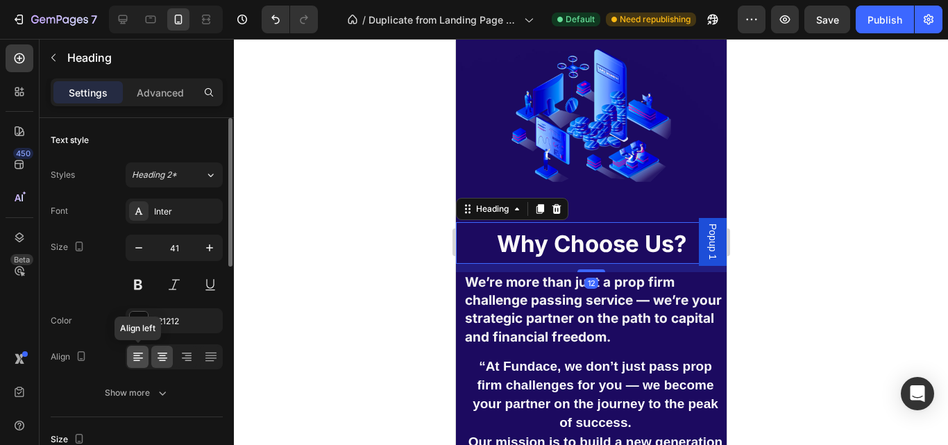
click at [133, 357] on icon at bounding box center [138, 357] width 14 height 14
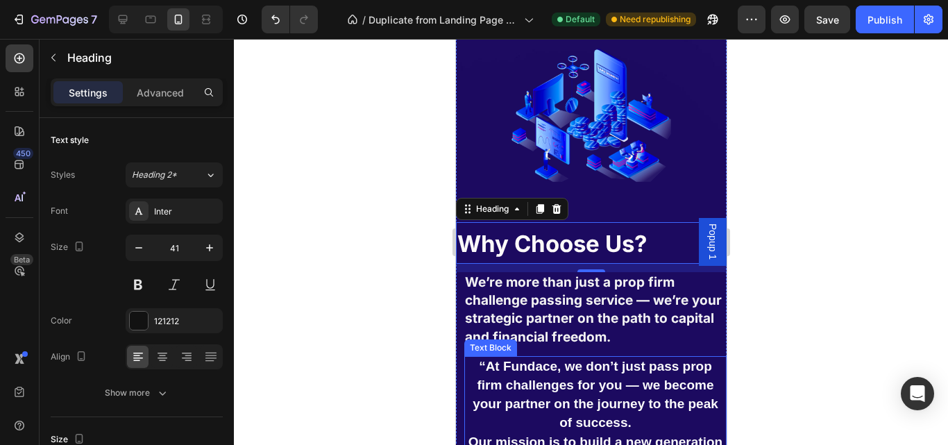
click at [612, 370] on p "“At Fundace, we don’t just pass prop firm challenges for you — we become your p…" at bounding box center [594, 451] width 259 height 189
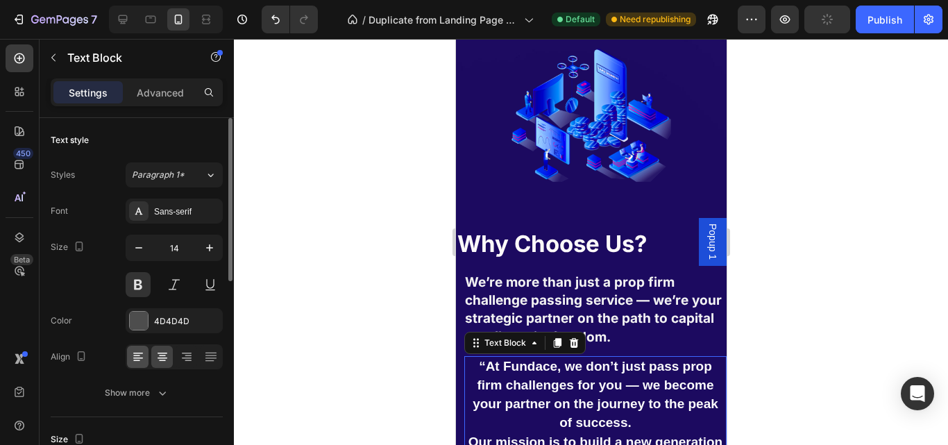
click at [133, 365] on div at bounding box center [138, 357] width 22 height 22
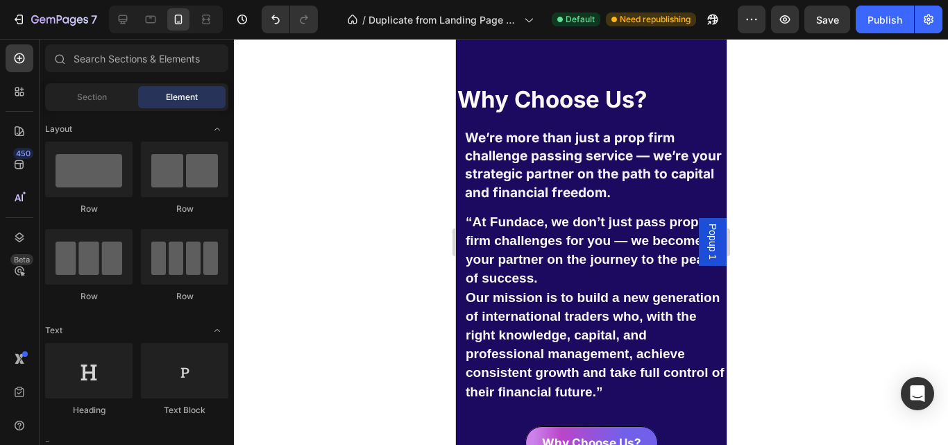
scroll to position [633, 0]
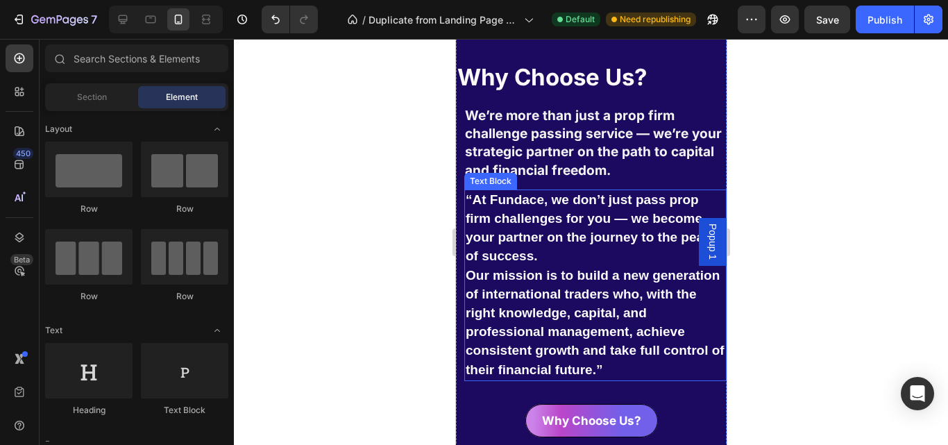
click at [472, 192] on span "“At Fundace, we don’t just pass prop firm challenges for you — we become your p…" at bounding box center [588, 227] width 246 height 71
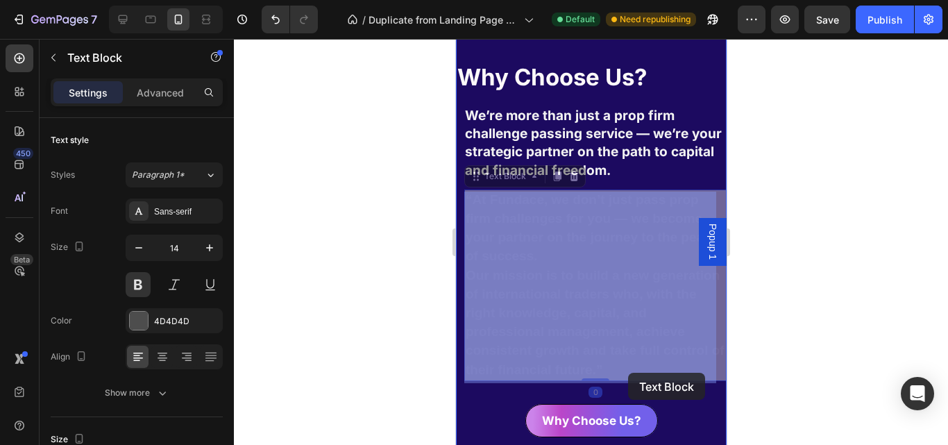
drag, startPoint x: 470, startPoint y: 192, endPoint x: 629, endPoint y: 370, distance: 237.8
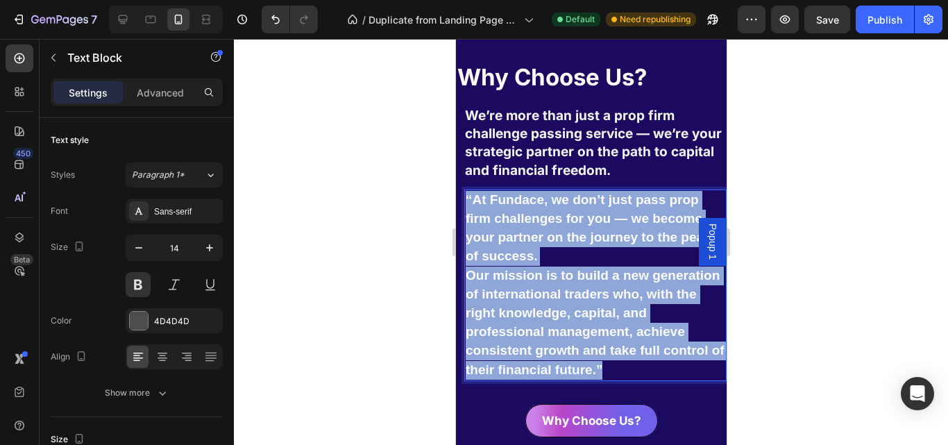
drag, startPoint x: 464, startPoint y: 188, endPoint x: 649, endPoint y: 364, distance: 254.7
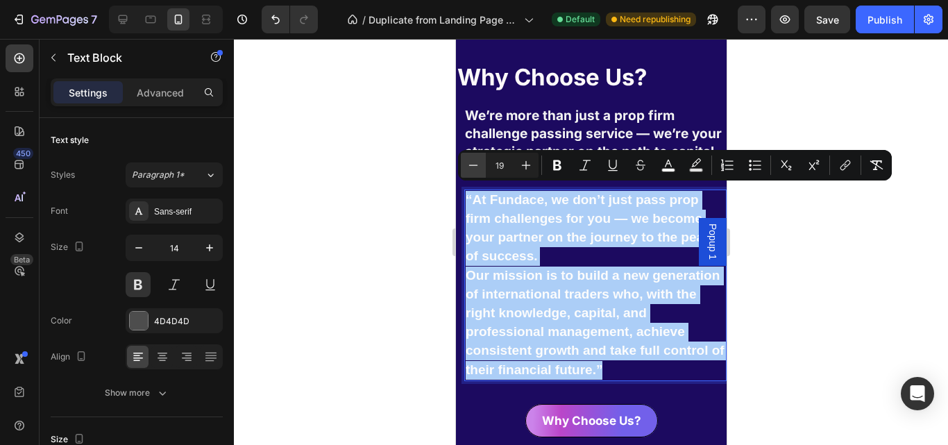
click at [469, 167] on icon "Editor contextual toolbar" at bounding box center [473, 165] width 14 height 14
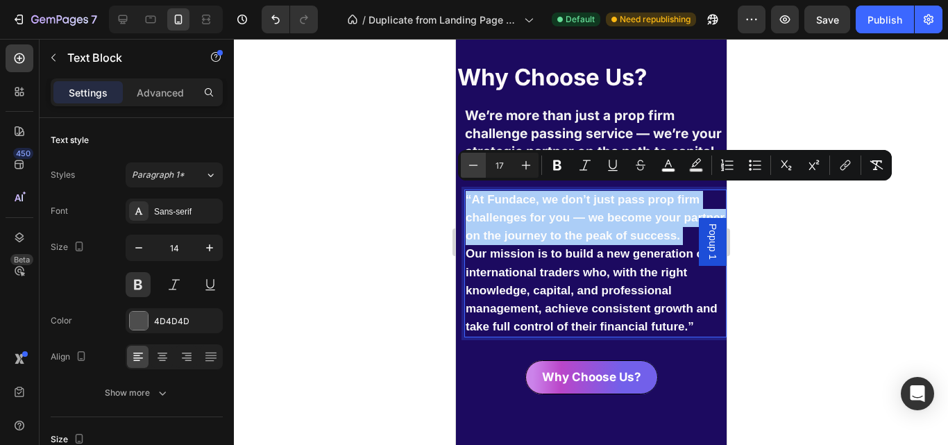
click at [469, 167] on icon "Editor contextual toolbar" at bounding box center [473, 165] width 14 height 14
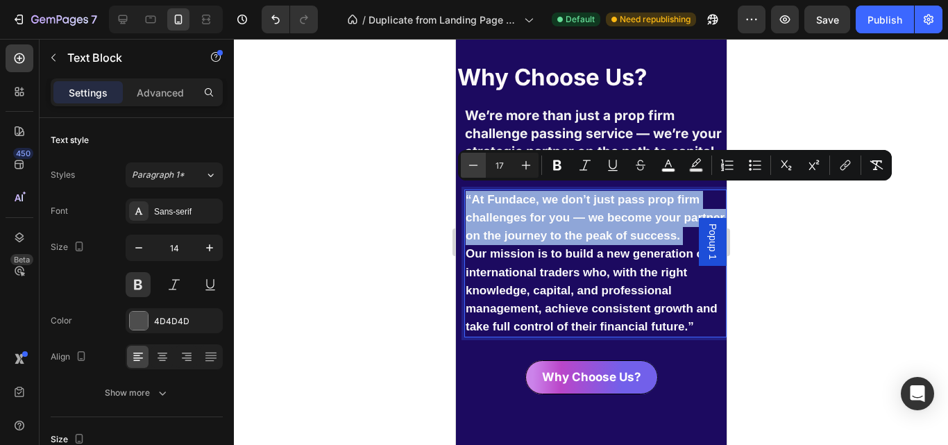
type input "16"
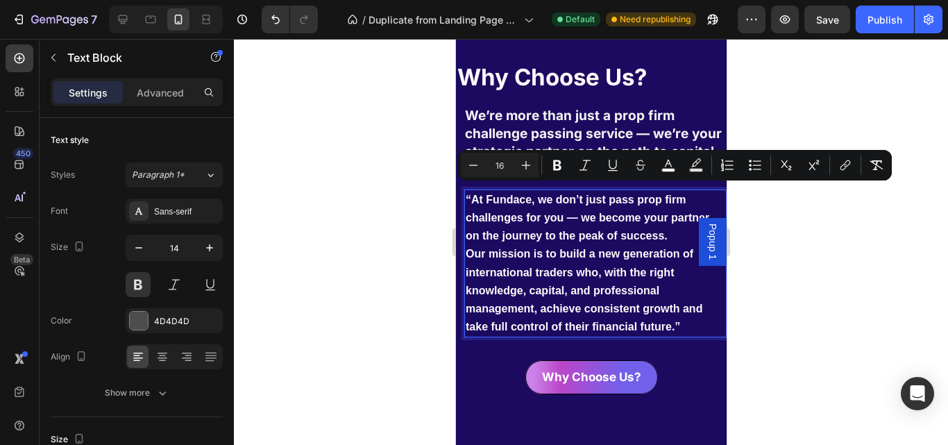
click at [700, 346] on div "Why Choose Us? Button" at bounding box center [590, 380] width 271 height 87
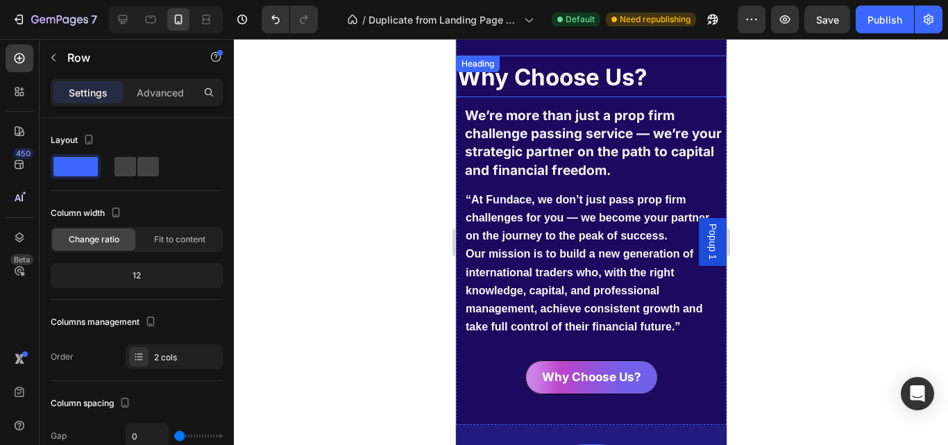
click at [607, 78] on strong "Why Choose Us?" at bounding box center [551, 77] width 189 height 28
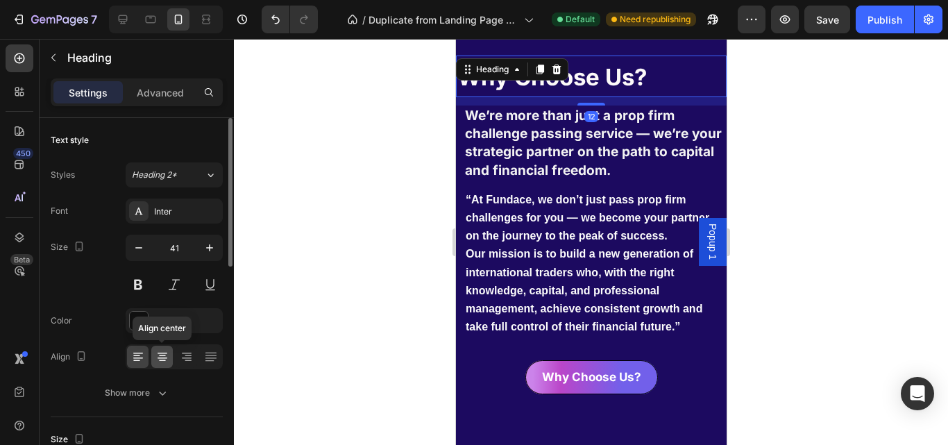
click at [164, 353] on icon at bounding box center [162, 352] width 10 height 1
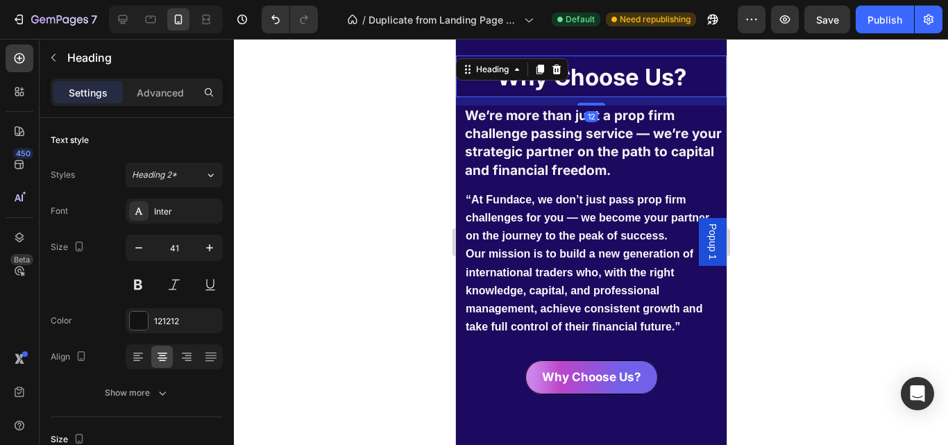
click at [759, 108] on div at bounding box center [591, 242] width 714 height 406
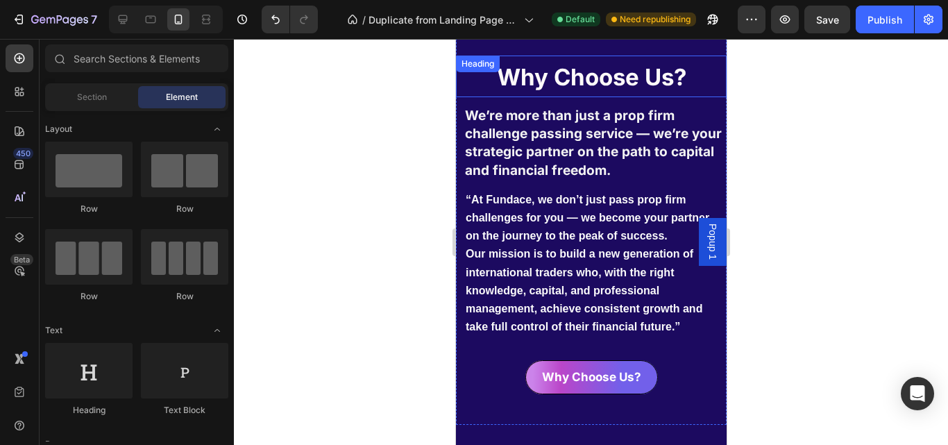
click at [632, 80] on strong "Why Choose Us?" at bounding box center [590, 77] width 189 height 28
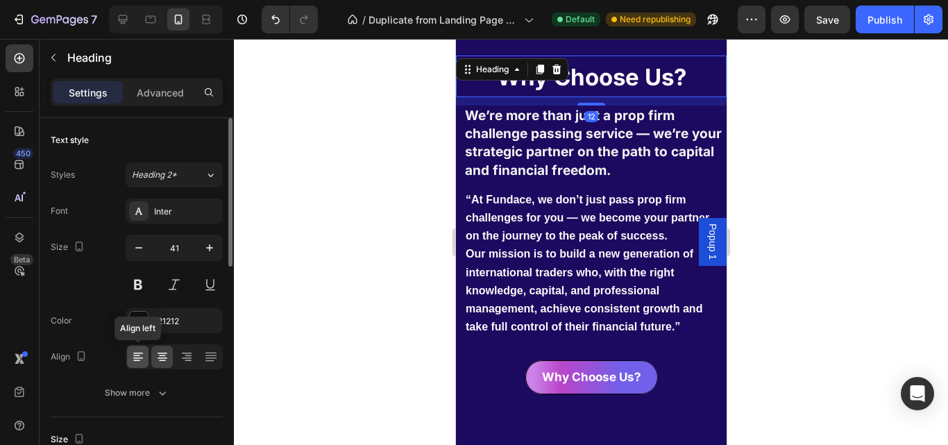
click at [140, 355] on icon at bounding box center [138, 357] width 14 height 14
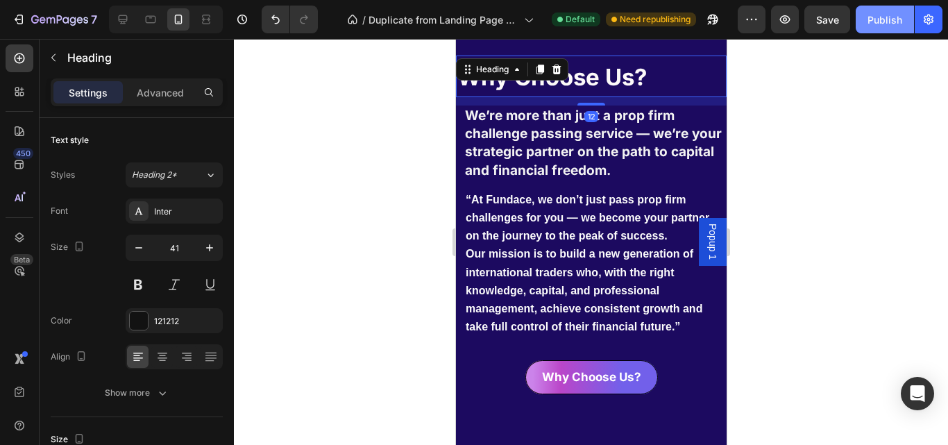
click at [880, 15] on div "Publish" at bounding box center [884, 19] width 35 height 15
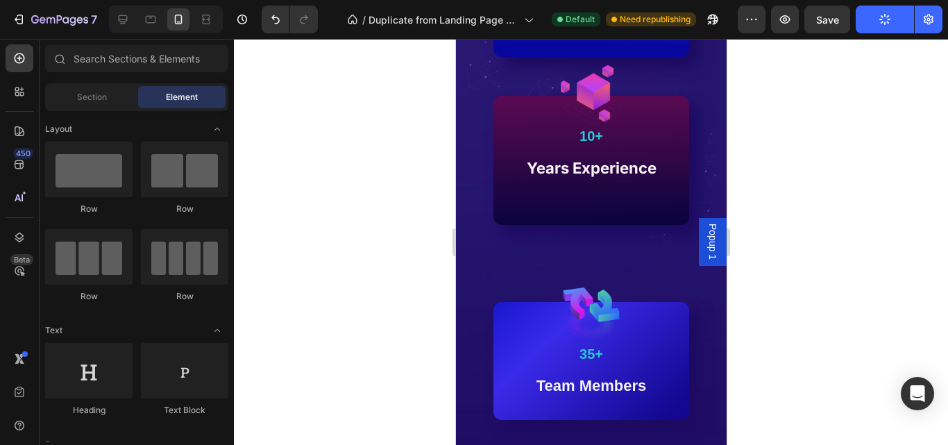
scroll to position [1647, 0]
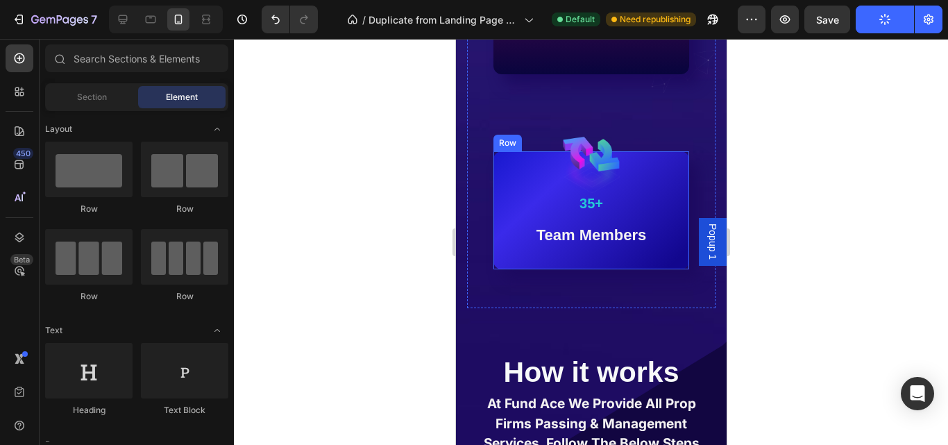
click at [642, 261] on div "Image 35+ Text Block Team Members Text block Row" at bounding box center [591, 210] width 196 height 118
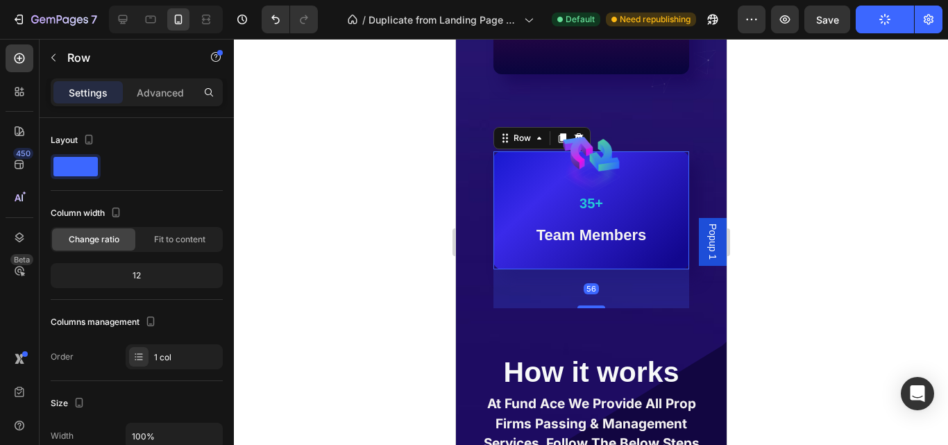
scroll to position [444, 0]
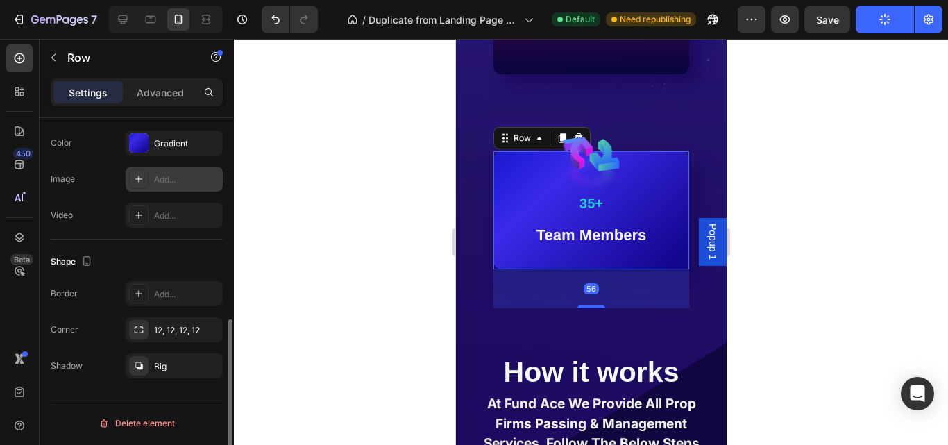
click at [174, 179] on div "Add..." at bounding box center [186, 179] width 65 height 12
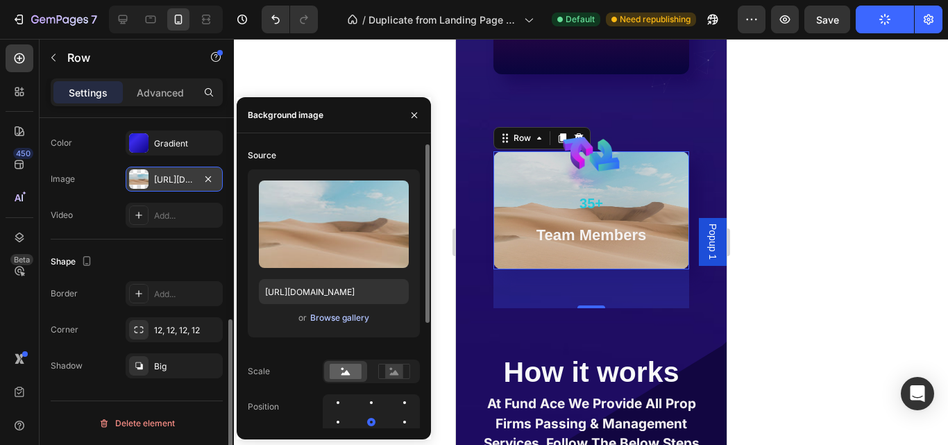
click at [317, 323] on div "Browse gallery" at bounding box center [339, 318] width 59 height 12
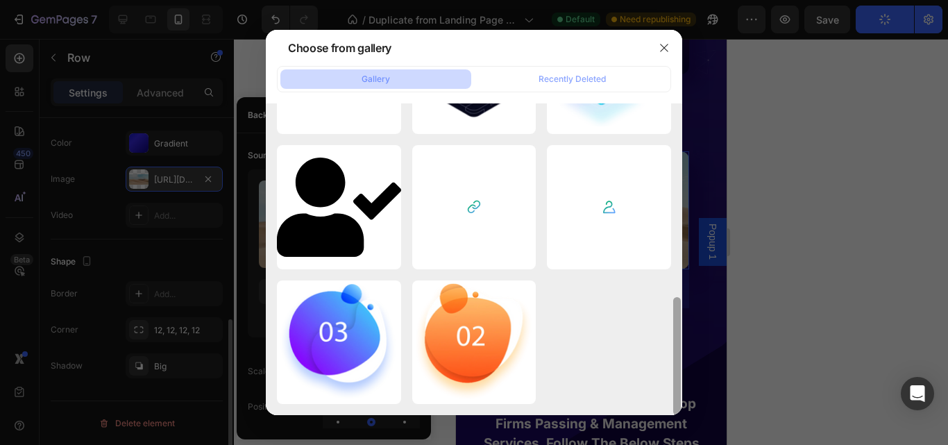
click at [649, 402] on div "5834766020429072247-r...ew.png 130.30 kb 5818858024205405856-r...ew.png 124.88 …" at bounding box center [474, 259] width 416 height 312
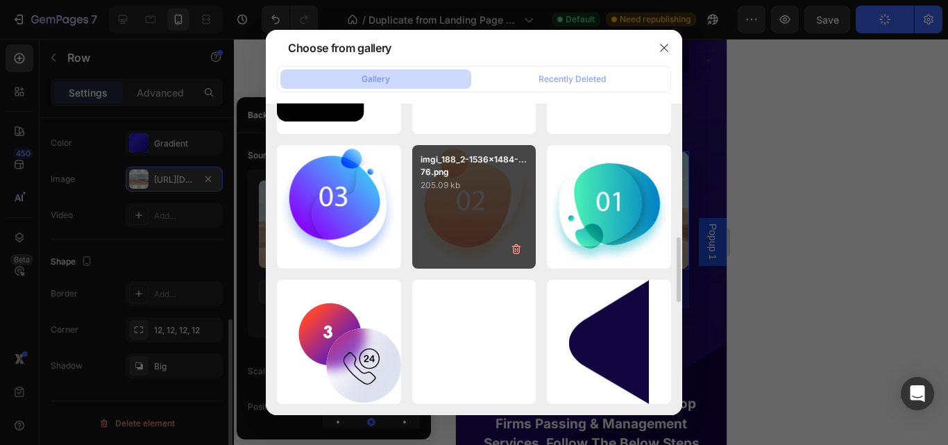
click at [482, 192] on div "imgi_188_2-1536x1484-...76.png 205.09 kb" at bounding box center [474, 207] width 124 height 124
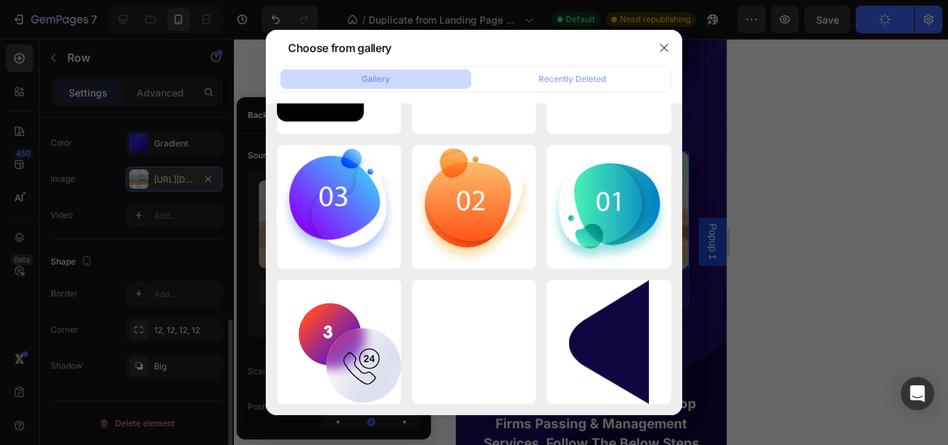
type input "https://cdn.shopify.com/s/files/1/0645/3323/3820/files/gempages_523912485019845…"
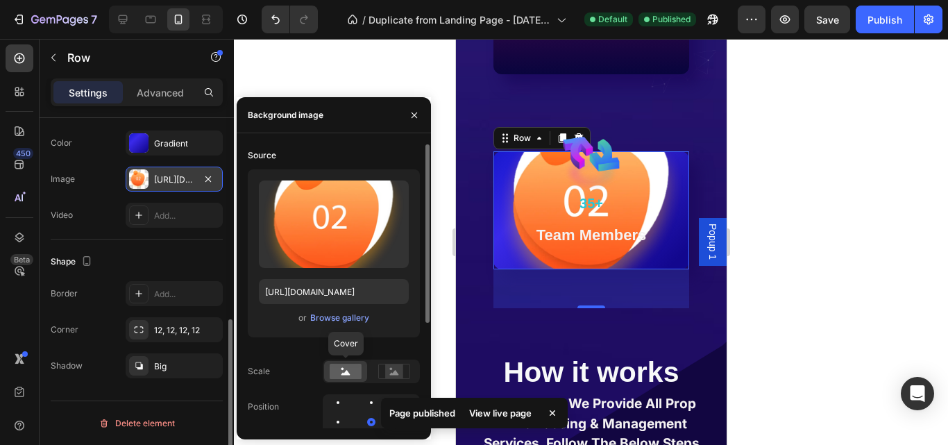
click at [335, 376] on rect at bounding box center [346, 371] width 32 height 15
click at [396, 407] on div at bounding box center [404, 402] width 17 height 17
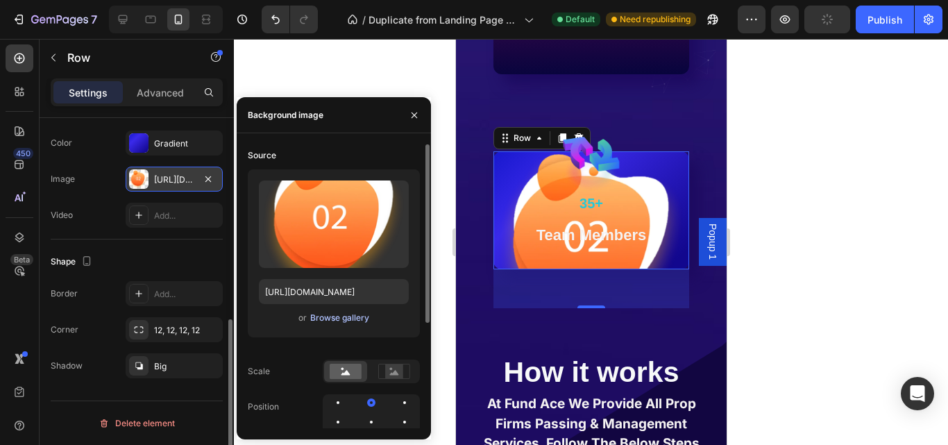
click at [343, 322] on div "Browse gallery" at bounding box center [339, 318] width 59 height 12
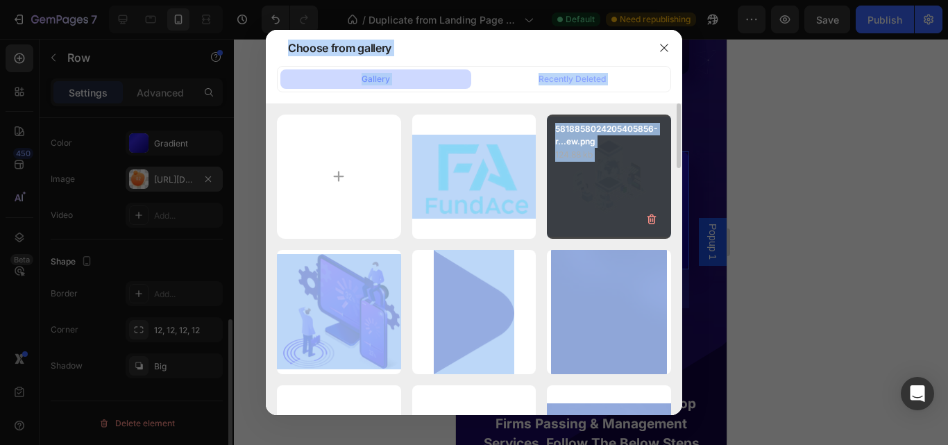
drag, startPoint x: 682, startPoint y: 155, endPoint x: 665, endPoint y: 220, distance: 66.6
click at [676, 241] on div "Choose from gallery Gallery Recently Deleted 5834766020429072247-r...ew.png 130…" at bounding box center [474, 222] width 948 height 445
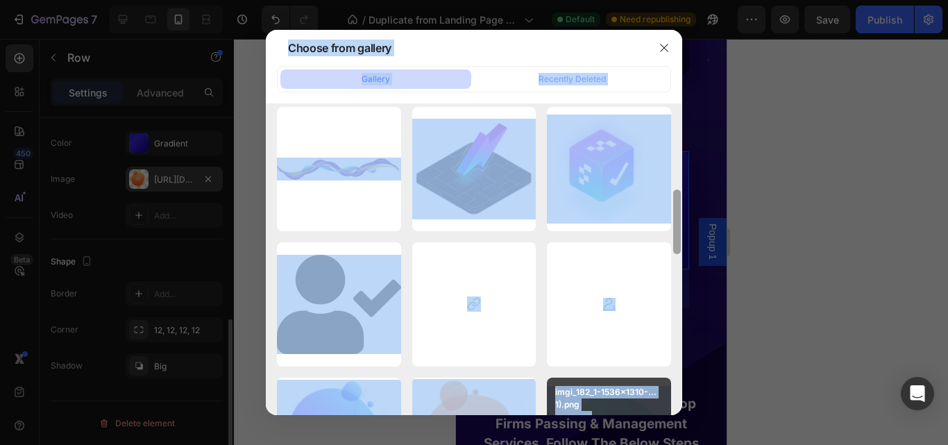
scroll to position [616, 0]
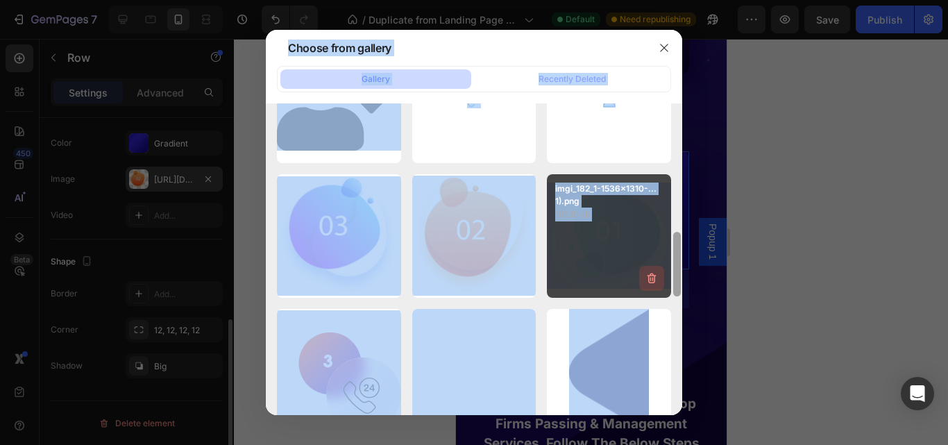
drag, startPoint x: 678, startPoint y: 158, endPoint x: 659, endPoint y: 287, distance: 129.7
click at [659, 287] on div "5834766020429072247-r...ew.png 130.30 kb 5818858024205405856-r...ew.png 124.88 …" at bounding box center [474, 259] width 416 height 312
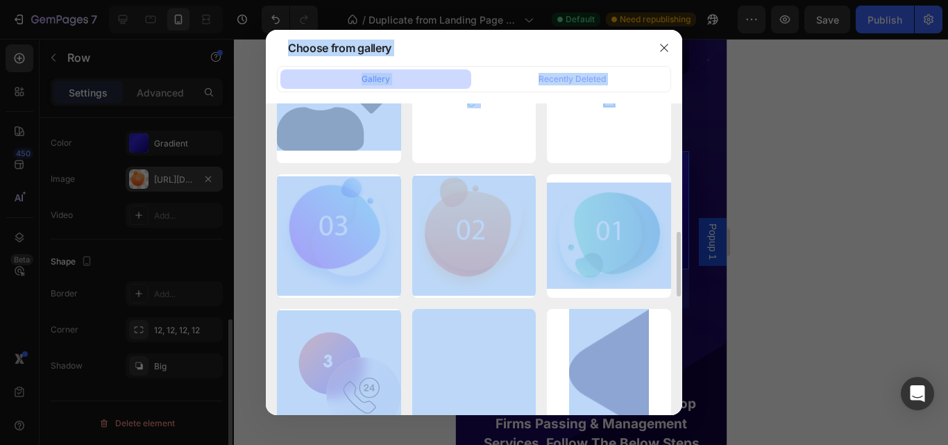
click at [541, 316] on div "5834766020429072247-r...ew.png 130.30 kb 5818858024205405856-r...ew.png 124.88 …" at bounding box center [474, 235] width 394 height 1474
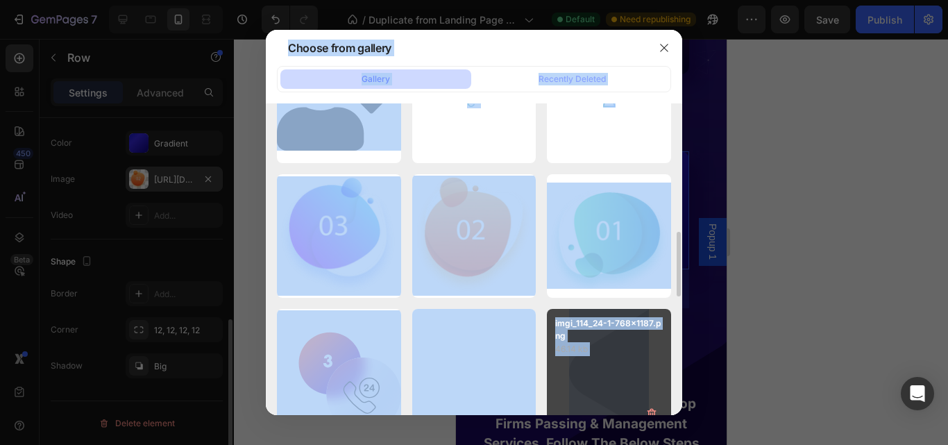
click at [656, 311] on div "imgi_114_24-1-768x1187.png 46.14 kb" at bounding box center [609, 332] width 124 height 47
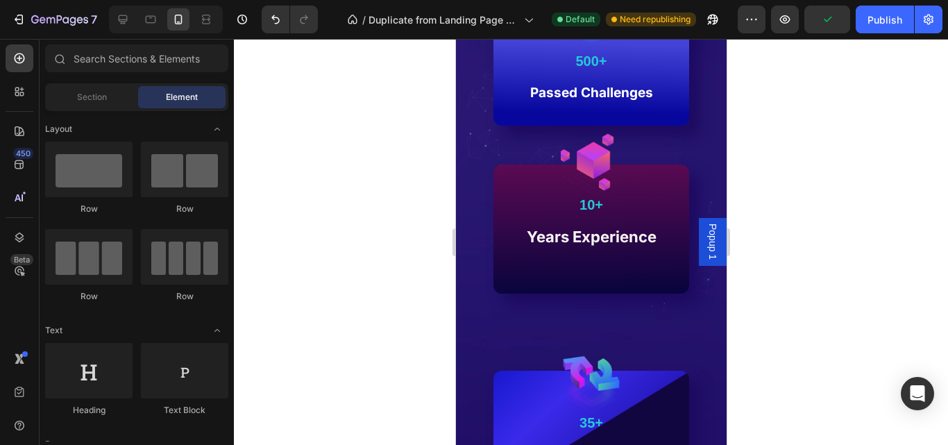
scroll to position [1387, 0]
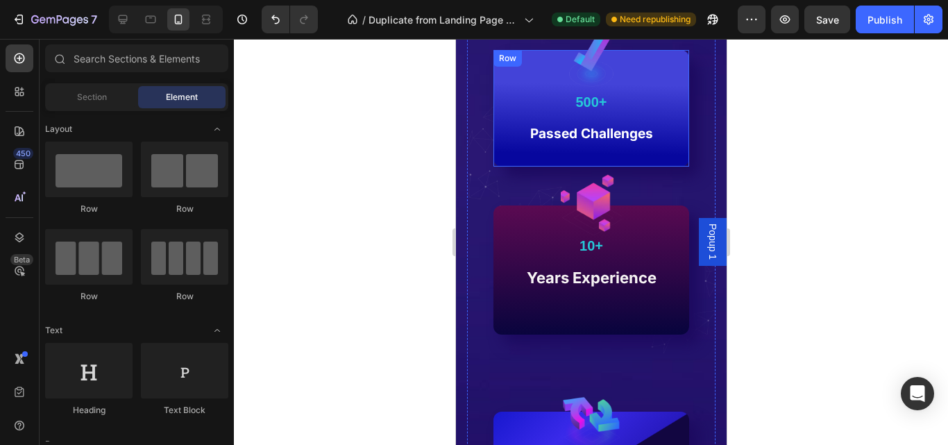
click at [661, 151] on div "Image 500+ Text Block Passed Challenges Text block Row" at bounding box center [591, 108] width 196 height 117
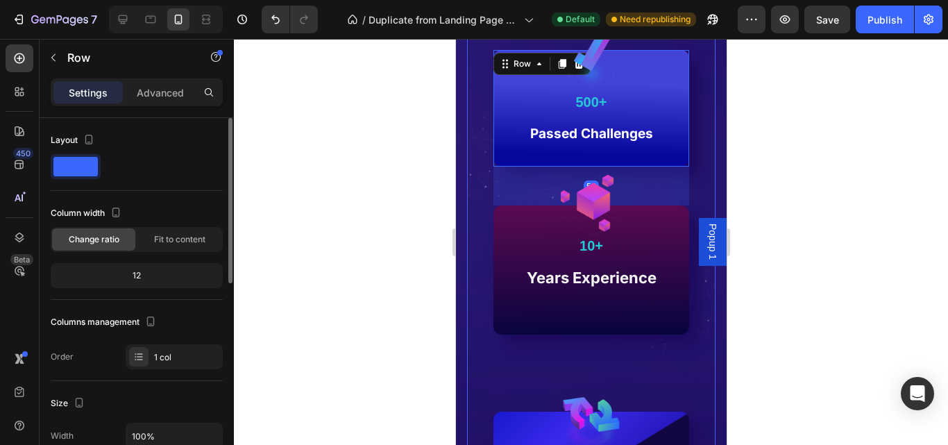
scroll to position [444, 0]
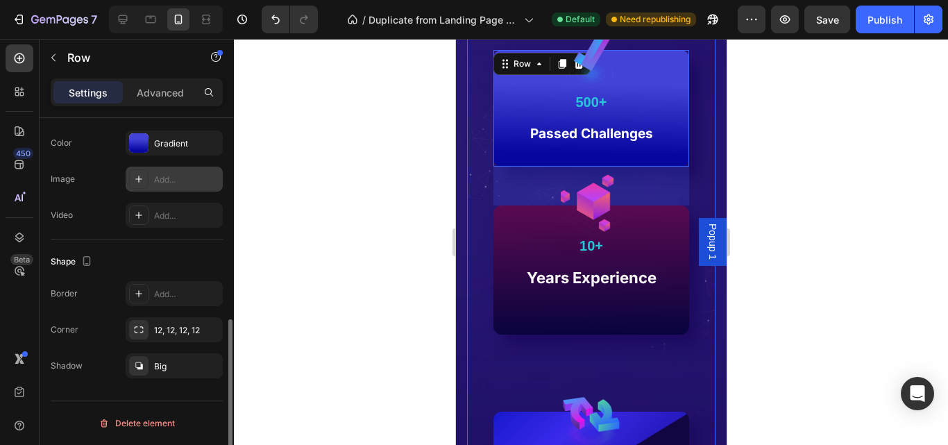
click at [171, 180] on div "Add..." at bounding box center [186, 179] width 65 height 12
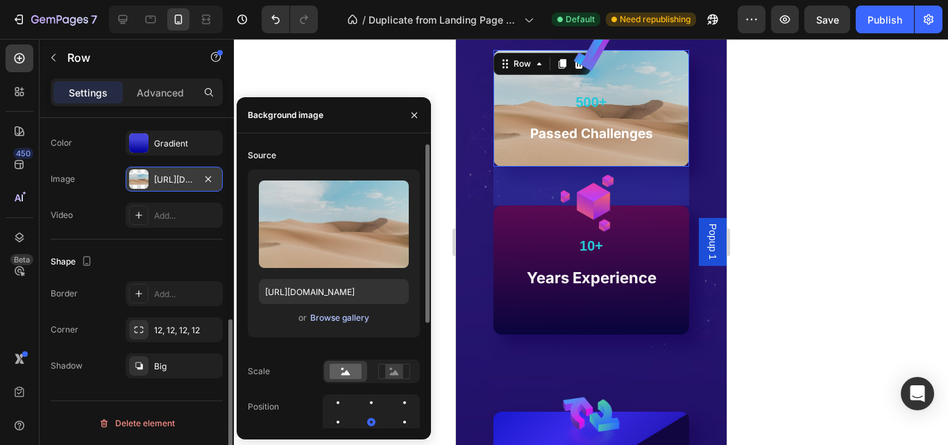
click at [334, 316] on div "Browse gallery" at bounding box center [339, 318] width 59 height 12
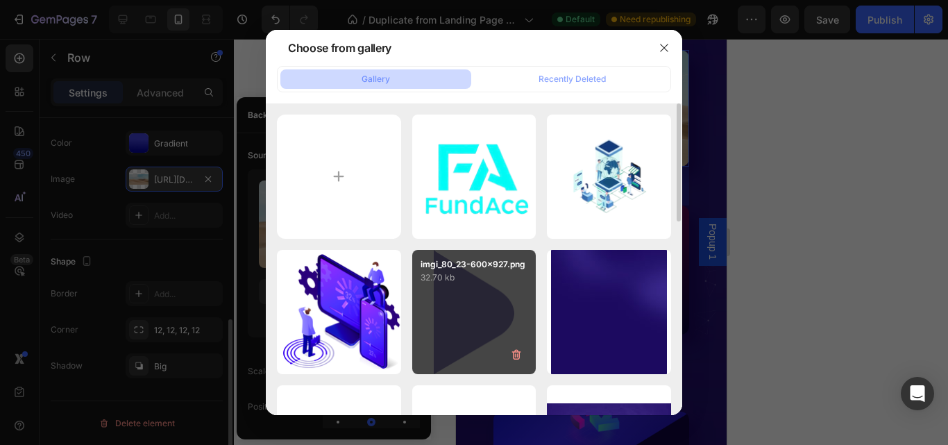
click at [493, 313] on div "imgi_80_23-600x927.png 32.70 kb" at bounding box center [474, 312] width 124 height 124
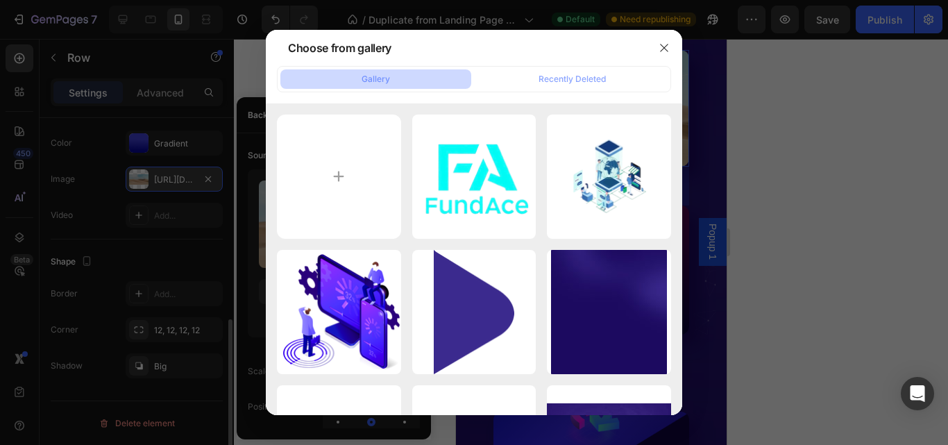
type input "https://cdn.shopify.com/s/files/1/0645/3323/3820/files/gempages_523912485019845…"
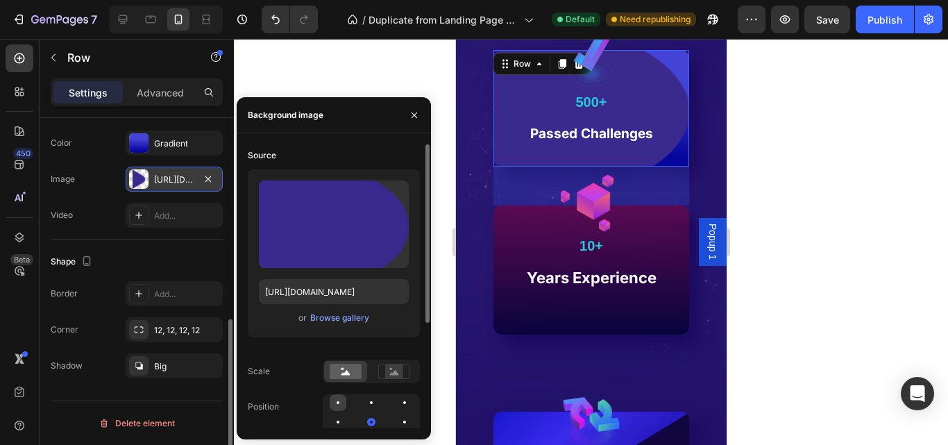
click at [363, 404] on div at bounding box center [371, 402] width 17 height 17
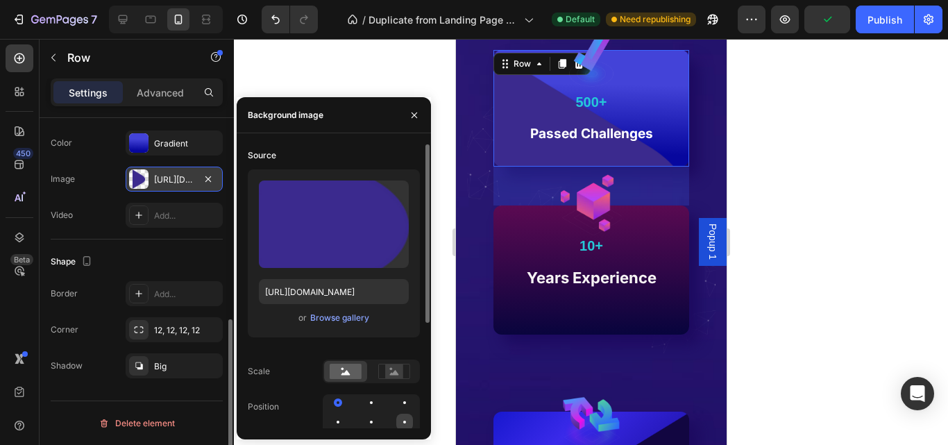
click at [403, 421] on div at bounding box center [404, 421] width 3 height 3
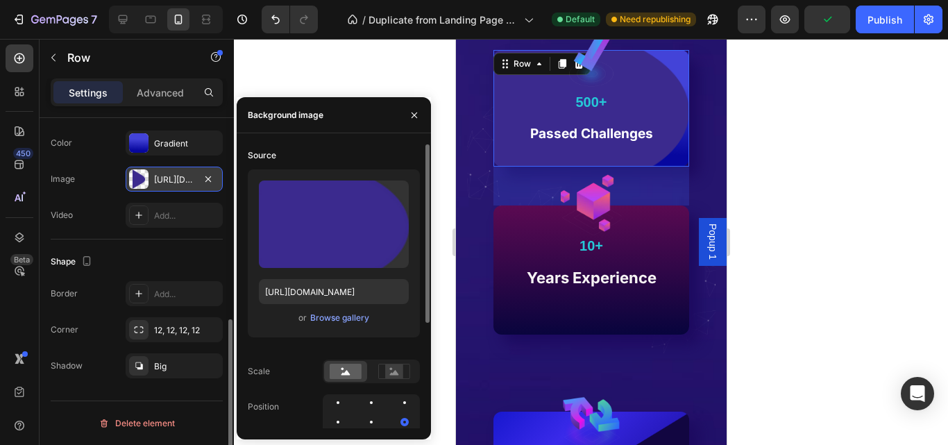
click at [408, 389] on div "Source Upload Image https://cdn.shopify.com/s/files/1/0645/3323/3820/files/gemp…" at bounding box center [334, 340] width 172 height 392
click at [346, 414] on div at bounding box center [338, 422] width 17 height 17
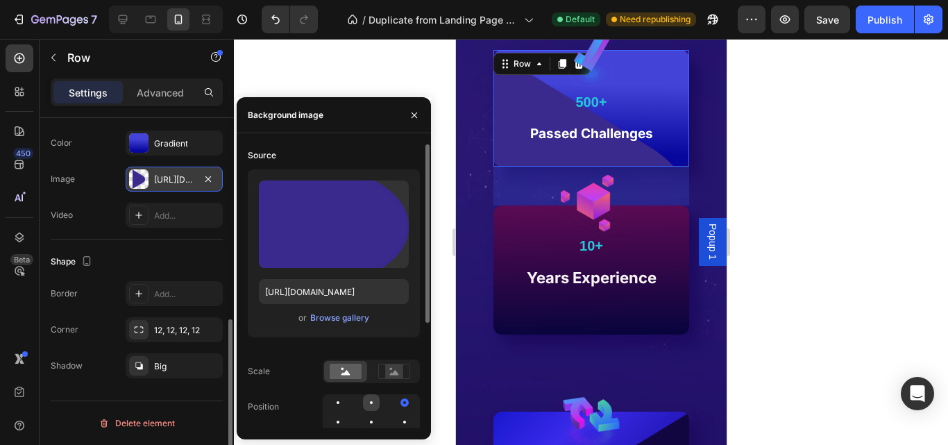
click at [396, 404] on div at bounding box center [404, 402] width 17 height 17
click at [776, 323] on div at bounding box center [591, 242] width 714 height 406
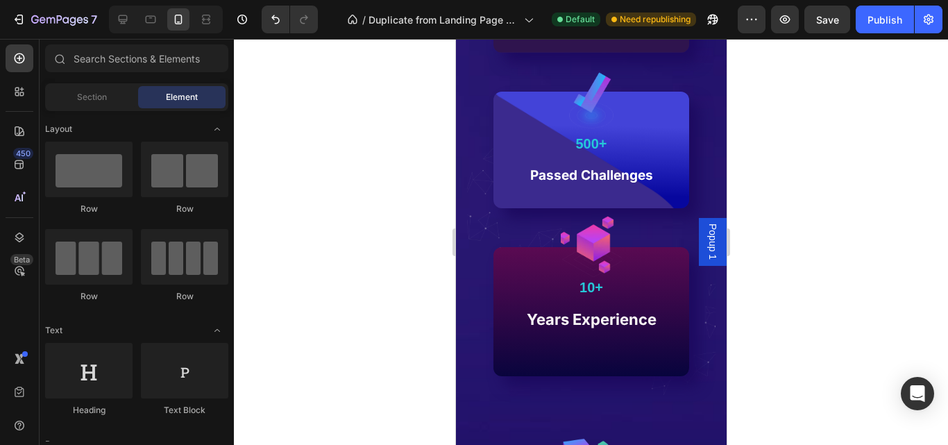
scroll to position [1318, 0]
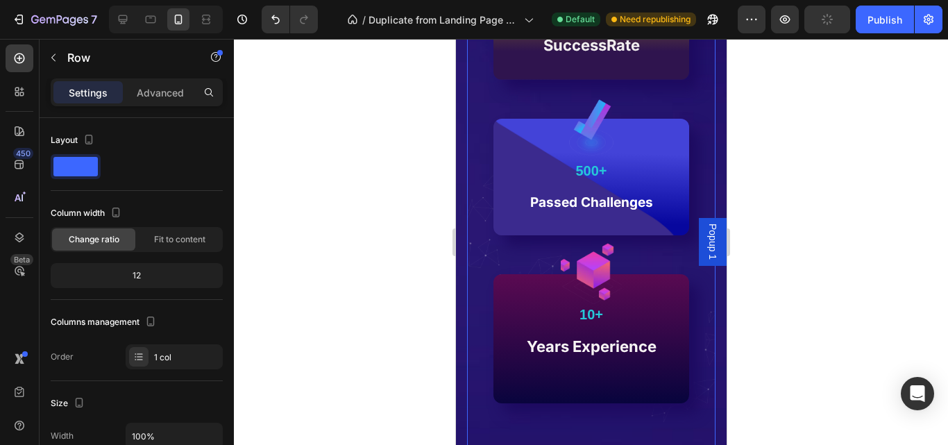
click at [658, 175] on div "Image 500+ Text Block Passed Challenges Text block Row" at bounding box center [591, 177] width 196 height 117
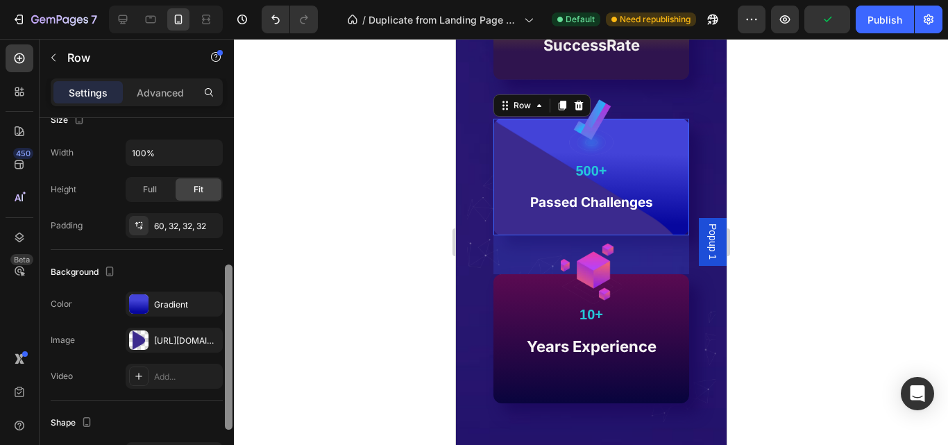
scroll to position [302, 0]
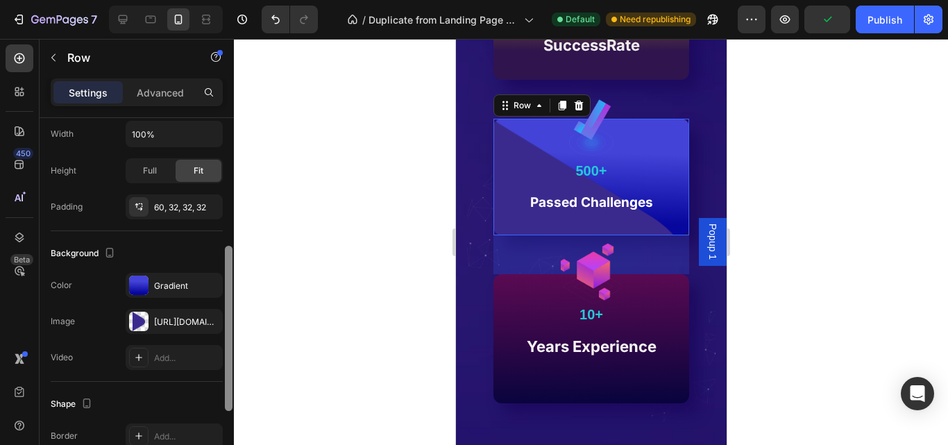
drag, startPoint x: 216, startPoint y: 276, endPoint x: 203, endPoint y: 343, distance: 68.4
click at [203, 343] on div "Layout Column width Change ratio Fit to content 12 Columns management Order 1 c…" at bounding box center [137, 301] width 194 height 366
click at [172, 325] on div "https://cdn.shopify.com/s/files/1/0645/3323/3820/files/gempages_523912485019845…" at bounding box center [174, 322] width 40 height 12
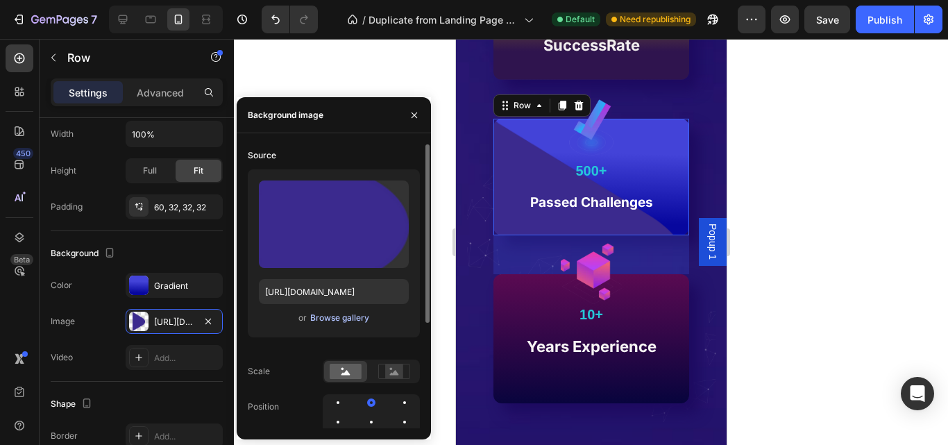
click at [334, 322] on div "Browse gallery" at bounding box center [339, 318] width 59 height 12
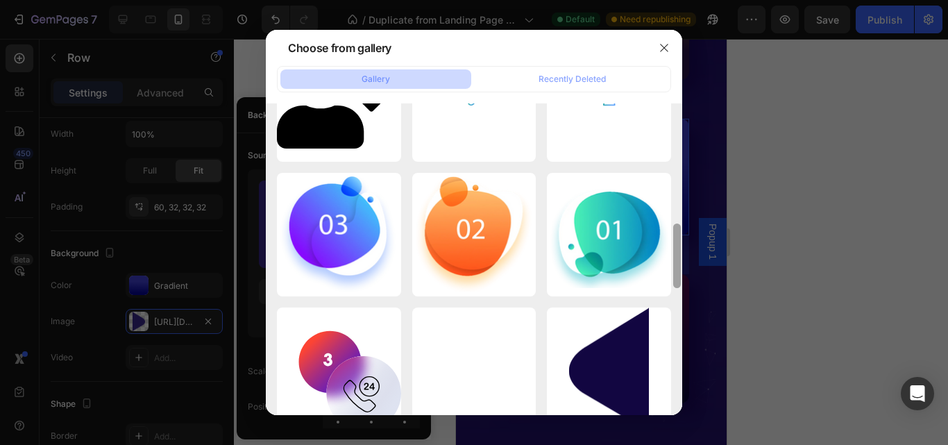
drag, startPoint x: 678, startPoint y: 194, endPoint x: 642, endPoint y: 423, distance: 232.5
click at [642, 423] on div "Choose from gallery Gallery Recently Deleted 5834766020429072247-r...ew.png 130…" at bounding box center [474, 222] width 948 height 445
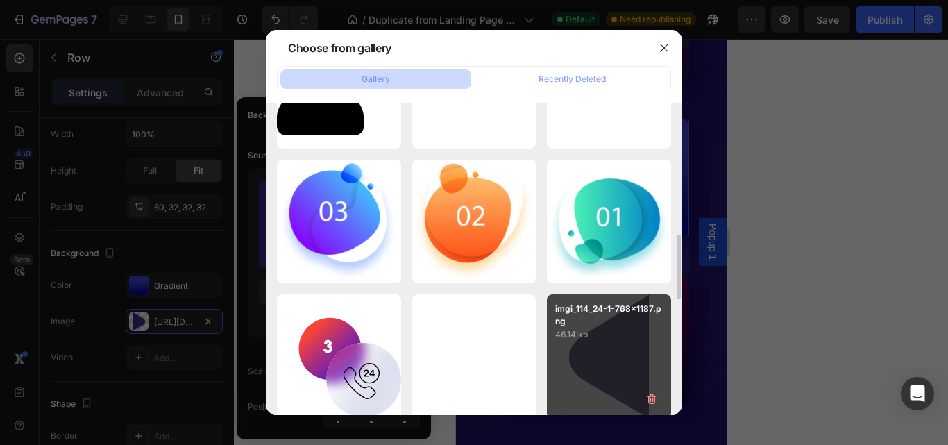
click at [641, 383] on div "imgi_114_24-1-768x1187.png 46.14 kb" at bounding box center [609, 356] width 124 height 124
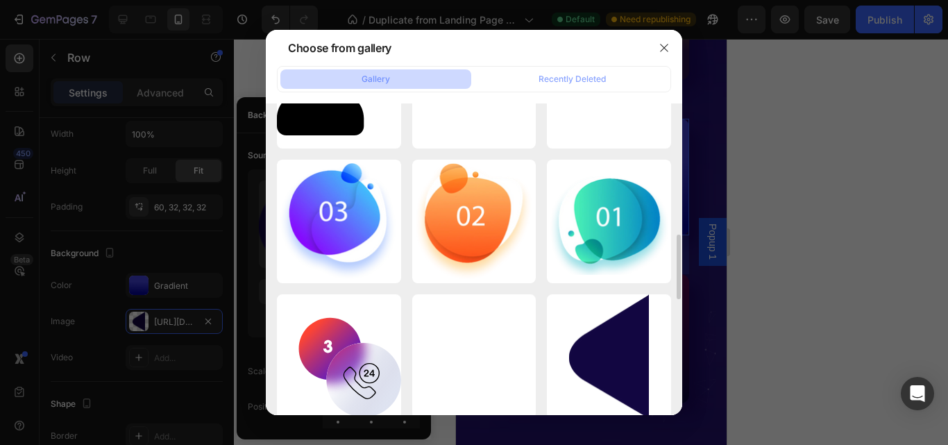
type input "https://cdn.shopify.com/s/files/1/0645/3323/3820/files/gempages_523912485019845…"
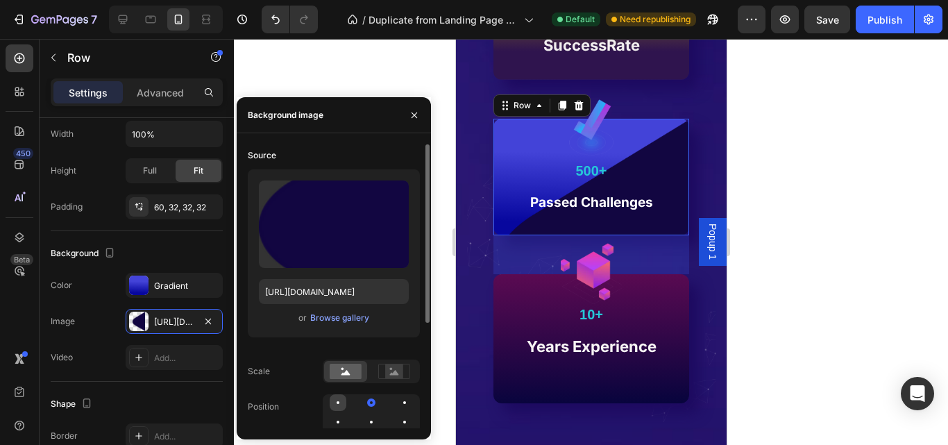
click at [363, 400] on div at bounding box center [371, 402] width 17 height 17
click at [363, 424] on div at bounding box center [371, 422] width 17 height 17
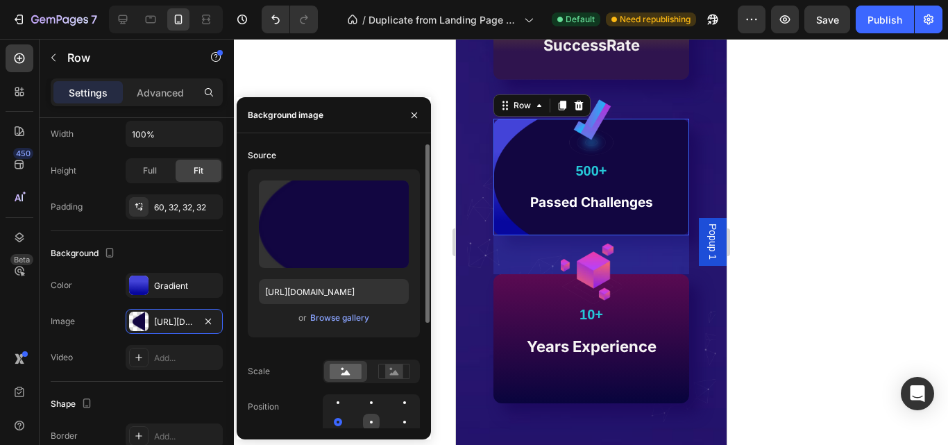
click at [396, 427] on div at bounding box center [404, 422] width 17 height 17
click at [401, 432] on div "Source Upload Image https://cdn.shopify.com/s/files/1/0645/3323/3820/files/gemp…" at bounding box center [334, 286] width 194 height 306
click at [346, 433] on div at bounding box center [338, 441] width 17 height 17
click at [346, 414] on div at bounding box center [338, 422] width 17 height 17
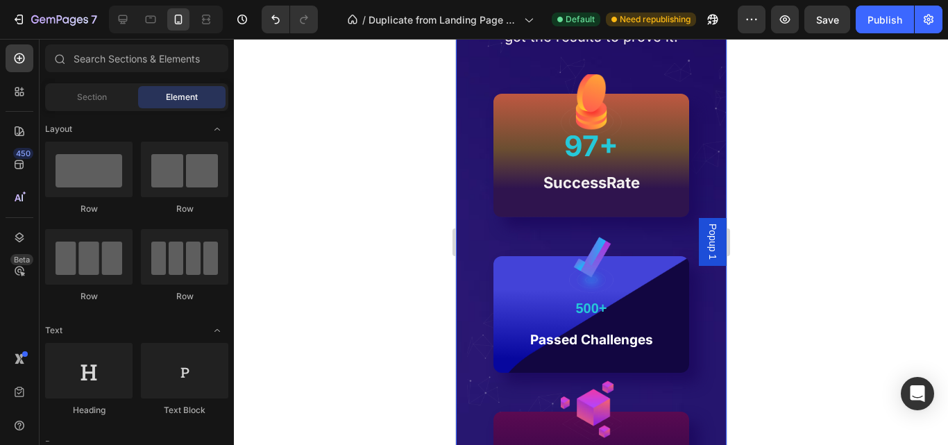
scroll to position [1154, 0]
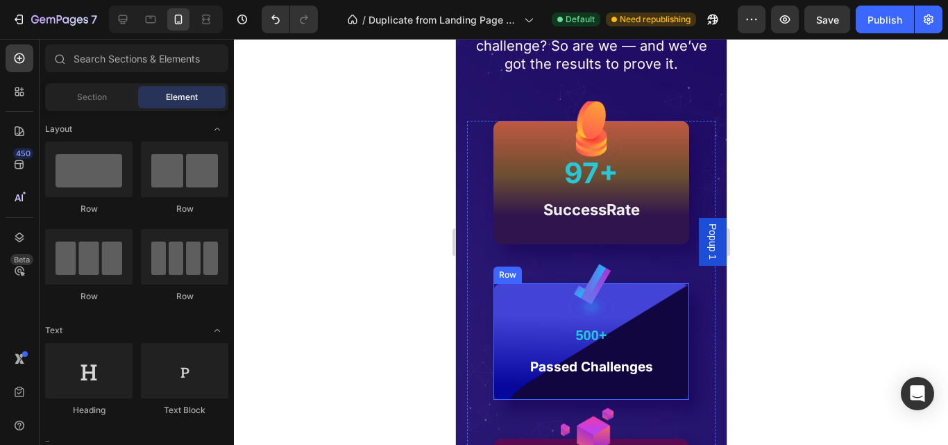
click at [640, 386] on div "Image 500+ Text Block Passed Challenges Text block Row" at bounding box center [591, 341] width 196 height 117
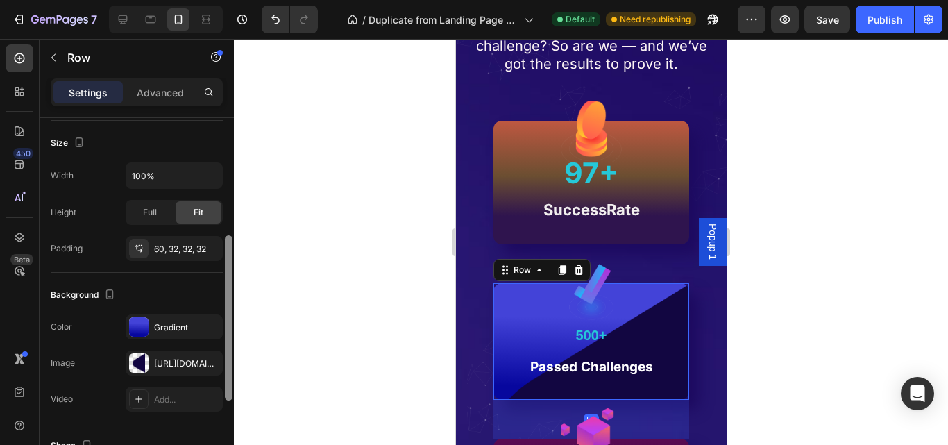
scroll to position [312, 0]
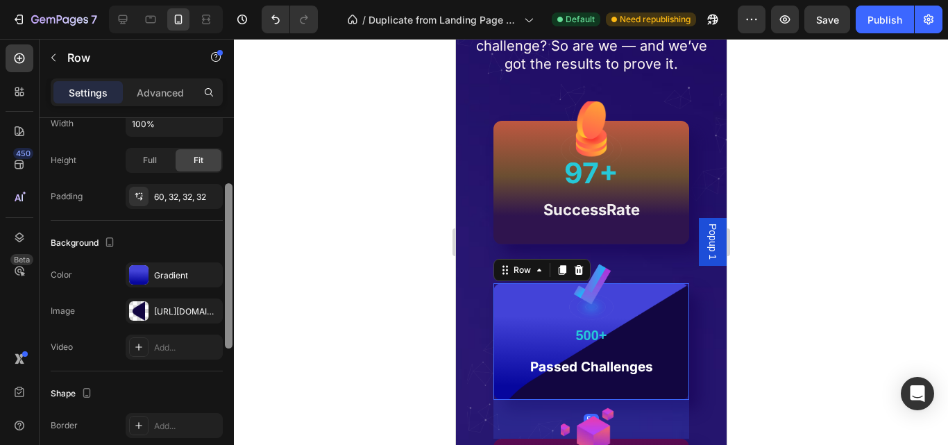
drag, startPoint x: 231, startPoint y: 249, endPoint x: 223, endPoint y: 391, distance: 142.5
click at [223, 391] on div "Layout Column width Change ratio Fit to content 12 Columns management Order 1 c…" at bounding box center [137, 301] width 194 height 366
click at [180, 304] on div "https://cdn.shopify.com/s/files/1/0645/3323/3820/files/gempages_523912485019845…" at bounding box center [174, 310] width 97 height 25
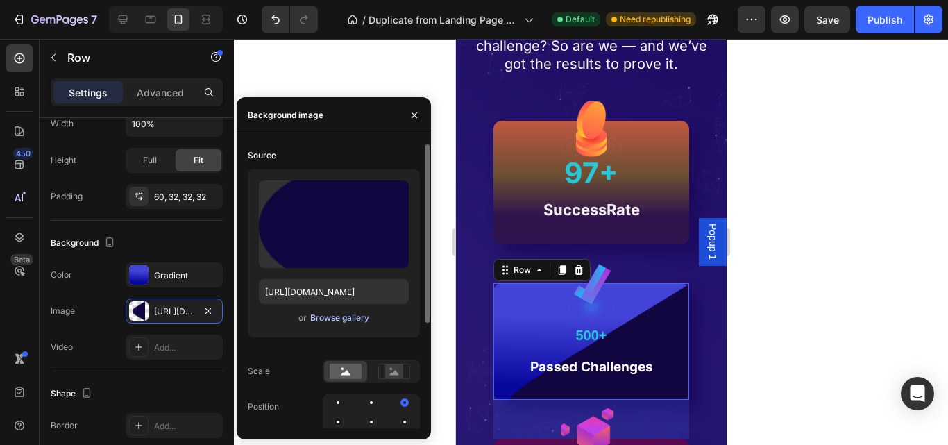
click at [357, 317] on div "Browse gallery" at bounding box center [339, 318] width 59 height 12
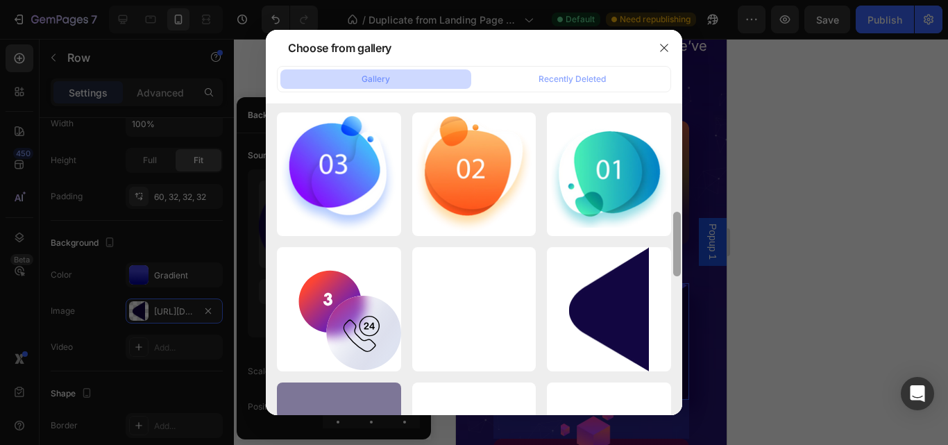
drag, startPoint x: 679, startPoint y: 164, endPoint x: 659, endPoint y: 426, distance: 263.0
click at [659, 425] on div "Choose from gallery Gallery Recently Deleted 5834766020429072247-r...ew.png 130…" at bounding box center [474, 222] width 948 height 445
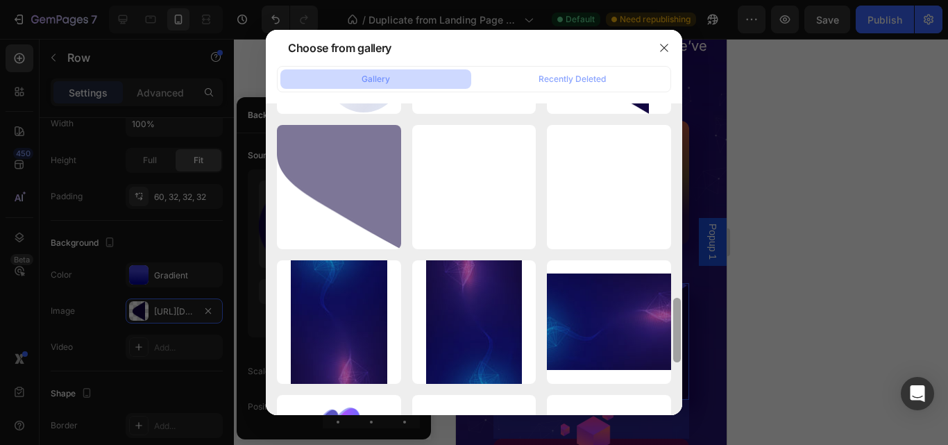
scroll to position [939, 0]
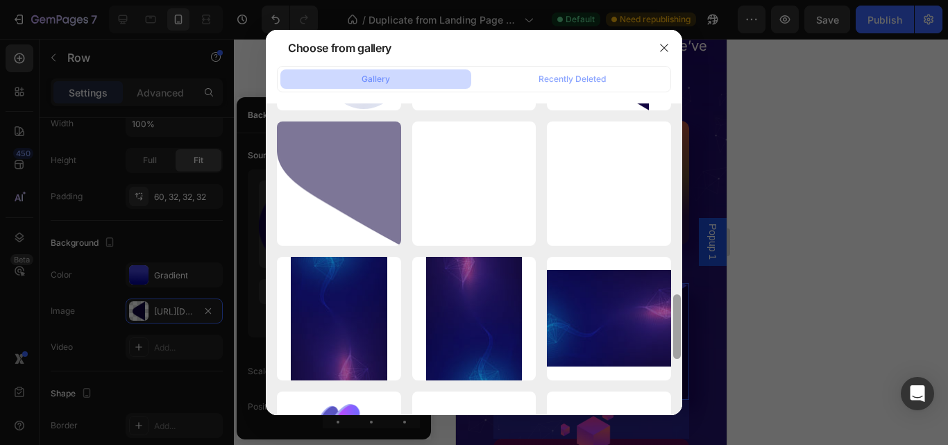
drag, startPoint x: 678, startPoint y: 280, endPoint x: 675, endPoint y: 332, distance: 52.1
click at [675, 332] on div at bounding box center [677, 326] width 8 height 65
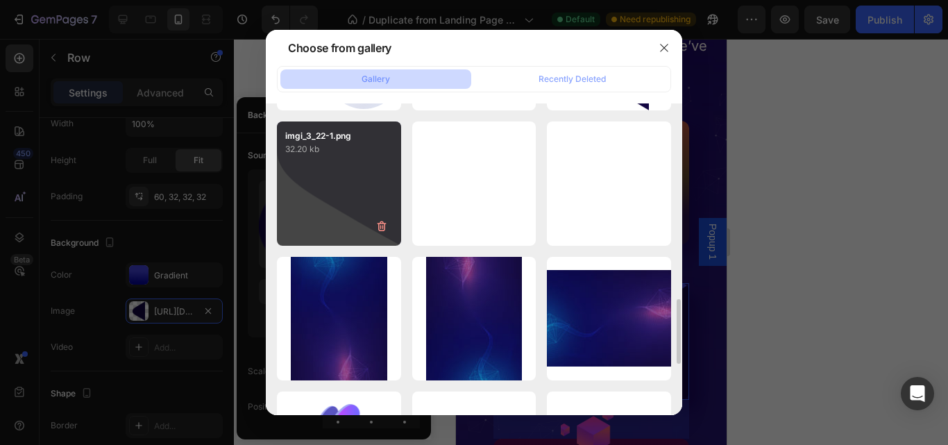
click at [348, 196] on div "imgi_3_22-1.png 32.20 kb" at bounding box center [339, 183] width 124 height 124
type input "https://cdn.shopify.com/s/files/1/0645/3323/3820/files/gempages_523912485019845…"
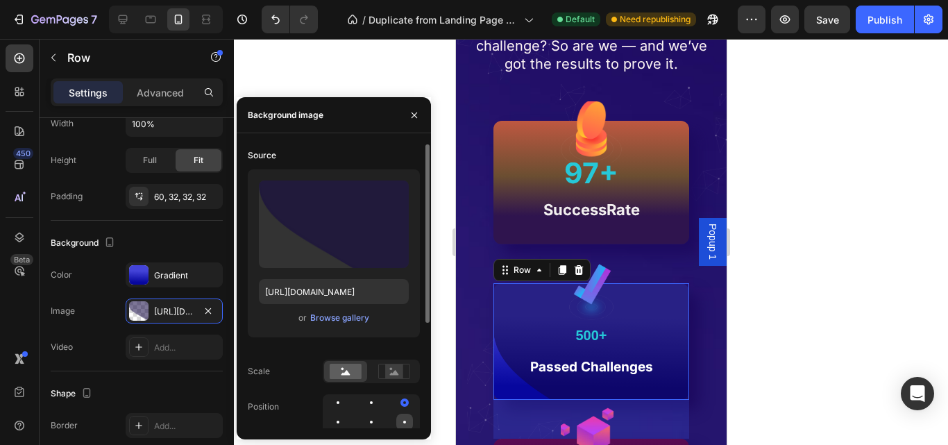
click at [346, 433] on div at bounding box center [338, 441] width 17 height 17
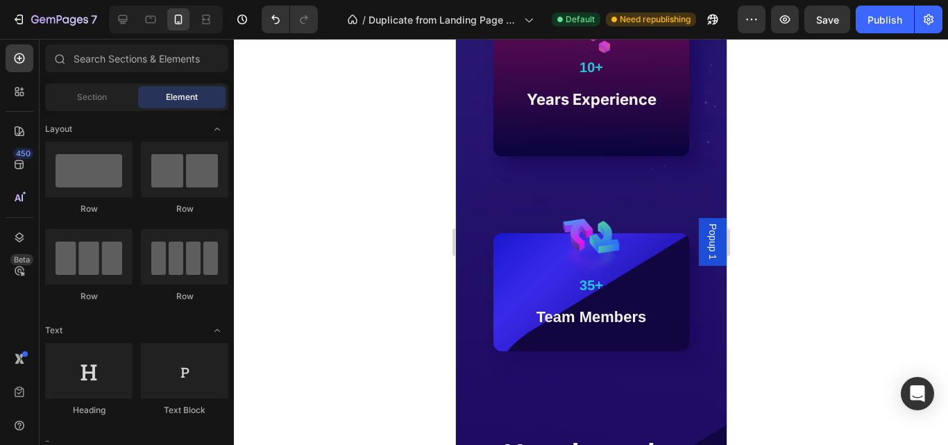
scroll to position [1647, 0]
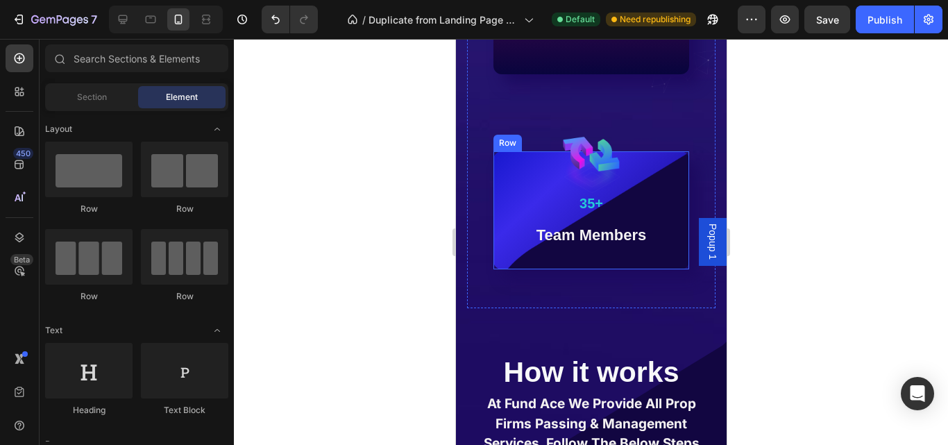
click at [663, 251] on div "Image 35+ Text Block Team Members Text block Row" at bounding box center [591, 210] width 196 height 118
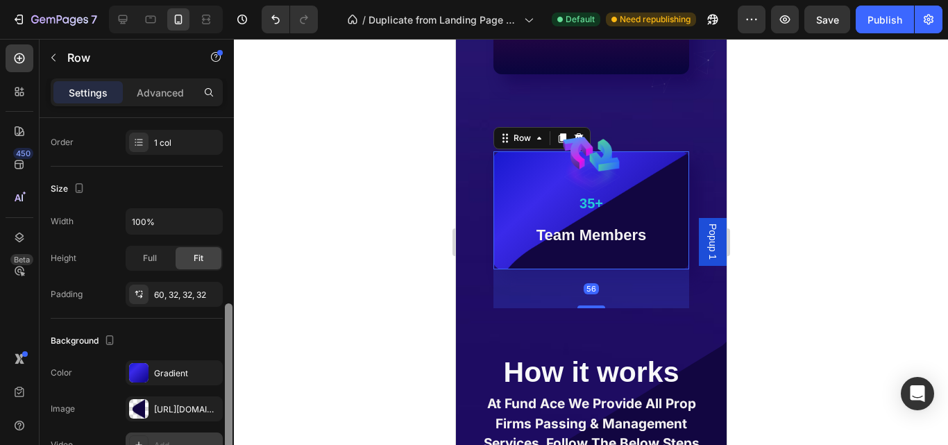
scroll to position [298, 0]
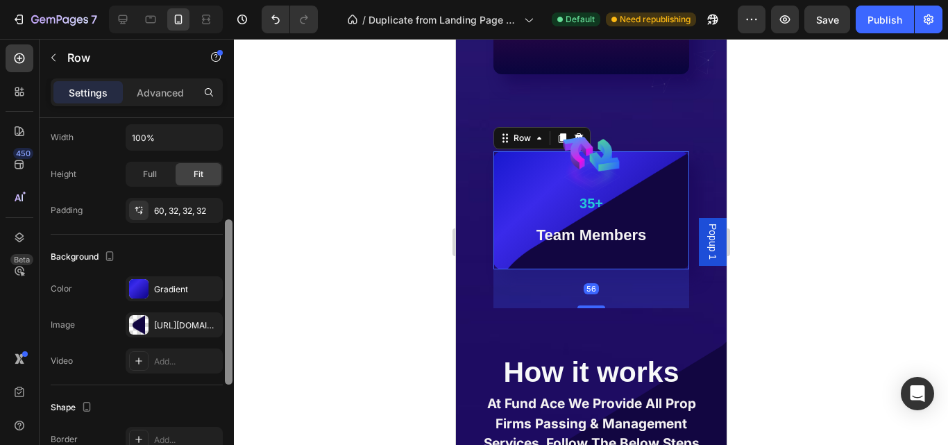
drag, startPoint x: 230, startPoint y: 279, endPoint x: 197, endPoint y: 389, distance: 114.6
click at [213, 408] on div "Layout Column width Change ratio Fit to content 12 Columns management Order 1 c…" at bounding box center [137, 301] width 194 height 366
click at [173, 319] on div "https://cdn.shopify.com/s/files/1/0645/3323/3820/files/gempages_523912485019845…" at bounding box center [174, 325] width 40 height 12
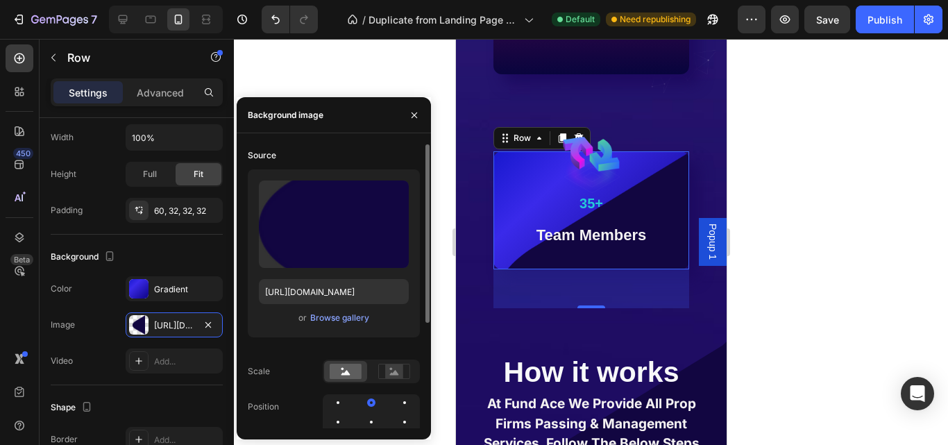
click at [330, 309] on div "Upload Image https://cdn.shopify.com/s/files/1/0645/3323/3820/files/gempages_52…" at bounding box center [334, 253] width 172 height 168
click at [332, 320] on div "Browse gallery" at bounding box center [339, 318] width 59 height 12
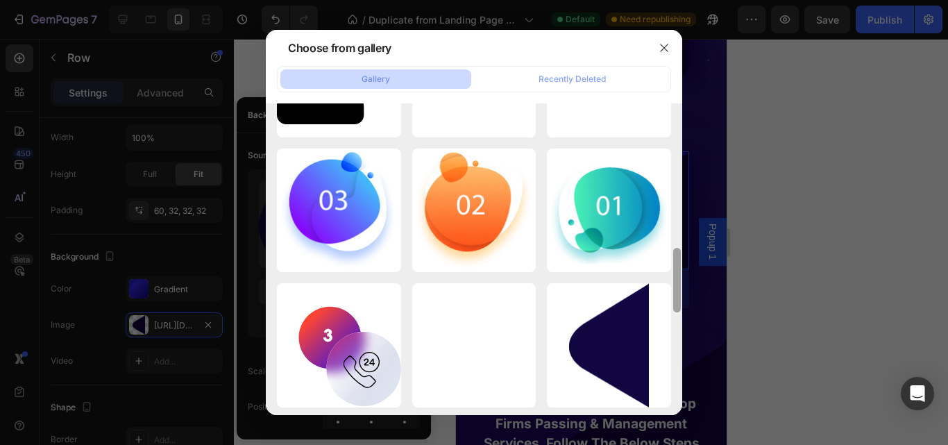
scroll to position [663, 0]
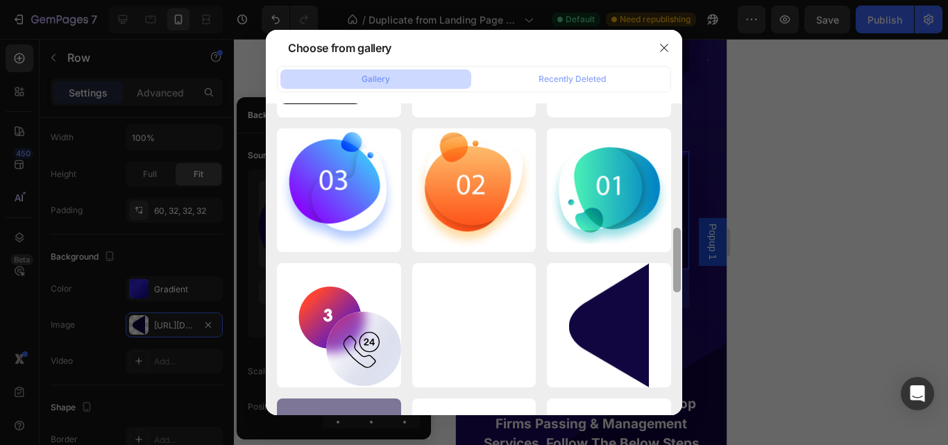
drag, startPoint x: 678, startPoint y: 172, endPoint x: 648, endPoint y: 424, distance: 253.6
click at [648, 424] on div "Choose from gallery Gallery Recently Deleted 5834766020429072247-r...ew.png 130…" at bounding box center [474, 222] width 948 height 445
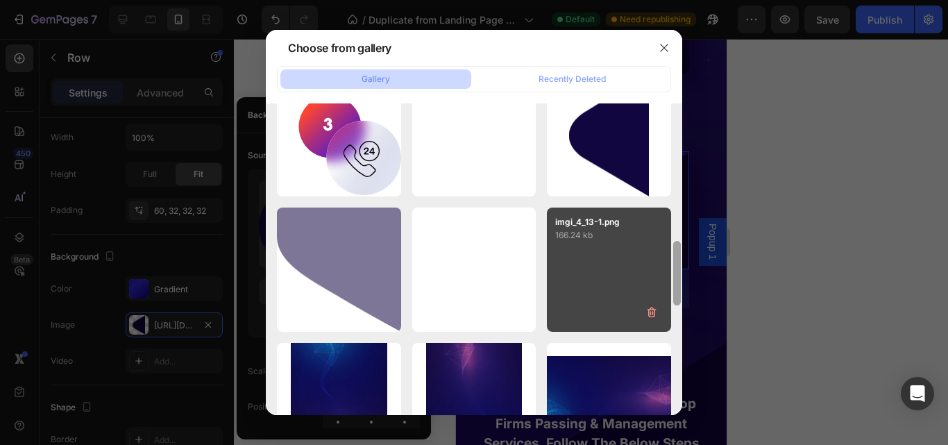
drag, startPoint x: 674, startPoint y: 314, endPoint x: 665, endPoint y: 326, distance: 14.8
click at [672, 326] on div at bounding box center [677, 226] width 10 height 312
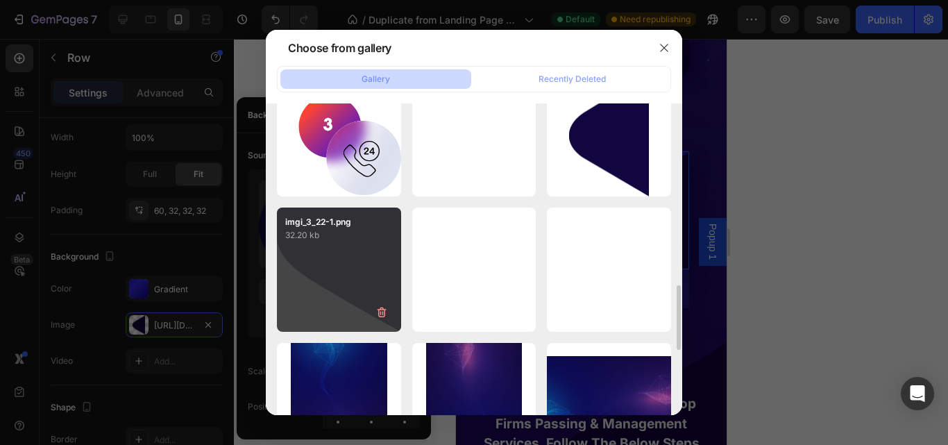
scroll to position [856, 0]
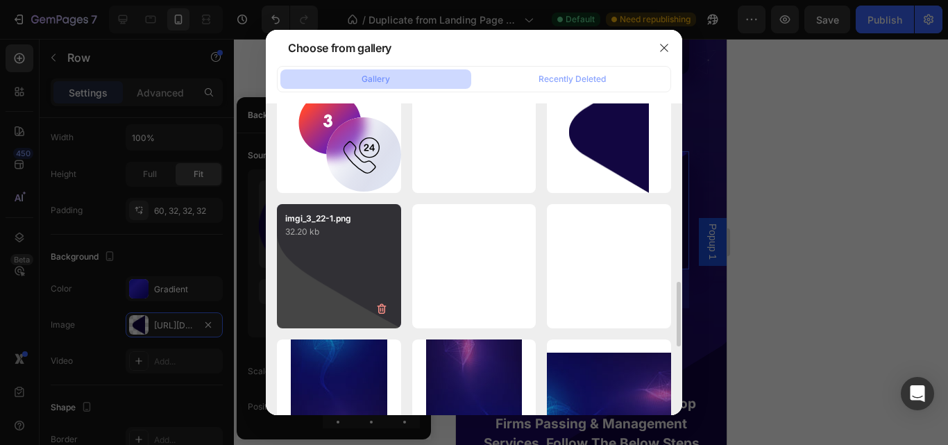
click at [328, 278] on div "imgi_3_22-1.png 32.20 kb" at bounding box center [339, 266] width 124 height 124
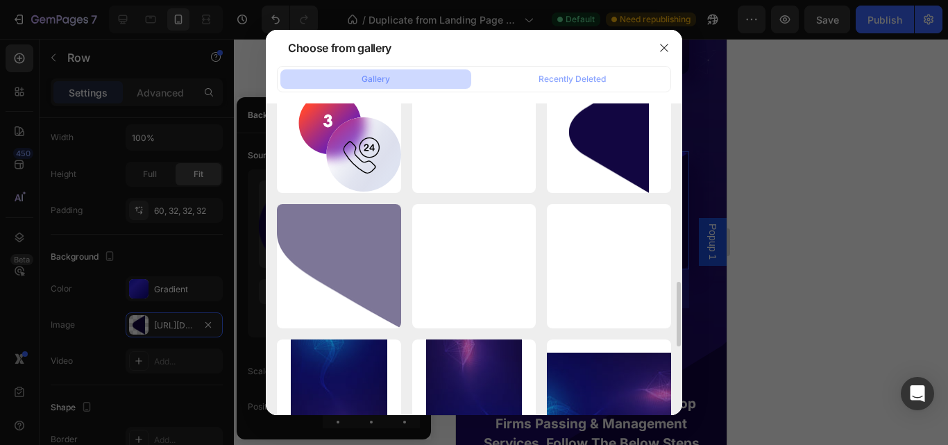
type input "https://cdn.shopify.com/s/files/1/0645/3323/3820/files/gempages_523912485019845…"
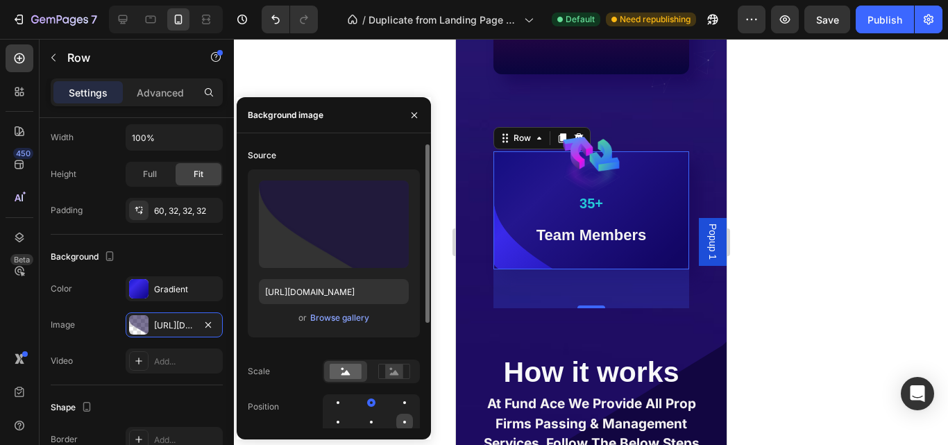
click at [346, 433] on div at bounding box center [338, 441] width 17 height 17
drag, startPoint x: 404, startPoint y: 398, endPoint x: 77, endPoint y: 341, distance: 331.7
click at [346, 414] on div at bounding box center [338, 422] width 17 height 17
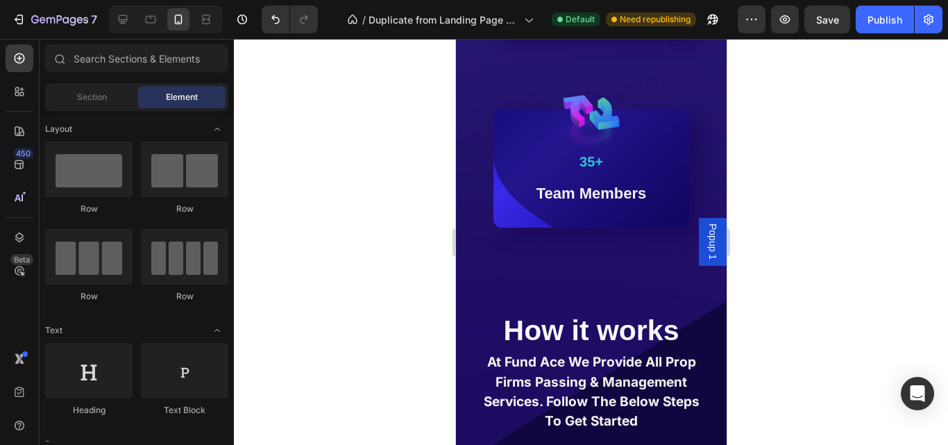
scroll to position [1565, 0]
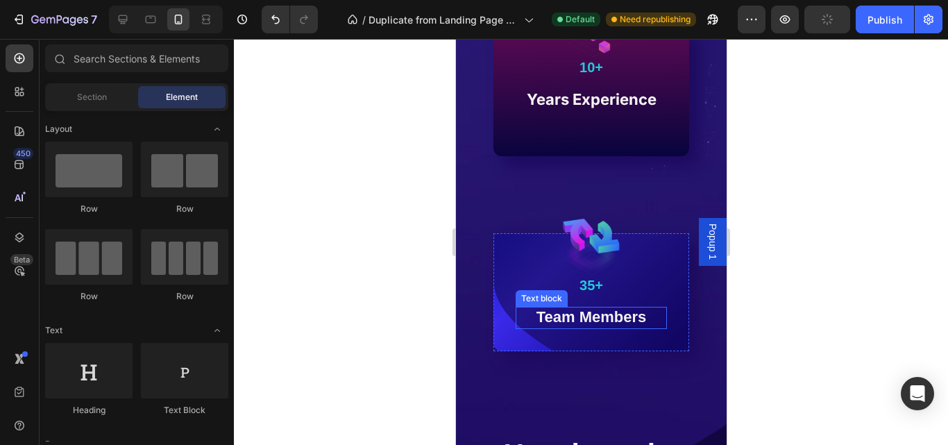
click at [653, 329] on div "Team Members" at bounding box center [590, 318] width 151 height 22
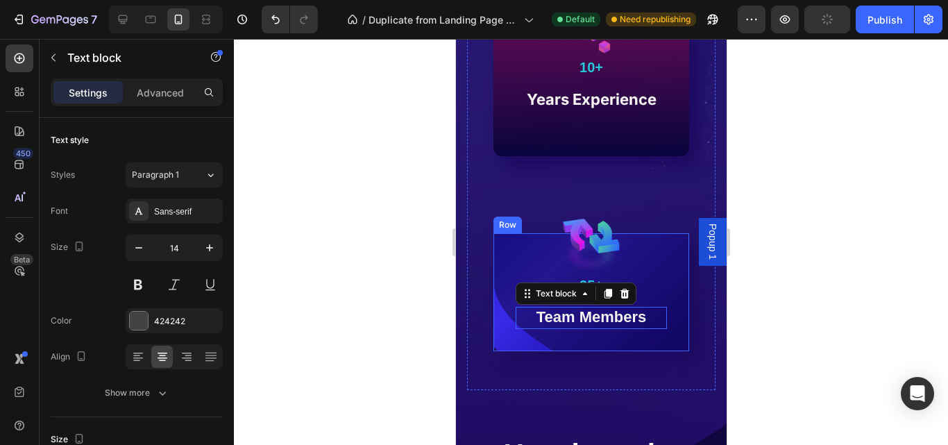
click at [656, 339] on div "Image 35+ Text Block Team Members Text block 0 Row" at bounding box center [591, 292] width 196 height 118
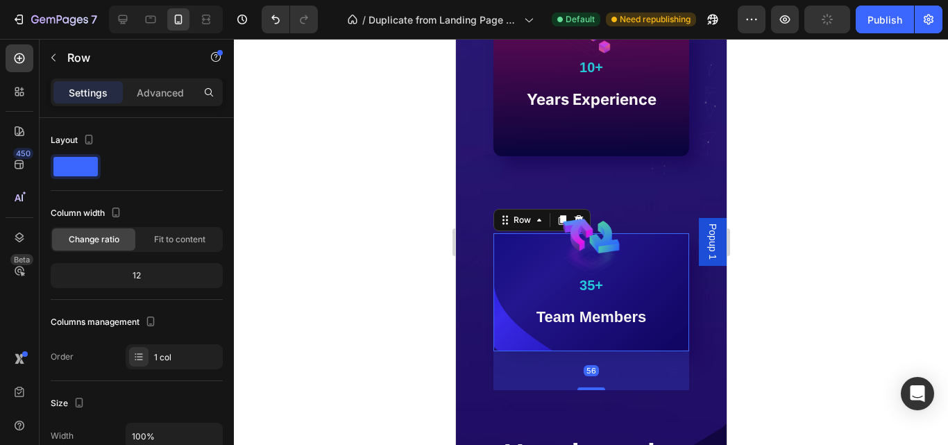
scroll to position [444, 0]
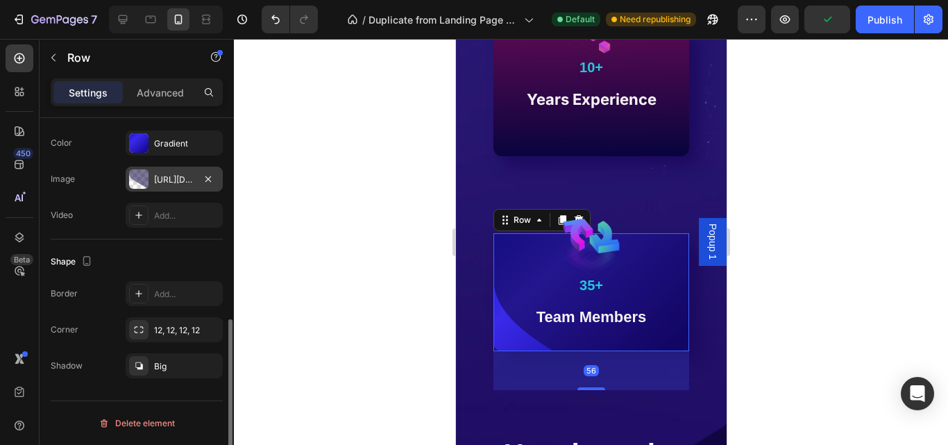
click at [185, 179] on div "https://cdn.shopify.com/s/files/1/0645/3323/3820/files/gempages_523912485019845…" at bounding box center [174, 179] width 40 height 12
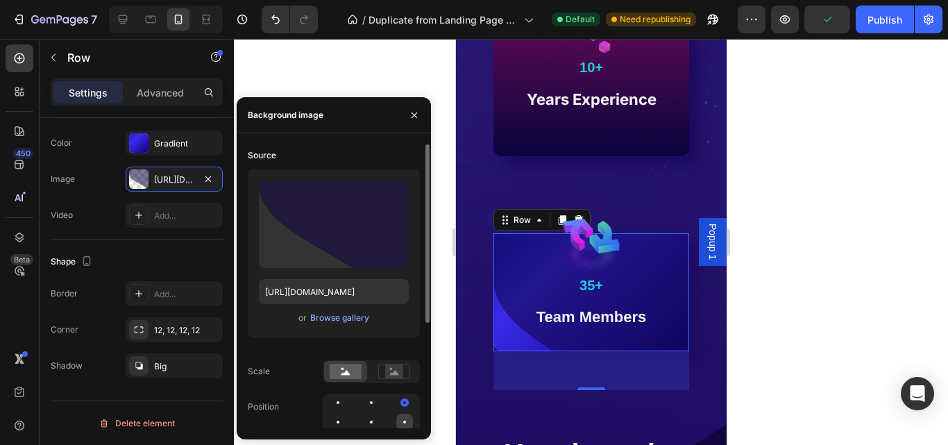
click at [404, 423] on div at bounding box center [404, 421] width 3 height 3
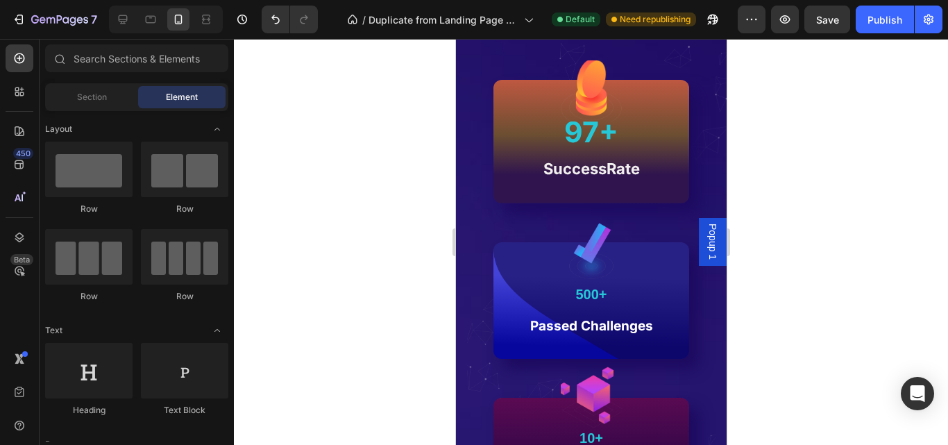
scroll to position [1181, 0]
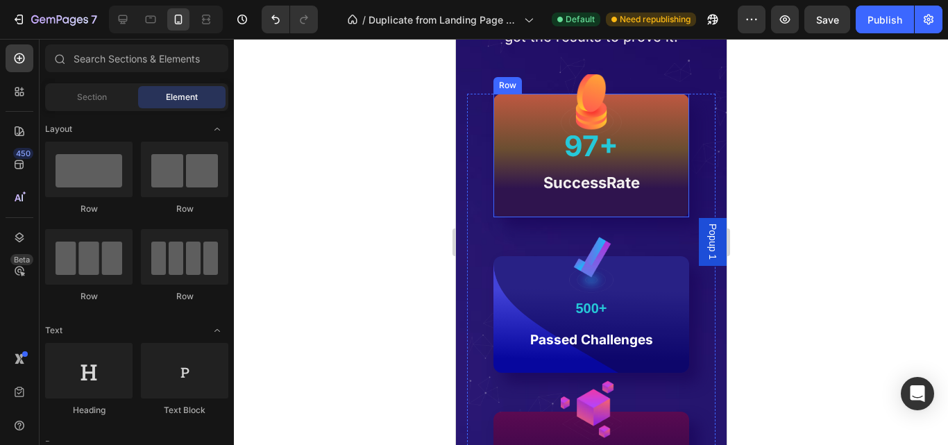
click at [660, 201] on div "Image 97+ Text Block SuccessRate Text block Row" at bounding box center [591, 155] width 196 height 123
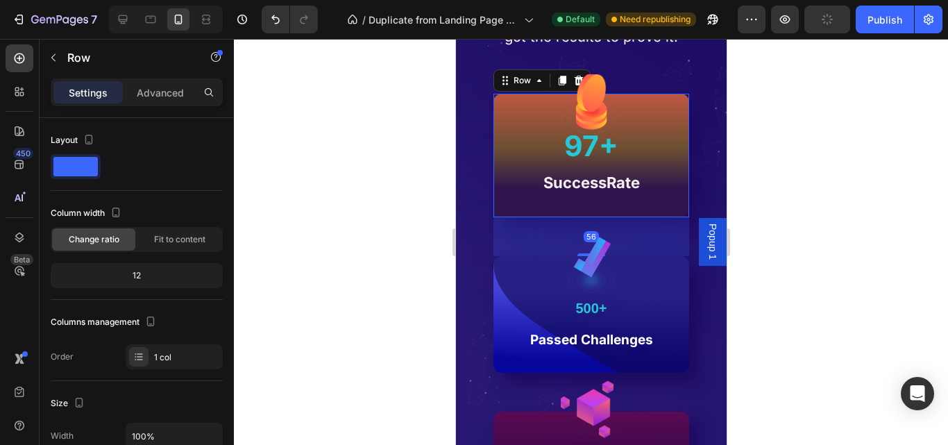
scroll to position [444, 0]
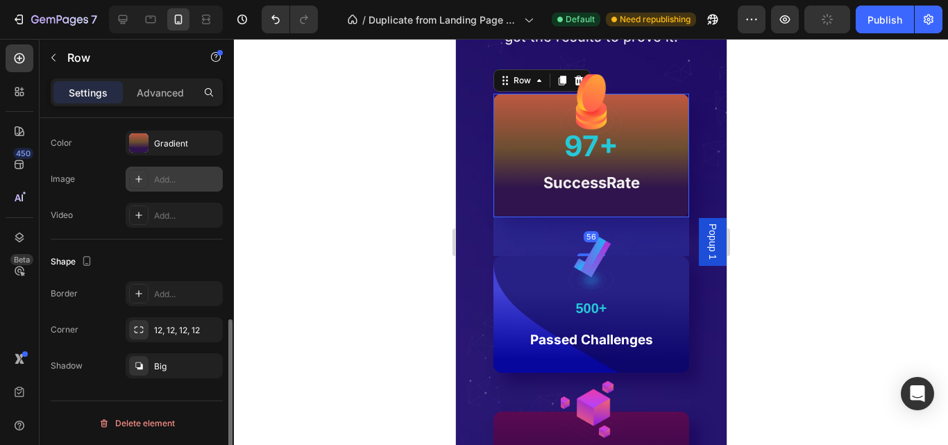
click at [185, 187] on div "Add..." at bounding box center [174, 179] width 97 height 25
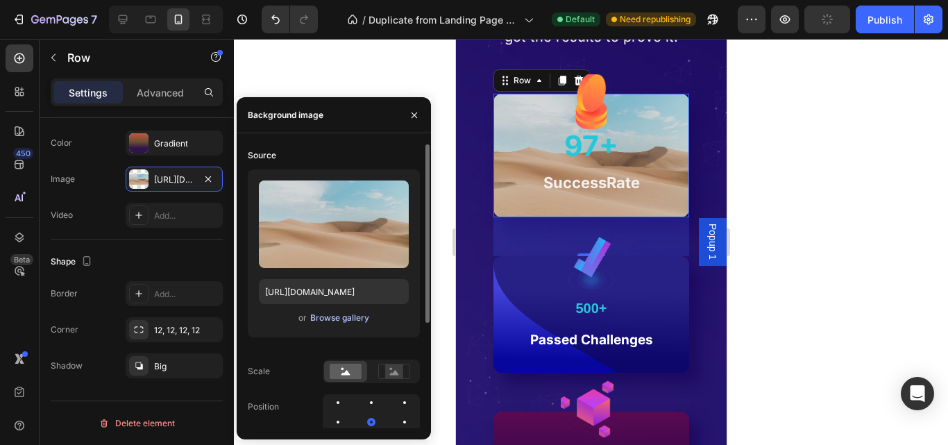
click at [354, 321] on div "Browse gallery" at bounding box center [339, 318] width 59 height 12
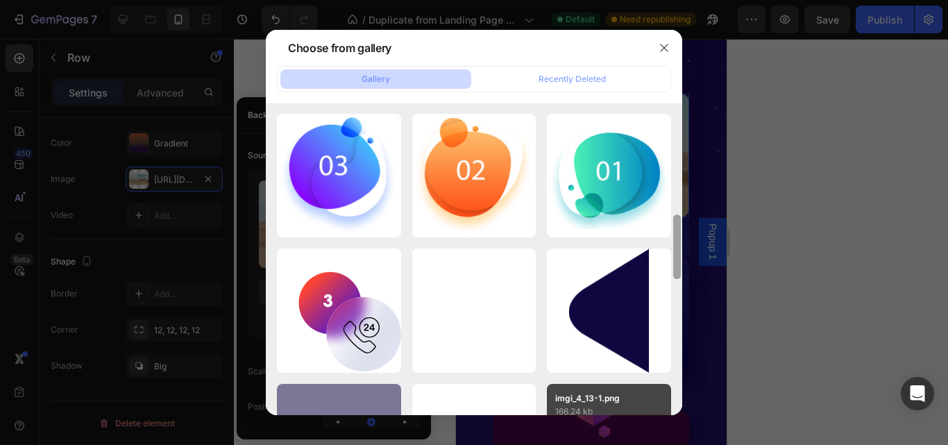
drag, startPoint x: 675, startPoint y: 143, endPoint x: 667, endPoint y: 401, distance: 258.2
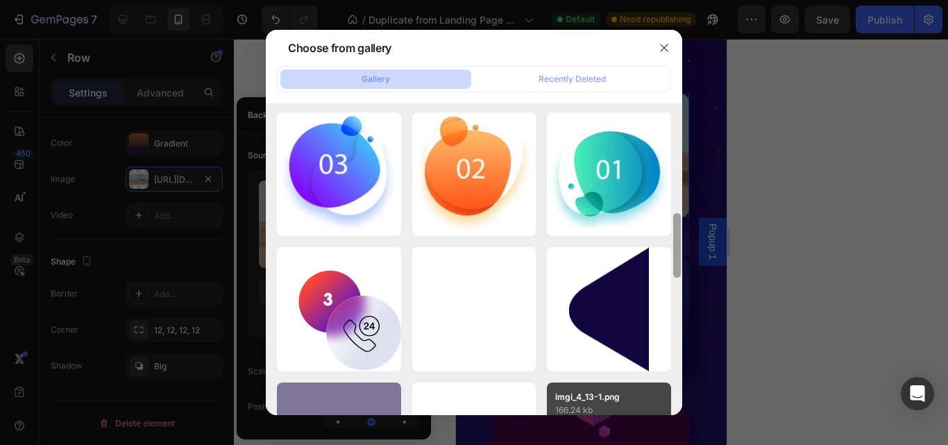
click at [667, 401] on div "5834766020429072247-r...ew.png 130.30 kb 5818858024205405856-r...ew.png 124.88 …" at bounding box center [474, 259] width 416 height 312
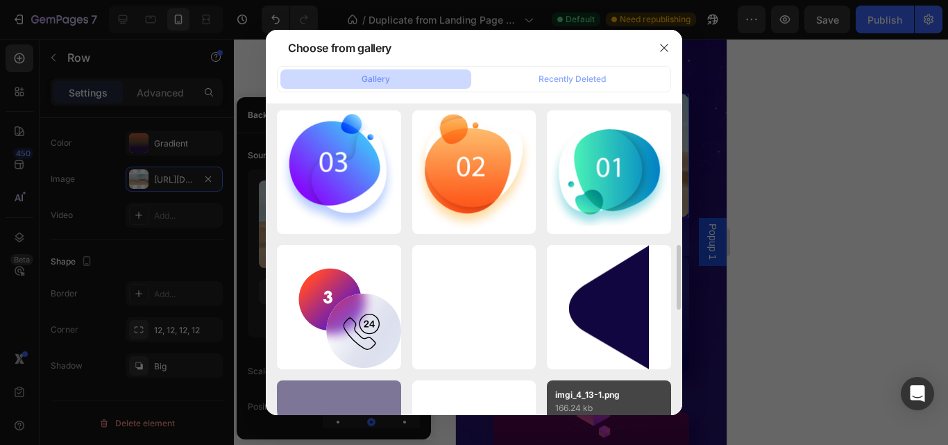
scroll to position [1185, 0]
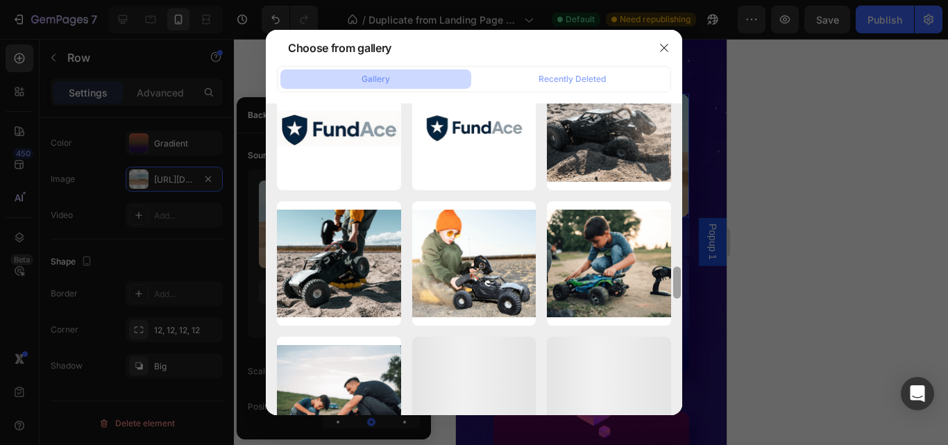
drag, startPoint x: 678, startPoint y: 289, endPoint x: 679, endPoint y: 392, distance: 103.4
click at [680, 379] on div at bounding box center [677, 223] width 10 height 312
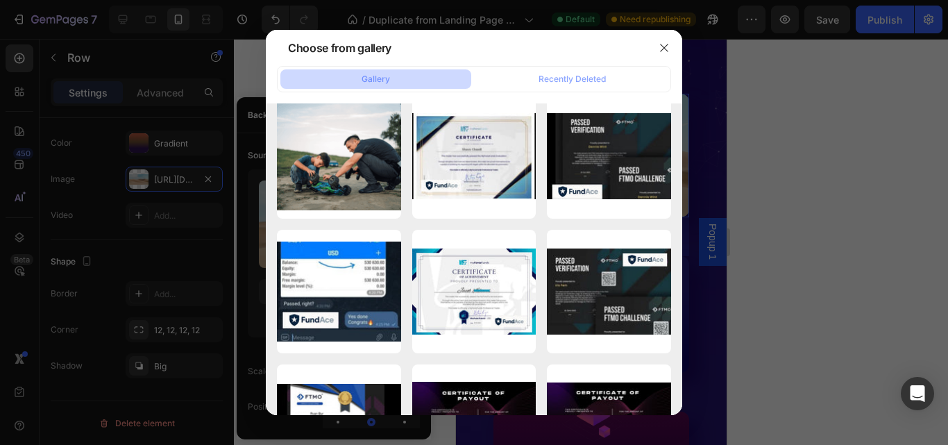
drag, startPoint x: 676, startPoint y: 325, endPoint x: 676, endPoint y: 391, distance: 65.9
click at [676, 420] on div at bounding box center [677, 436] width 8 height 32
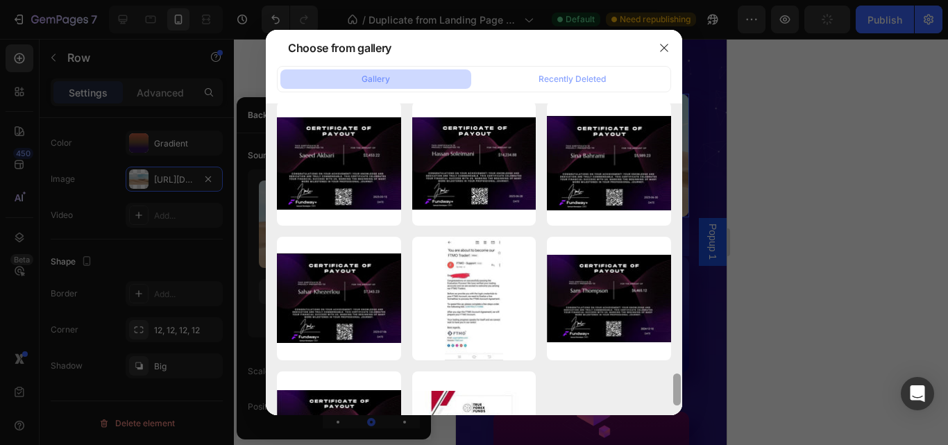
scroll to position [2671, 0]
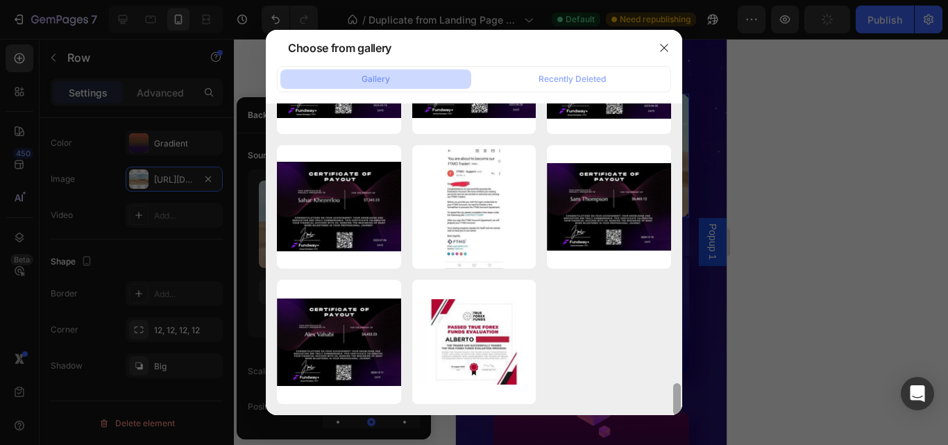
drag, startPoint x: 675, startPoint y: 382, endPoint x: 674, endPoint y: 404, distance: 22.2
click at [674, 404] on div at bounding box center [677, 399] width 8 height 32
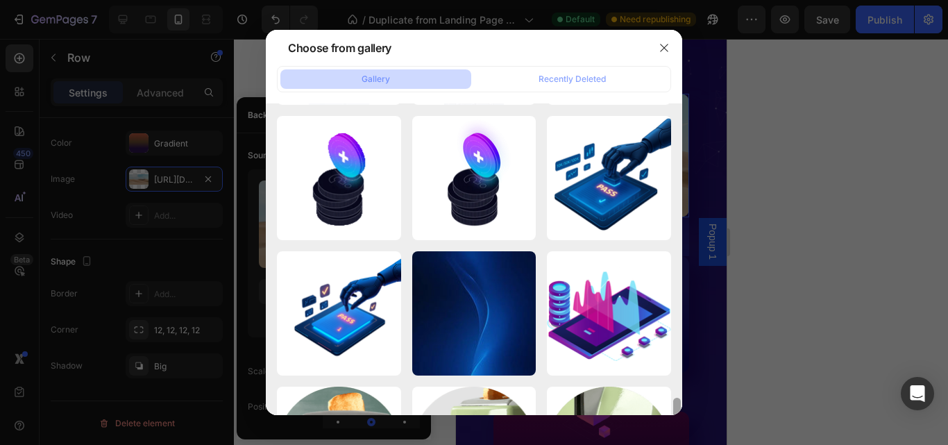
scroll to position [3346, 0]
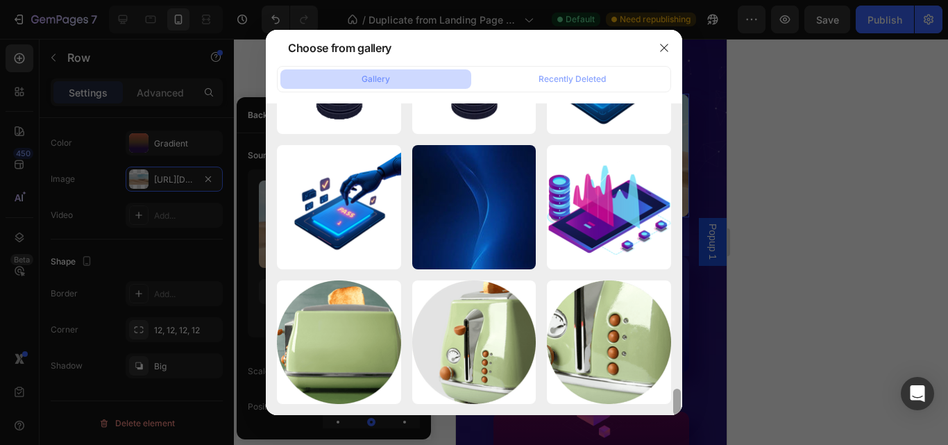
drag, startPoint x: 676, startPoint y: 400, endPoint x: 676, endPoint y: 417, distance: 17.3
click at [676, 417] on div "Choose from gallery Gallery Recently Deleted 5834766020429072247-r...ew.png 130…" at bounding box center [474, 222] width 948 height 445
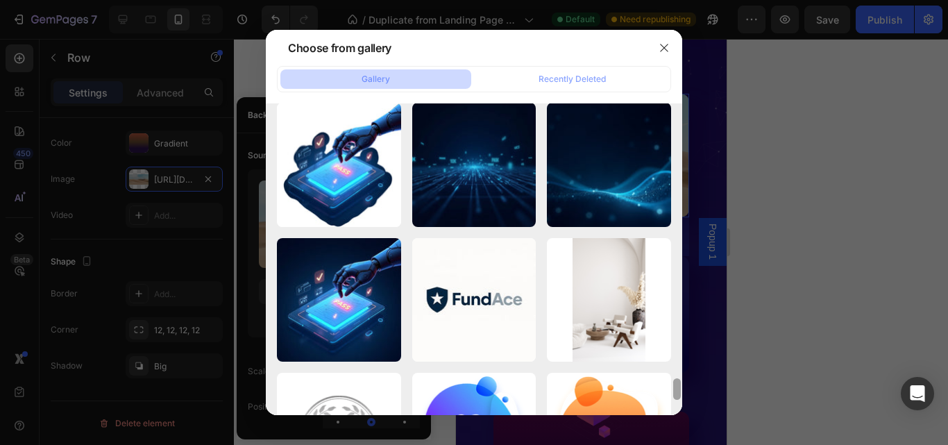
scroll to position [3804, 0]
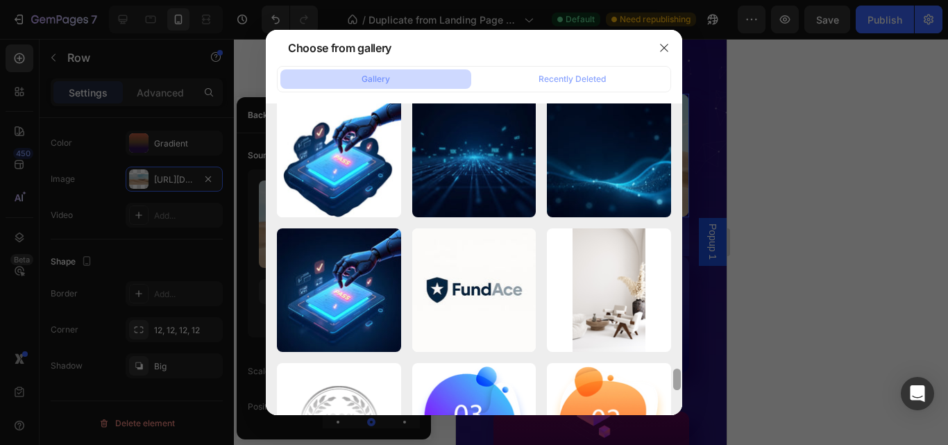
drag, startPoint x: 676, startPoint y: 351, endPoint x: 677, endPoint y: 383, distance: 31.9
click at [677, 383] on div at bounding box center [677, 379] width 8 height 22
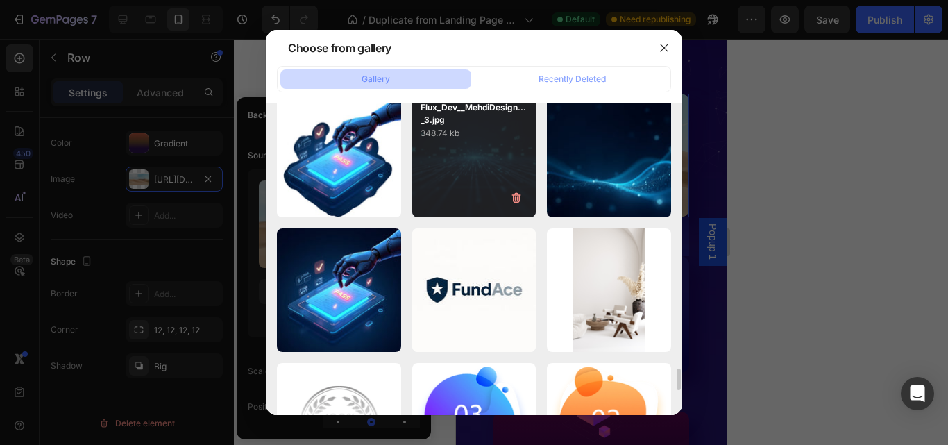
click at [493, 197] on div "Flux_Dev__MehdiDesign..._3.jpg 348.74 kb" at bounding box center [474, 155] width 124 height 124
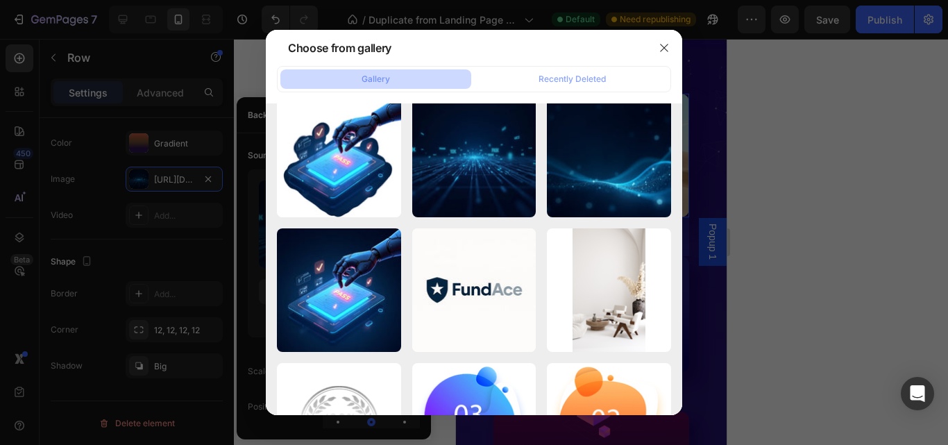
type input "https://cdn.shopify.com/s/files/1/0645/3323/3820/files/gempages_523912485019845…"
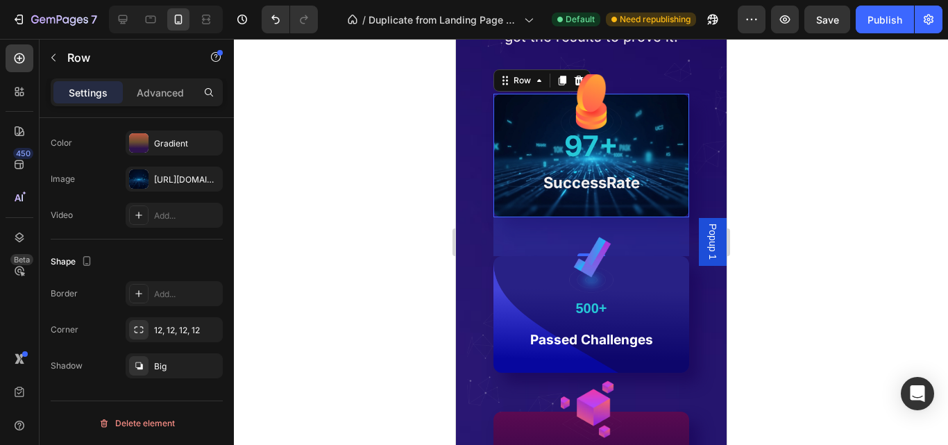
click at [799, 217] on div at bounding box center [591, 242] width 714 height 406
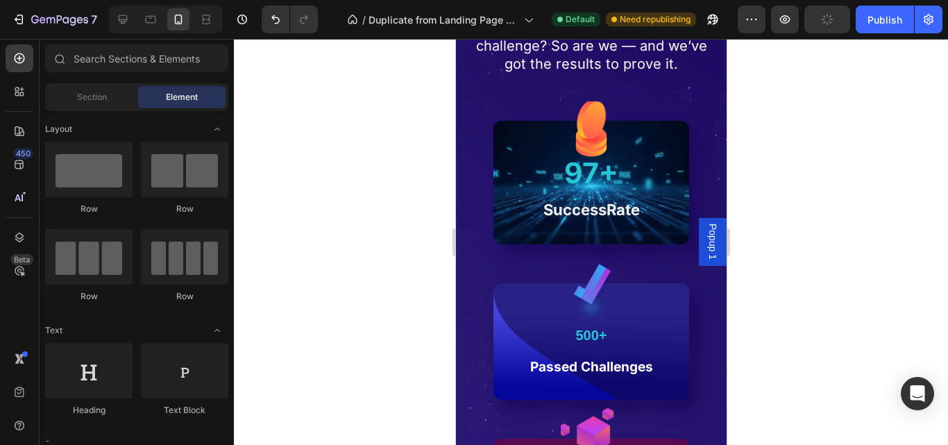
scroll to position [1318, 0]
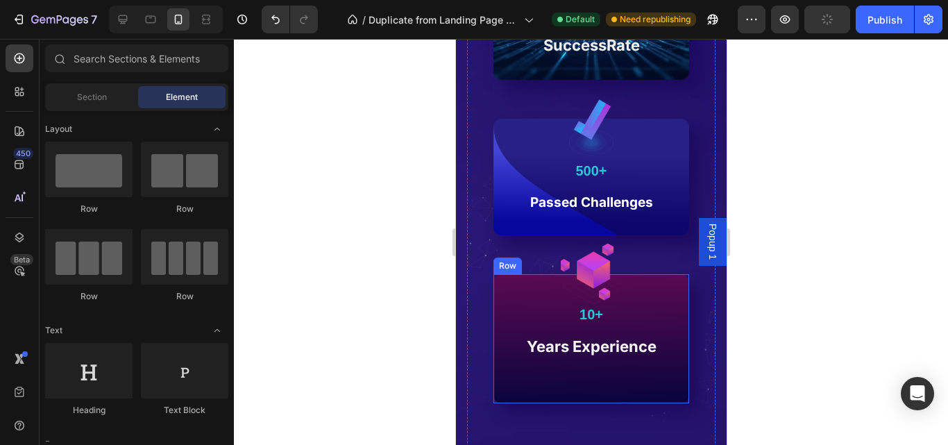
click at [588, 389] on div "Image 10+ Text Block Years Experience Text block Row" at bounding box center [591, 338] width 196 height 129
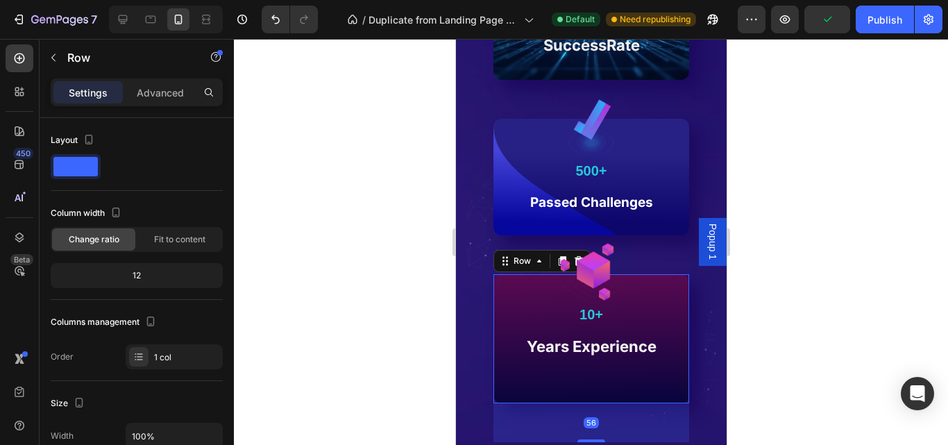
scroll to position [444, 0]
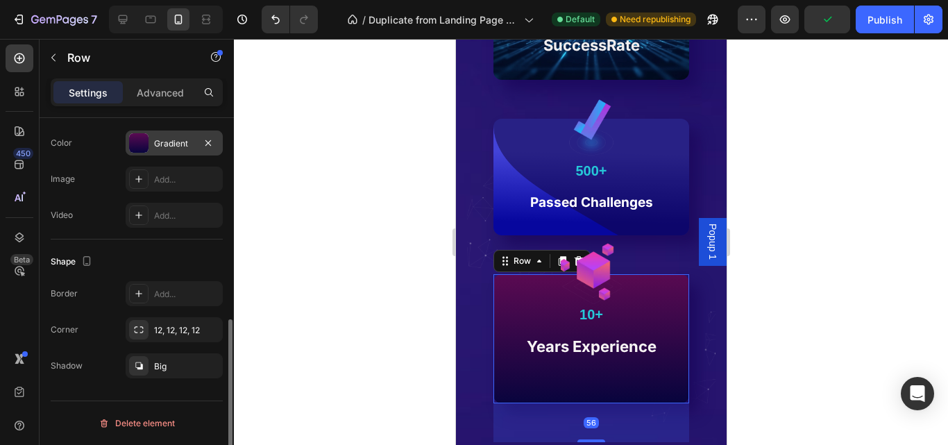
click at [168, 152] on div "Gradient" at bounding box center [174, 142] width 97 height 25
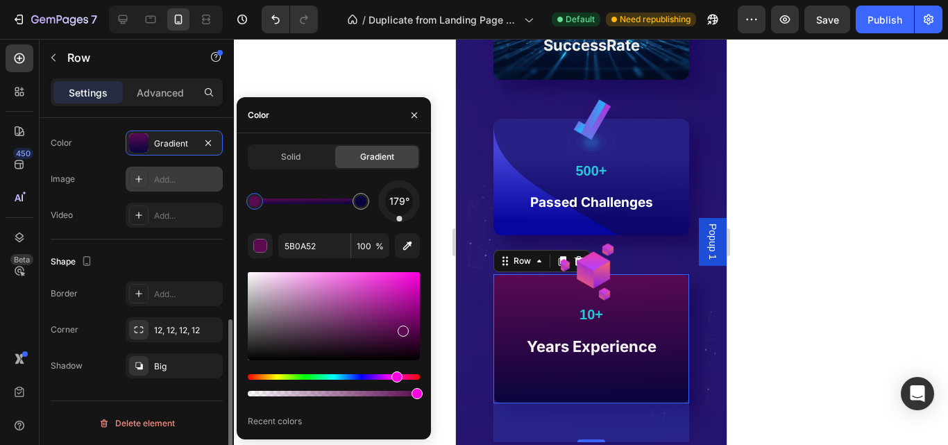
click at [172, 174] on div "Add..." at bounding box center [186, 179] width 65 height 12
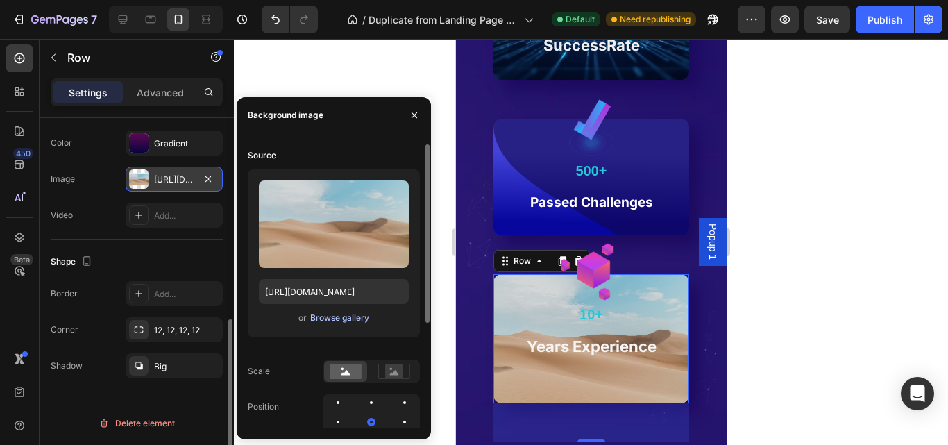
click at [353, 316] on div "Browse gallery" at bounding box center [339, 318] width 59 height 12
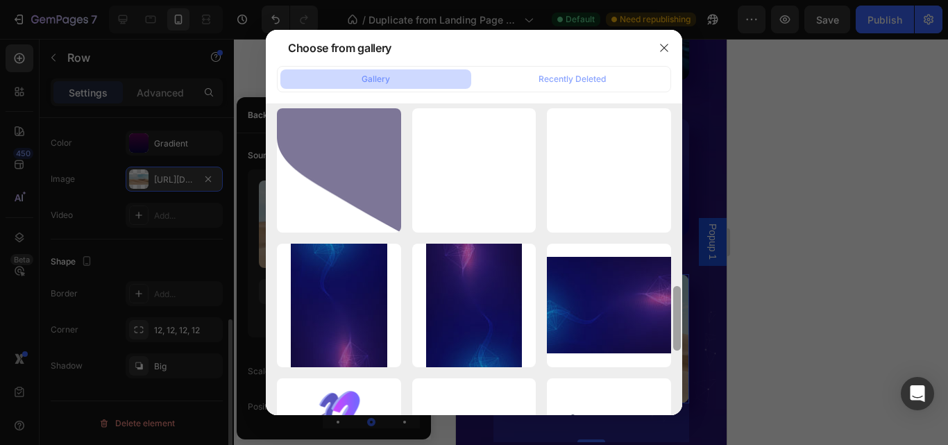
scroll to position [932, 0]
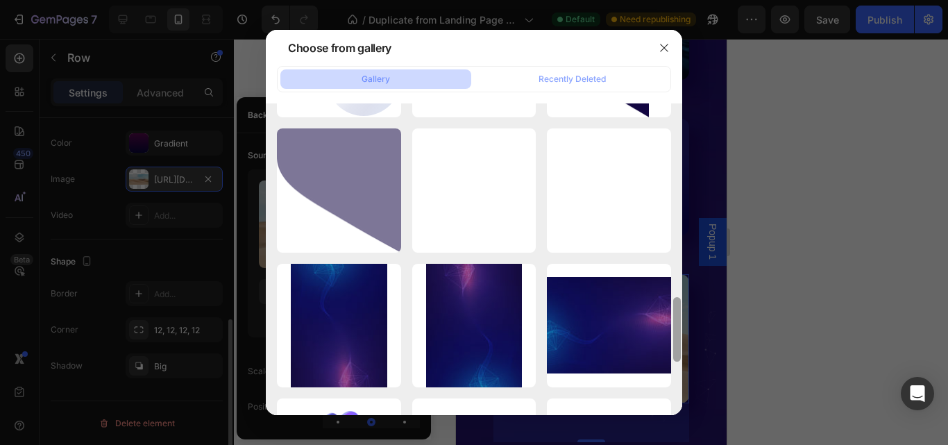
drag, startPoint x: 676, startPoint y: 367, endPoint x: 676, endPoint y: 316, distance: 50.7
click at [676, 316] on div at bounding box center [677, 329] width 8 height 65
drag, startPoint x: 457, startPoint y: 296, endPoint x: 544, endPoint y: 384, distance: 123.1
click at [0, 0] on p "247.21 kb" at bounding box center [0, 0] width 0 height 0
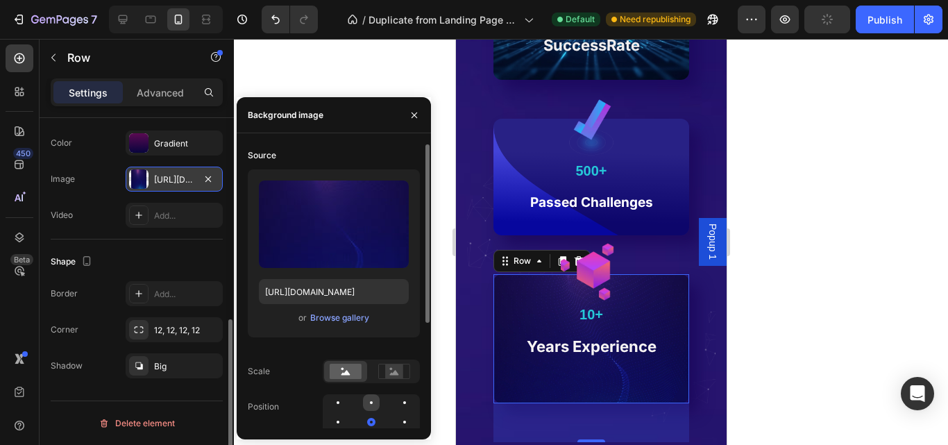
click at [371, 402] on div at bounding box center [371, 402] width 3 height 3
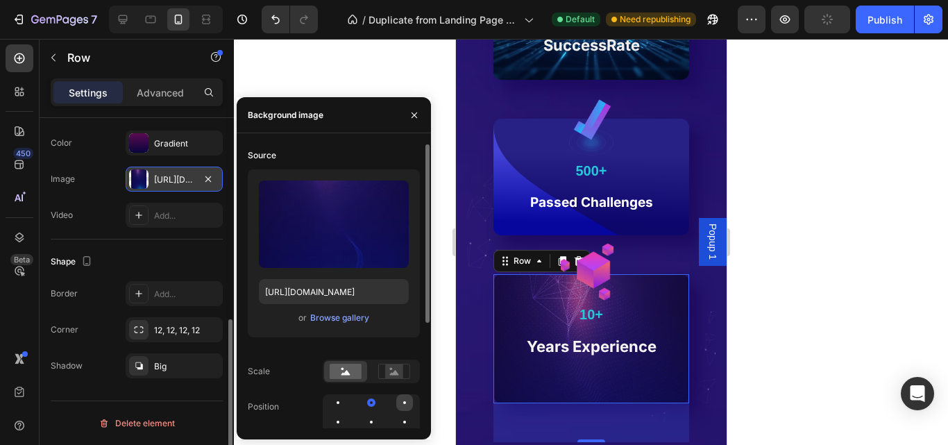
click at [346, 414] on div at bounding box center [338, 422] width 17 height 17
click at [363, 405] on div at bounding box center [371, 402] width 17 height 17
click at [393, 375] on icon at bounding box center [394, 372] width 9 height 5
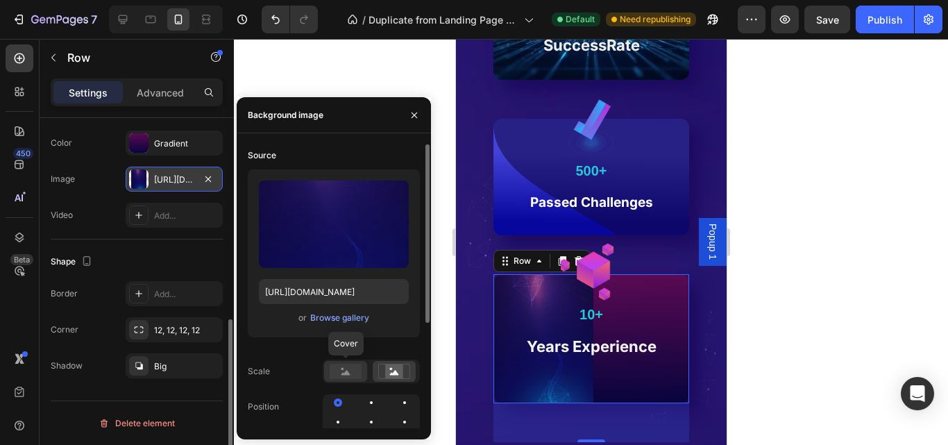
click at [337, 378] on rect at bounding box center [346, 371] width 32 height 15
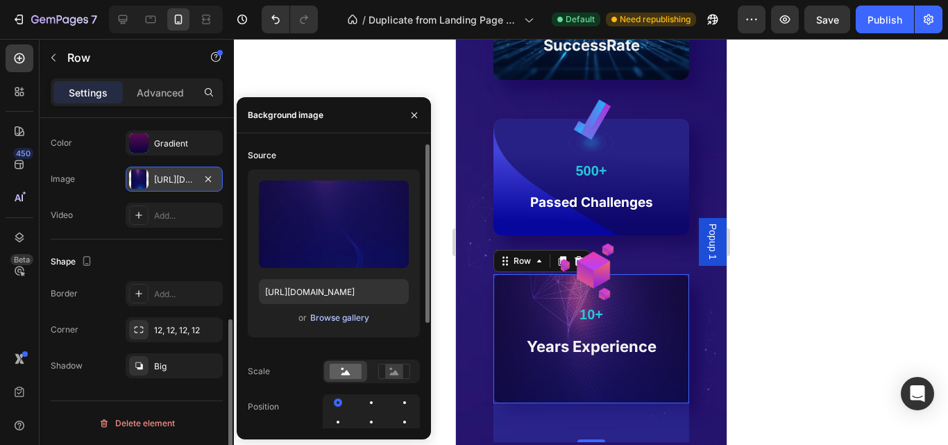
click at [343, 307] on div "Upload Image https://cdn.shopify.com/s/files/1/0645/3323/3820/files/gempages_52…" at bounding box center [334, 253] width 172 height 168
click at [349, 315] on div "Browse gallery" at bounding box center [339, 318] width 59 height 12
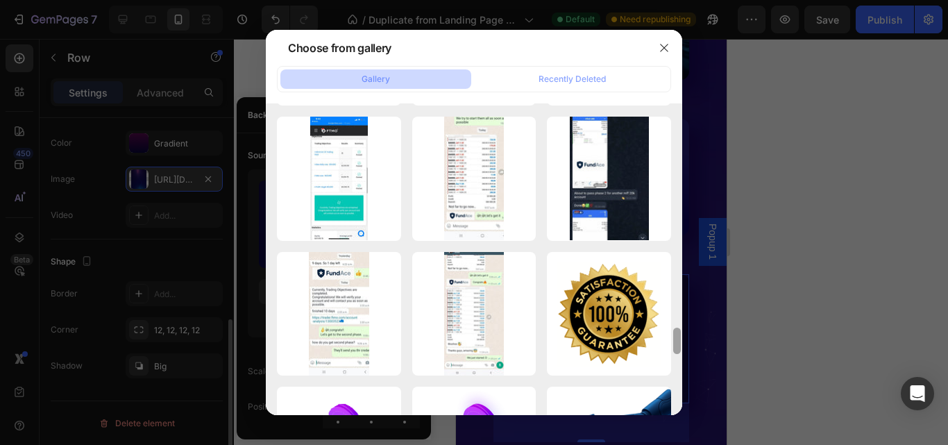
scroll to position [2976, 0]
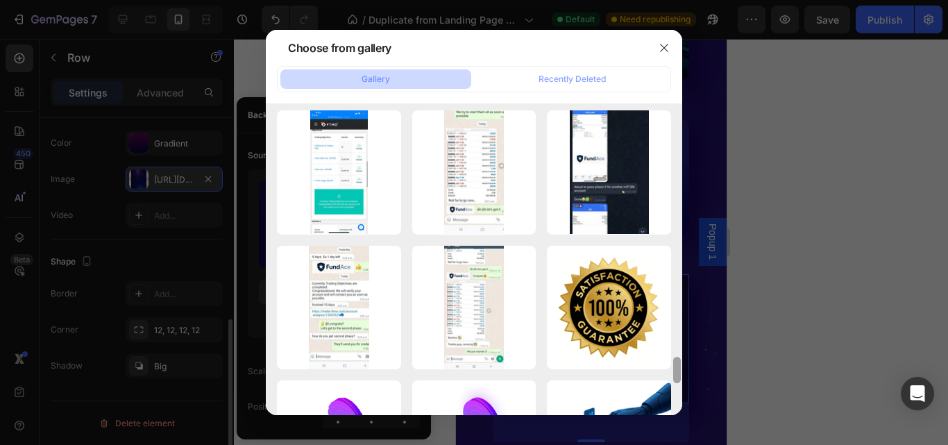
drag, startPoint x: 677, startPoint y: 389, endPoint x: 662, endPoint y: 421, distance: 35.4
click at [662, 421] on div "Choose from gallery Gallery Recently Deleted 5834766020429072247-r...ew.png 130…" at bounding box center [474, 222] width 948 height 445
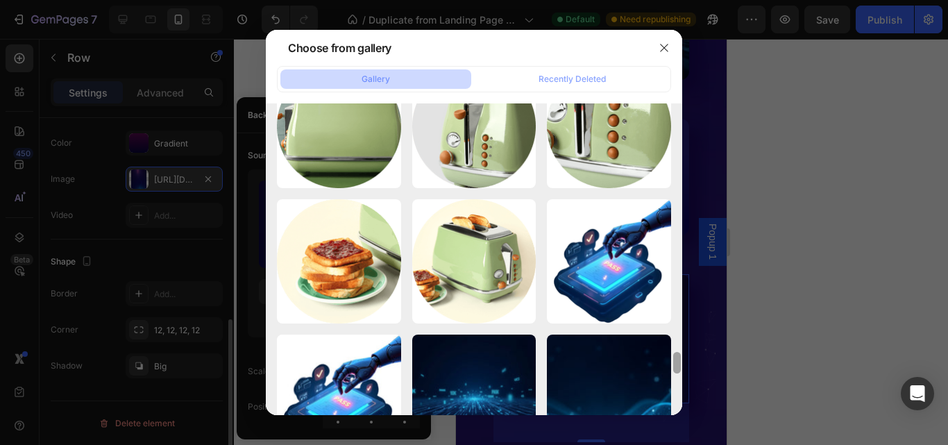
scroll to position [3619, 0]
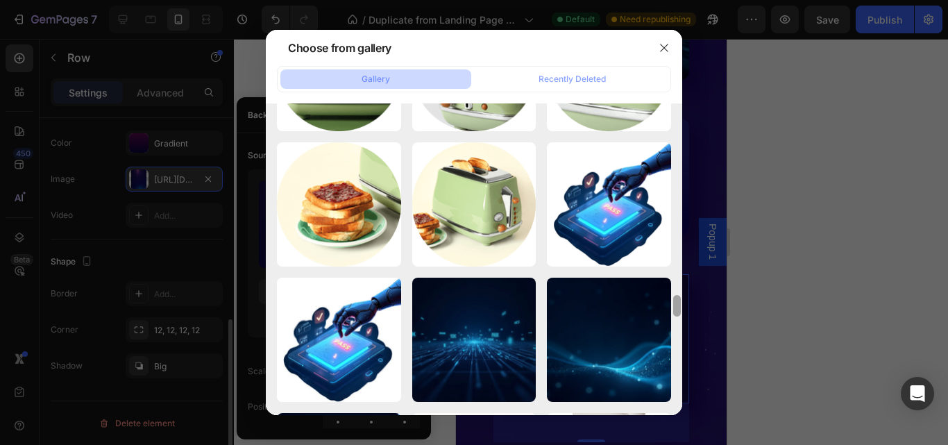
drag, startPoint x: 679, startPoint y: 366, endPoint x: 674, endPoint y: 418, distance: 51.6
click at [674, 418] on div "Choose from gallery Gallery Recently Deleted 5834766020429072247-r...ew.png 130…" at bounding box center [474, 222] width 948 height 445
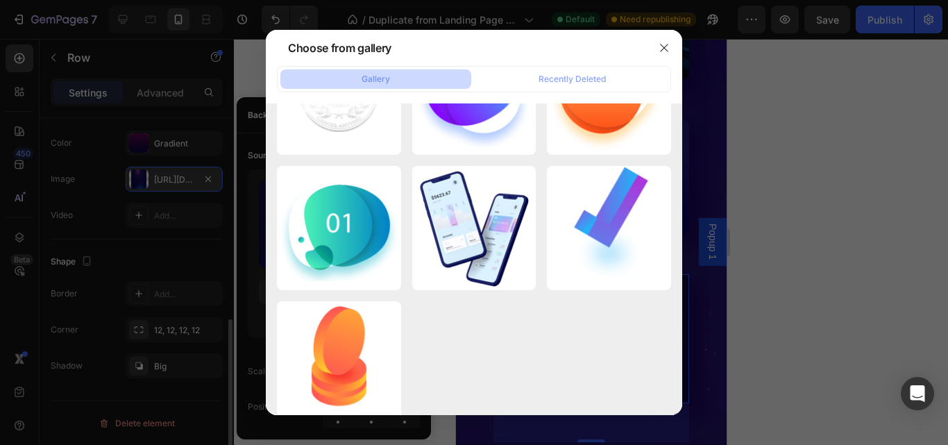
drag, startPoint x: 679, startPoint y: 366, endPoint x: 676, endPoint y: 404, distance: 37.6
click at [676, 413] on div at bounding box center [677, 424] width 8 height 22
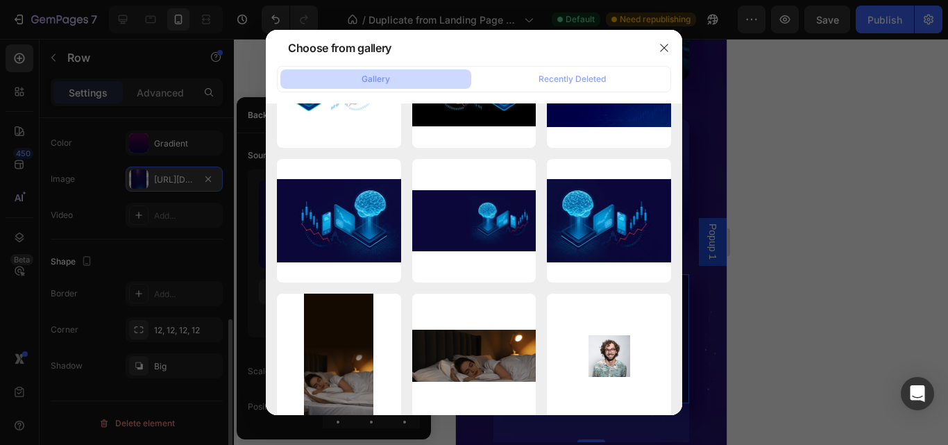
scroll to position [4787, 0]
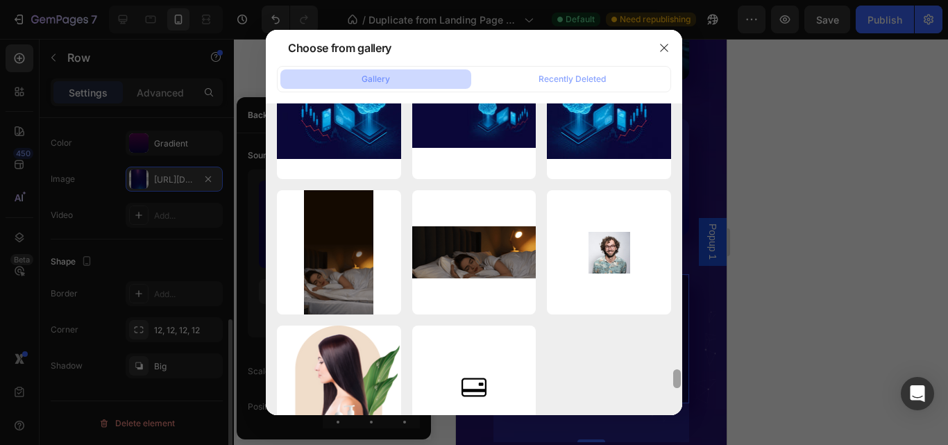
drag, startPoint x: 675, startPoint y: 364, endPoint x: 676, endPoint y: 402, distance: 38.2
click at [676, 388] on div at bounding box center [677, 378] width 8 height 19
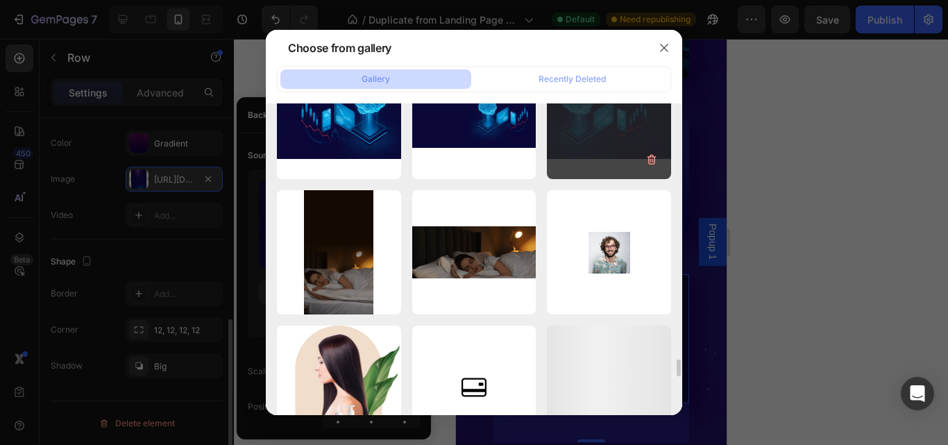
click at [595, 139] on div "5773773941477854259.jpg 64.01 kb" at bounding box center [609, 118] width 124 height 124
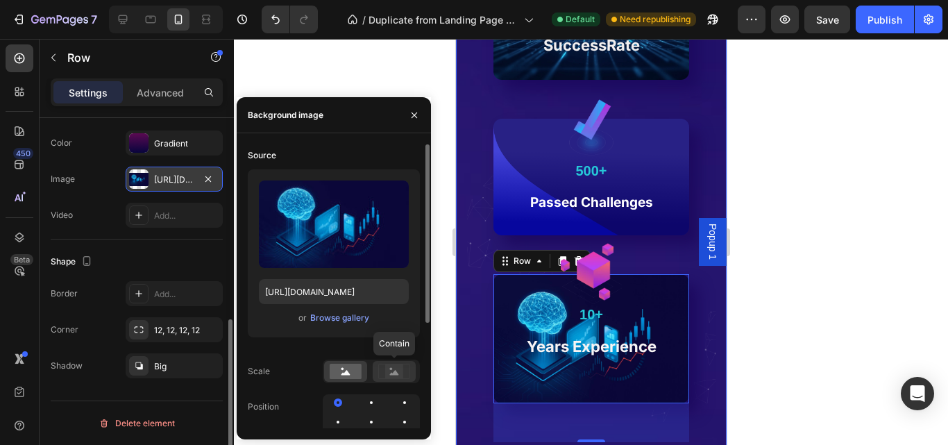
click at [407, 380] on div at bounding box center [394, 371] width 43 height 21
click at [345, 375] on icon at bounding box center [345, 372] width 9 height 5
click at [363, 420] on div at bounding box center [371, 422] width 17 height 17
click at [330, 316] on div "Browse gallery" at bounding box center [339, 318] width 59 height 12
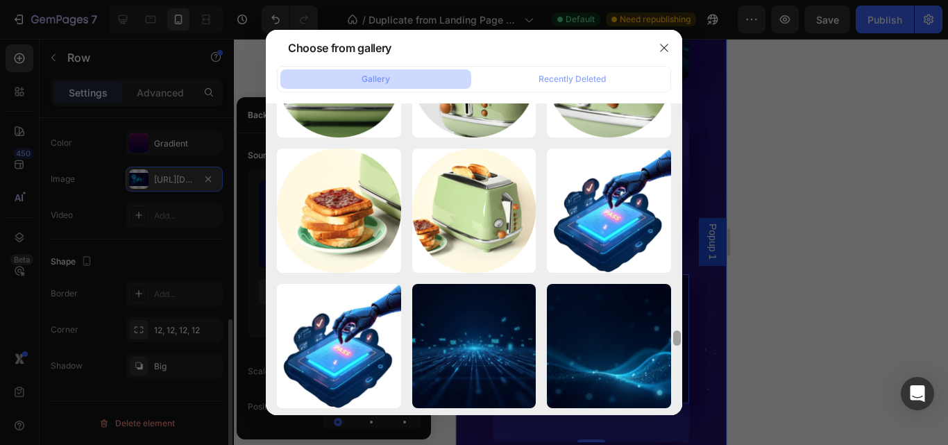
scroll to position [3680, 0]
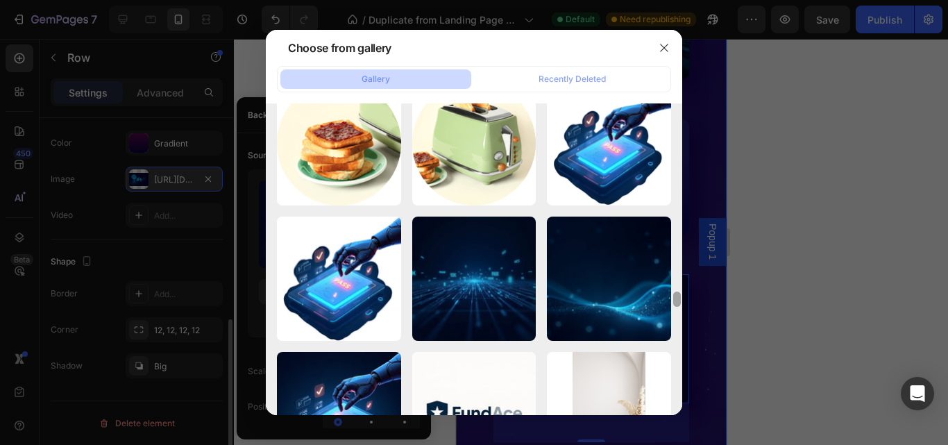
drag, startPoint x: 677, startPoint y: 402, endPoint x: 676, endPoint y: 296, distance: 106.9
click at [676, 296] on div at bounding box center [677, 298] width 8 height 15
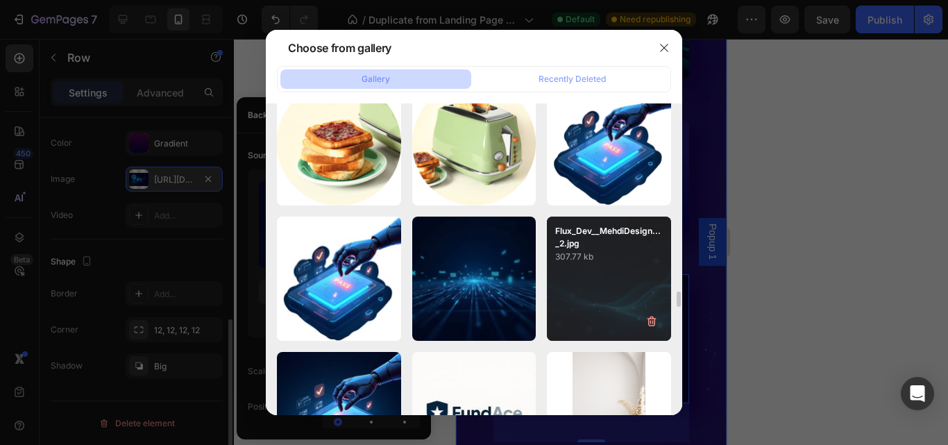
click at [617, 313] on div "Flux_Dev__MehdiDesign..._2.jpg 307.77 kb" at bounding box center [609, 278] width 124 height 124
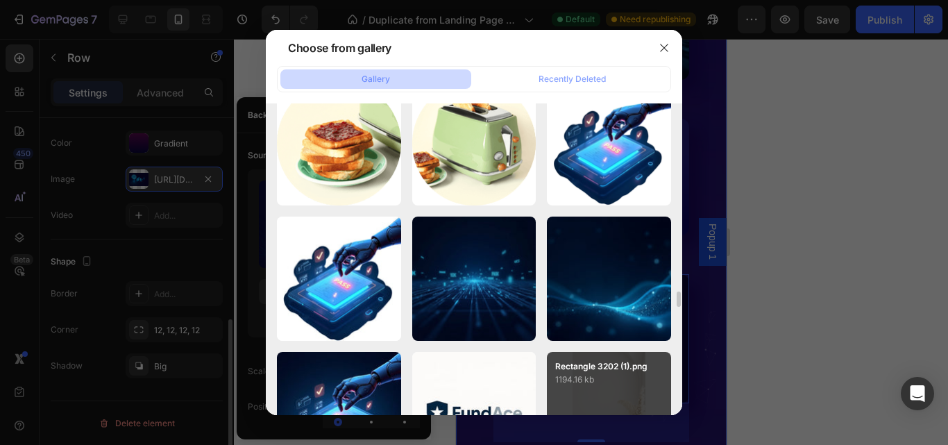
type input "https://cdn.shopify.com/s/files/1/0645/3323/3820/files/gempages_523912485019845…"
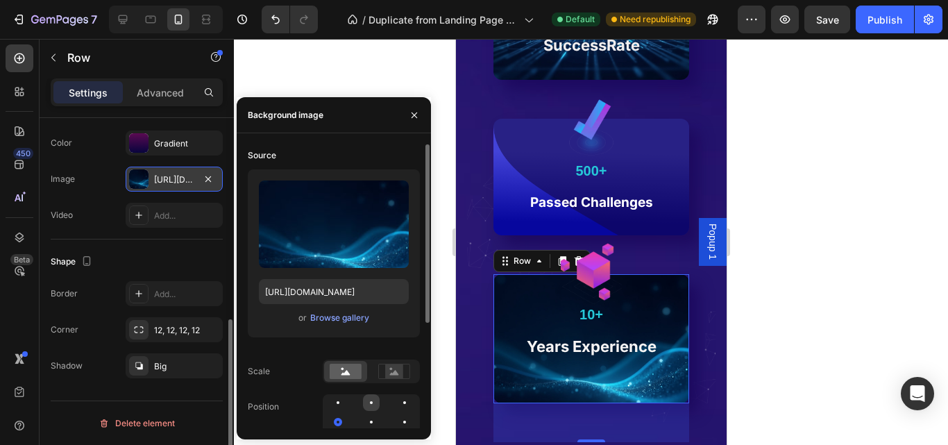
click at [396, 402] on div at bounding box center [404, 402] width 17 height 17
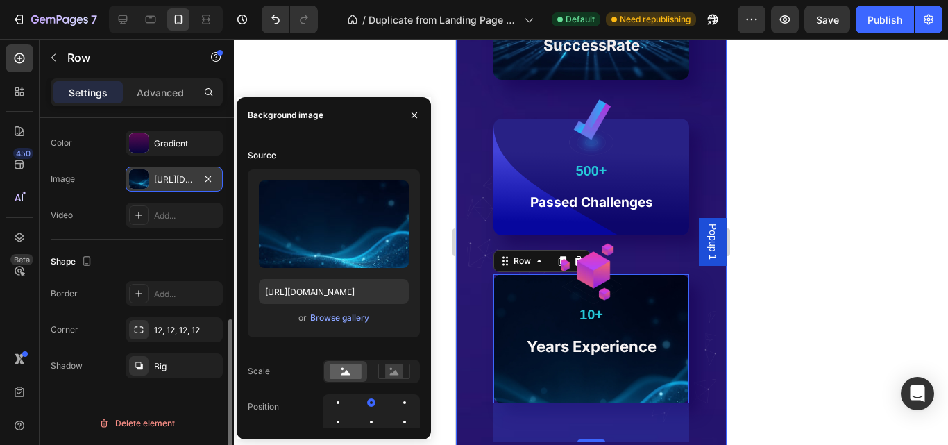
click at [704, 305] on div "Why FundAce? Heading Serious about passing your prop challenge? So are we — and…" at bounding box center [590, 223] width 271 height 893
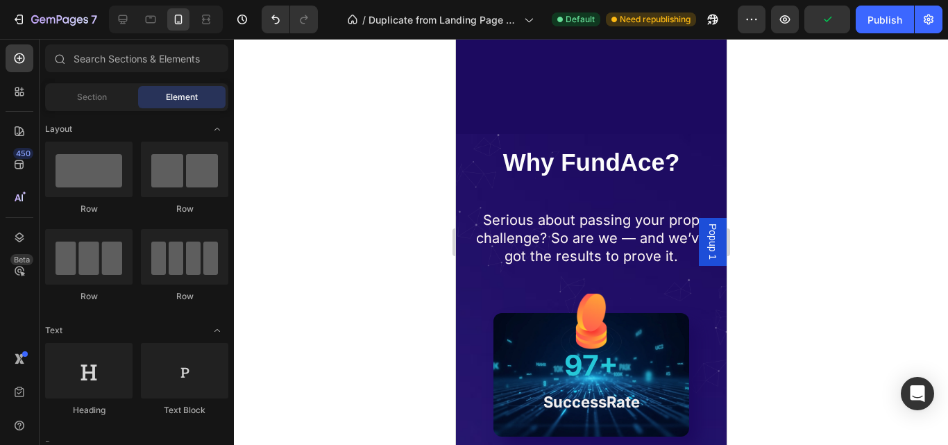
scroll to position [1291, 0]
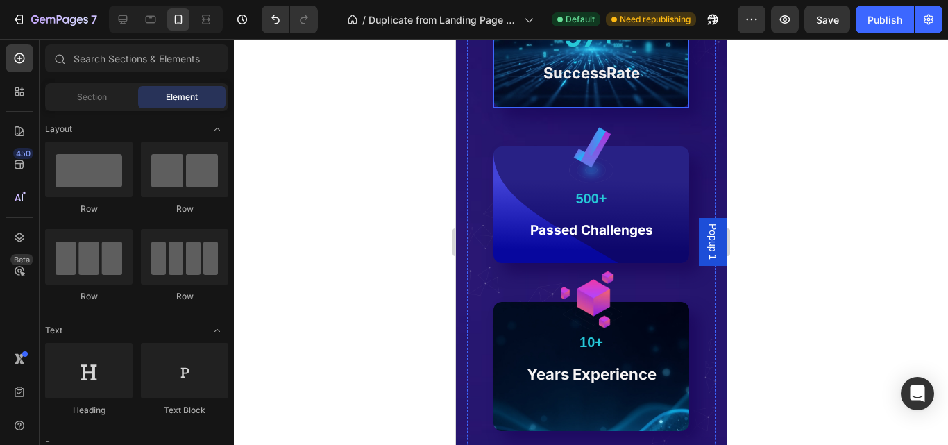
click at [658, 96] on div "Image 97+ Text Block SuccessRate Text block Row" at bounding box center [591, 45] width 196 height 123
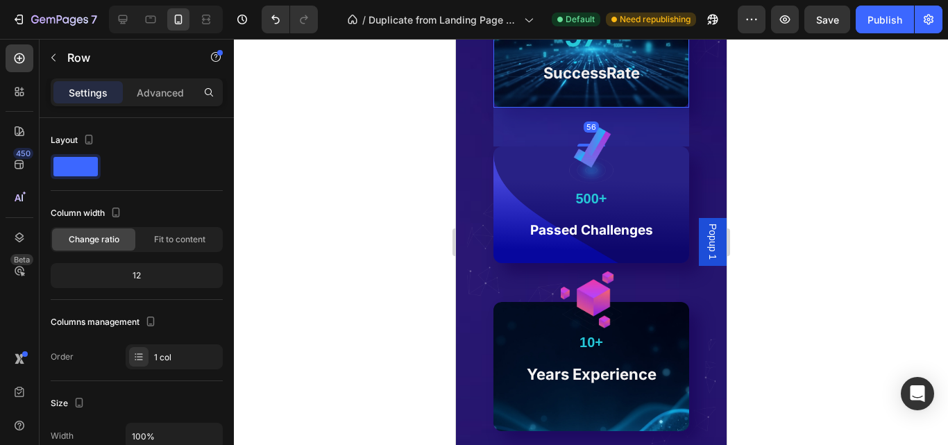
scroll to position [444, 0]
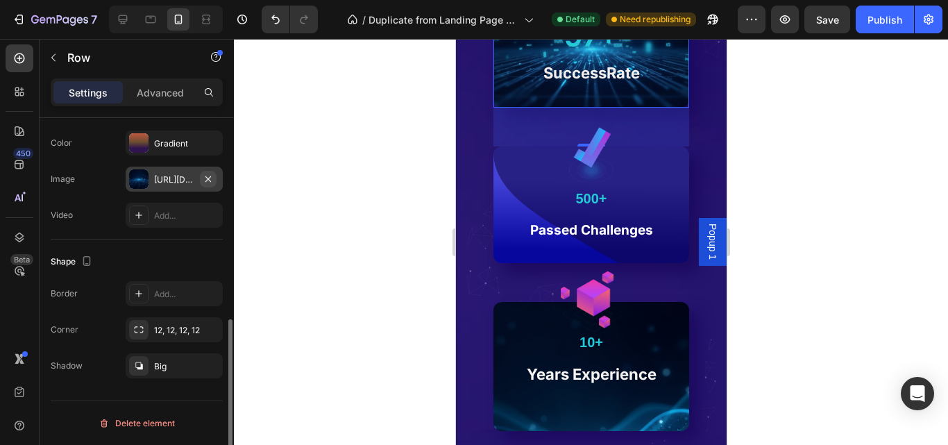
drag, startPoint x: 209, startPoint y: 178, endPoint x: 265, endPoint y: 121, distance: 80.0
click at [209, 178] on icon "button" at bounding box center [208, 179] width 6 height 6
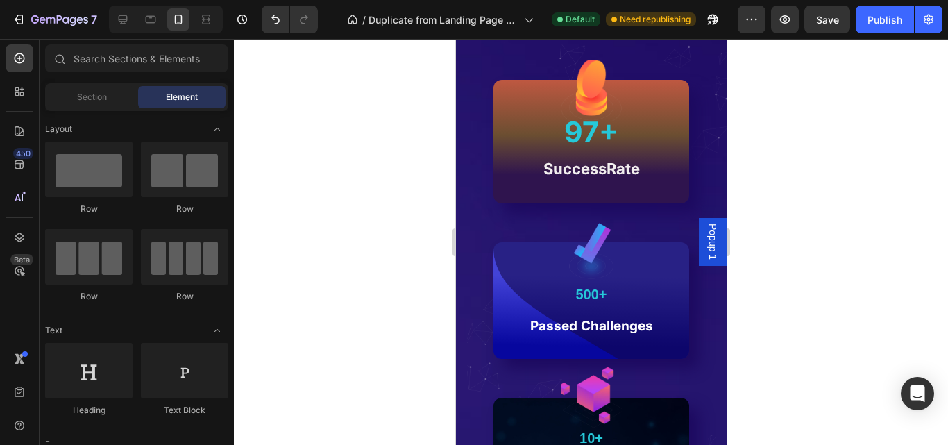
scroll to position [1222, 0]
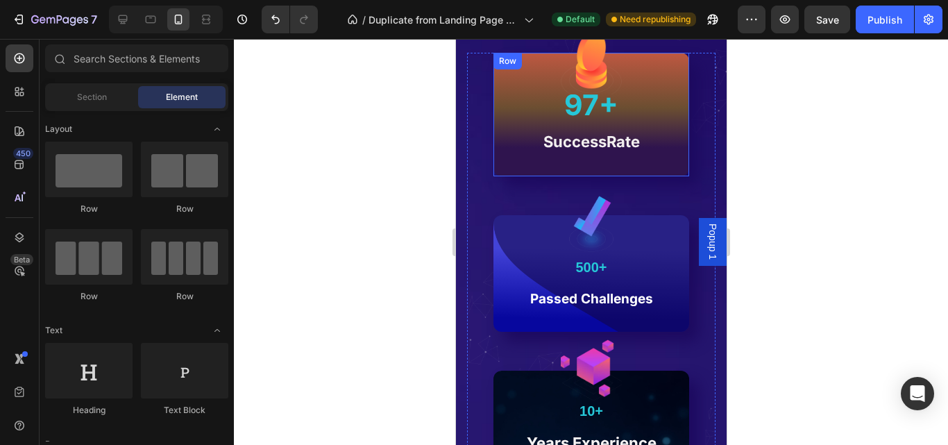
click at [512, 154] on div "Image 97+ Text Block SuccessRate Text block Row" at bounding box center [591, 114] width 196 height 123
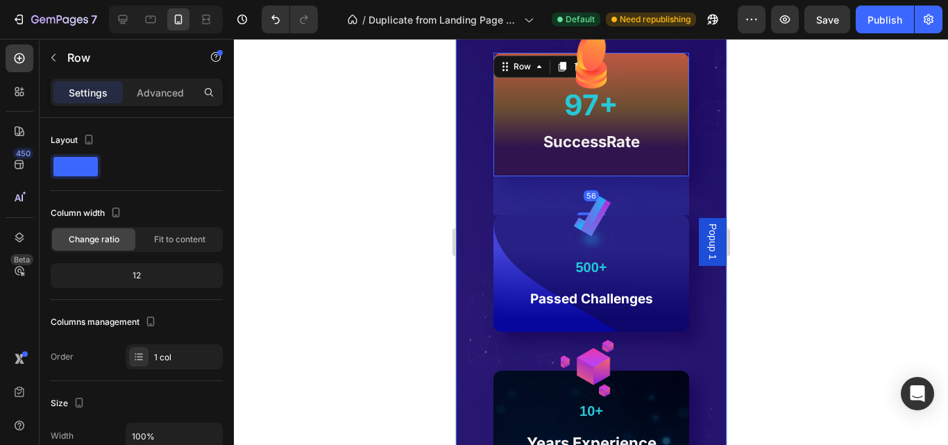
scroll to position [444, 0]
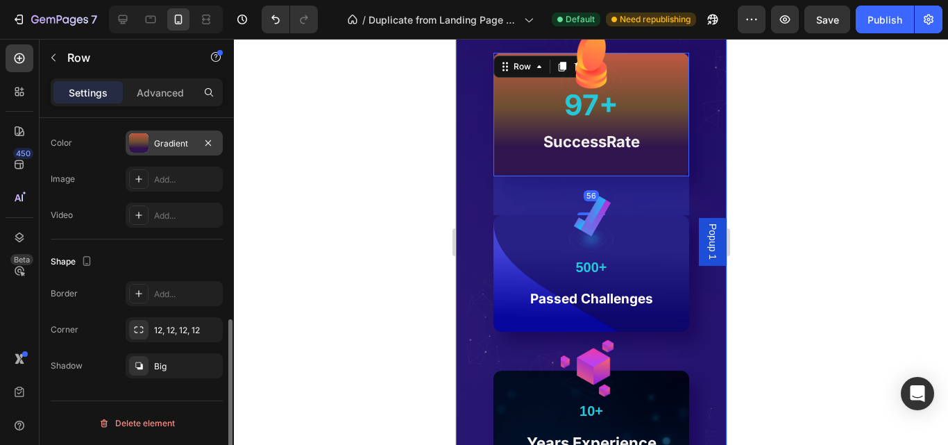
click at [185, 151] on div "Gradient" at bounding box center [174, 142] width 97 height 25
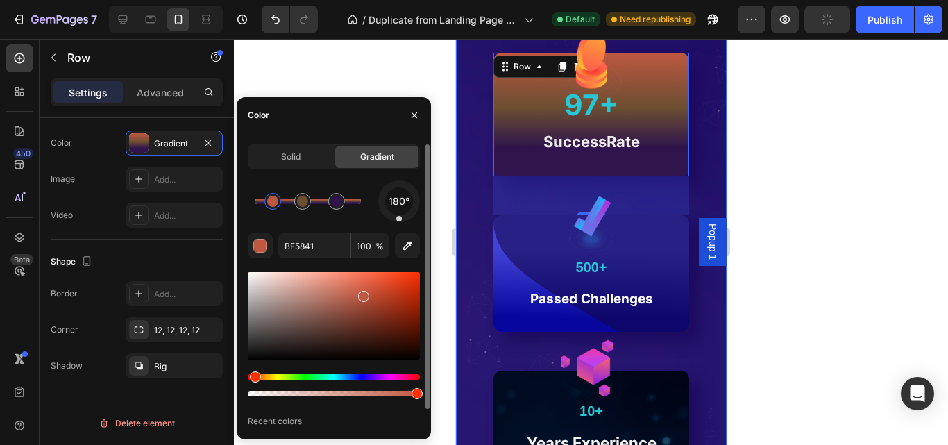
drag, startPoint x: 254, startPoint y: 210, endPoint x: 276, endPoint y: 214, distance: 22.6
click at [276, 214] on div "180°" at bounding box center [334, 201] width 172 height 42
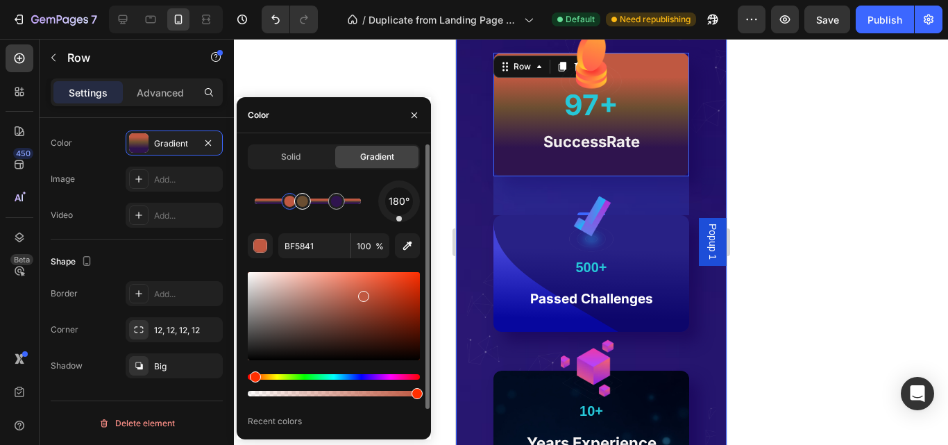
drag, startPoint x: 278, startPoint y: 201, endPoint x: 290, endPoint y: 203, distance: 12.0
click at [290, 203] on div at bounding box center [308, 201] width 106 height 6
click at [284, 211] on div at bounding box center [283, 201] width 25 height 25
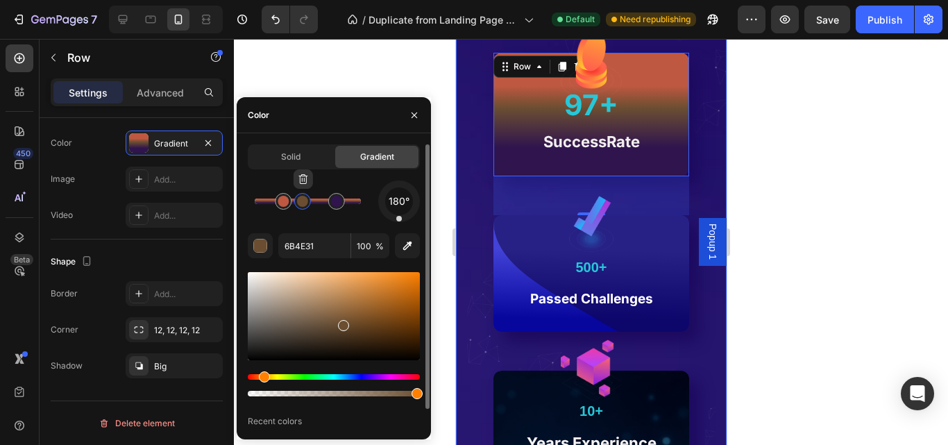
click at [300, 204] on div at bounding box center [302, 201] width 11 height 11
click at [403, 290] on div at bounding box center [403, 294] width 11 height 11
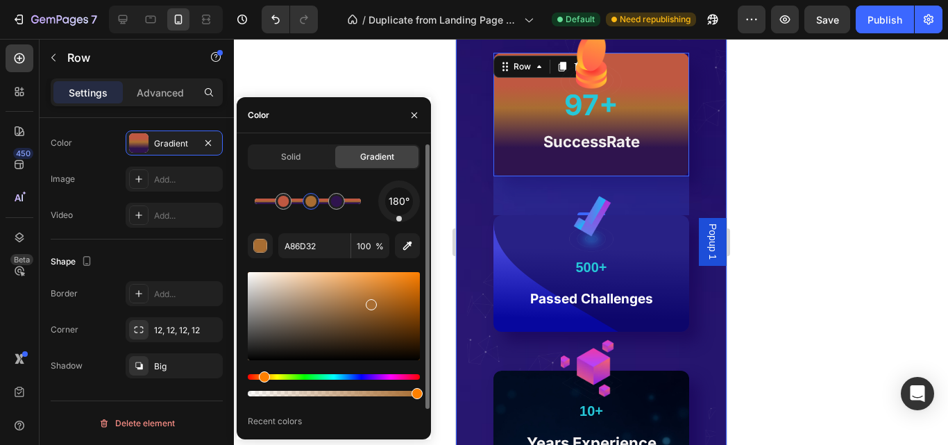
drag, startPoint x: 303, startPoint y: 205, endPoint x: 312, endPoint y: 206, distance: 9.1
click at [312, 206] on div at bounding box center [310, 201] width 11 height 11
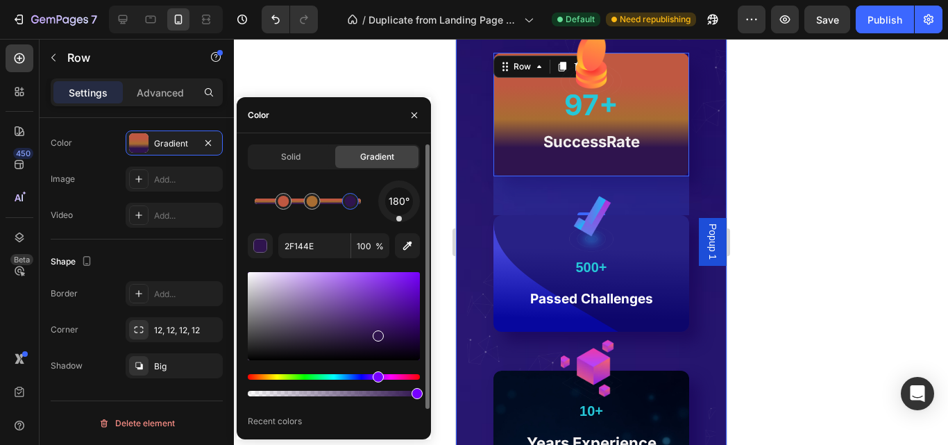
drag, startPoint x: 343, startPoint y: 203, endPoint x: 352, endPoint y: 204, distance: 9.1
click at [352, 204] on div at bounding box center [350, 201] width 11 height 11
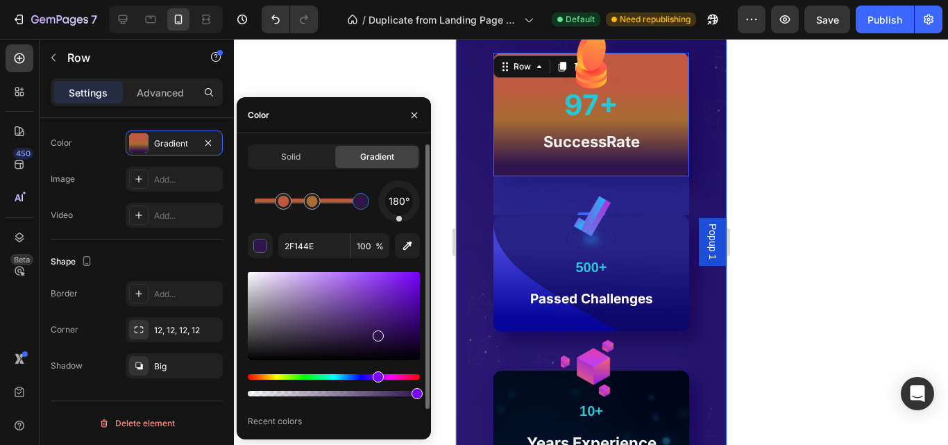
drag, startPoint x: 349, startPoint y: 207, endPoint x: 368, endPoint y: 205, distance: 18.8
click at [368, 205] on div at bounding box center [360, 201] width 17 height 17
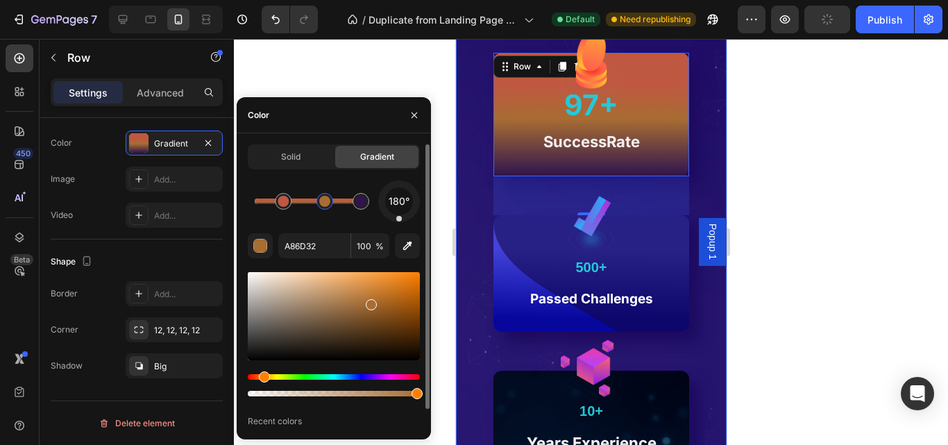
click at [327, 206] on div at bounding box center [324, 201] width 11 height 11
type input "BF5841"
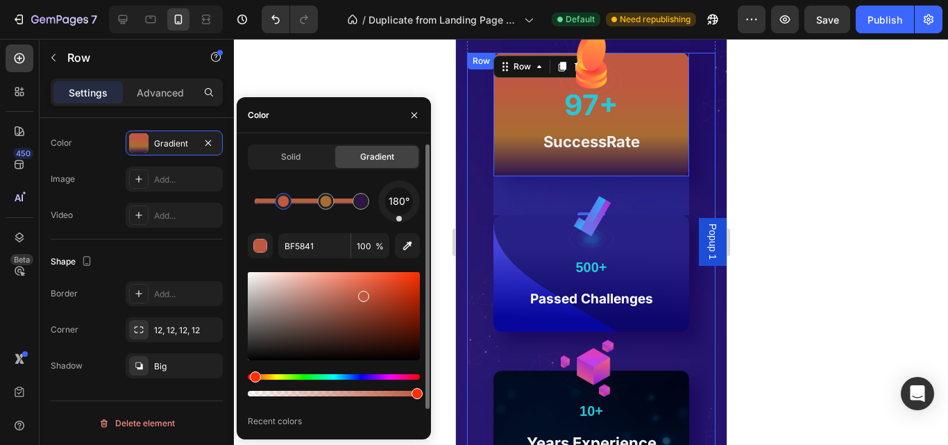
click at [700, 177] on div "Image 97+ Text Block SuccessRate Text block Row 56 Image 10+ Text Block Years E…" at bounding box center [590, 393] width 248 height 681
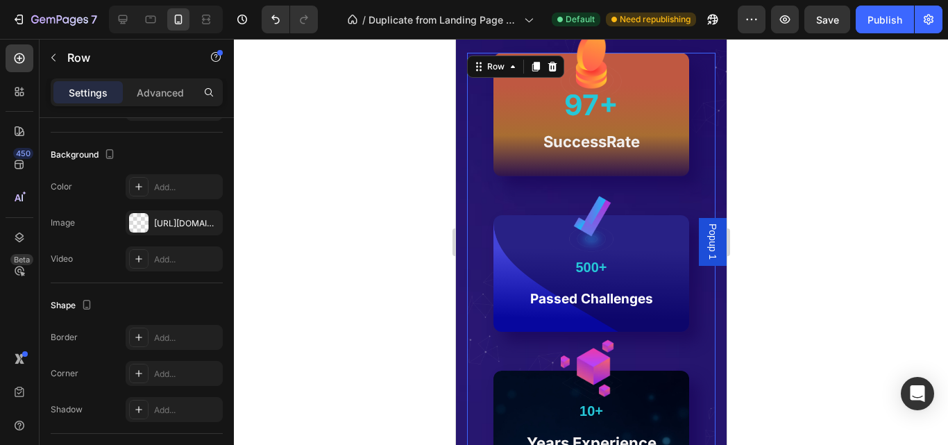
click at [810, 215] on div at bounding box center [591, 242] width 714 height 406
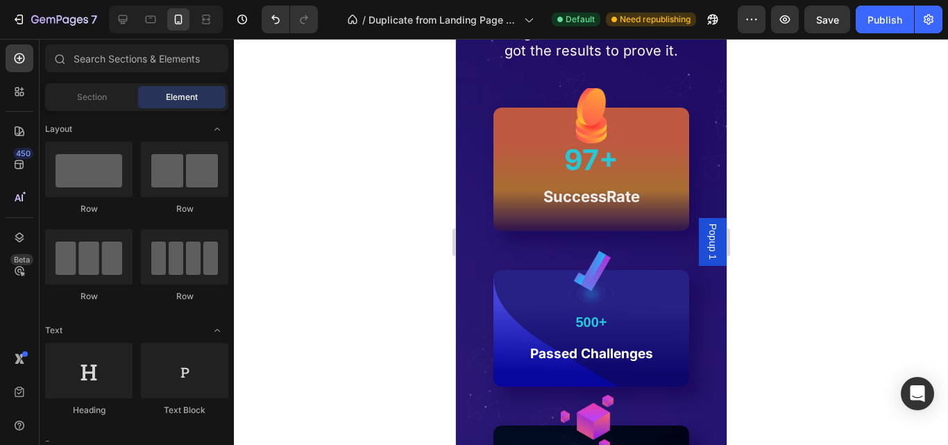
scroll to position [1154, 0]
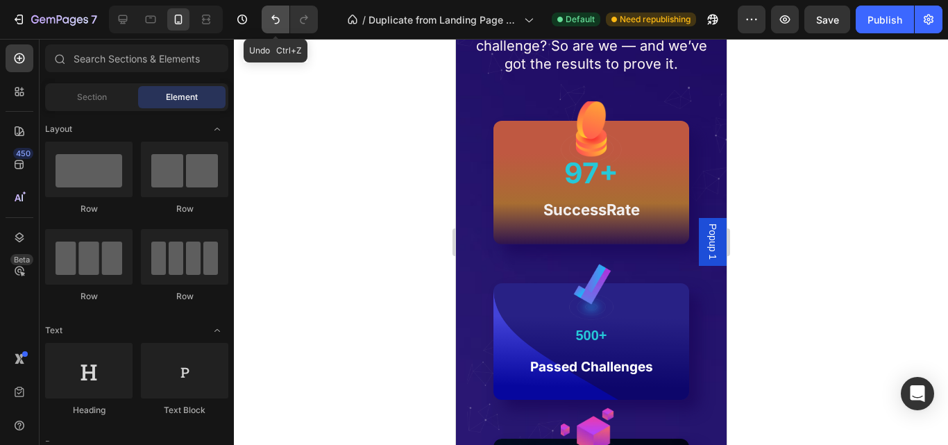
click at [275, 24] on icon "Undo/Redo" at bounding box center [275, 19] width 8 height 9
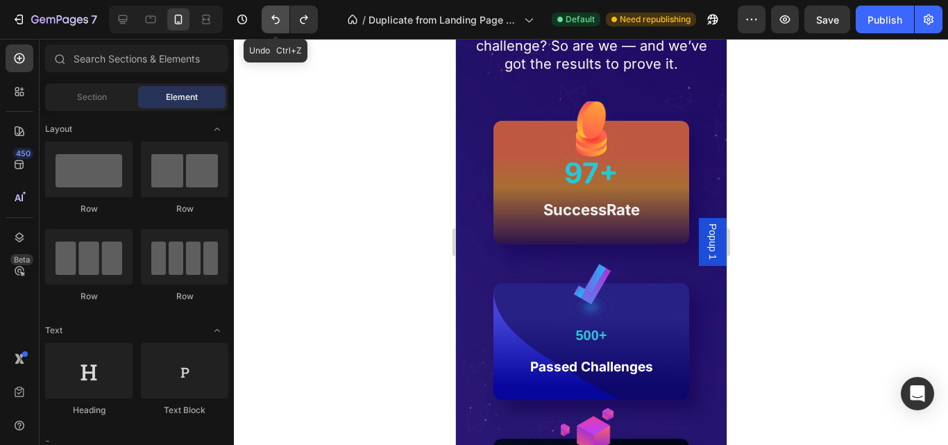
click at [275, 24] on icon "Undo/Redo" at bounding box center [275, 19] width 8 height 9
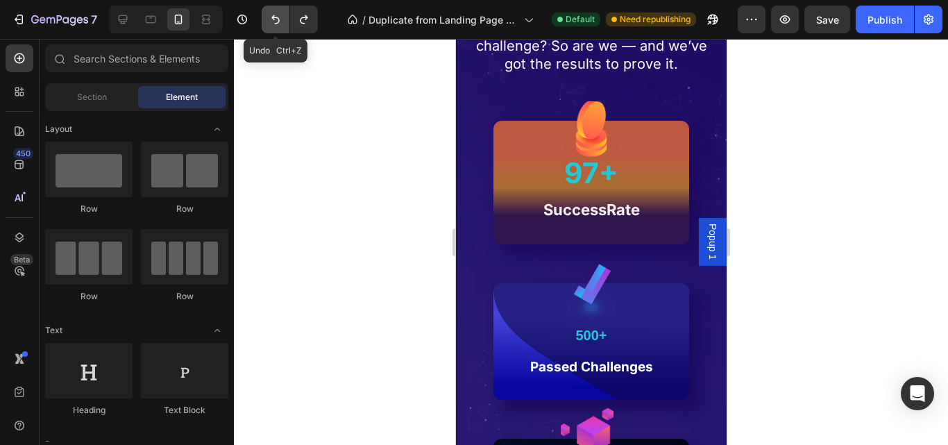
click at [275, 24] on icon "Undo/Redo" at bounding box center [275, 19] width 8 height 9
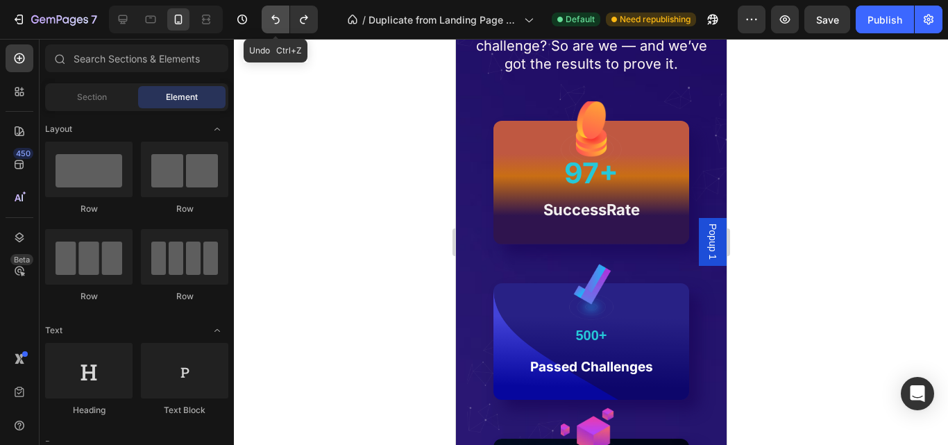
click at [275, 24] on icon "Undo/Redo" at bounding box center [275, 19] width 8 height 9
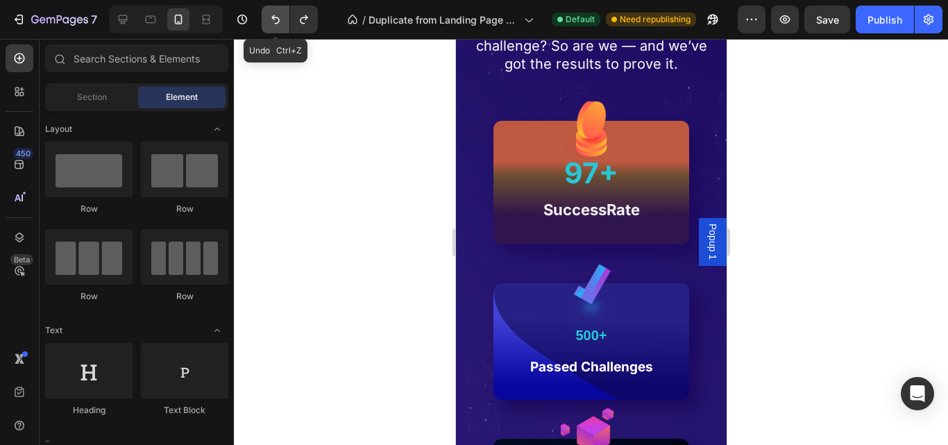
click at [275, 24] on icon "Undo/Redo" at bounding box center [275, 19] width 8 height 9
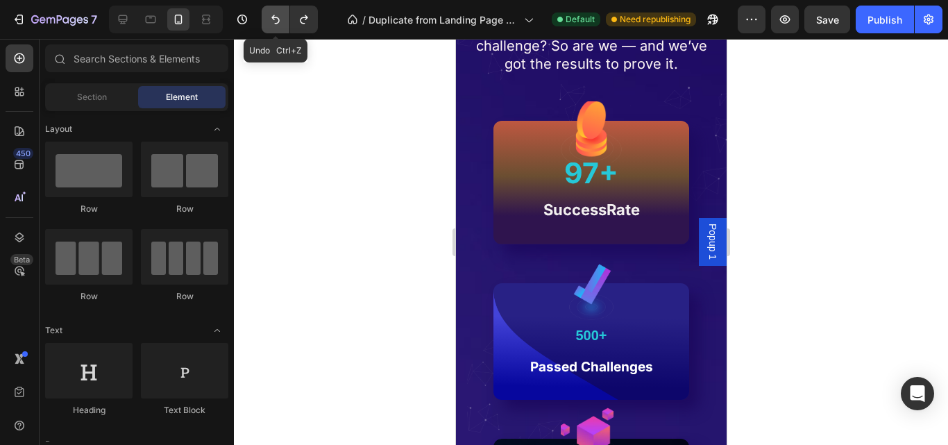
click at [275, 24] on icon "Undo/Redo" at bounding box center [275, 19] width 8 height 9
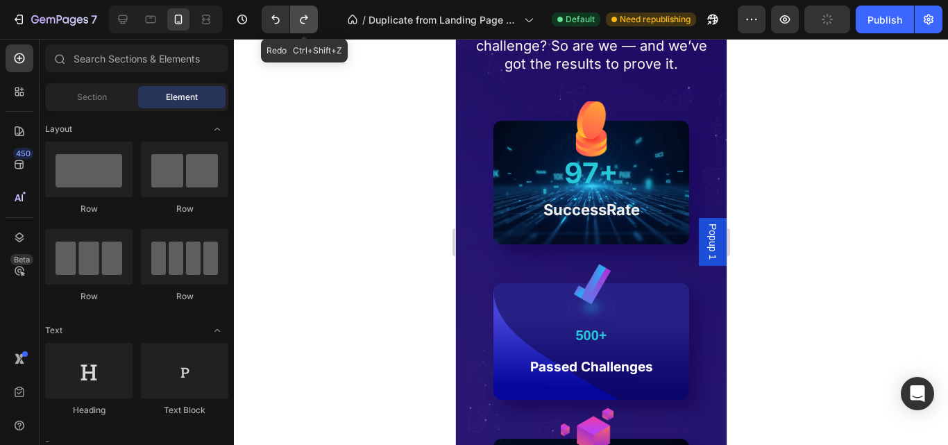
click at [300, 21] on icon "Undo/Redo" at bounding box center [304, 19] width 14 height 14
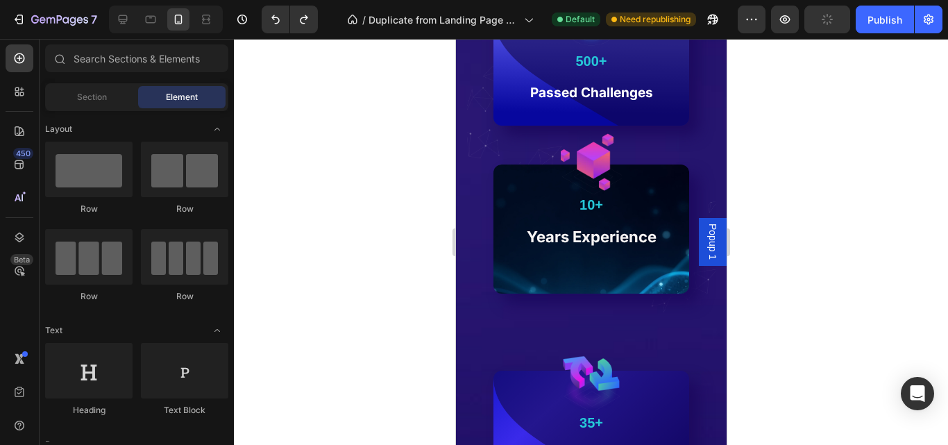
scroll to position [1510, 0]
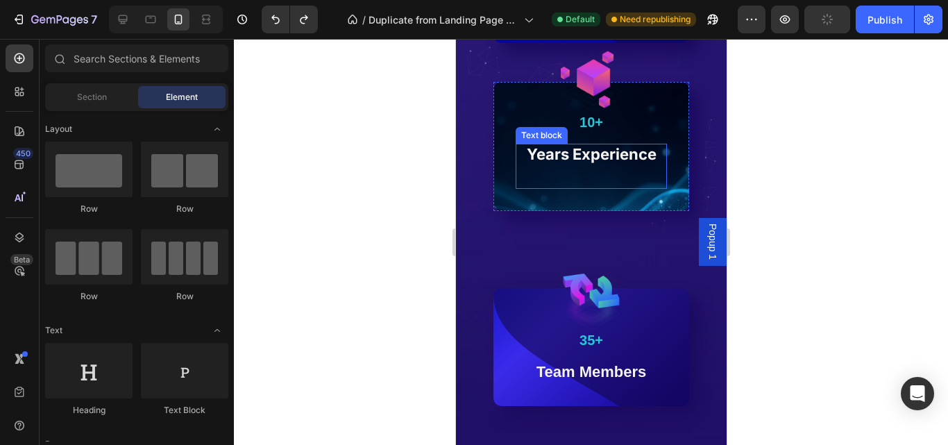
click at [650, 182] on div "Years Experience Text block" at bounding box center [590, 166] width 151 height 45
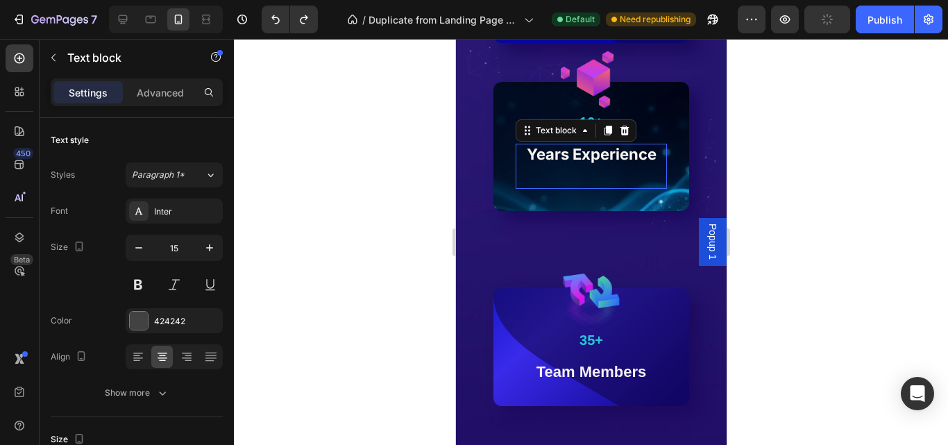
click at [649, 198] on div "Image 10+ Text Block Years Experience Text block 0 Row" at bounding box center [591, 146] width 196 height 129
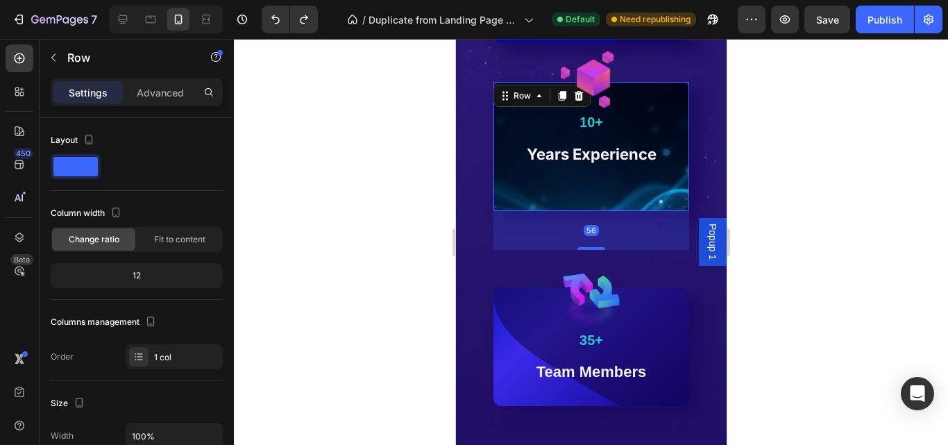
scroll to position [444, 0]
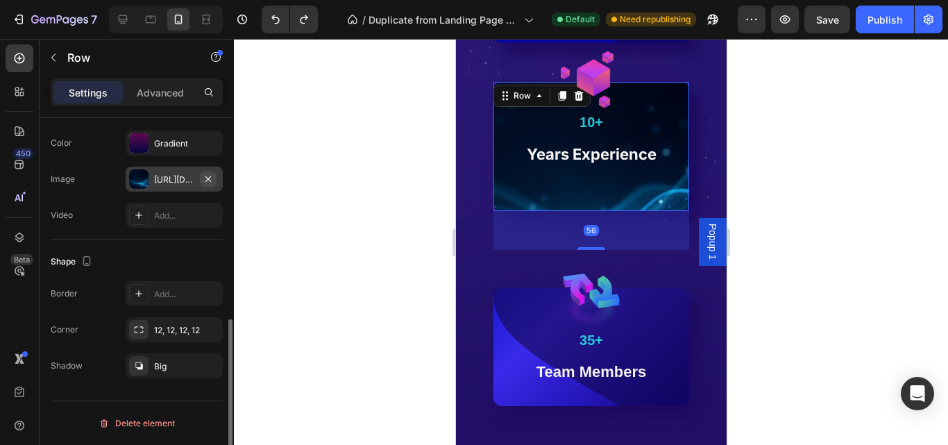
click at [209, 180] on icon "button" at bounding box center [208, 178] width 11 height 11
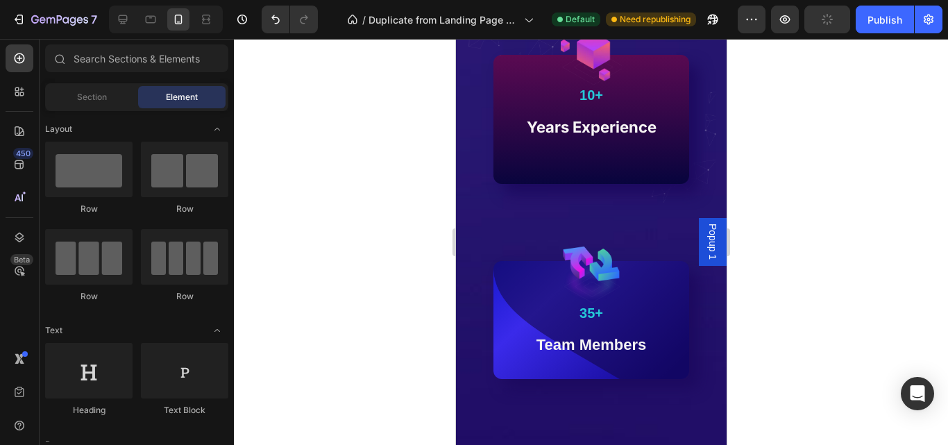
scroll to position [1304, 0]
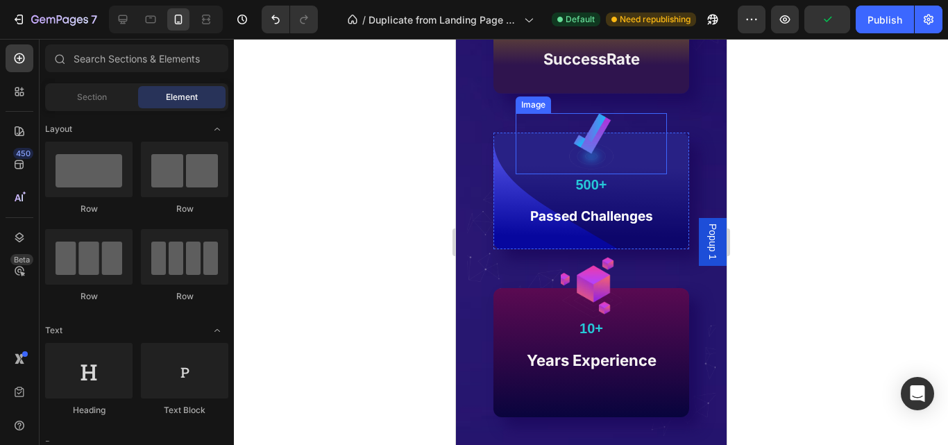
click at [603, 146] on img at bounding box center [590, 143] width 61 height 61
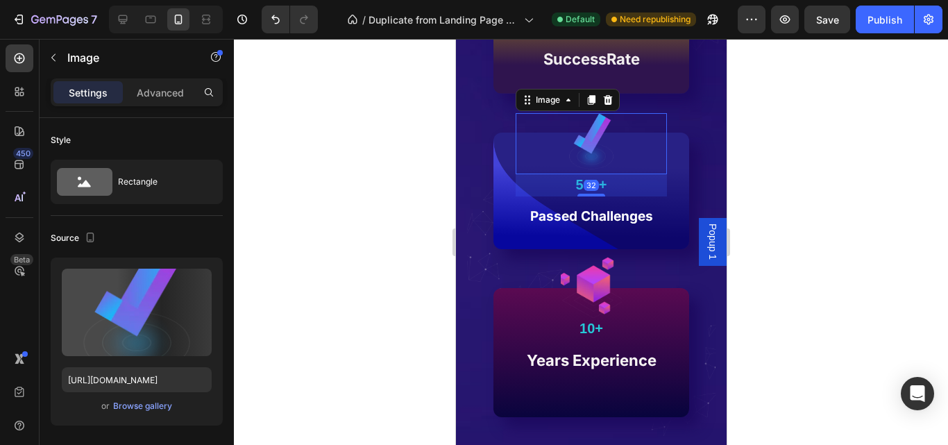
scroll to position [716, 0]
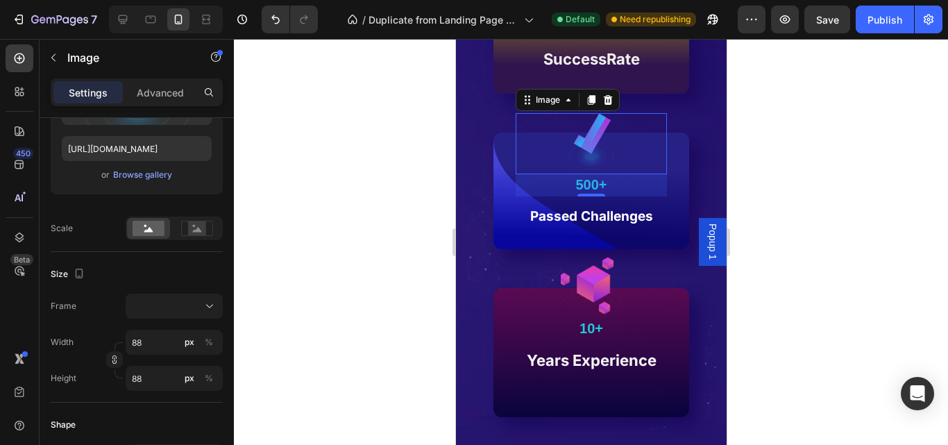
drag, startPoint x: 230, startPoint y: 400, endPoint x: 243, endPoint y: 221, distance: 178.8
click at [242, 0] on div "7 / Duplicate from Landing Page - Jul 25, 12:59:36 Default Need republishing Pr…" at bounding box center [474, 0] width 948 height 0
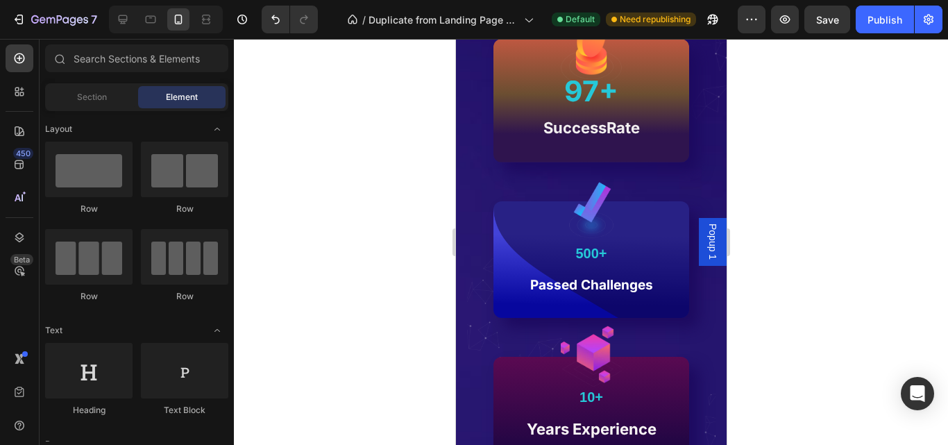
scroll to position [1167, 0]
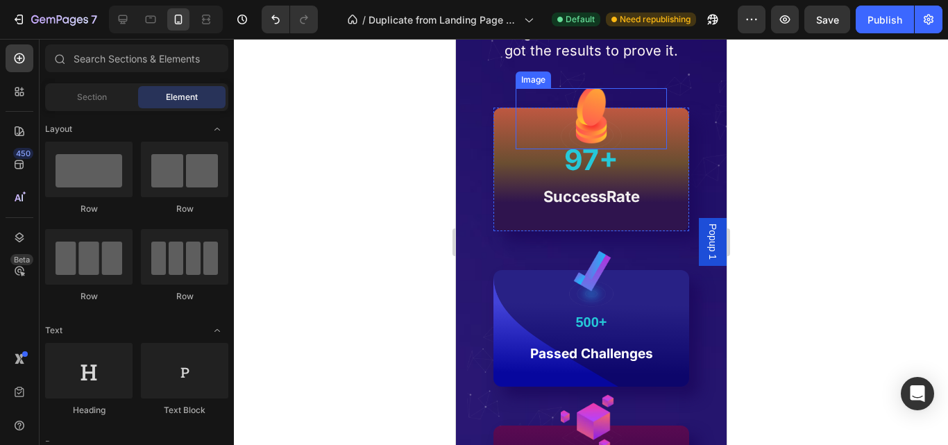
click at [584, 123] on img at bounding box center [590, 118] width 61 height 61
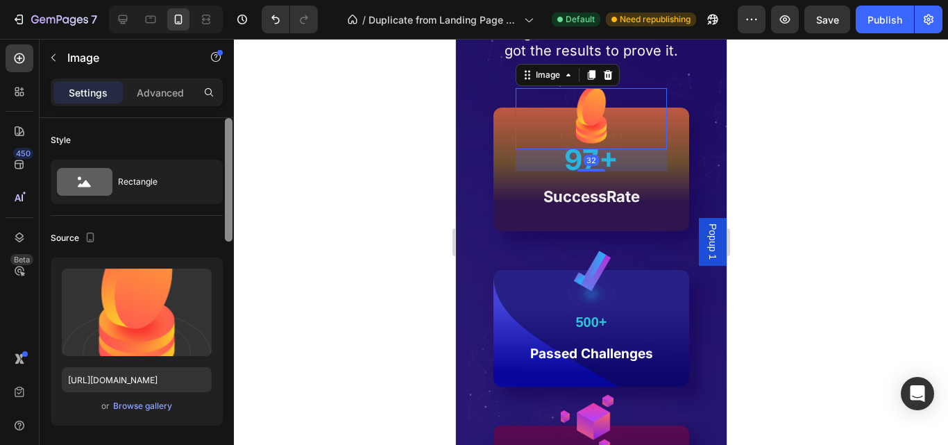
scroll to position [366, 0]
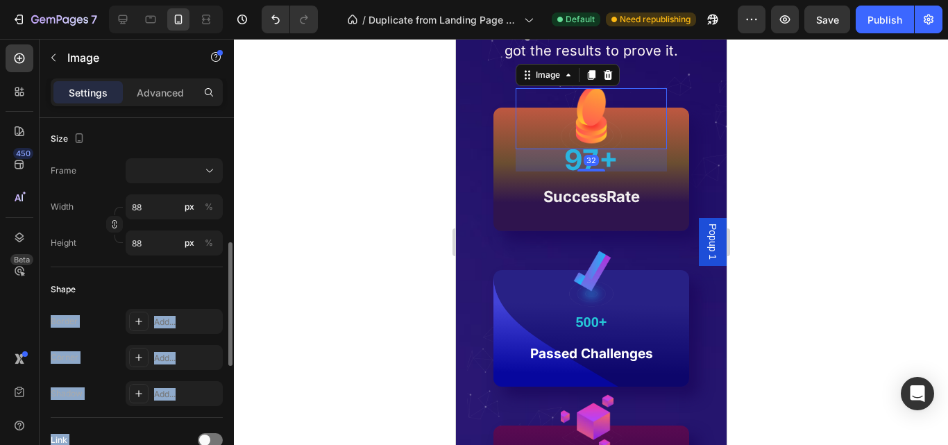
drag, startPoint x: 233, startPoint y: 235, endPoint x: 223, endPoint y: 274, distance: 40.9
click at [223, 274] on div "Style Rectangle Source Upload Image https://cdn.shopify.com/s/files/1/0645/3323…" at bounding box center [137, 301] width 194 height 366
click at [208, 292] on div "Shape" at bounding box center [137, 289] width 172 height 22
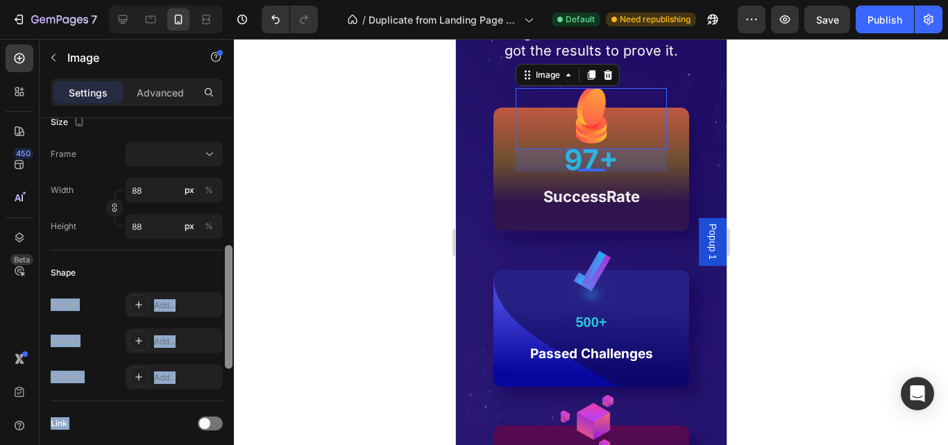
click at [230, 287] on div at bounding box center [229, 306] width 8 height 123
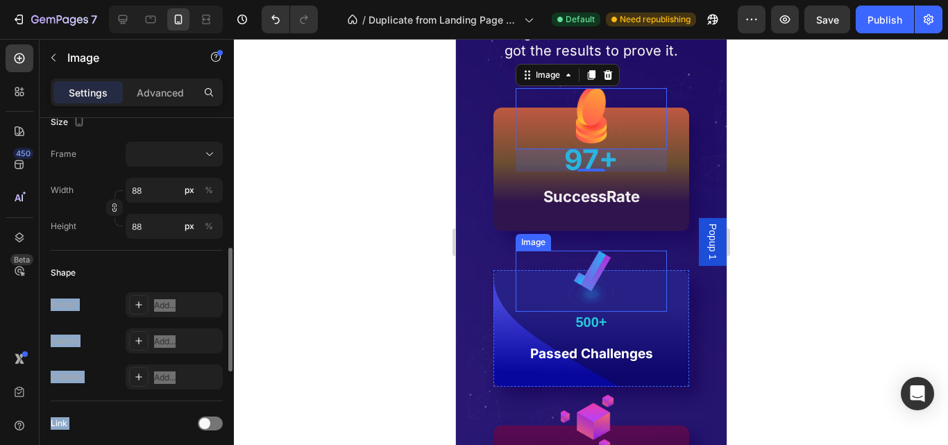
click at [616, 272] on div at bounding box center [590, 280] width 151 height 61
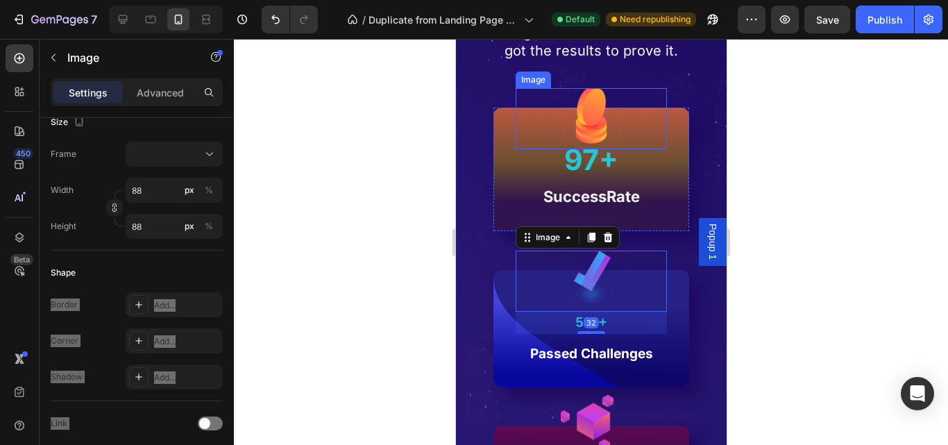
click at [604, 143] on img at bounding box center [590, 118] width 61 height 61
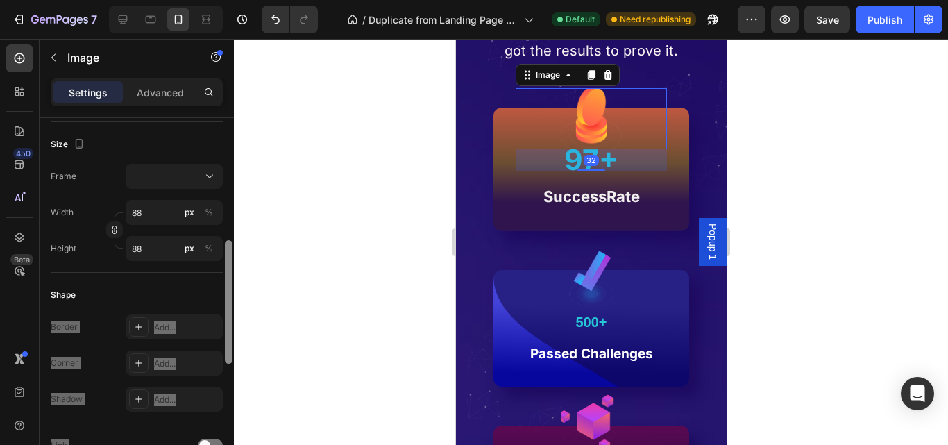
drag, startPoint x: 225, startPoint y: 281, endPoint x: 226, endPoint y: 271, distance: 9.7
click at [226, 272] on div at bounding box center [229, 301] width 8 height 123
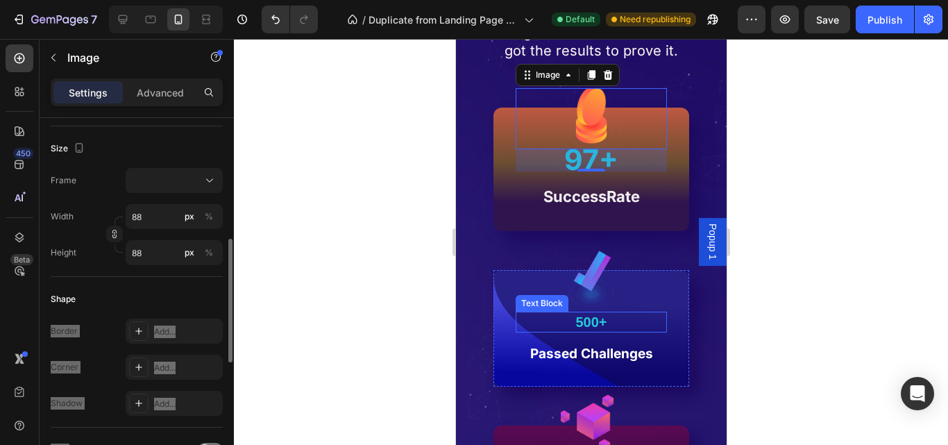
click at [594, 318] on span "500+" at bounding box center [589, 321] width 31 height 15
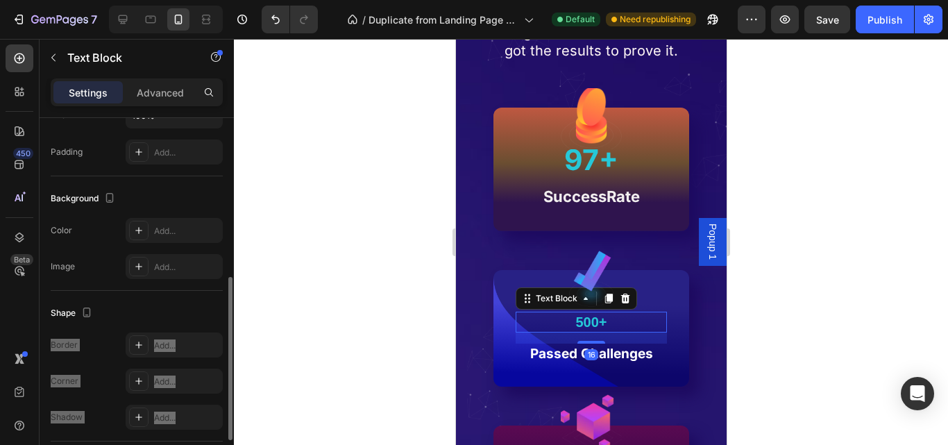
scroll to position [0, 0]
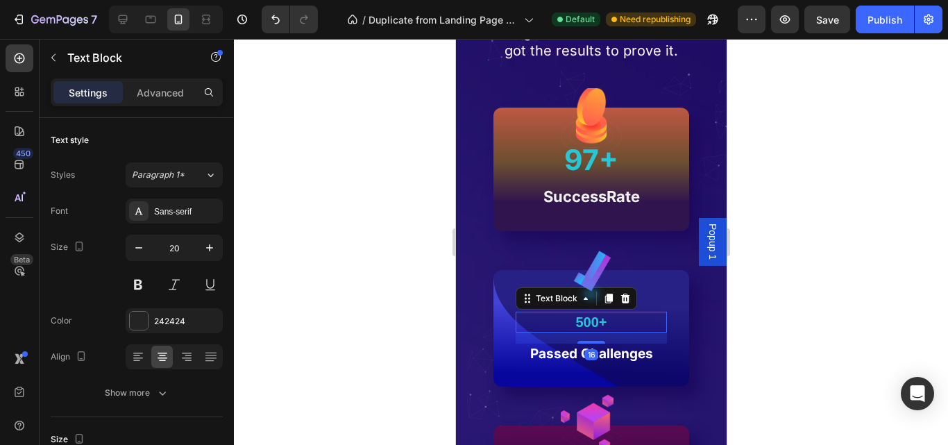
click at [588, 316] on span "500+" at bounding box center [589, 321] width 31 height 15
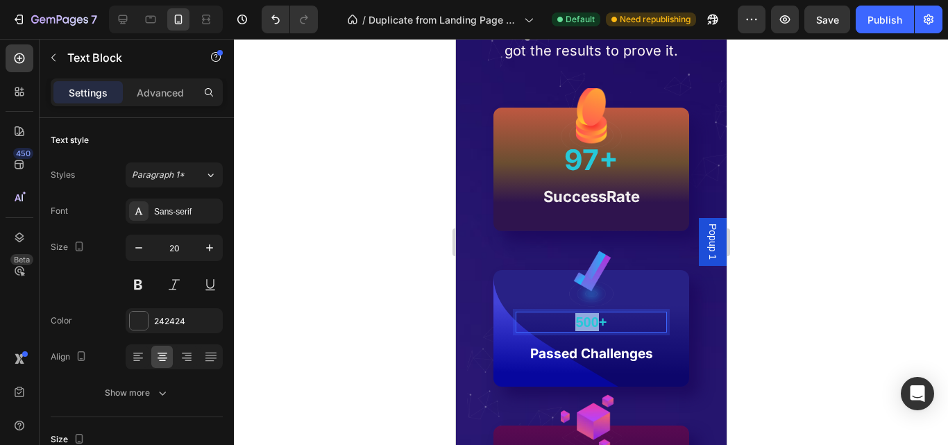
click at [588, 316] on span "500+" at bounding box center [589, 321] width 31 height 15
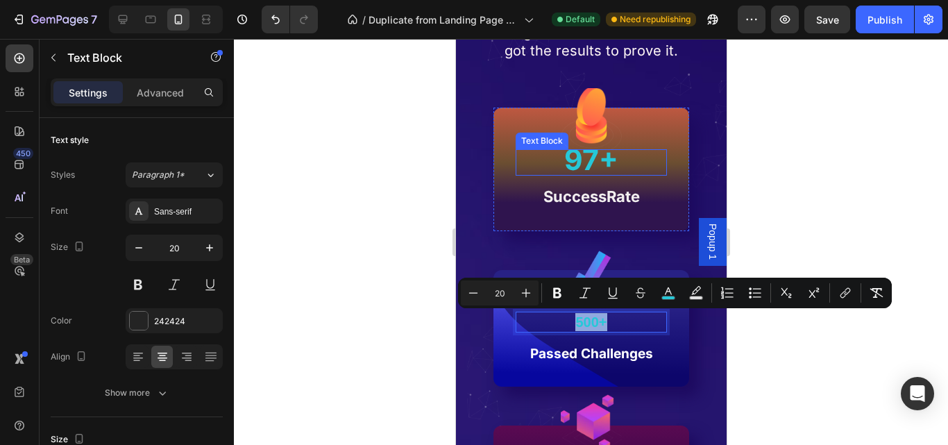
click at [596, 157] on span "97+" at bounding box center [590, 159] width 54 height 35
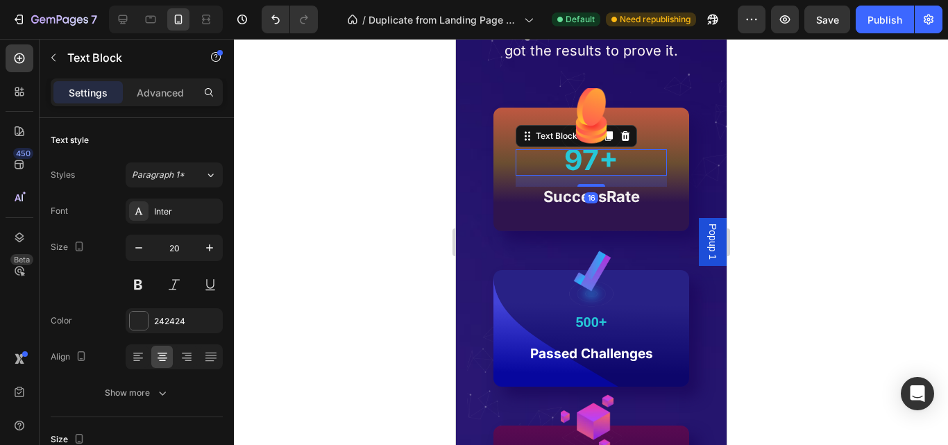
click at [596, 157] on span "97+" at bounding box center [590, 159] width 54 height 35
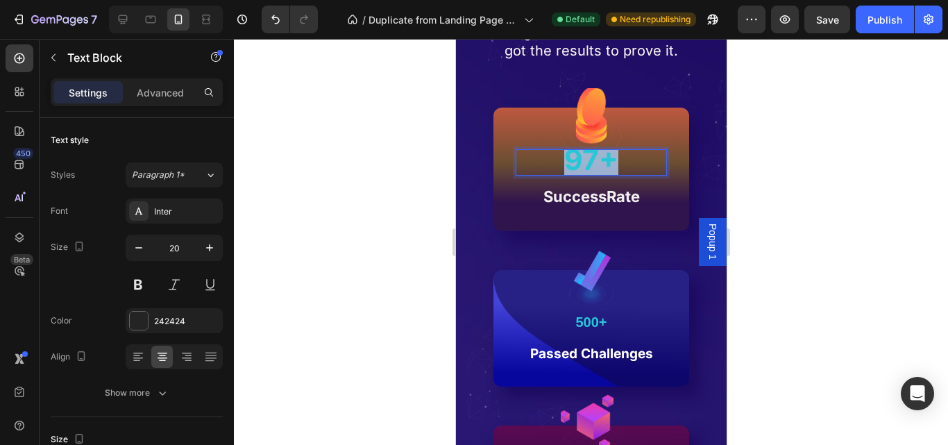
click at [596, 157] on span "97+" at bounding box center [590, 159] width 54 height 35
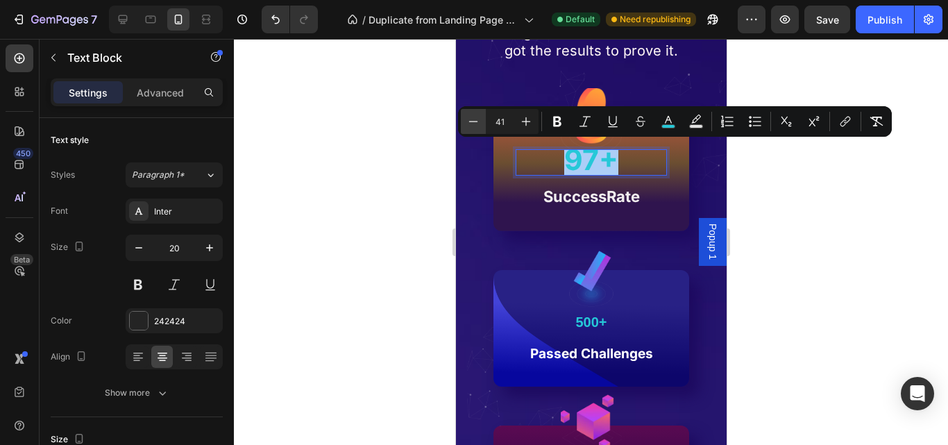
click at [469, 124] on icon "Editor contextual toolbar" at bounding box center [473, 121] width 14 height 14
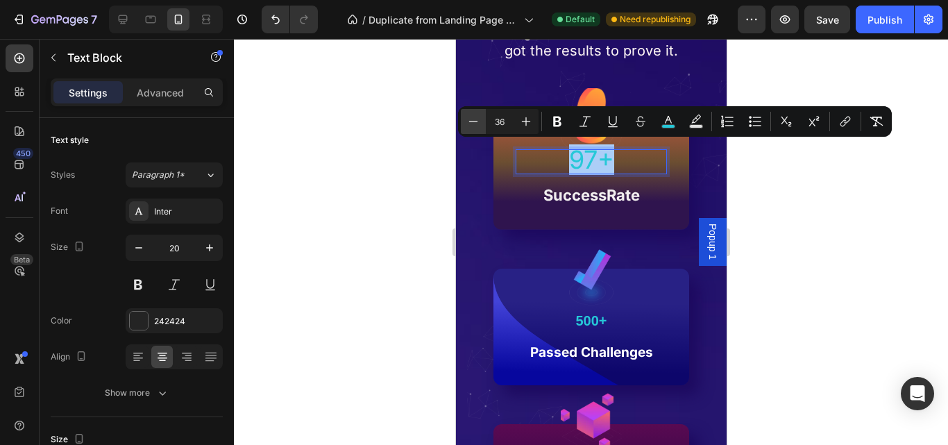
click at [469, 124] on icon "Editor contextual toolbar" at bounding box center [473, 121] width 14 height 14
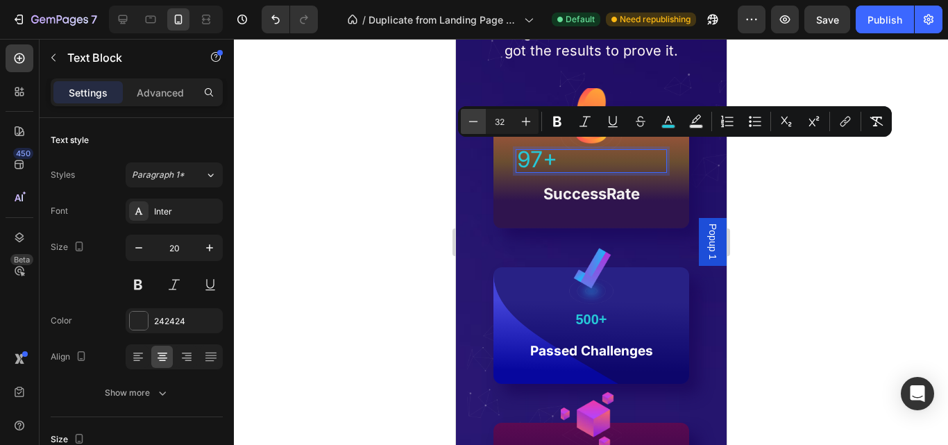
click at [469, 124] on icon "Editor contextual toolbar" at bounding box center [473, 121] width 14 height 14
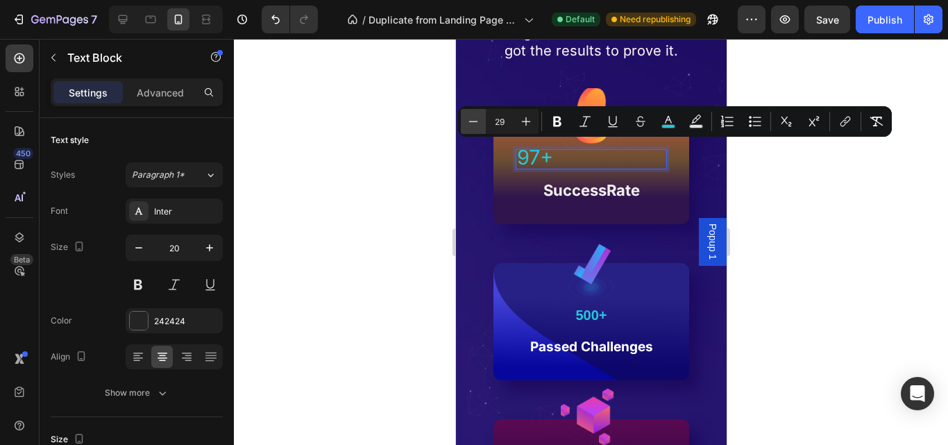
click at [469, 124] on icon "Editor contextual toolbar" at bounding box center [473, 121] width 14 height 14
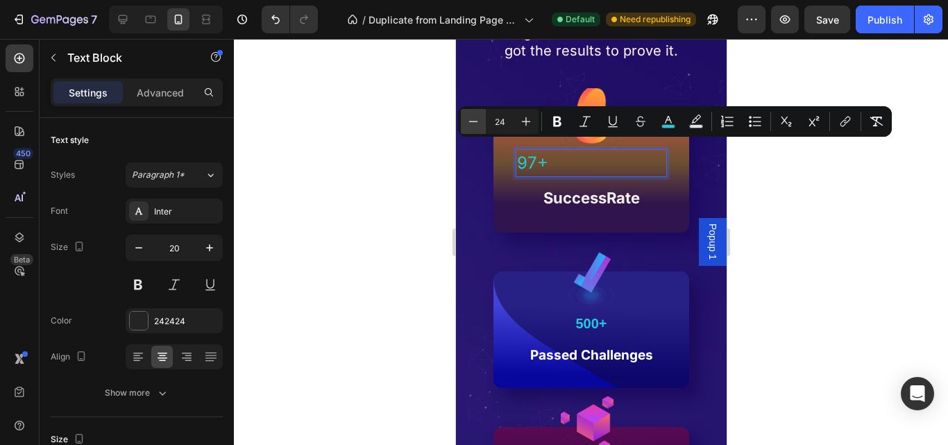
click at [469, 124] on icon "Editor contextual toolbar" at bounding box center [473, 121] width 14 height 14
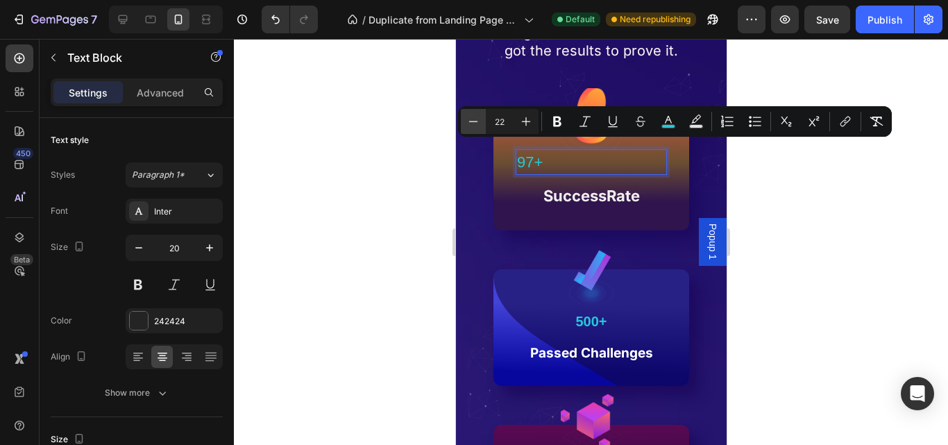
click at [469, 124] on icon "Editor contextual toolbar" at bounding box center [473, 121] width 14 height 14
type input "20"
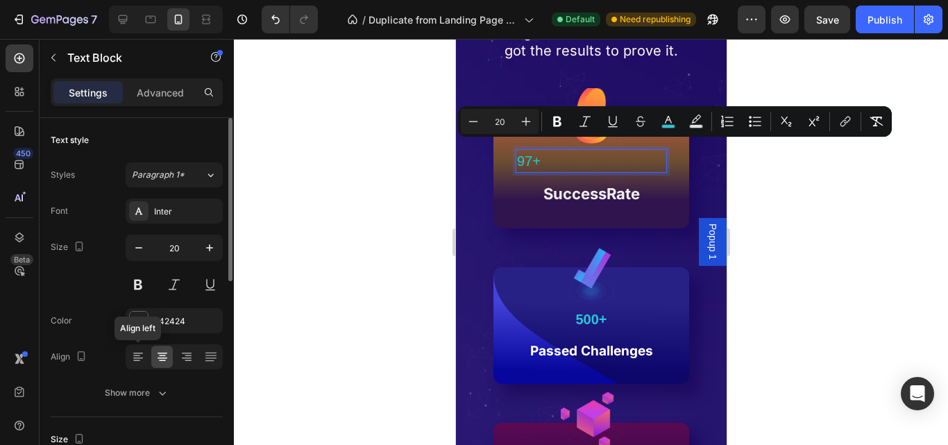
click at [139, 363] on icon at bounding box center [138, 357] width 14 height 14
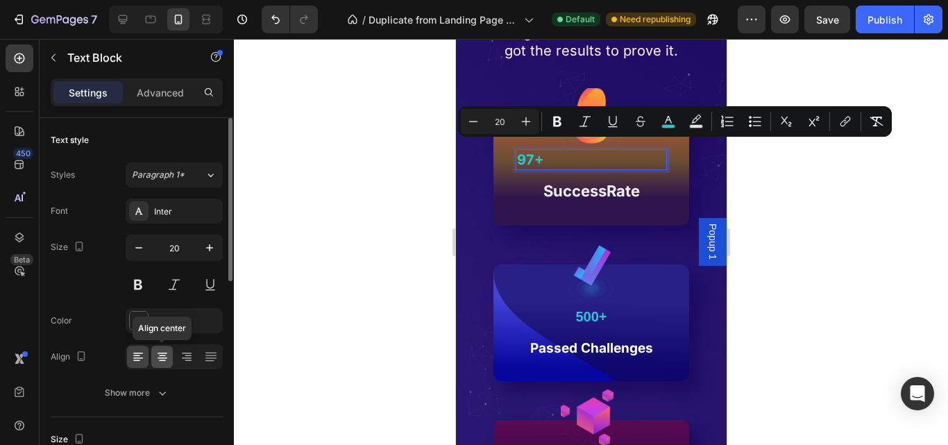
click at [153, 358] on div at bounding box center [162, 357] width 22 height 22
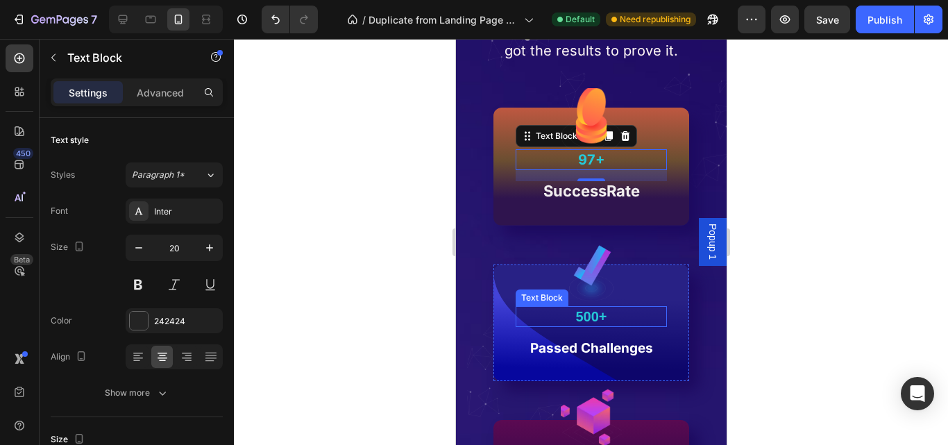
click at [593, 315] on span "500+" at bounding box center [589, 316] width 31 height 15
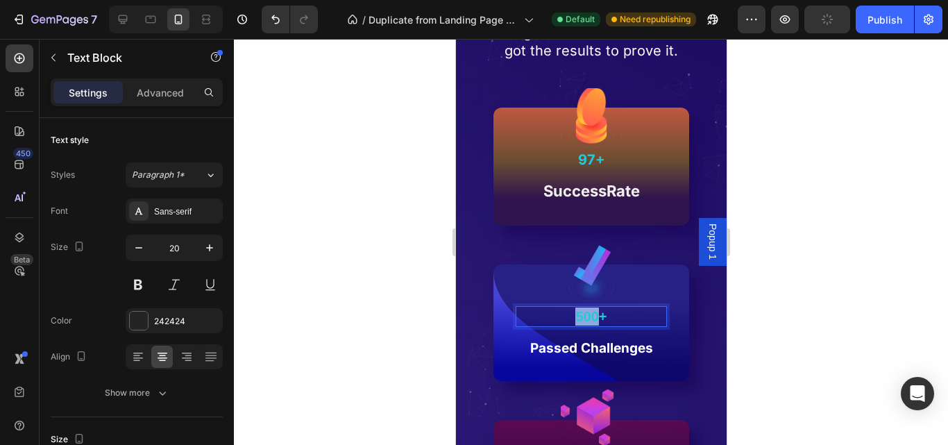
click at [576, 321] on span "500+" at bounding box center [589, 316] width 31 height 15
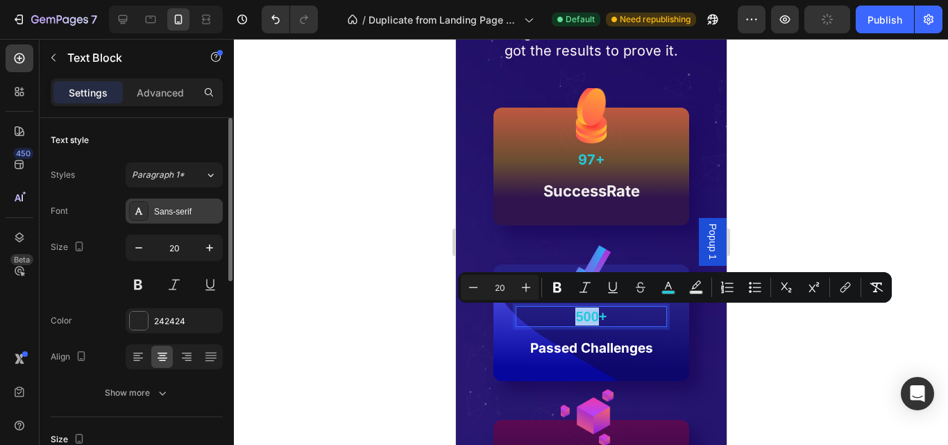
click at [196, 215] on div "Sans-serif" at bounding box center [186, 211] width 65 height 12
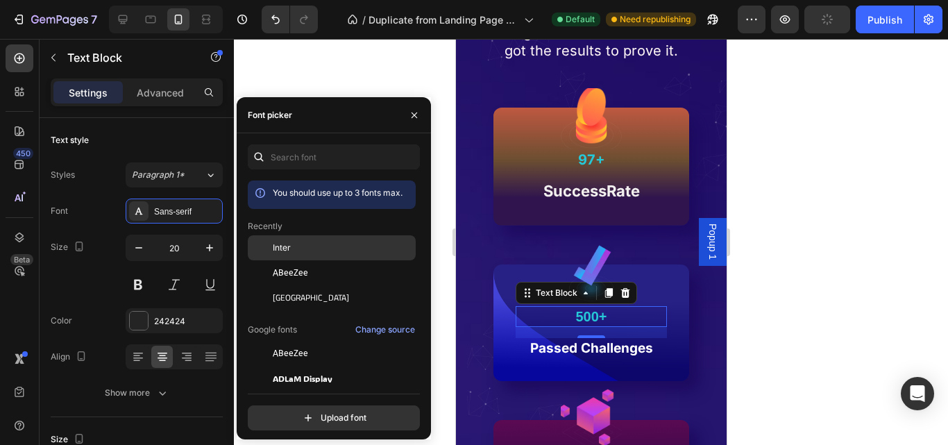
click at [307, 249] on div "Inter" at bounding box center [343, 247] width 140 height 12
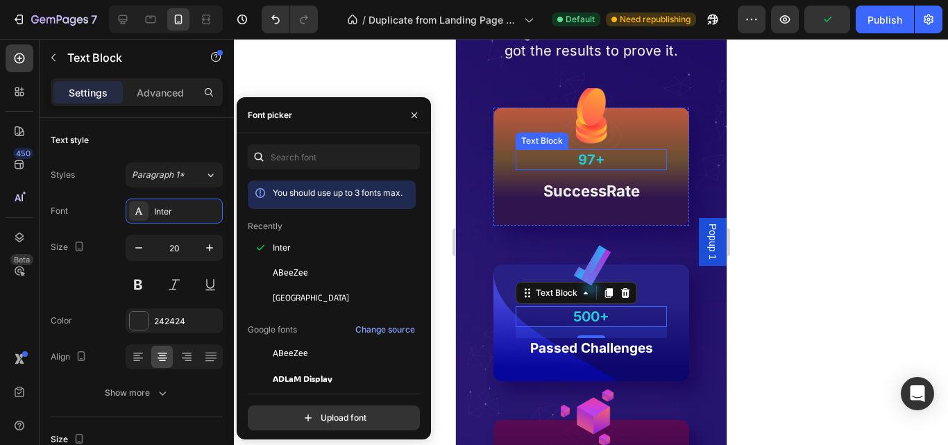
click at [578, 155] on span "97+" at bounding box center [590, 159] width 27 height 17
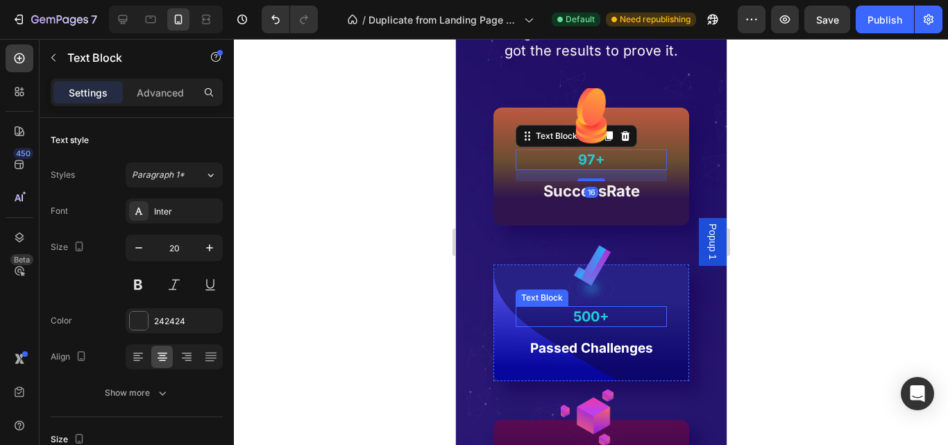
click at [585, 324] on span "500+" at bounding box center [590, 316] width 36 height 17
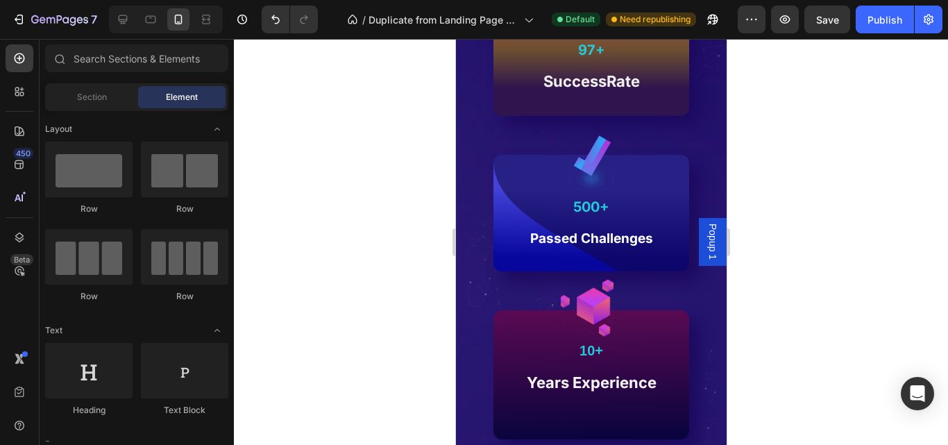
scroll to position [1331, 0]
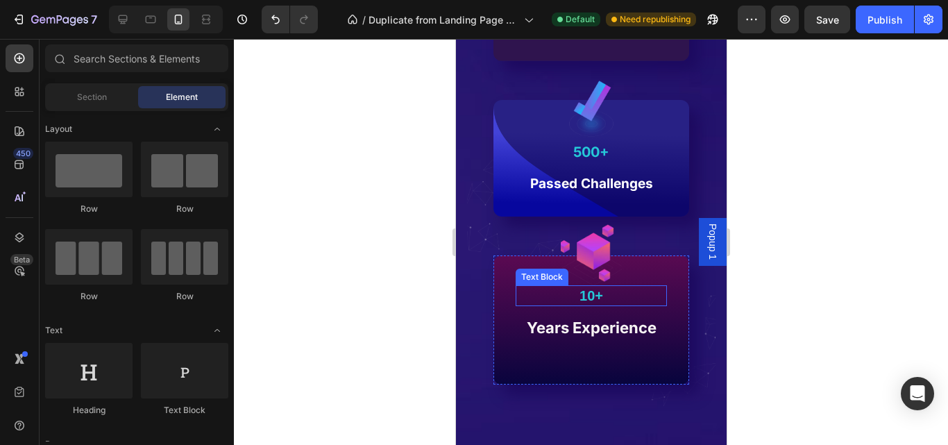
click at [583, 291] on span "10+" at bounding box center [591, 295] width 24 height 15
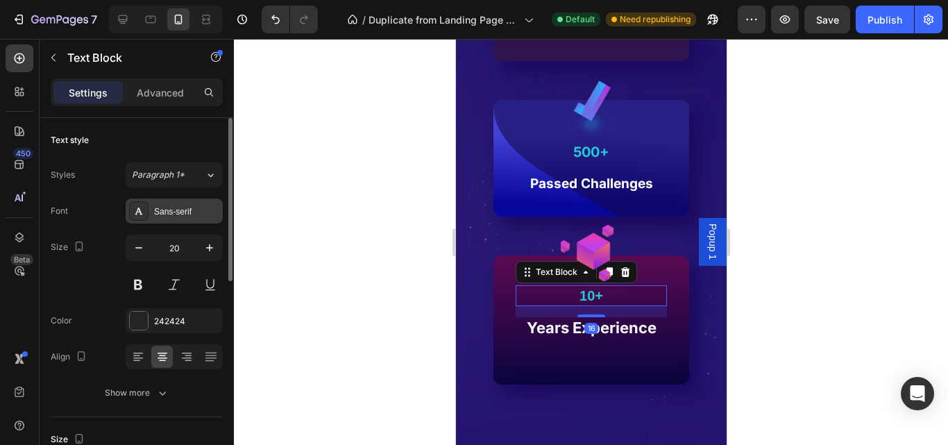
click at [164, 211] on div "Sans-serif" at bounding box center [186, 211] width 65 height 12
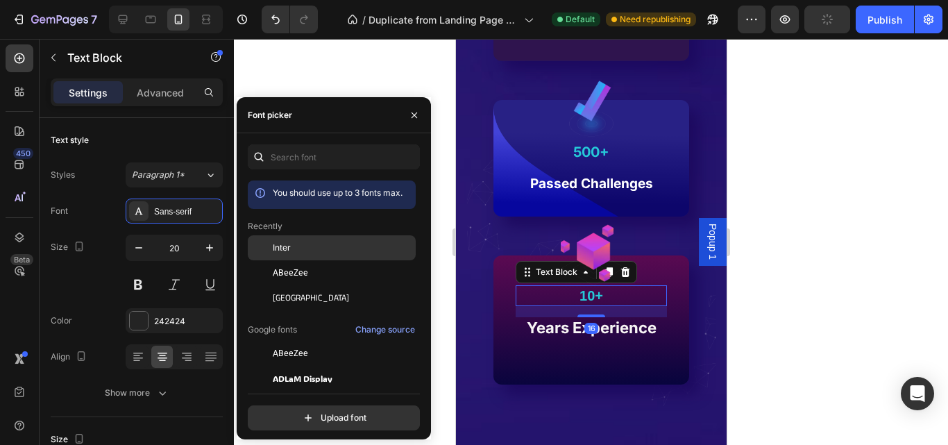
click at [312, 246] on div "Inter" at bounding box center [343, 247] width 140 height 12
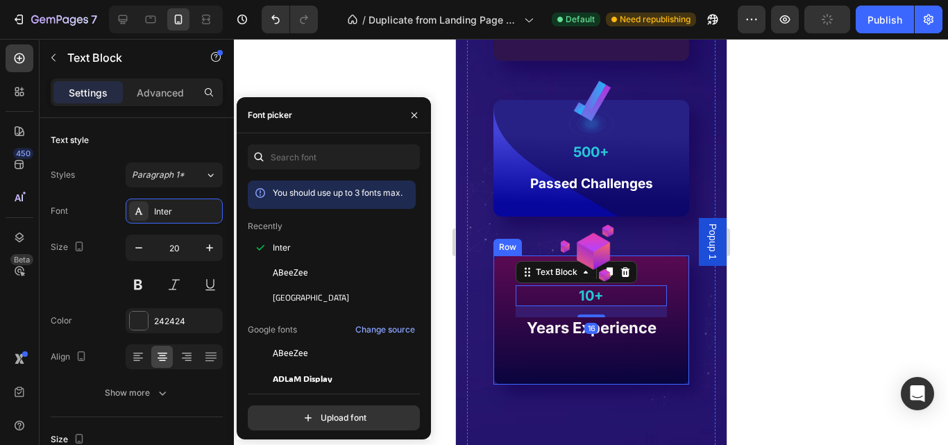
click at [670, 310] on div "Image 10+ Text Block 16 Years Experience Text block Row" at bounding box center [591, 319] width 196 height 129
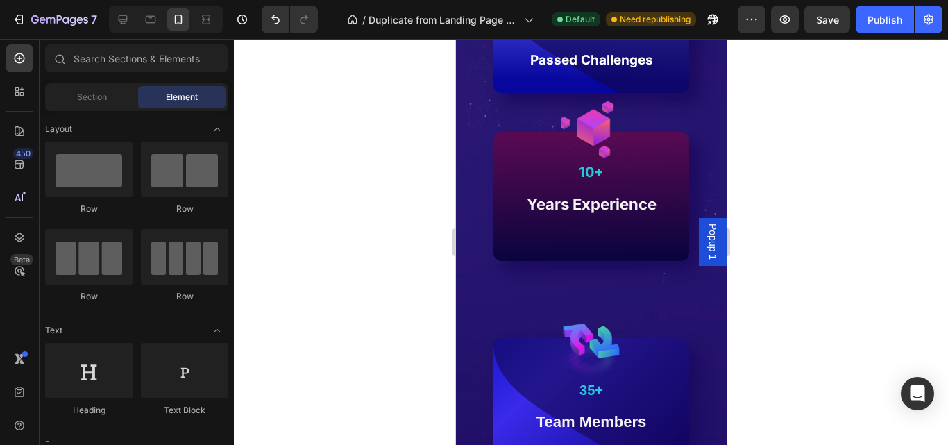
scroll to position [1538, 0]
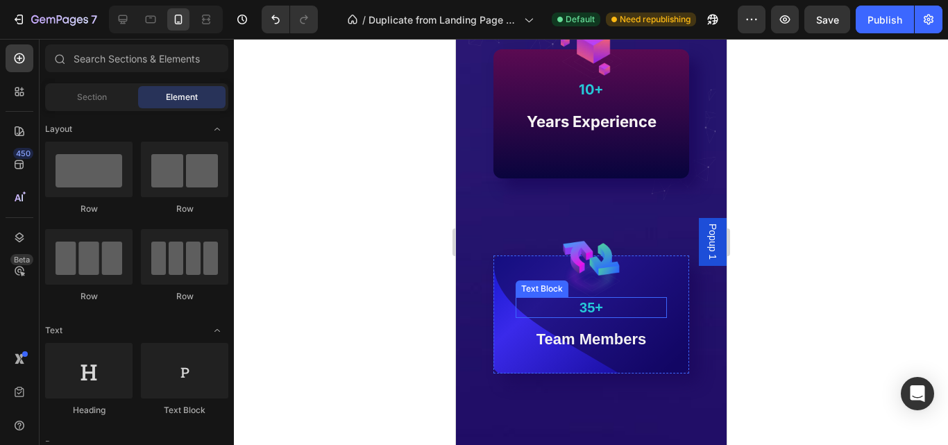
click at [582, 307] on span "35+" at bounding box center [591, 307] width 24 height 15
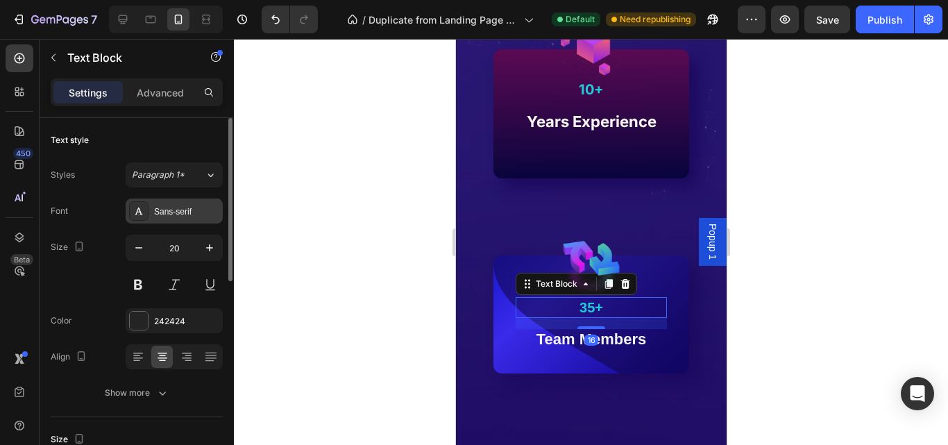
click at [184, 219] on div "Sans-serif" at bounding box center [174, 210] width 97 height 25
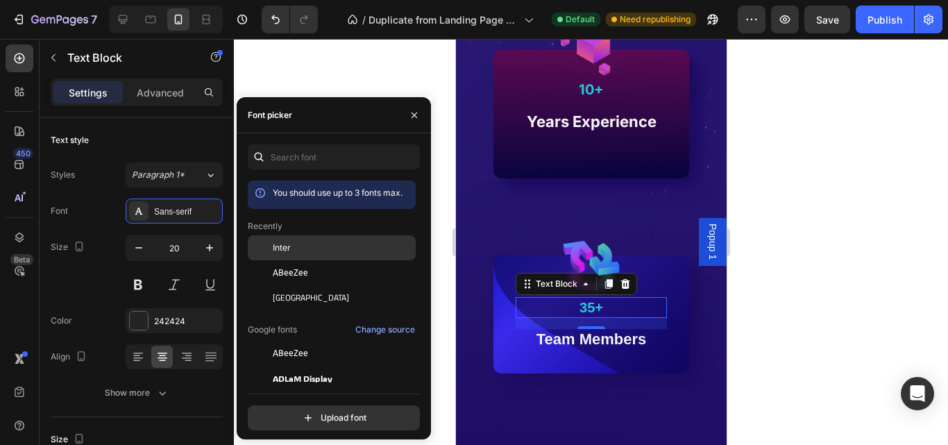
click at [277, 241] on span "Inter" at bounding box center [282, 247] width 18 height 12
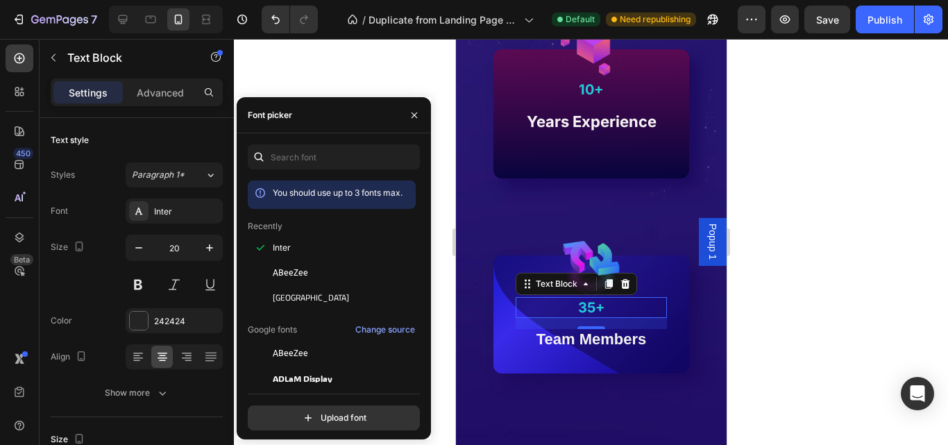
drag, startPoint x: 862, startPoint y: 266, endPoint x: 781, endPoint y: 224, distance: 91.5
click at [860, 266] on div at bounding box center [591, 242] width 714 height 406
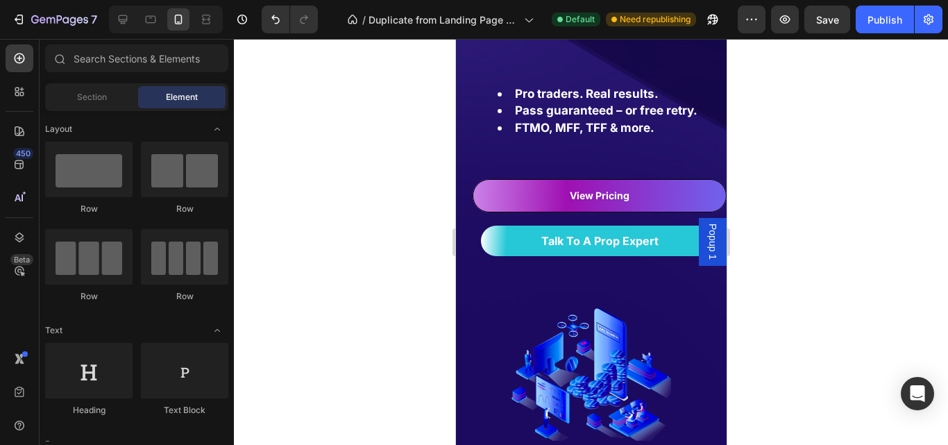
scroll to position [317, 0]
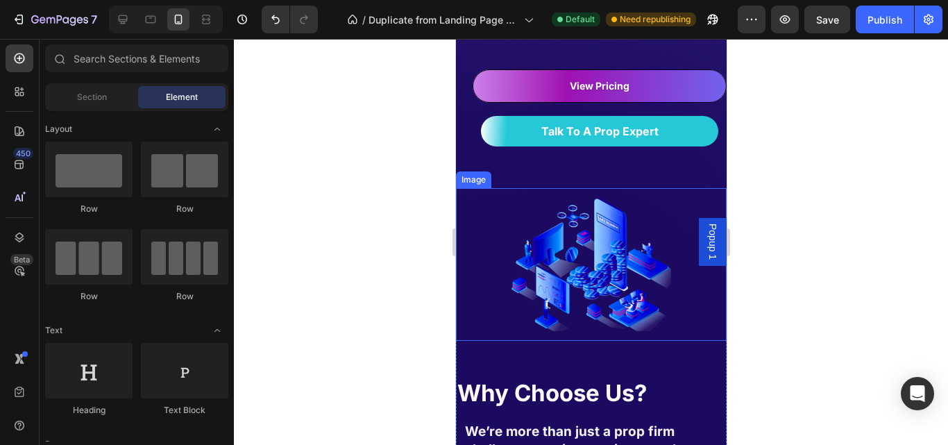
click at [609, 229] on img at bounding box center [590, 264] width 162 height 152
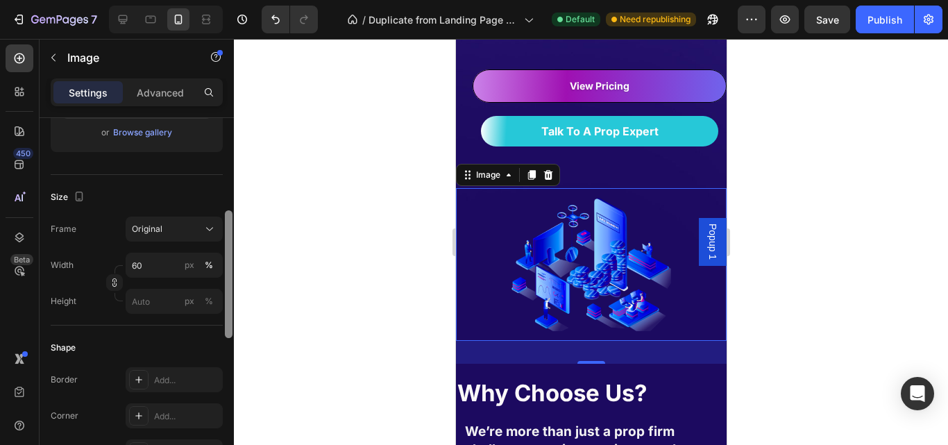
scroll to position [275, 0]
drag, startPoint x: 229, startPoint y: 207, endPoint x: 225, endPoint y: 292, distance: 85.4
click at [228, 293] on div at bounding box center [229, 272] width 8 height 128
click at [155, 260] on input "60" at bounding box center [174, 262] width 97 height 25
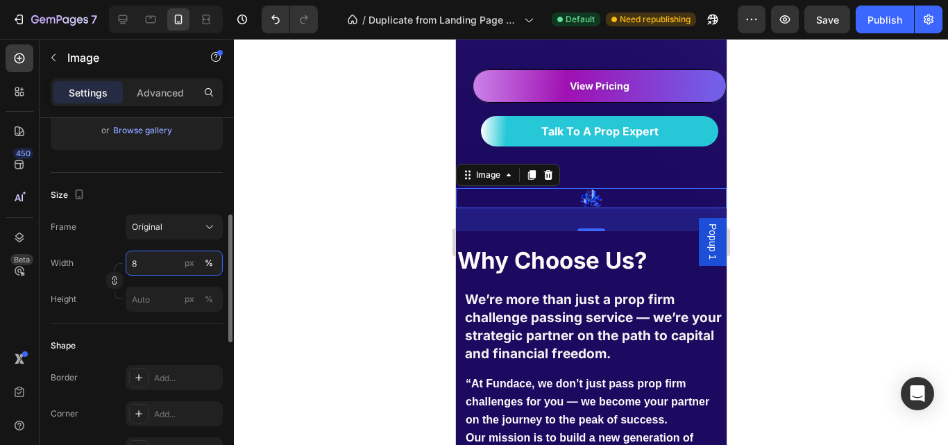
type input "80"
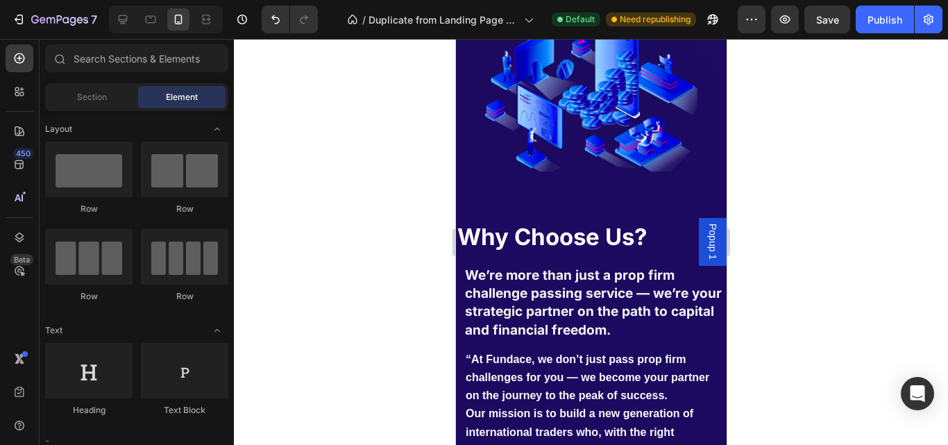
scroll to position [538, 0]
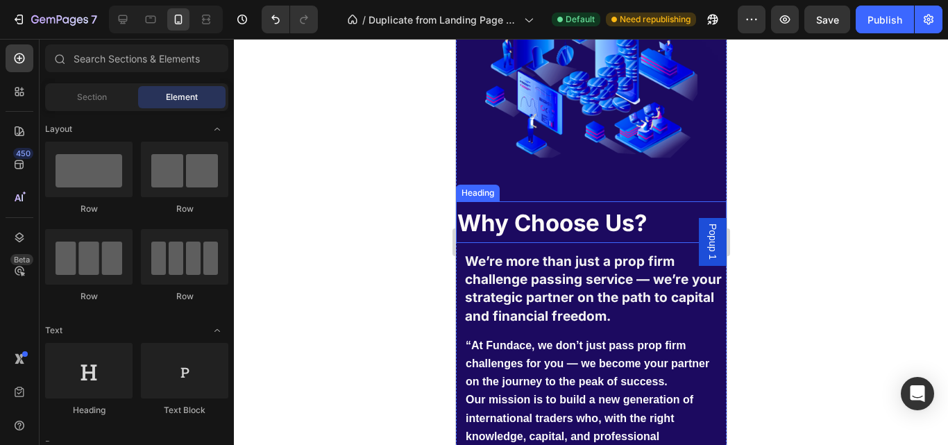
drag, startPoint x: 801, startPoint y: 314, endPoint x: 548, endPoint y: 219, distance: 270.1
click at [588, 209] on strong "Why Choose Us?" at bounding box center [551, 223] width 189 height 28
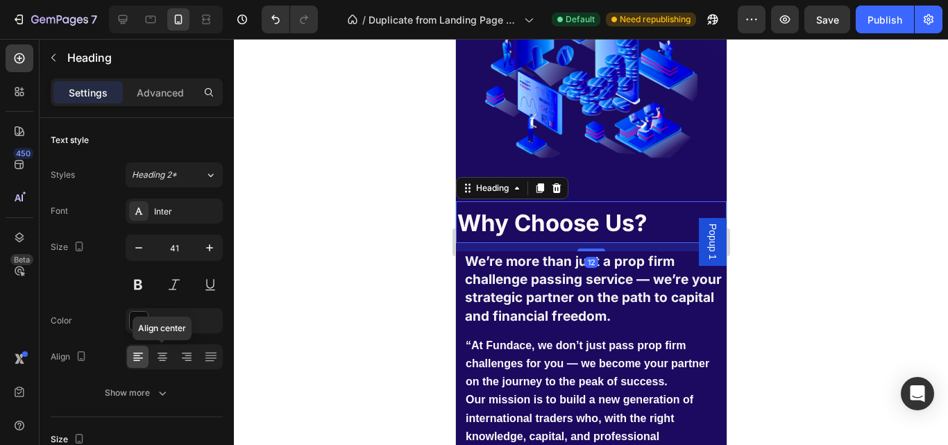
click at [164, 361] on icon at bounding box center [162, 360] width 7 height 1
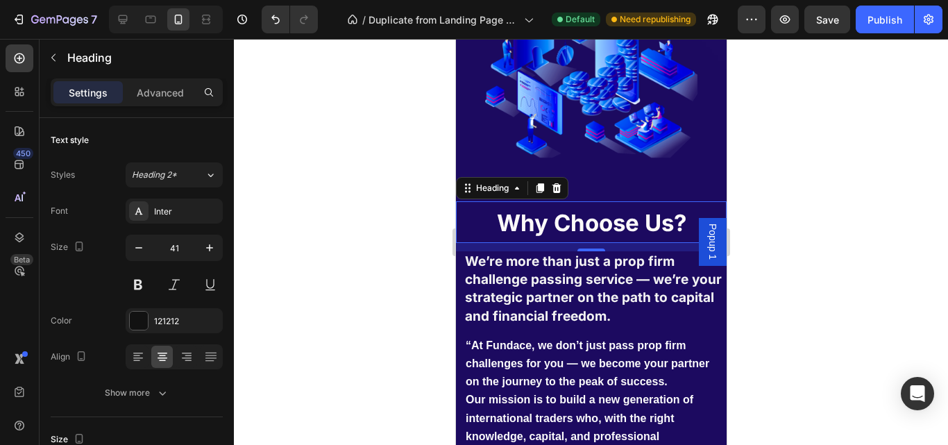
click at [758, 179] on div at bounding box center [591, 242] width 714 height 406
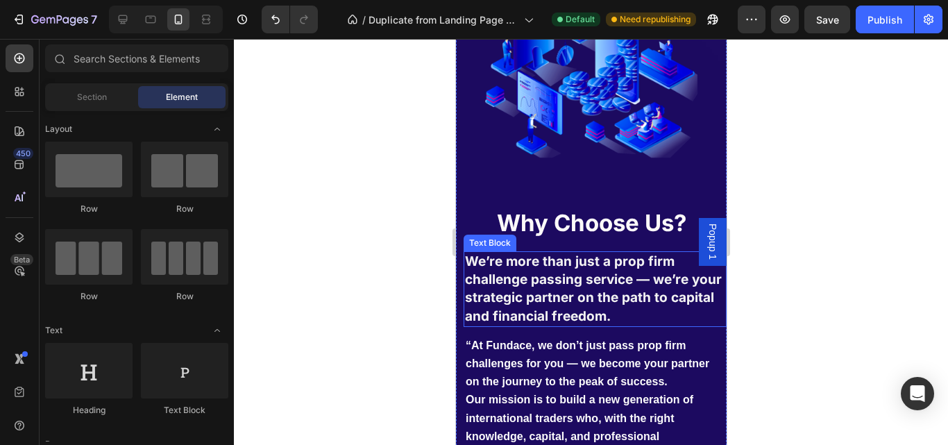
click at [628, 260] on strong "We’re more than just a prop firm challenge passing service — we’re your strateg…" at bounding box center [592, 288] width 257 height 71
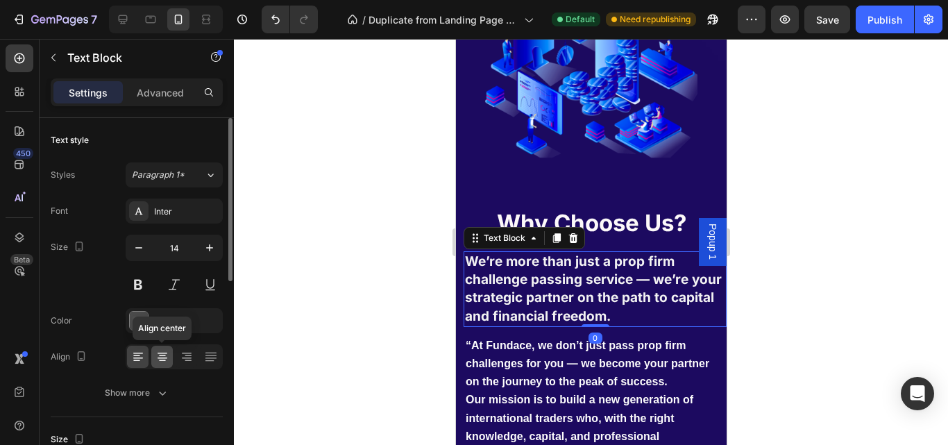
click at [164, 352] on icon at bounding box center [162, 357] width 14 height 14
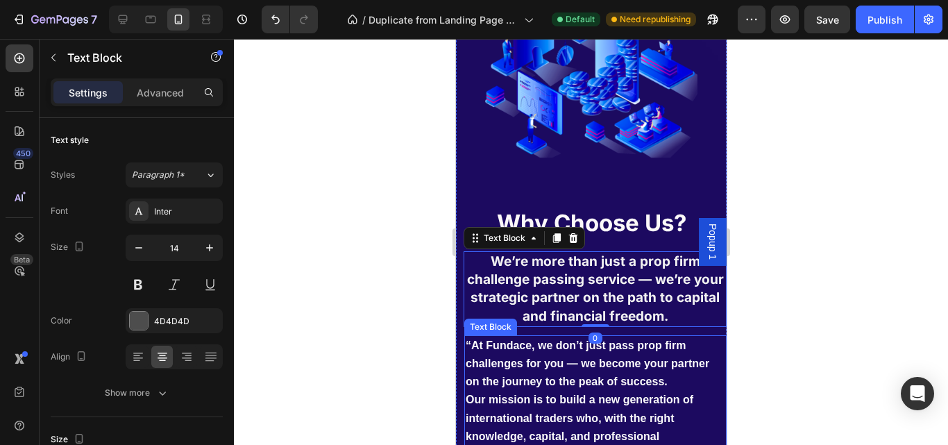
click at [571, 393] on span "Our mission is to build a new generation of international traders who, with the…" at bounding box center [583, 435] width 237 height 85
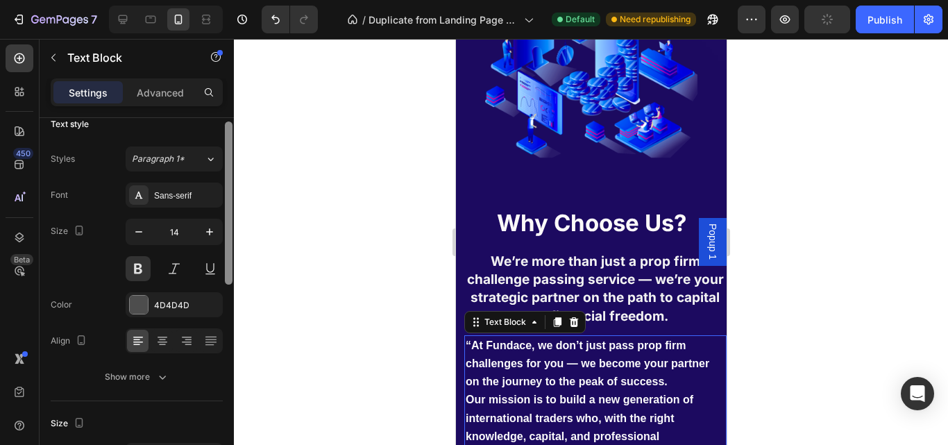
scroll to position [5, 0]
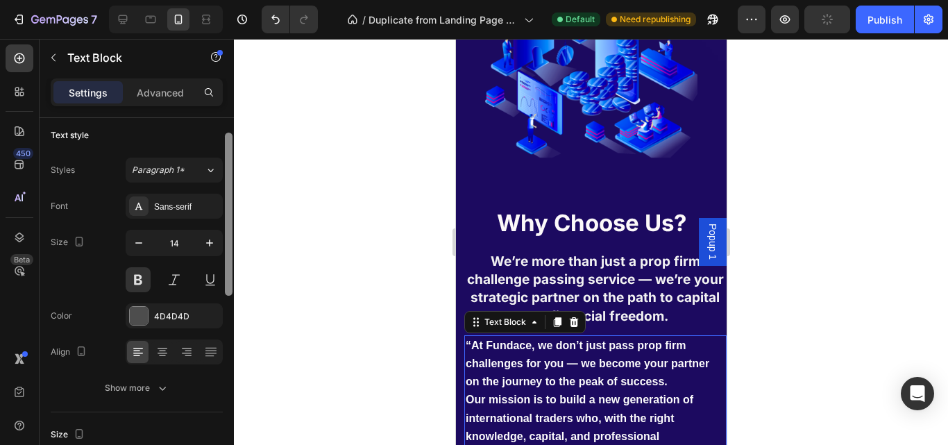
drag, startPoint x: 233, startPoint y: 273, endPoint x: 230, endPoint y: 194, distance: 79.8
click at [230, 194] on div at bounding box center [229, 214] width 8 height 163
click at [162, 348] on icon at bounding box center [162, 348] width 10 height 1
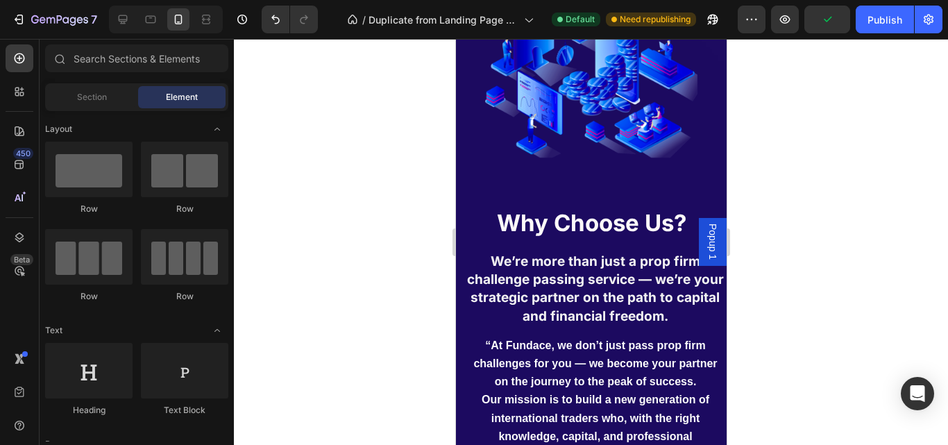
scroll to position [620, 0]
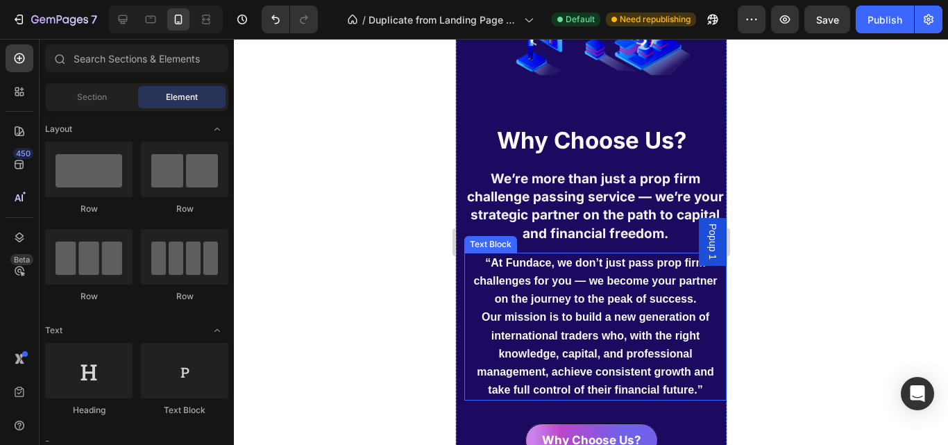
click at [617, 284] on p "“At Fundace, we don’t just pass prop firm challenges for you — we become your p…" at bounding box center [594, 327] width 259 height 146
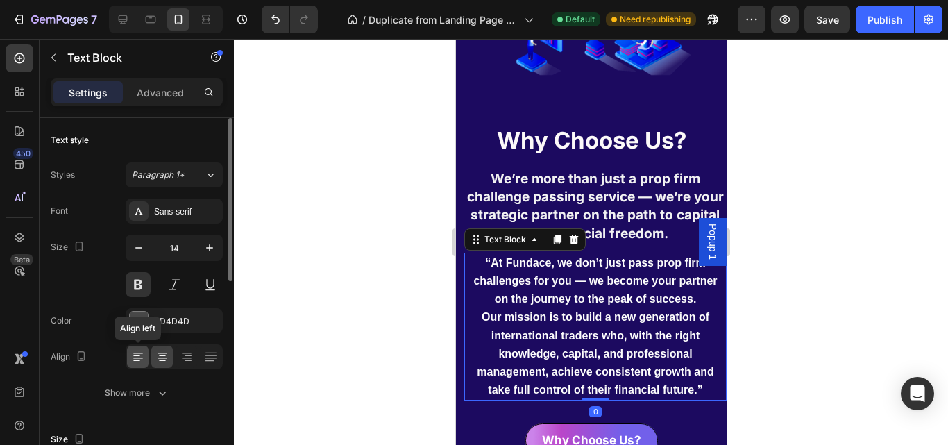
click at [137, 355] on icon at bounding box center [138, 357] width 14 height 14
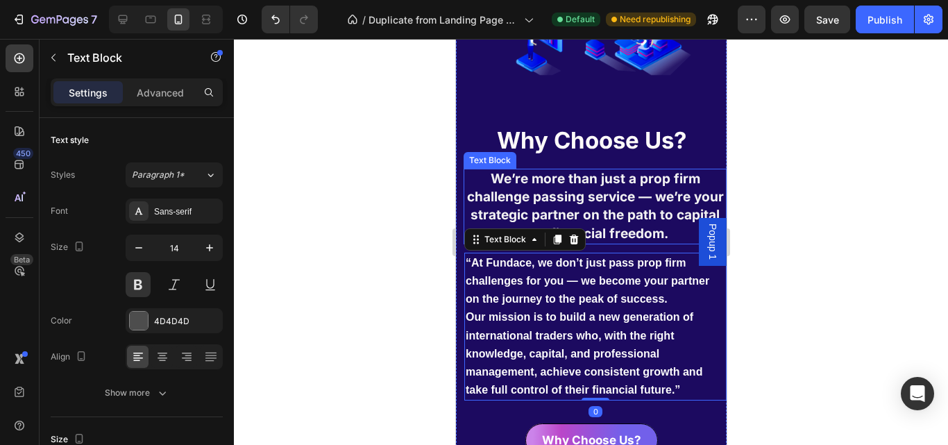
click at [593, 205] on strong "We’re more than just a prop firm challenge passing service — we’re your strateg…" at bounding box center [594, 206] width 257 height 71
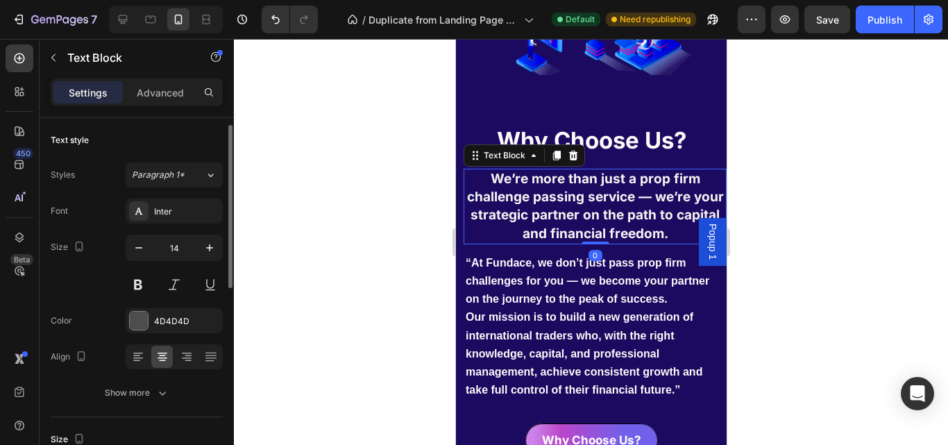
scroll to position [5, 0]
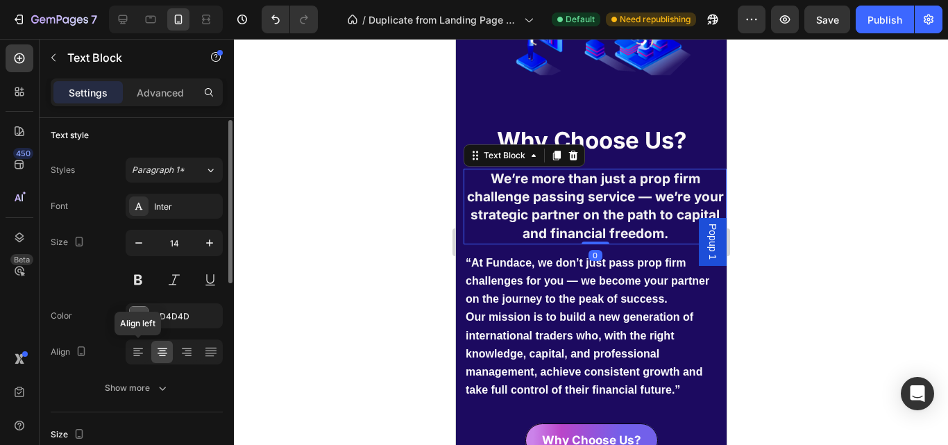
click at [131, 345] on icon at bounding box center [138, 352] width 14 height 14
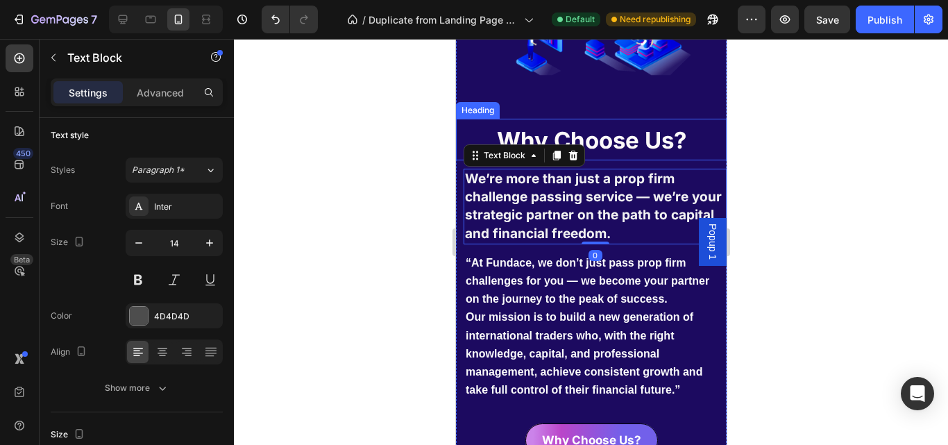
click at [635, 140] on strong "Why Choose Us?" at bounding box center [590, 140] width 189 height 28
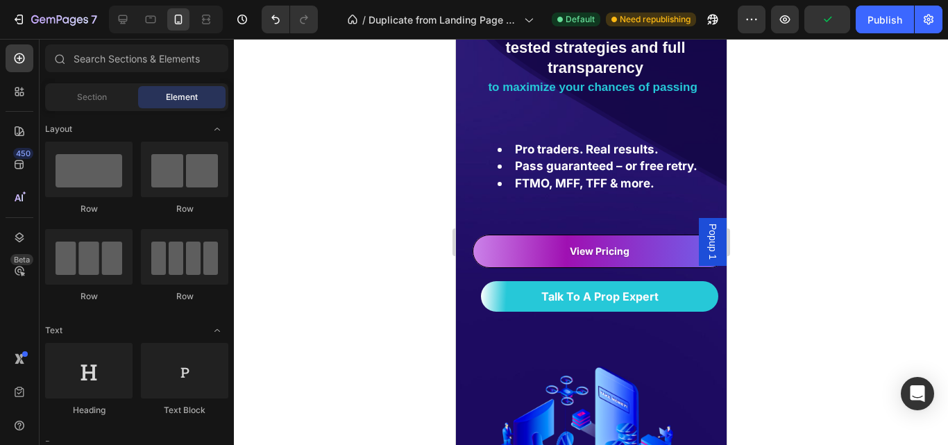
scroll to position [124, 0]
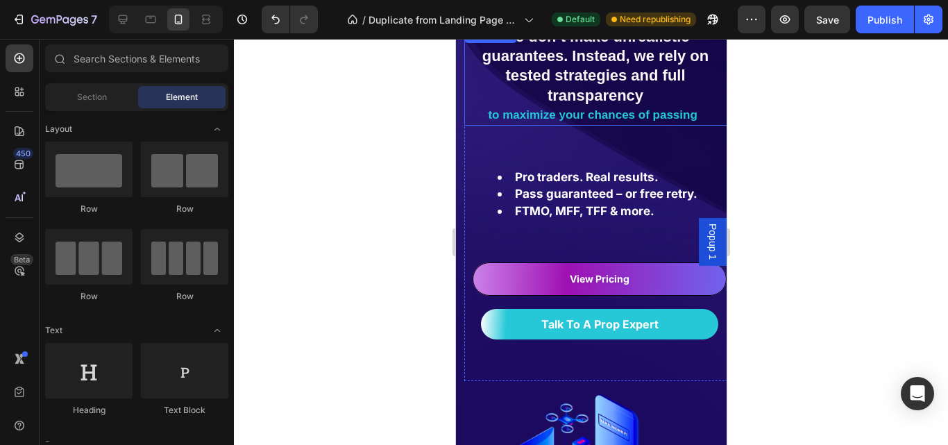
click at [618, 85] on p "We don’t make unrealistic guarantees. Instead, we rely on tested strategies and…" at bounding box center [594, 67] width 259 height 78
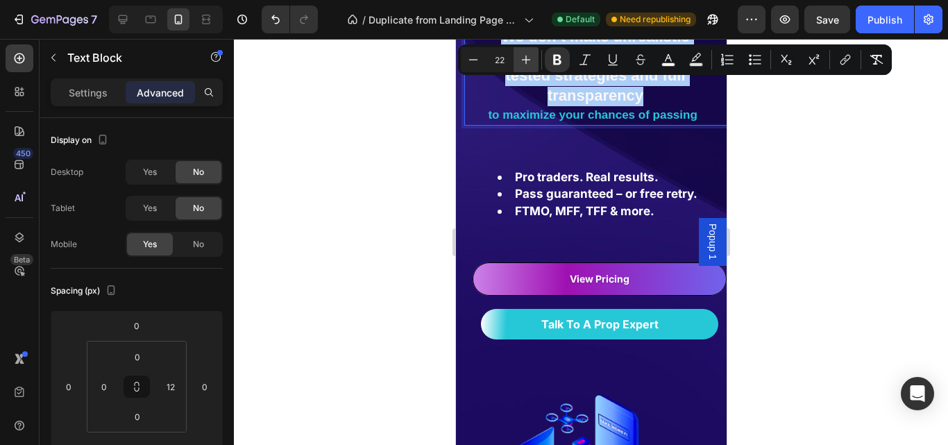
click at [526, 59] on icon "Editor contextual toolbar" at bounding box center [526, 60] width 14 height 14
click at [526, 59] on icon "Editor contextual toolbar" at bounding box center [526, 60] width 9 height 9
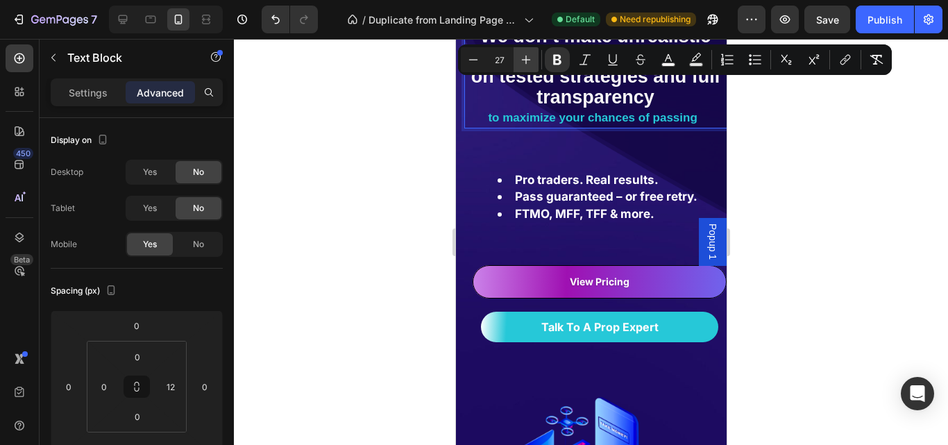
scroll to position [123, 0]
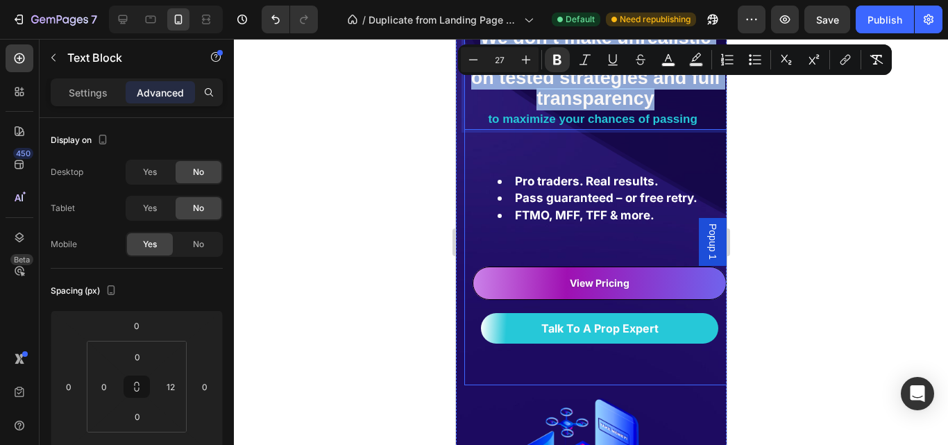
type input "17"
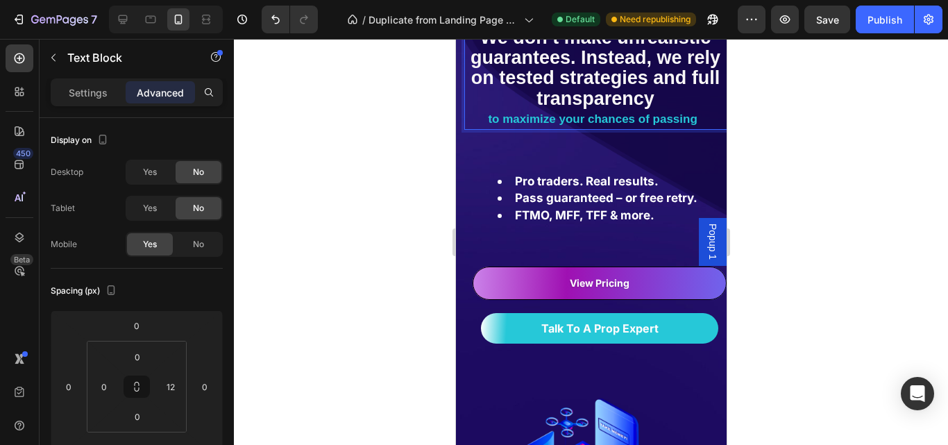
click at [639, 123] on strong "to maximize your chances of passing" at bounding box center [591, 118] width 209 height 13
click at [638, 121] on strong "to maximize your chances of passing" at bounding box center [591, 118] width 209 height 13
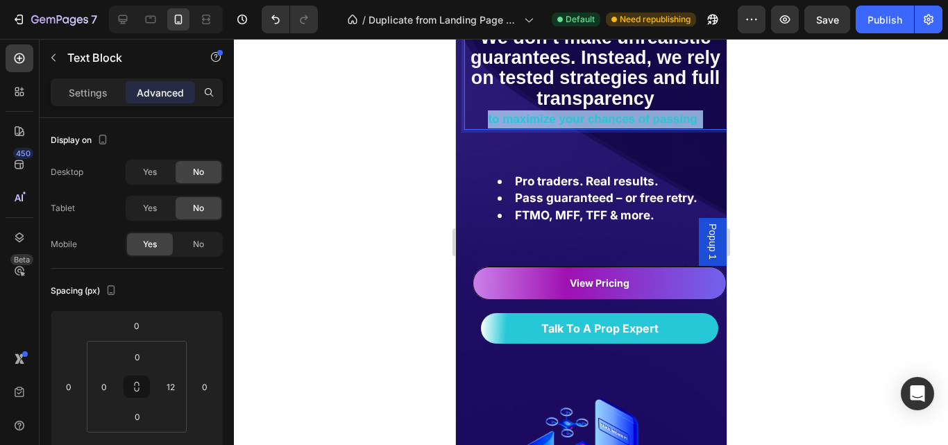
click at [638, 121] on strong "to maximize your chances of passing" at bounding box center [591, 118] width 209 height 13
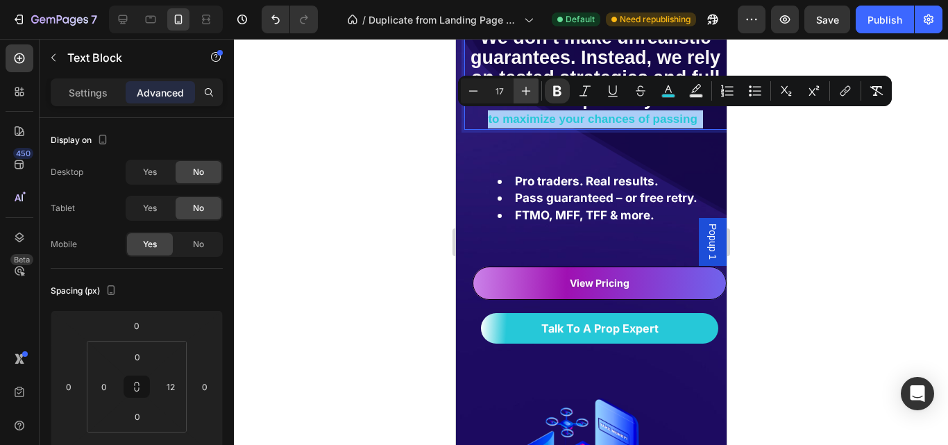
click at [526, 90] on icon "Editor contextual toolbar" at bounding box center [526, 91] width 9 height 9
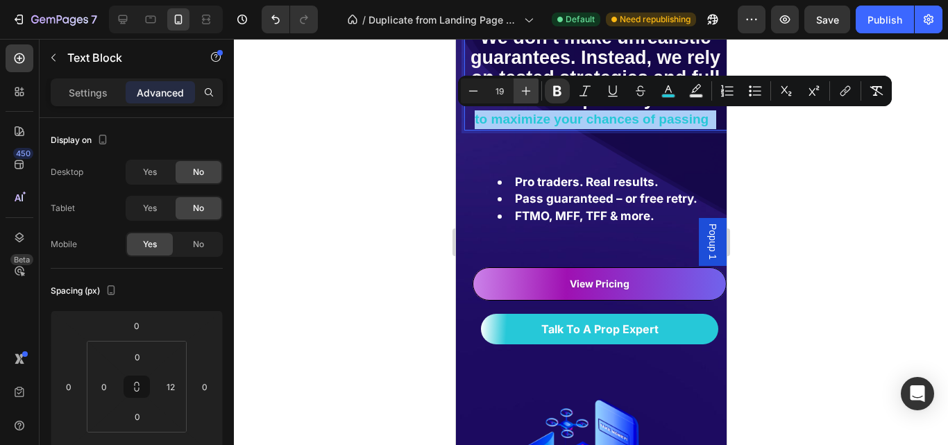
click at [526, 90] on icon "Editor contextual toolbar" at bounding box center [526, 91] width 9 height 9
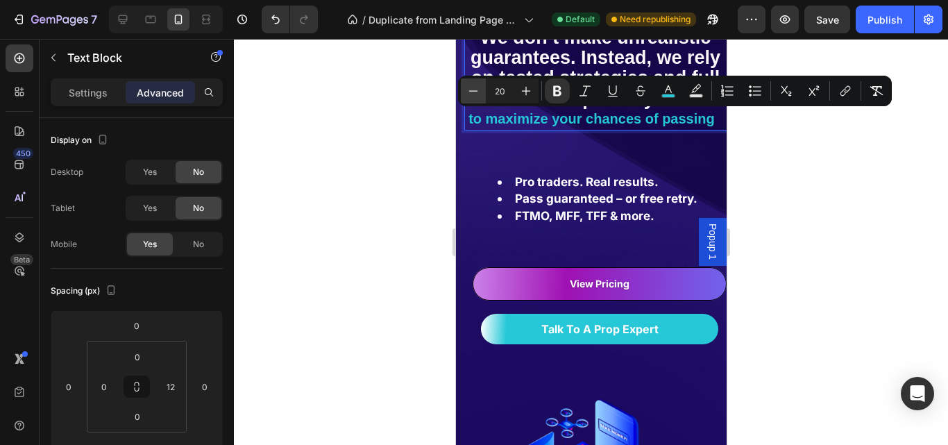
click at [478, 90] on icon "Editor contextual toolbar" at bounding box center [473, 91] width 14 height 14
type input "19"
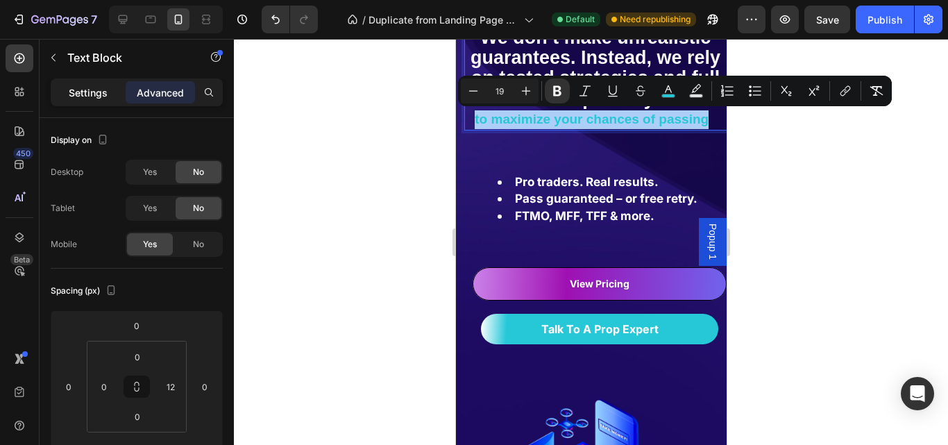
click at [92, 94] on p "Settings" at bounding box center [88, 92] width 39 height 15
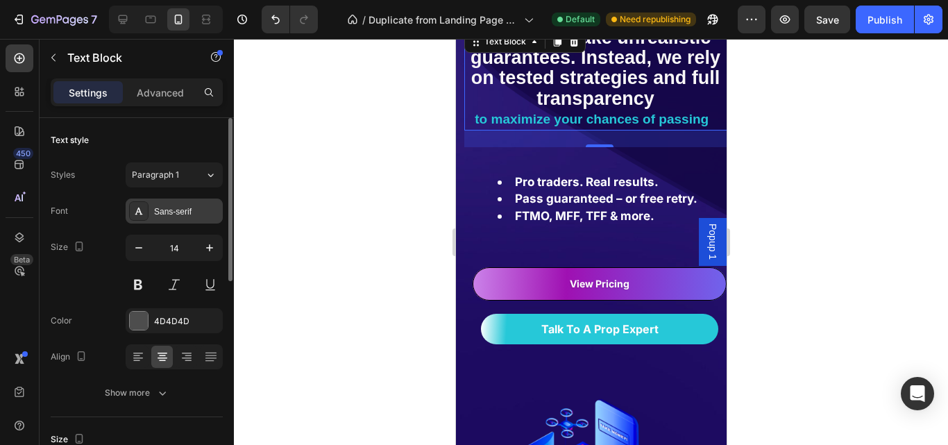
click at [182, 213] on div "Sans-serif" at bounding box center [186, 211] width 65 height 12
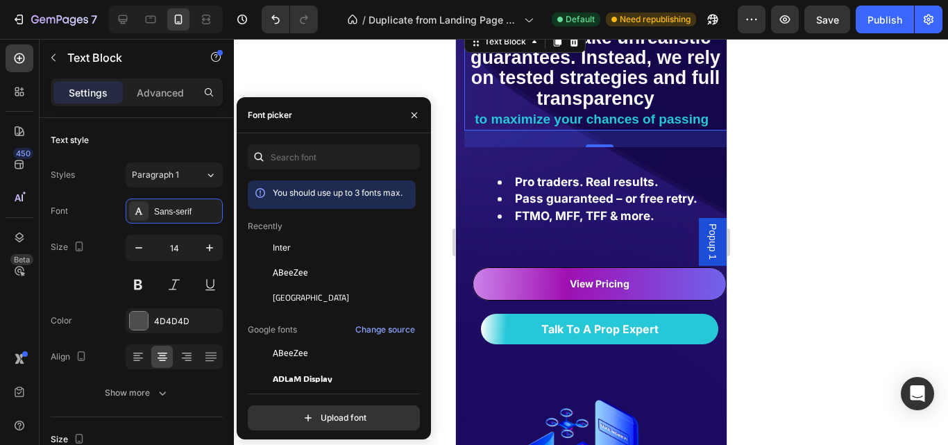
click at [305, 252] on div "Inter" at bounding box center [343, 247] width 140 height 12
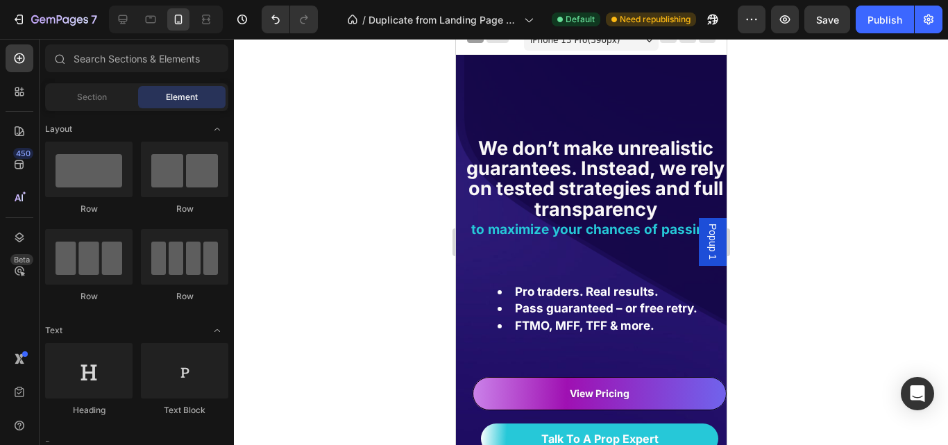
scroll to position [68, 0]
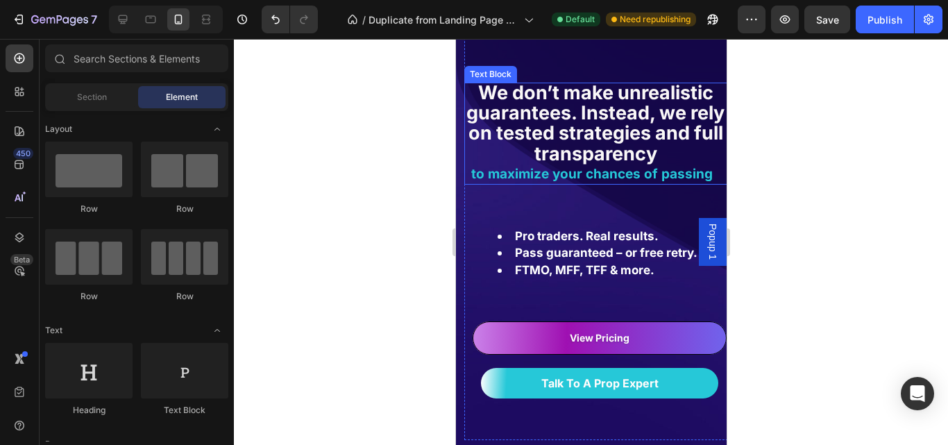
click at [690, 155] on p "We don’t make unrealistic guarantees. Instead, we rely on tested strategies and…" at bounding box center [594, 124] width 259 height 81
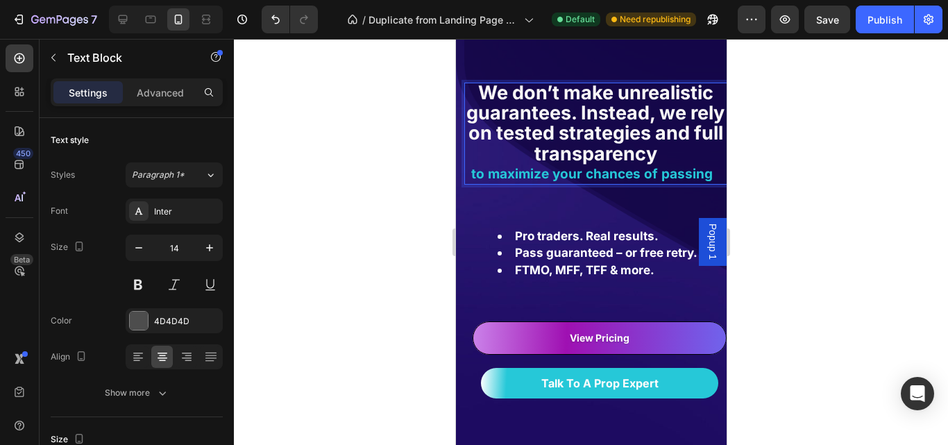
click at [672, 154] on strong "We don’t make unrealistic guarantees. Instead, we rely on tested strategies and…" at bounding box center [595, 123] width 258 height 84
click at [682, 153] on strong "We don’t make unrealistic guarantees. Instead, we rely on tested strategies and…" at bounding box center [595, 123] width 258 height 84
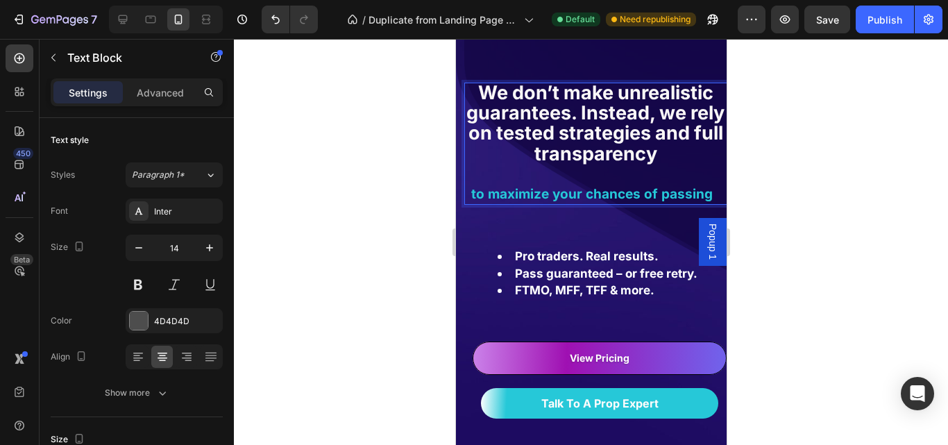
click at [860, 178] on div at bounding box center [591, 242] width 714 height 406
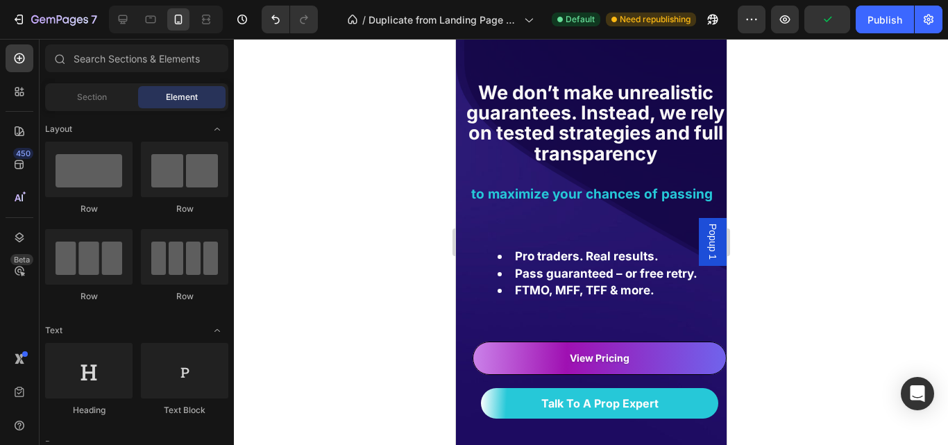
scroll to position [0, 0]
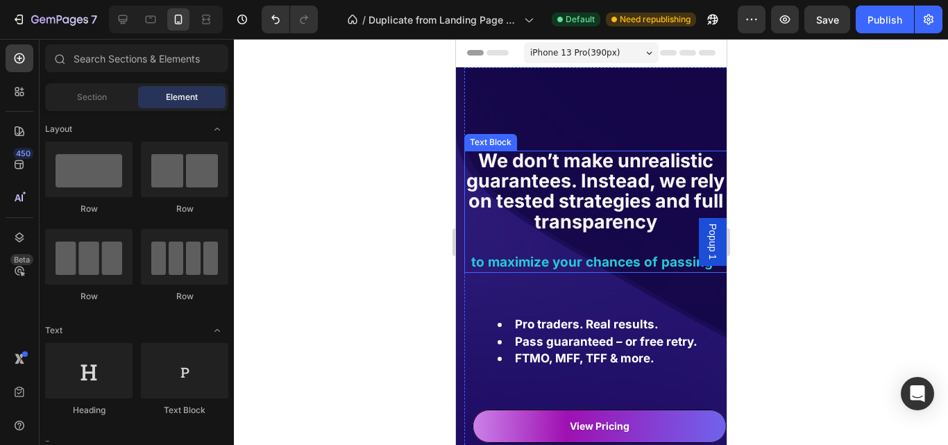
click at [636, 171] on strong "We don’t make unrealistic guarantees. Instead, we rely on tested strategies and…" at bounding box center [595, 191] width 258 height 84
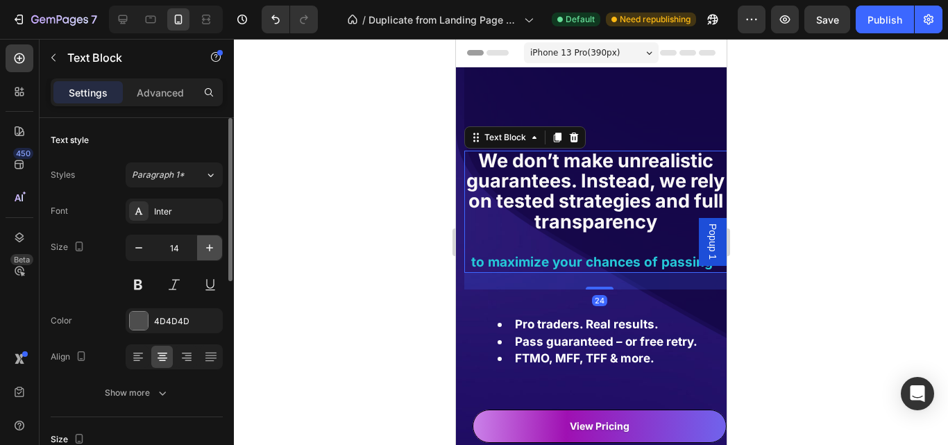
click at [209, 253] on icon "button" at bounding box center [210, 248] width 14 height 14
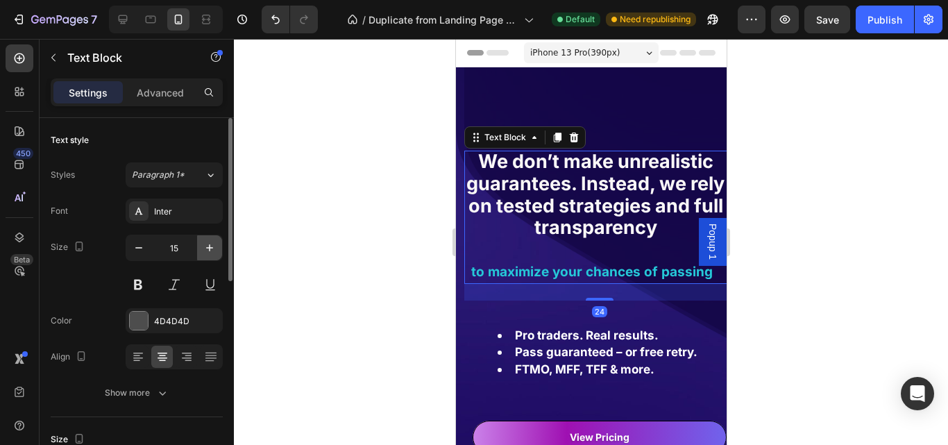
type input "16"
click at [615, 337] on strong "Pro traders. Real results." at bounding box center [586, 335] width 144 height 14
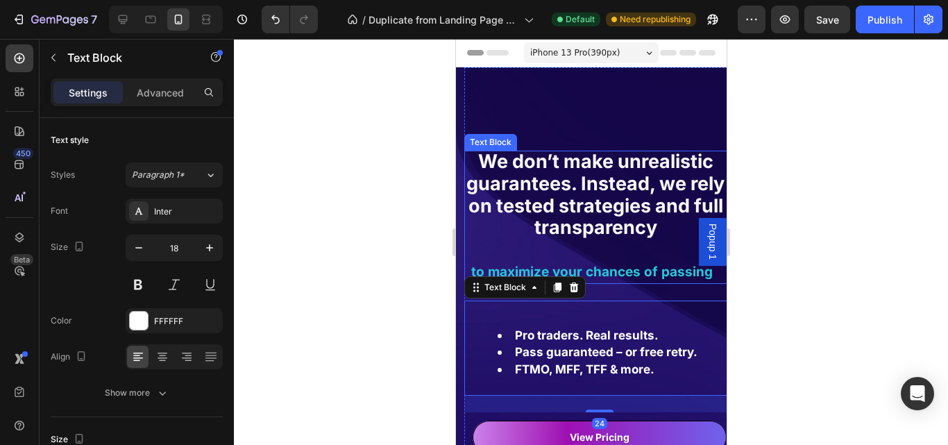
click at [642, 254] on p "Rich Text Editor. Editing area: main" at bounding box center [594, 251] width 259 height 22
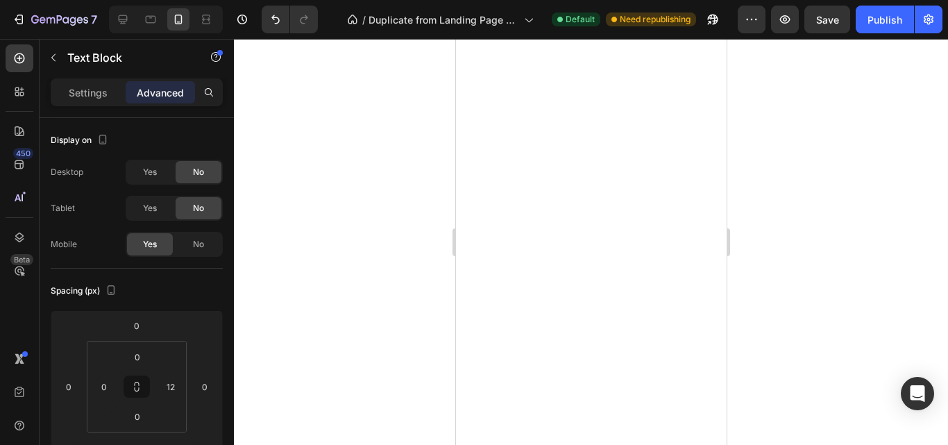
select select "English"
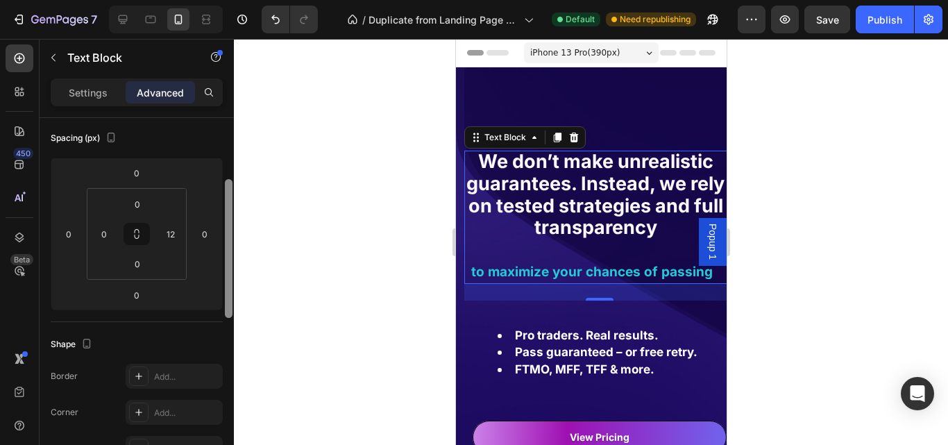
scroll to position [155, 0]
drag, startPoint x: 229, startPoint y: 245, endPoint x: 229, endPoint y: 289, distance: 44.4
click at [229, 289] on div at bounding box center [229, 246] width 8 height 139
click at [570, 297] on div "24" at bounding box center [598, 292] width 271 height 17
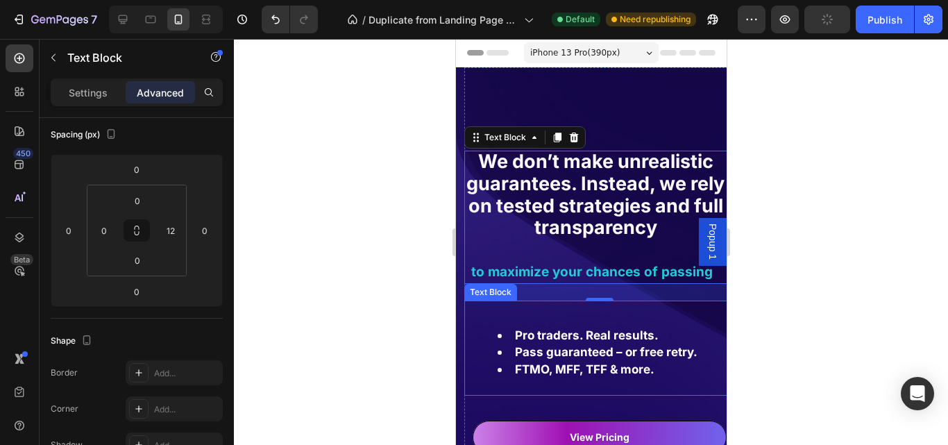
click at [573, 318] on div "Pro traders. Real results. Pass guaranteed – or free retry. FTMO, MFF, TFF & mo…" at bounding box center [598, 352] width 271 height 87
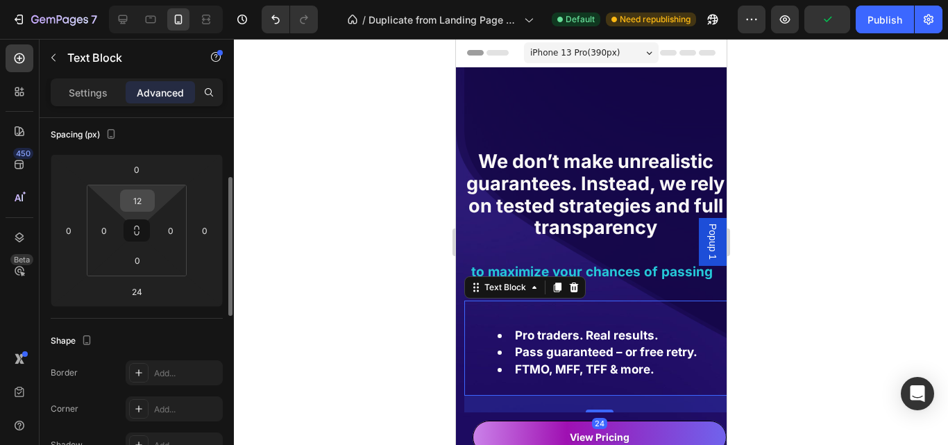
click at [138, 202] on input "12" at bounding box center [137, 200] width 28 height 21
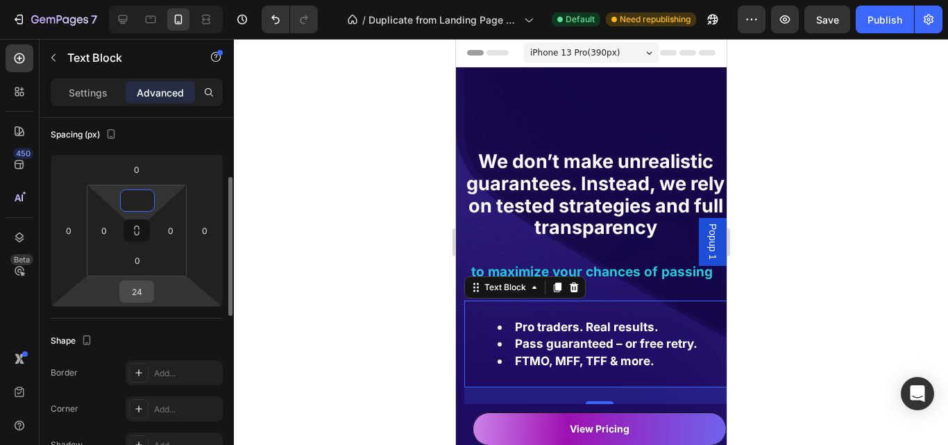
type input "0"
click at [138, 300] on input "24" at bounding box center [137, 291] width 28 height 21
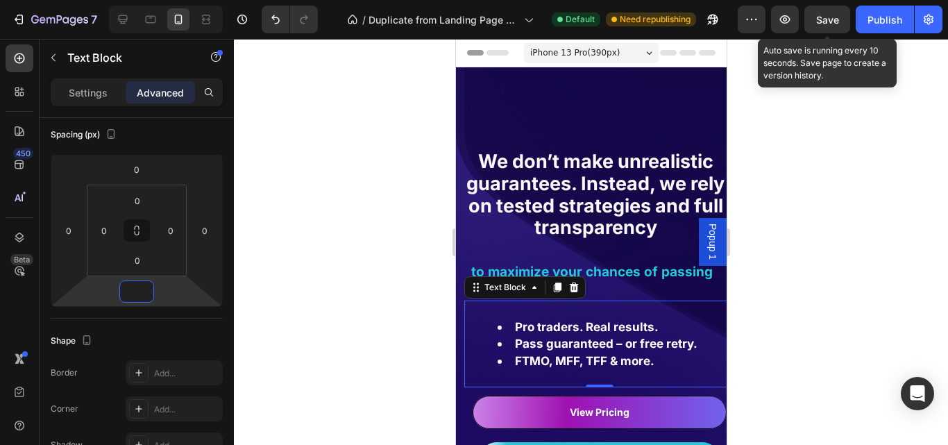
type input "0"
click at [866, 23] on button "Publish" at bounding box center [884, 20] width 58 height 28
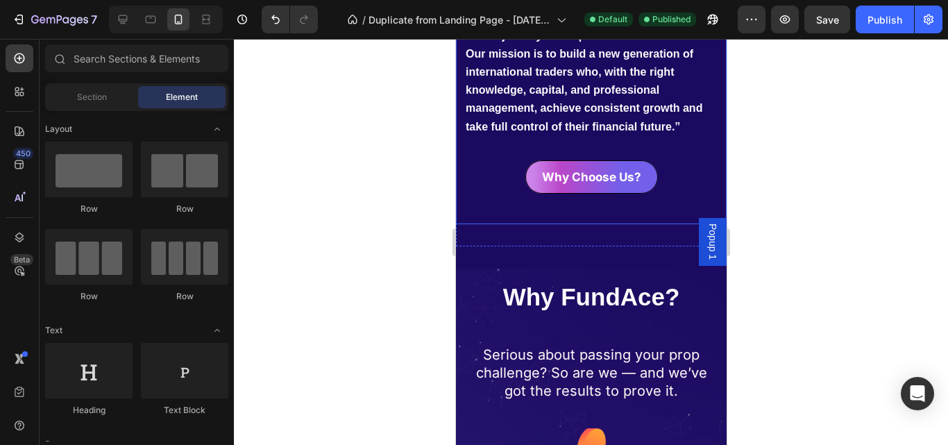
scroll to position [896, 0]
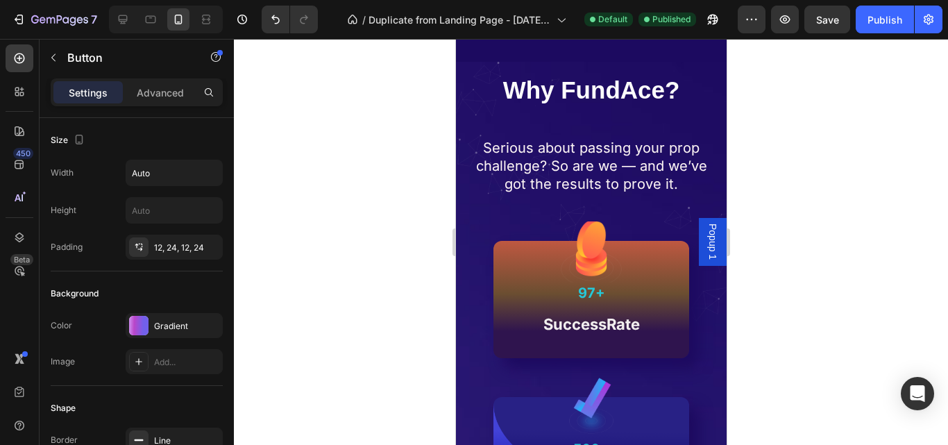
scroll to position [737, 0]
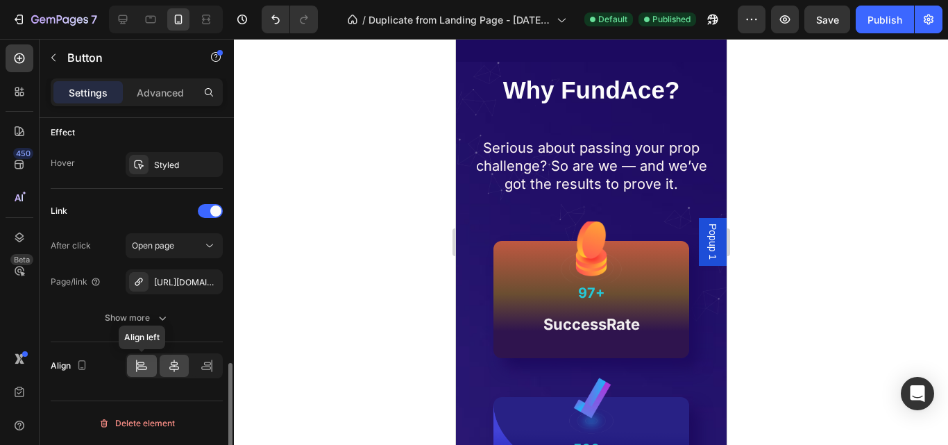
drag, startPoint x: 137, startPoint y: 365, endPoint x: 195, endPoint y: 220, distance: 156.0
click at [137, 365] on icon at bounding box center [142, 366] width 14 height 14
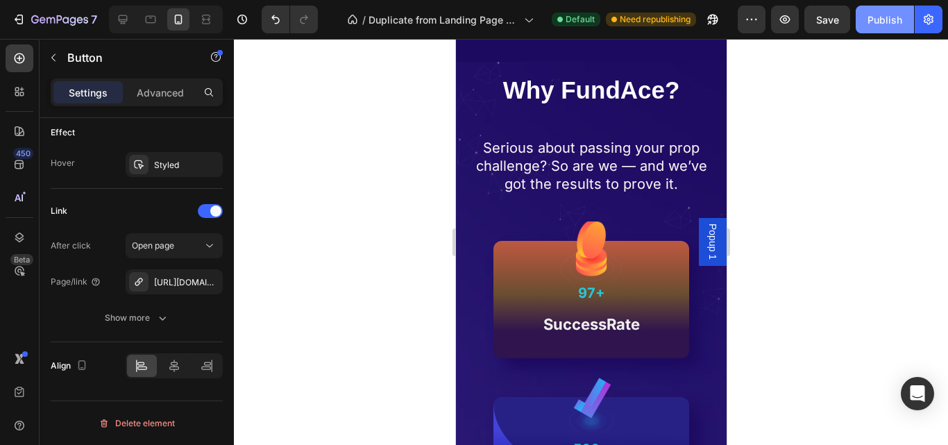
click at [878, 20] on div "Publish" at bounding box center [884, 19] width 35 height 15
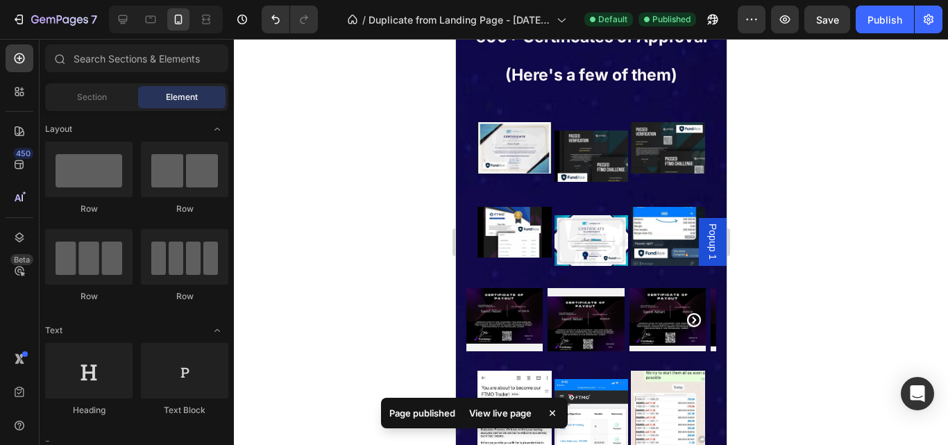
scroll to position [6851, 0]
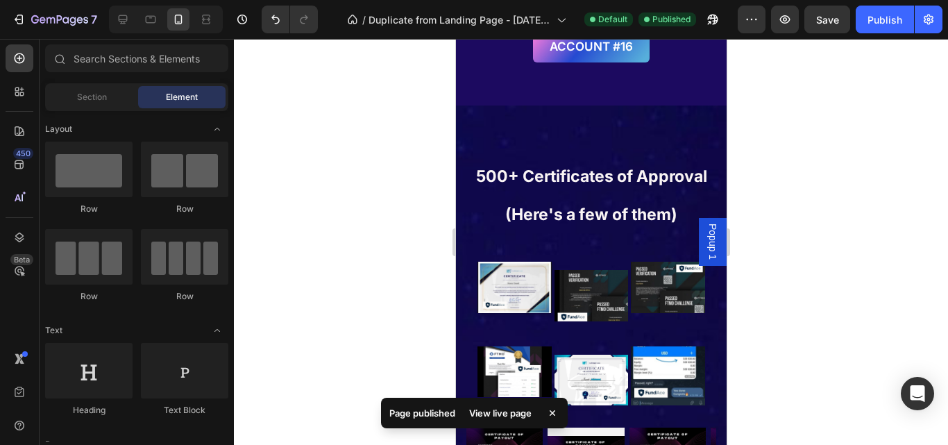
drag, startPoint x: 719, startPoint y: 303, endPoint x: 1182, endPoint y: 382, distance: 469.4
click at [666, 309] on img at bounding box center [667, 287] width 74 height 51
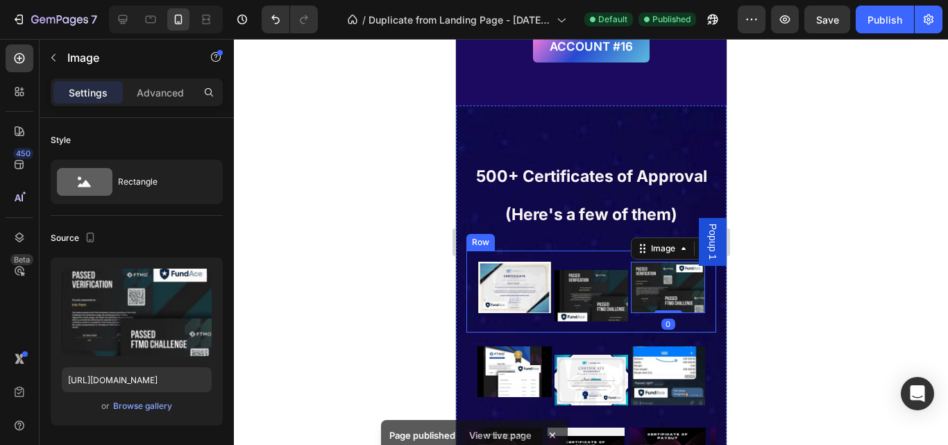
click at [621, 330] on div "Image Image Image 0 Row" at bounding box center [591, 291] width 250 height 82
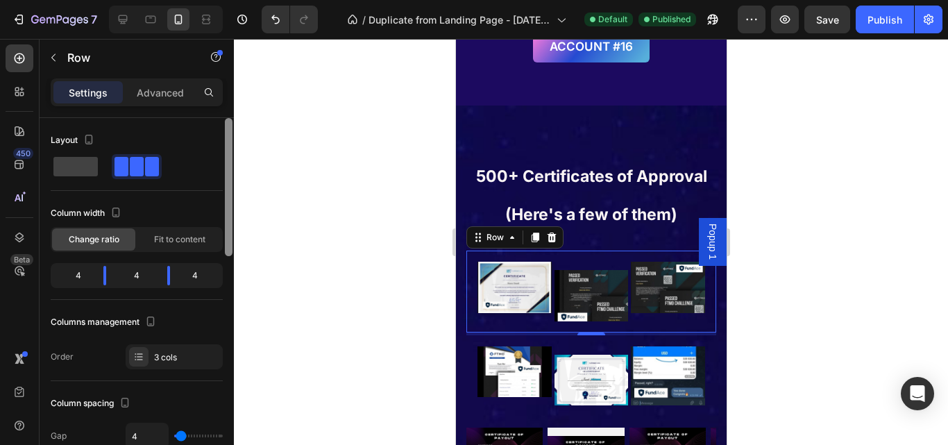
scroll to position [366, 0]
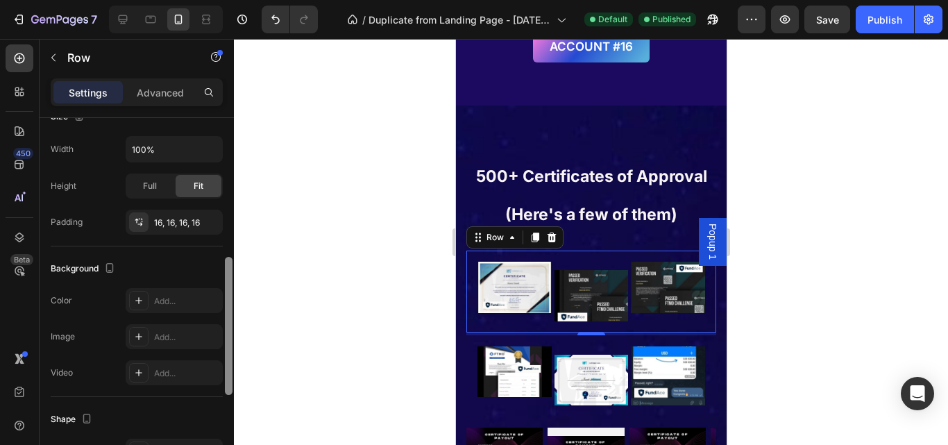
click at [228, 263] on div at bounding box center [228, 301] width 10 height 366
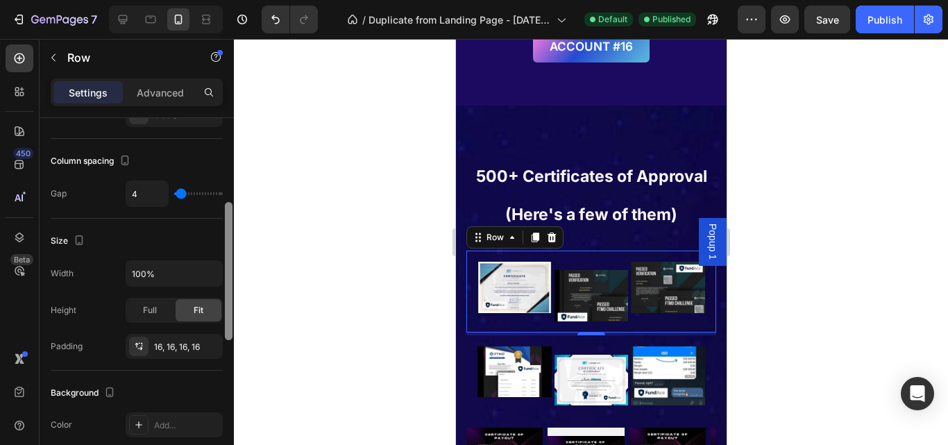
scroll to position [237, 0]
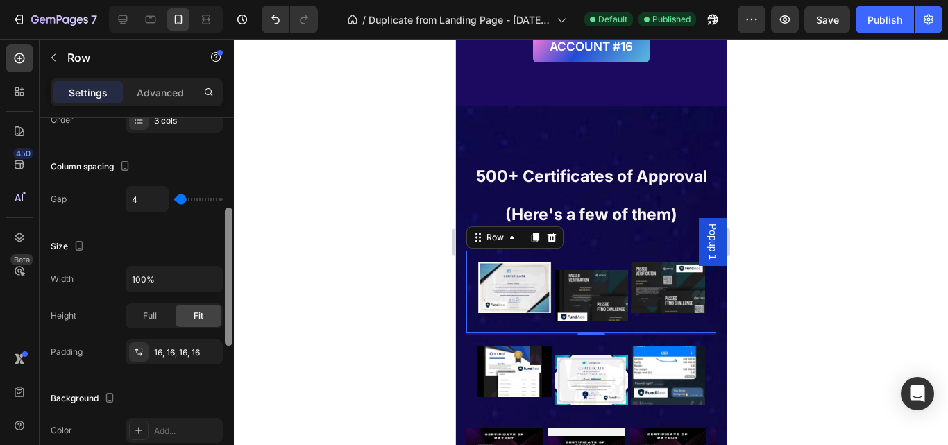
drag, startPoint x: 225, startPoint y: 270, endPoint x: 237, endPoint y: 221, distance: 50.5
click at [237, 0] on div "7 / Duplicate from Landing Page - [DATE] 12:59:36 Default Published Preview Sav…" at bounding box center [474, 0] width 948 height 0
click at [173, 204] on div "4" at bounding box center [174, 199] width 97 height 26
type input "0"
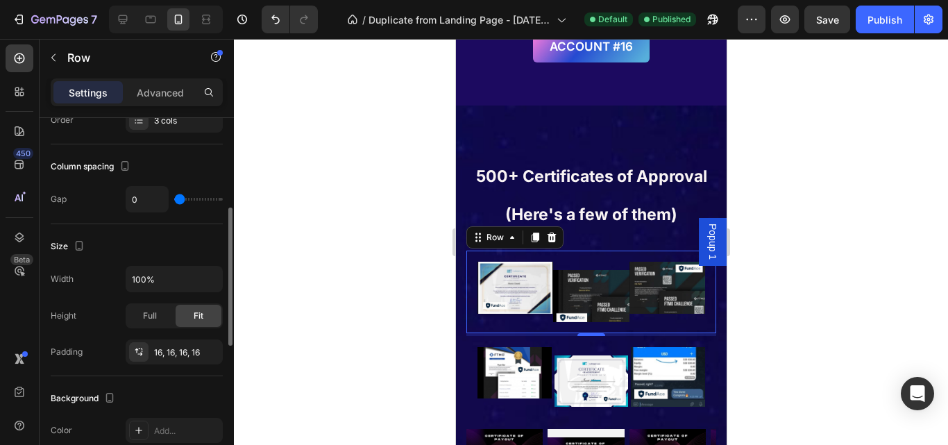
type input "0"
click at [174, 201] on input "range" at bounding box center [198, 199] width 49 height 3
type input "2"
type input "7"
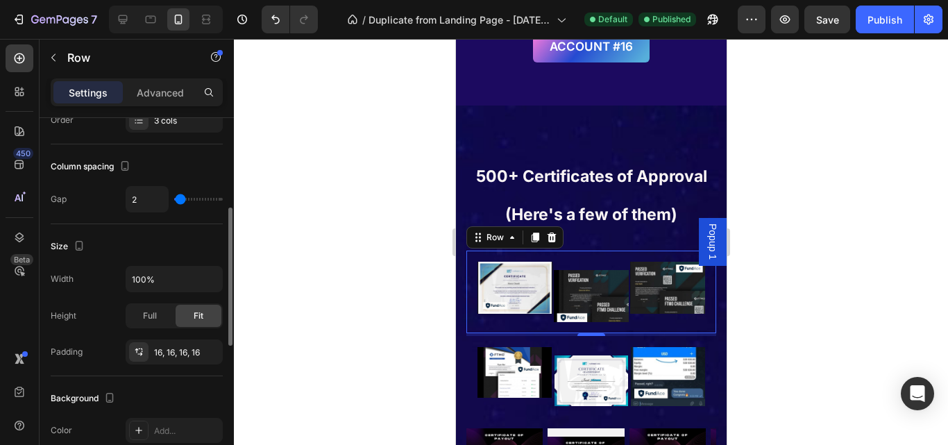
type input "7"
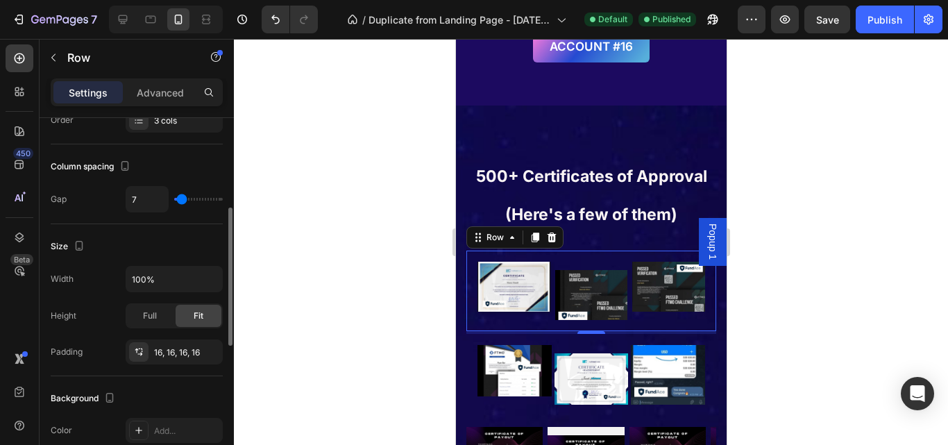
type input "0"
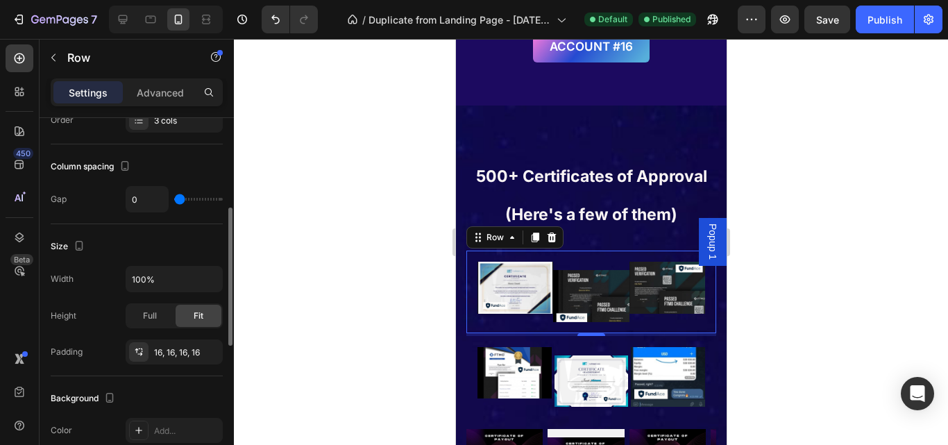
drag, startPoint x: 178, startPoint y: 201, endPoint x: 219, endPoint y: 218, distance: 44.8
click at [174, 201] on input "range" at bounding box center [198, 199] width 49 height 3
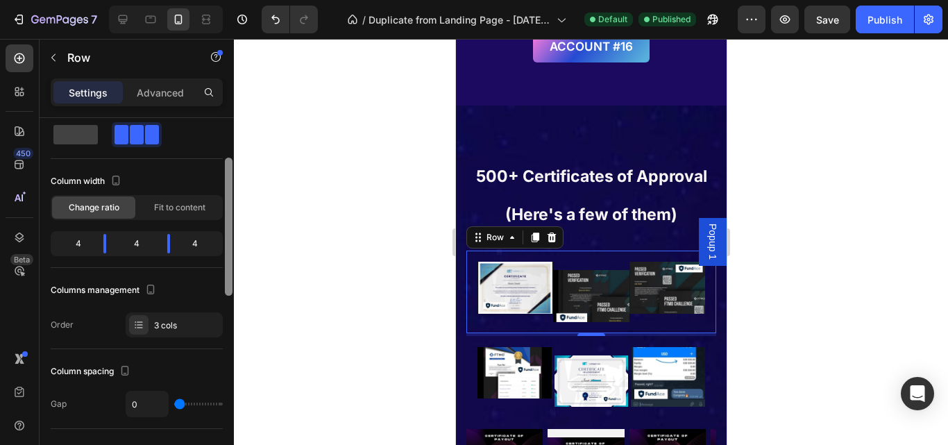
scroll to position [0, 0]
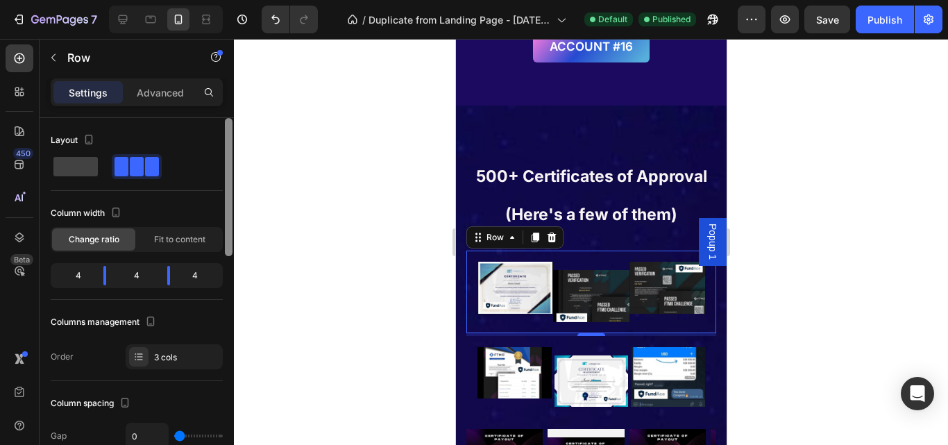
drag, startPoint x: 225, startPoint y: 237, endPoint x: 224, endPoint y: 103, distance: 133.2
click at [225, 105] on div "Settings Advanced Layout Column width Change ratio Fit to content 4 4 4 Columns…" at bounding box center [137, 281] width 194 height 406
click at [167, 90] on p "Advanced" at bounding box center [160, 92] width 47 height 15
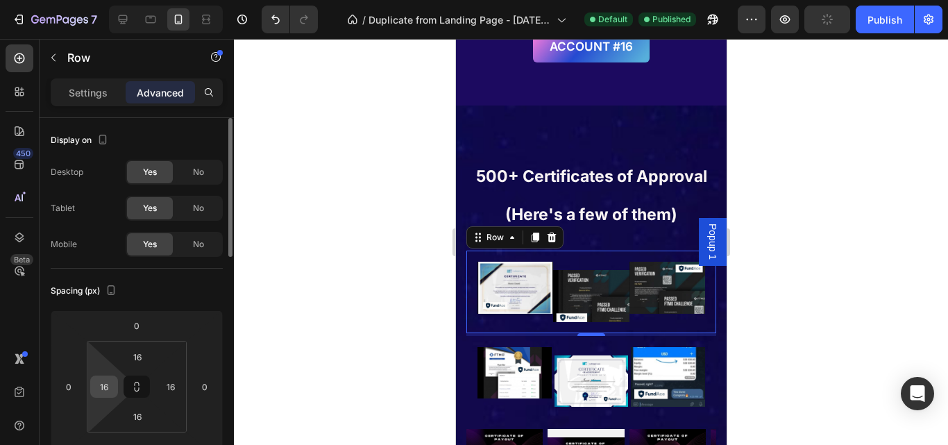
click at [109, 382] on input "16" at bounding box center [104, 386] width 21 height 21
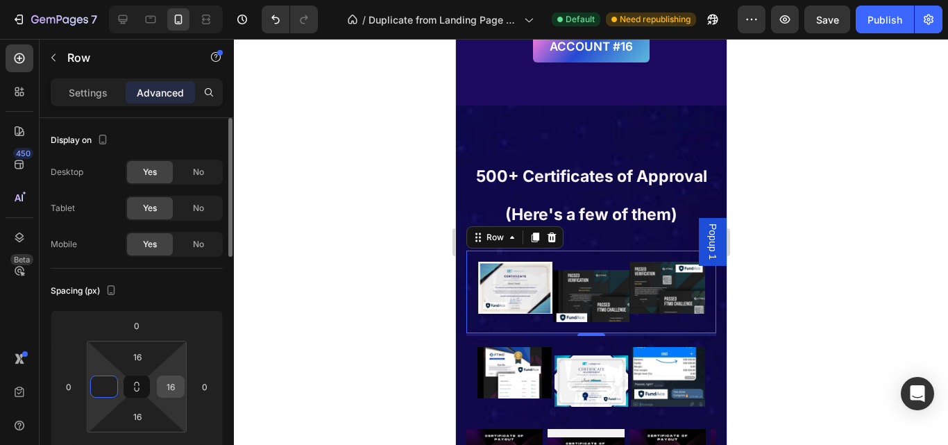
type input "0"
click at [174, 388] on input "16" at bounding box center [170, 386] width 21 height 21
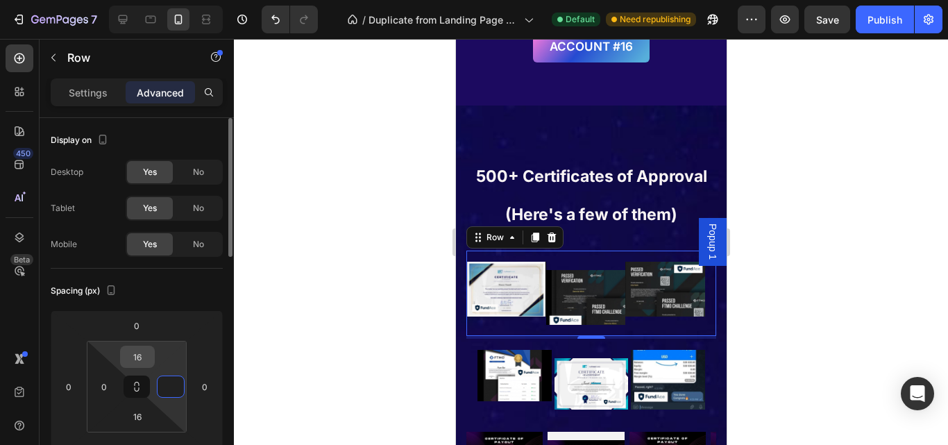
type input "0"
click at [140, 357] on input "16" at bounding box center [137, 356] width 28 height 21
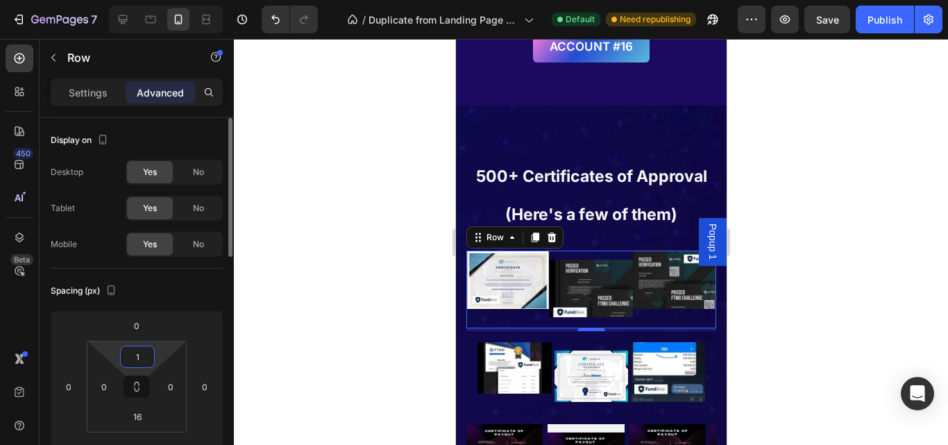
type input "16"
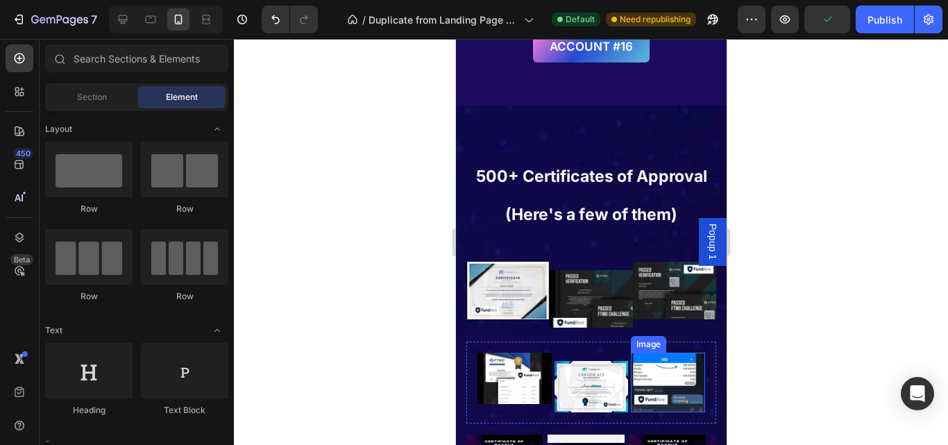
scroll to position [6888, 0]
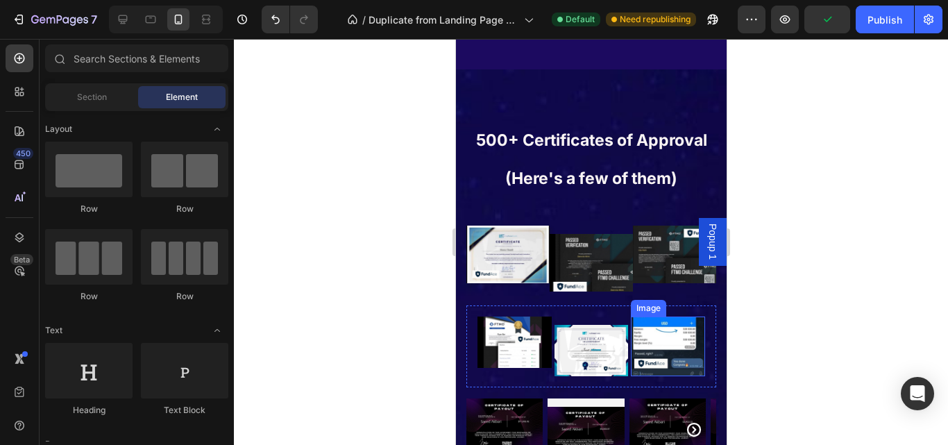
click at [662, 343] on img at bounding box center [667, 346] width 74 height 60
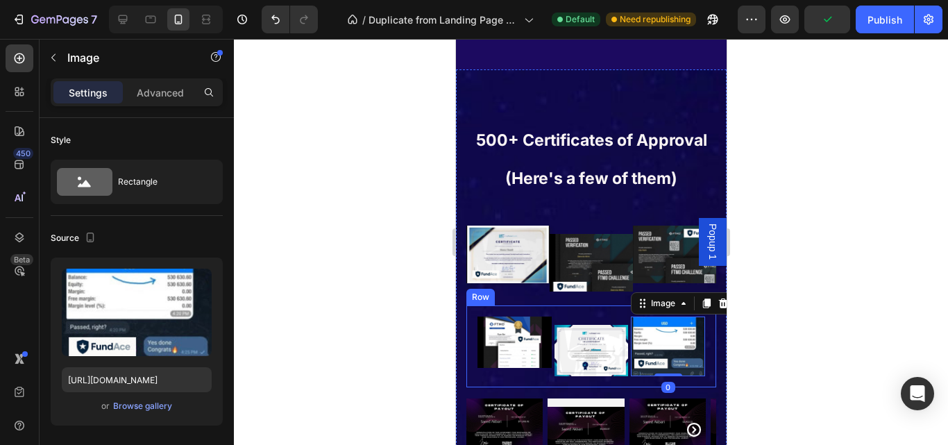
click at [542, 380] on div "Image Image Image 0 Row" at bounding box center [591, 346] width 250 height 82
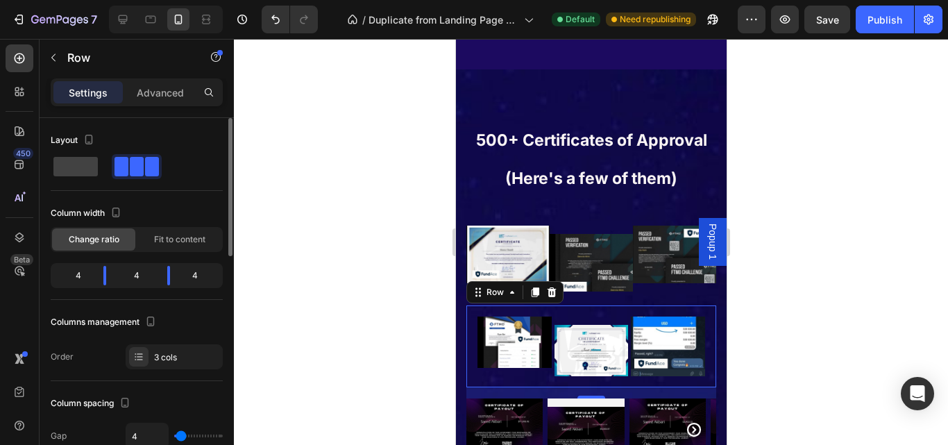
type input "0"
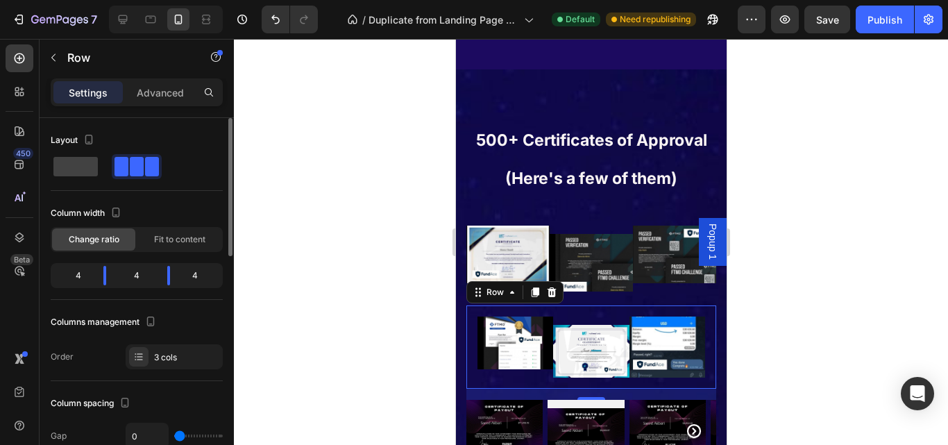
drag, startPoint x: 181, startPoint y: 432, endPoint x: 149, endPoint y: 166, distance: 267.6
type input "0"
click at [174, 434] on input "range" at bounding box center [198, 435] width 49 height 3
click at [159, 74] on div "Row" at bounding box center [119, 58] width 158 height 36
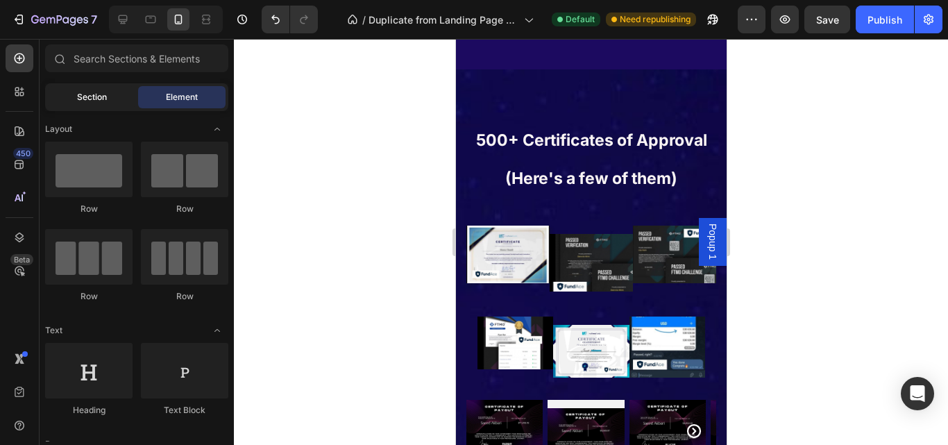
click at [101, 99] on span "Section" at bounding box center [92, 97] width 30 height 12
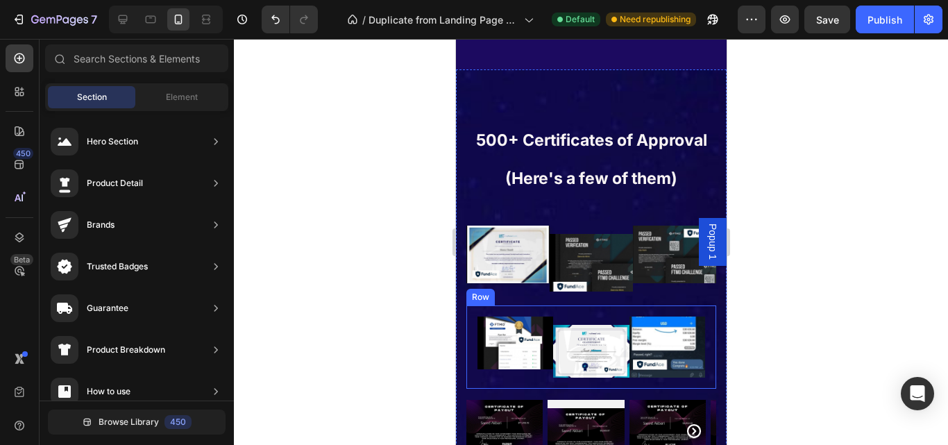
click at [632, 377] on div "Image Image Image Row" at bounding box center [591, 346] width 250 height 83
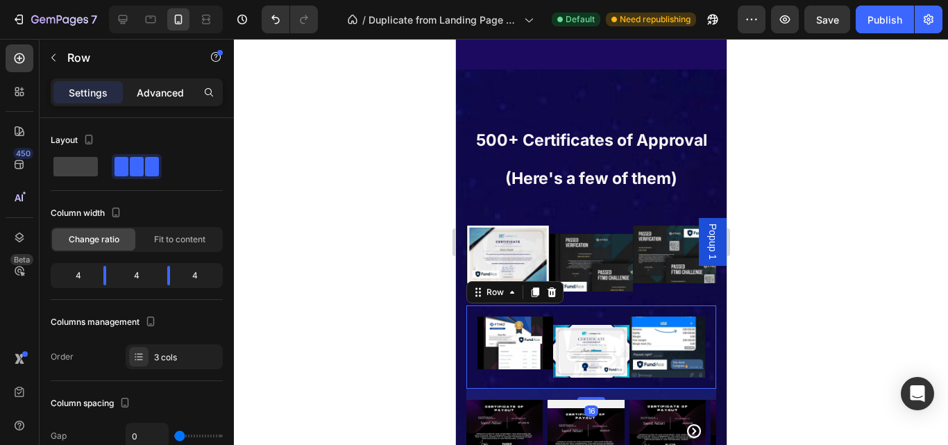
click at [146, 98] on p "Advanced" at bounding box center [160, 92] width 47 height 15
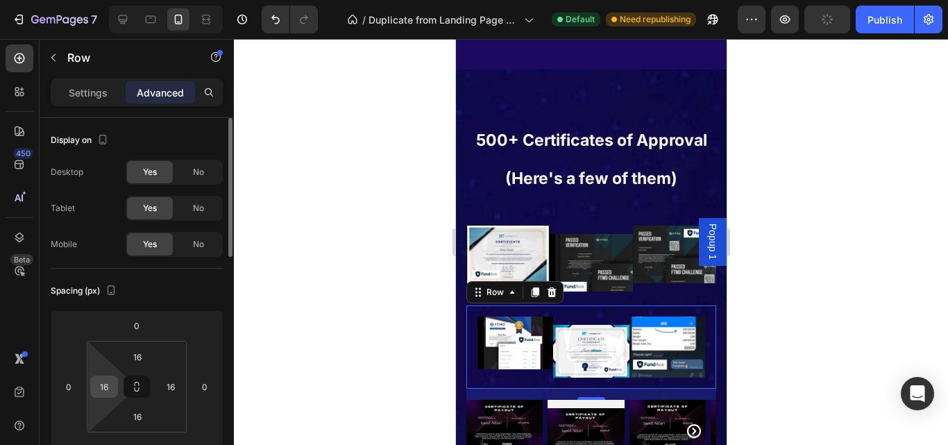
click at [110, 380] on input "16" at bounding box center [104, 386] width 21 height 21
type input "0"
click at [169, 382] on input "16" at bounding box center [170, 386] width 21 height 21
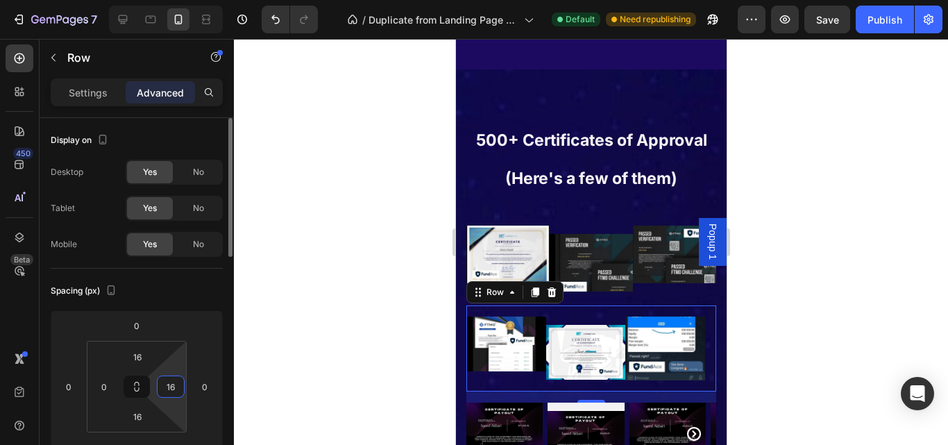
click at [166, 383] on input "16" at bounding box center [170, 386] width 21 height 21
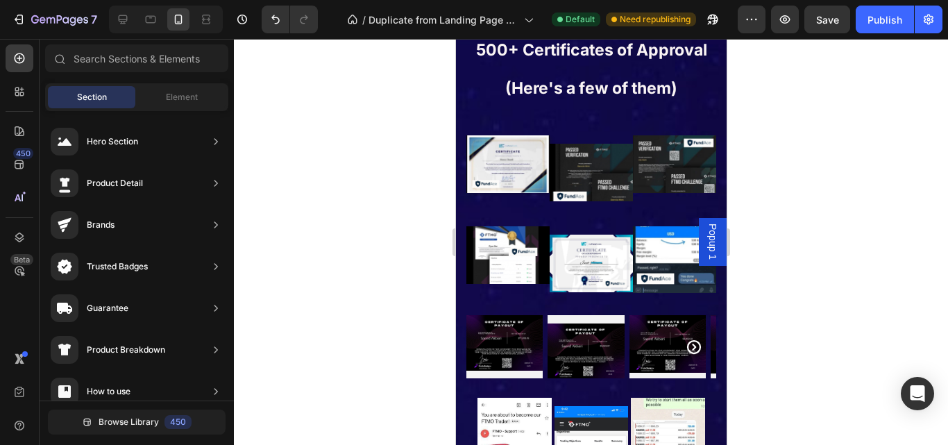
scroll to position [6996, 0]
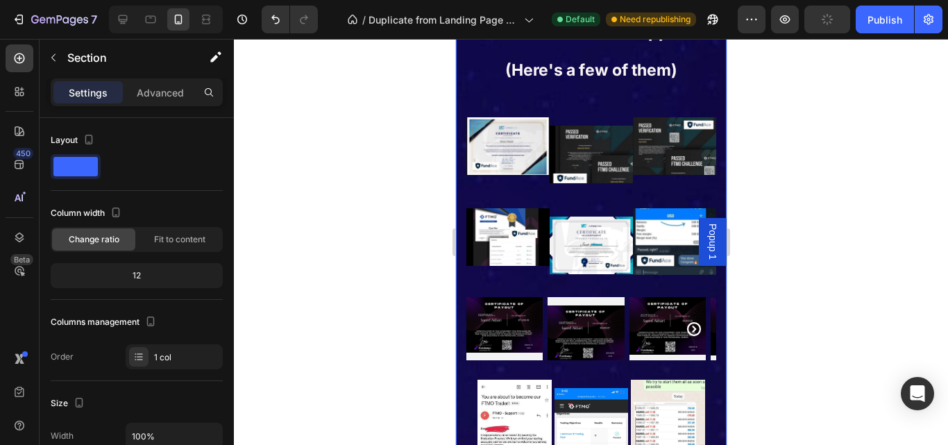
drag, startPoint x: 621, startPoint y: 359, endPoint x: 623, endPoint y: 336, distance: 23.0
click at [626, 357] on div "500+ Certificates of Approval (Here's a few of them) Heading Image Image Image …" at bounding box center [591, 418] width 250 height 817
click at [623, 327] on img at bounding box center [585, 332] width 76 height 55
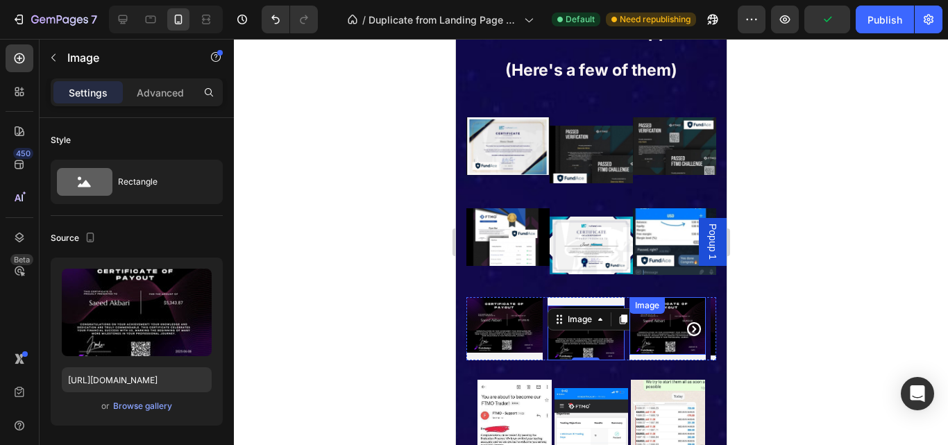
click at [631, 297] on div "Image" at bounding box center [646, 305] width 35 height 17
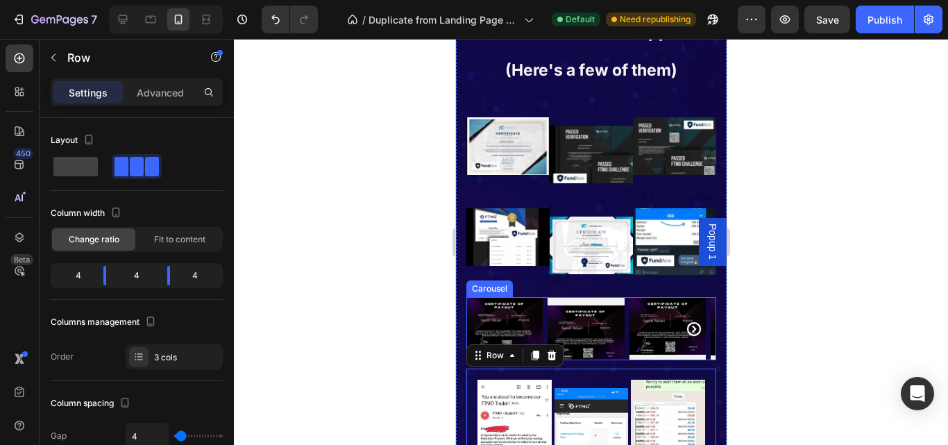
click at [685, 325] on icon "Carousel Next Arrow" at bounding box center [693, 329] width 17 height 17
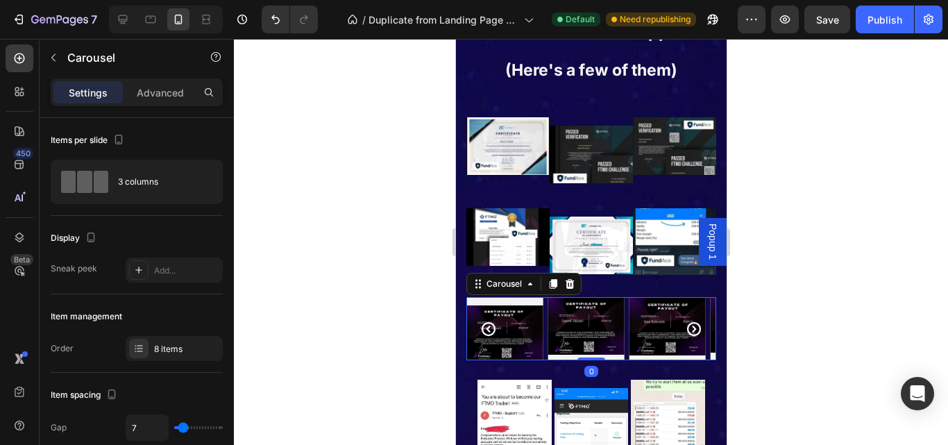
click at [685, 325] on icon "Carousel Next Arrow" at bounding box center [693, 329] width 17 height 17
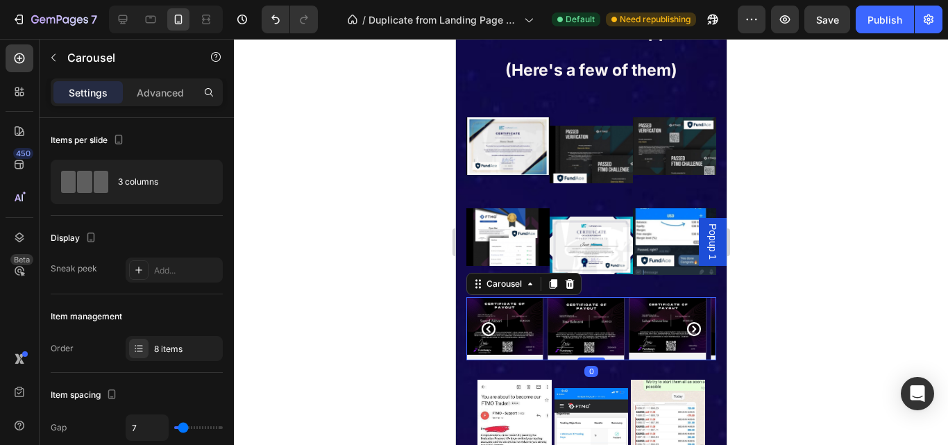
click at [686, 325] on icon "Carousel Next Arrow" at bounding box center [693, 329] width 14 height 14
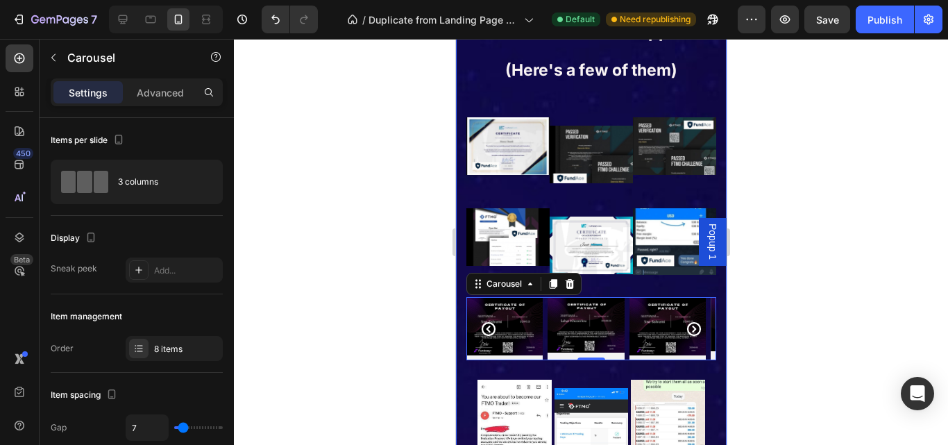
click at [706, 302] on div "500+ Certificates of Approval (Here's a few of them) Heading Image Image Image …" at bounding box center [590, 413] width 271 height 904
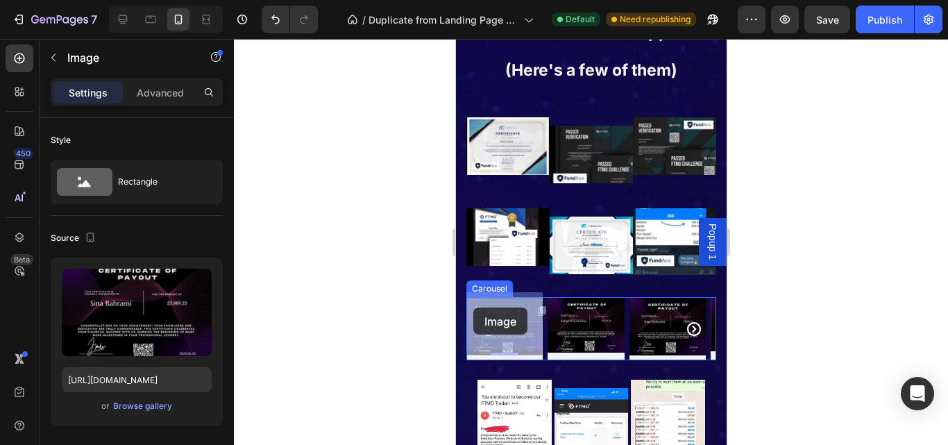
drag, startPoint x: 470, startPoint y: 297, endPoint x: 472, endPoint y: 307, distance: 10.6
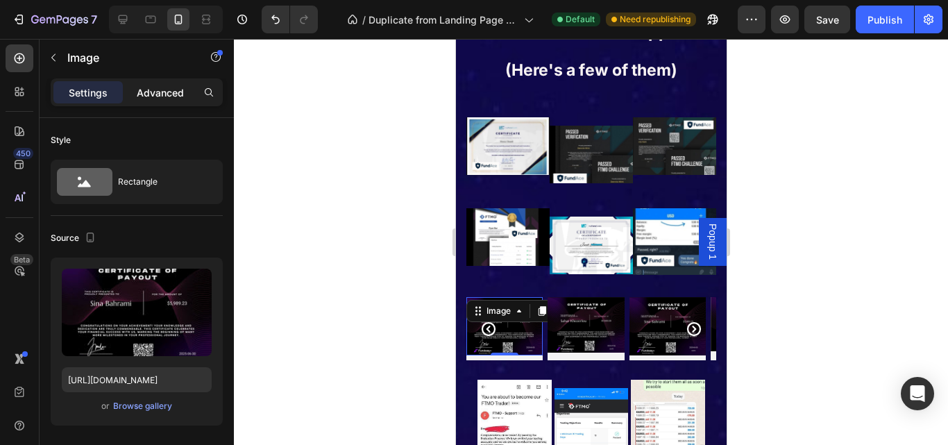
click at [165, 90] on p "Advanced" at bounding box center [160, 92] width 47 height 15
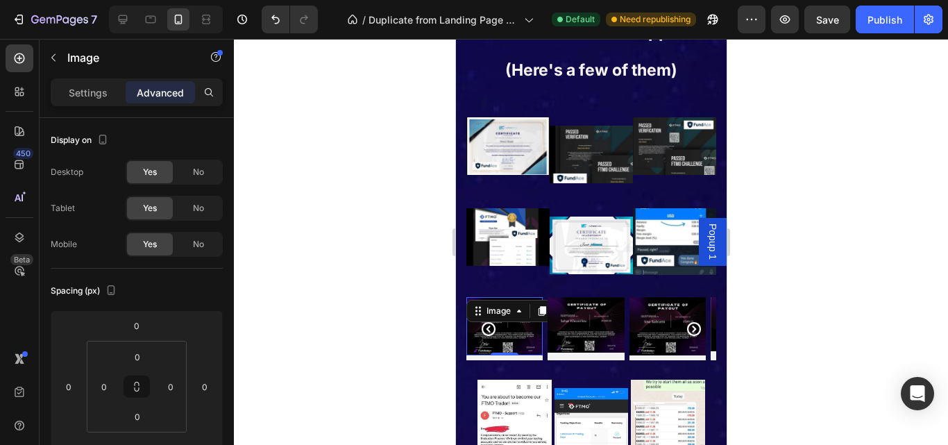
click at [461, 321] on div "500+ Certificates of Approval (Here's a few of them) Heading Image Image Image …" at bounding box center [590, 413] width 271 height 904
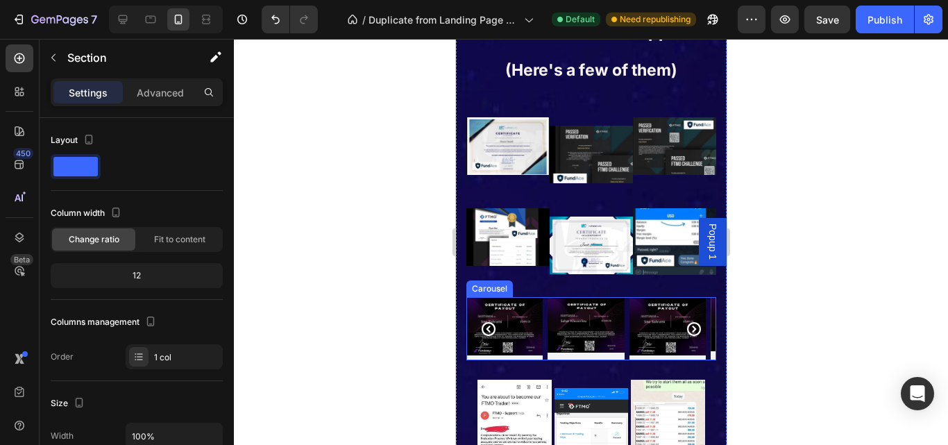
click at [686, 325] on icon "Carousel Next Arrow" at bounding box center [693, 329] width 14 height 14
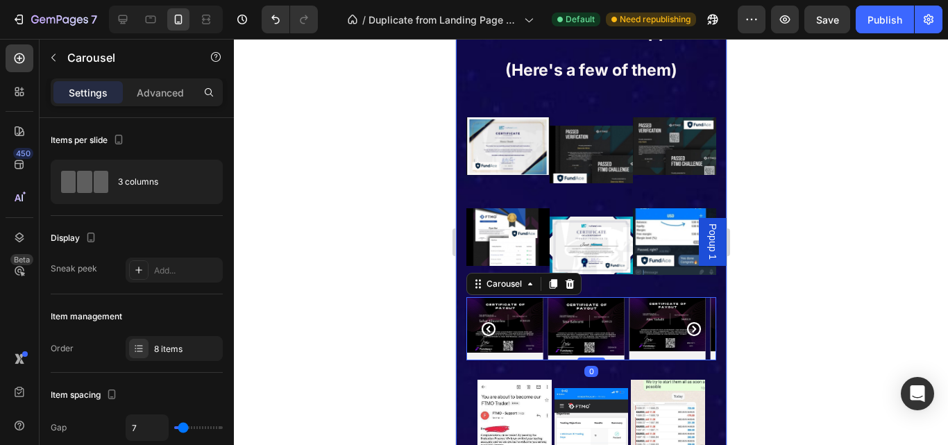
click at [463, 320] on div "500+ Certificates of Approval (Here's a few of them) Heading Image Image Image …" at bounding box center [590, 413] width 271 height 904
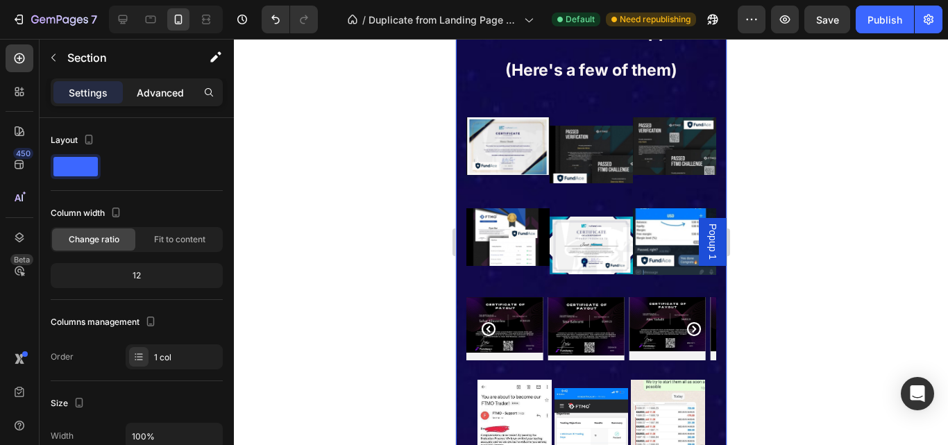
click at [165, 84] on div "Advanced" at bounding box center [160, 92] width 69 height 22
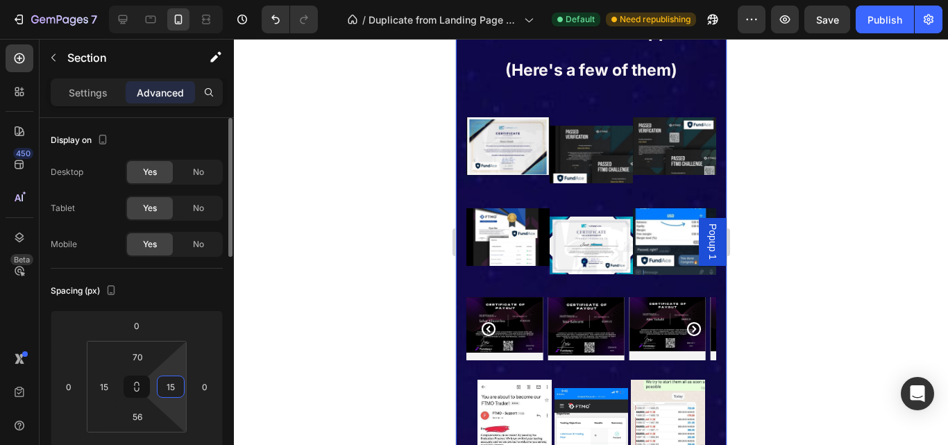
click at [168, 384] on input "15" at bounding box center [170, 386] width 21 height 21
type input "0"
click at [101, 383] on input "15" at bounding box center [104, 386] width 21 height 21
click at [105, 382] on input "15" at bounding box center [104, 386] width 21 height 21
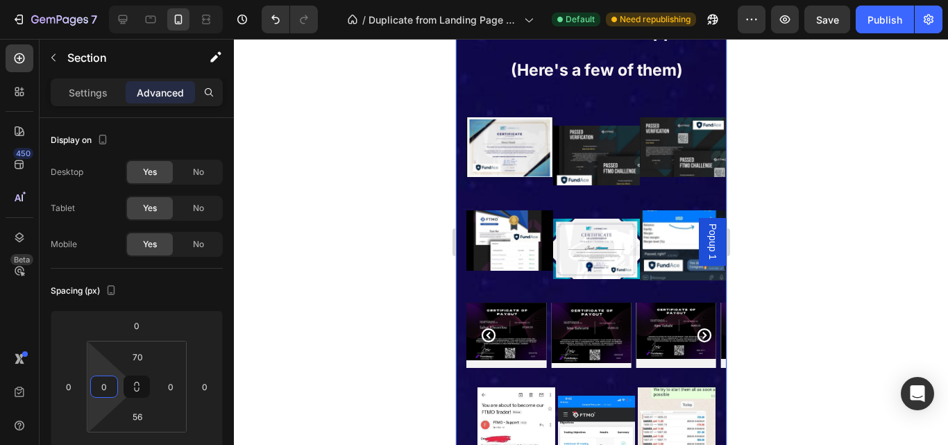
click at [753, 307] on div at bounding box center [591, 242] width 714 height 406
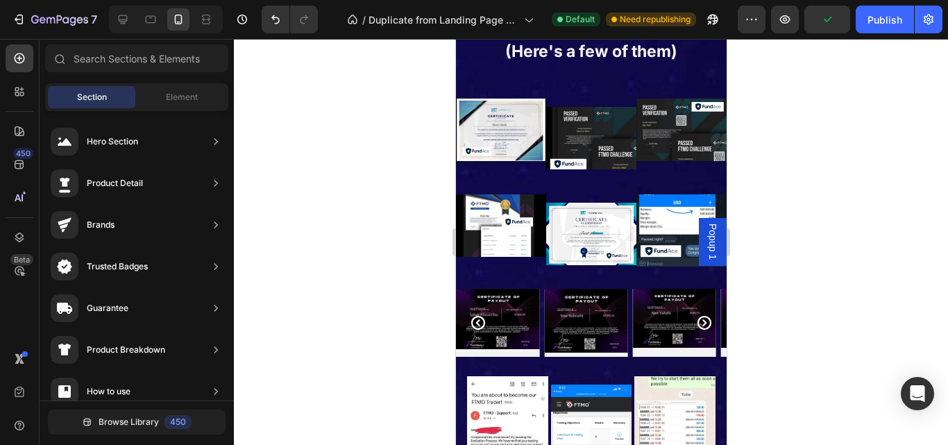
scroll to position [7033, 0]
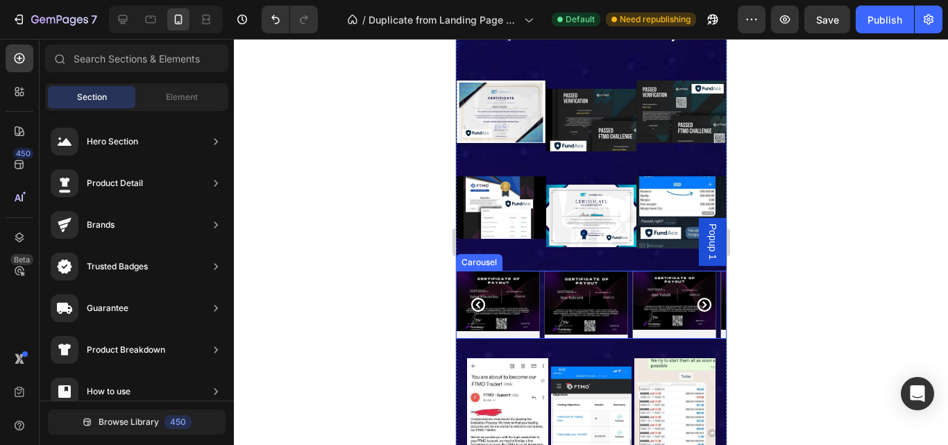
drag, startPoint x: 899, startPoint y: 296, endPoint x: 567, endPoint y: 303, distance: 332.4
click at [631, 332] on div "Image Image Image Image Image Image Image Image" at bounding box center [590, 305] width 271 height 68
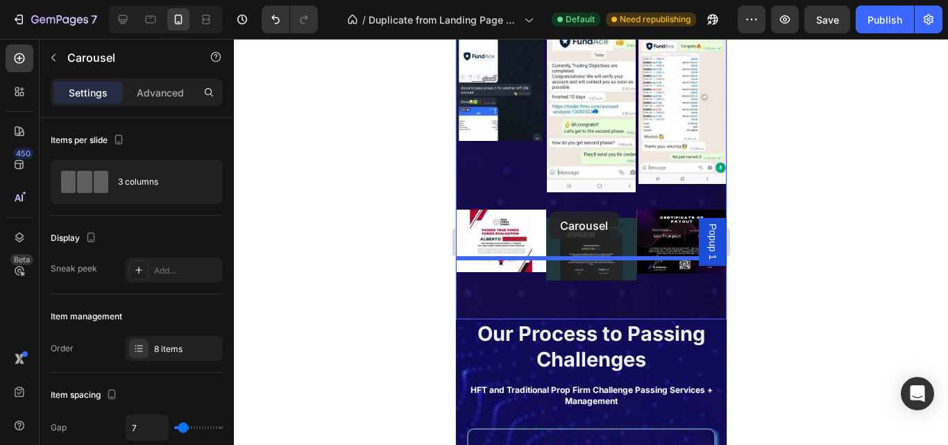
scroll to position [7635, 0]
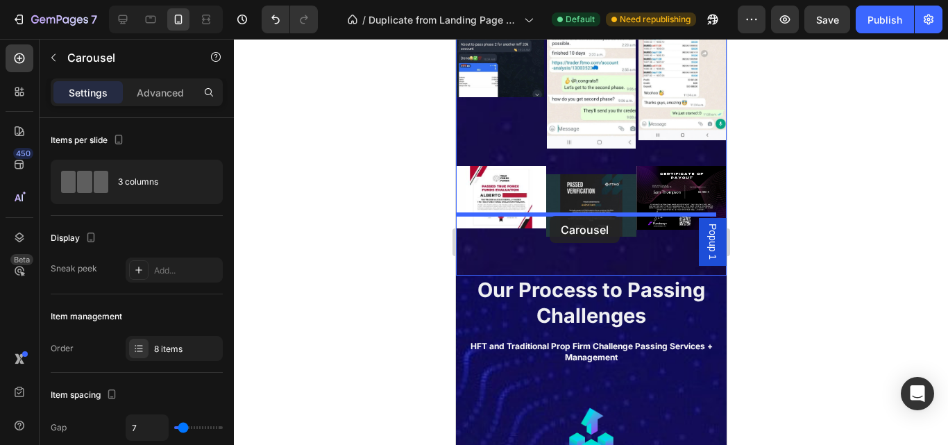
drag, startPoint x: 468, startPoint y: 255, endPoint x: 549, endPoint y: 216, distance: 90.3
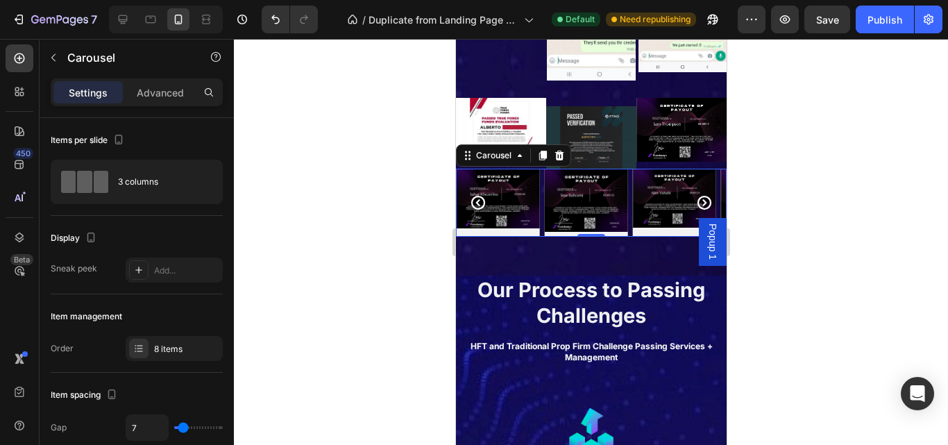
scroll to position [7567, 0]
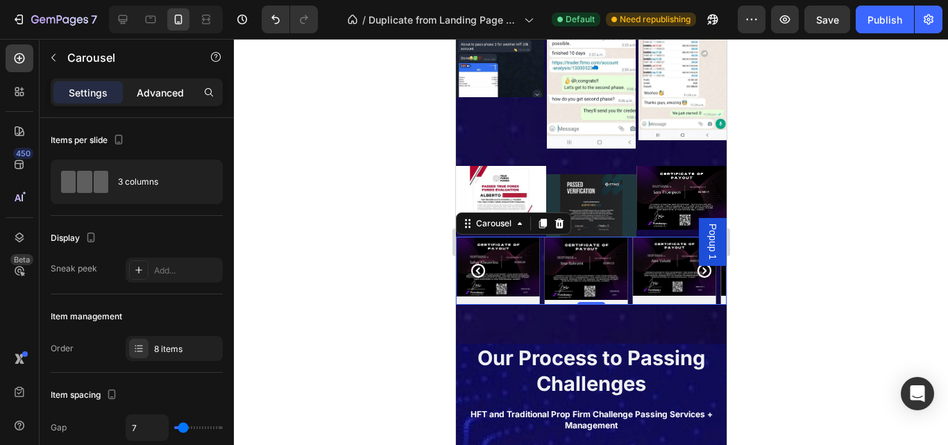
click at [162, 99] on p "Advanced" at bounding box center [160, 92] width 47 height 15
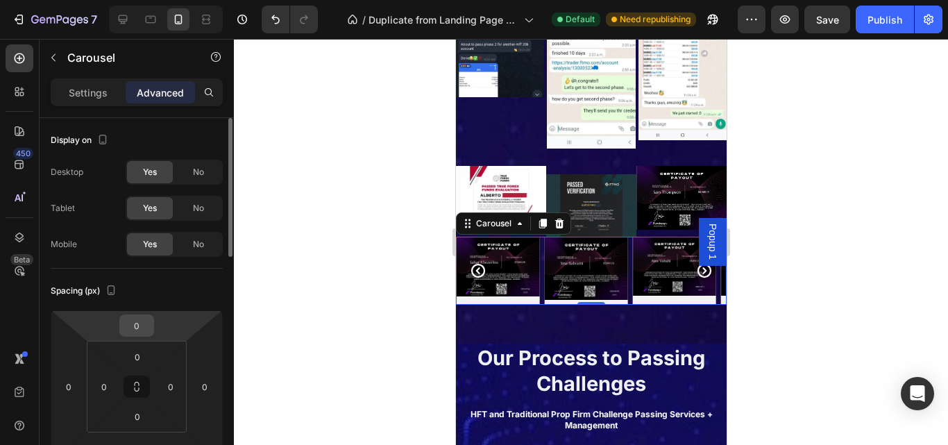
click at [143, 325] on input "0" at bounding box center [137, 325] width 28 height 21
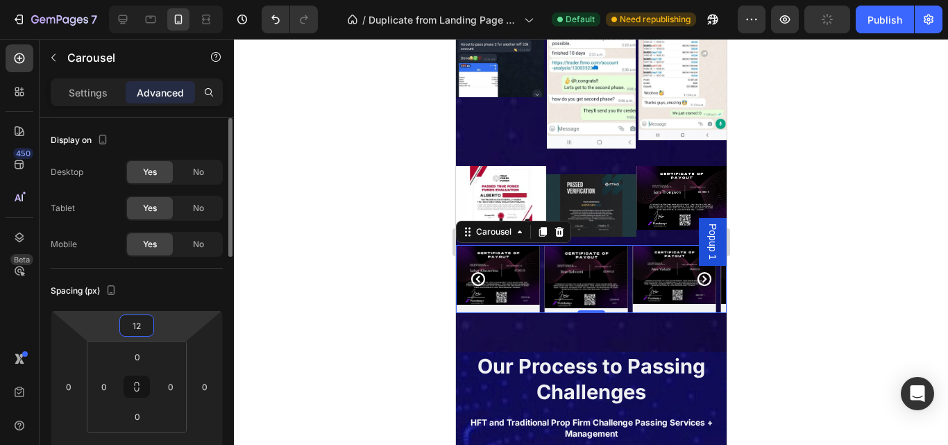
type input "1"
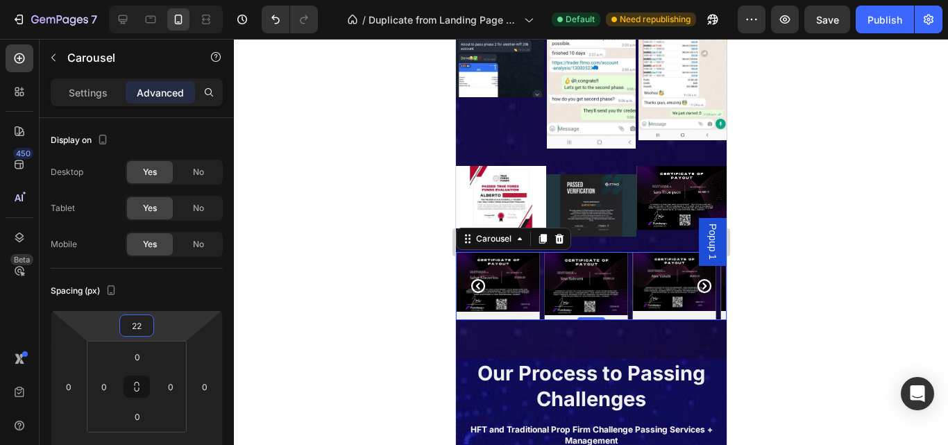
type input "22"
click at [692, 275] on button "Carousel Next Arrow" at bounding box center [703, 286] width 22 height 22
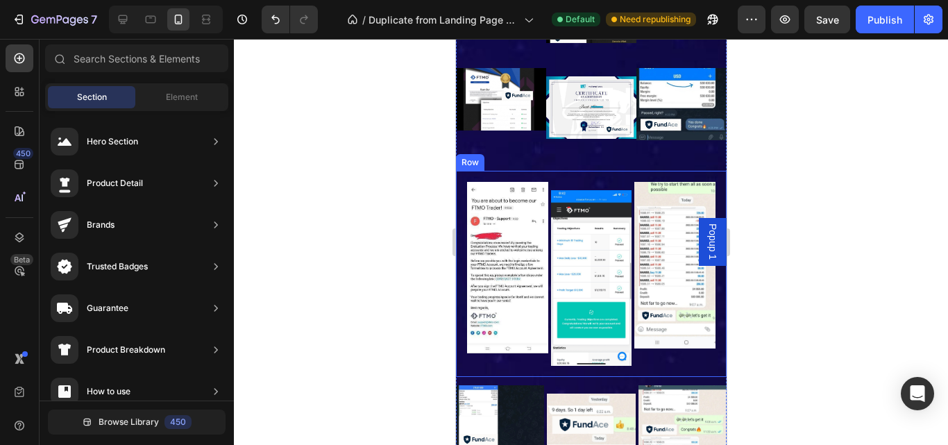
scroll to position [7160, 0]
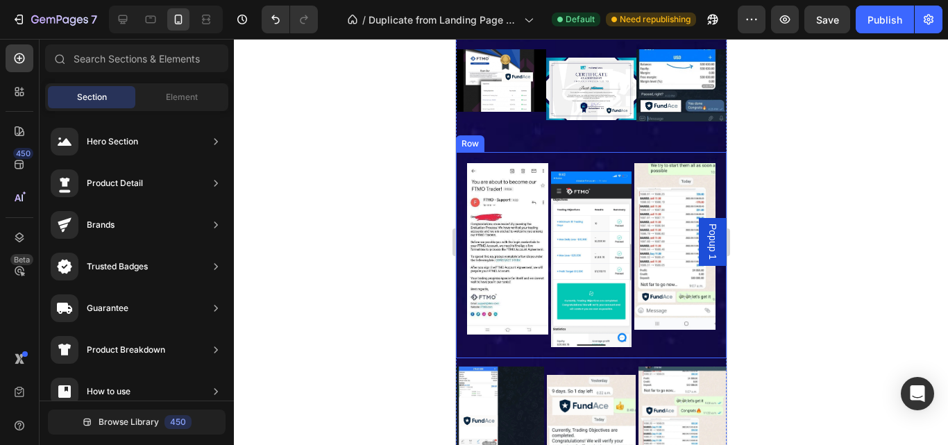
click at [532, 332] on div "Image" at bounding box center [506, 255] width 81 height 184
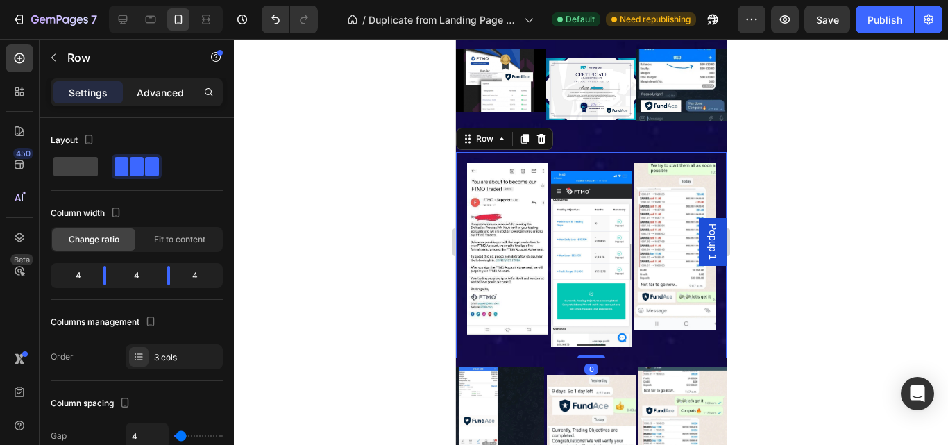
click at [139, 103] on div "Advanced" at bounding box center [160, 92] width 69 height 22
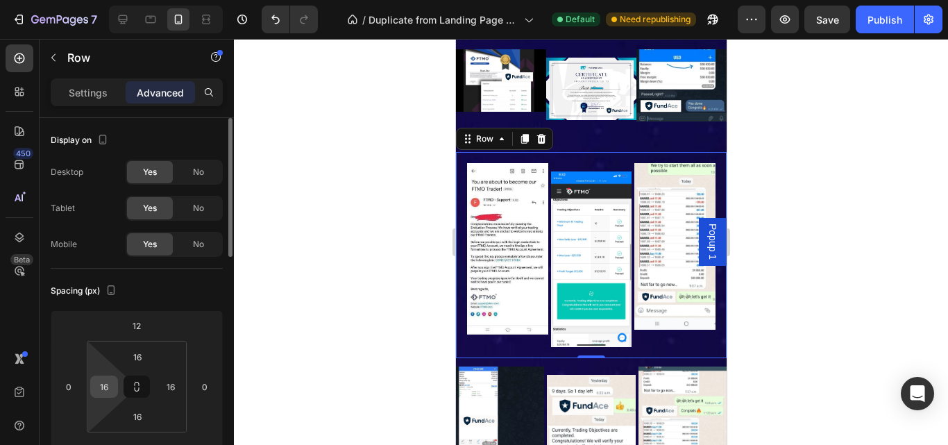
click at [96, 378] on input "16" at bounding box center [104, 386] width 21 height 21
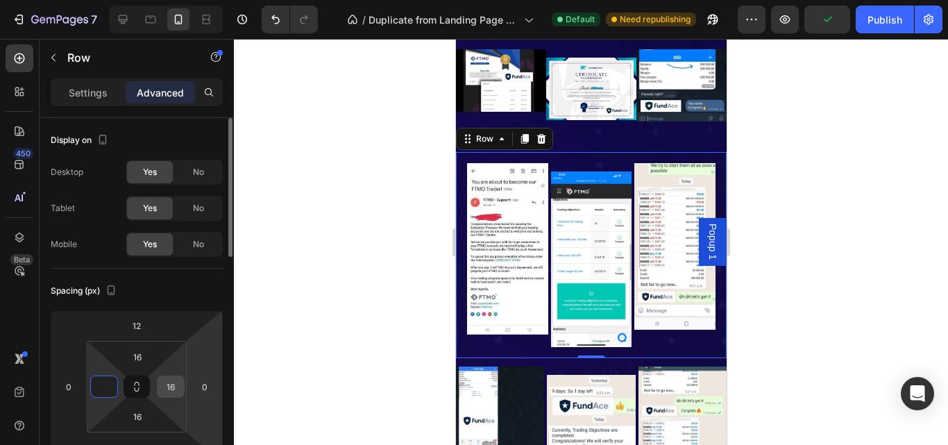
type input "0"
click at [169, 391] on input "16" at bounding box center [170, 386] width 21 height 21
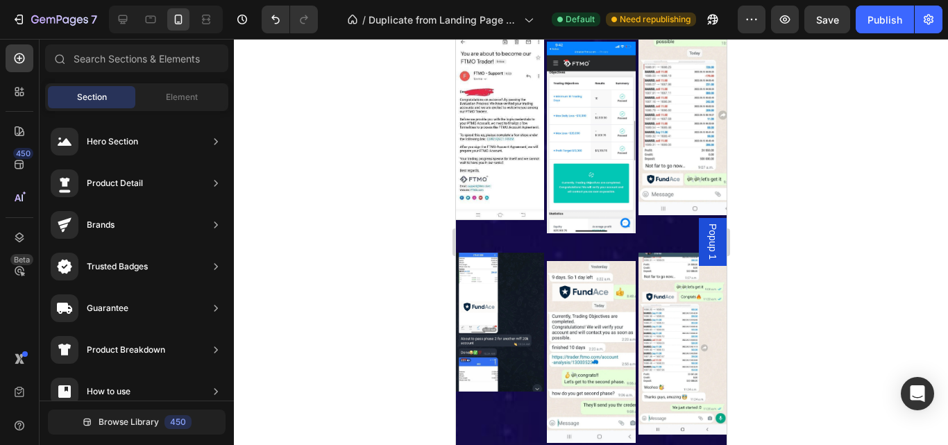
scroll to position [7345, 0]
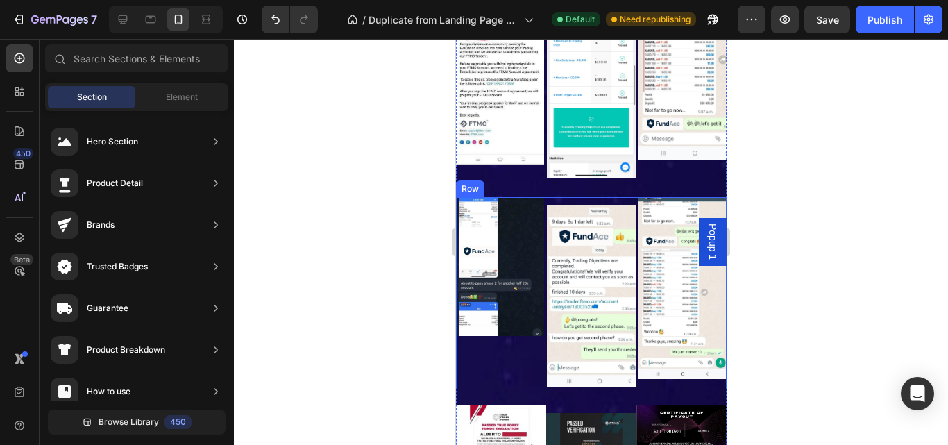
click at [534, 364] on div "Image" at bounding box center [499, 292] width 88 height 190
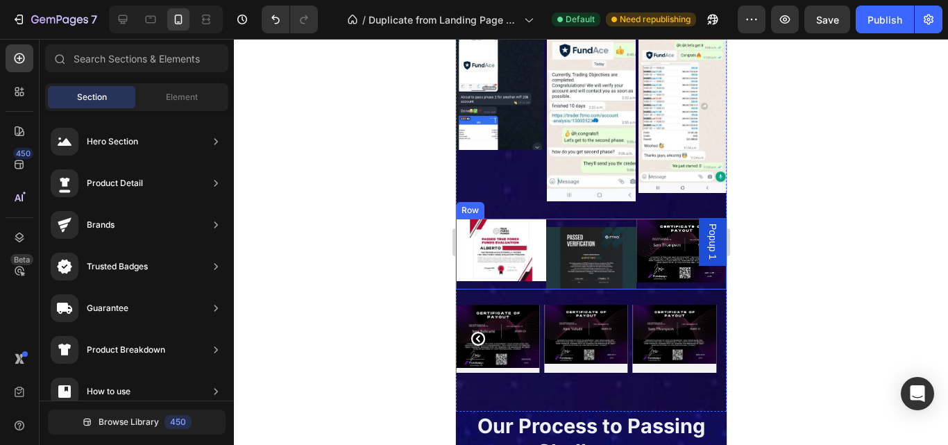
click at [545, 265] on img at bounding box center [590, 258] width 90 height 62
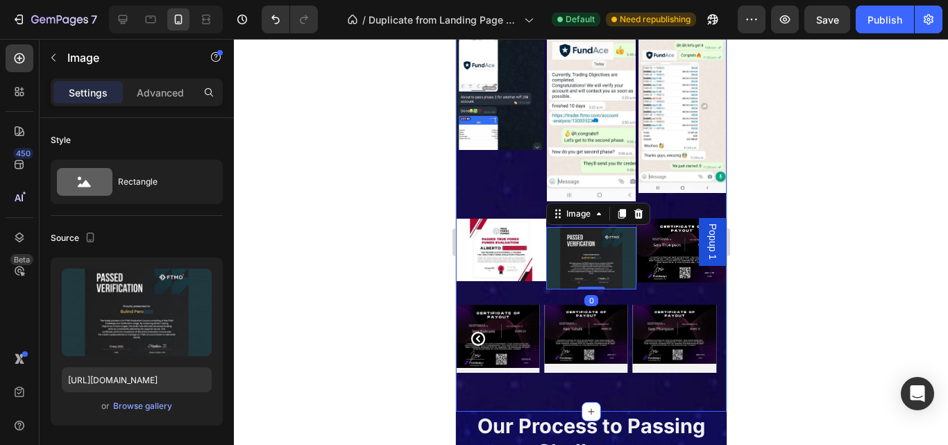
click at [536, 289] on div "Image Image Image Image Image Image Image Image Carousel" at bounding box center [590, 330] width 271 height 83
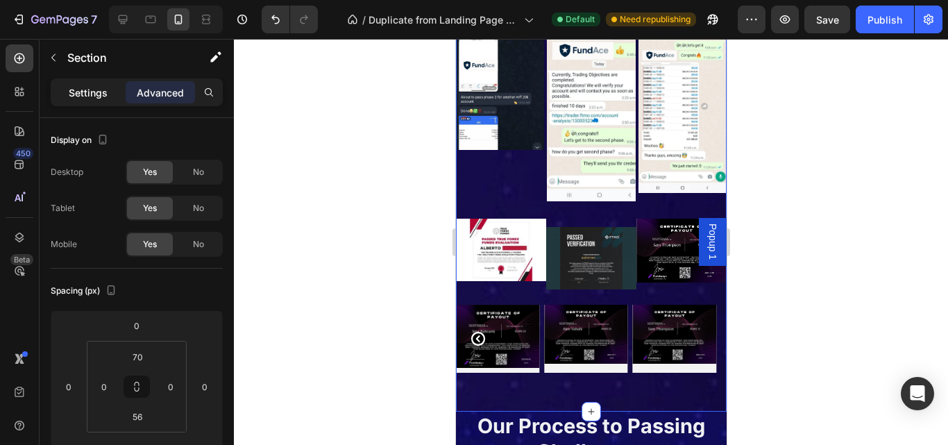
click at [94, 93] on p "Settings" at bounding box center [88, 92] width 39 height 15
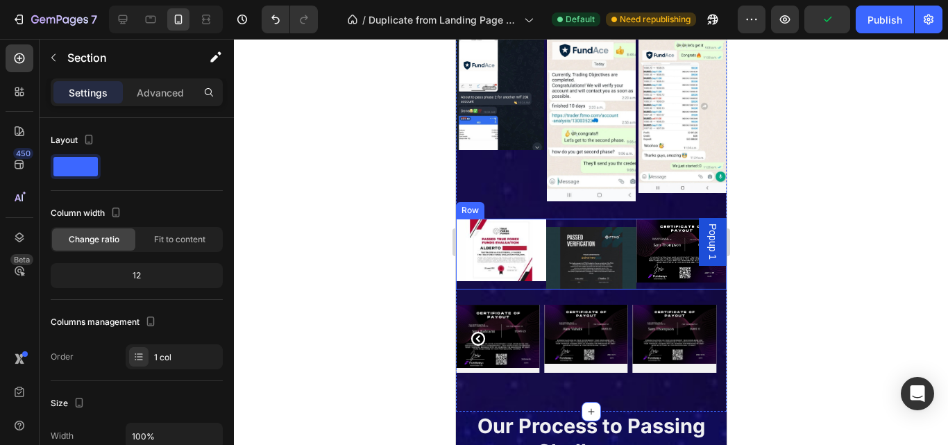
click at [534, 262] on div "Image" at bounding box center [500, 254] width 90 height 71
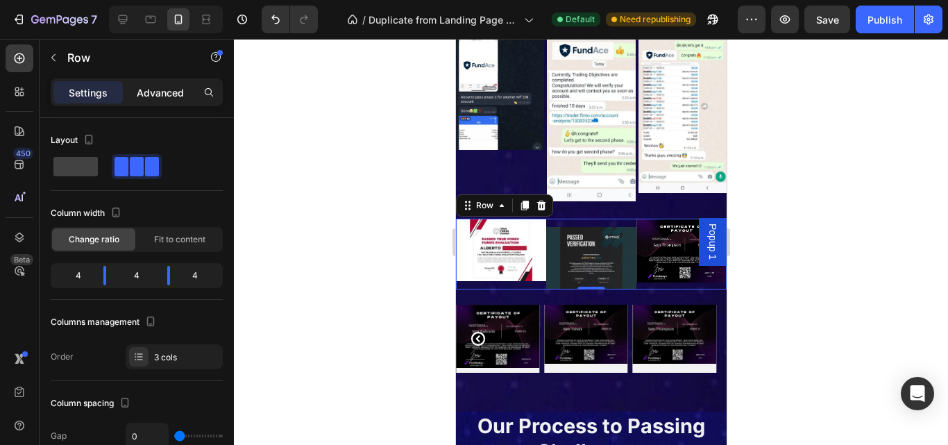
click at [154, 96] on p "Advanced" at bounding box center [160, 92] width 47 height 15
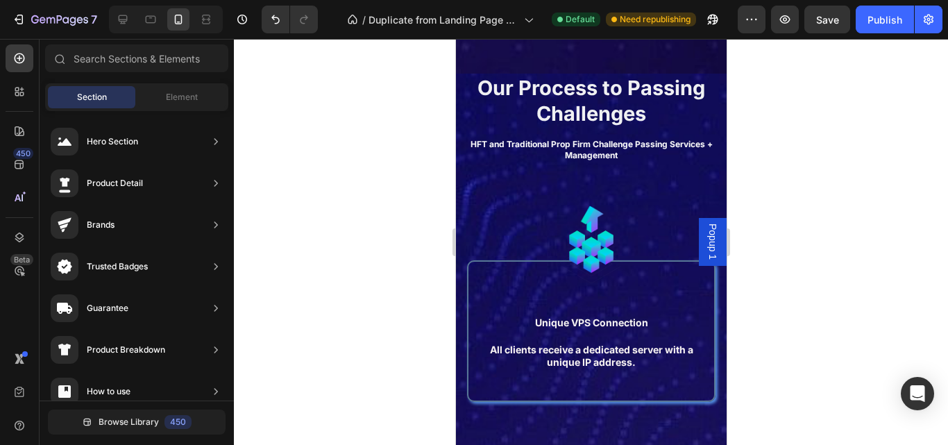
scroll to position [8051, 0]
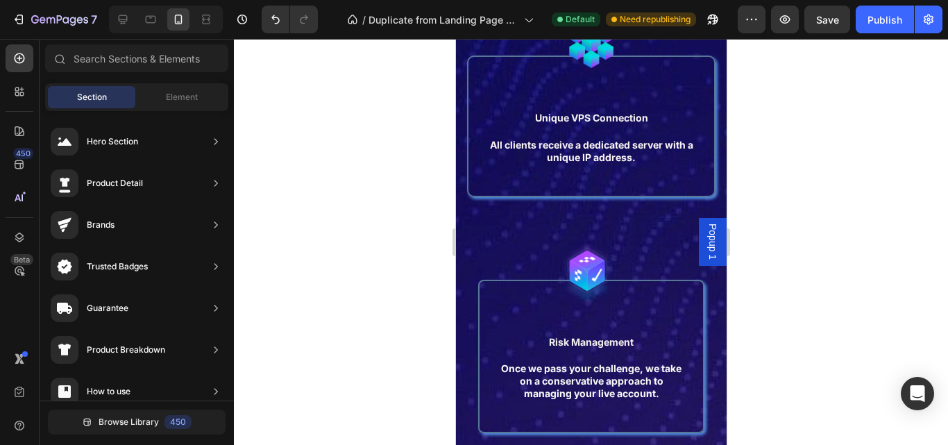
drag, startPoint x: 719, startPoint y: 339, endPoint x: 1312, endPoint y: 255, distance: 598.4
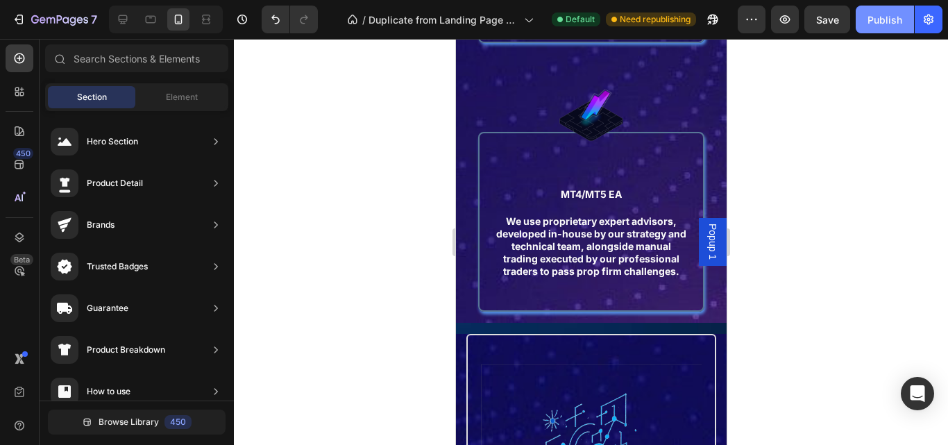
click at [874, 17] on div "Publish" at bounding box center [884, 19] width 35 height 15
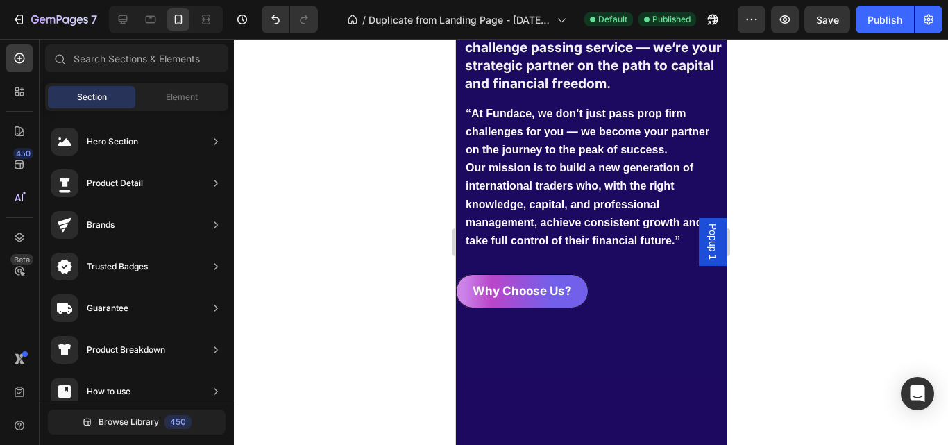
scroll to position [604, 0]
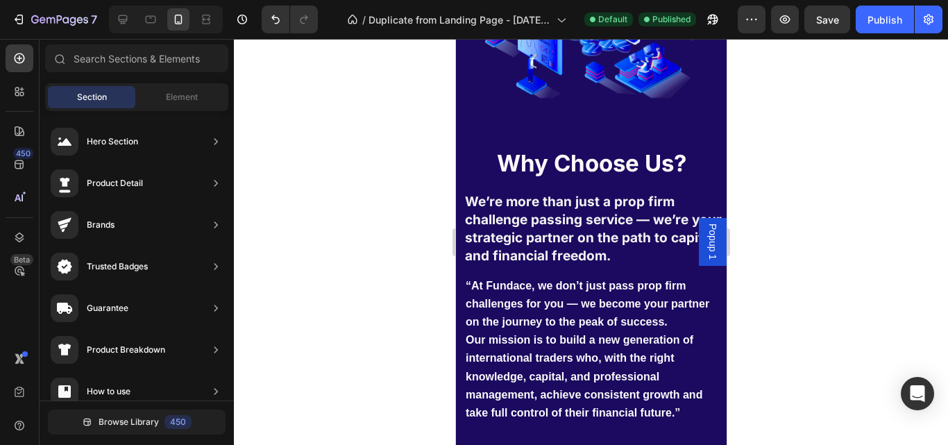
click at [632, 191] on div "We’re more than just a prop firm challenge passing service — we’re your strateg…" at bounding box center [594, 229] width 263 height 76
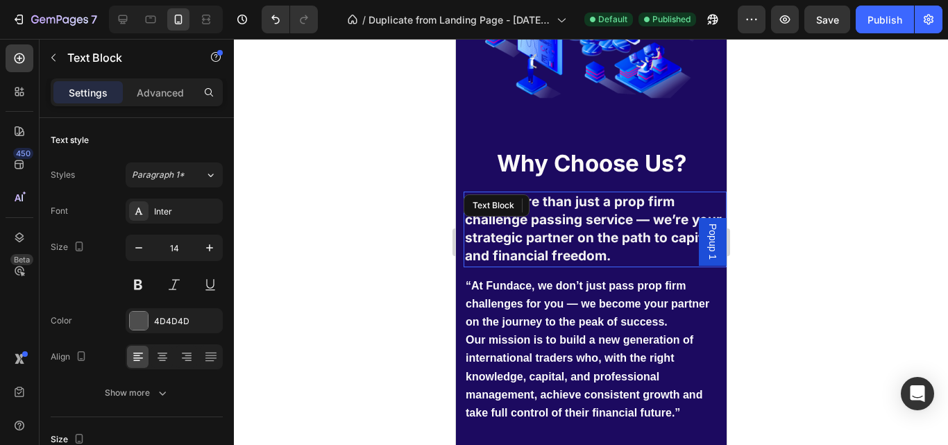
click at [623, 194] on strong "We’re more than just a prop firm challenge passing service — we’re your strateg…" at bounding box center [592, 229] width 257 height 71
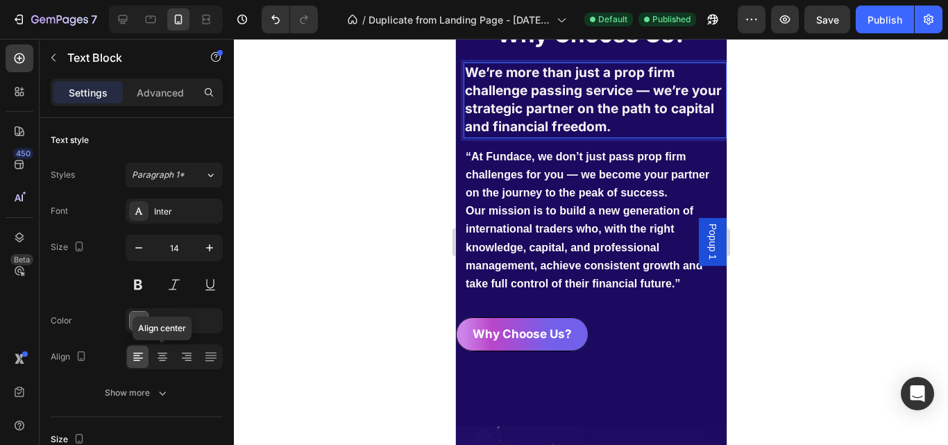
click at [169, 353] on div at bounding box center [162, 357] width 22 height 22
click at [581, 205] on span "Our mission is to build a new generation of international traders who, with the…" at bounding box center [583, 247] width 237 height 85
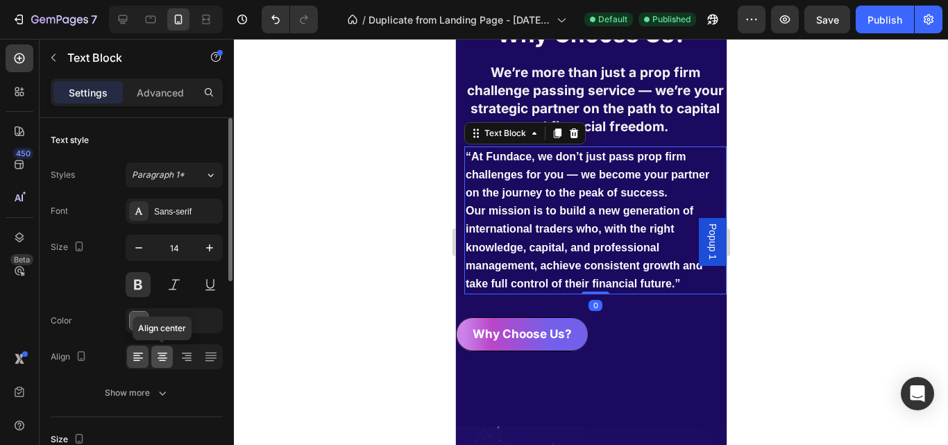
click at [162, 359] on icon at bounding box center [162, 357] width 14 height 14
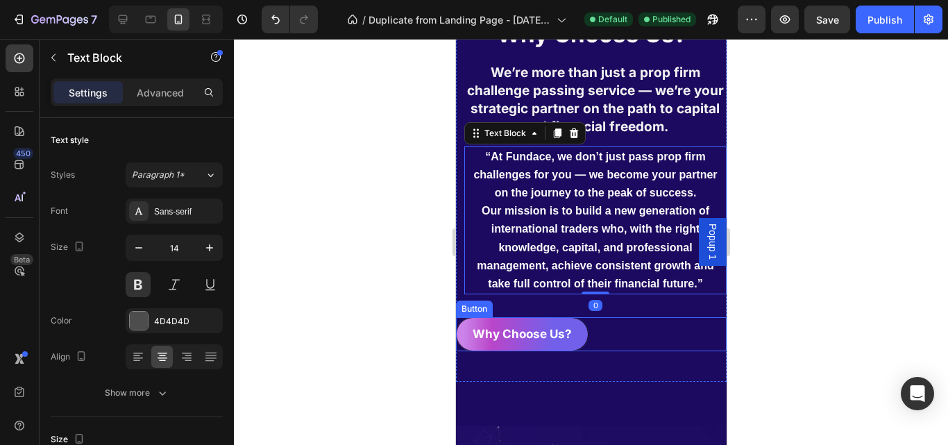
click at [621, 317] on div "Why Choose Us? Button" at bounding box center [590, 333] width 271 height 33
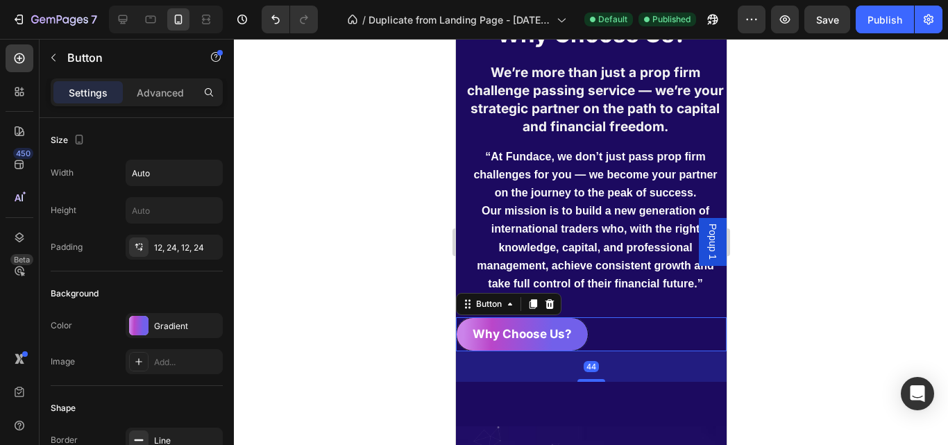
click at [632, 325] on div "Why Choose Us? Button 44" at bounding box center [590, 333] width 271 height 33
click at [178, 80] on div "Settings Advanced" at bounding box center [137, 92] width 172 height 28
click at [160, 105] on div "Settings Advanced" at bounding box center [137, 92] width 172 height 28
click at [164, 99] on p "Advanced" at bounding box center [160, 92] width 47 height 15
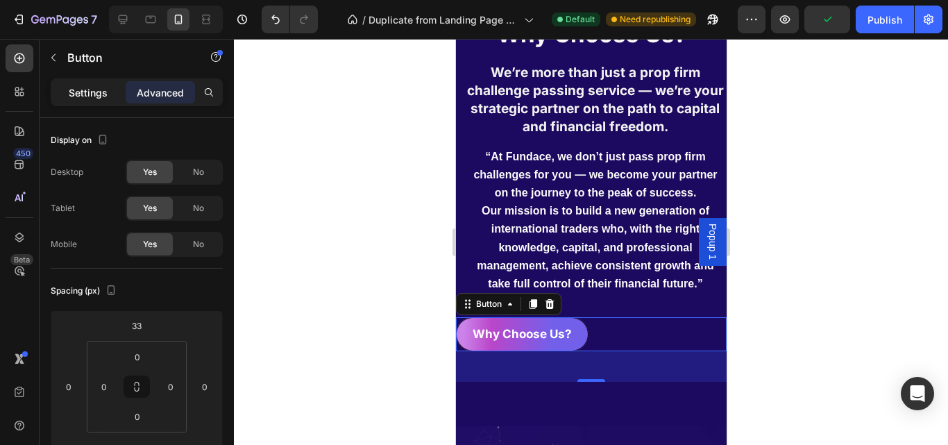
click at [100, 89] on p "Settings" at bounding box center [88, 92] width 39 height 15
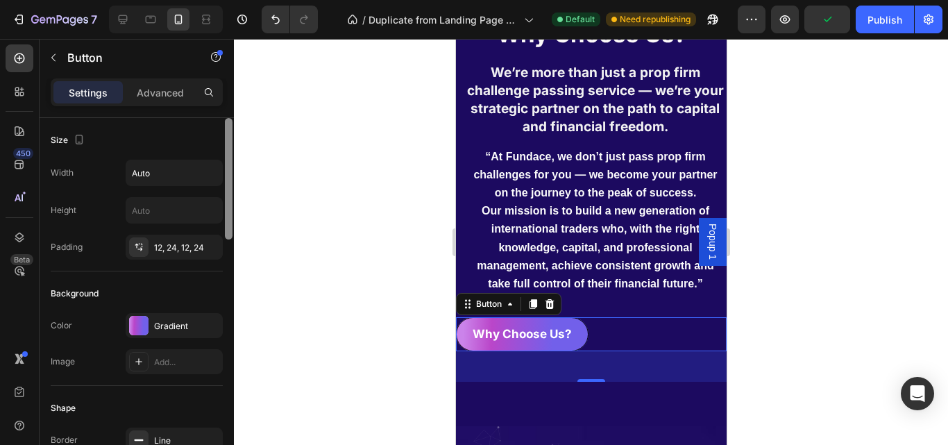
scroll to position [366, 0]
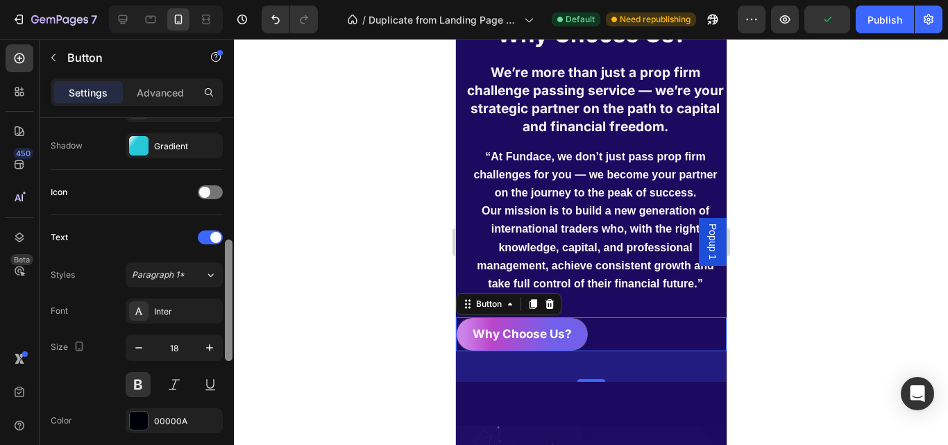
drag, startPoint x: 228, startPoint y: 187, endPoint x: 230, endPoint y: 234, distance: 47.2
click at [230, 234] on div at bounding box center [228, 301] width 10 height 366
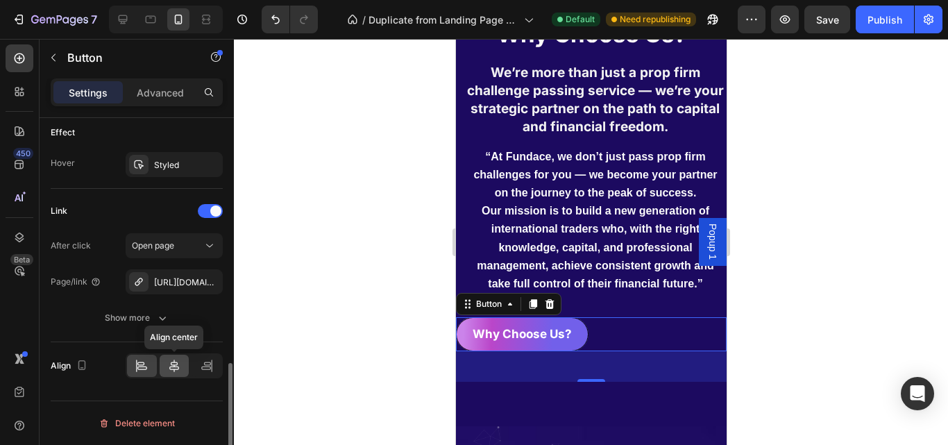
drag, startPoint x: 214, startPoint y: 228, endPoint x: 175, endPoint y: 368, distance: 145.0
click icon
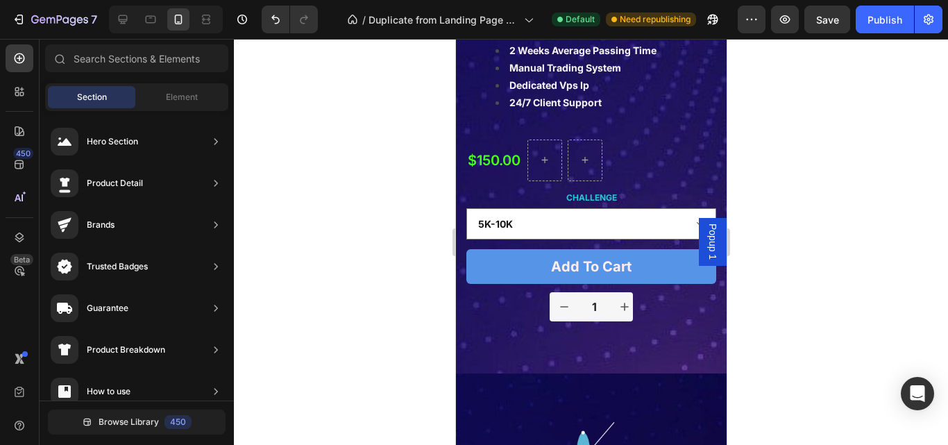
drag, startPoint x: 264, startPoint y: 45, endPoint x: 852, endPoint y: 42, distance: 587.7
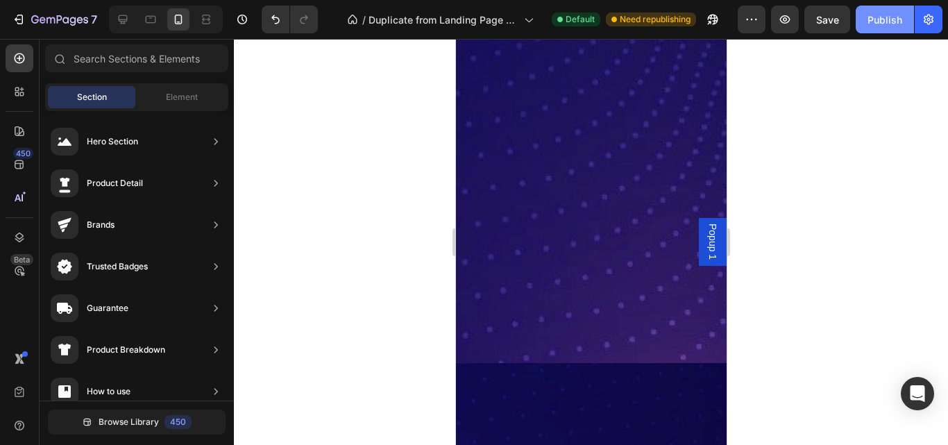
scroll to position [6308, 0]
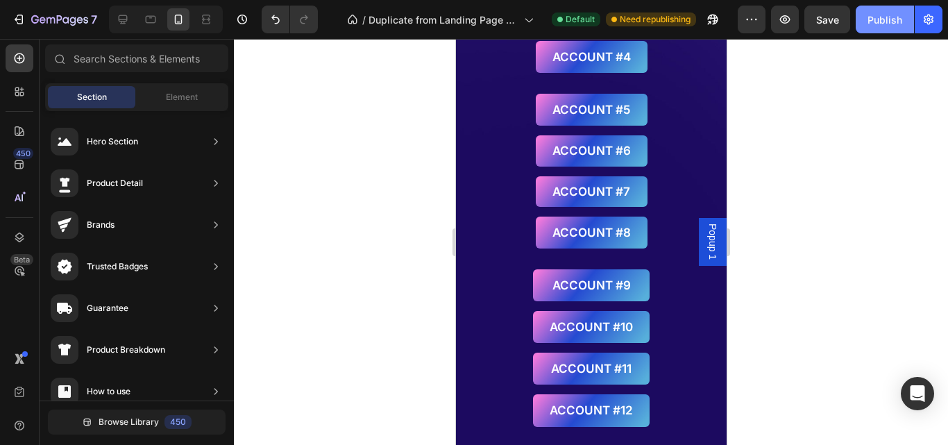
click button "Publish"
click icon
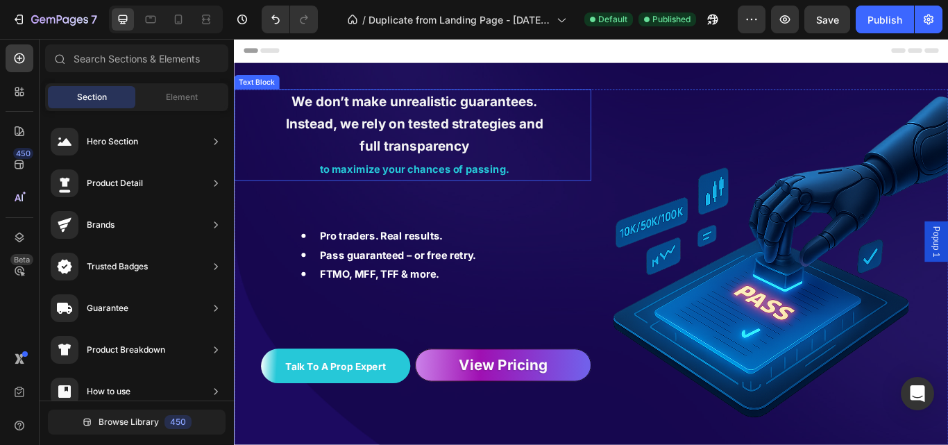
click strong "We don’t make unrealistic guarantees. Instead, we rely on tested strategies and…"
